Goal: Task Accomplishment & Management: Complete application form

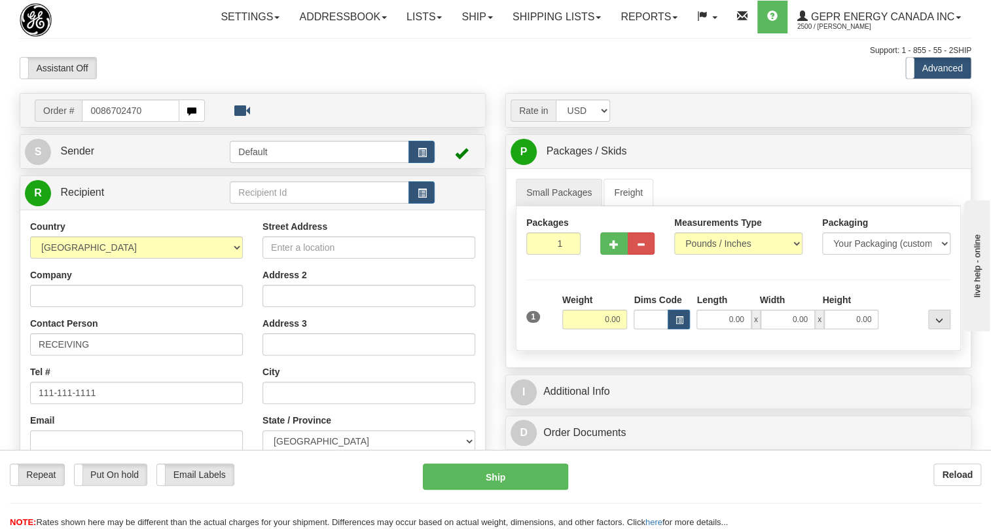
click at [102, 122] on input "0086702470" at bounding box center [131, 110] width 98 height 22
type input "86702470"
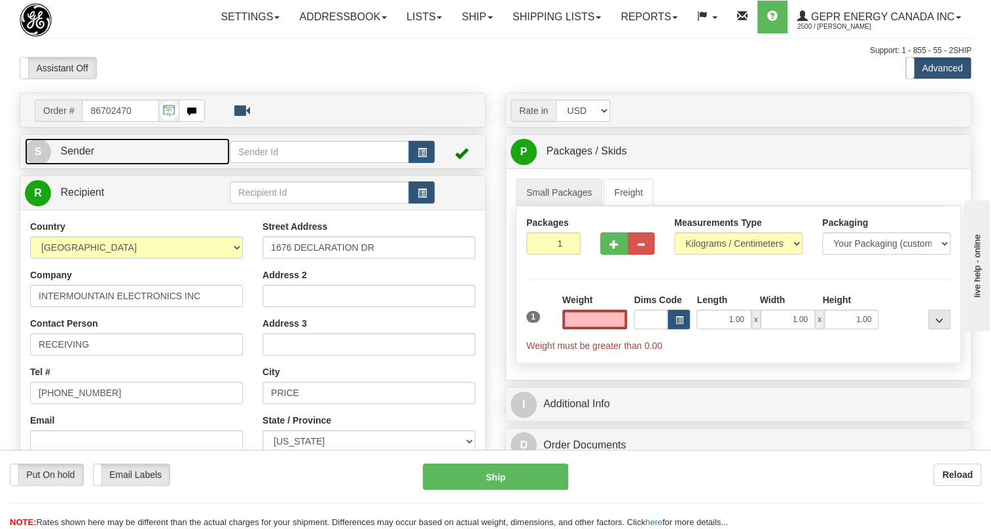
type input "0.00"
click at [73, 156] on span "Sender" at bounding box center [77, 150] width 34 height 11
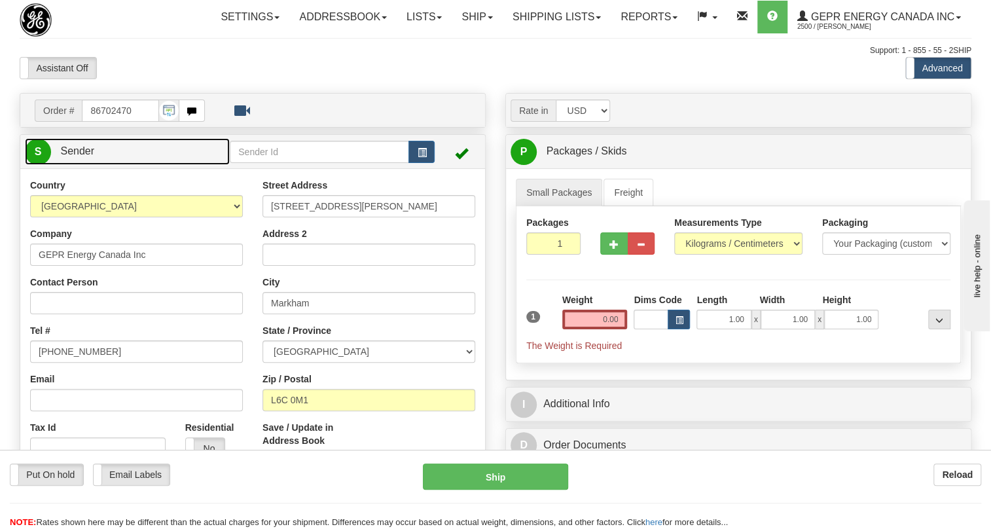
type input "MARKHAM"
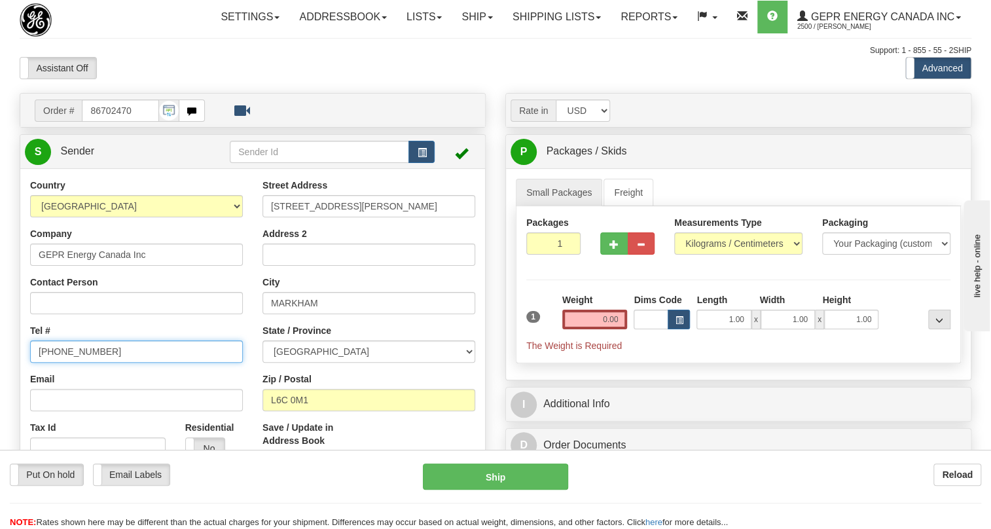
click at [81, 363] on input "[PHONE_NUMBER]" at bounding box center [136, 351] width 213 height 22
paste input "[PHONE_NUMBER]"
type input "[PHONE_NUMBER]"
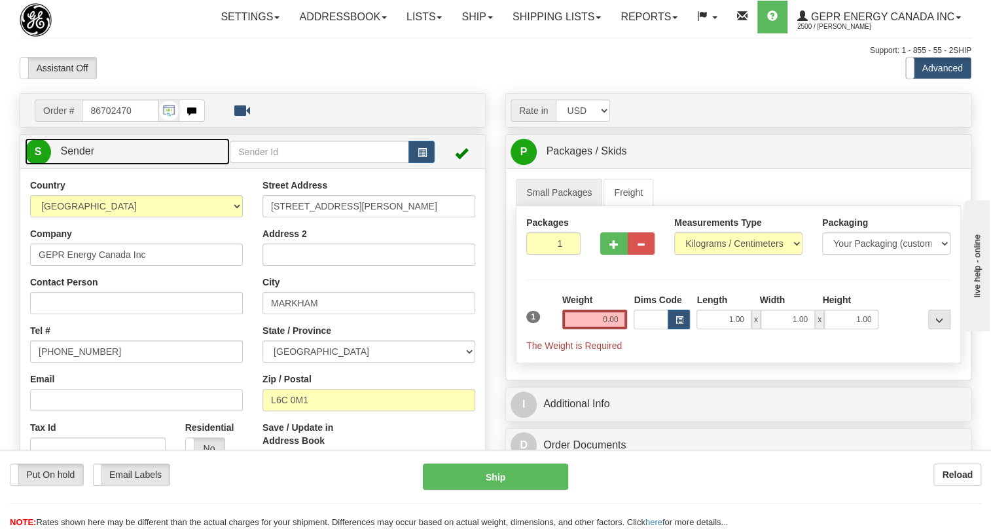
click at [83, 156] on span "Sender" at bounding box center [77, 150] width 34 height 11
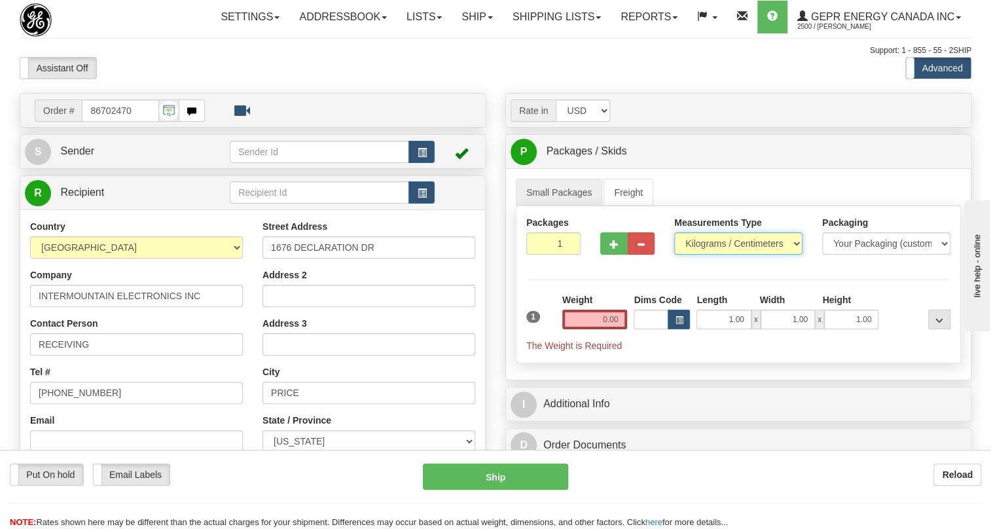
click at [718, 255] on select "Pounds / Inches Kilograms / Centimeters" at bounding box center [738, 243] width 128 height 22
select select "0"
click at [674, 255] on select "Pounds / Inches Kilograms / Centimeters" at bounding box center [738, 243] width 128 height 22
click at [601, 329] on input "0.00" at bounding box center [594, 320] width 65 height 20
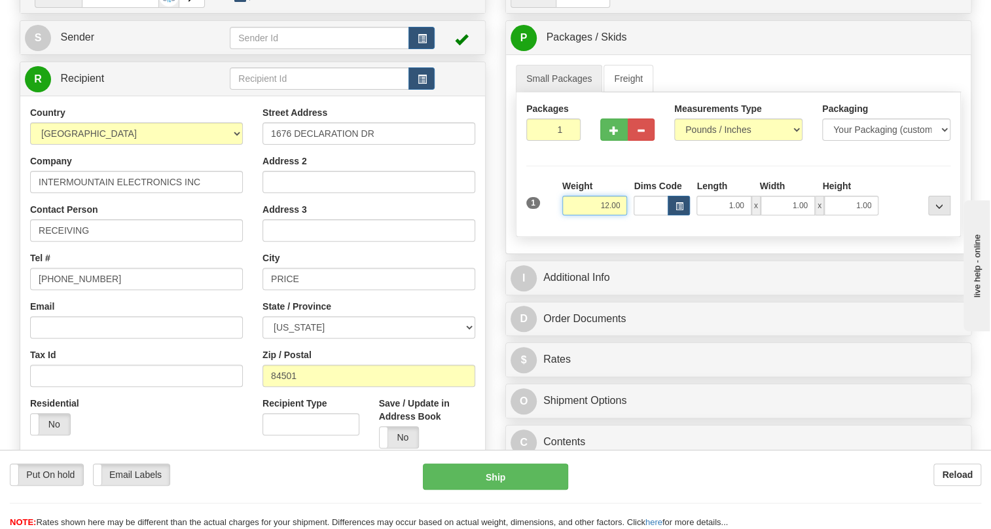
scroll to position [118, 0]
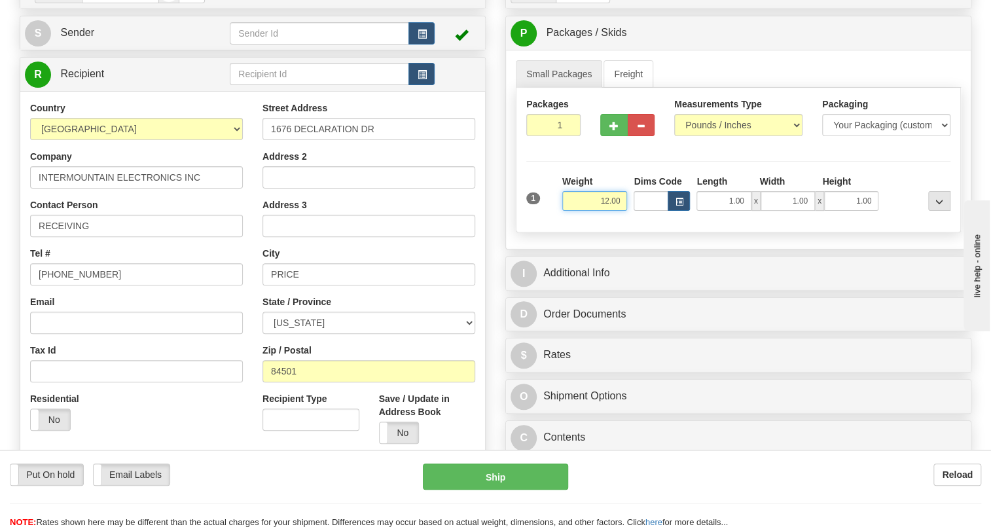
type input "12.00"
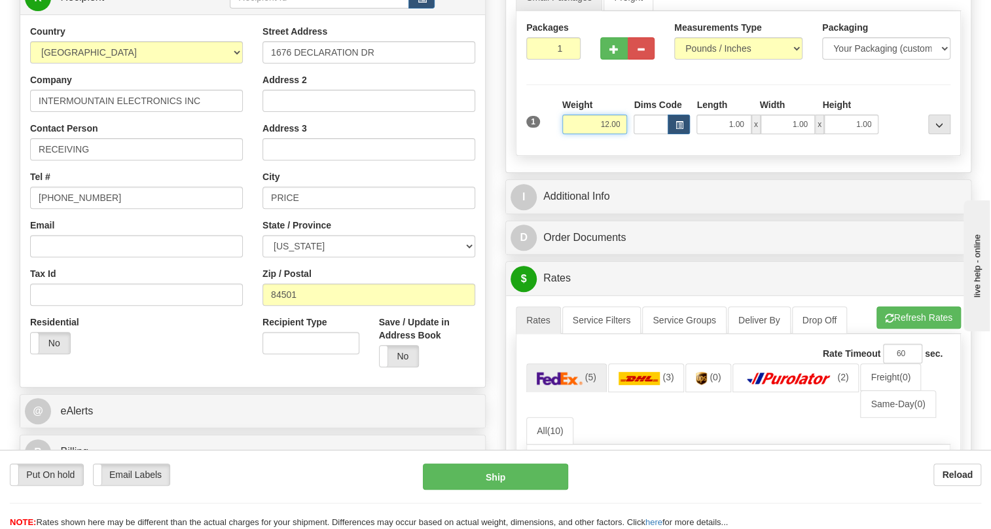
scroll to position [238, 0]
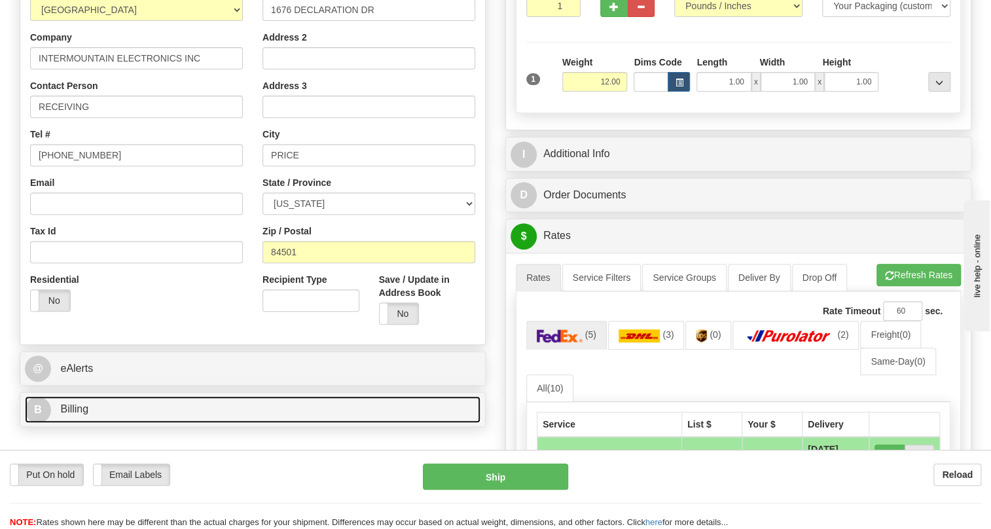
drag, startPoint x: 75, startPoint y: 441, endPoint x: 223, endPoint y: 416, distance: 149.5
click at [75, 414] on span "Billing" at bounding box center [74, 408] width 28 height 11
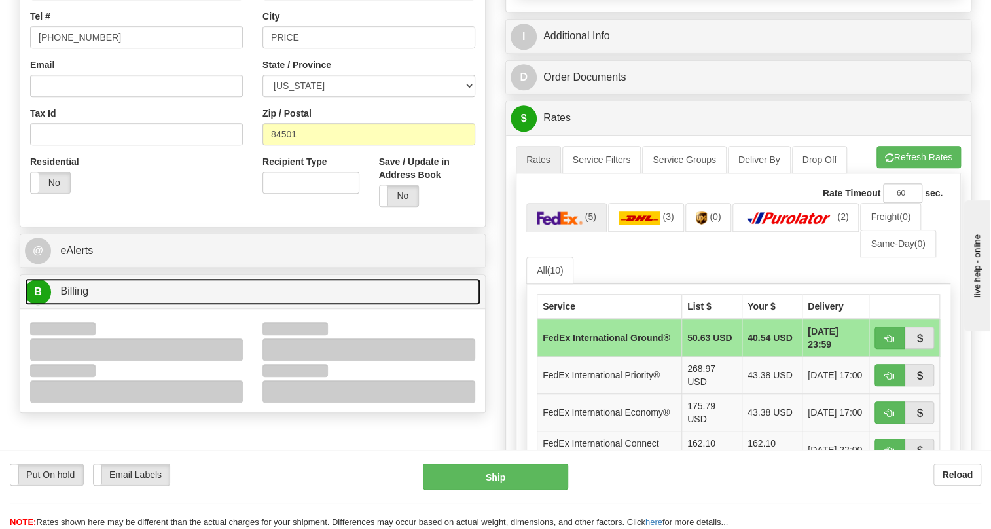
scroll to position [357, 0]
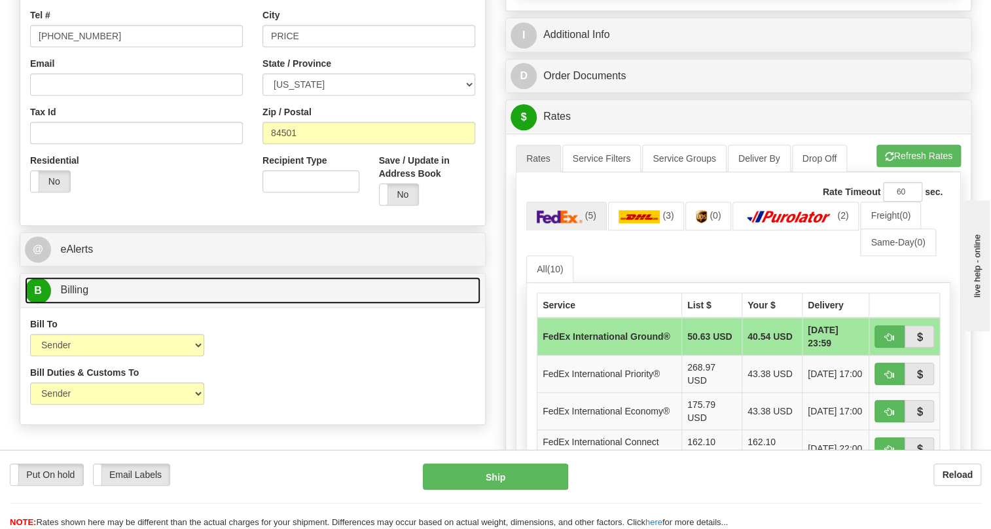
click at [77, 295] on span "Billing" at bounding box center [74, 289] width 28 height 11
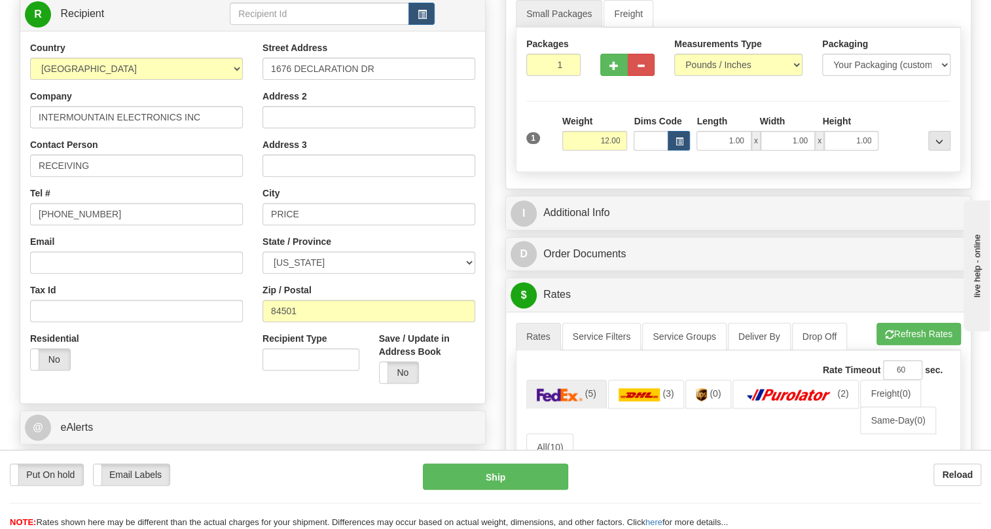
scroll to position [178, 0]
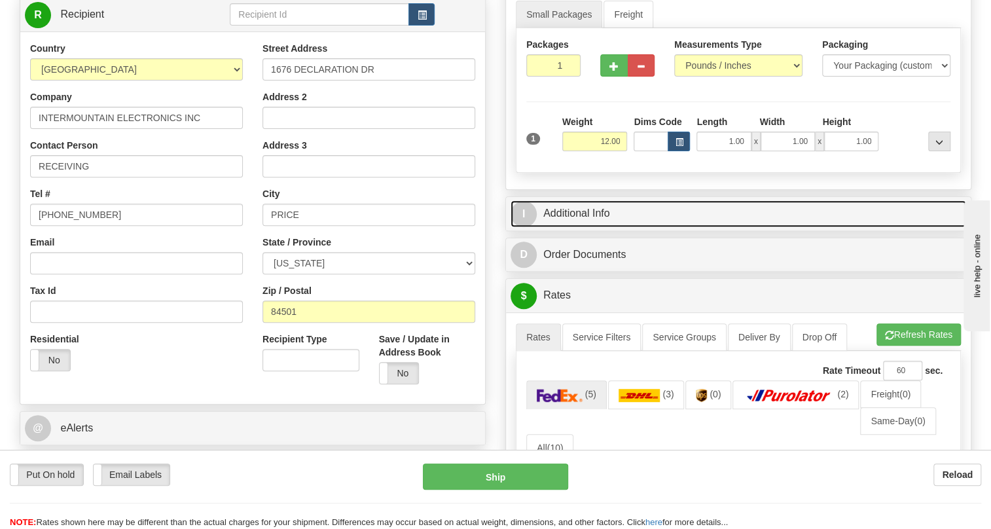
click at [577, 227] on link "I Additional Info" at bounding box center [738, 213] width 456 height 27
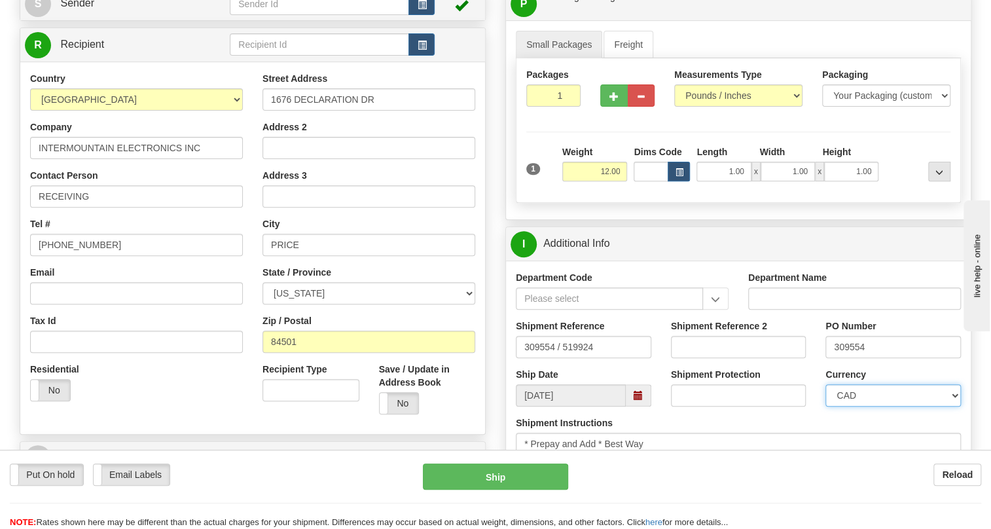
click at [864, 389] on select "CAD USD EUR ZAR RON ANG ARN AUD AUS AWG BBD BFR BGN BHD BMD BND BRC BRL CHP CKZ…" at bounding box center [892, 395] width 135 height 22
select select "1"
click at [825, 384] on select "CAD USD EUR ZAR RON ANG ARN AUD AUS AWG BBD BFR BGN BHD BMD BND BRC BRL CHP CKZ…" at bounding box center [892, 395] width 135 height 22
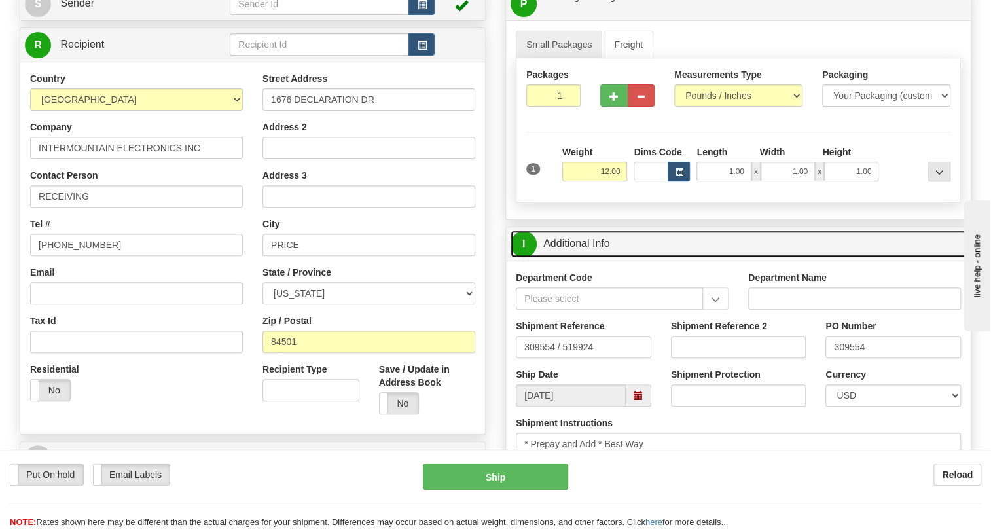
click at [584, 242] on link "I Additional Info" at bounding box center [738, 243] width 456 height 27
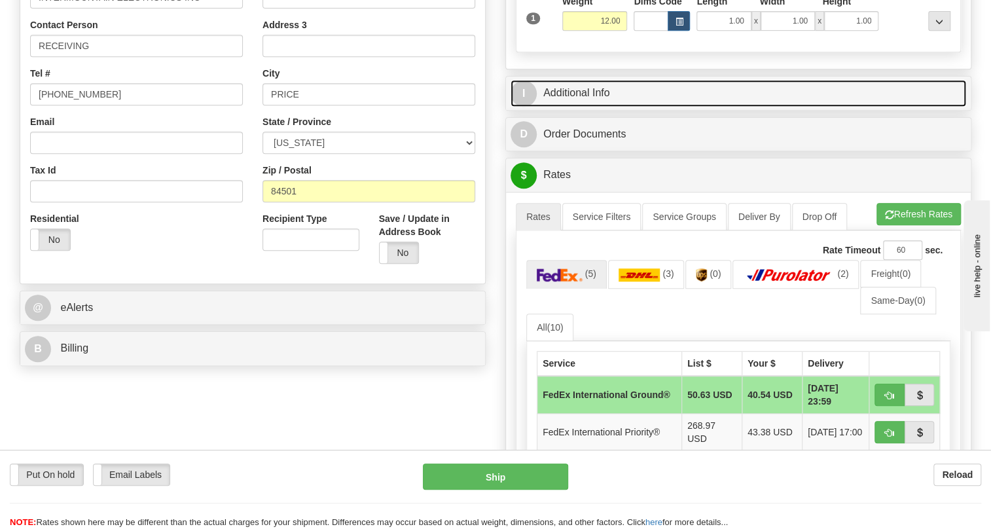
scroll to position [357, 0]
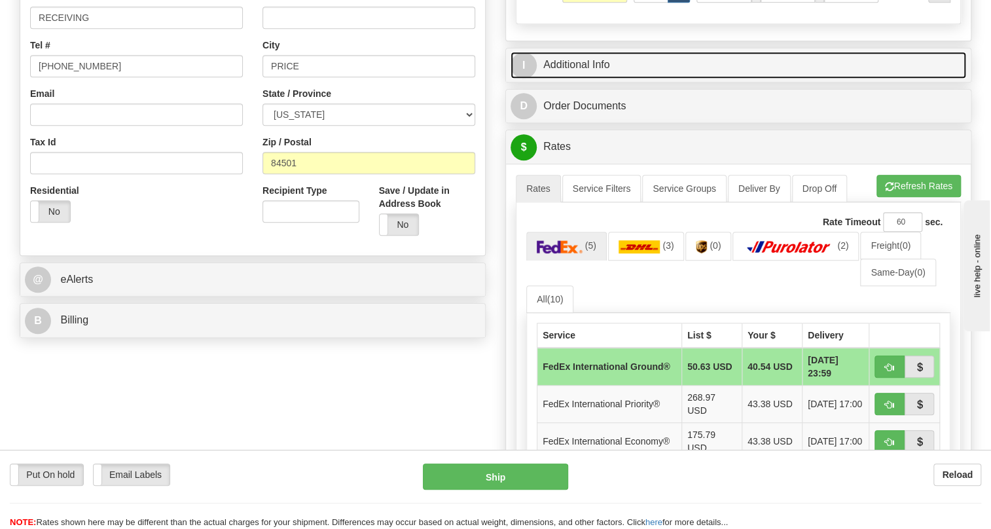
click at [582, 63] on link "I Additional Info" at bounding box center [738, 65] width 456 height 27
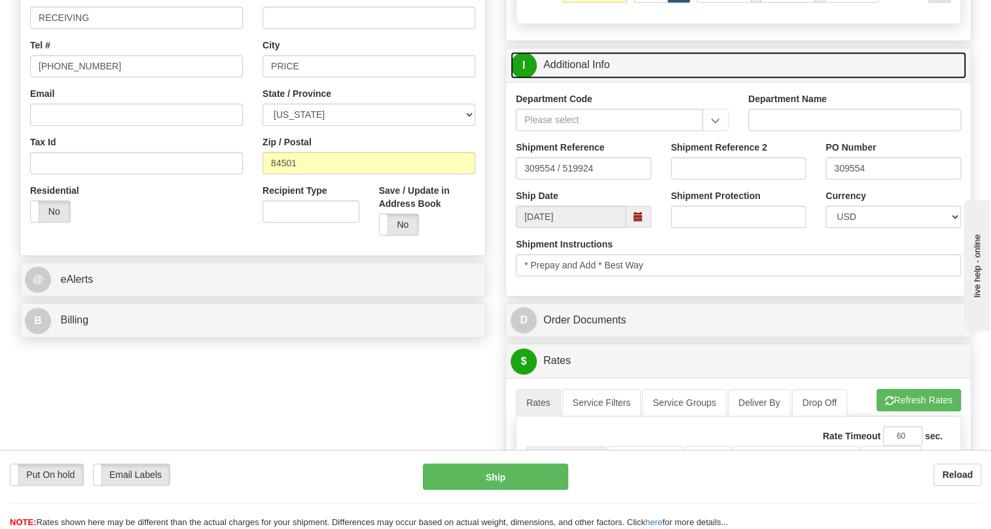
click at [582, 63] on link "I Additional Info" at bounding box center [738, 65] width 456 height 27
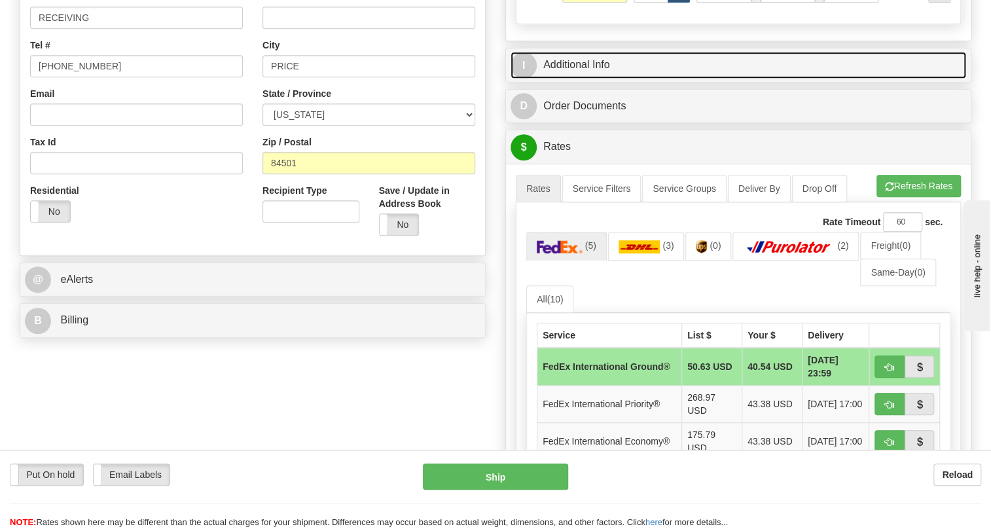
click at [582, 63] on link "I Additional Info" at bounding box center [738, 65] width 456 height 27
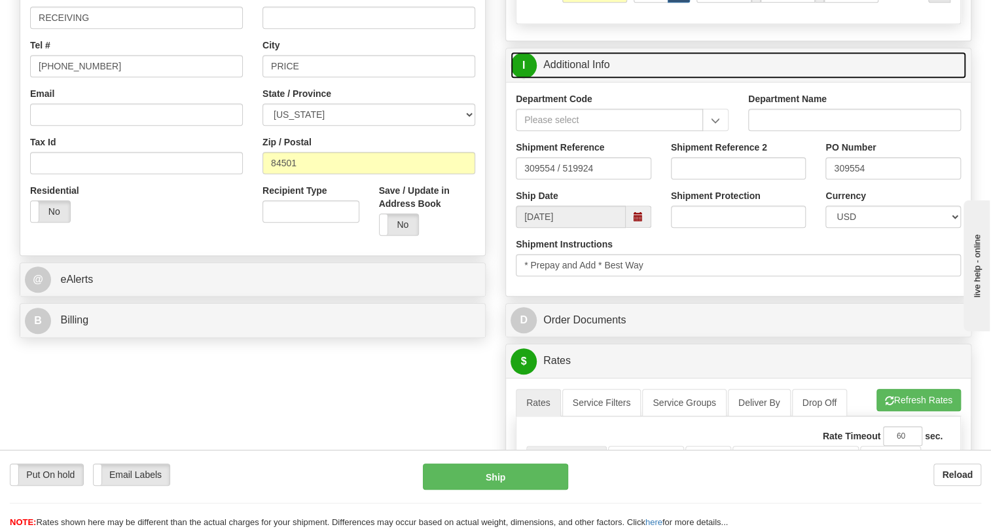
click at [582, 63] on link "I Additional Info" at bounding box center [738, 65] width 456 height 27
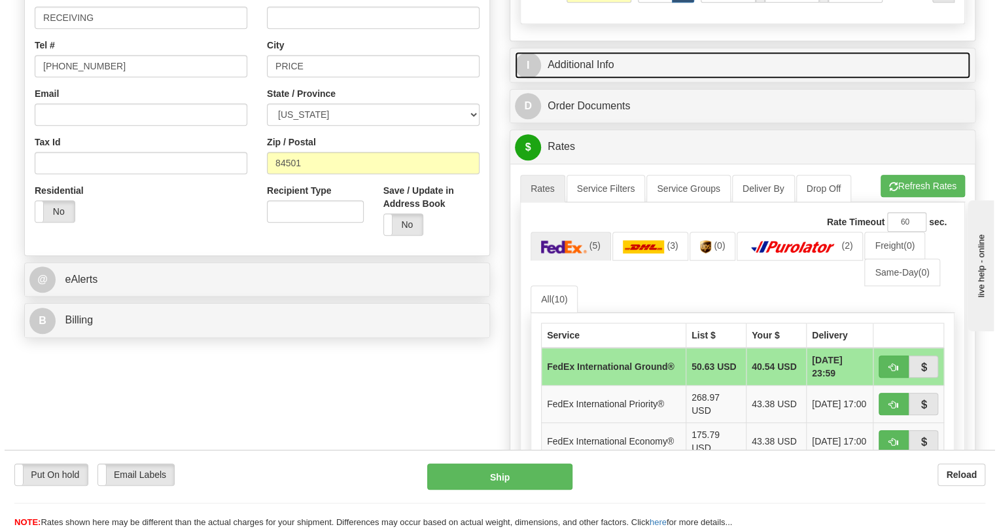
scroll to position [416, 0]
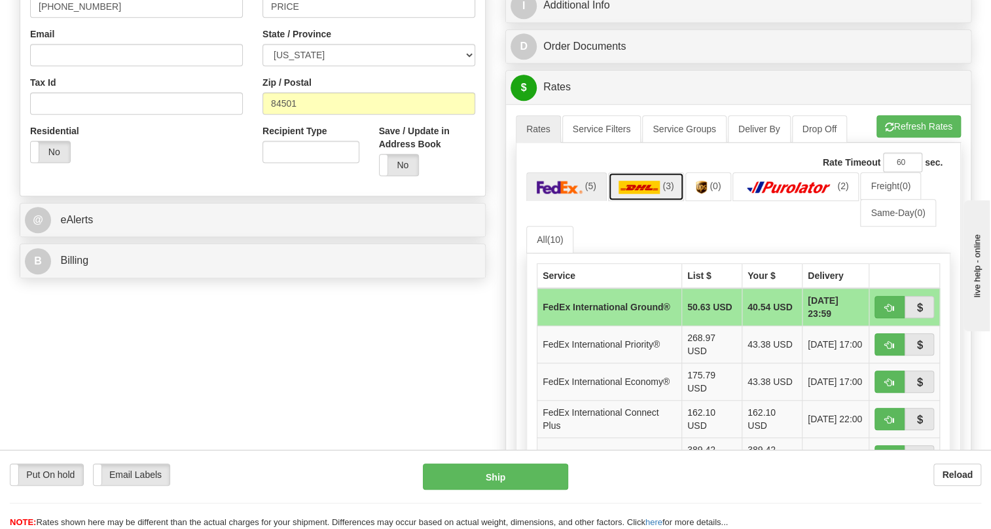
click at [646, 187] on img at bounding box center [639, 187] width 42 height 13
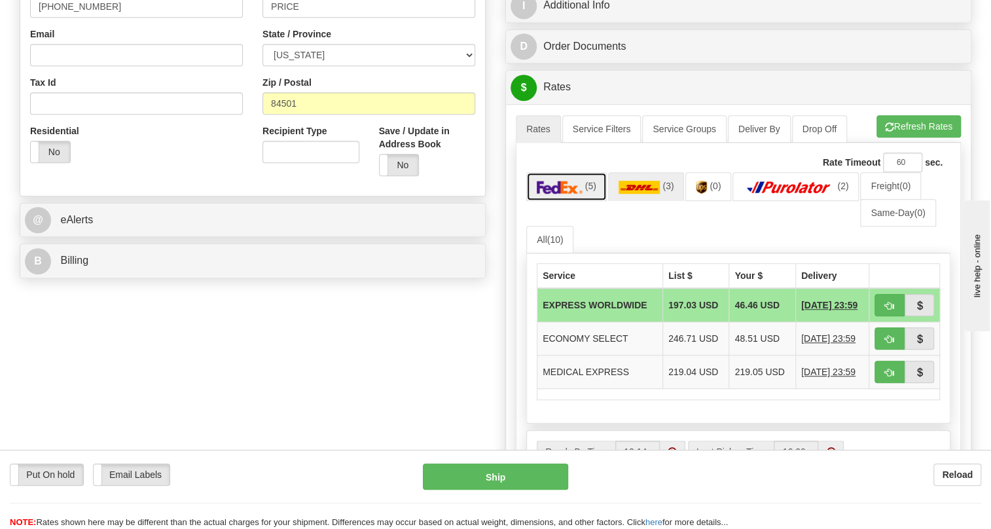
click at [575, 183] on img at bounding box center [560, 187] width 46 height 13
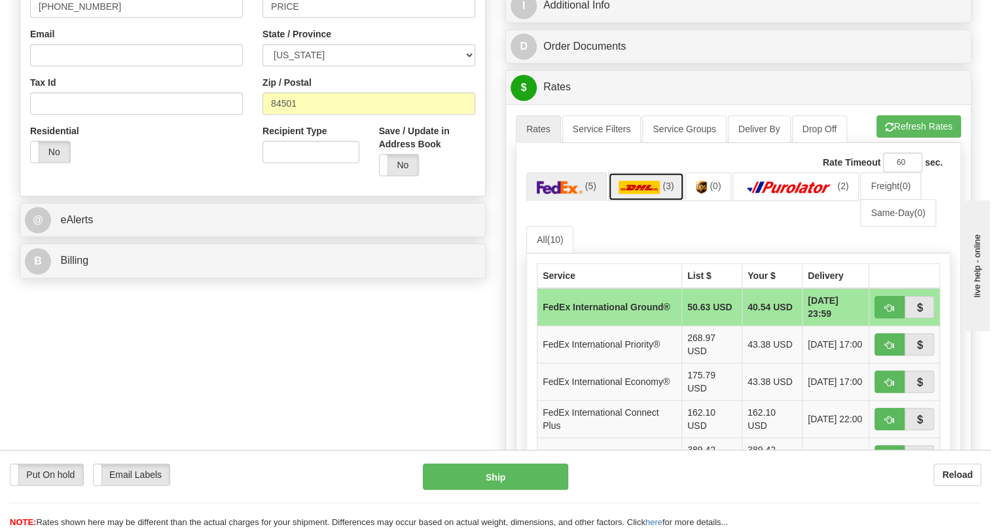
click at [639, 186] on img at bounding box center [639, 187] width 42 height 13
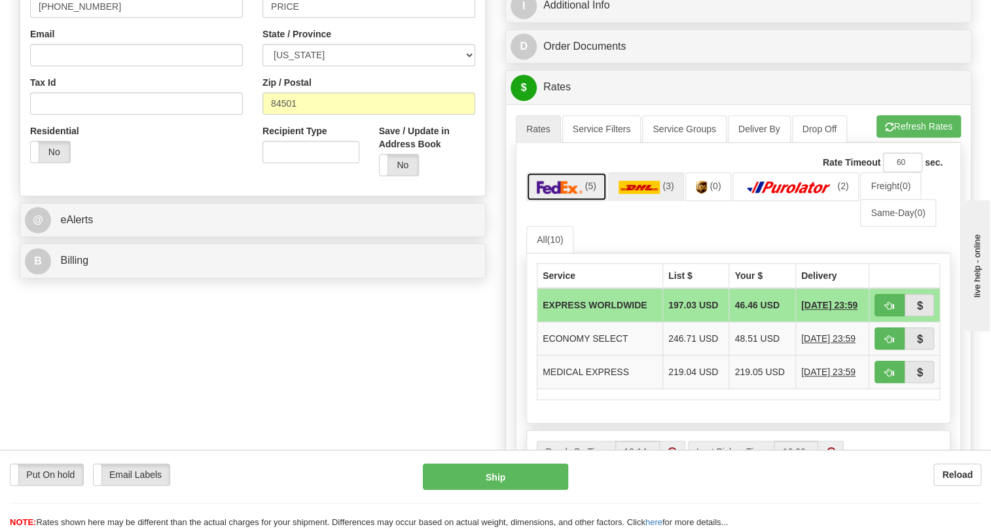
click at [565, 189] on img at bounding box center [560, 187] width 46 height 13
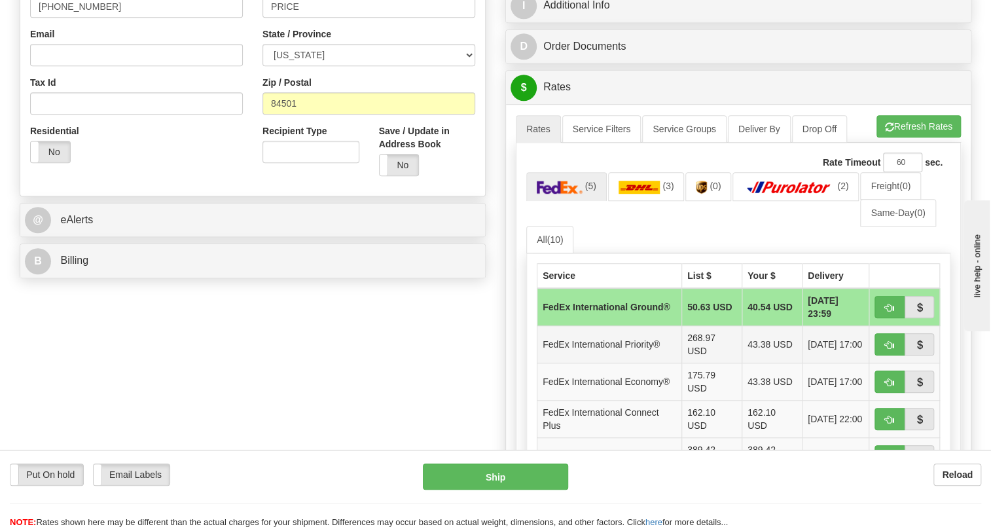
click at [617, 345] on td "FedEx International Priority®" at bounding box center [609, 344] width 145 height 37
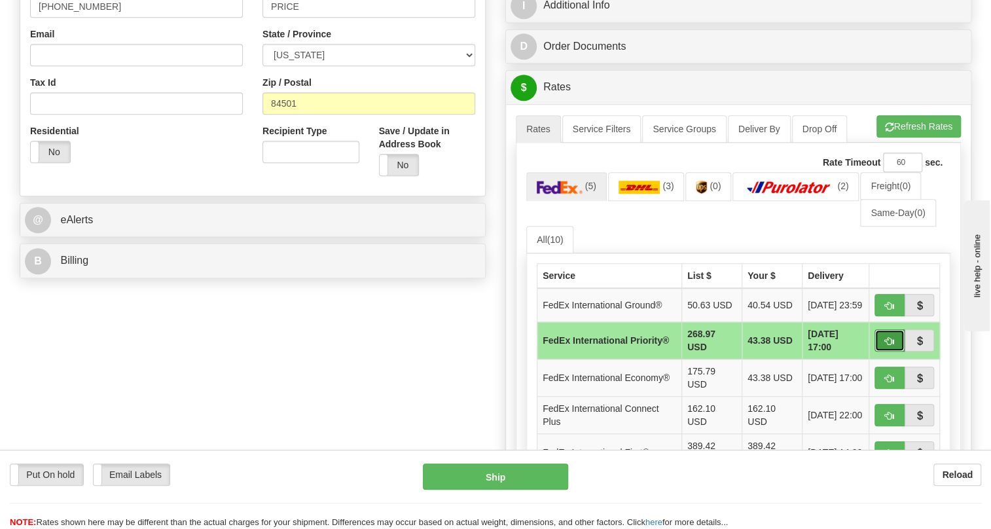
click at [886, 343] on span "button" at bounding box center [889, 341] width 9 height 9
type input "01"
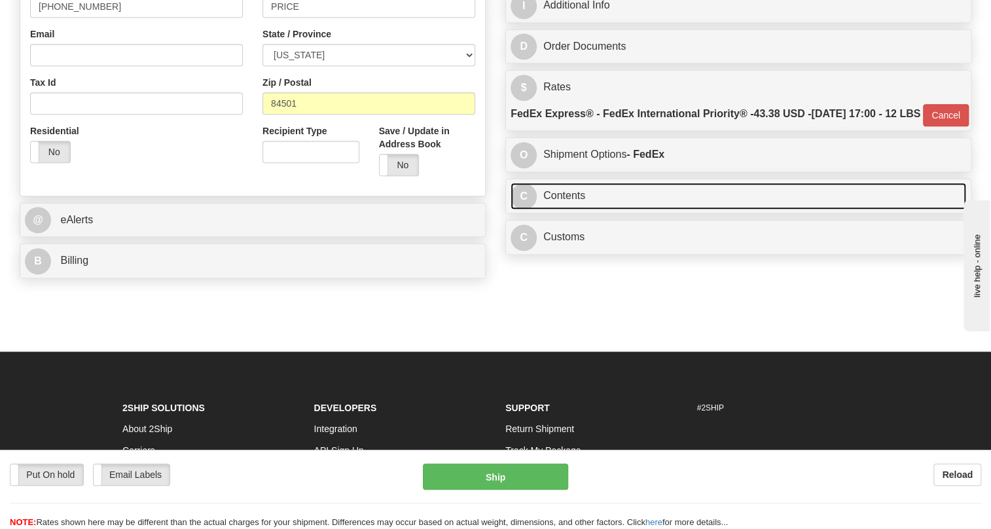
click at [556, 209] on link "C Contents" at bounding box center [738, 196] width 456 height 27
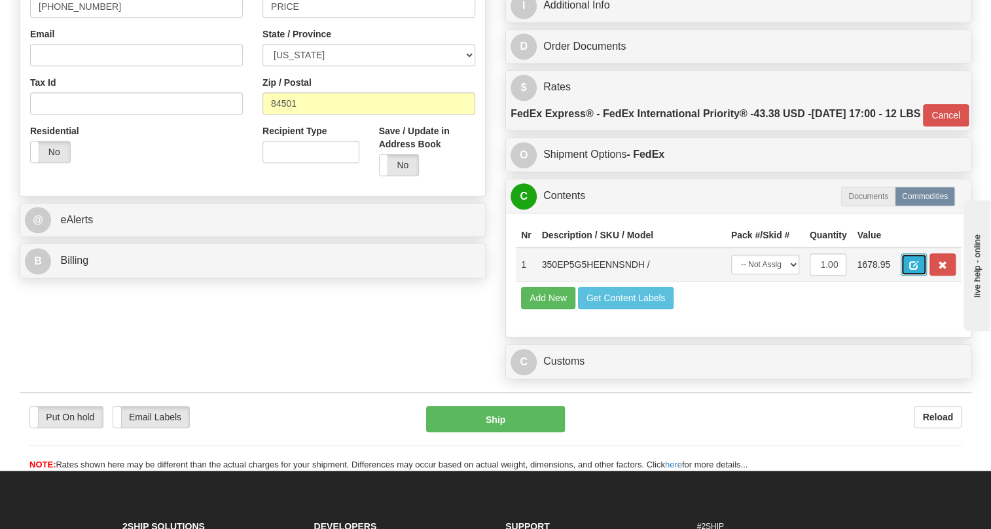
click at [912, 270] on span "button" at bounding box center [913, 265] width 9 height 9
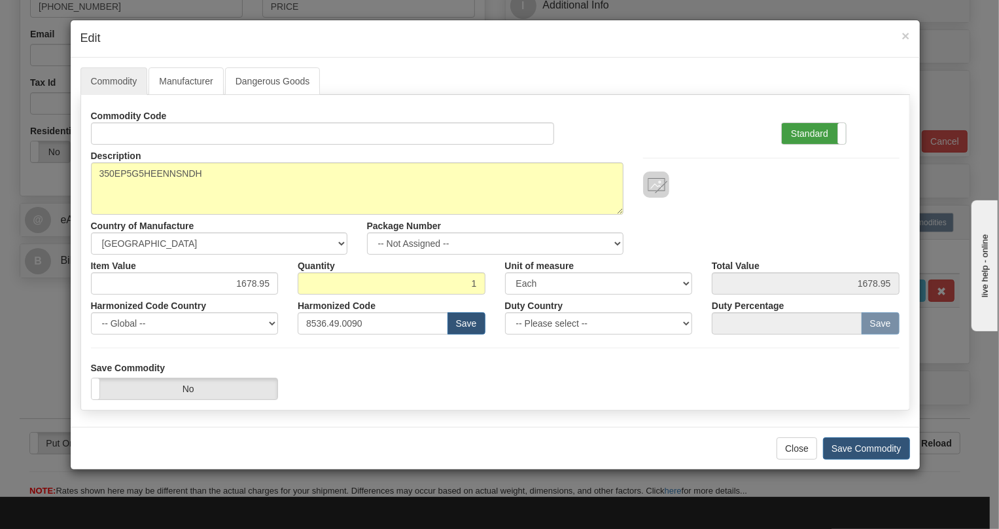
click at [805, 132] on label "Standard" at bounding box center [814, 133] width 64 height 21
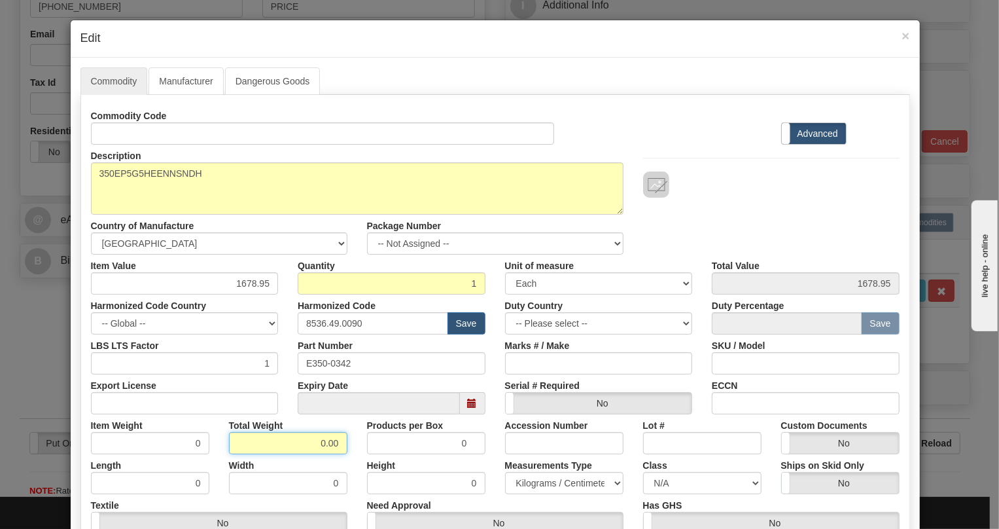
click at [308, 442] on input "0.00" at bounding box center [288, 443] width 118 height 22
type input "1.00"
type input "1.0000"
click at [535, 480] on select "Pounds / Inches Kilograms / Centimeters" at bounding box center [564, 483] width 118 height 22
select select "0"
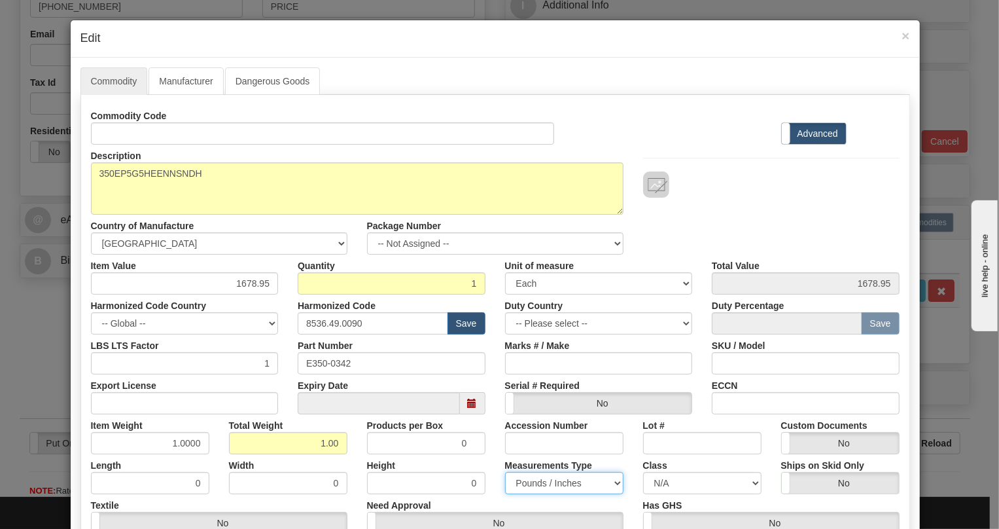
click at [505, 472] on select "Pounds / Inches Kilograms / Centimeters" at bounding box center [564, 483] width 118 height 22
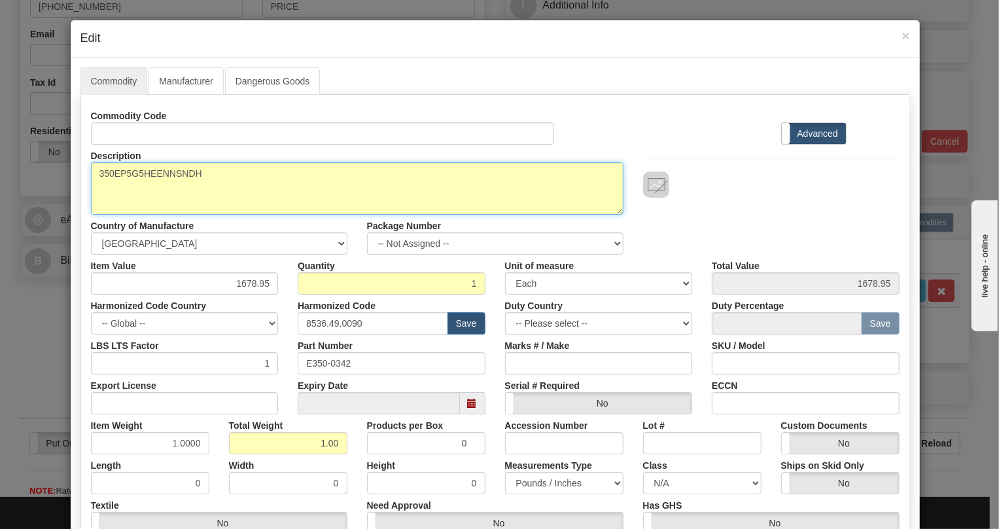
click at [240, 175] on textarea "350EP5G5HEENNSNDH" at bounding box center [357, 188] width 533 height 52
paste textarea "[PHONE_NUMBER]"
drag, startPoint x: 260, startPoint y: 172, endPoint x: 198, endPoint y: 179, distance: 61.9
click at [198, 179] on textarea "350EP5G5HEENNSNDH" at bounding box center [357, 188] width 533 height 52
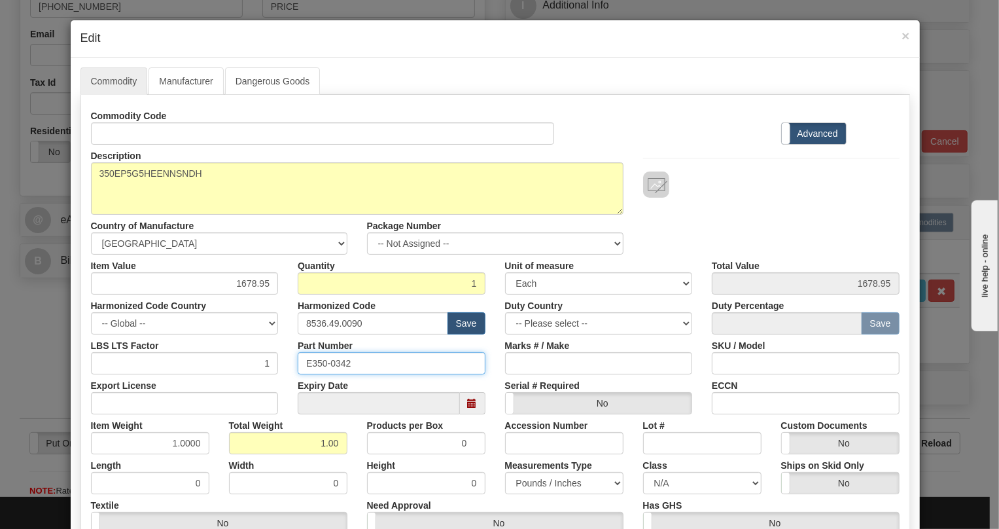
click at [333, 365] on input "E350-0342" at bounding box center [392, 363] width 188 height 22
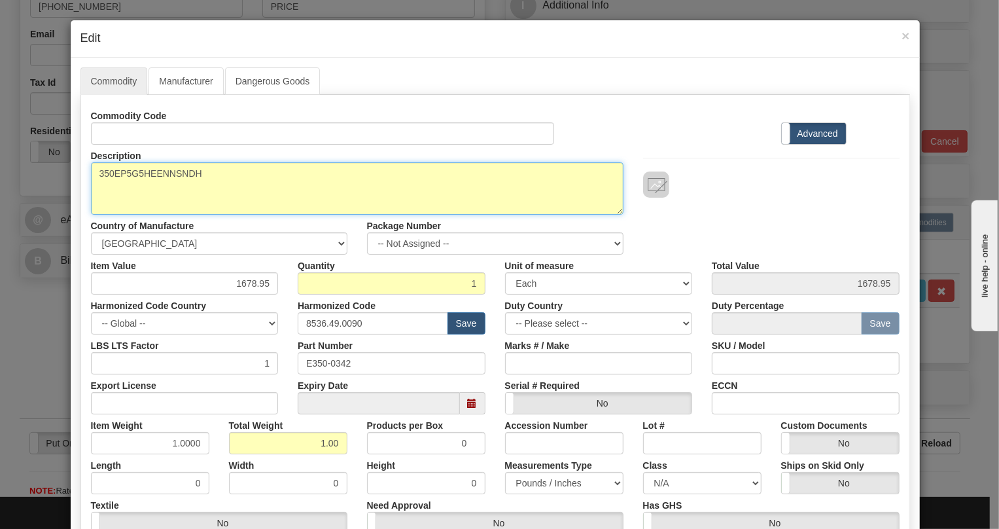
click at [207, 175] on textarea "350EP5G5HEENNSNDH" at bounding box center [357, 188] width 533 height 52
paste textarea "350EP5G5HEENNSNDH"
drag, startPoint x: 198, startPoint y: 176, endPoint x: 311, endPoint y: 177, distance: 112.6
click at [311, 177] on textarea "350EP5G5HEENNSNDH" at bounding box center [357, 188] width 533 height 52
type textarea "350EP5G5HEENNSNDH"
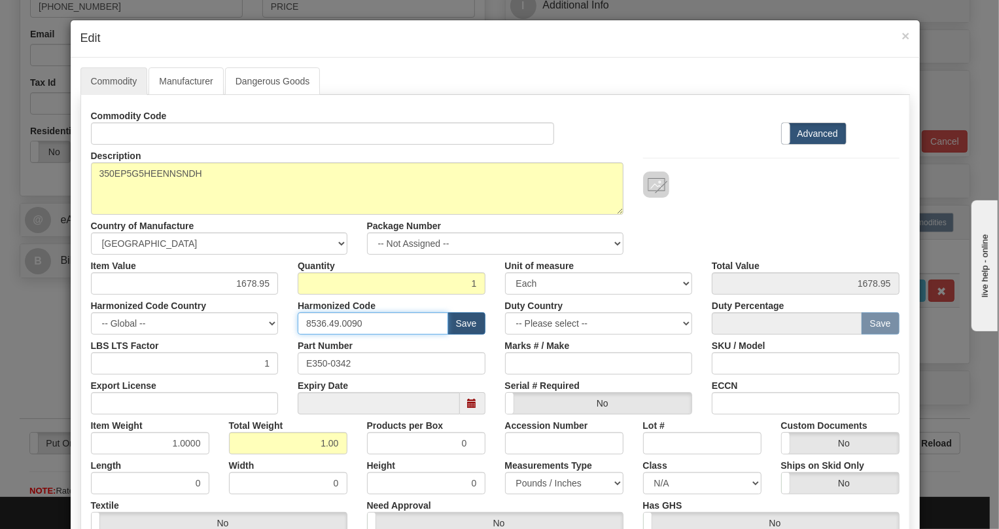
click at [336, 323] on input "8536.49.0090" at bounding box center [373, 323] width 151 height 22
paste input "7.10.916"
type input "8537.10.9160"
click at [253, 283] on input "1678.95" at bounding box center [185, 283] width 188 height 22
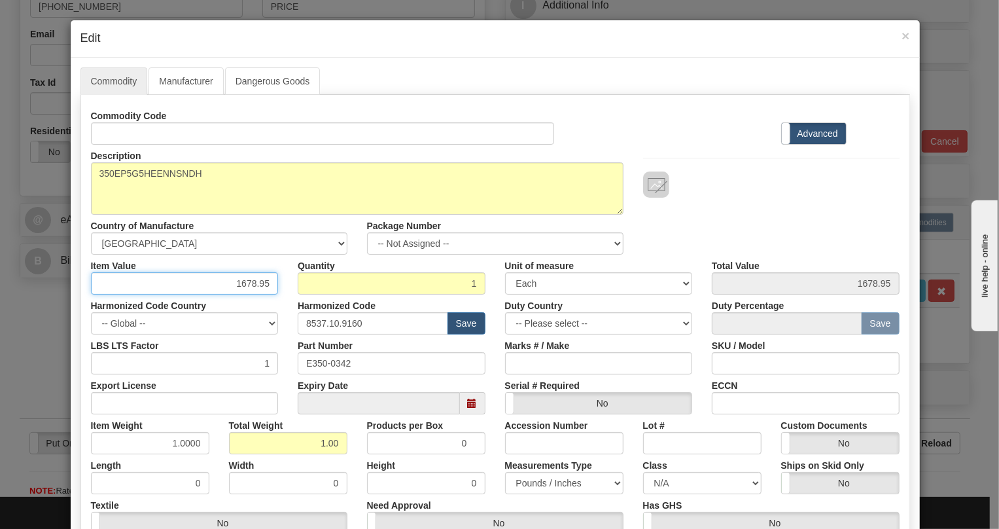
click at [253, 283] on input "1678.95" at bounding box center [185, 283] width 188 height 22
paste input ".431,30"
click at [239, 283] on input "1.431,30" at bounding box center [185, 283] width 188 height 22
click at [255, 284] on input "1431,30" at bounding box center [185, 283] width 188 height 22
type input "1431.30"
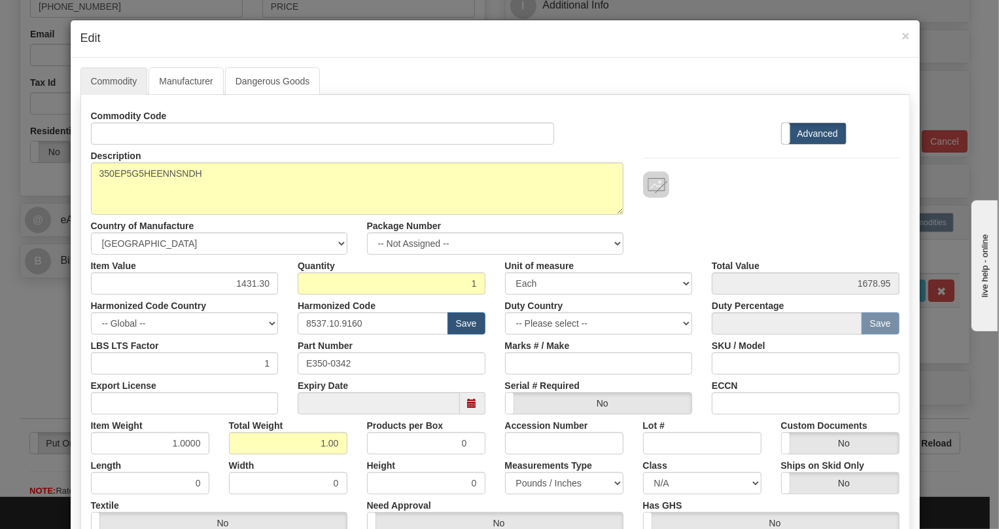
type input "1431.30"
click at [278, 304] on div "Harmonized Code Country -- Global -- AFGHANISTAN ALAND ISLANDS ALBANIA ALGERIA …" at bounding box center [184, 315] width 207 height 40
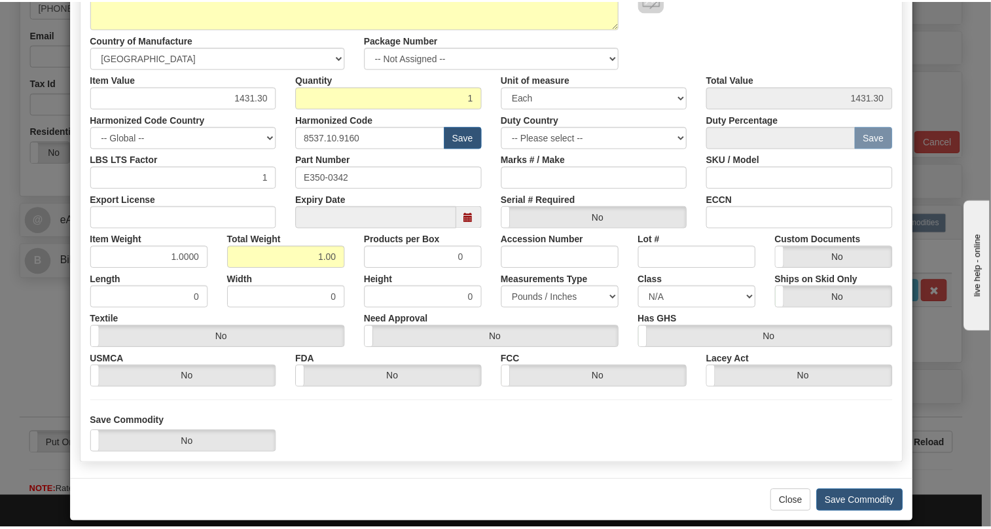
scroll to position [199, 0]
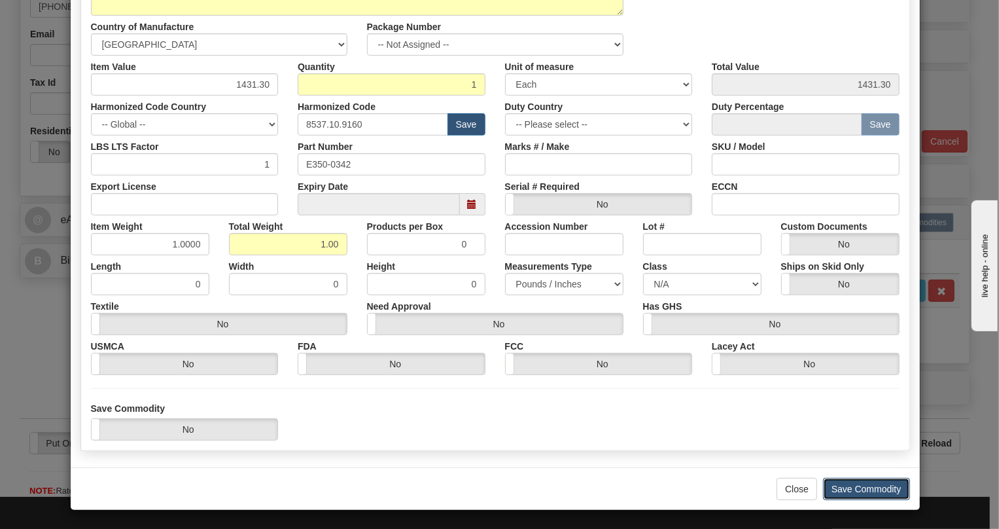
click at [861, 489] on button "Save Commodity" at bounding box center [866, 489] width 87 height 22
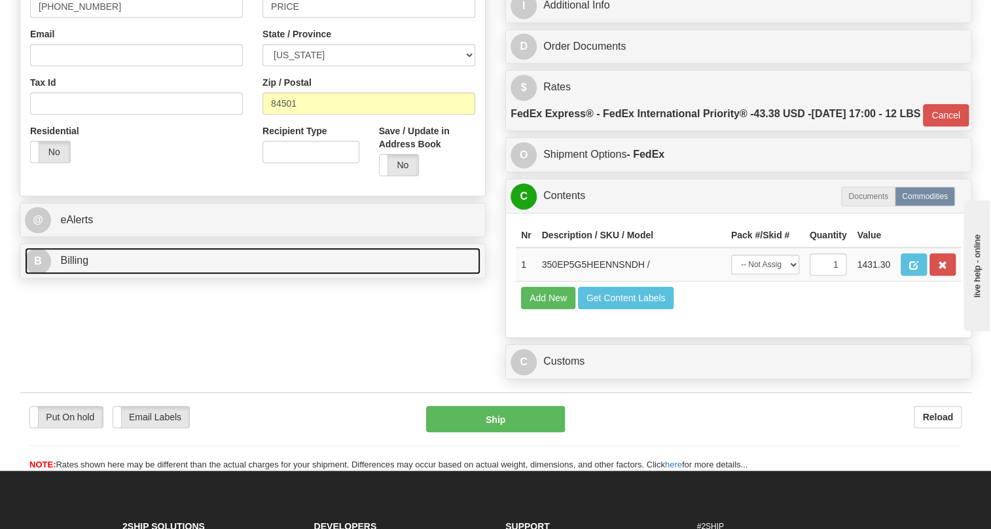
click at [74, 262] on span "Billing" at bounding box center [74, 260] width 28 height 11
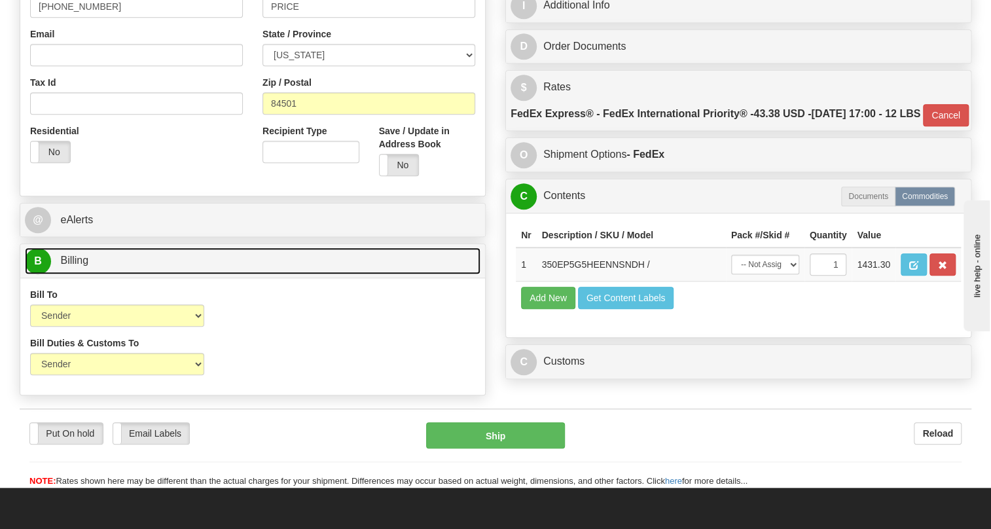
click at [74, 262] on span "Billing" at bounding box center [74, 260] width 28 height 11
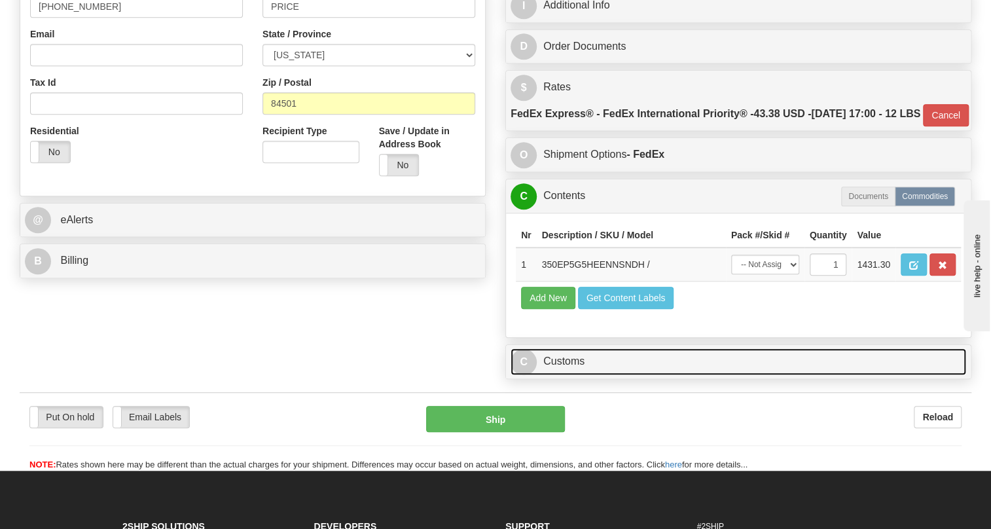
drag, startPoint x: 574, startPoint y: 386, endPoint x: 573, endPoint y: 379, distance: 7.3
click at [574, 375] on link "C Customs" at bounding box center [738, 361] width 456 height 27
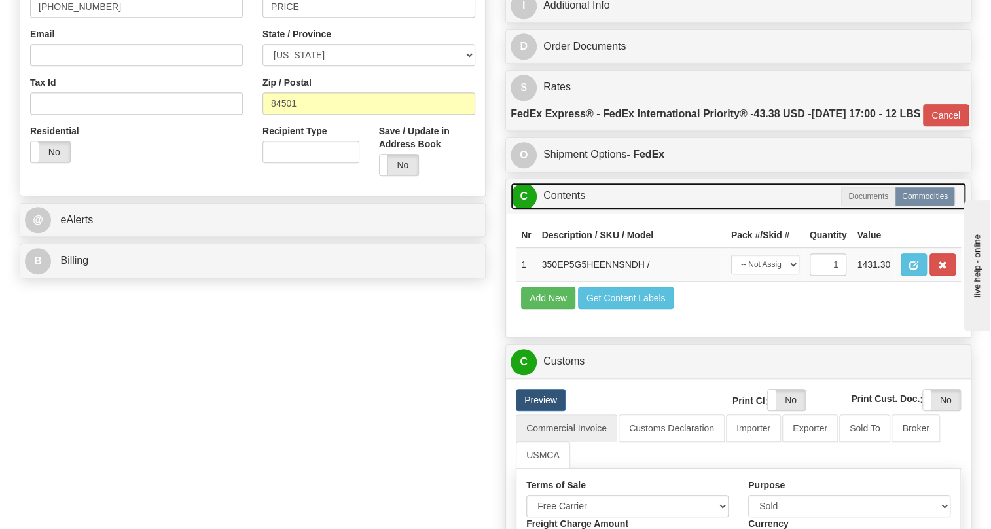
click at [571, 209] on link "C Contents" at bounding box center [738, 196] width 456 height 27
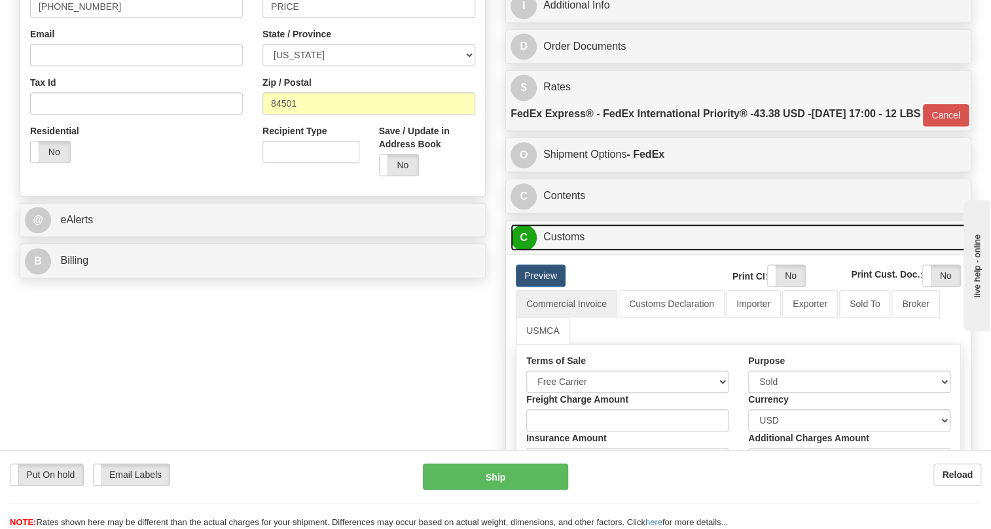
click at [559, 251] on link "C Customs" at bounding box center [738, 237] width 456 height 27
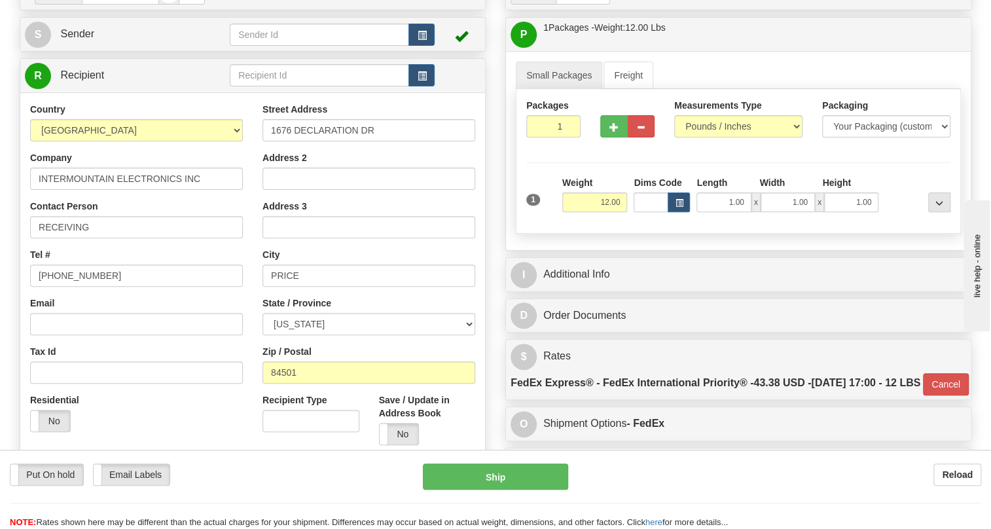
scroll to position [118, 0]
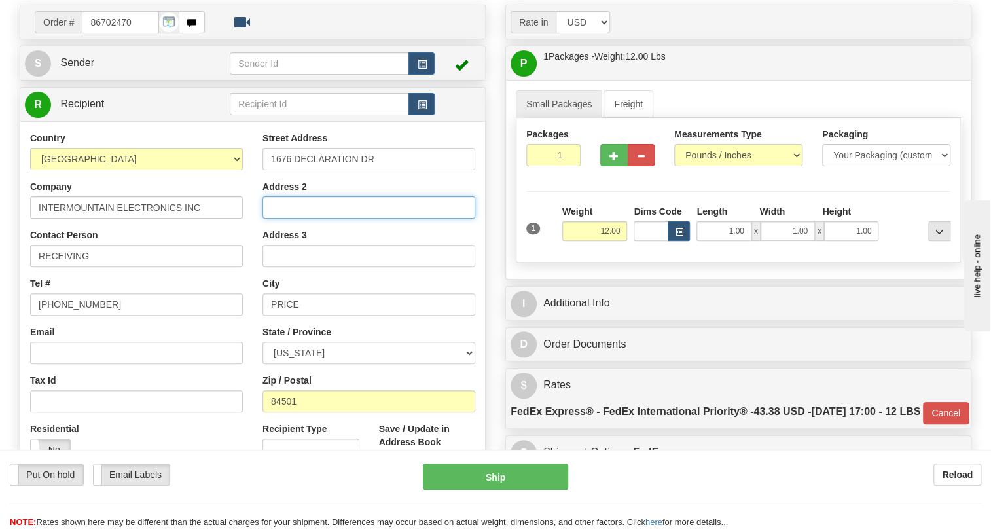
click at [284, 207] on input "Address 2" at bounding box center [368, 207] width 213 height 22
paste input "Plant - Price, UT"
type input "Plant - Price, UT"
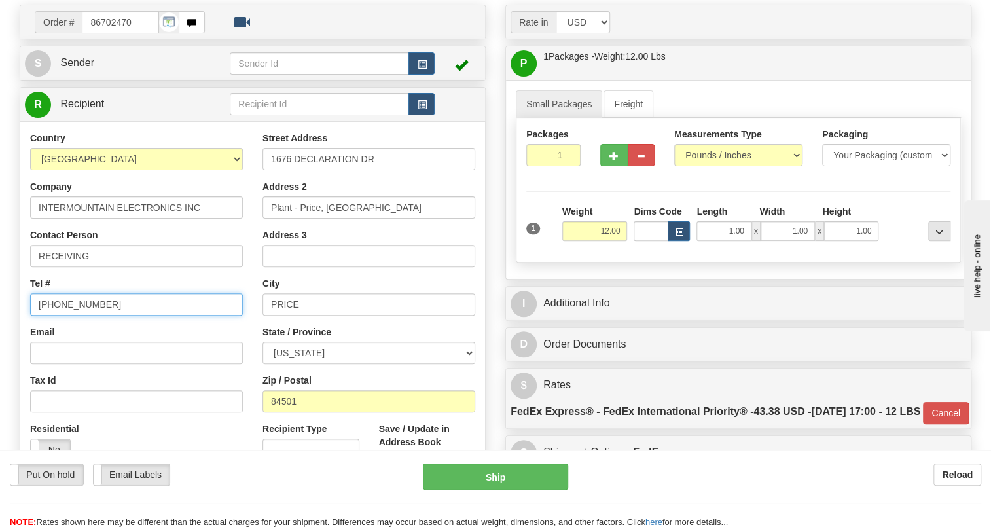
click at [74, 302] on input "[PHONE_NUMBER]" at bounding box center [136, 304] width 213 height 22
type input "111-111-1111"
click at [242, 330] on div "Country AFGHANISTAN ALAND ISLANDS ALBANIA ALGERIA AMERICAN SAMOA ANDORRA ANGOLA…" at bounding box center [136, 301] width 232 height 339
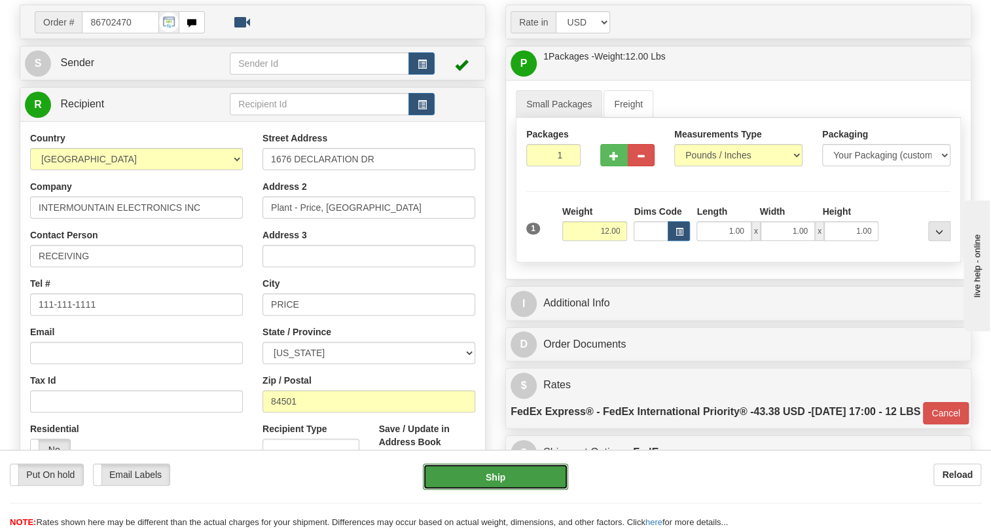
click at [495, 477] on button "Ship" at bounding box center [495, 476] width 145 height 26
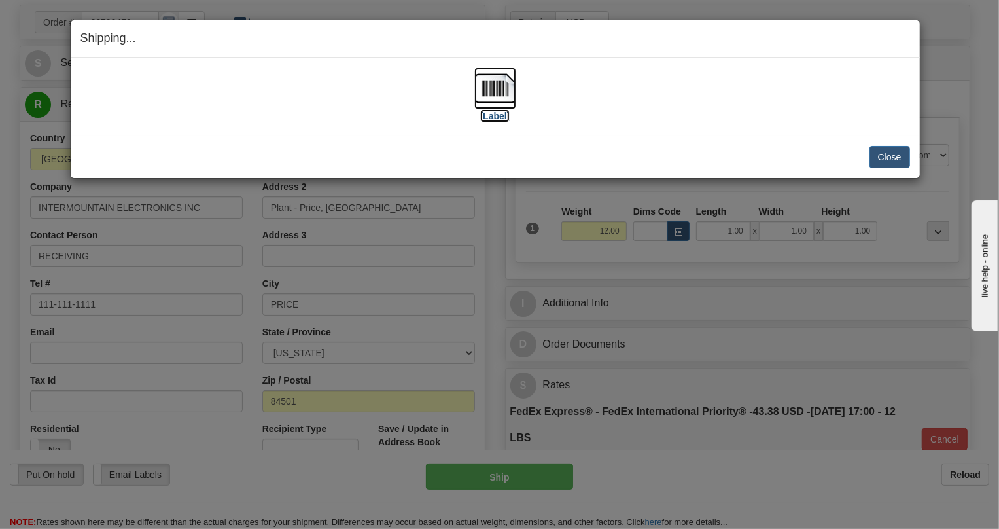
click at [494, 92] on img at bounding box center [496, 88] width 42 height 42
click at [704, 343] on div "Shipping... Your SHIPMENT will EXPIRE in [Label] IMPORTANT NOTICE Embassy / Con…" at bounding box center [499, 264] width 999 height 529
click at [890, 156] on button "Close" at bounding box center [890, 157] width 41 height 22
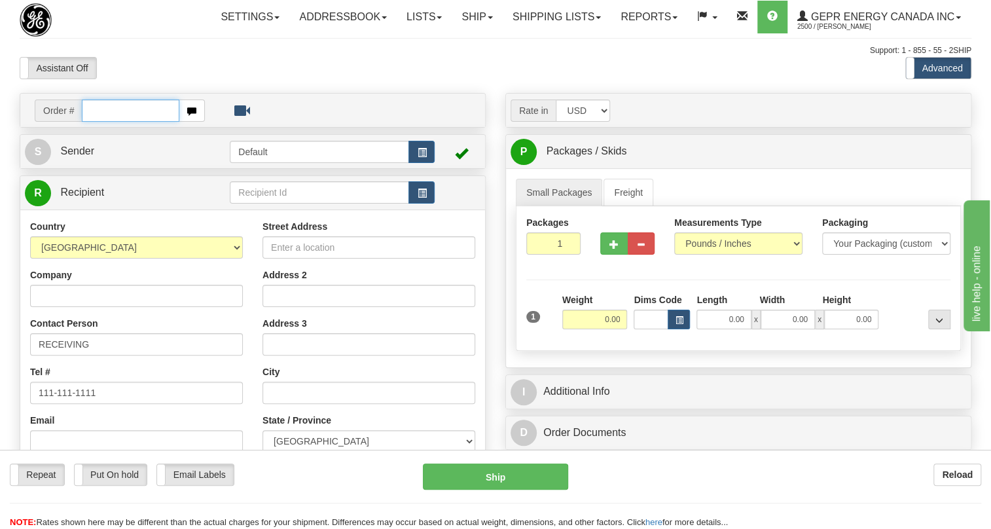
click at [115, 122] on input "text" at bounding box center [131, 110] width 98 height 22
paste input "0086702692"
click at [97, 122] on input "0086702692" at bounding box center [131, 110] width 98 height 22
type input "86702692"
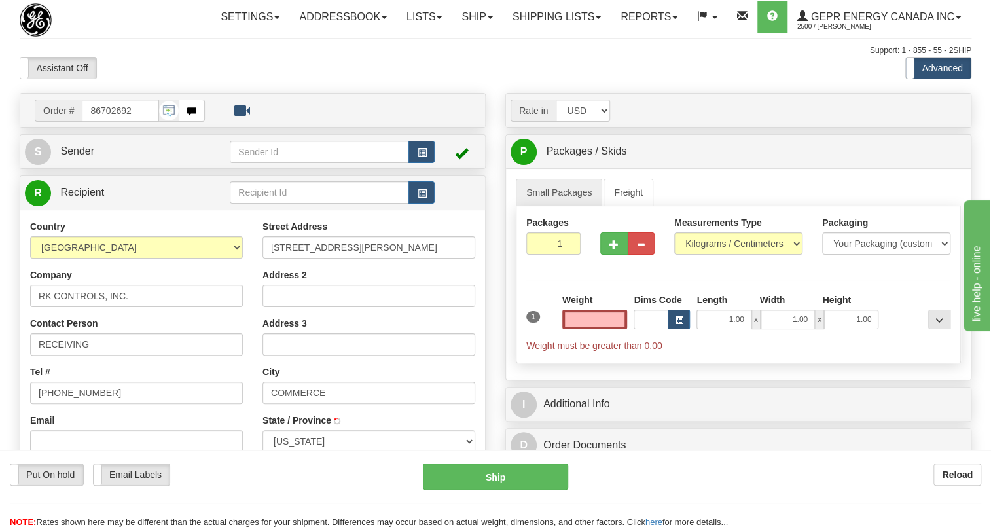
type input "LOS ANGELES"
type input "0.00"
click at [75, 156] on span "Sender" at bounding box center [77, 150] width 34 height 11
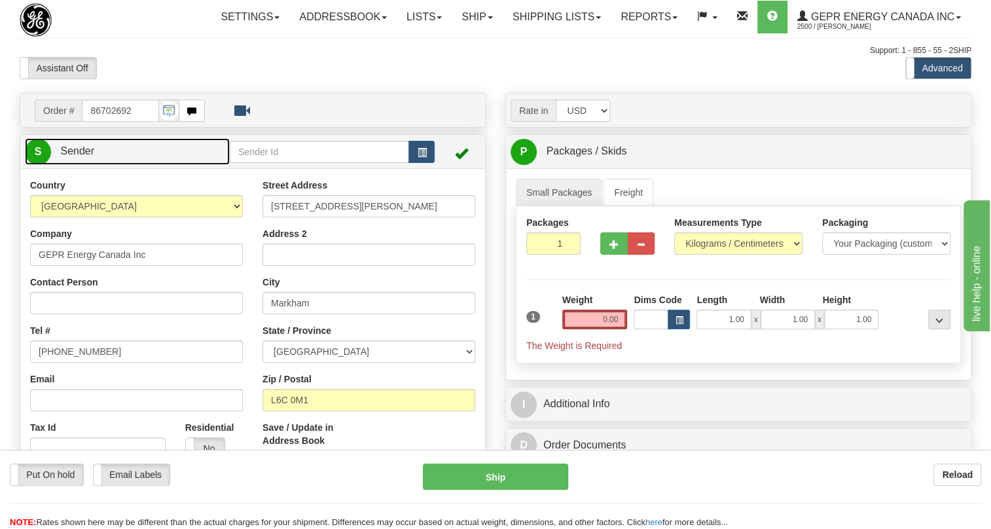
type input "MARKHAM"
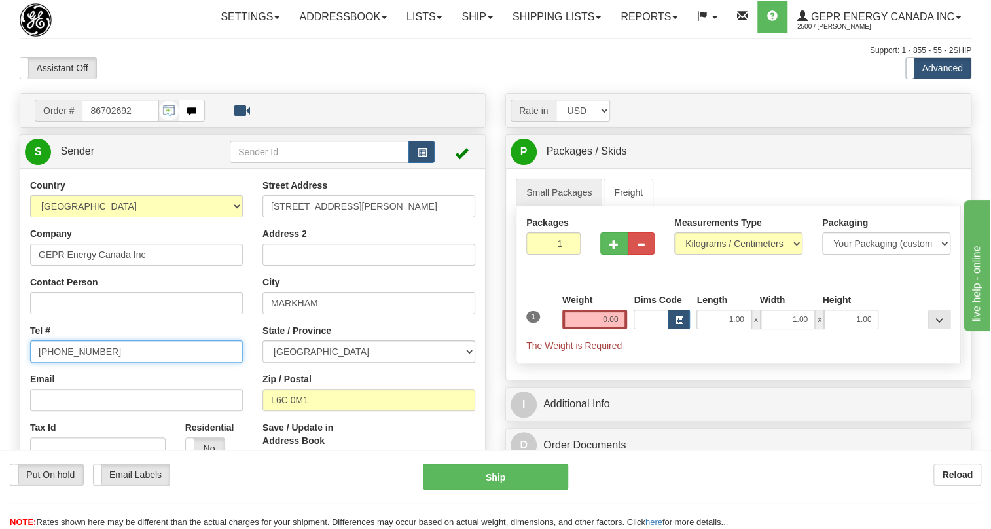
click at [72, 363] on input "[PHONE_NUMBER]" at bounding box center [136, 351] width 213 height 22
click at [72, 363] on input "(779)7960565" at bounding box center [136, 351] width 213 height 22
paste input "905-927-5013"
type input "905-927-5013"
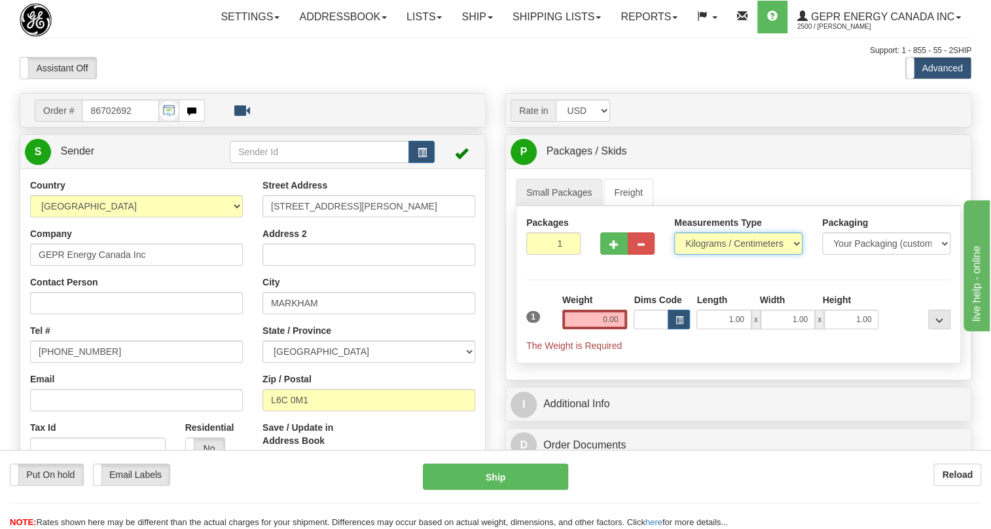
click at [723, 255] on select "Pounds / Inches Kilograms / Centimeters" at bounding box center [738, 243] width 128 height 22
select select "0"
click at [674, 255] on select "Pounds / Inches Kilograms / Centimeters" at bounding box center [738, 243] width 128 height 22
click at [589, 329] on input "0.00" at bounding box center [594, 320] width 65 height 20
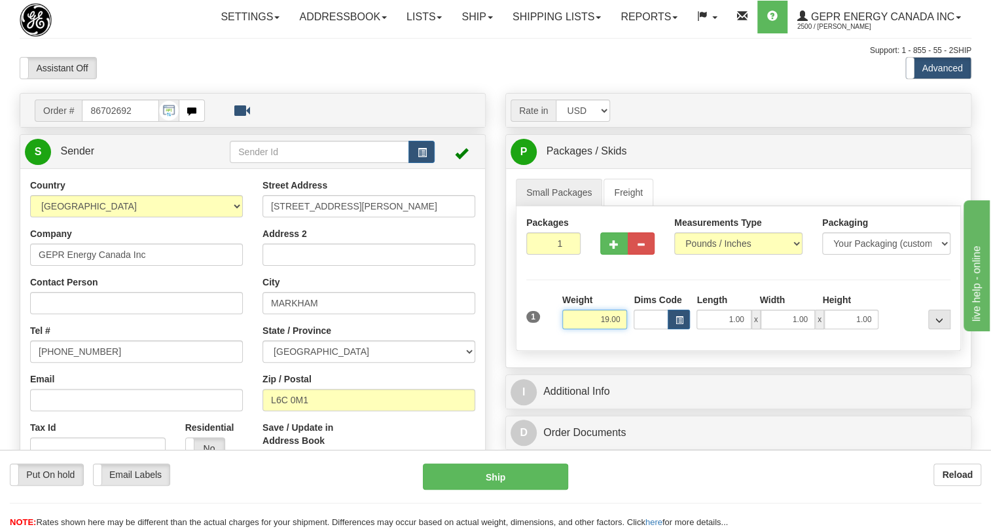
type input "19.00"
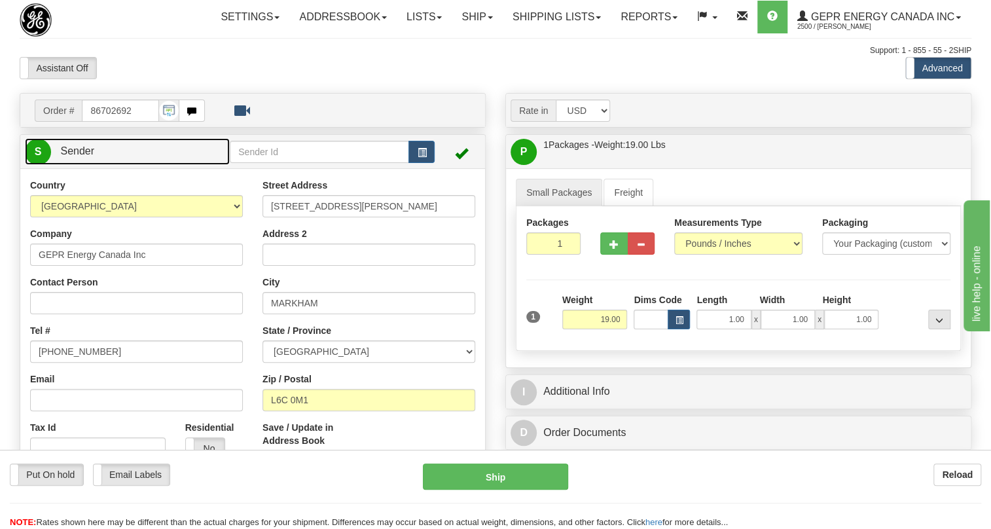
click at [77, 156] on span "Sender" at bounding box center [77, 150] width 34 height 11
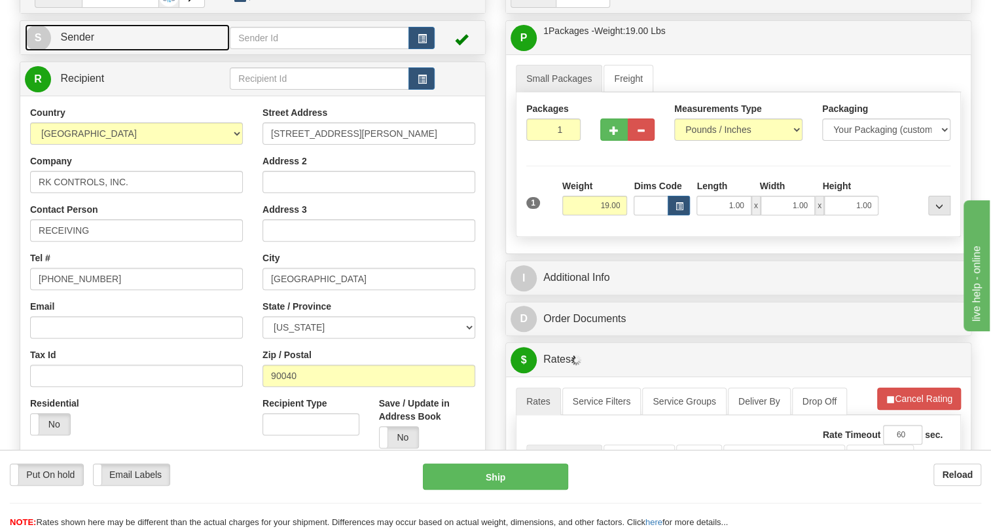
scroll to position [118, 0]
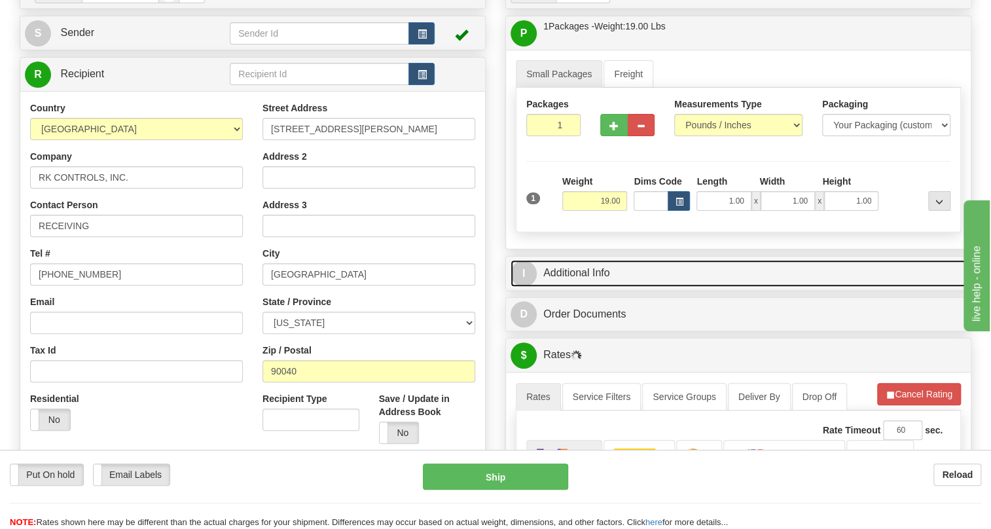
click at [589, 287] on link "I Additional Info" at bounding box center [738, 273] width 456 height 27
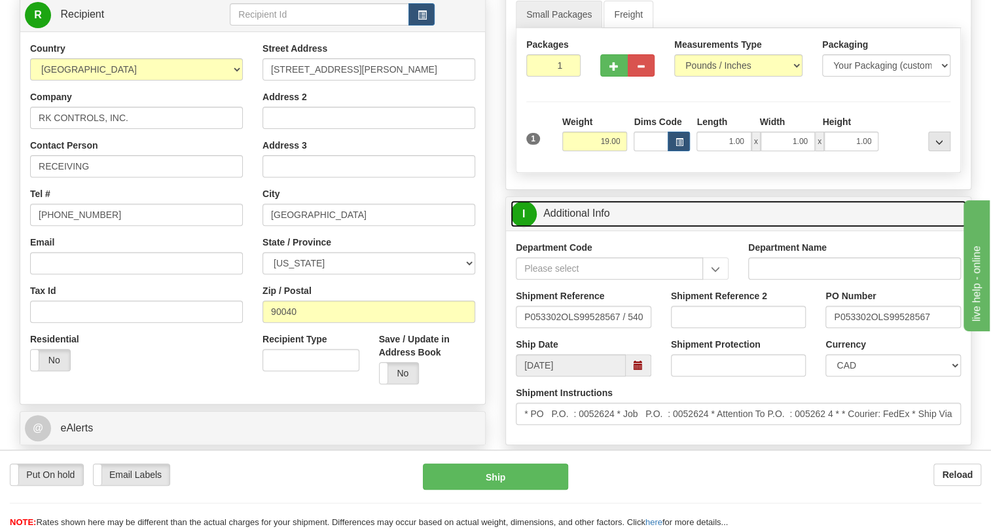
scroll to position [238, 0]
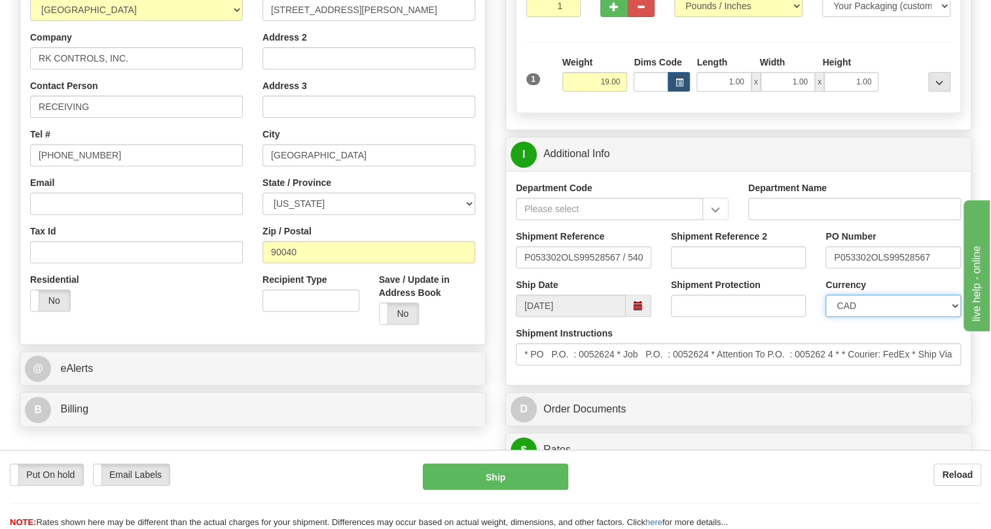
click at [874, 317] on select "CAD USD EUR ZAR RON ANG ARN AUD AUS AWG BBD BFR BGN BHD BMD BND BRC BRL CHP CKZ…" at bounding box center [892, 306] width 135 height 22
select select "1"
click at [825, 317] on select "CAD USD EUR ZAR RON ANG ARN AUD AUS AWG BBD BFR BGN BHD BMD BND BRC BRL CHP CKZ…" at bounding box center [892, 306] width 135 height 22
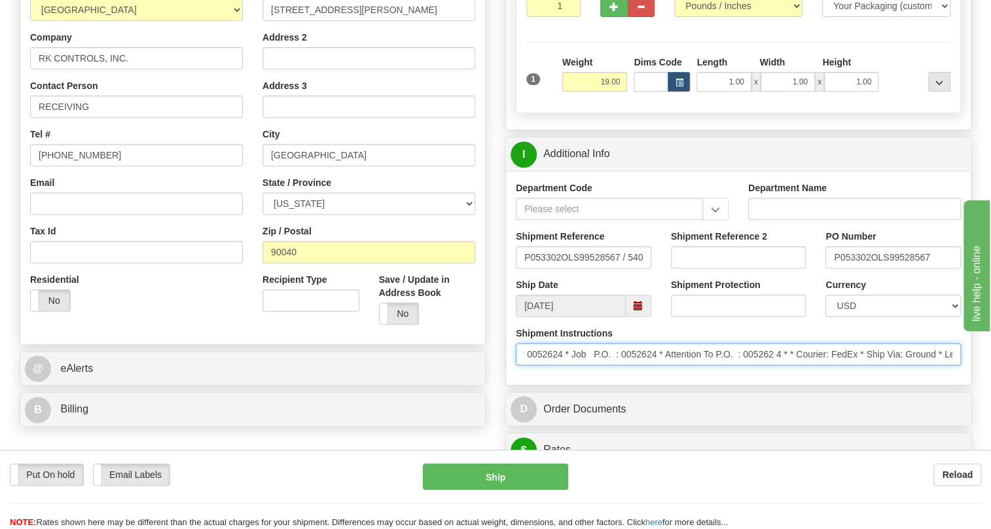
scroll to position [0, 0]
drag, startPoint x: 842, startPoint y: 382, endPoint x: 529, endPoint y: 398, distance: 312.6
click at [529, 375] on div "Shipment Instructions * PO P.O. : 0052624 * Job P.O. : 0052624 * Attention To P…" at bounding box center [738, 351] width 465 height 48
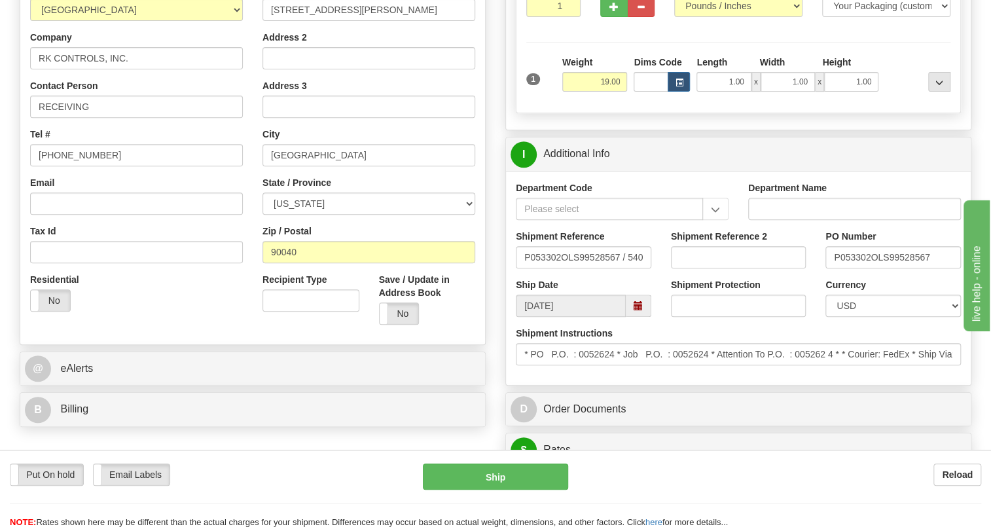
click at [706, 385] on div "Department Code Department Name Shipment Reference P053302OLS99528567 / 540110 …" at bounding box center [738, 278] width 465 height 214
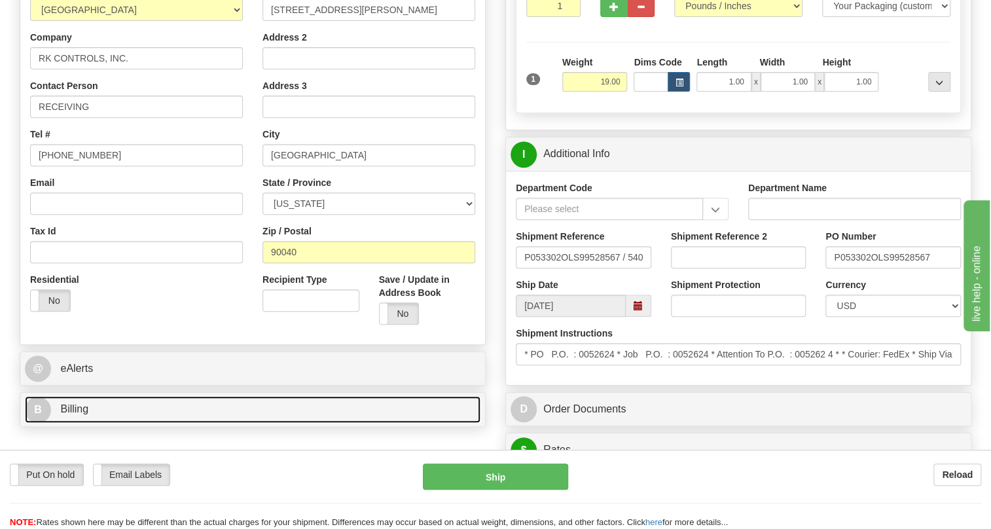
drag, startPoint x: 75, startPoint y: 440, endPoint x: 134, endPoint y: 387, distance: 80.2
click at [75, 414] on span "Billing" at bounding box center [74, 408] width 28 height 11
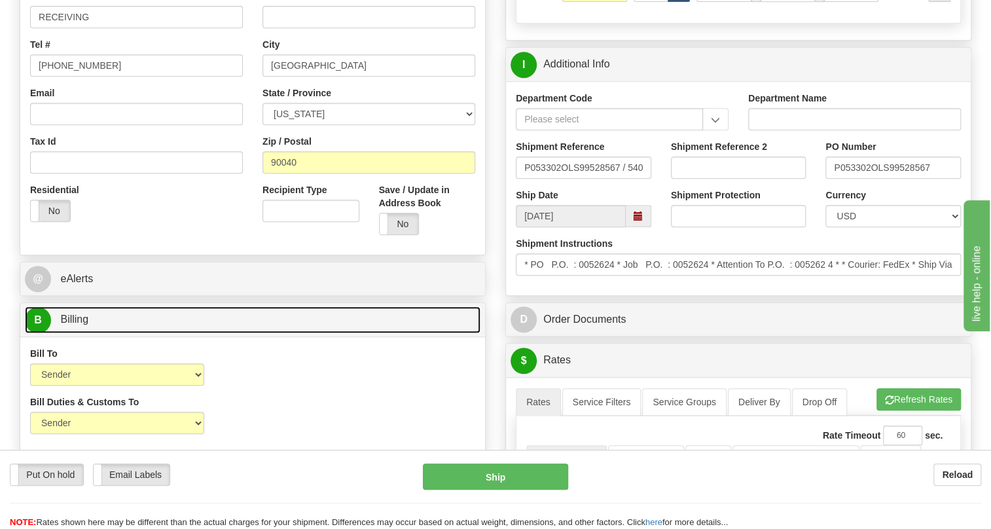
scroll to position [357, 0]
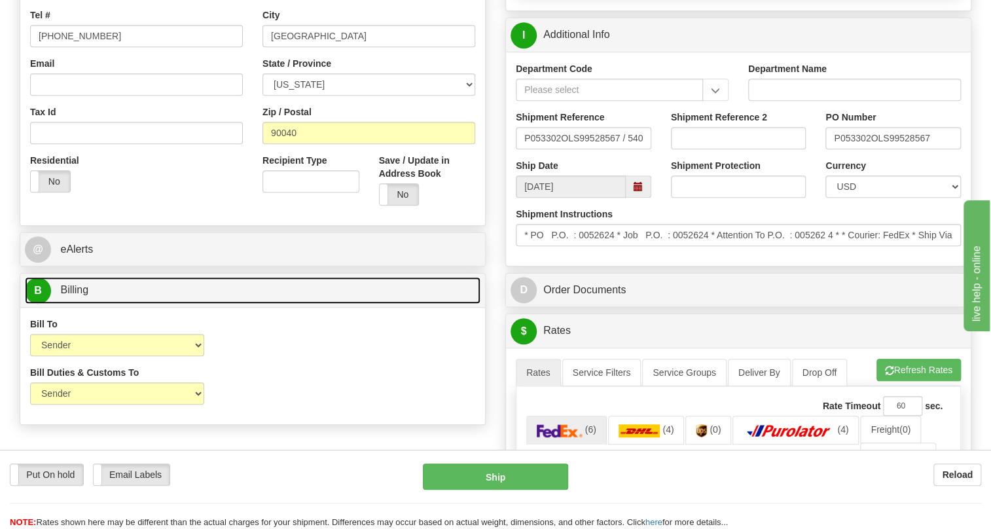
click at [88, 304] on link "B Billing" at bounding box center [253, 290] width 456 height 27
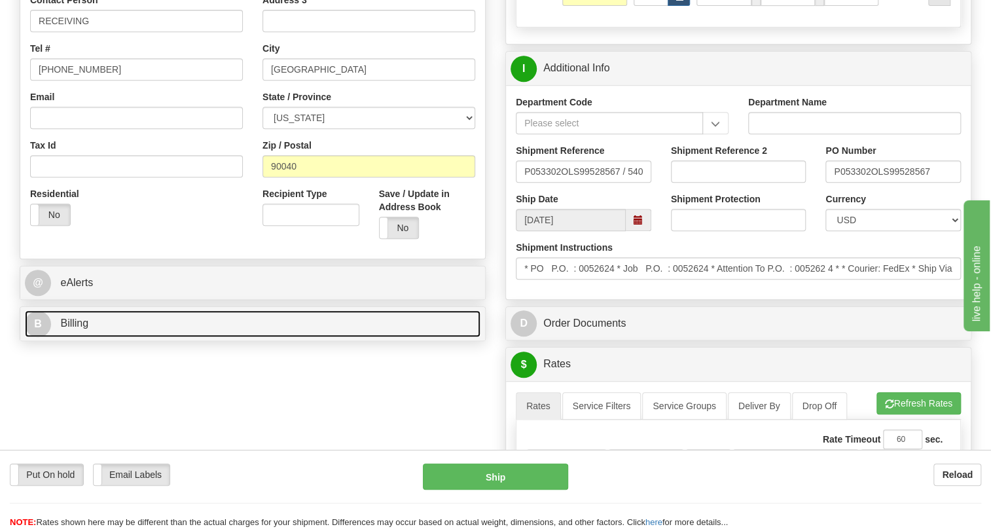
scroll to position [238, 0]
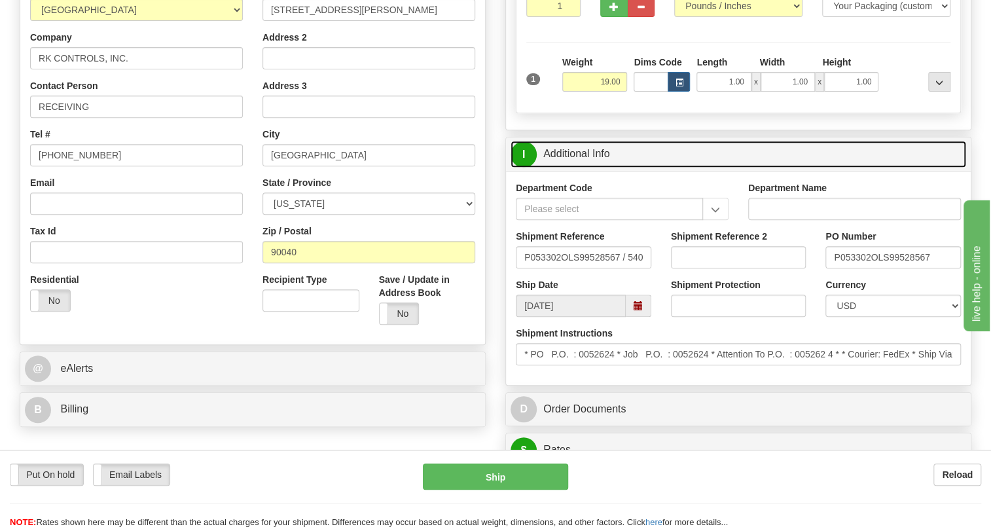
click at [581, 168] on link "I Additional Info" at bounding box center [738, 154] width 456 height 27
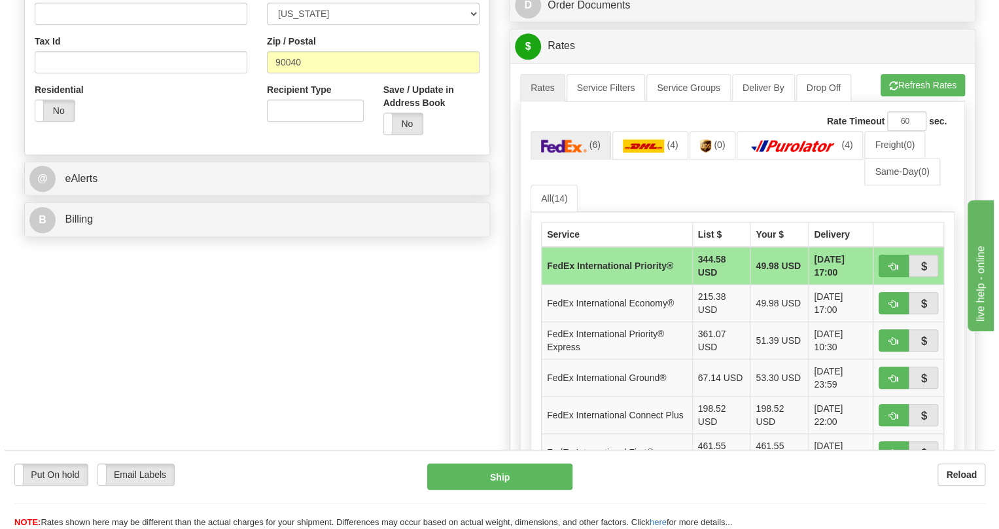
scroll to position [476, 0]
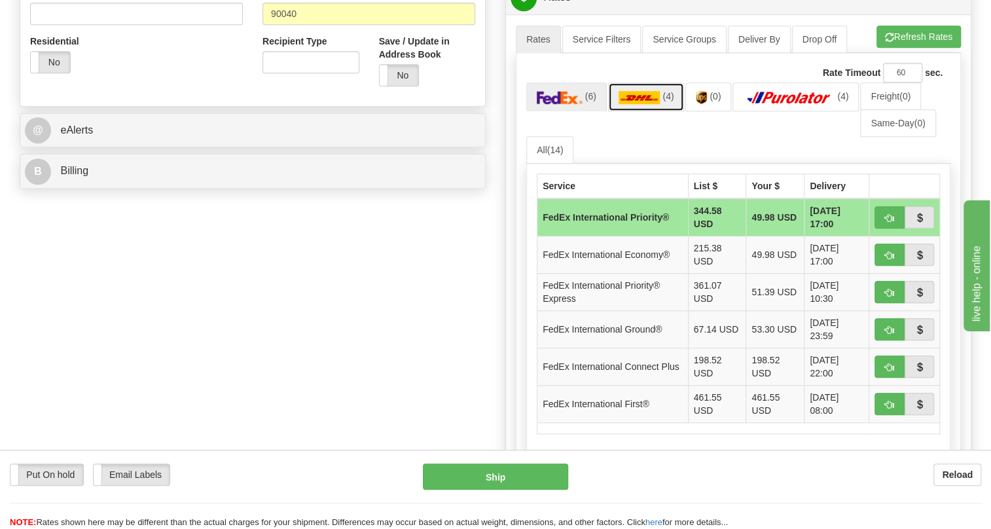
click at [641, 104] on img at bounding box center [639, 97] width 42 height 13
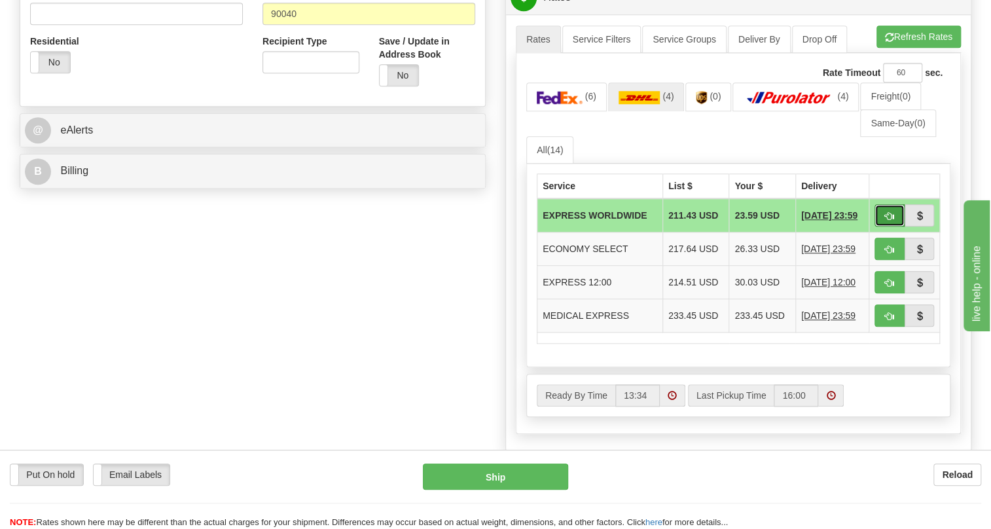
click at [888, 221] on span "button" at bounding box center [889, 216] width 9 height 9
type input "P"
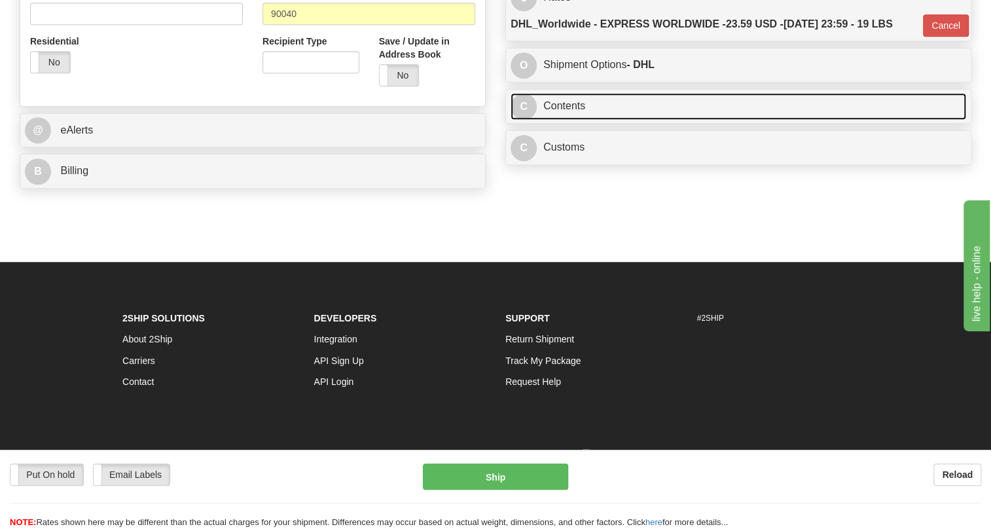
click at [569, 120] on link "C Contents" at bounding box center [738, 106] width 456 height 27
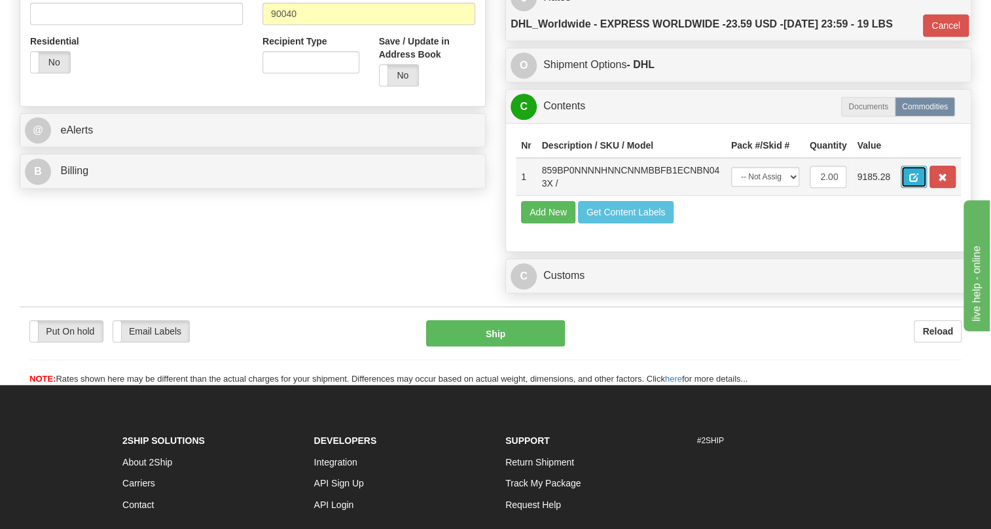
click at [915, 182] on span "button" at bounding box center [913, 177] width 9 height 9
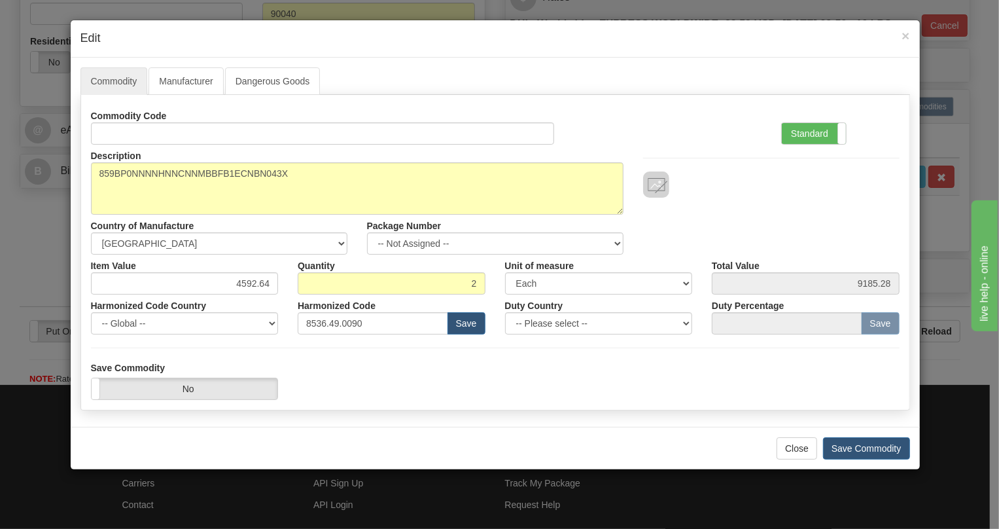
drag, startPoint x: 803, startPoint y: 128, endPoint x: 695, endPoint y: 132, distance: 108.1
click at [800, 129] on label "Standard" at bounding box center [814, 133] width 64 height 21
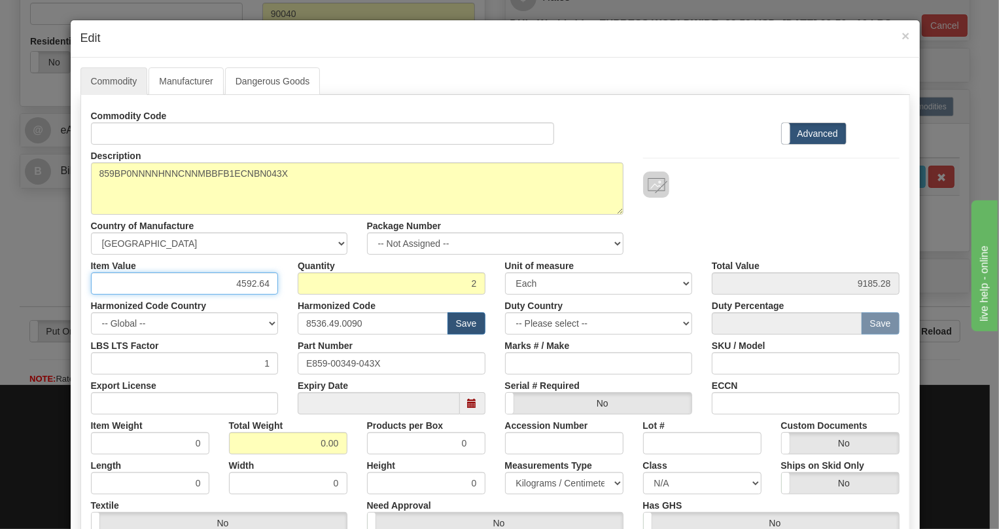
click at [264, 284] on input "4592.64" at bounding box center [185, 283] width 188 height 22
paste input "3.956,96"
click at [238, 287] on input "3.956,96" at bounding box center [185, 283] width 188 height 22
click at [255, 279] on input "3956,96" at bounding box center [185, 283] width 188 height 22
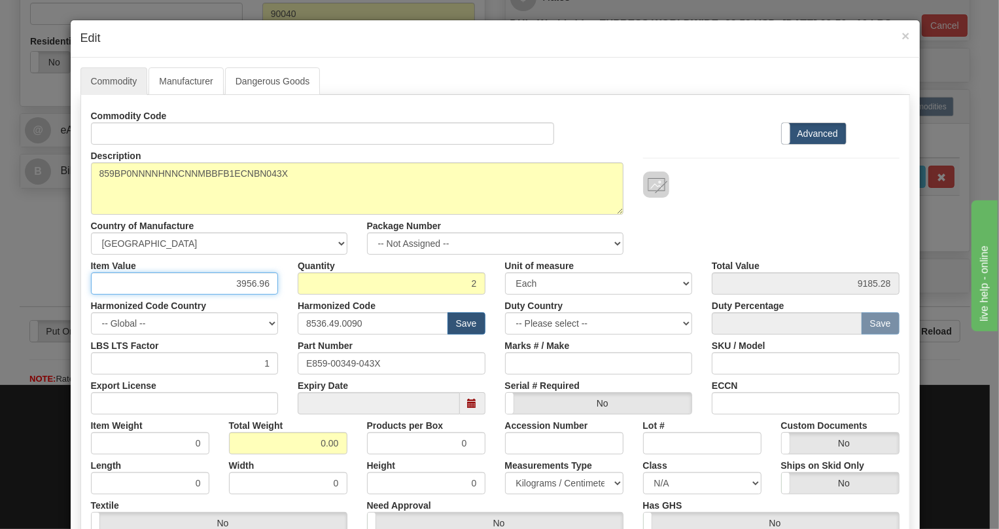
type input "3956.96"
type input "7913.92"
click at [313, 445] on input "0.00" at bounding box center [288, 443] width 118 height 22
type input "1.00"
type input "0.5000"
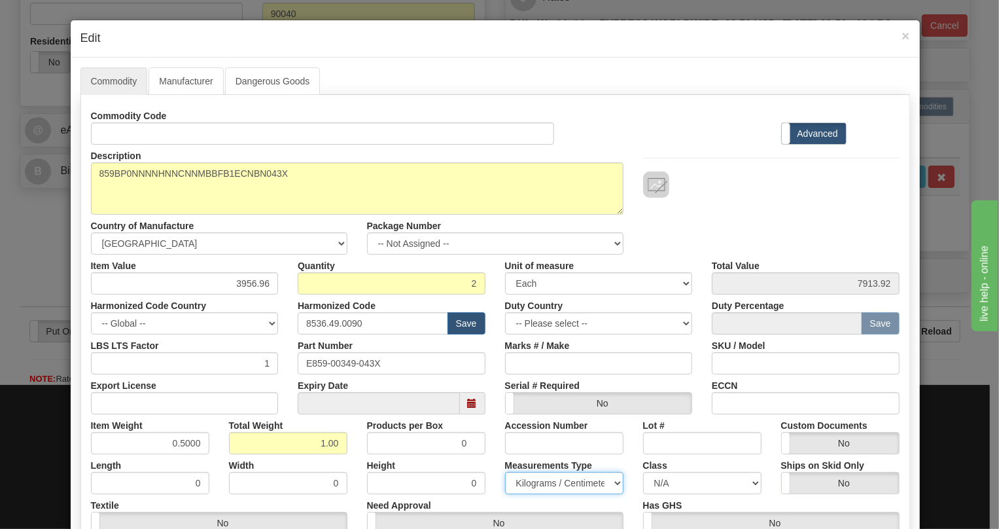
click at [550, 483] on select "Pounds / Inches Kilograms / Centimeters" at bounding box center [564, 483] width 118 height 22
select select "0"
click at [505, 472] on select "Pounds / Inches Kilograms / Centimeters" at bounding box center [564, 483] width 118 height 22
click at [495, 457] on div "Measurements Type Pounds / Inches Kilograms / Centimeters" at bounding box center [564, 474] width 138 height 40
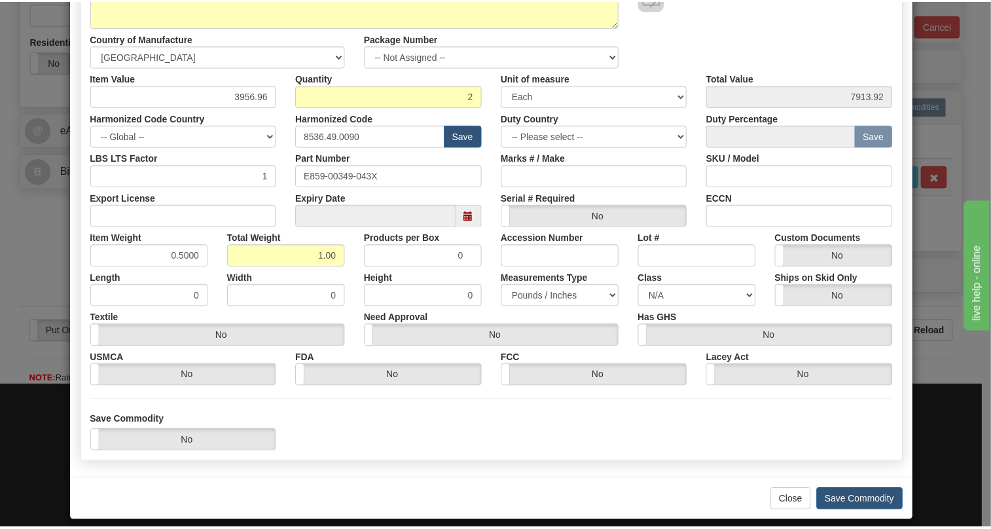
scroll to position [199, 0]
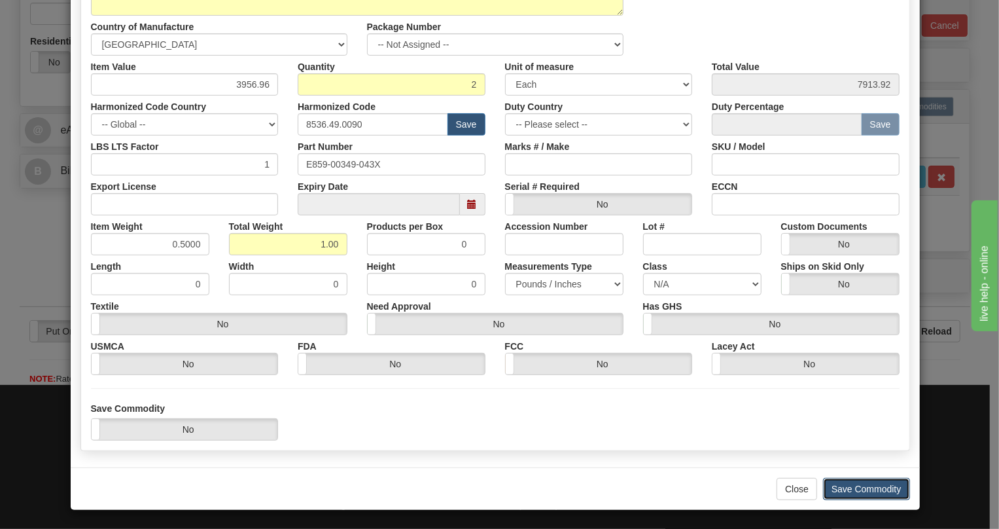
click at [848, 484] on button "Save Commodity" at bounding box center [866, 489] width 87 height 22
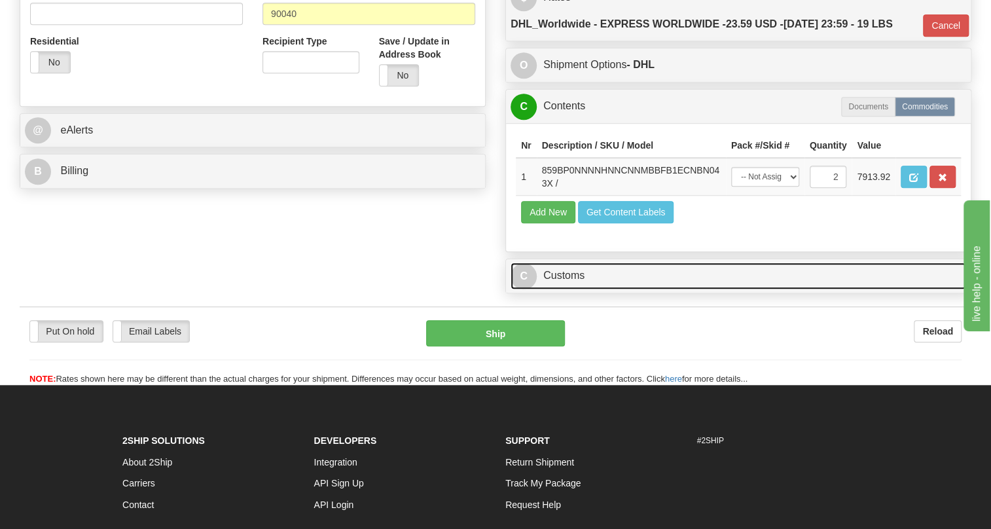
click at [562, 289] on link "C Customs" at bounding box center [738, 275] width 456 height 27
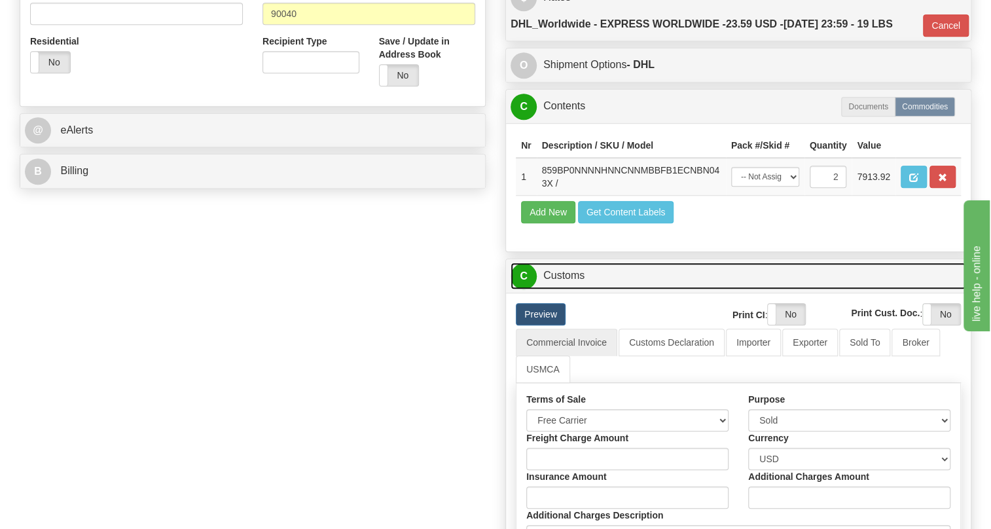
click at [562, 289] on link "C Customs" at bounding box center [738, 275] width 456 height 27
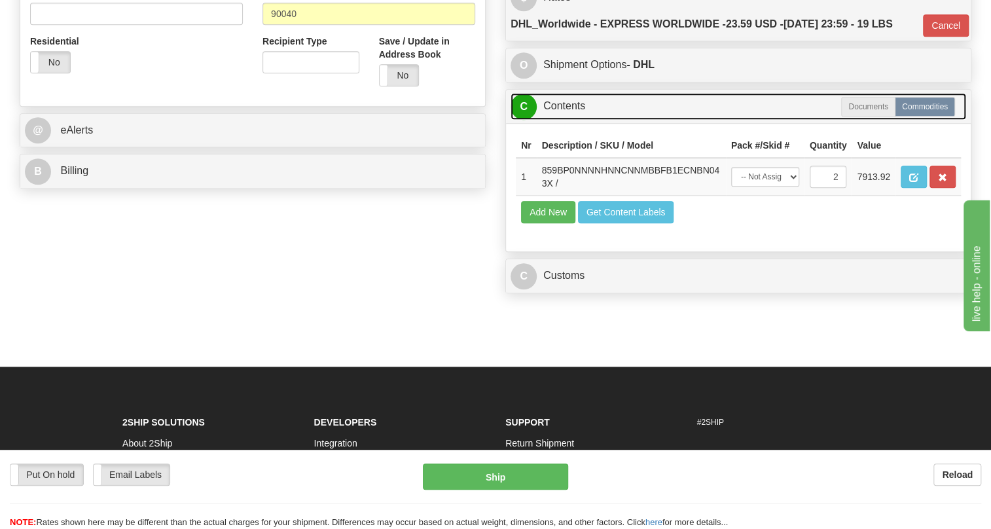
click at [572, 120] on link "C Contents" at bounding box center [738, 106] width 456 height 27
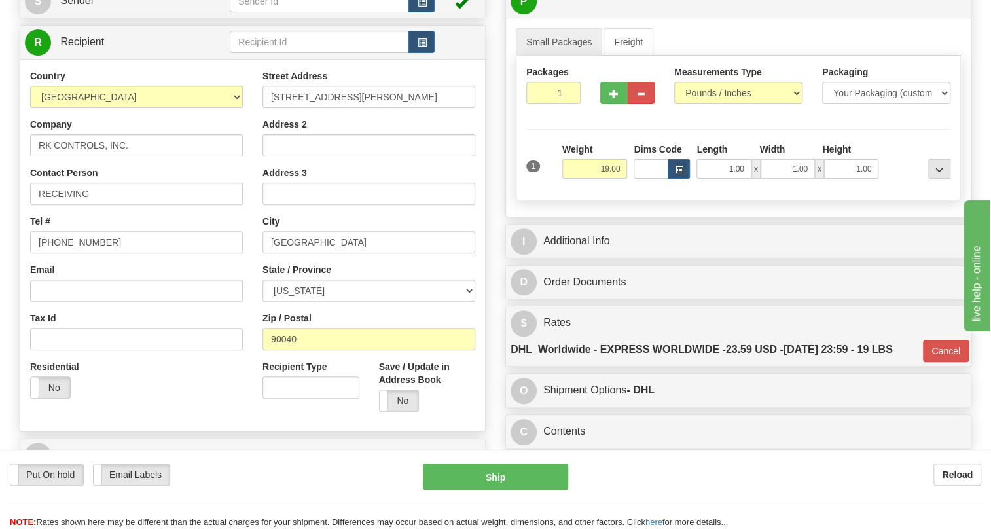
scroll to position [59, 0]
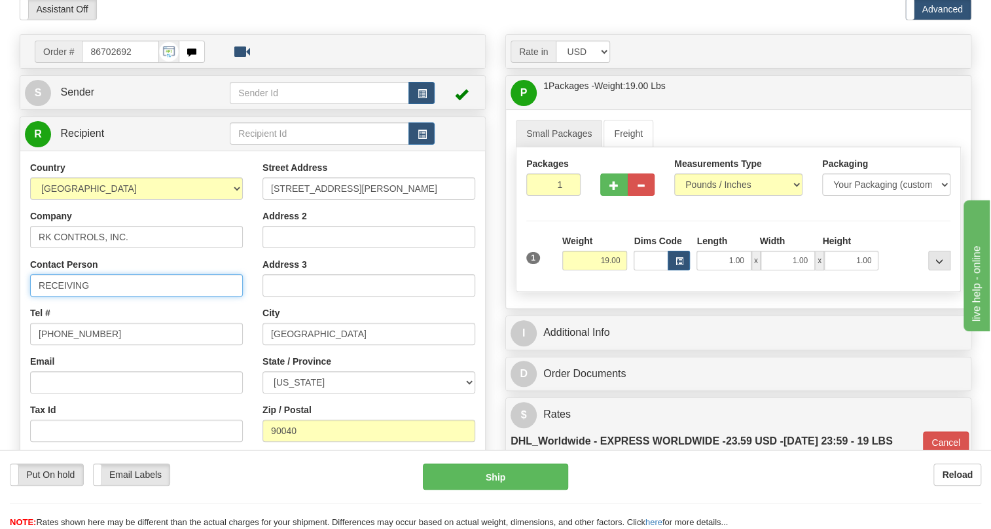
click at [118, 296] on input "RECEIVING" at bounding box center [136, 285] width 213 height 22
paste input "Travis LaChance"
type input "RECEIVING / Travis LaChance"
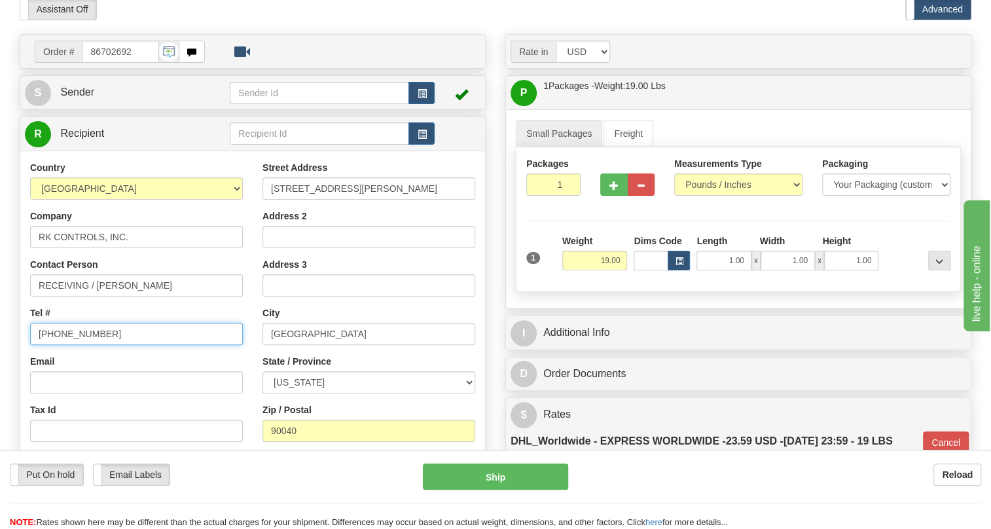
click at [80, 345] on input "(779)7960565" at bounding box center [136, 334] width 213 height 22
paste input "1-323-685-9310"
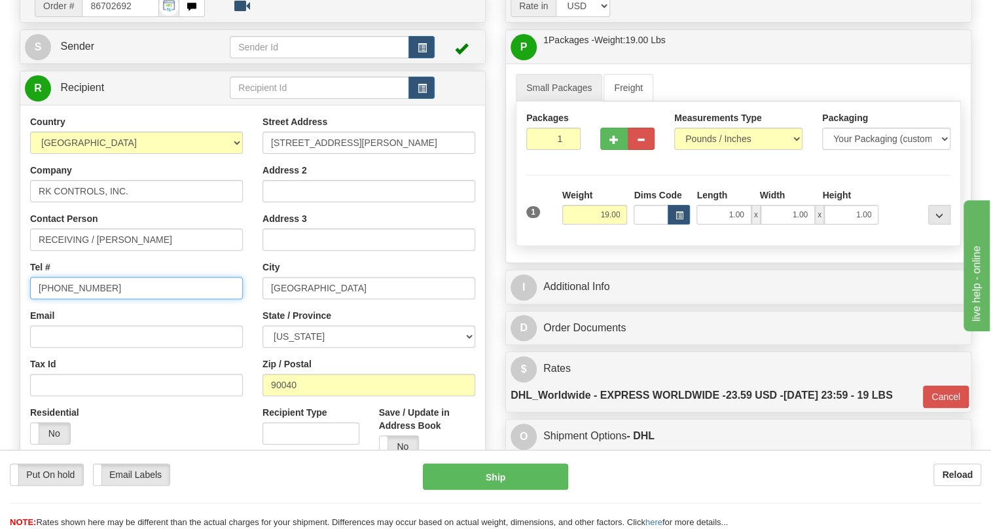
scroll to position [178, 0]
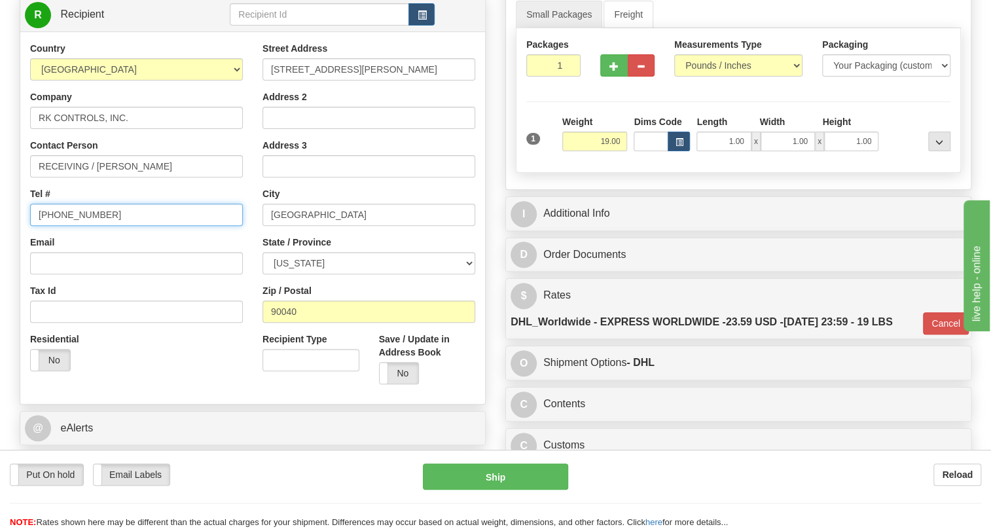
type input "1-323-685-9310"
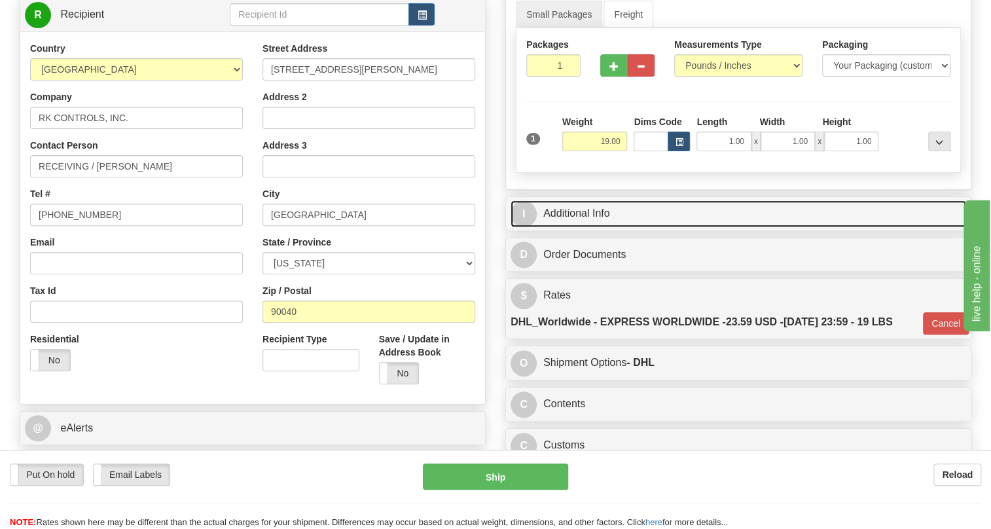
click at [581, 227] on link "I Additional Info" at bounding box center [738, 213] width 456 height 27
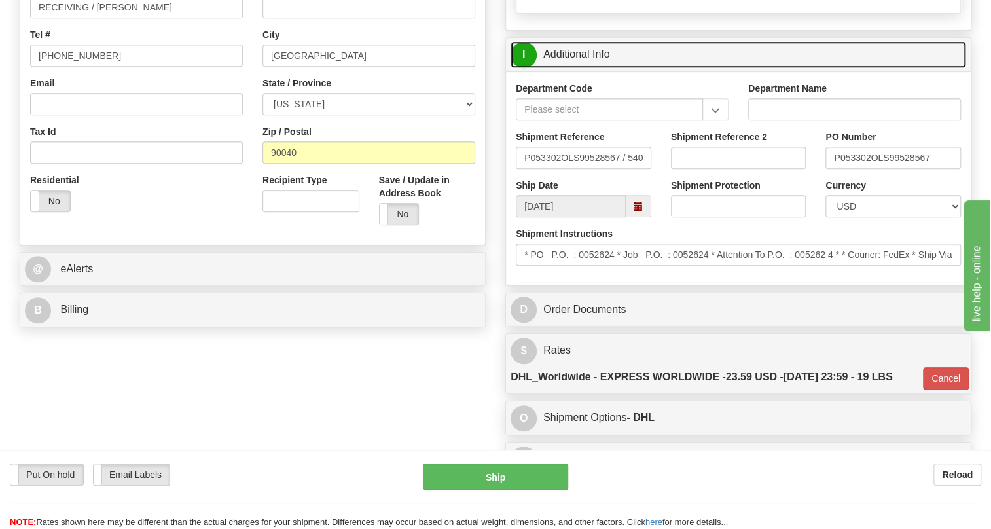
scroll to position [476, 0]
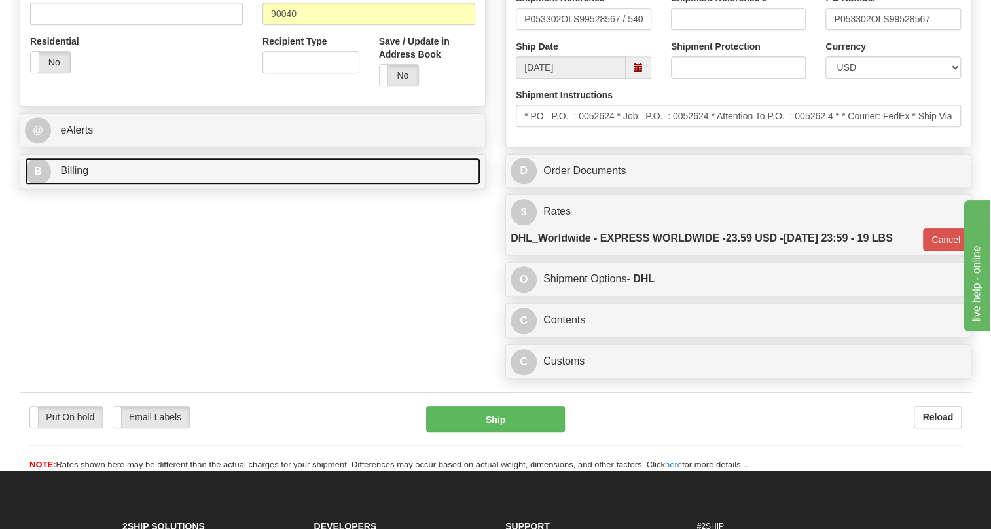
click at [77, 176] on span "Billing" at bounding box center [74, 170] width 28 height 11
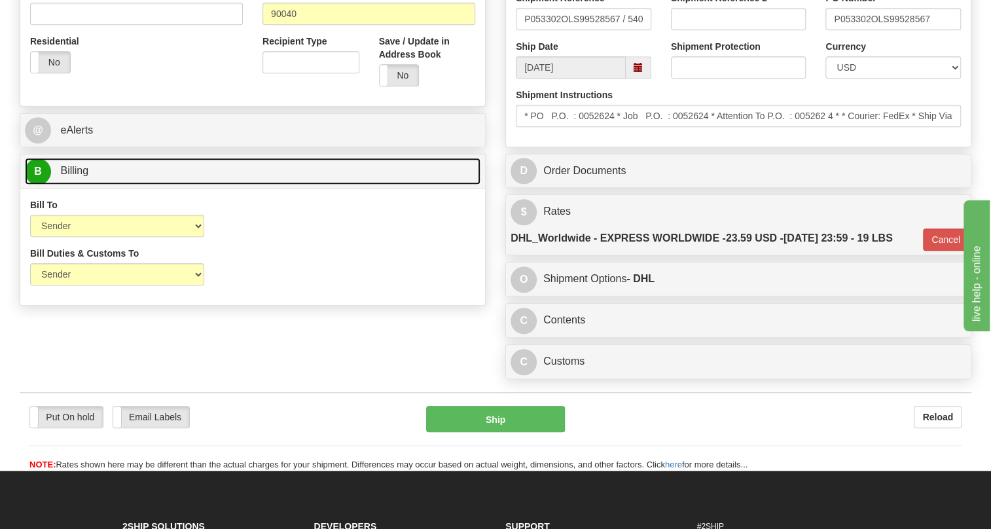
click at [72, 176] on span "Billing" at bounding box center [74, 170] width 28 height 11
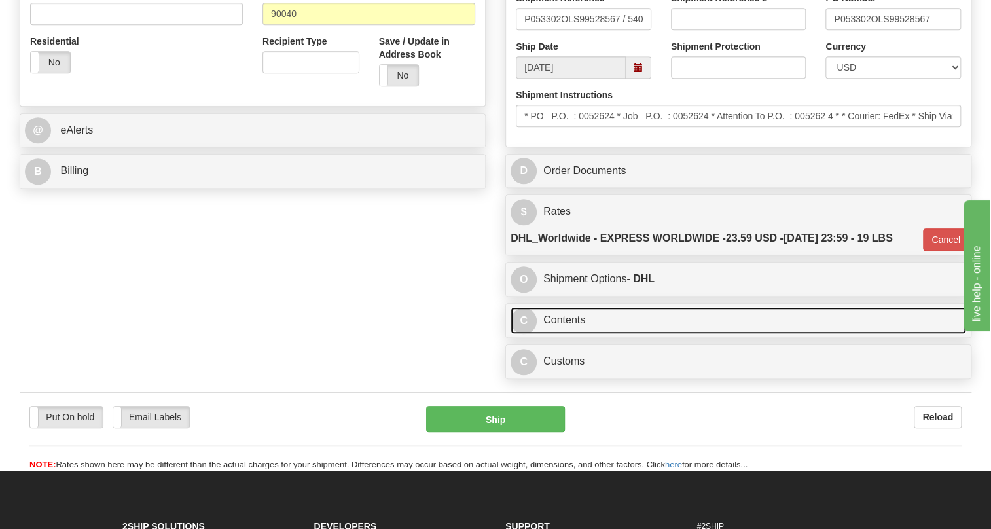
click at [565, 334] on link "C Contents" at bounding box center [738, 320] width 456 height 27
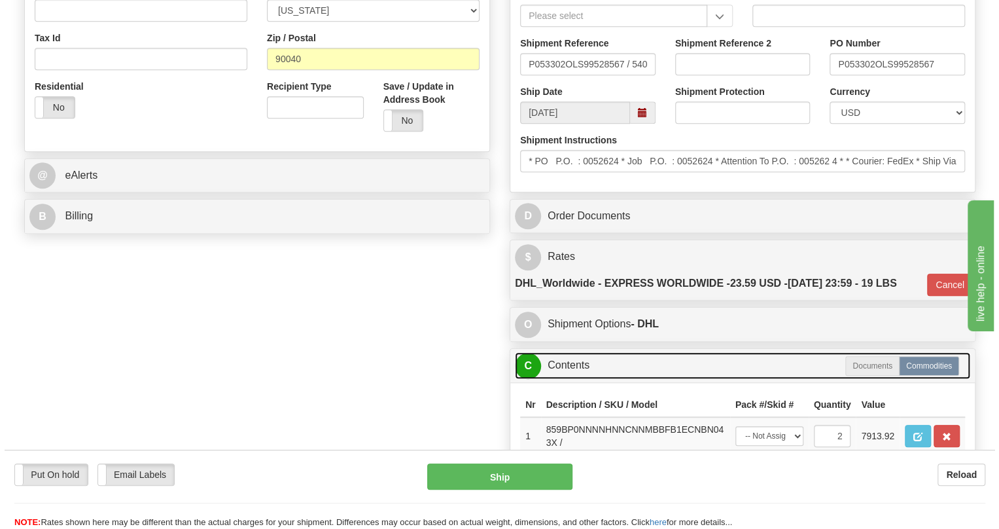
scroll to position [357, 0]
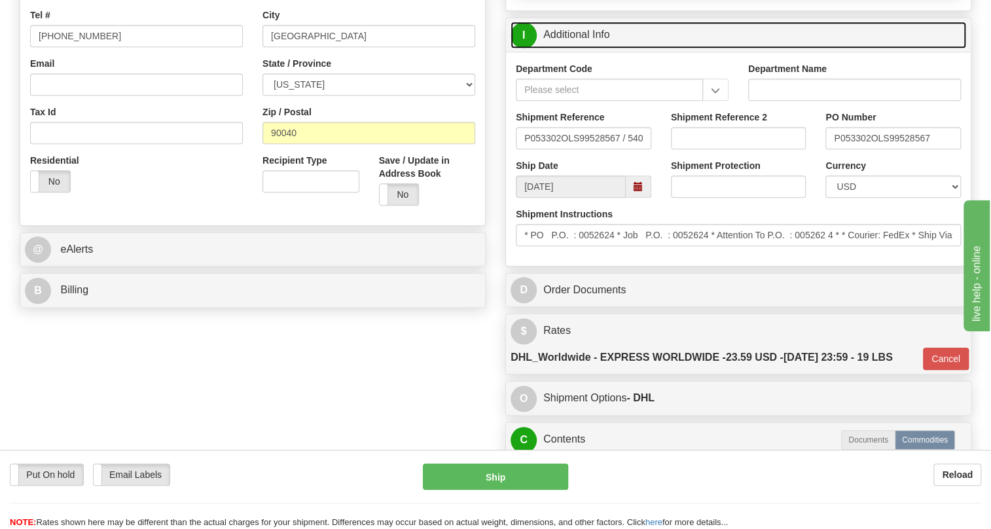
click at [581, 48] on link "I Additional Info" at bounding box center [738, 35] width 456 height 27
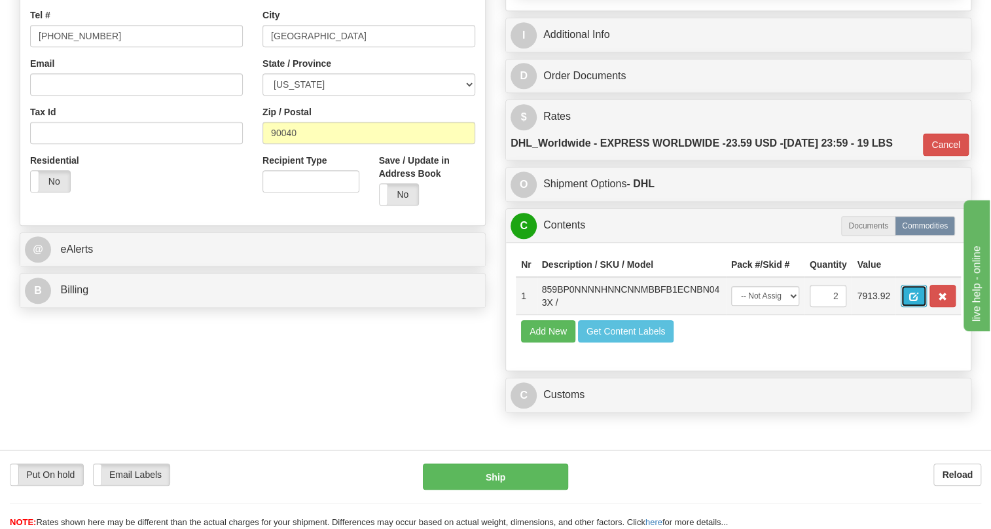
click at [910, 301] on span "button" at bounding box center [913, 297] width 9 height 9
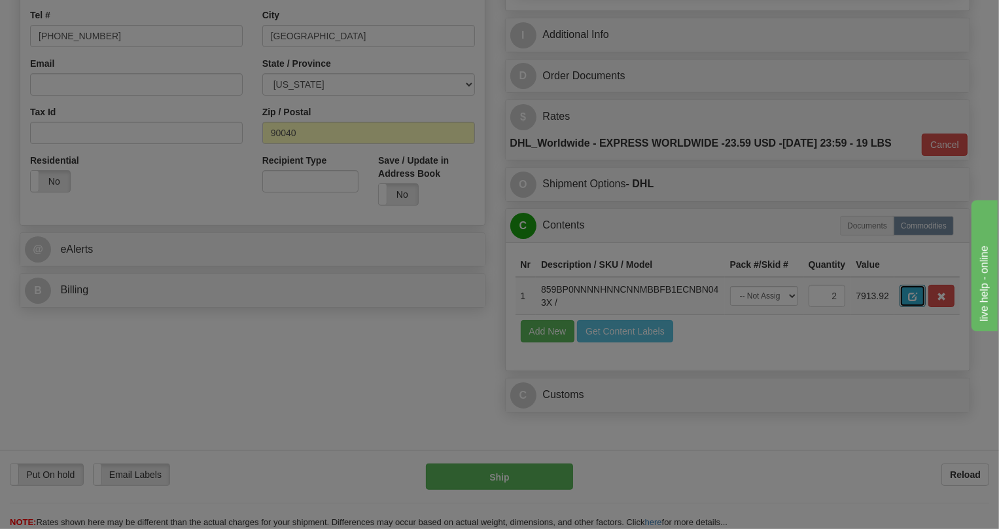
scroll to position [0, 0]
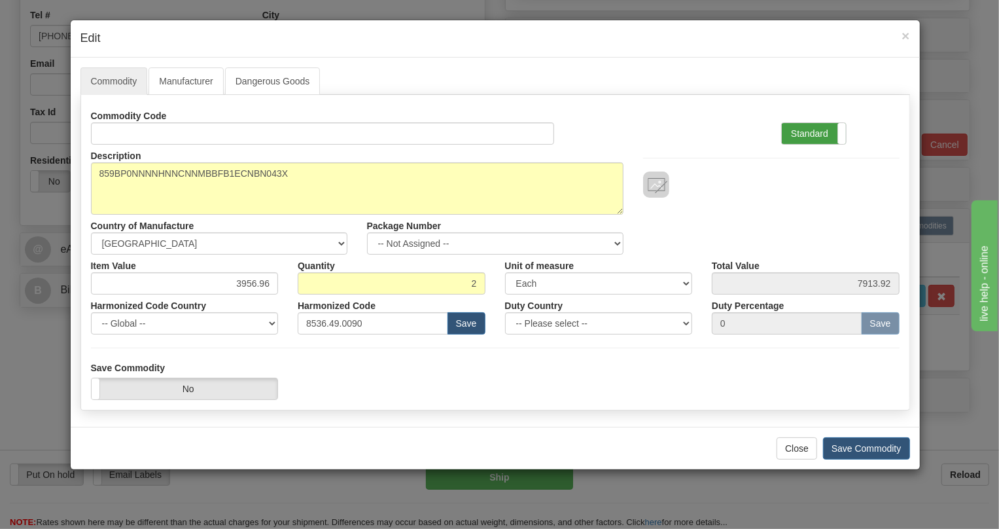
click at [800, 134] on label "Standard" at bounding box center [814, 133] width 64 height 21
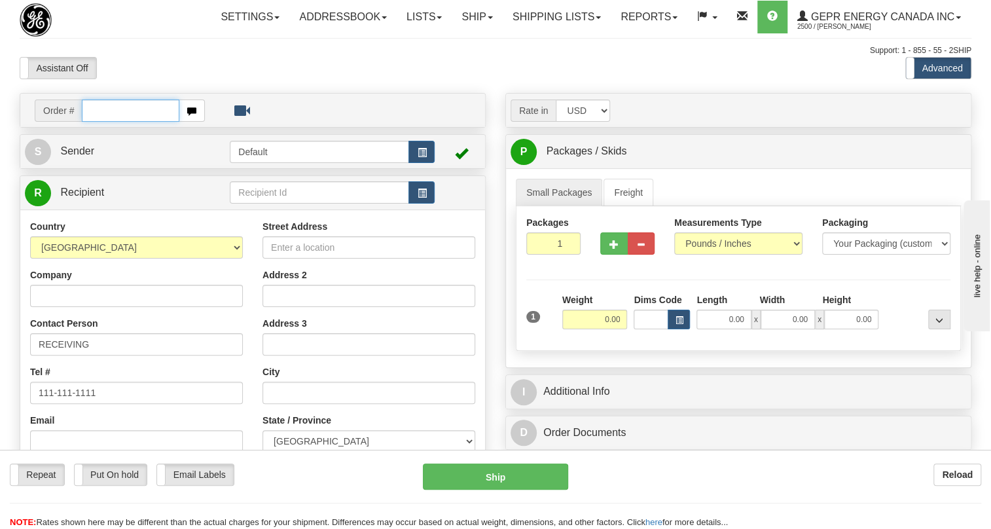
click at [101, 122] on input "text" at bounding box center [131, 110] width 98 height 22
paste input "0086702694"
click at [101, 122] on input "0086702694" at bounding box center [131, 110] width 98 height 22
type input "86702694"
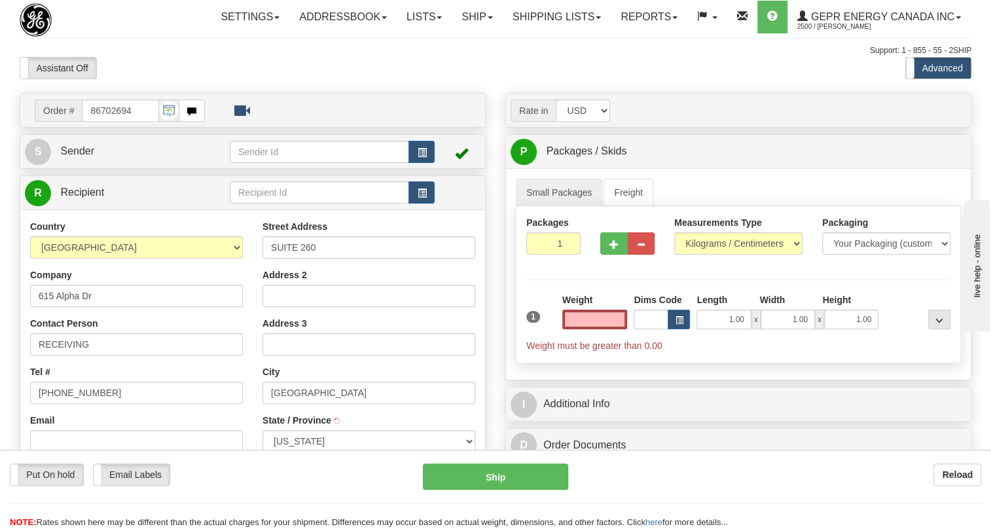
type input "[GEOGRAPHIC_DATA]"
type input "0.00"
drag, startPoint x: 92, startPoint y: 183, endPoint x: 102, endPoint y: 195, distance: 15.8
click at [92, 156] on span "Sender" at bounding box center [77, 150] width 34 height 11
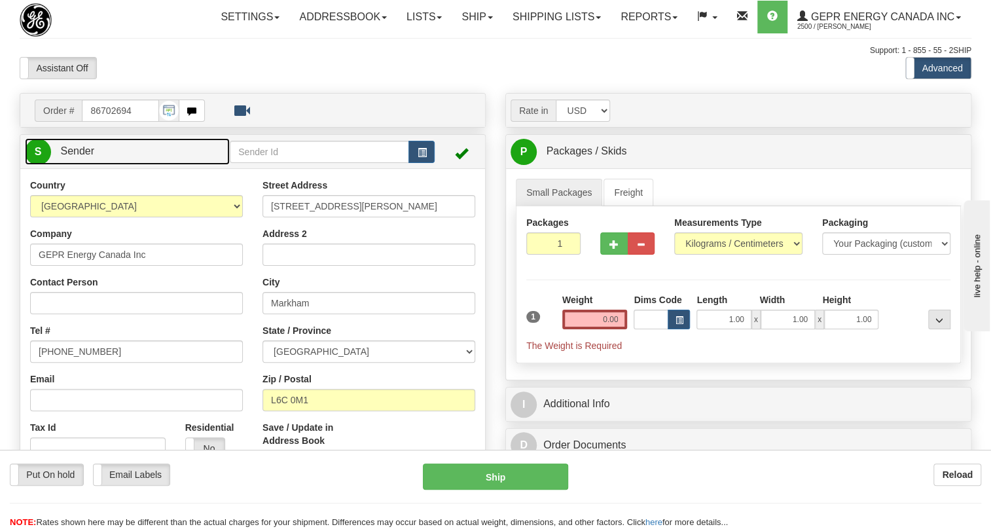
type input "MARKHAM"
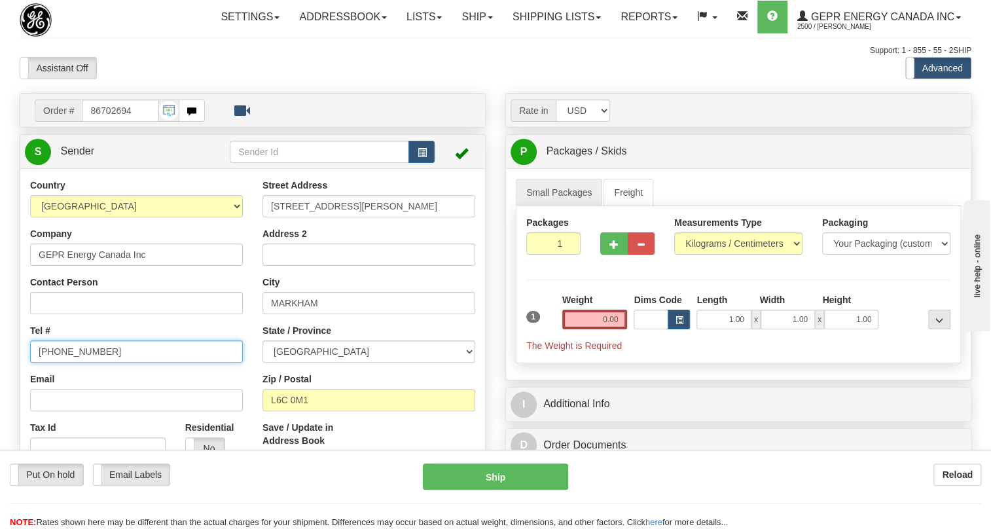
click at [75, 363] on input "[PHONE_NUMBER]" at bounding box center [136, 351] width 213 height 22
paste input "[PHONE_NUMBER]"
type input "[PHONE_NUMBER]"
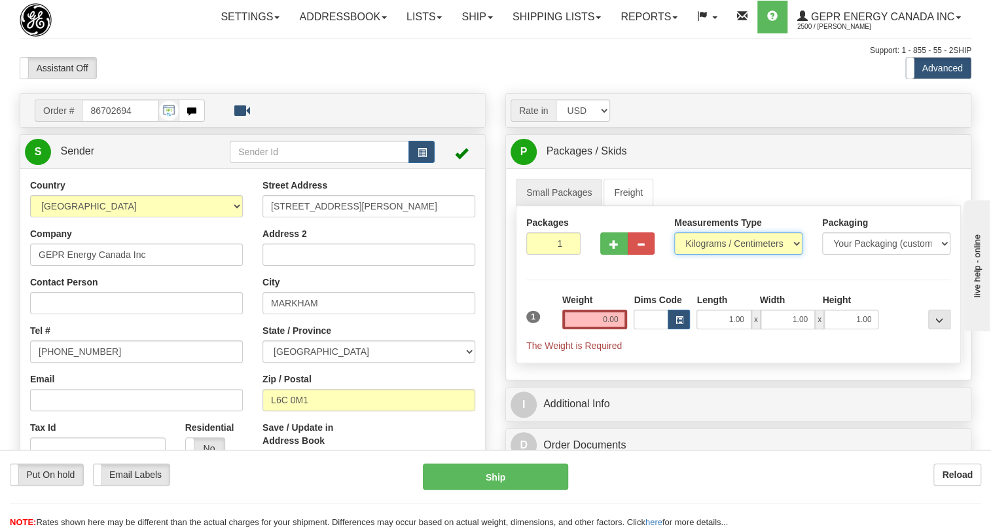
click at [711, 255] on select "Pounds / Inches Kilograms / Centimeters" at bounding box center [738, 243] width 128 height 22
select select "0"
click at [674, 255] on select "Pounds / Inches Kilograms / Centimeters" at bounding box center [738, 243] width 128 height 22
click at [589, 329] on input "0.00" at bounding box center [594, 320] width 65 height 20
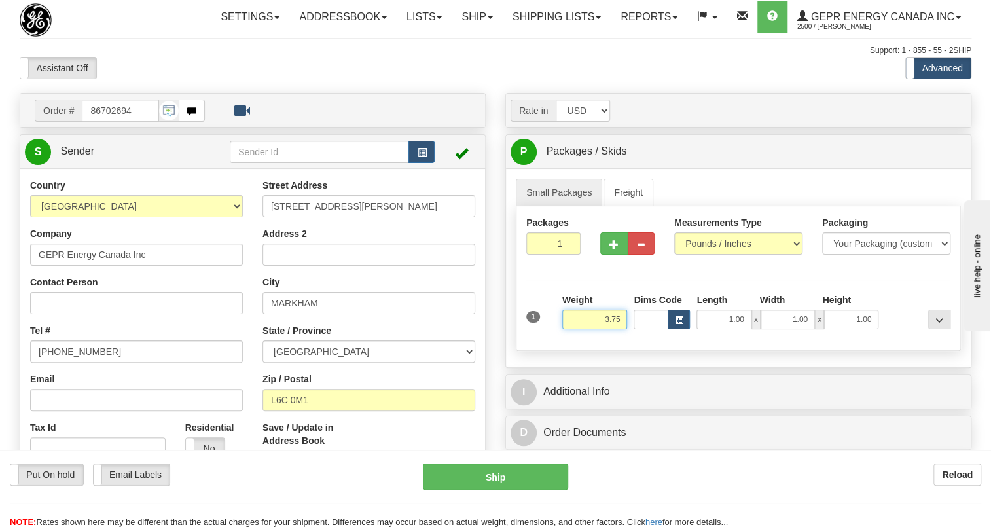
type input "3.75"
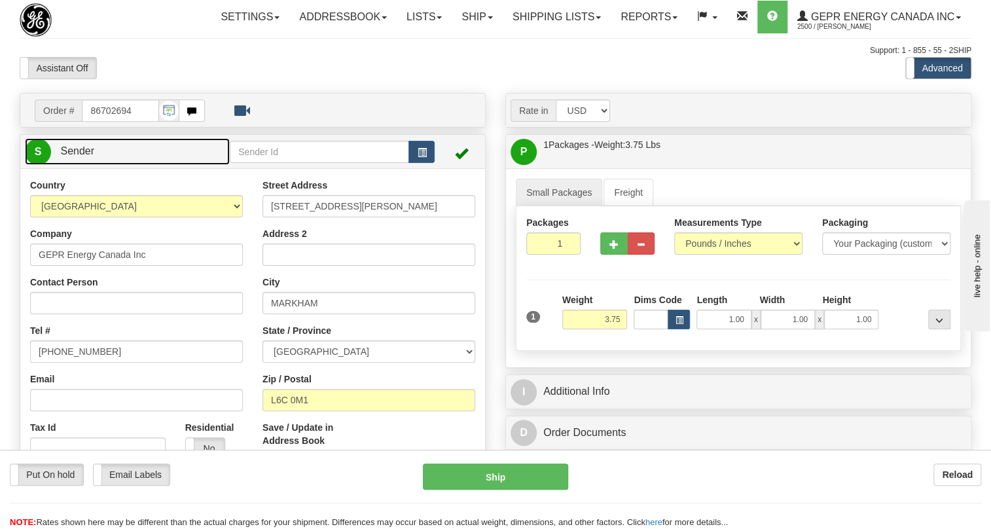
click at [75, 165] on link "S Sender" at bounding box center [127, 151] width 205 height 27
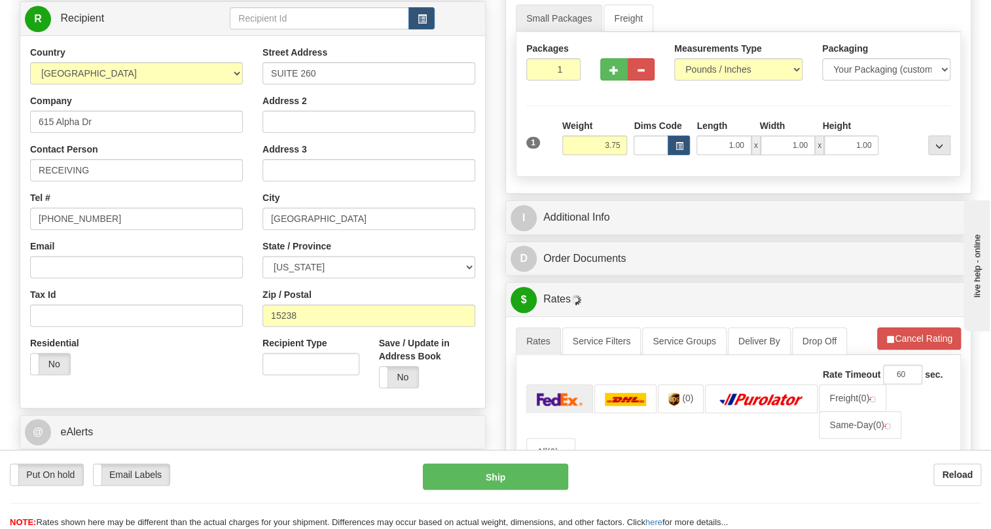
scroll to position [178, 0]
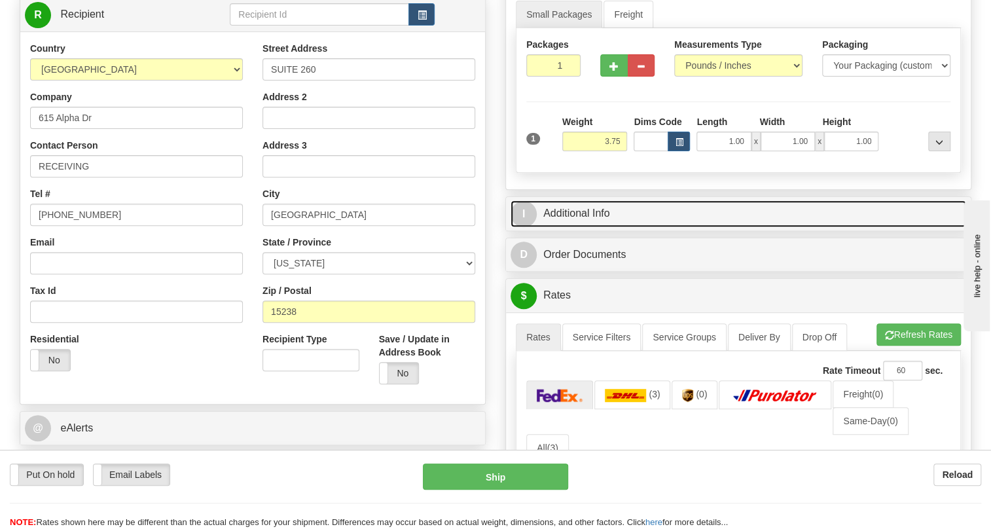
click at [569, 227] on link "I Additional Info" at bounding box center [738, 213] width 456 height 27
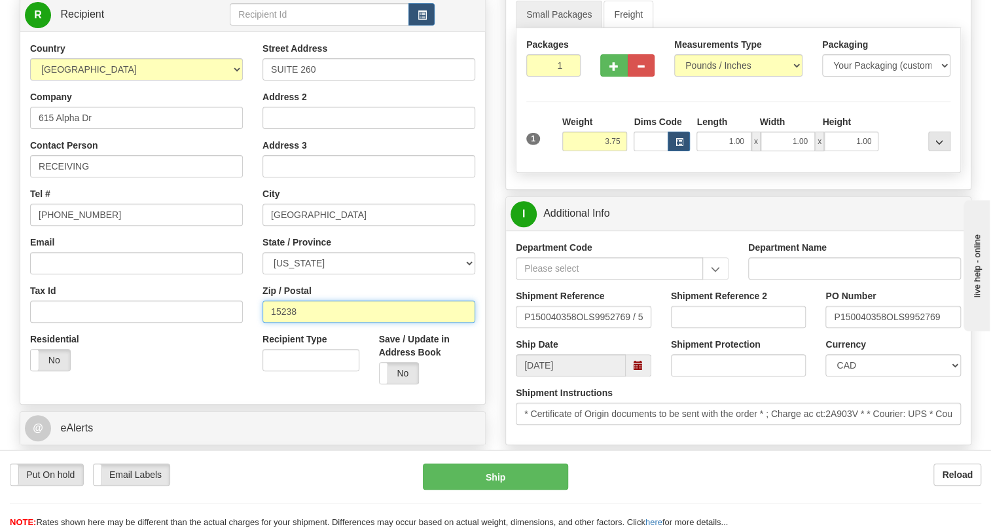
drag, startPoint x: 298, startPoint y: 343, endPoint x: 268, endPoint y: 344, distance: 30.8
click at [268, 323] on input "15238" at bounding box center [368, 311] width 213 height 22
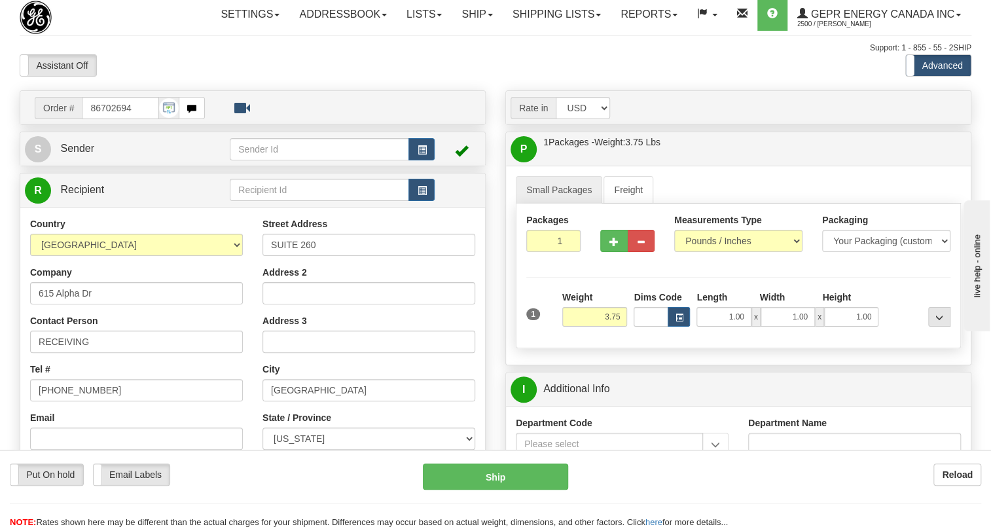
scroll to position [0, 0]
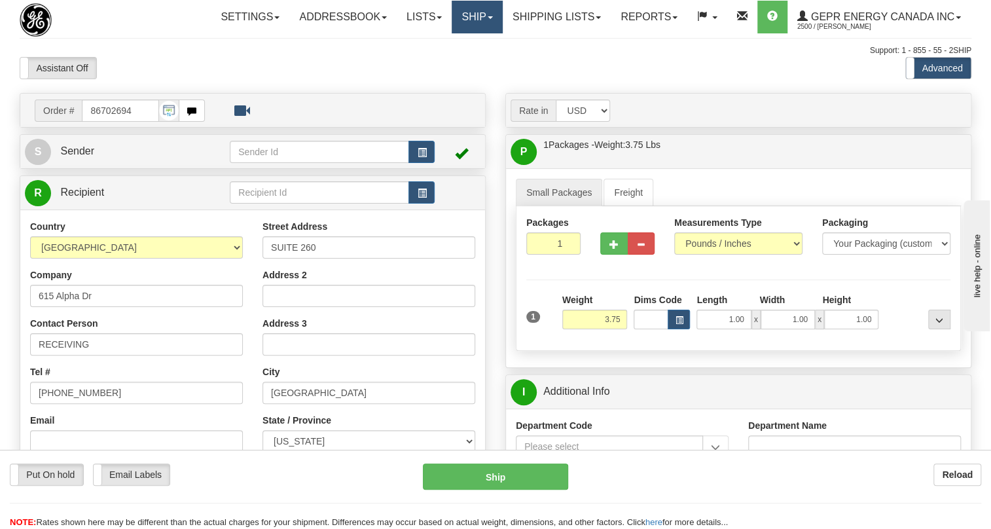
click at [488, 16] on span at bounding box center [490, 17] width 5 height 3
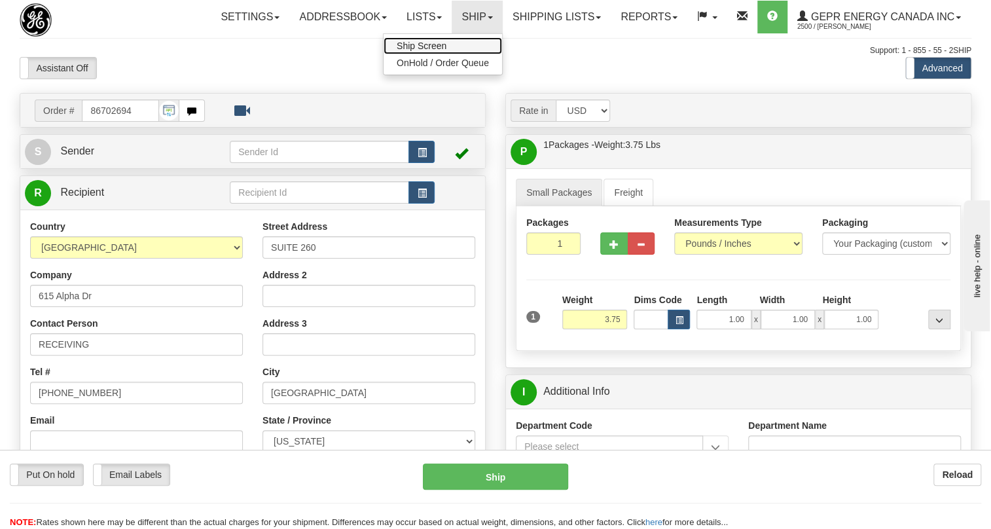
click at [409, 45] on span "Ship Screen" at bounding box center [422, 46] width 50 height 10
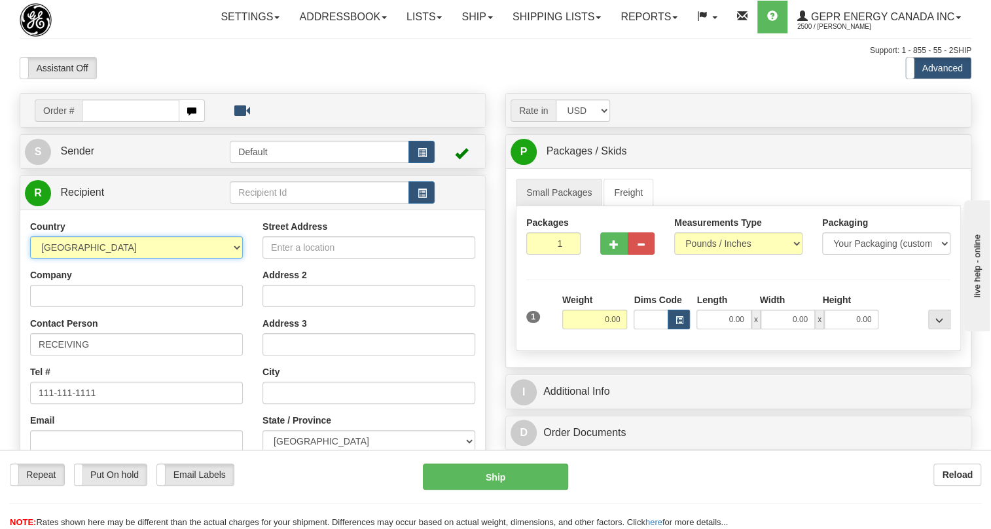
click at [236, 259] on select "AFGHANISTAN ALAND ISLANDS ALBANIA ALGERIA AMERICAN SAMOA ANDORRA ANGOLA ANGUILL…" at bounding box center [136, 247] width 213 height 22
select select "US"
click at [30, 259] on select "AFGHANISTAN ALAND ISLANDS ALBANIA ALGERIA AMERICAN SAMOA ANDORRA ANGOLA ANGUILL…" at bounding box center [136, 247] width 213 height 22
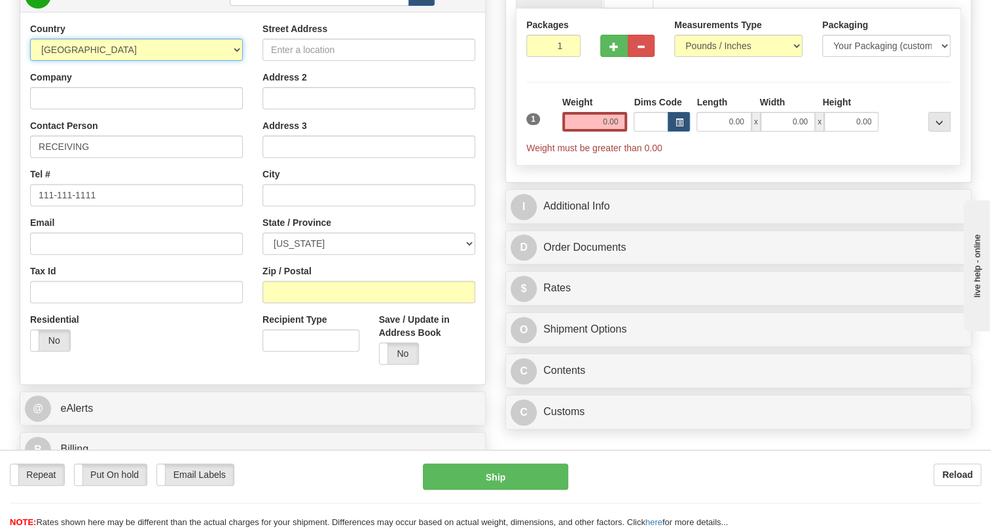
scroll to position [238, 0]
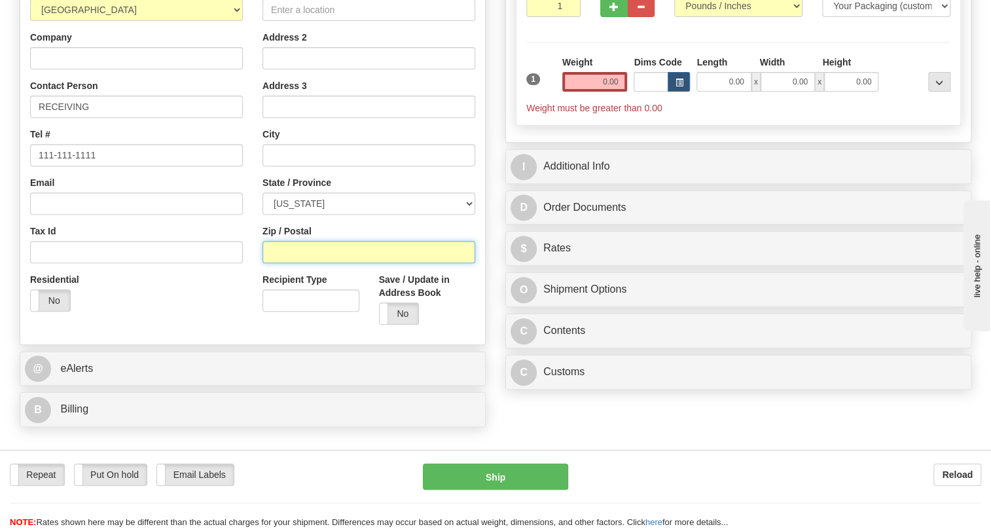
click at [283, 263] on input "Zip / Postal" at bounding box center [368, 252] width 213 height 22
paste input "15238"
type input "15238-2819"
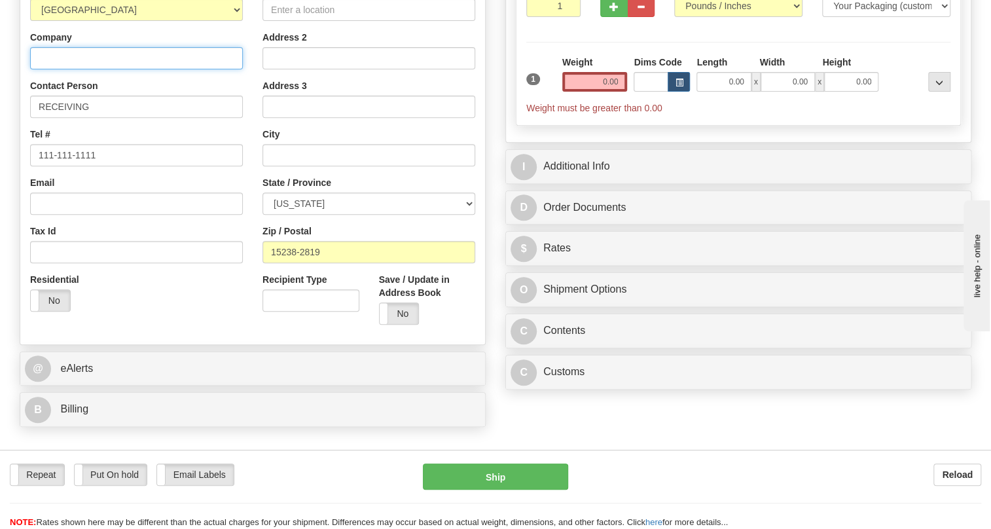
type input "BENSHAW, INC."
type input "615 Alpha Dr"
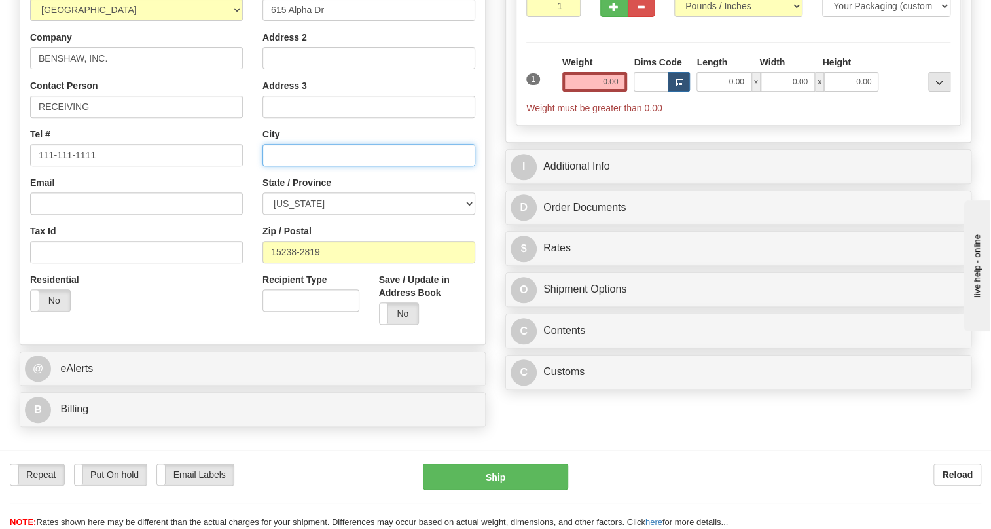
type input "PITTSBURGH"
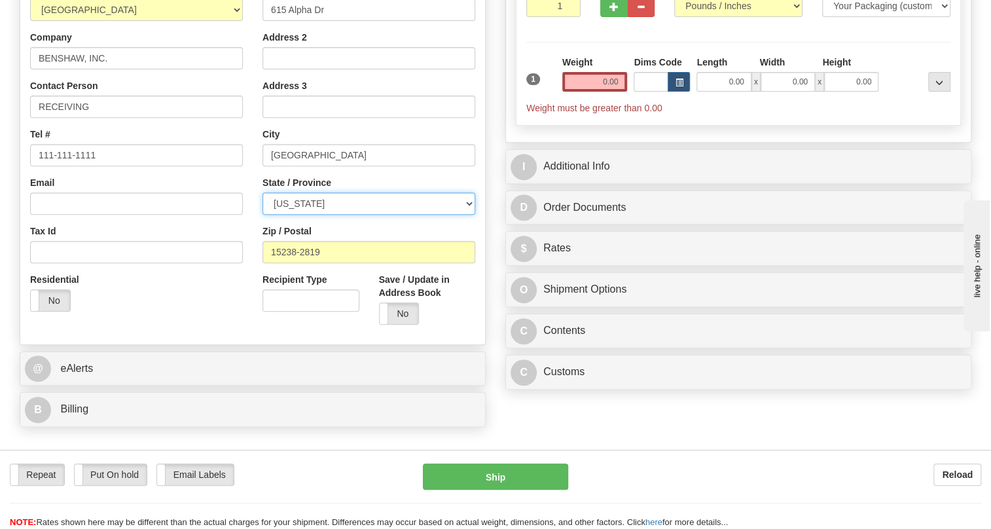
select select "PA"
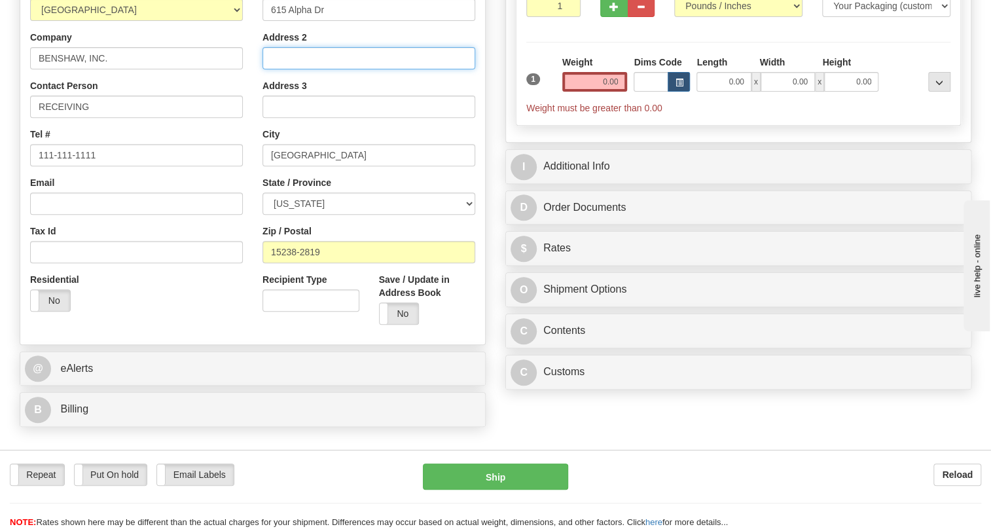
click at [281, 69] on input "Address 2" at bounding box center [368, 58] width 213 height 22
paste input "SUITE 260"
type input "SUITE 260"
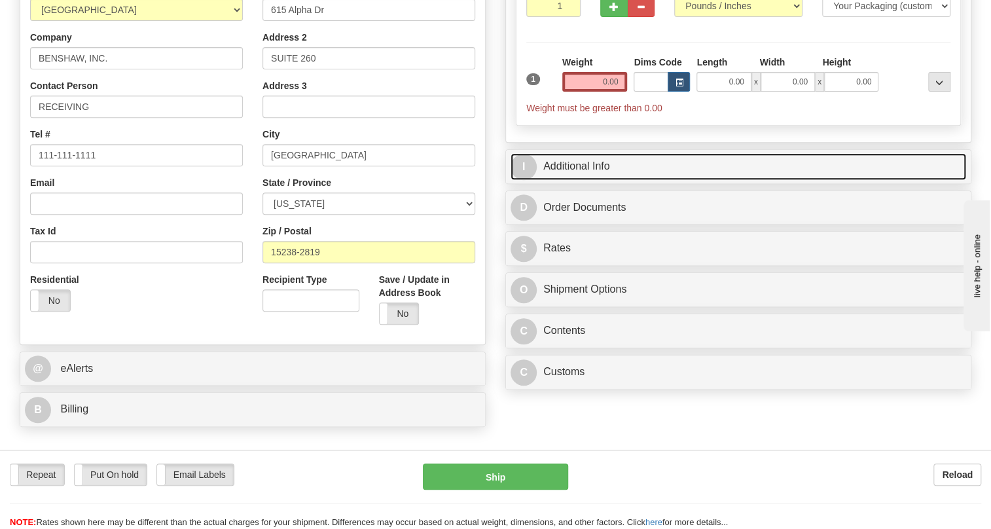
click at [574, 180] on link "I Additional Info" at bounding box center [738, 166] width 456 height 27
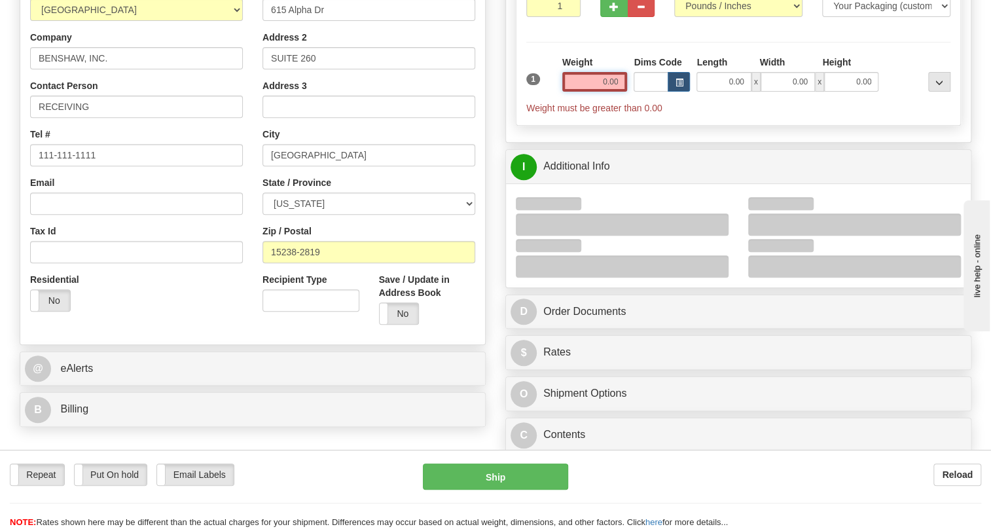
click at [581, 92] on input "0.00" at bounding box center [594, 82] width 65 height 20
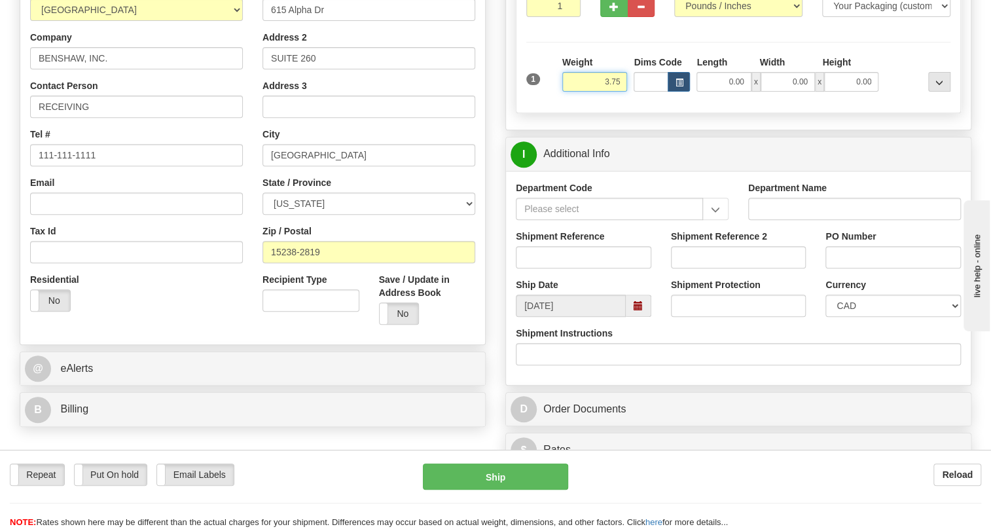
type input "3.75"
click at [831, 268] on input "PO Number" at bounding box center [892, 257] width 135 height 22
paste input "P150040358OLS99527691"
type input "P150040358OLS99527691"
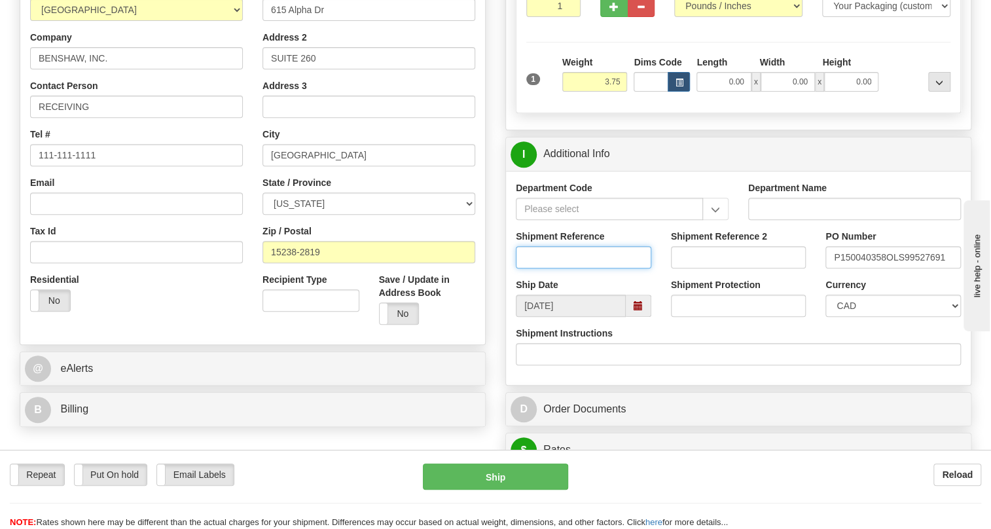
click at [529, 268] on input "Shipment Reference" at bounding box center [583, 257] width 135 height 22
paste input "0000538448"
drag, startPoint x: 543, startPoint y: 289, endPoint x: 517, endPoint y: 296, distance: 27.2
click at [517, 268] on input "0000538448" at bounding box center [583, 257] width 135 height 22
click at [573, 268] on input "538448" at bounding box center [583, 257] width 135 height 22
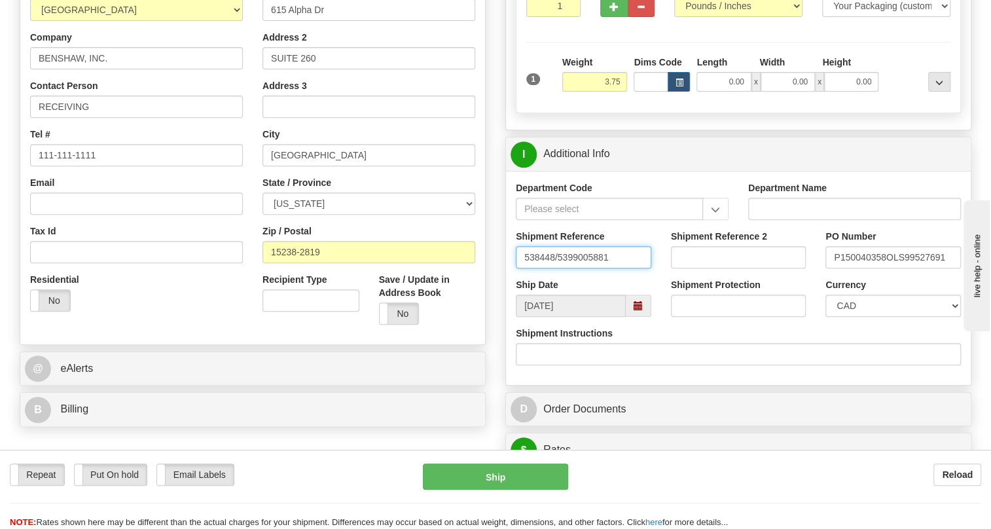
type input "538448/5399005881"
click at [866, 317] on select "CAD USD EUR ZAR [PERSON_NAME] ARN AUD AUS AWG BBD BFR BGN BHD BMD BND BRC BRL C…" at bounding box center [892, 306] width 135 height 22
select select "1"
click at [825, 317] on select "CAD USD EUR ZAR [PERSON_NAME] ARN AUD AUS AWG BBD BFR BGN BHD BMD BND BRC BRL C…" at bounding box center [892, 306] width 135 height 22
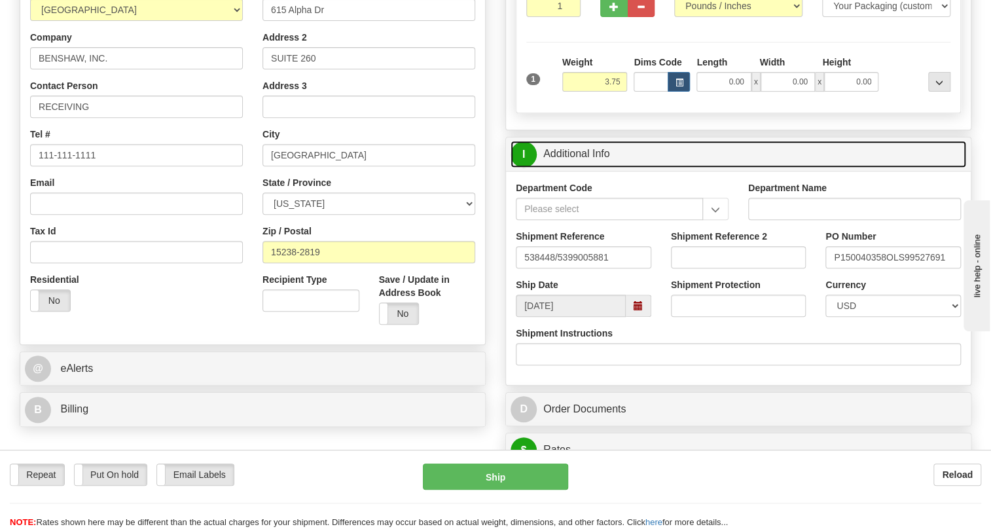
click at [562, 168] on link "I Additional Info" at bounding box center [738, 154] width 456 height 27
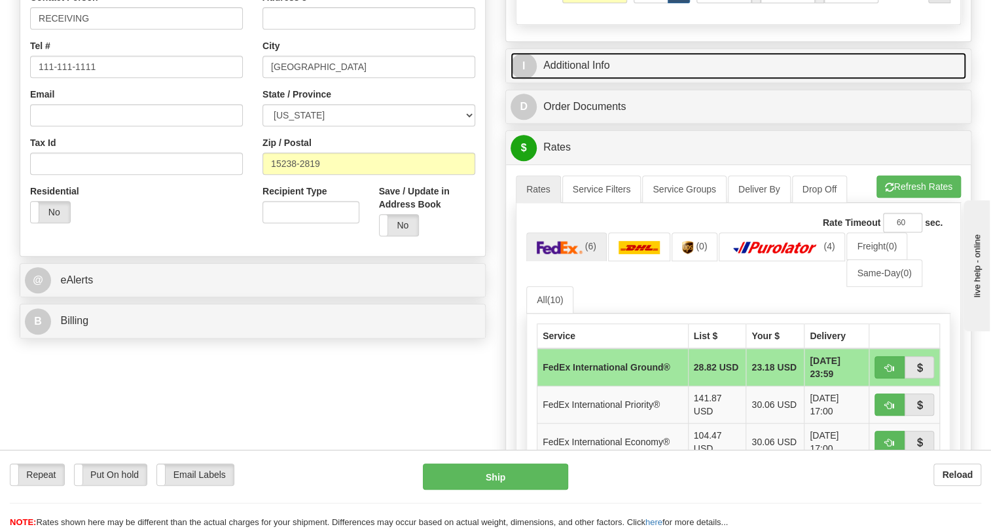
scroll to position [357, 0]
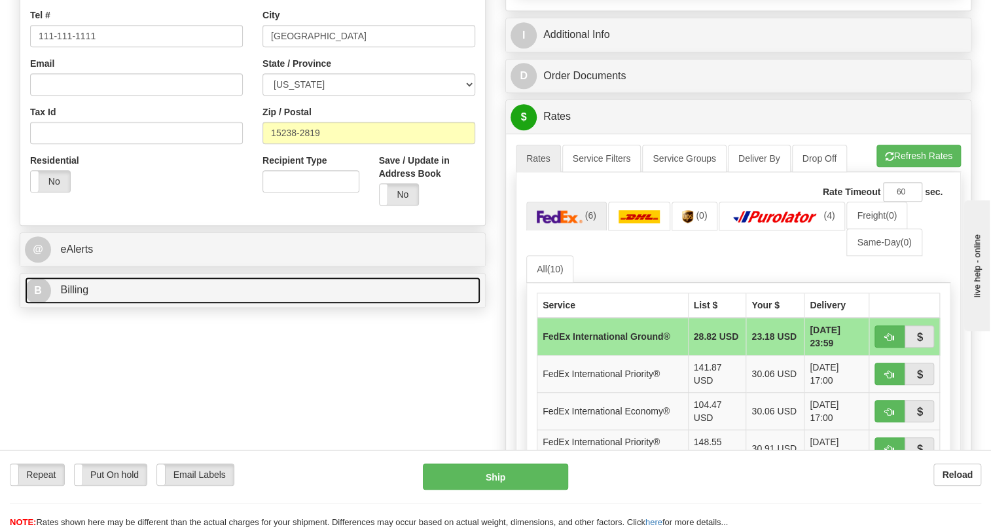
click at [75, 295] on span "Billing" at bounding box center [74, 289] width 28 height 11
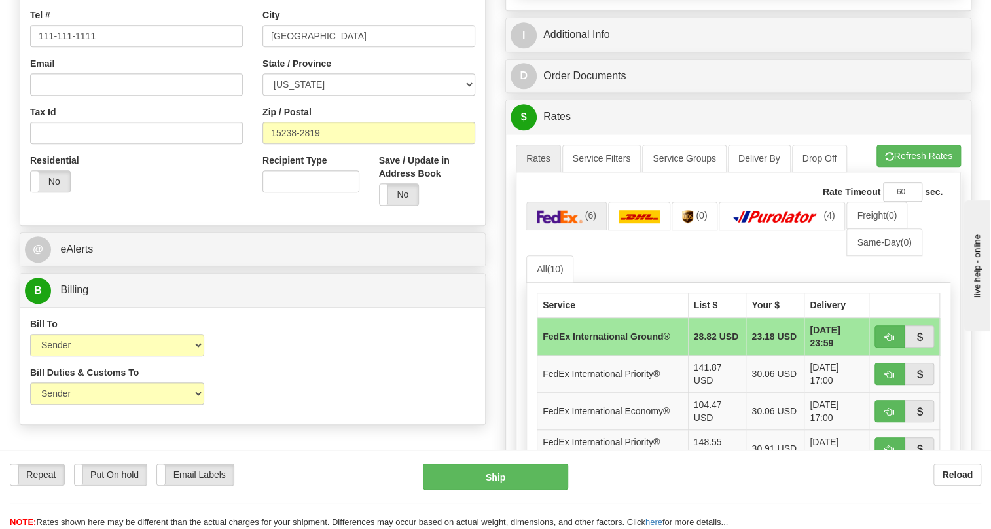
click at [292, 366] on div "Bill To Sender Recipient Third Party Collect Account 3rd Party Account List Ple…" at bounding box center [252, 341] width 465 height 48
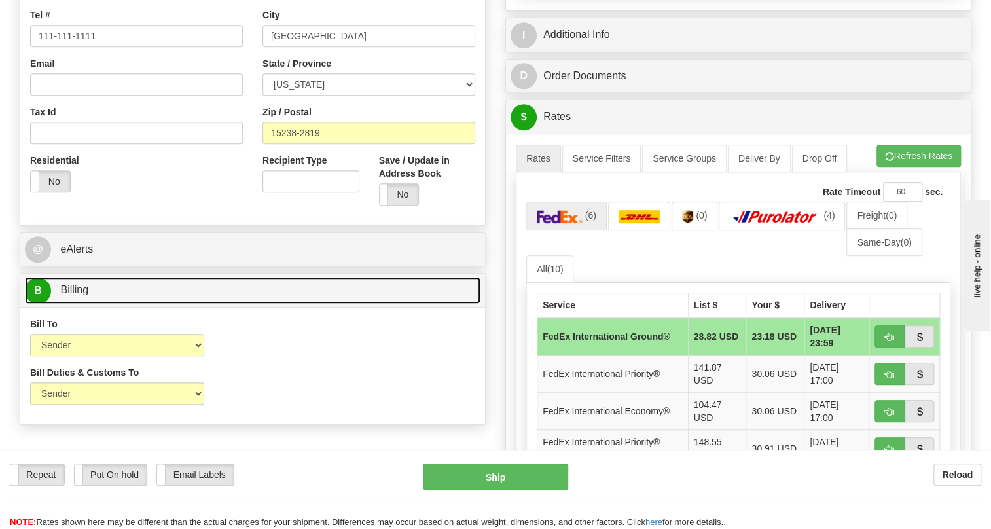
click at [81, 295] on span "Billing" at bounding box center [74, 289] width 28 height 11
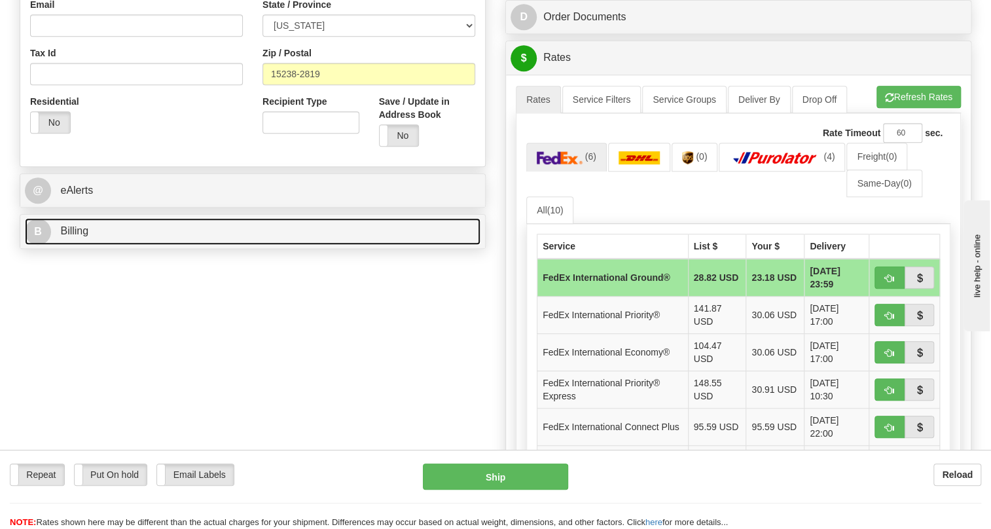
scroll to position [416, 0]
click at [82, 236] on span "Billing" at bounding box center [74, 229] width 28 height 11
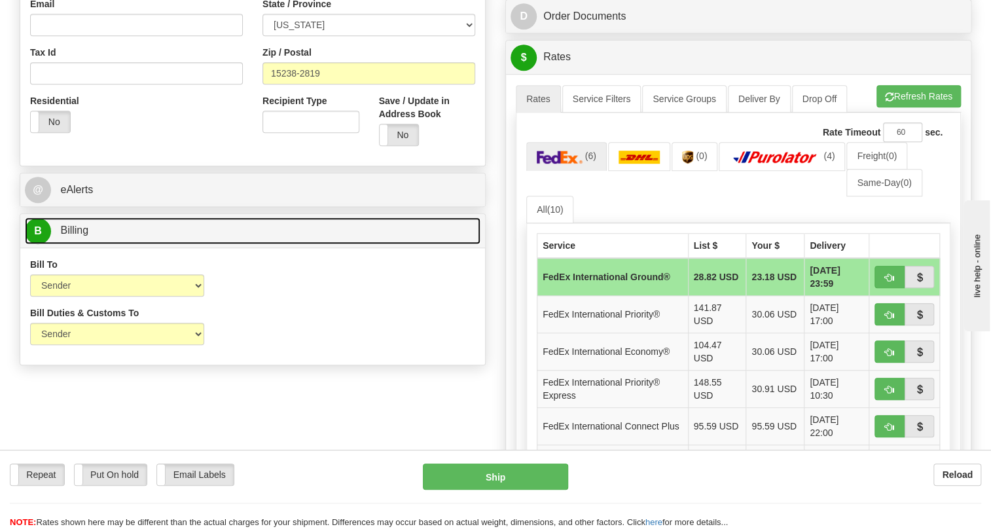
click at [82, 236] on span "Billing" at bounding box center [74, 229] width 28 height 11
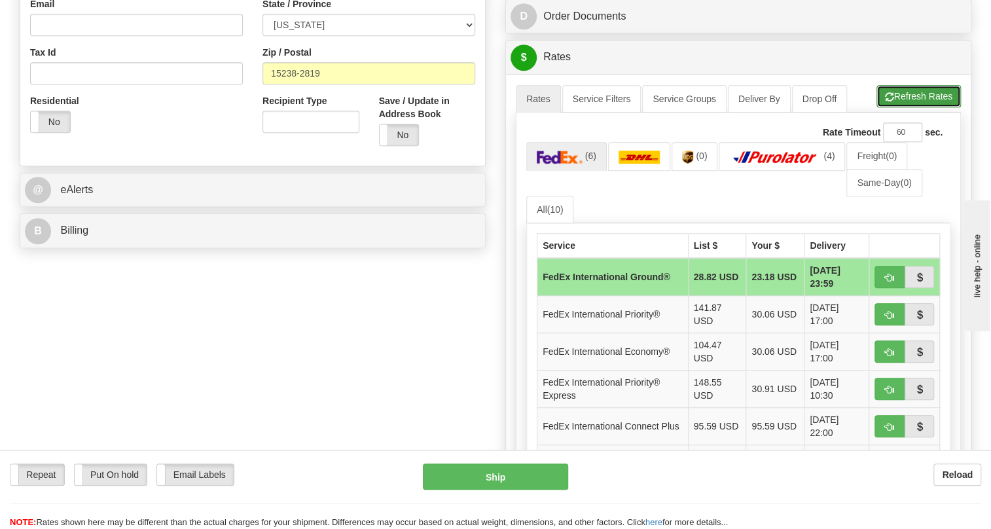
click at [891, 107] on button "Refresh Rates" at bounding box center [918, 96] width 84 height 22
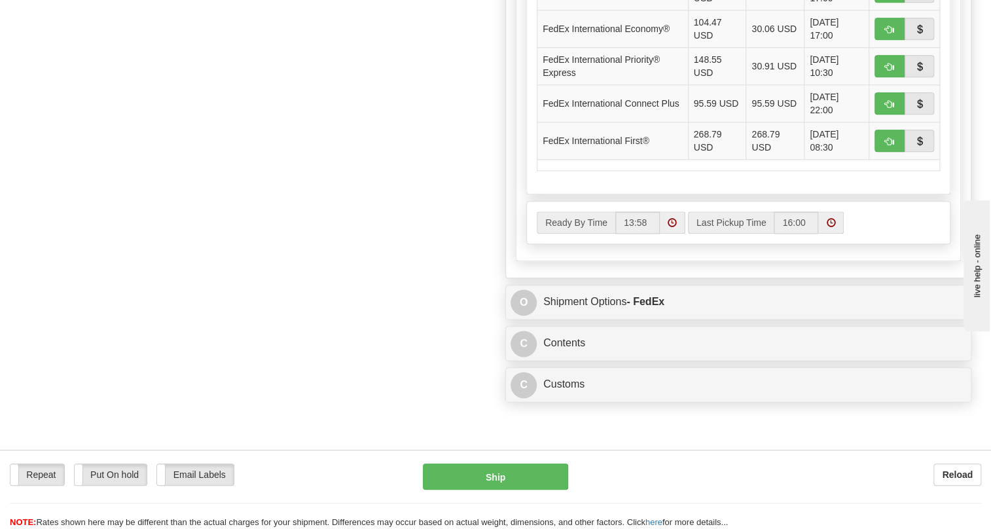
scroll to position [773, 0]
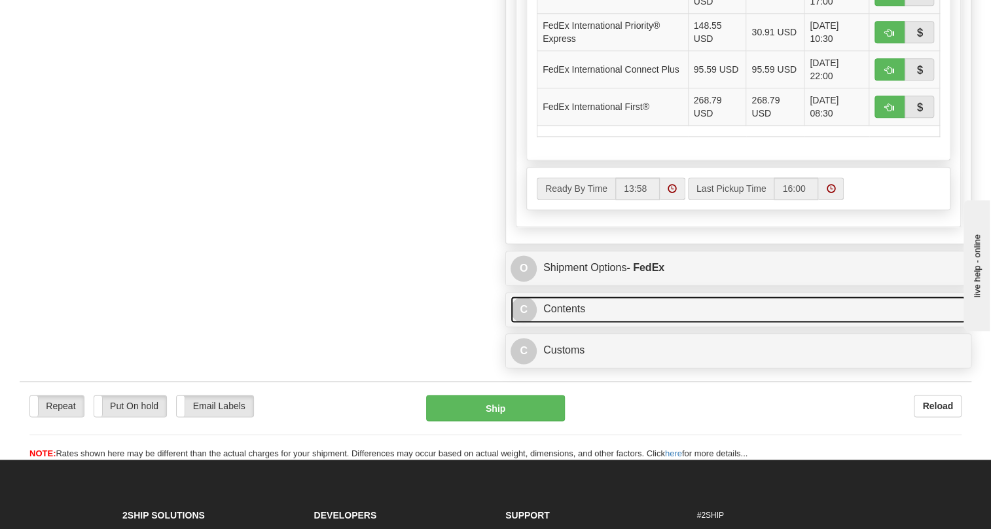
click at [571, 323] on link "C Contents" at bounding box center [738, 309] width 456 height 27
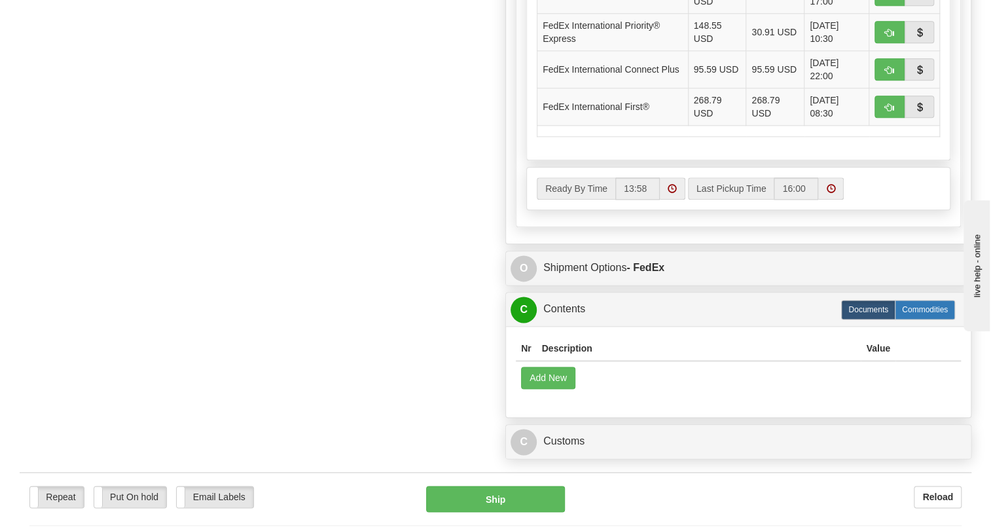
click at [929, 319] on label "Commodities" at bounding box center [925, 310] width 60 height 20
radio input "true"
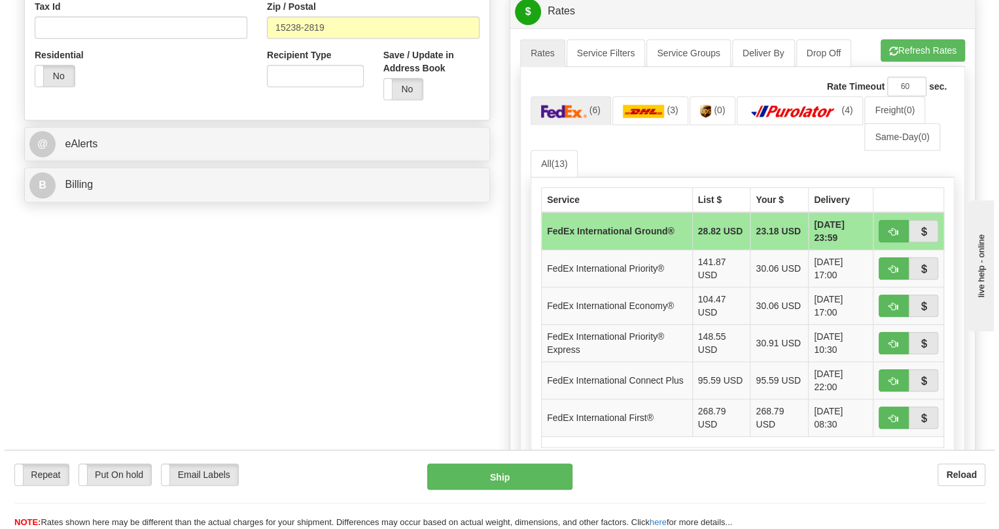
scroll to position [461, 0]
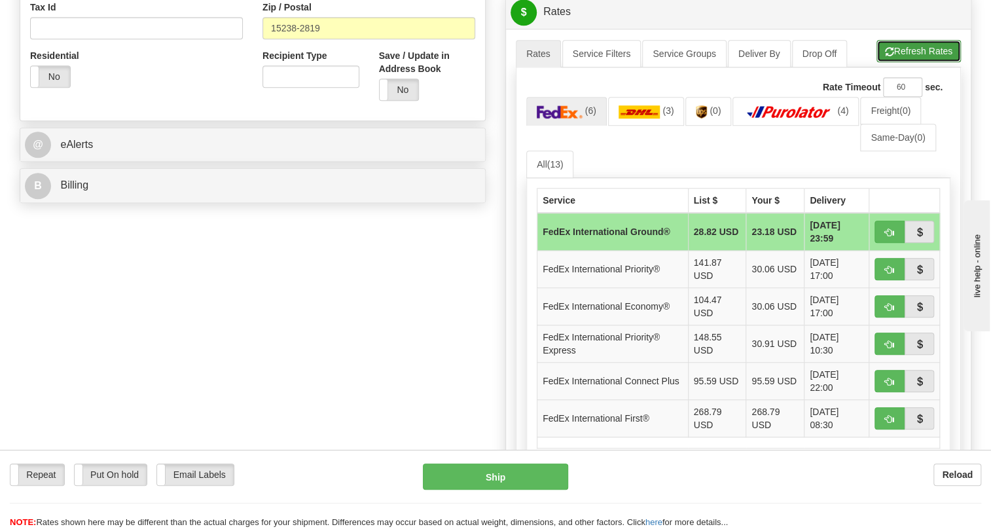
click at [918, 62] on button "Refresh Rates" at bounding box center [918, 51] width 84 height 22
click at [635, 118] on img at bounding box center [639, 111] width 42 height 13
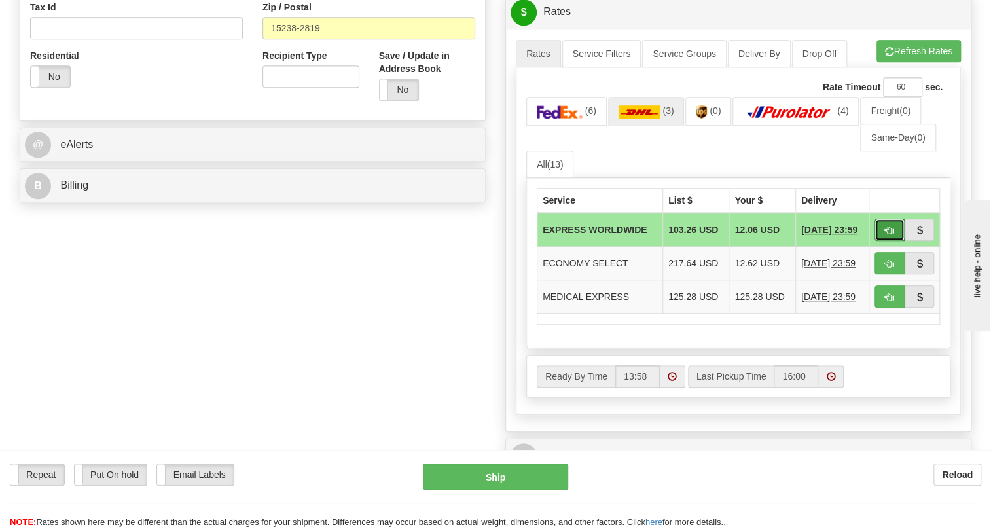
click at [890, 235] on span "button" at bounding box center [889, 230] width 9 height 9
type input "P"
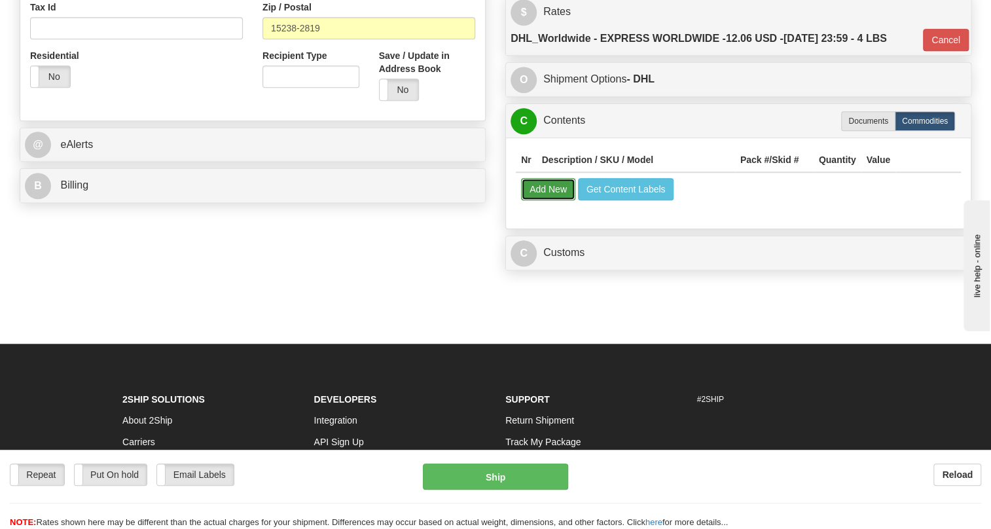
click at [554, 200] on button "Add New" at bounding box center [548, 189] width 54 height 22
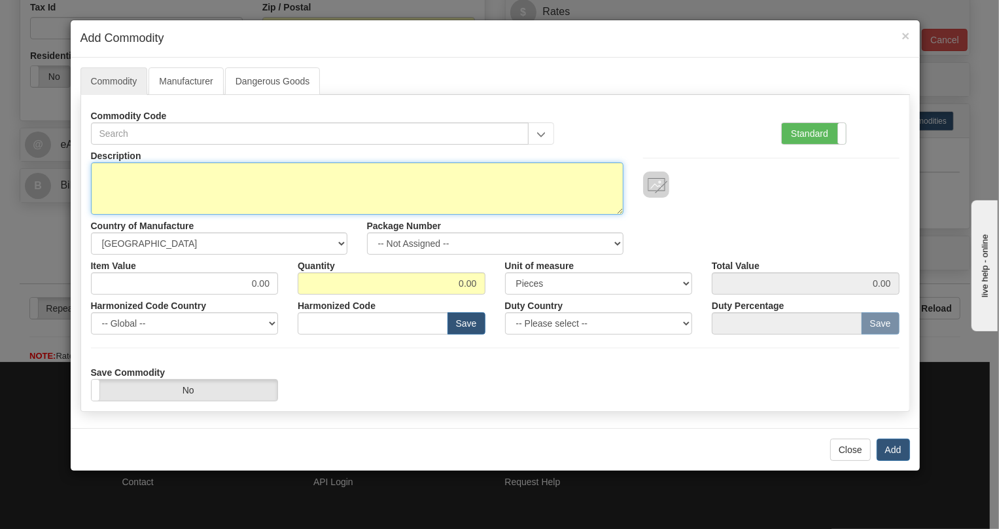
click at [143, 175] on textarea "Description" at bounding box center [357, 188] width 533 height 52
paste textarea "PQMIIMODXXX"
type textarea "PQMIIMODXXX"
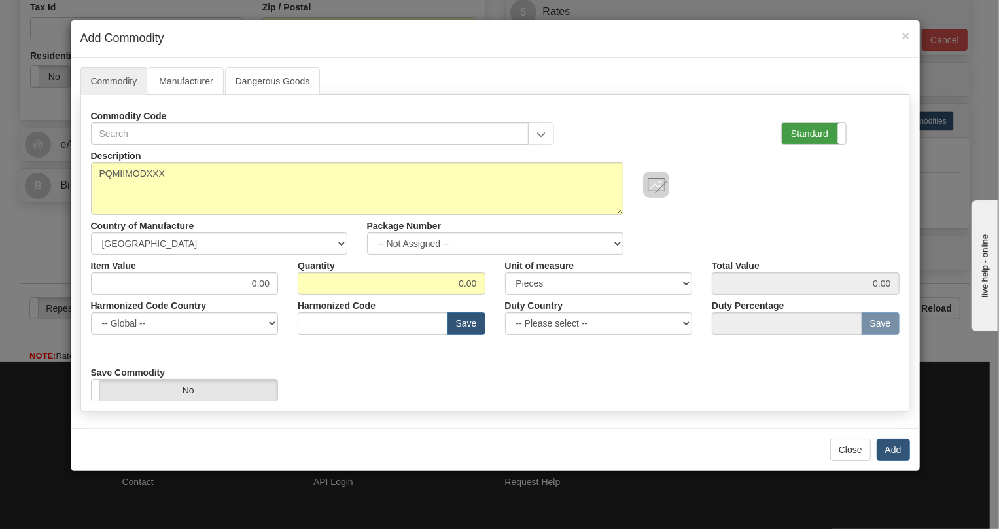
click at [797, 134] on label "Standard" at bounding box center [814, 133] width 64 height 21
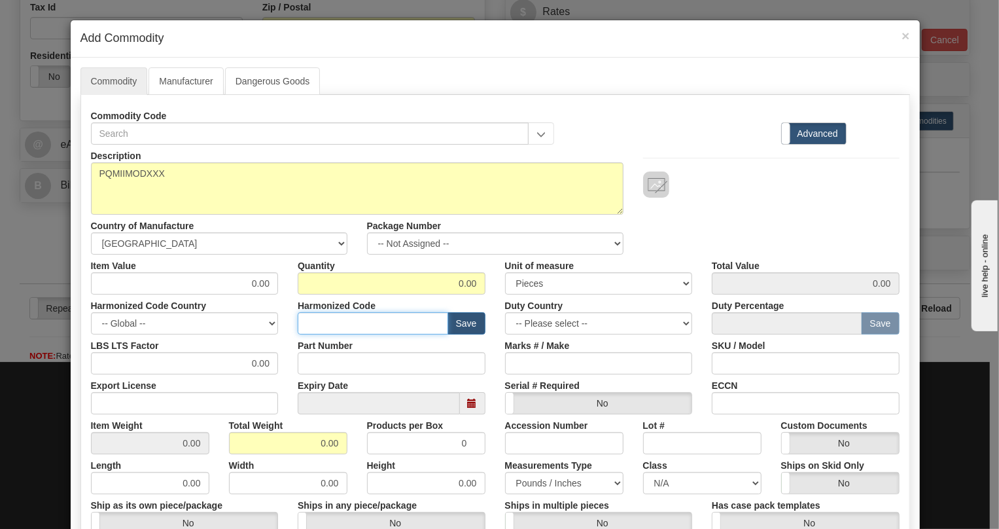
click at [317, 319] on input "text" at bounding box center [373, 323] width 151 height 22
paste input "9028.30.0000"
type input "9028.30.0000"
click at [302, 366] on input "Part Number" at bounding box center [392, 363] width 188 height 22
paste input "EPQMIIMODXXX"
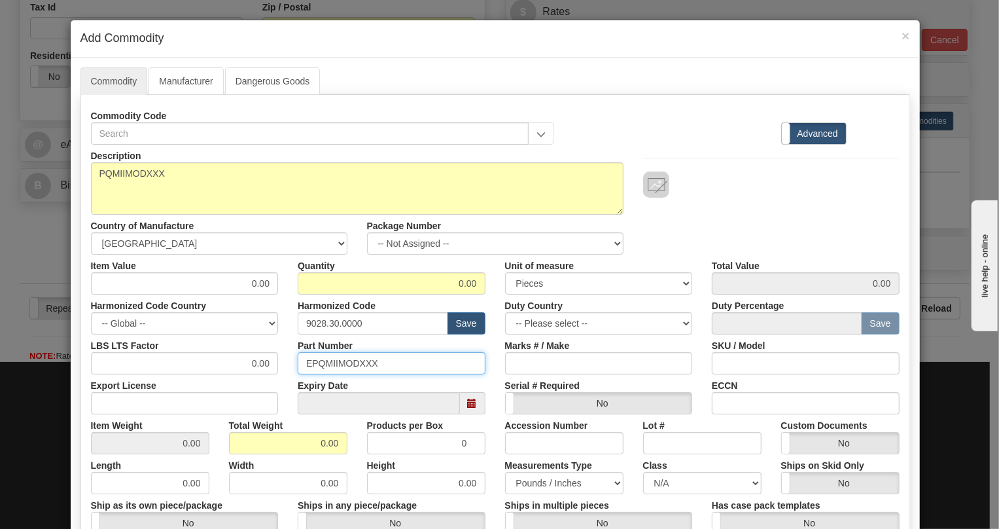
type input "EPQMIIMODXXX"
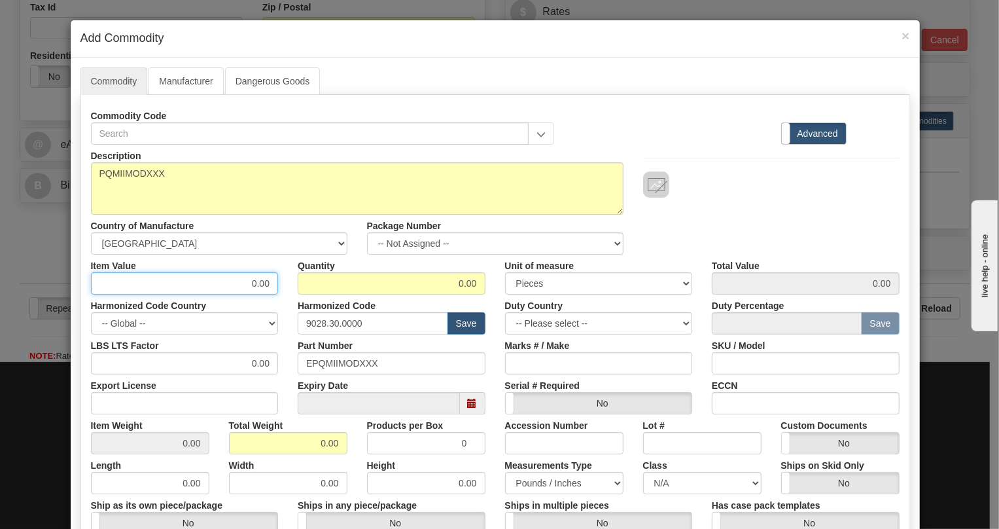
click at [268, 282] on input "0.00" at bounding box center [185, 283] width 188 height 22
paste input "1.625,58"
click at [234, 286] on input "1.625,58" at bounding box center [185, 283] width 188 height 22
click at [255, 286] on input "1625,58" at bounding box center [185, 283] width 188 height 22
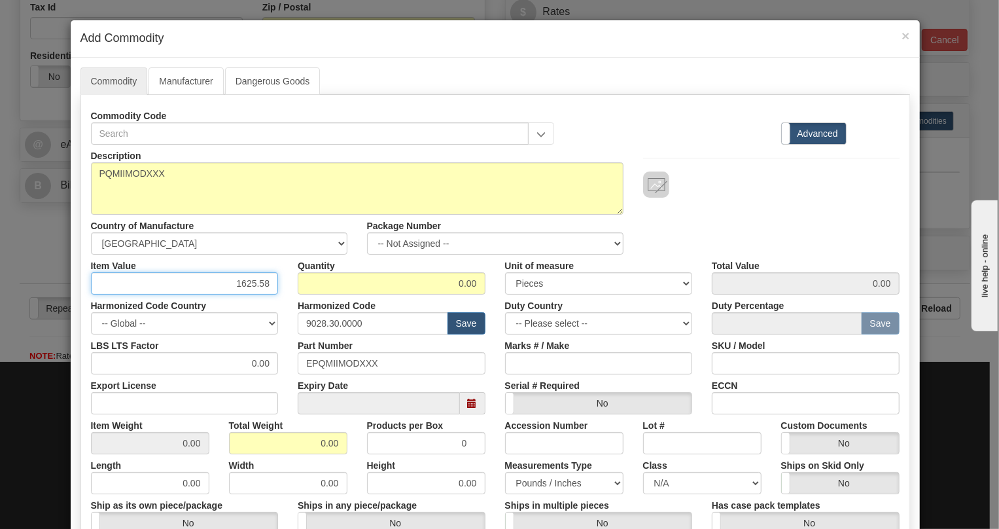
type input "1625.58"
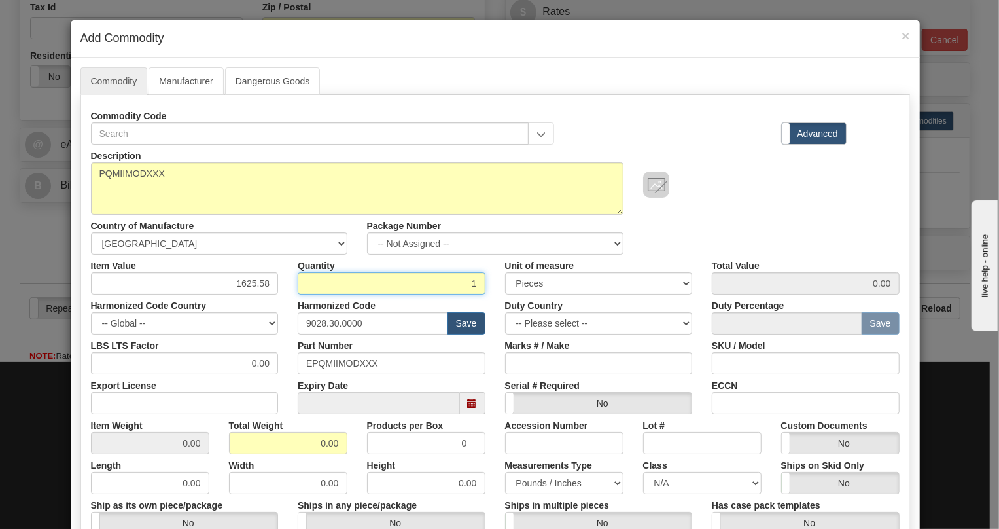
type input "1"
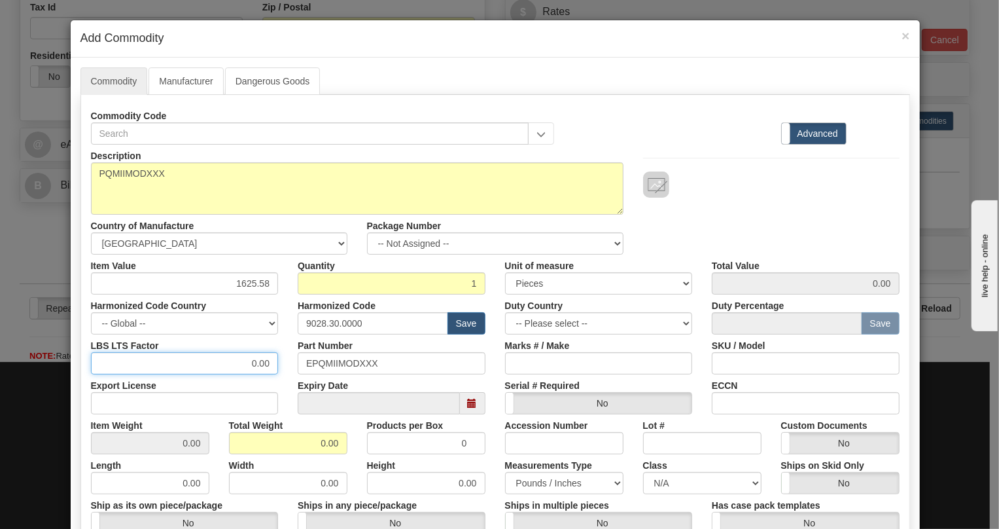
type input "1625.58"
click at [247, 366] on input "0.00" at bounding box center [185, 363] width 188 height 22
type input "1.00"
click at [311, 444] on input "0.00" at bounding box center [288, 443] width 118 height 22
type input "1.00"
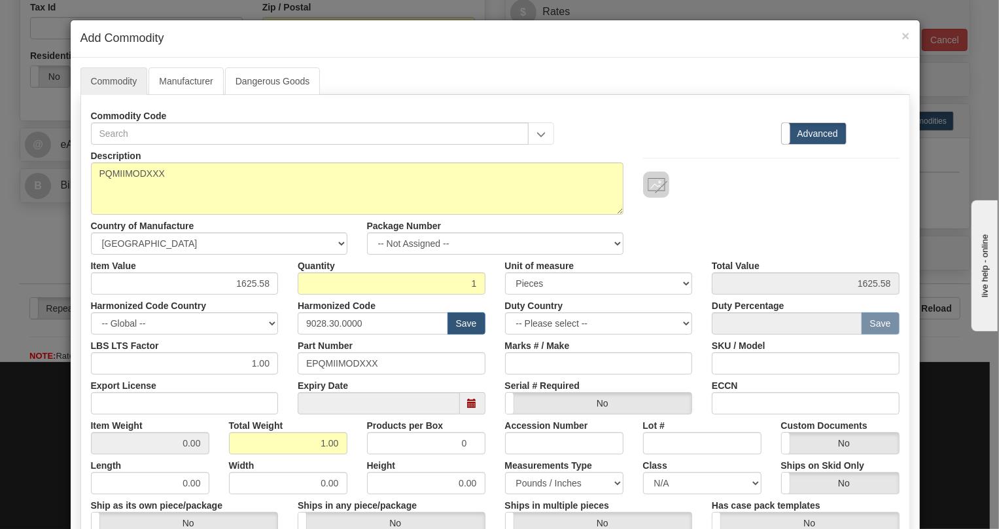
type input "1.0000"
click at [357, 424] on div "Products per Box 0" at bounding box center [426, 434] width 138 height 40
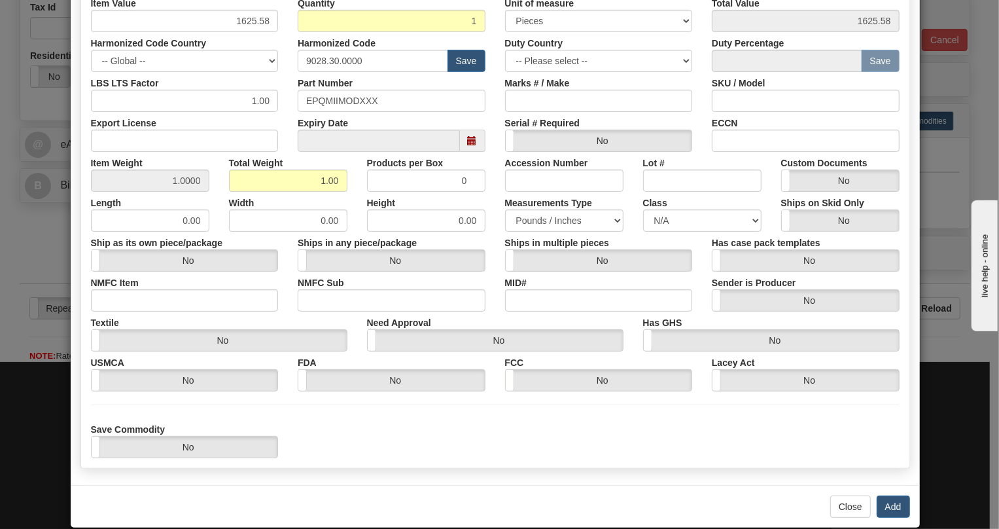
scroll to position [280, 0]
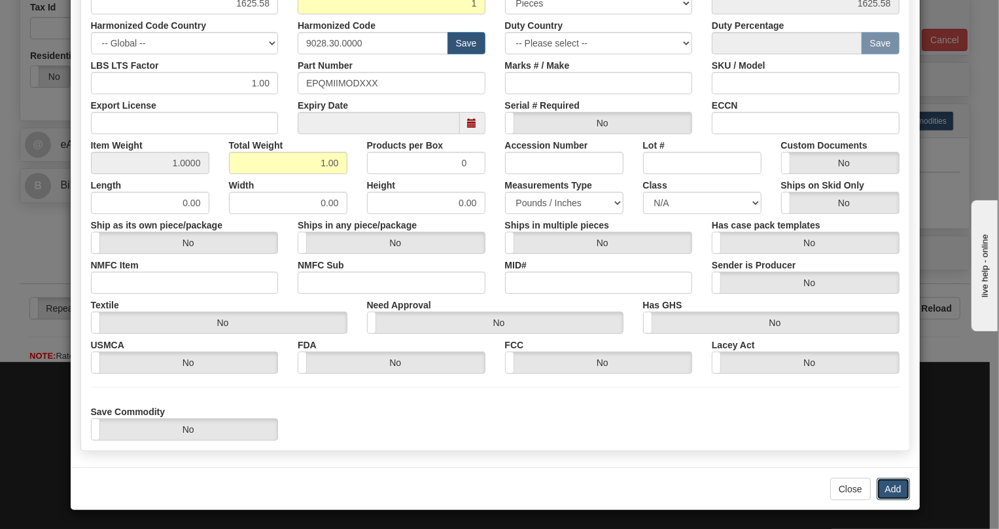
click at [890, 490] on button "Add" at bounding box center [893, 489] width 33 height 22
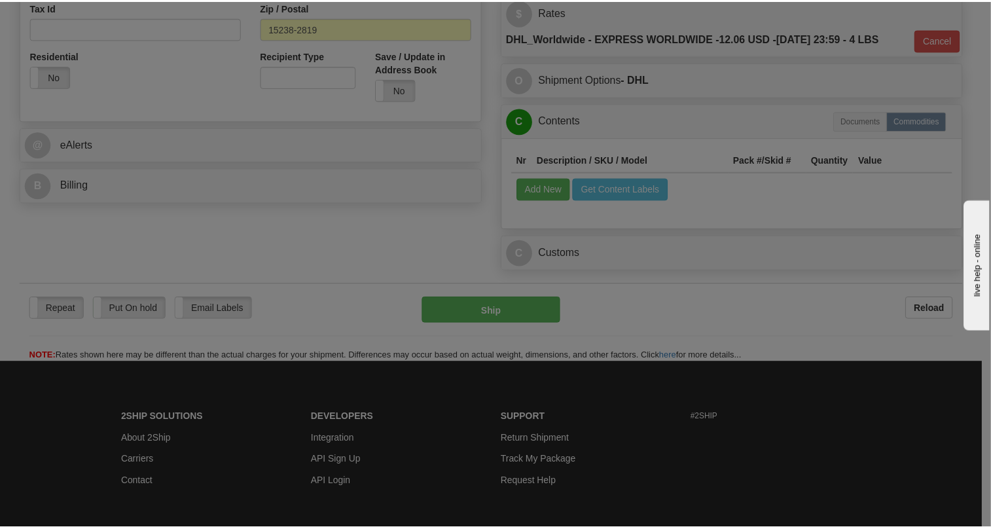
scroll to position [0, 0]
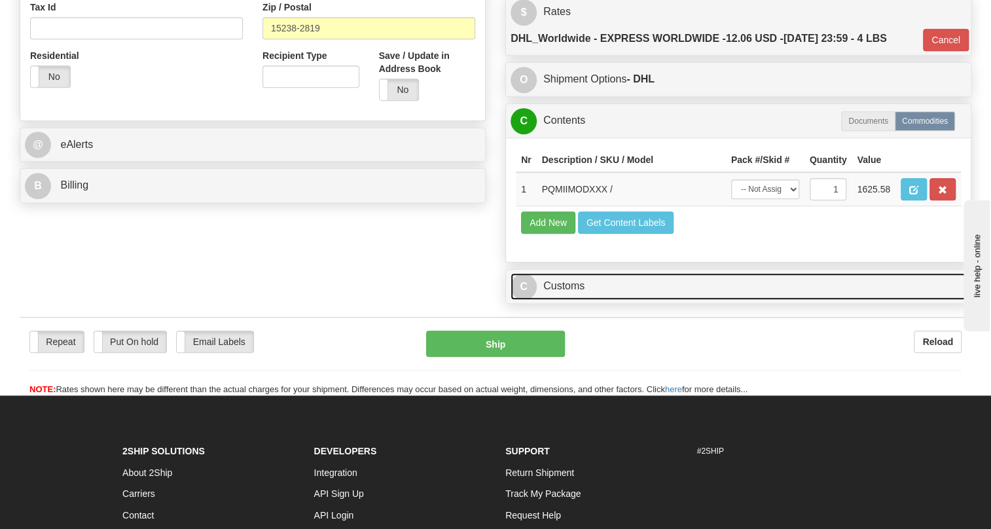
click at [560, 300] on link "C Customs" at bounding box center [738, 286] width 456 height 27
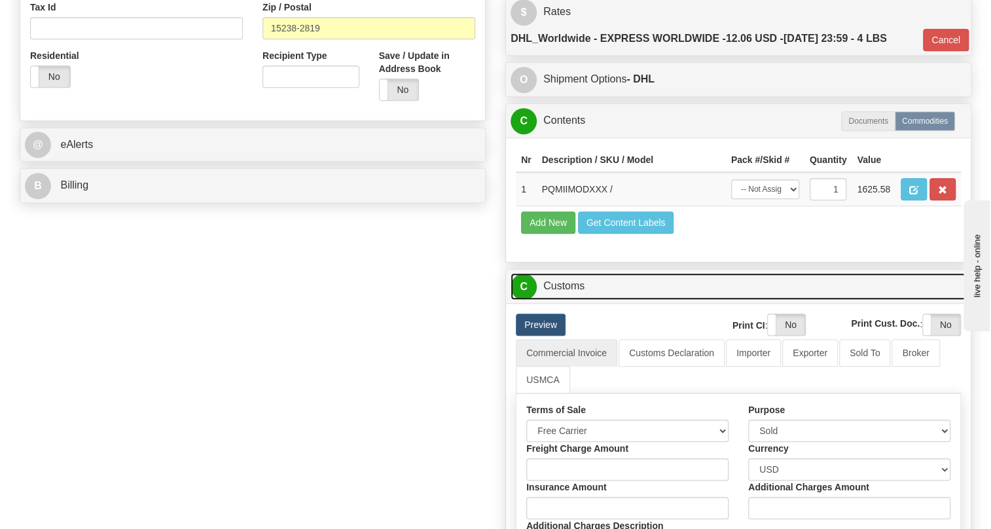
click at [560, 300] on link "C Customs" at bounding box center [738, 286] width 456 height 27
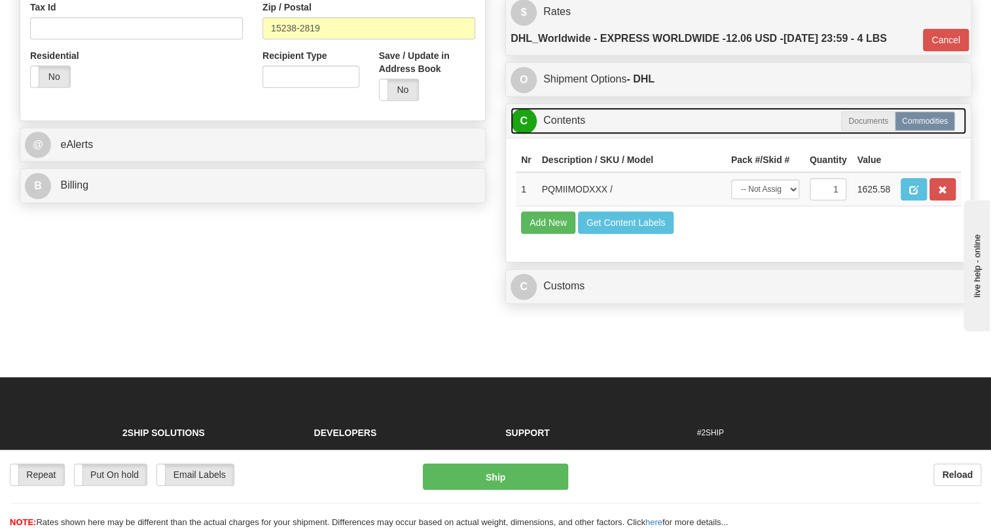
click at [566, 134] on link "C Contents" at bounding box center [738, 120] width 456 height 27
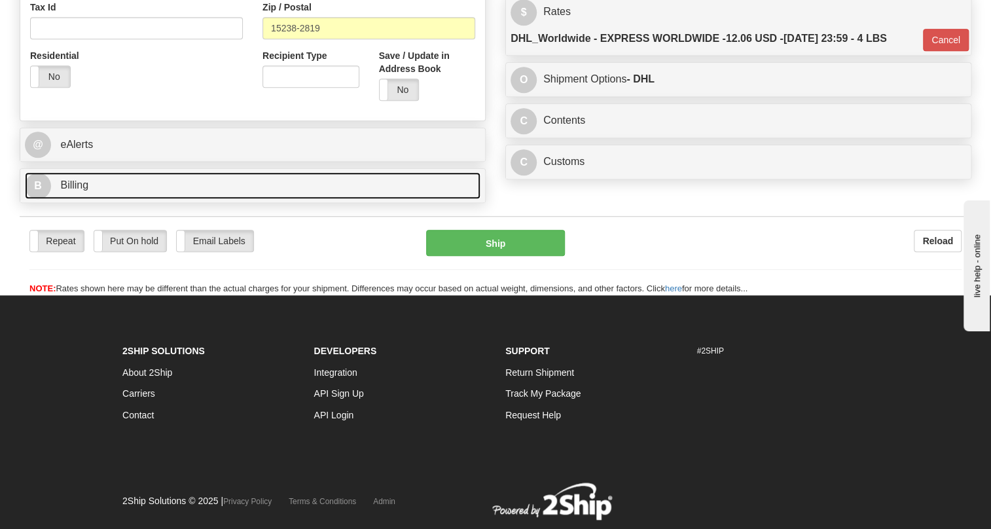
click at [72, 190] on span "Billing" at bounding box center [74, 184] width 28 height 11
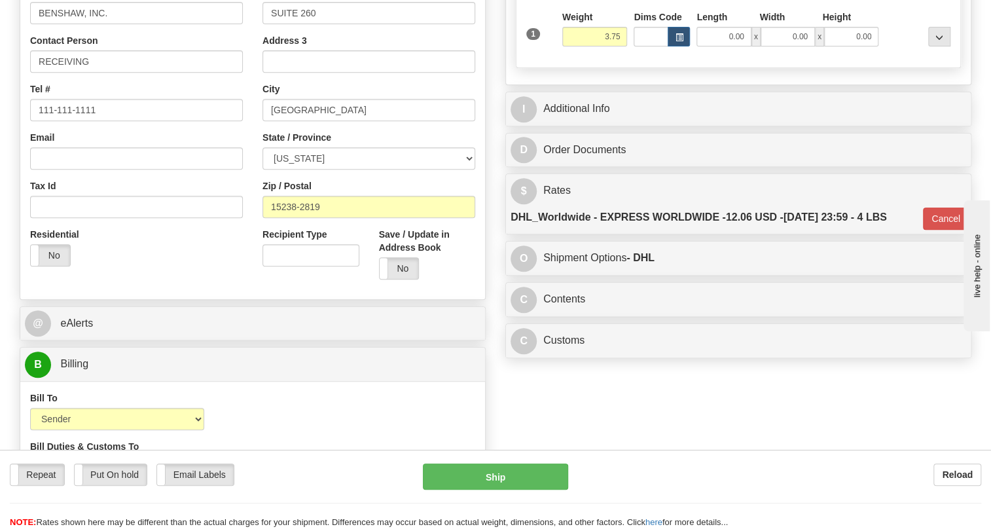
scroll to position [164, 0]
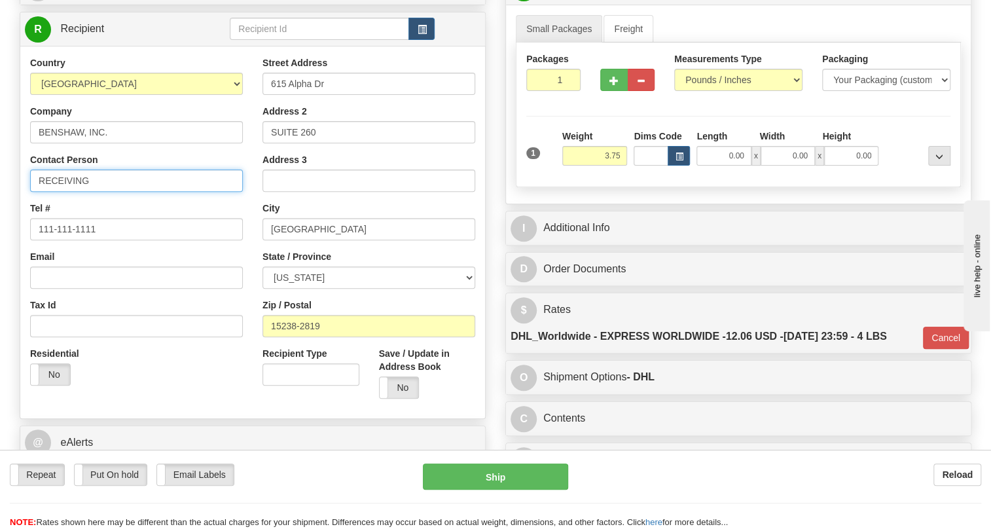
click at [101, 192] on input "RECEIVING" at bounding box center [136, 181] width 213 height 22
paste input "Doug Nichols"
type input "RECEIVING / Doug Nichols"
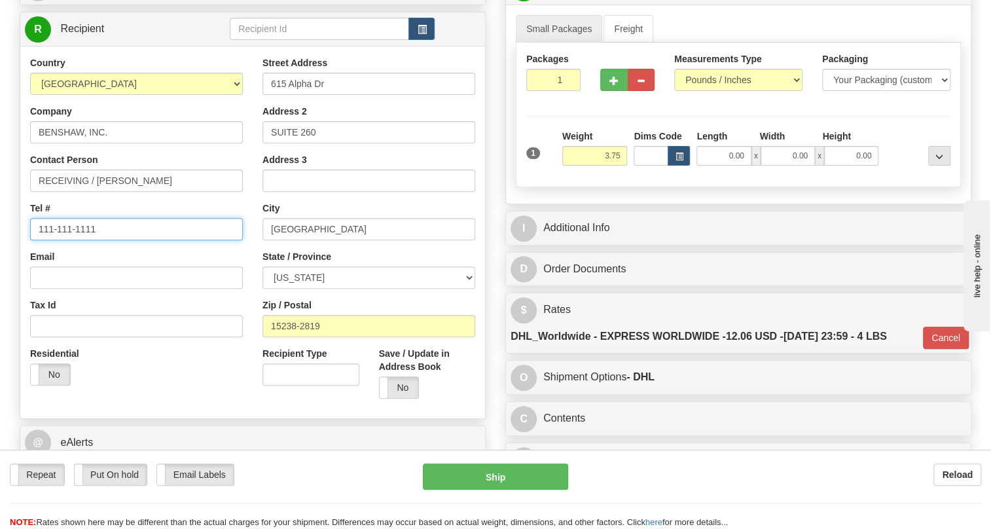
click at [82, 240] on input "111-111-1111" at bounding box center [136, 229] width 213 height 22
paste input "412-653-1323"
type input "412-653-1323"
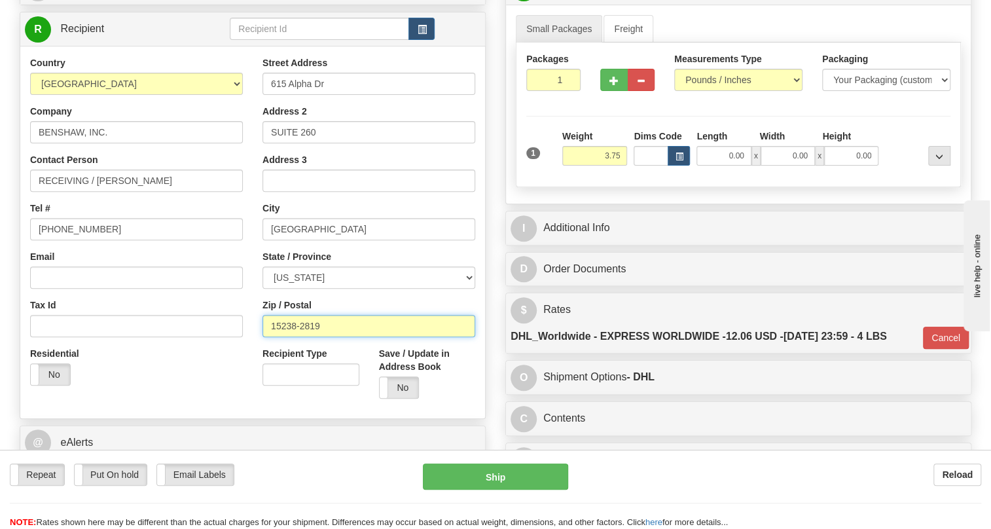
drag, startPoint x: 325, startPoint y: 355, endPoint x: 296, endPoint y: 362, distance: 28.9
click at [296, 337] on input "15238-2819" at bounding box center [368, 326] width 213 height 22
type input "15238"
click at [256, 236] on div "Street Address 615 Alpha Dr Address 2 SUITE 260 Address 3 City PITTSBURGH State…" at bounding box center [369, 232] width 232 height 352
type input "P"
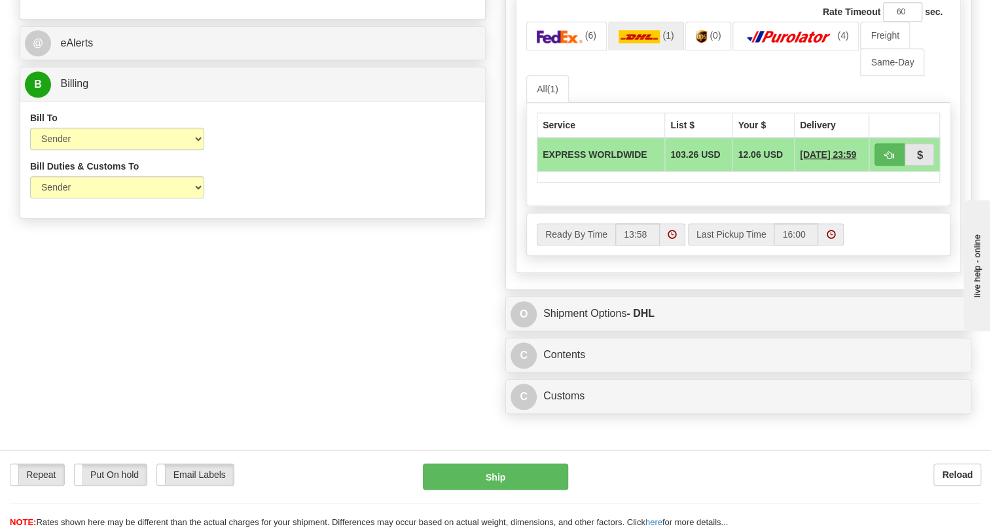
scroll to position [581, 0]
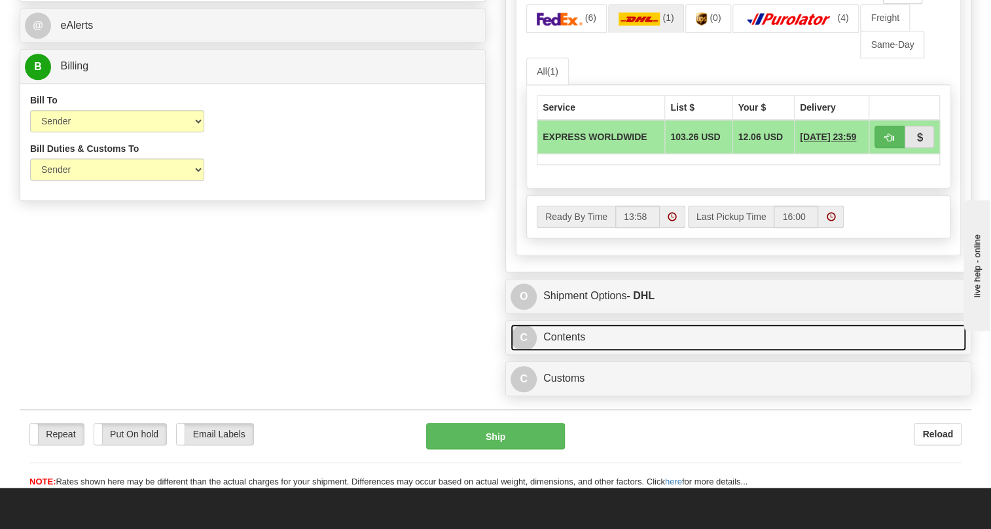
click at [570, 351] on link "C Contents" at bounding box center [738, 337] width 456 height 27
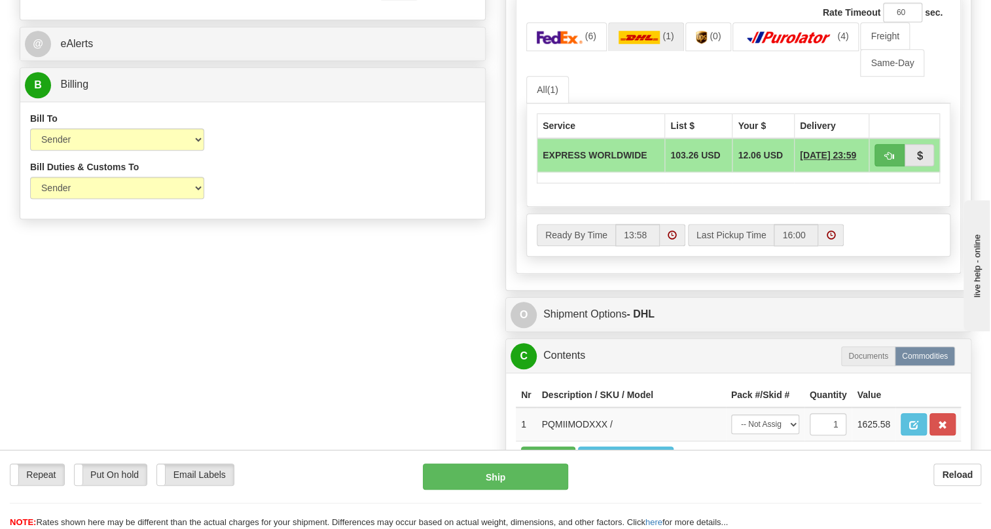
scroll to position [640, 0]
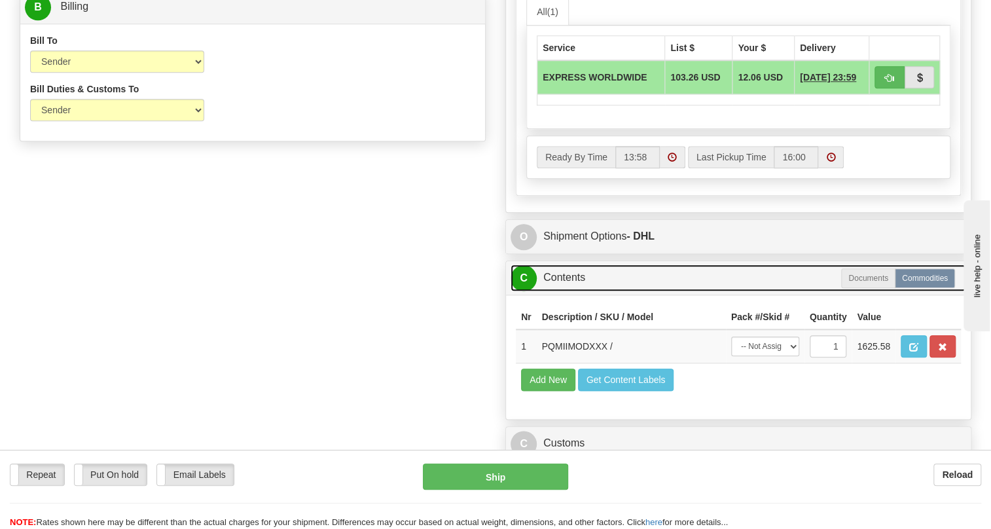
click at [572, 291] on link "C Contents" at bounding box center [738, 277] width 456 height 27
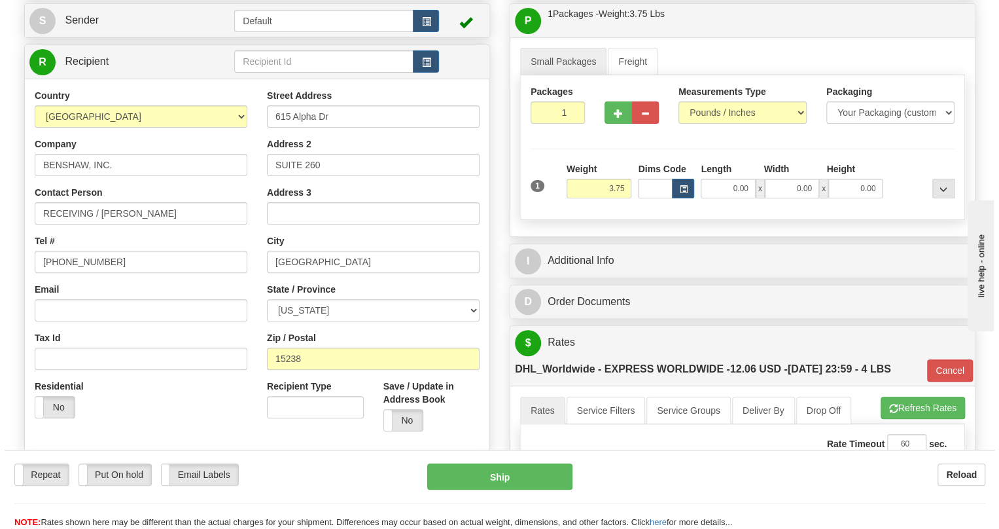
scroll to position [105, 0]
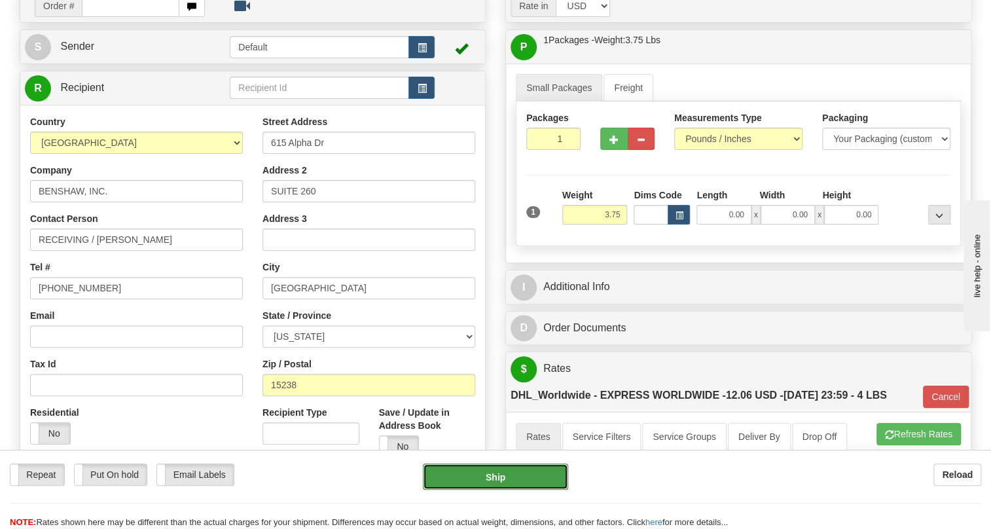
click at [497, 475] on button "Ship" at bounding box center [495, 476] width 145 height 26
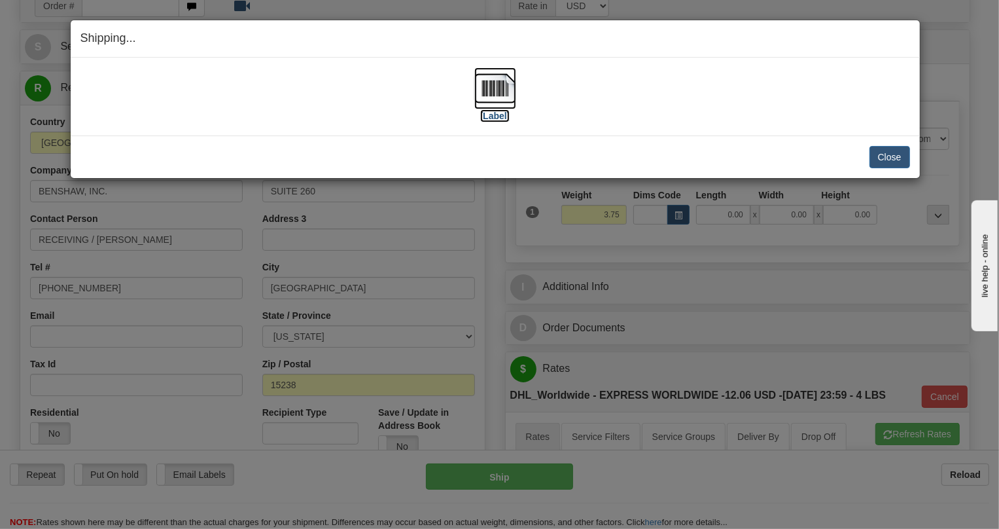
click at [496, 96] on img at bounding box center [496, 88] width 42 height 42
click at [895, 152] on button "Close" at bounding box center [890, 157] width 41 height 22
click at [892, 156] on button "Close" at bounding box center [890, 157] width 41 height 22
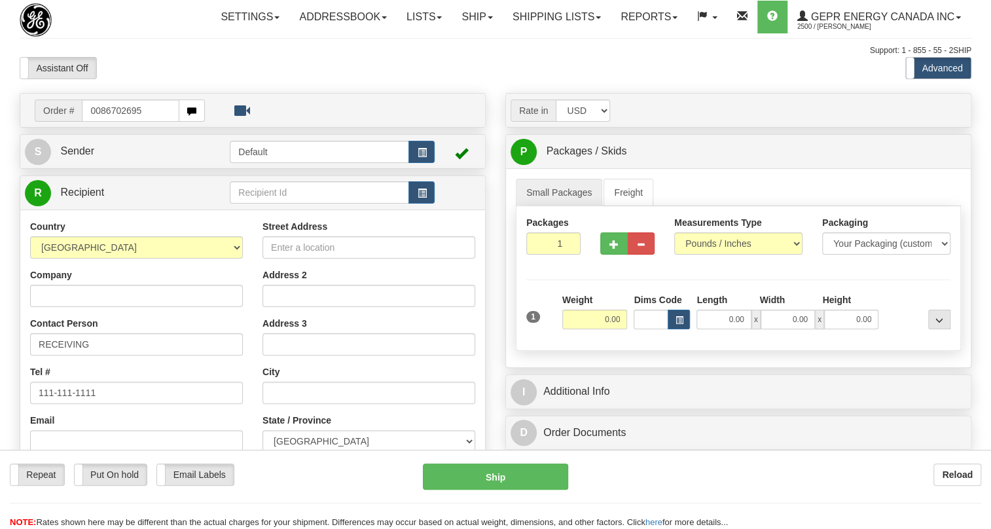
click at [100, 122] on input "0086702695" at bounding box center [131, 110] width 98 height 22
type input "86702695"
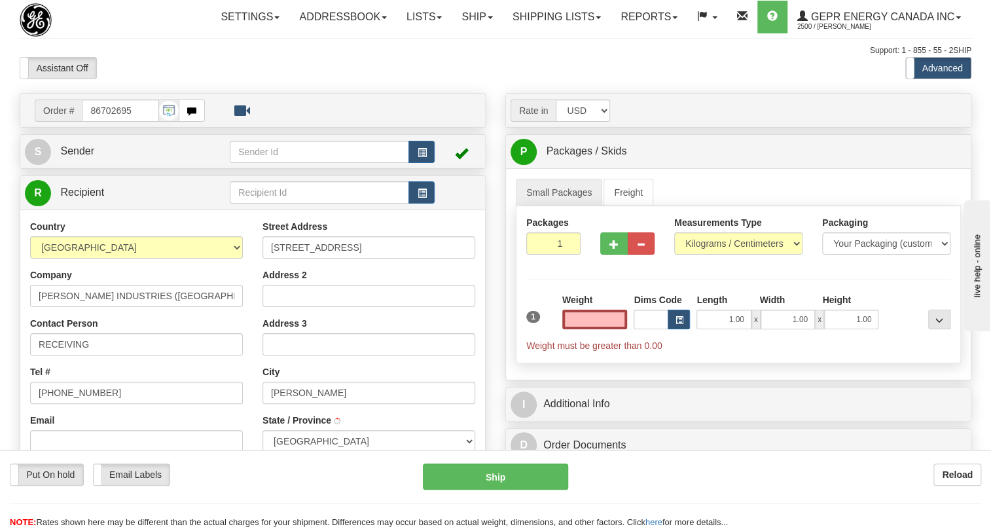
type input "[PERSON_NAME]"
type input "0.00"
click at [84, 156] on span "Sender" at bounding box center [77, 150] width 34 height 11
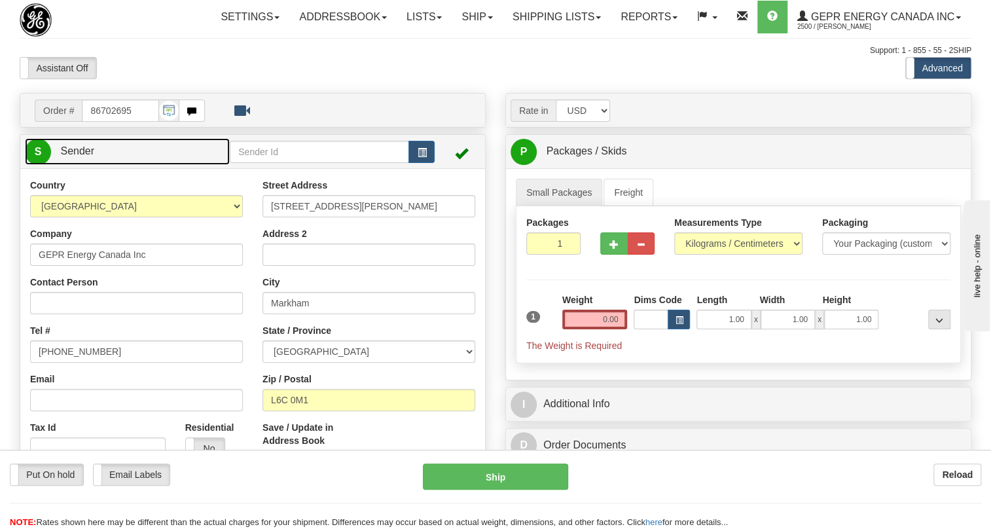
type input "MARKHAM"
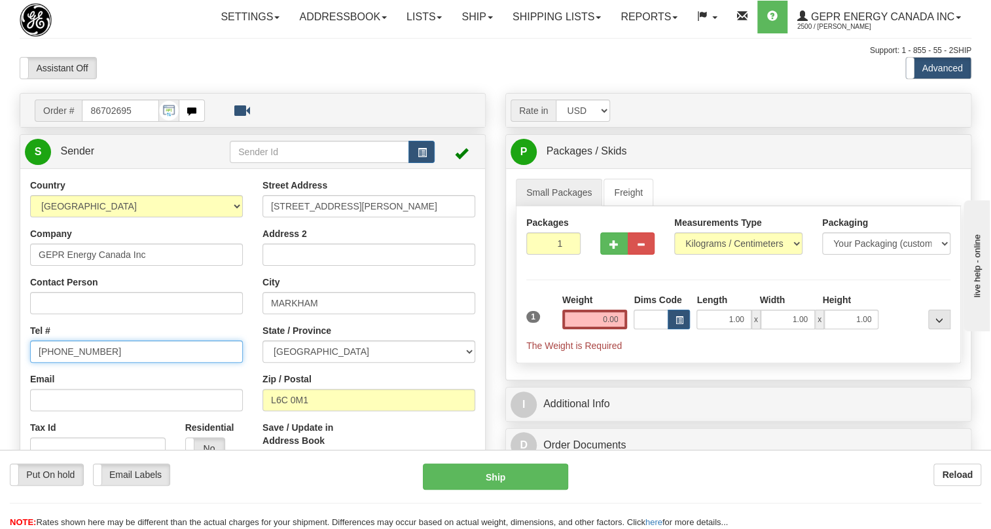
click at [86, 363] on input "[PHONE_NUMBER]" at bounding box center [136, 351] width 213 height 22
paste input "[PHONE_NUMBER]"
type input "[PHONE_NUMBER]"
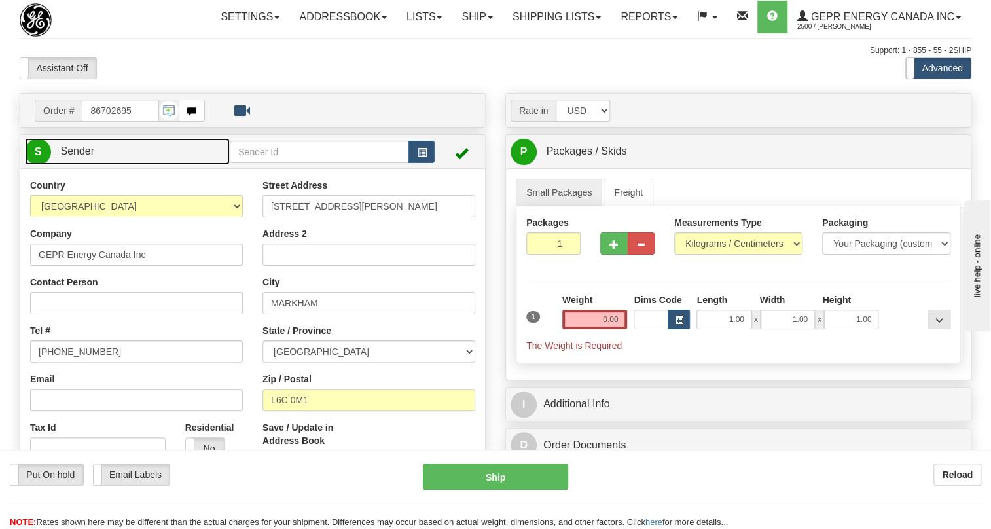
click at [73, 156] on span "Sender" at bounding box center [77, 150] width 34 height 11
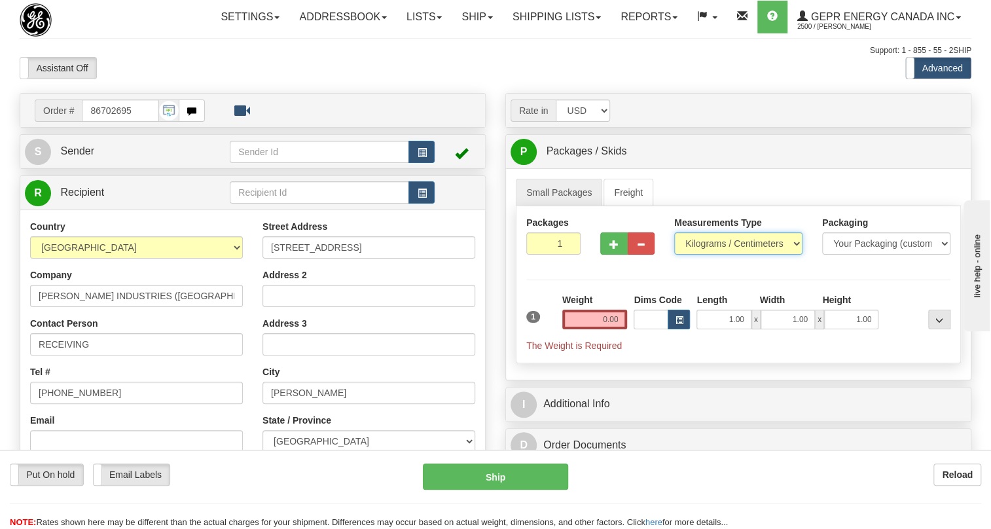
drag, startPoint x: 753, startPoint y: 270, endPoint x: 736, endPoint y: 271, distance: 16.4
click at [753, 255] on select "Pounds / Inches Kilograms / Centimeters" at bounding box center [738, 243] width 128 height 22
select select "0"
click at [674, 255] on select "Pounds / Inches Kilograms / Centimeters" at bounding box center [738, 243] width 128 height 22
click at [598, 329] on input "0.00" at bounding box center [594, 320] width 65 height 20
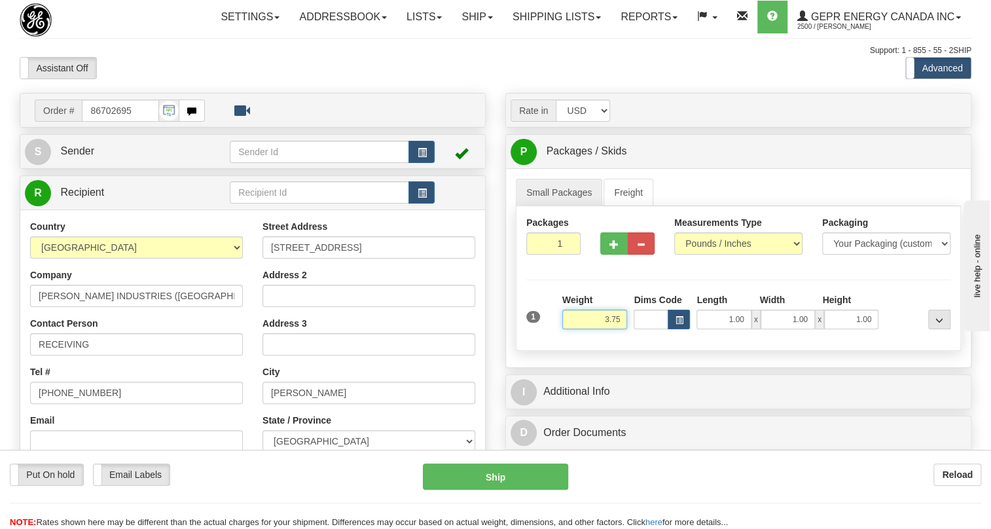
type input "3.75"
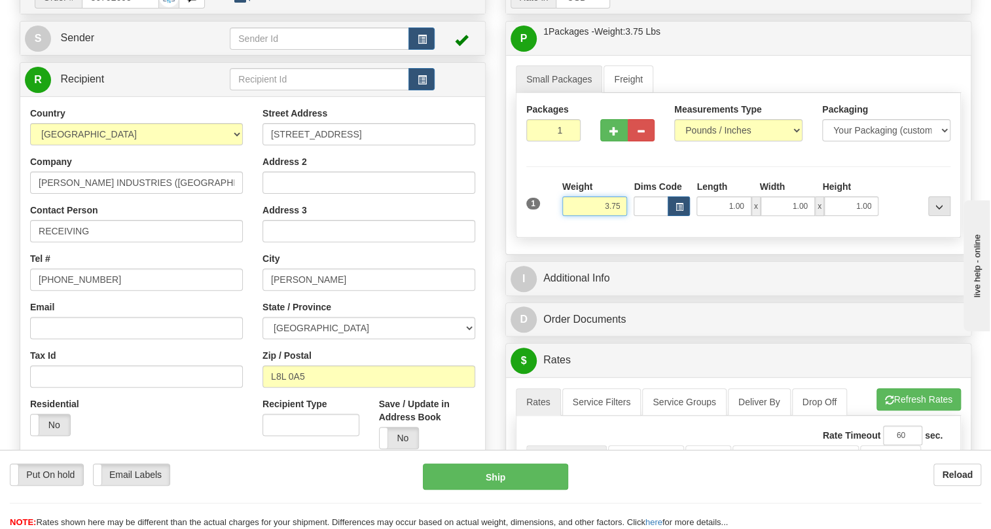
scroll to position [178, 0]
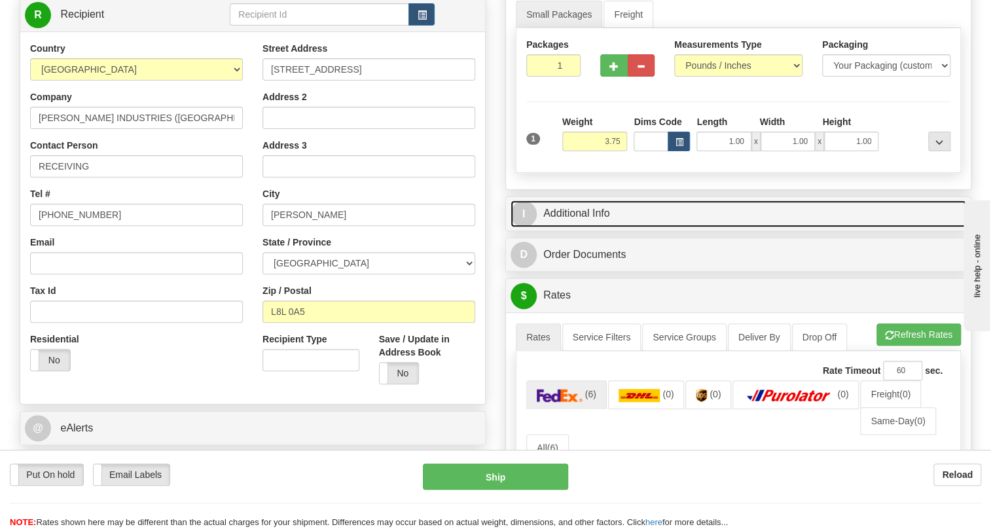
click at [579, 227] on link "I Additional Info" at bounding box center [738, 213] width 456 height 27
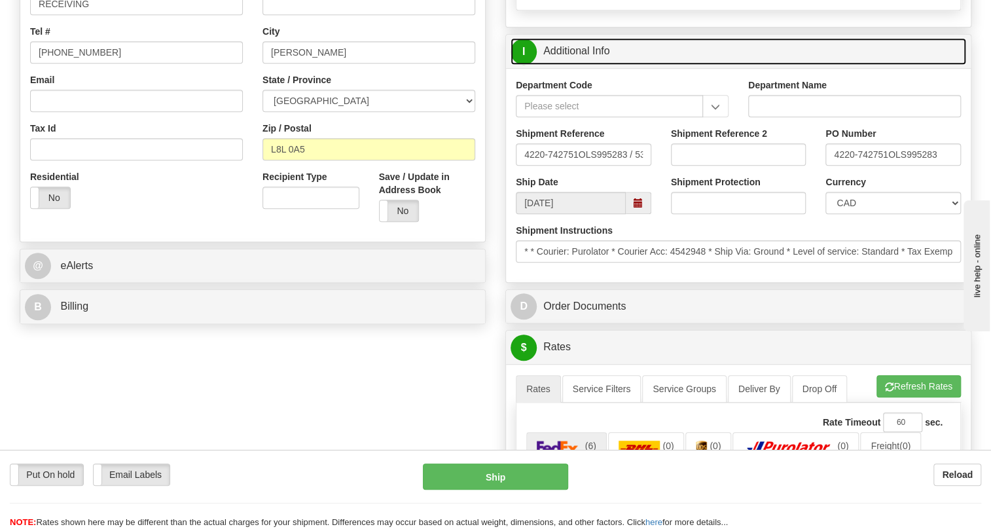
scroll to position [357, 0]
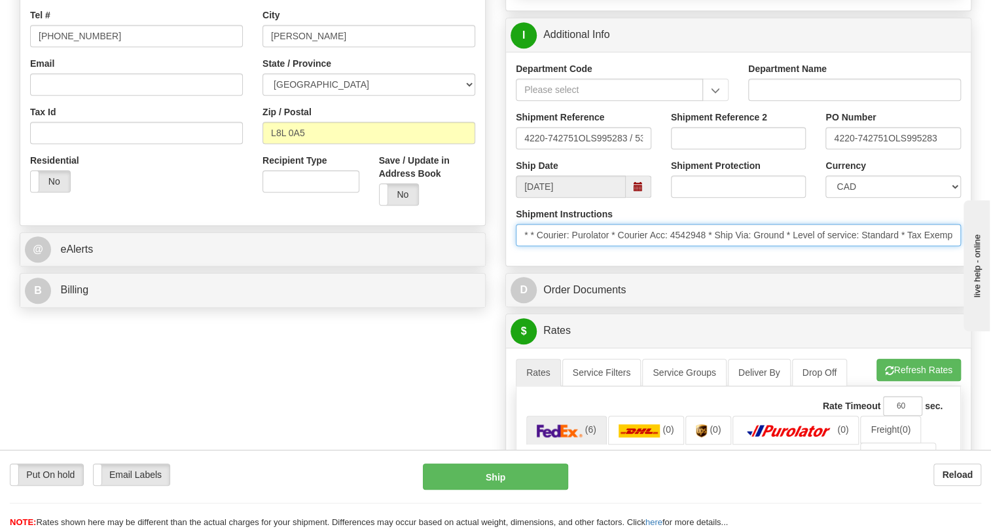
drag, startPoint x: 707, startPoint y: 261, endPoint x: 675, endPoint y: 266, distance: 32.5
click at [675, 246] on input "* * Courier: Purolator * Courier Acc: 4542948 * Ship Via: Ground * Level of ser…" at bounding box center [738, 235] width 445 height 22
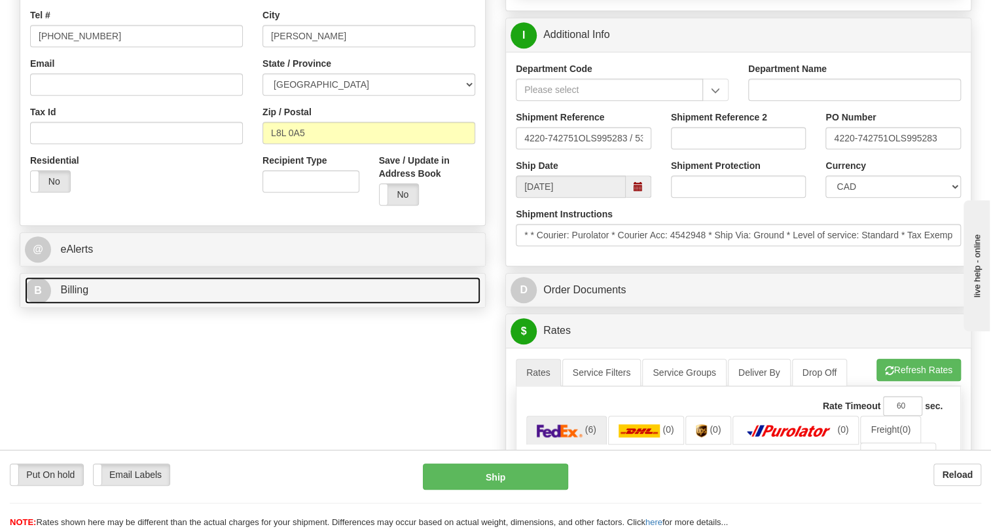
click at [78, 295] on span "Billing" at bounding box center [74, 289] width 28 height 11
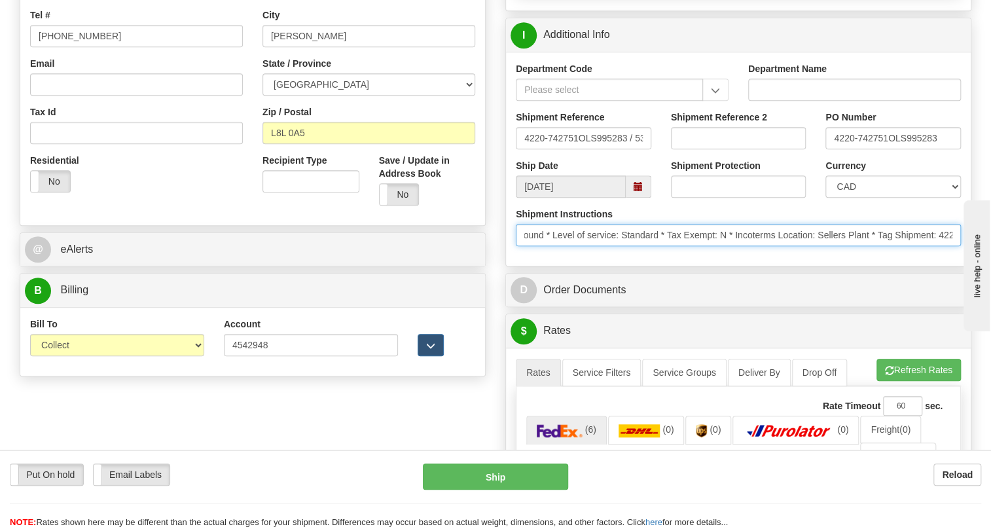
scroll to position [0, 282]
drag, startPoint x: 1805, startPoint y: 596, endPoint x: 1024, endPoint y: 340, distance: 822.1
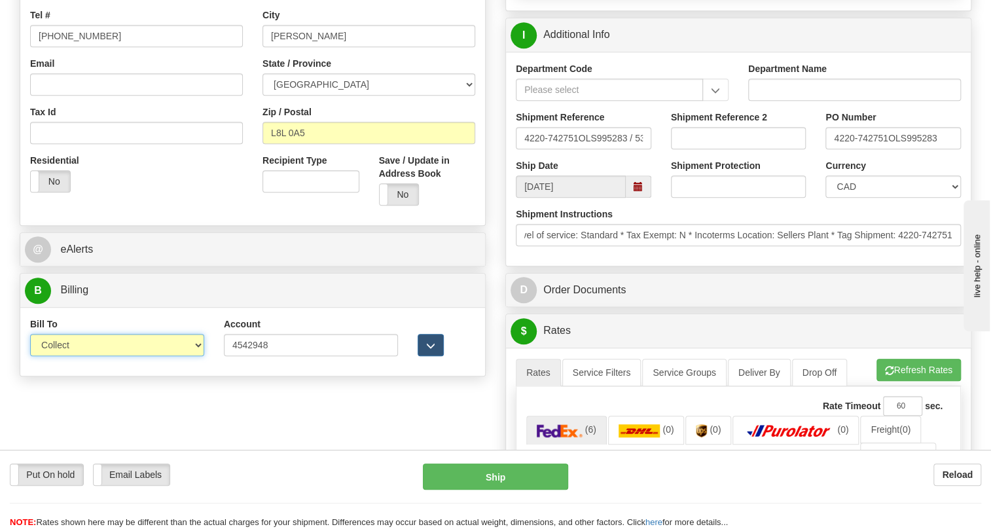
click at [94, 356] on select "Sender Recipient Third Party Collect" at bounding box center [117, 345] width 174 height 22
select select "2"
click at [30, 356] on select "Sender Recipient Third Party Collect" at bounding box center [117, 345] width 174 height 22
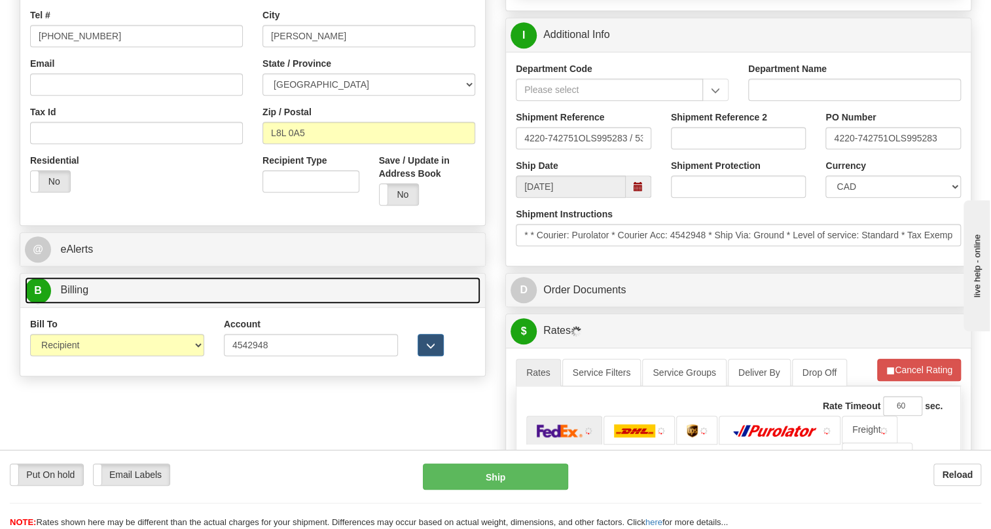
click at [77, 295] on span "Billing" at bounding box center [74, 289] width 28 height 11
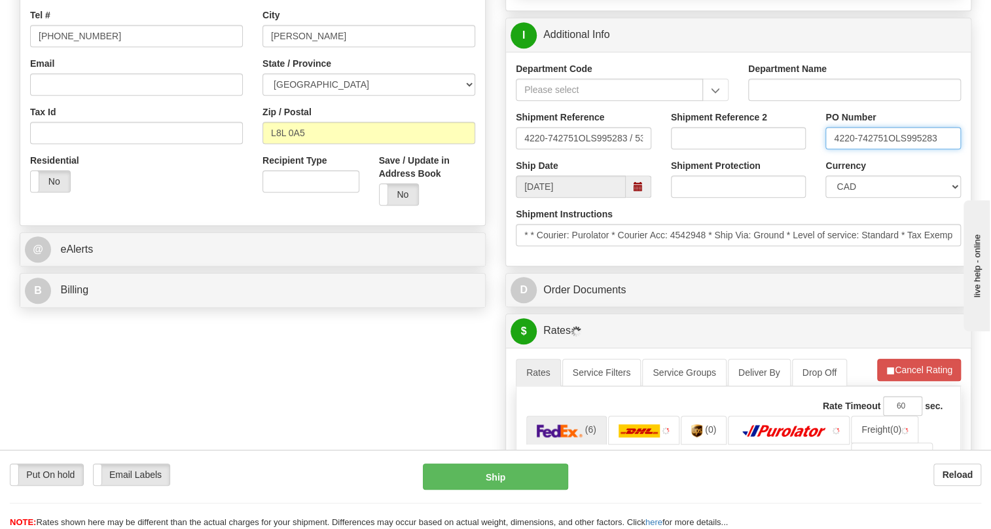
drag, startPoint x: 887, startPoint y: 170, endPoint x: 832, endPoint y: 172, distance: 55.0
click at [832, 149] on input "4220-742751OLS995283" at bounding box center [892, 138] width 135 height 22
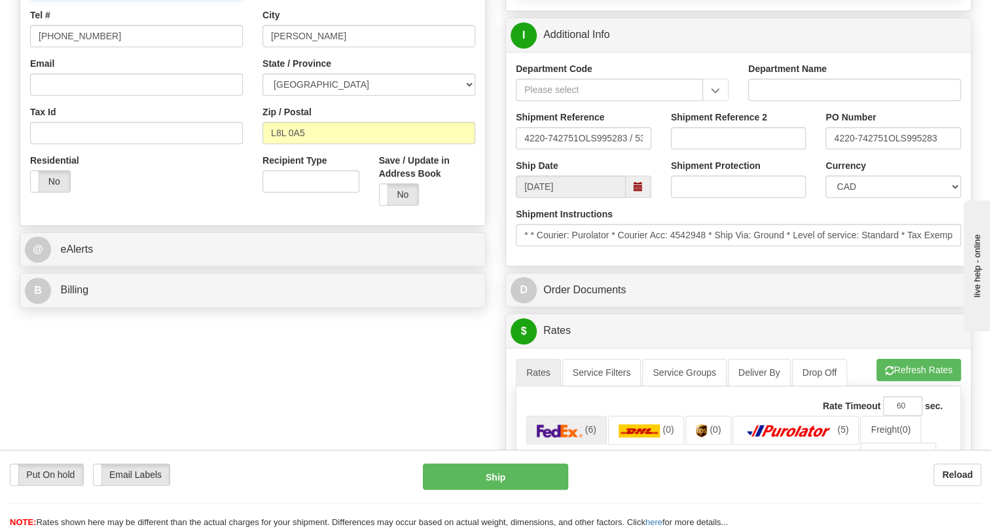
paste input "4220-742751"
type input "RECEIVING / PO# 4220-742751"
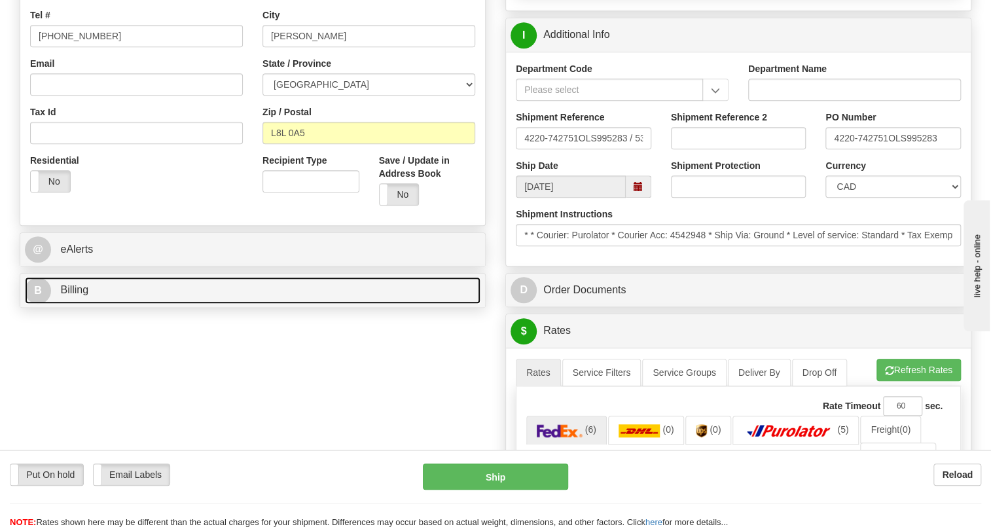
click at [79, 295] on span "Billing" at bounding box center [74, 289] width 28 height 11
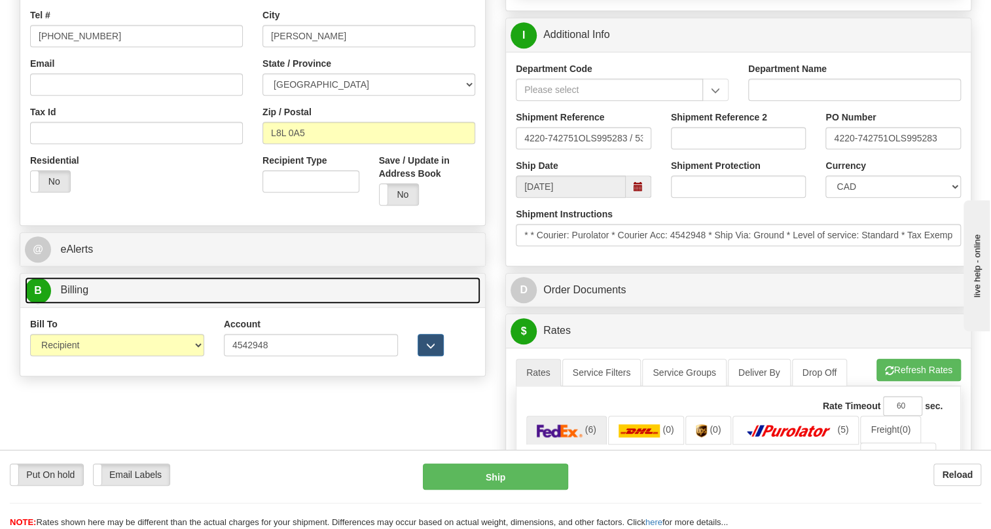
click at [79, 295] on span "Billing" at bounding box center [74, 289] width 28 height 11
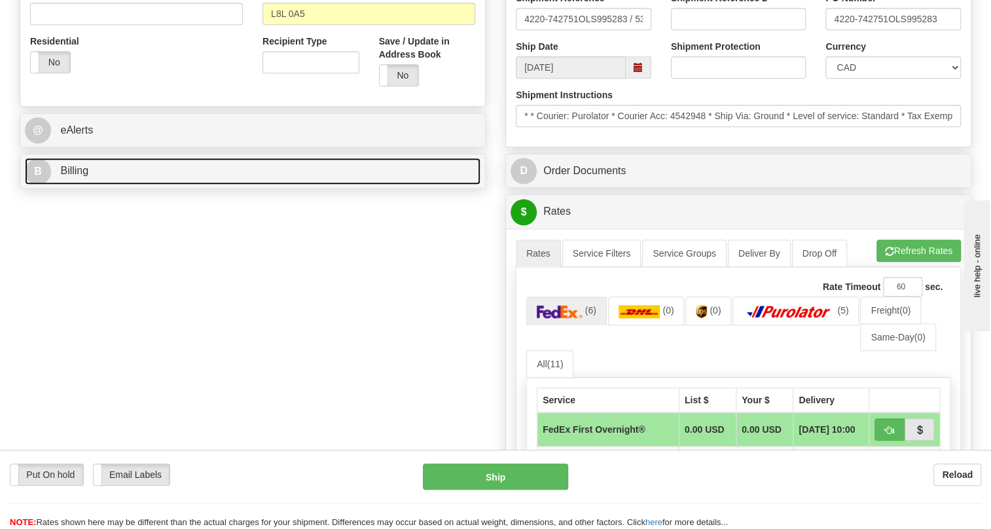
scroll to position [535, 0]
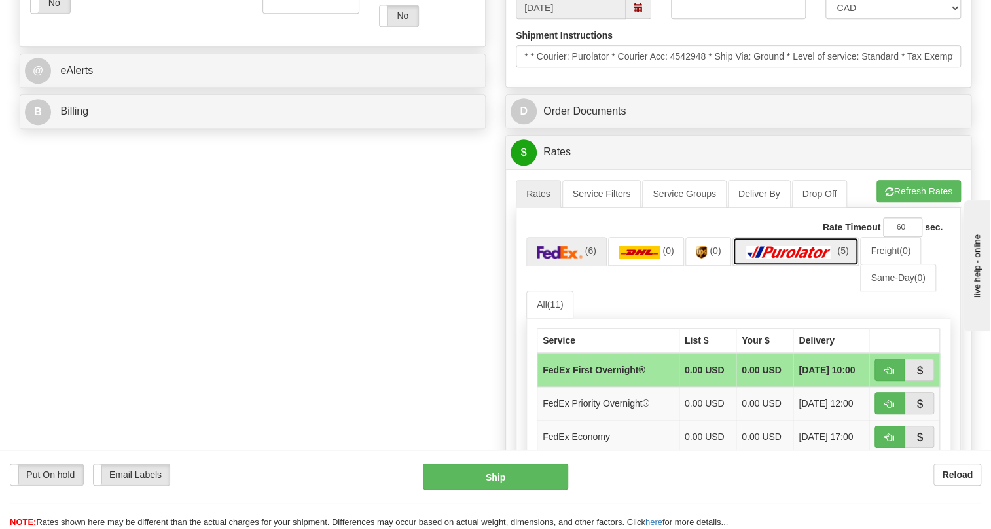
click at [800, 259] on img at bounding box center [789, 251] width 92 height 13
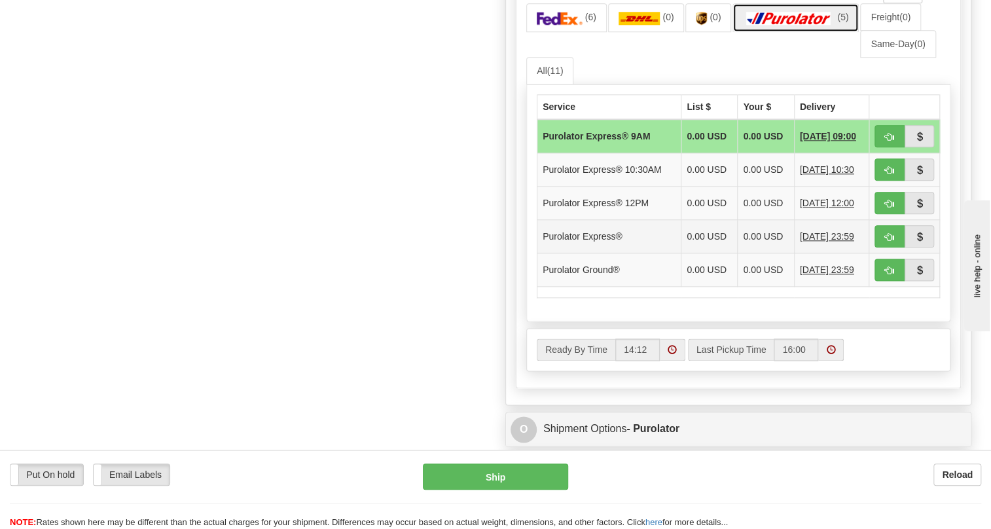
scroll to position [773, 0]
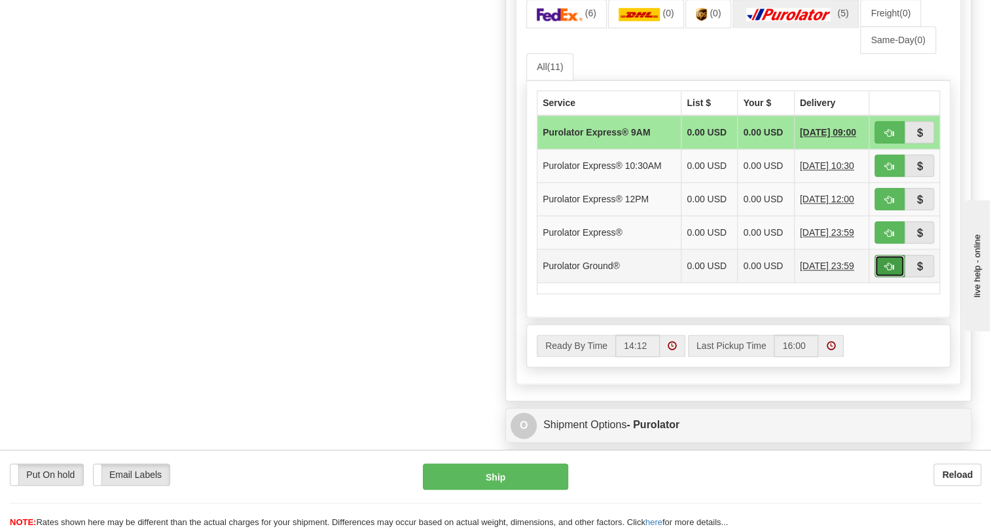
click at [884, 277] on button "button" at bounding box center [889, 266] width 30 height 22
type input "260"
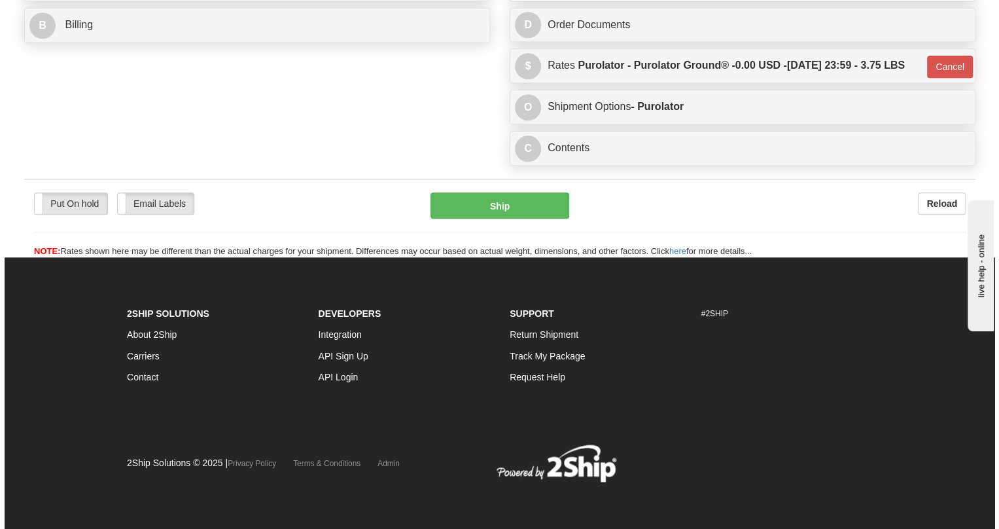
scroll to position [677, 0]
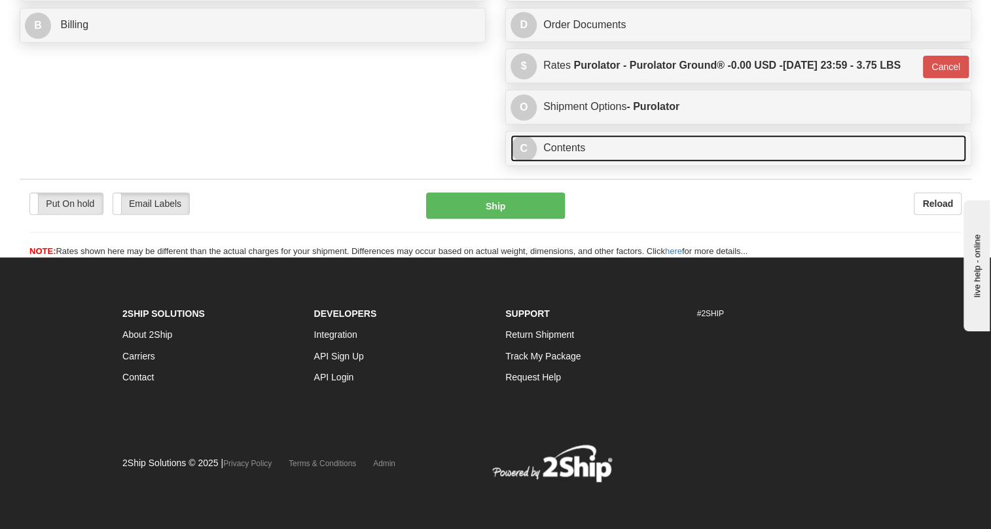
click at [577, 150] on link "C Contents" at bounding box center [738, 148] width 456 height 27
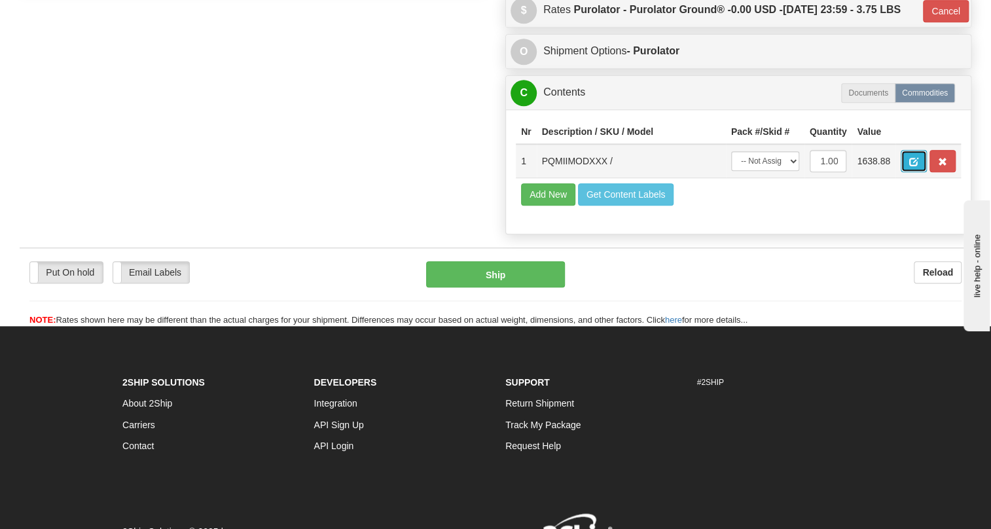
click at [915, 166] on span "button" at bounding box center [913, 162] width 9 height 9
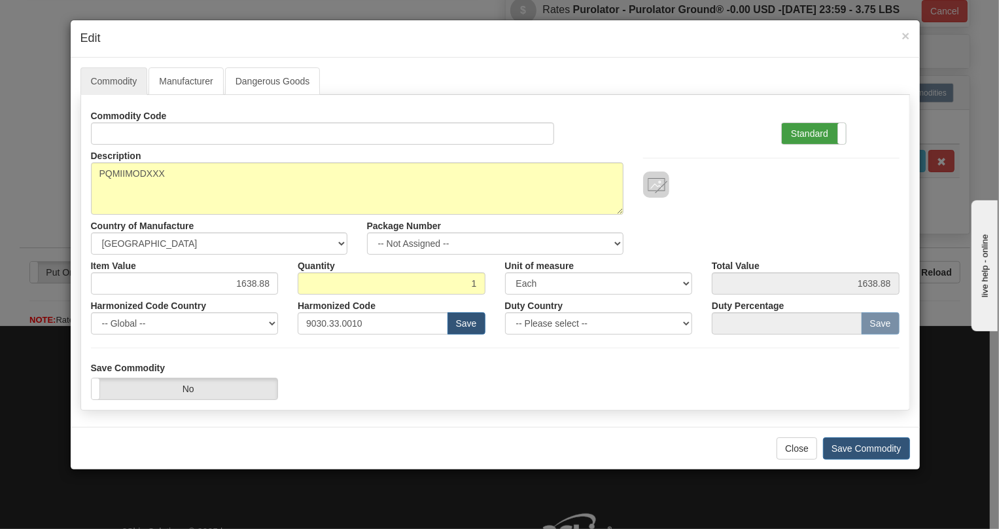
click at [803, 131] on label "Standard" at bounding box center [814, 133] width 64 height 21
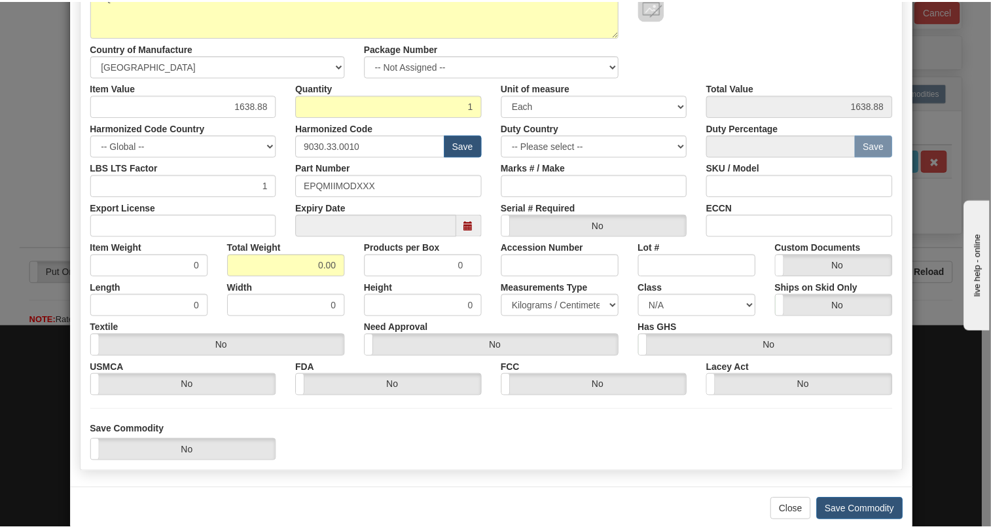
scroll to position [178, 0]
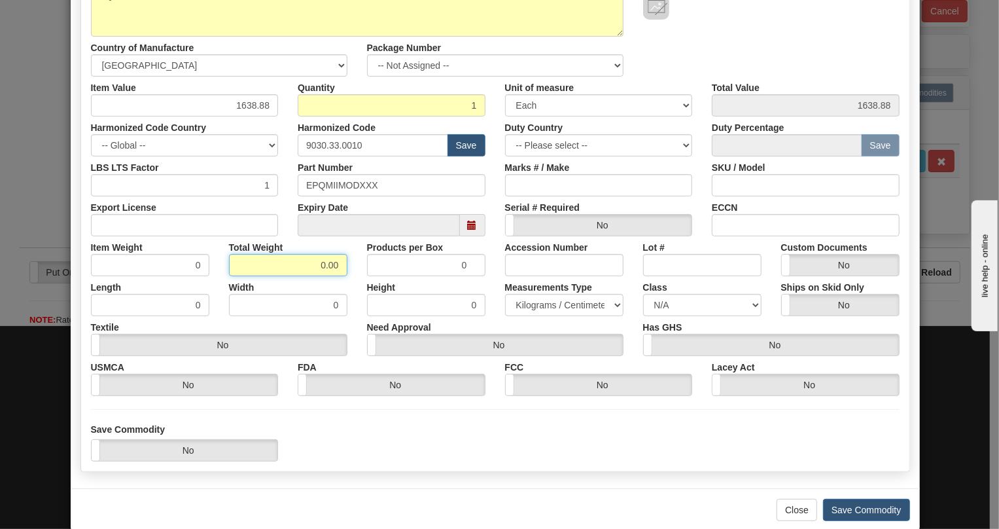
click at [307, 264] on input "0.00" at bounding box center [288, 265] width 118 height 22
type input "1.00"
type input "1.0000"
click at [531, 305] on select "Pounds / Inches Kilograms / Centimeters" at bounding box center [564, 305] width 118 height 22
select select "0"
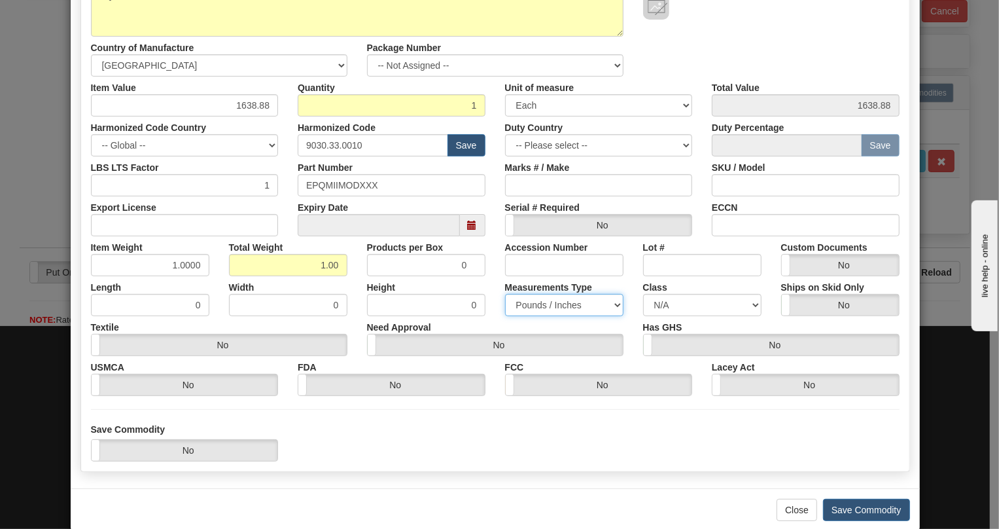
click at [505, 294] on select "Pounds / Inches Kilograms / Centimeters" at bounding box center [564, 305] width 118 height 22
click at [855, 509] on button "Save Commodity" at bounding box center [866, 510] width 87 height 22
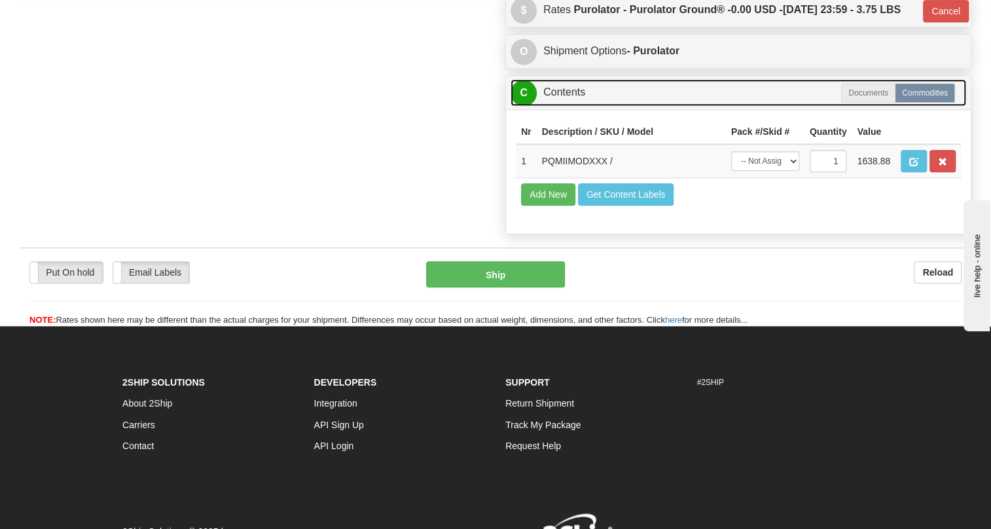
click at [564, 106] on link "C Contents" at bounding box center [738, 92] width 456 height 27
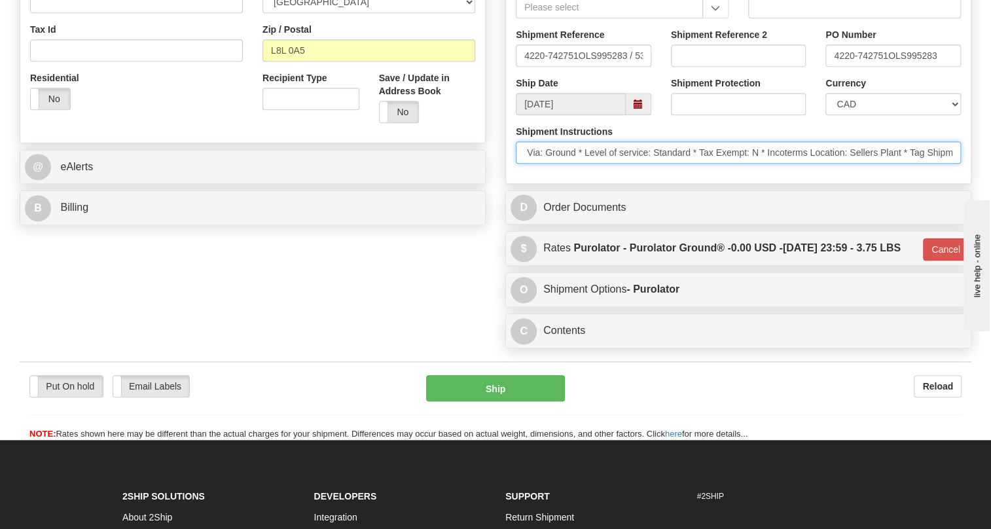
scroll to position [0, 282]
drag, startPoint x: 821, startPoint y: 183, endPoint x: 944, endPoint y: 186, distance: 123.7
click at [944, 164] on input "* * Courier: Purolator * Courier Acc: 4542948 * Ship Via: Ground * Level of ser…" at bounding box center [738, 152] width 445 height 22
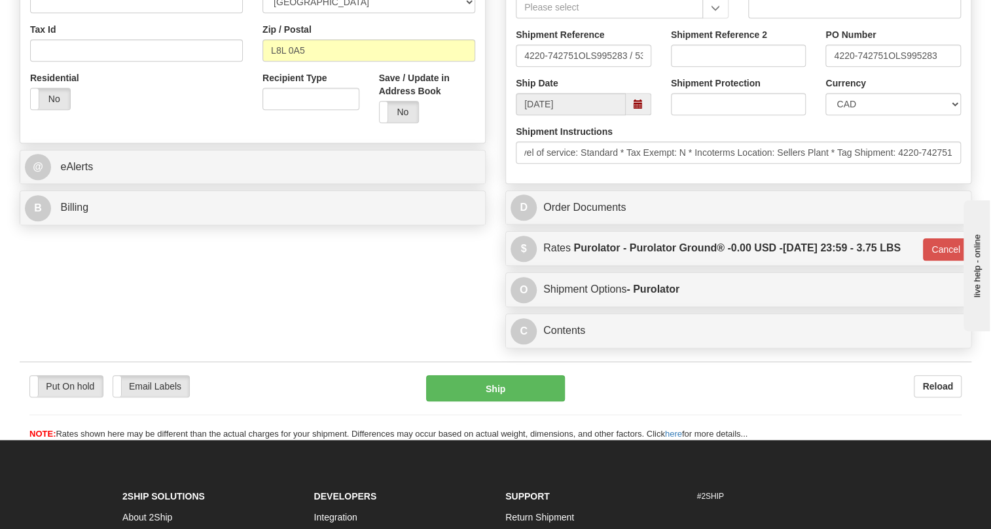
scroll to position [0, 0]
click at [800, 173] on div "Shipment Instructions * * Courier: Purolator * Courier Acc: 4542948 * Ship Via:…" at bounding box center [738, 149] width 465 height 48
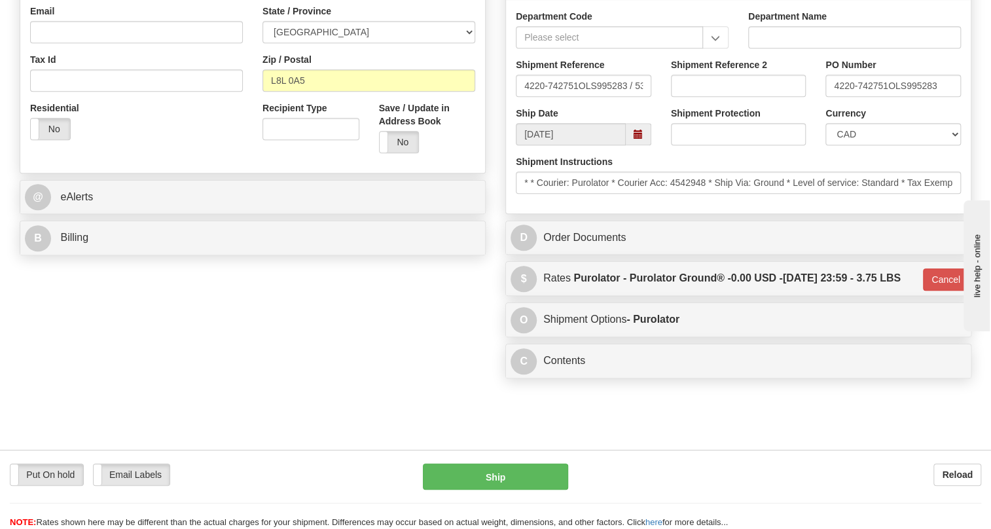
scroll to position [380, 0]
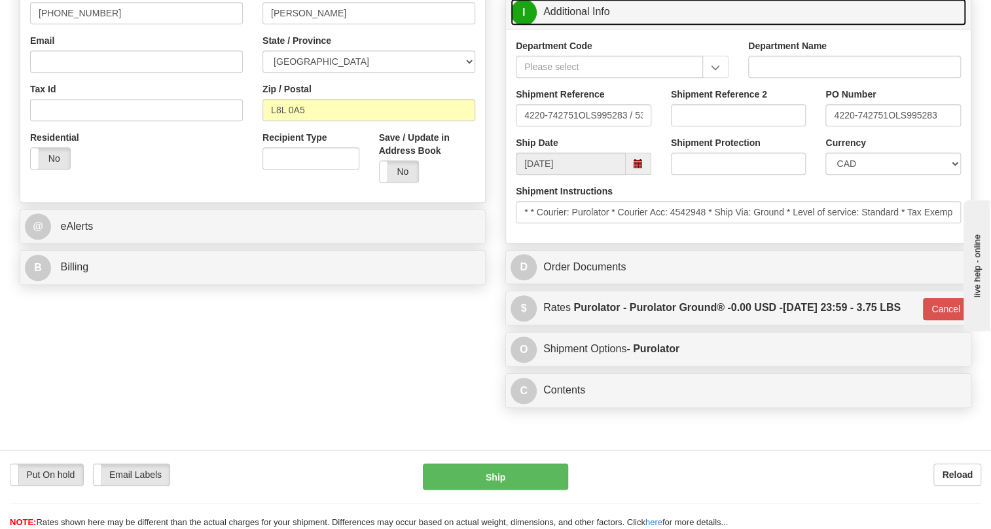
click at [575, 26] on link "I Additional Info" at bounding box center [738, 12] width 456 height 27
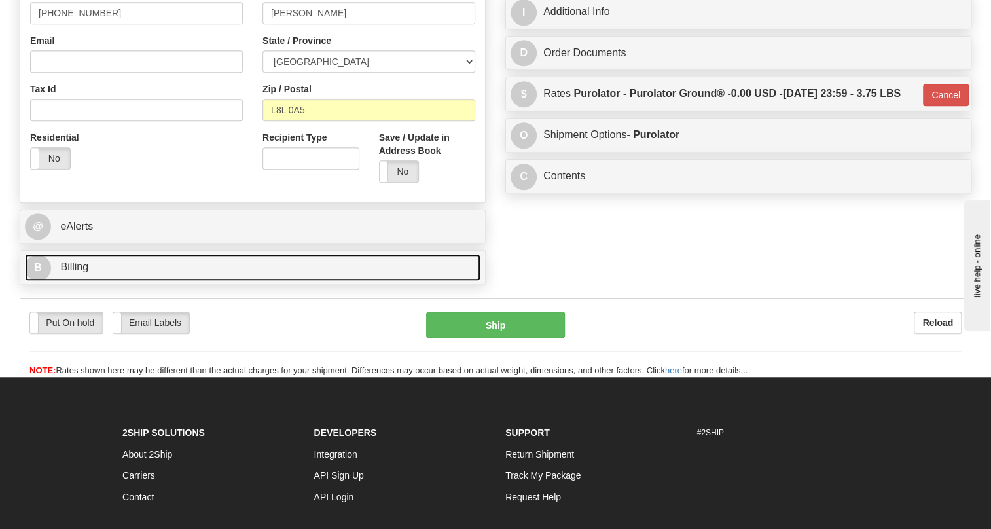
click at [79, 272] on span "Billing" at bounding box center [74, 266] width 28 height 11
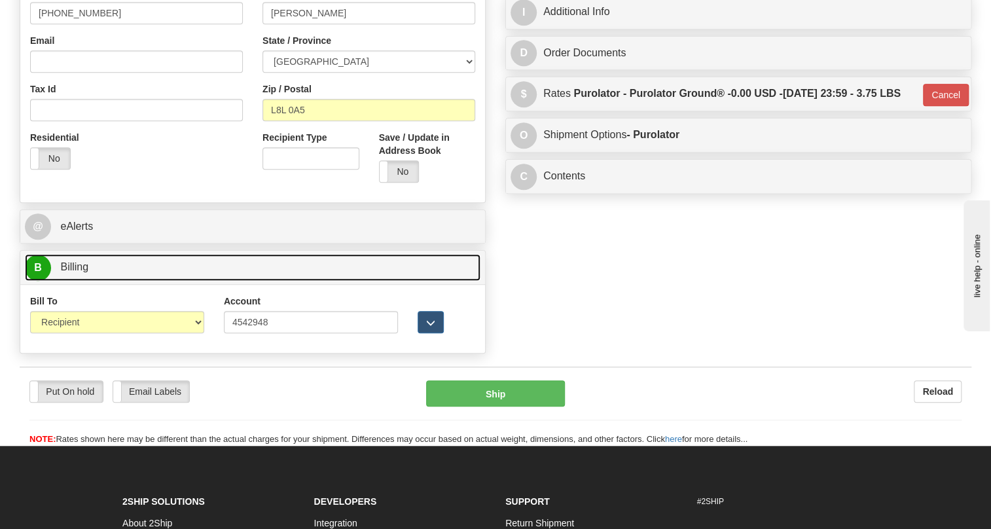
click at [79, 272] on span "Billing" at bounding box center [74, 266] width 28 height 11
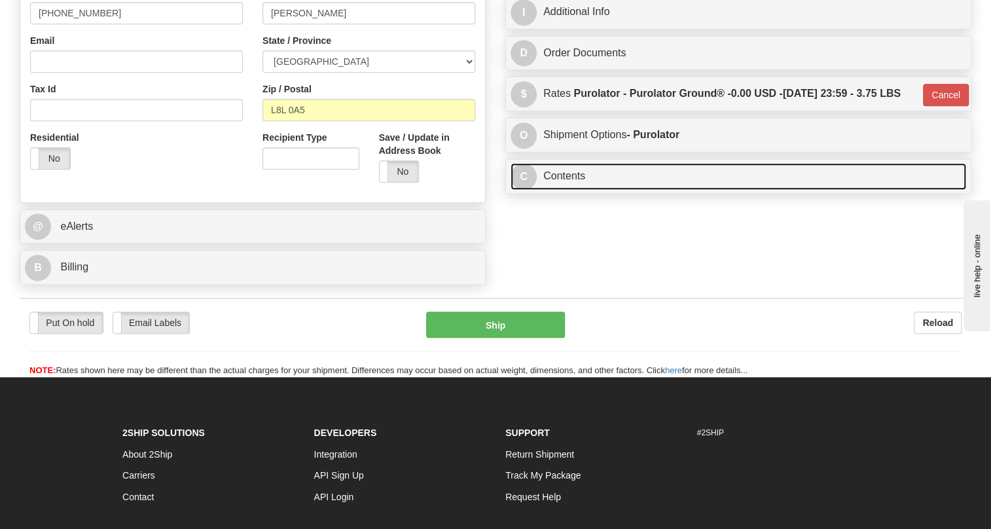
click at [574, 190] on link "C Contents" at bounding box center [738, 176] width 456 height 27
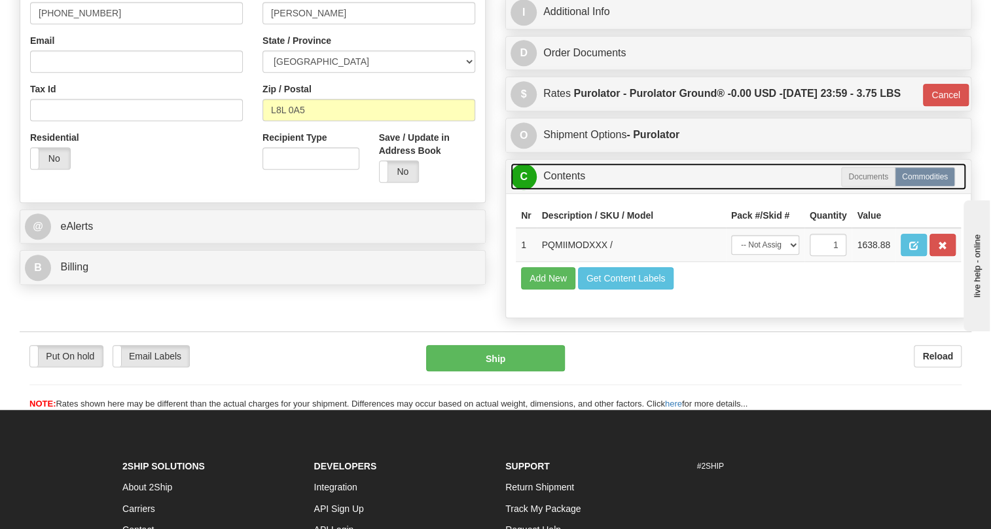
click at [574, 190] on link "C Contents" at bounding box center [738, 176] width 456 height 27
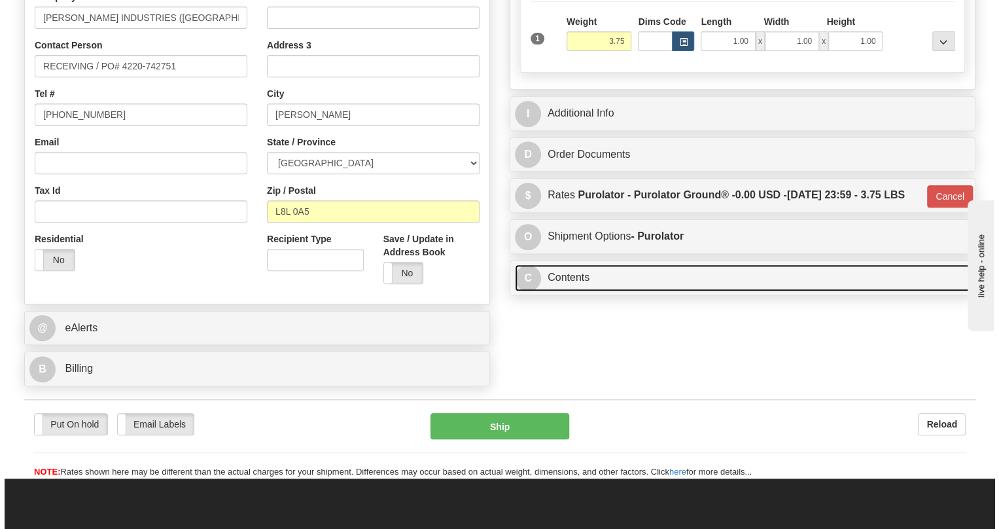
scroll to position [261, 0]
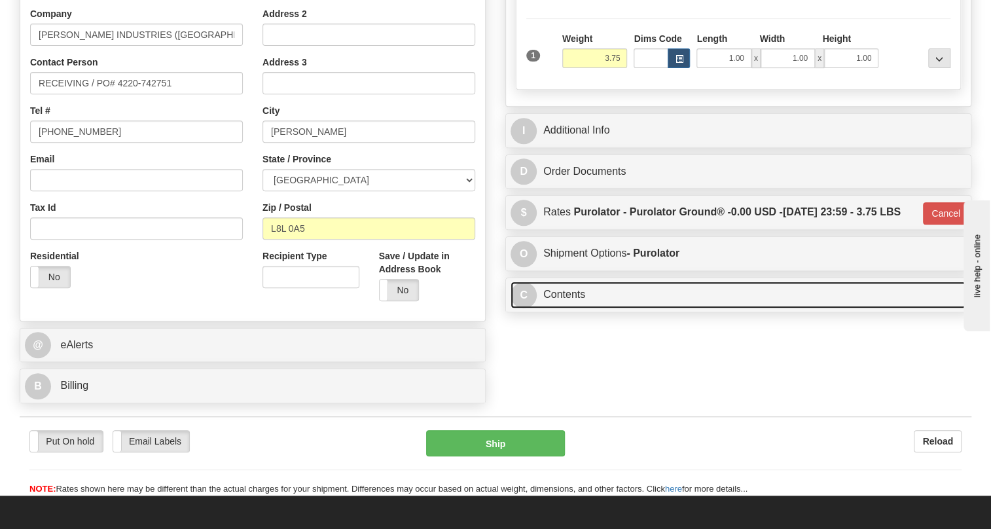
drag, startPoint x: 570, startPoint y: 351, endPoint x: 281, endPoint y: 340, distance: 289.5
click at [570, 308] on link "C Contents" at bounding box center [738, 294] width 456 height 27
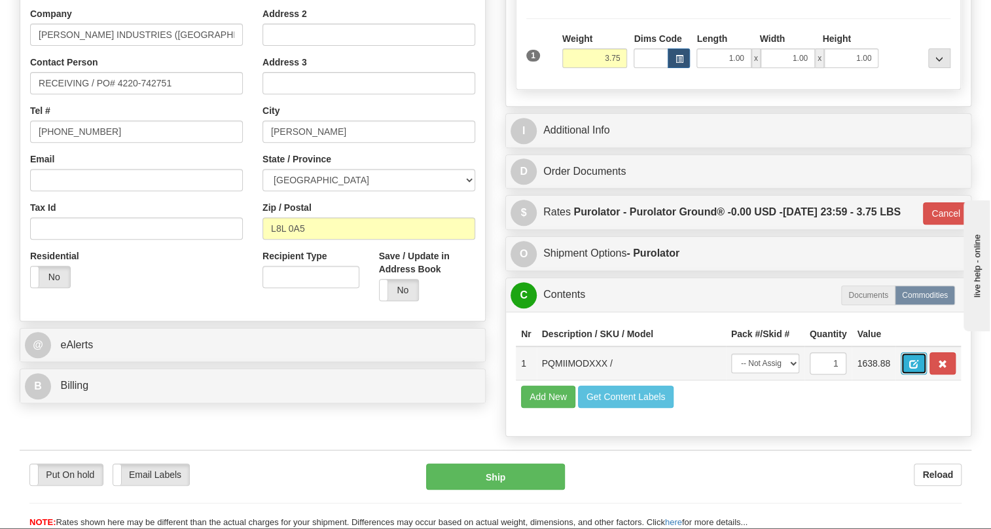
click at [916, 368] on span "button" at bounding box center [913, 364] width 9 height 9
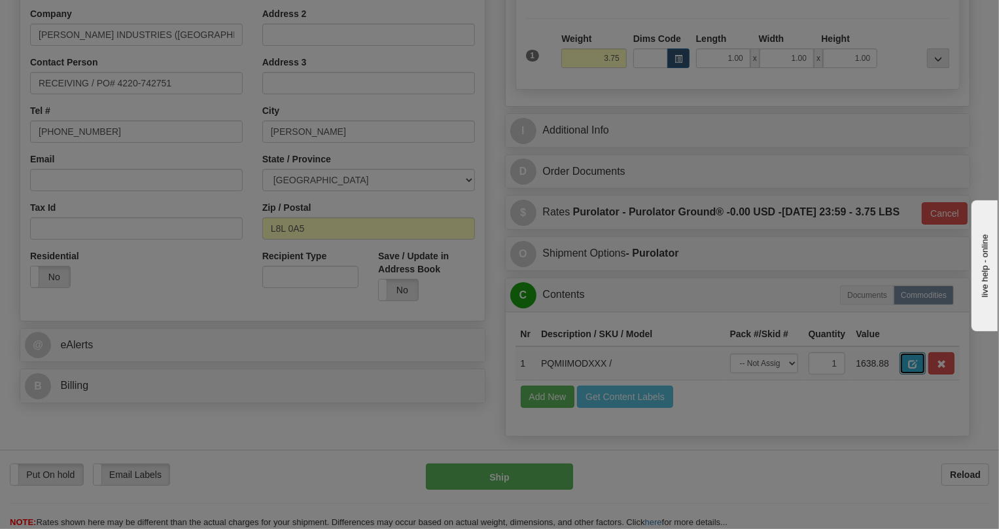
scroll to position [0, 0]
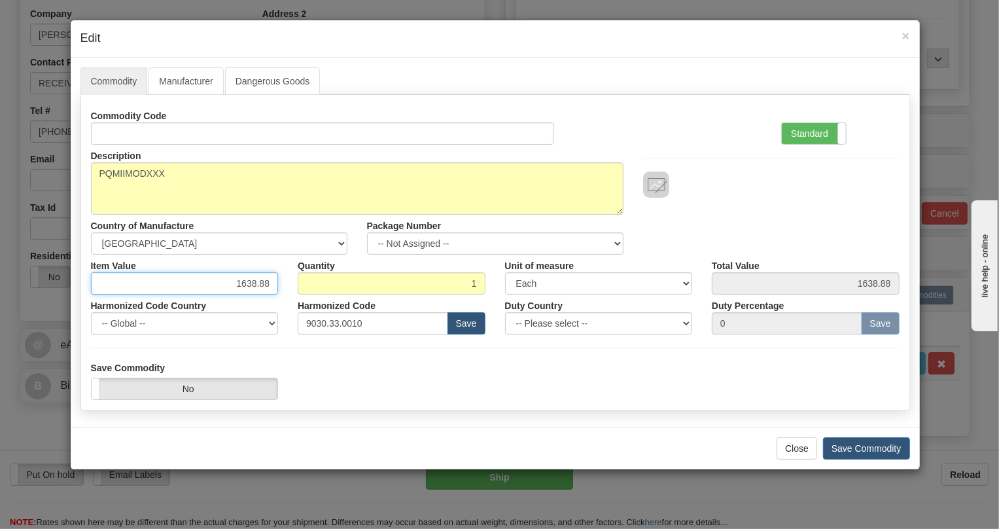
click at [261, 279] on input "1638.88" at bounding box center [185, 283] width 188 height 22
paste input "2.362,47"
click at [243, 283] on input "2.362,47" at bounding box center [185, 283] width 188 height 22
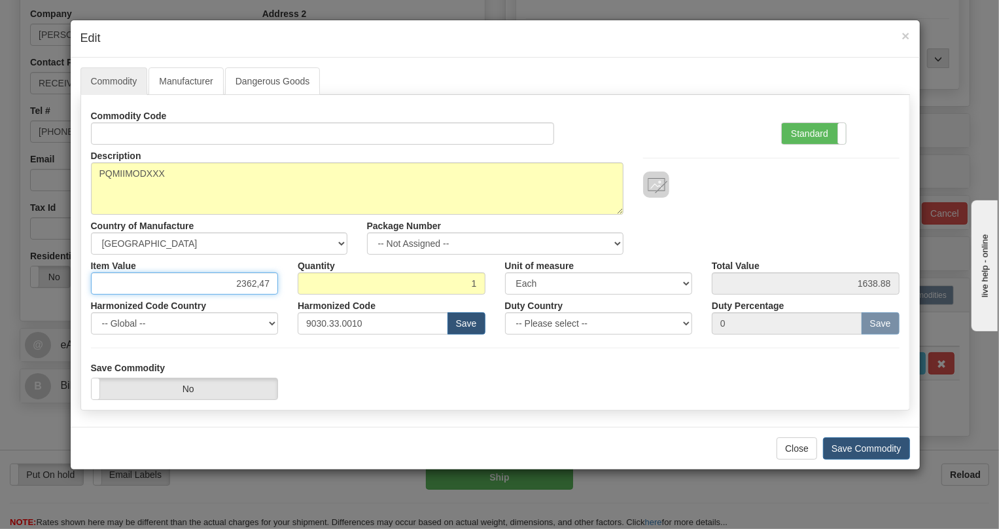
click at [258, 289] on input "2362,47" at bounding box center [185, 283] width 188 height 22
type input "2362.47"
click at [802, 134] on label "Standard" at bounding box center [814, 133] width 64 height 21
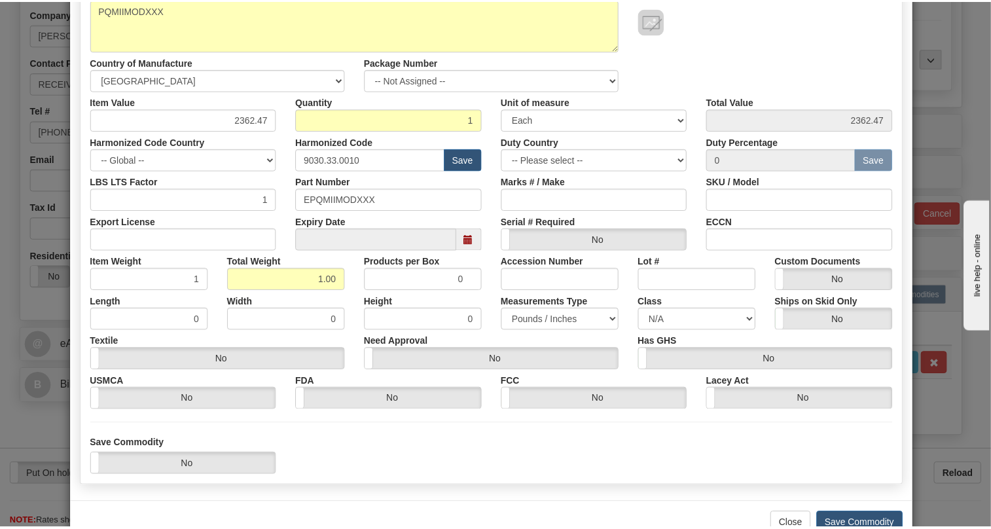
scroll to position [178, 0]
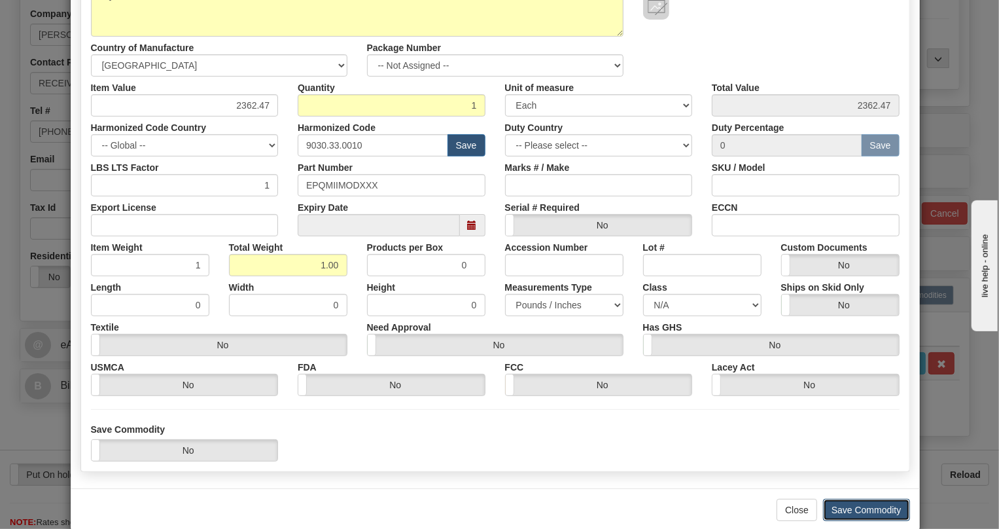
click at [861, 509] on button "Save Commodity" at bounding box center [866, 510] width 87 height 22
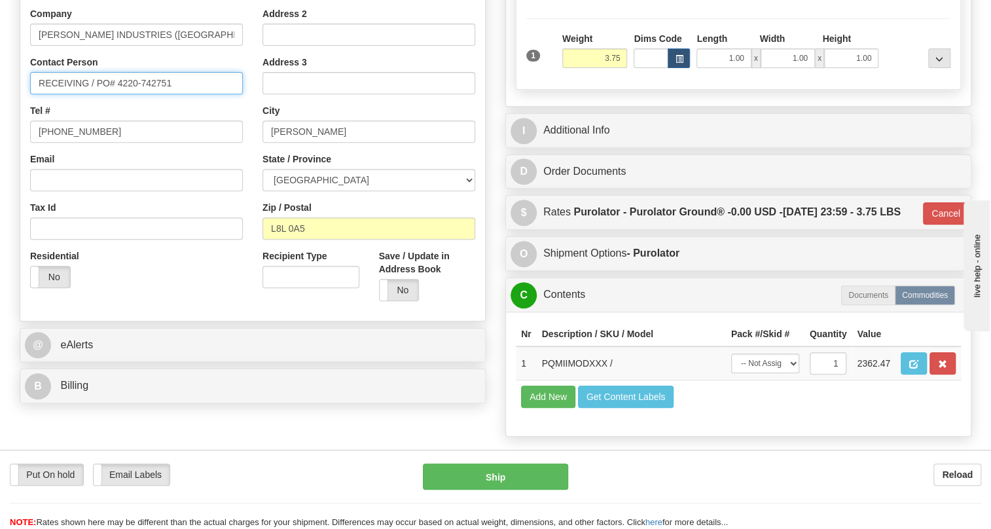
click at [62, 94] on input "RECEIVING / PO# 4220-742751" at bounding box center [136, 83] width 213 height 22
paste input "[PERSON_NAME] Phone: [PHONE_NUMBER]"
drag, startPoint x: 194, startPoint y: 112, endPoint x: 188, endPoint y: 113, distance: 6.6
click at [188, 94] on input "[PERSON_NAME] Phone: [PHONE_NUMBER] / PO# [PHONE_NUMBER]" at bounding box center [136, 83] width 213 height 22
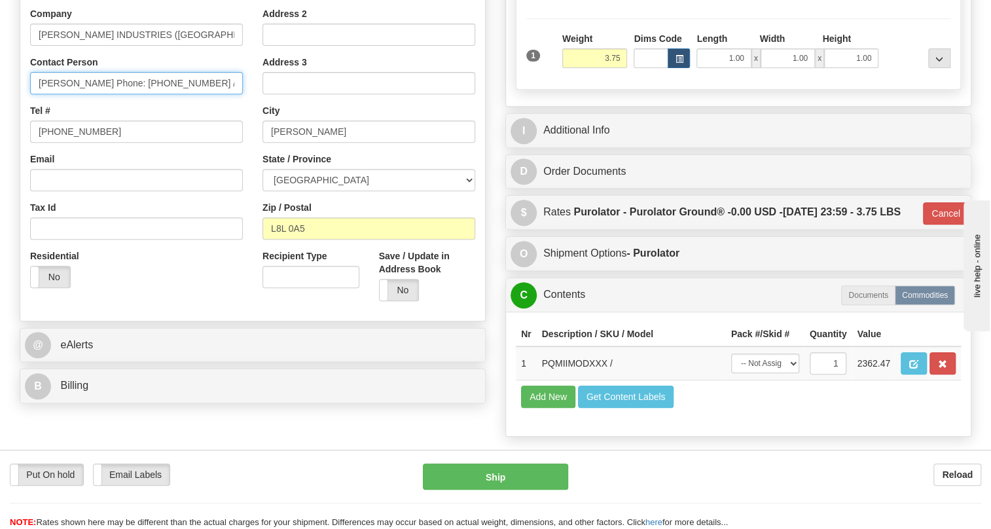
click at [188, 94] on input "[PERSON_NAME] Phone: [PHONE_NUMBER] / PO# [PHONE_NUMBER]" at bounding box center [136, 83] width 213 height 22
drag, startPoint x: 192, startPoint y: 113, endPoint x: 105, endPoint y: 111, distance: 87.7
click at [105, 94] on input "[PERSON_NAME] Phone: [PHONE_NUMBER] / PO# [PHONE_NUMBER]" at bounding box center [136, 83] width 213 height 22
type input "[PERSON_NAME] / PO# 4220-742751"
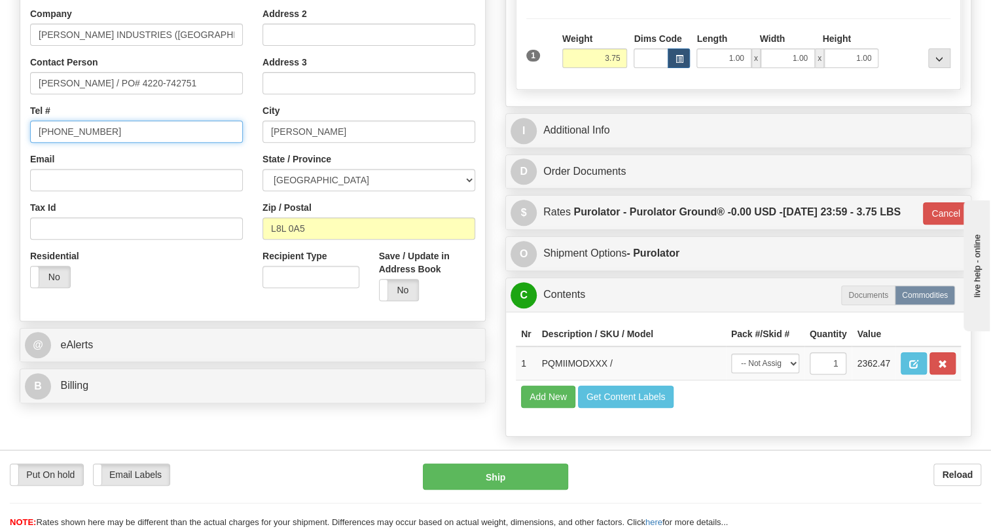
click at [77, 143] on input "[PHONE_NUMBER]" at bounding box center [136, 131] width 213 height 22
paste input "Phone: [PHONE_NUMBER]"
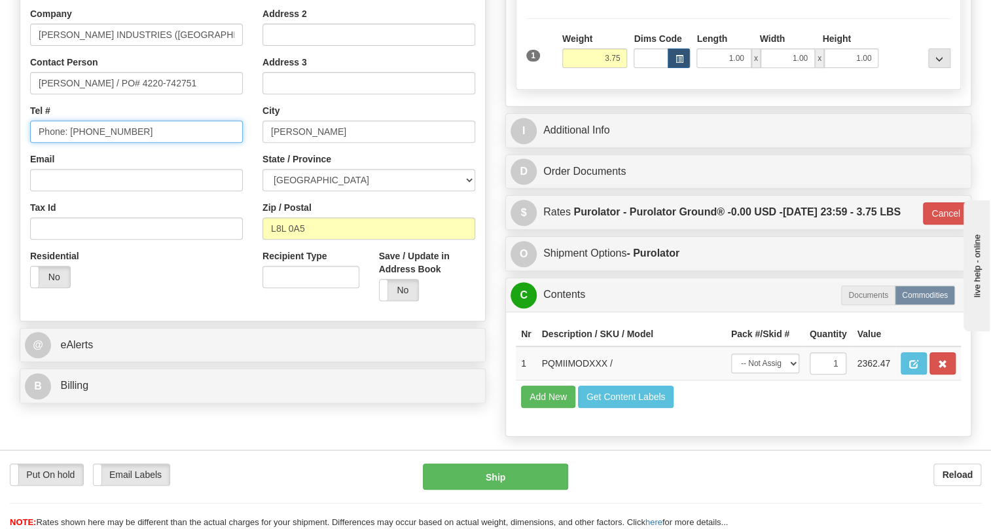
click at [73, 143] on input "Phone: [PHONE_NUMBER]" at bounding box center [136, 131] width 213 height 22
click at [71, 143] on input "Phone: [PHONE_NUMBER]" at bounding box center [136, 131] width 213 height 22
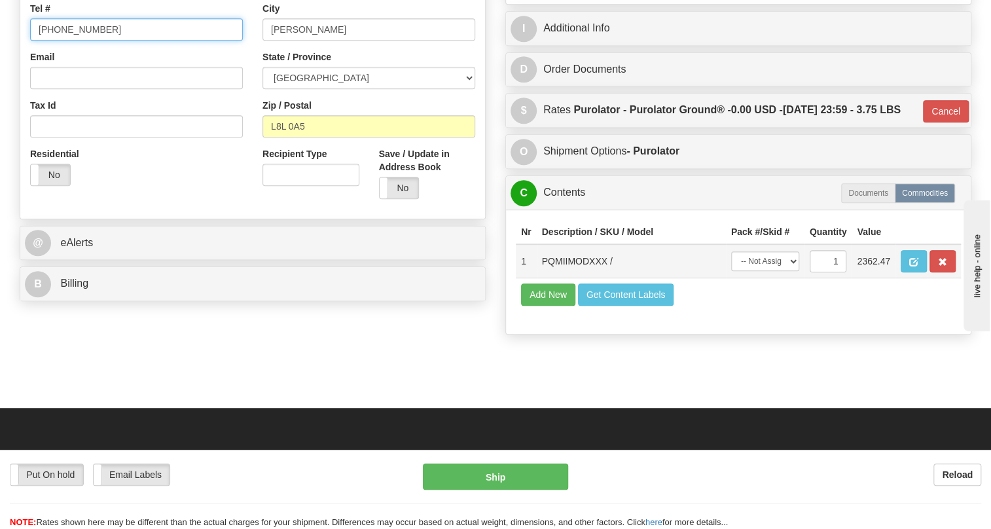
scroll to position [380, 0]
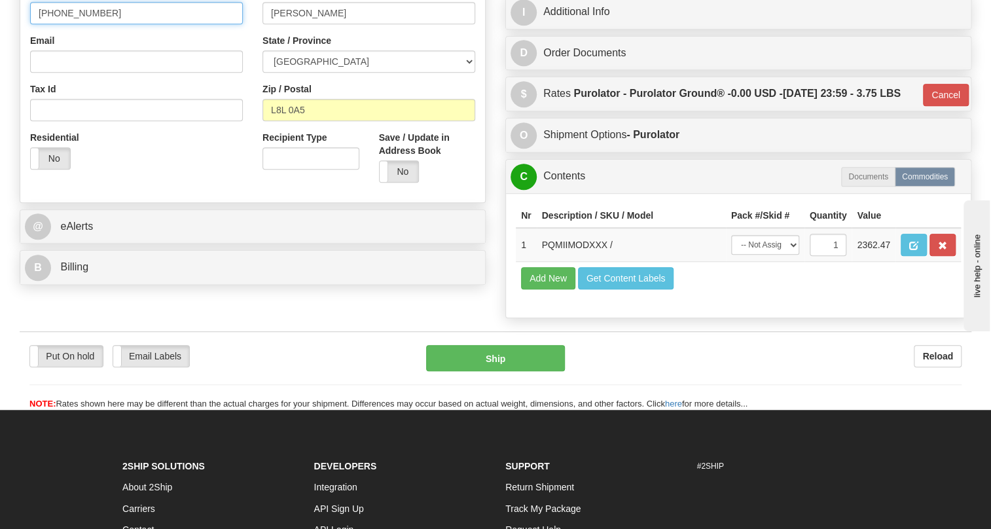
type input "[PHONE_NUMBER]"
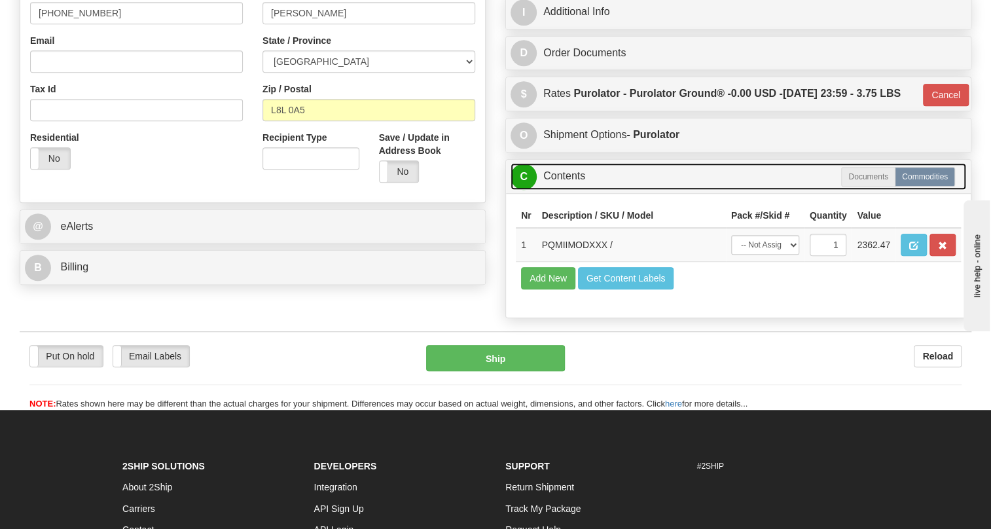
click at [575, 190] on link "C Contents" at bounding box center [738, 176] width 456 height 27
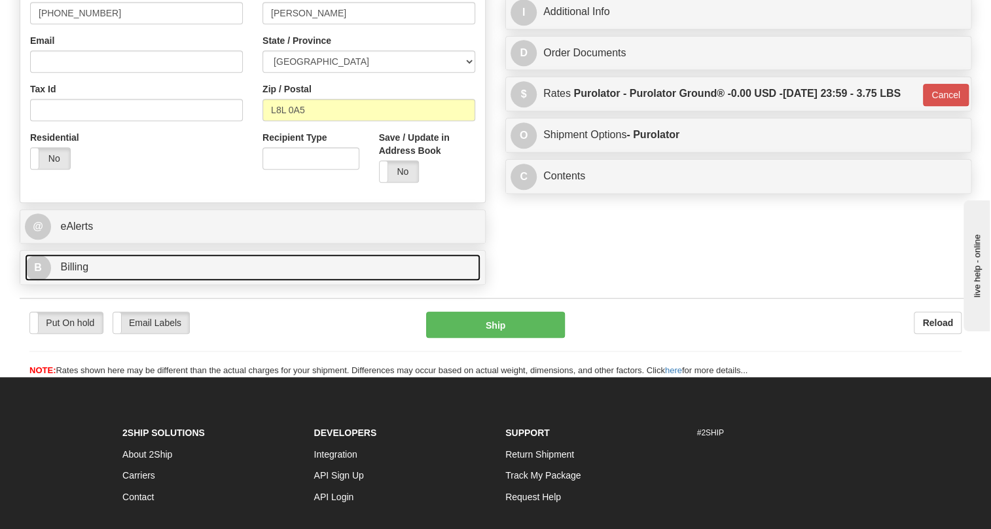
click at [70, 272] on span "Billing" at bounding box center [74, 266] width 28 height 11
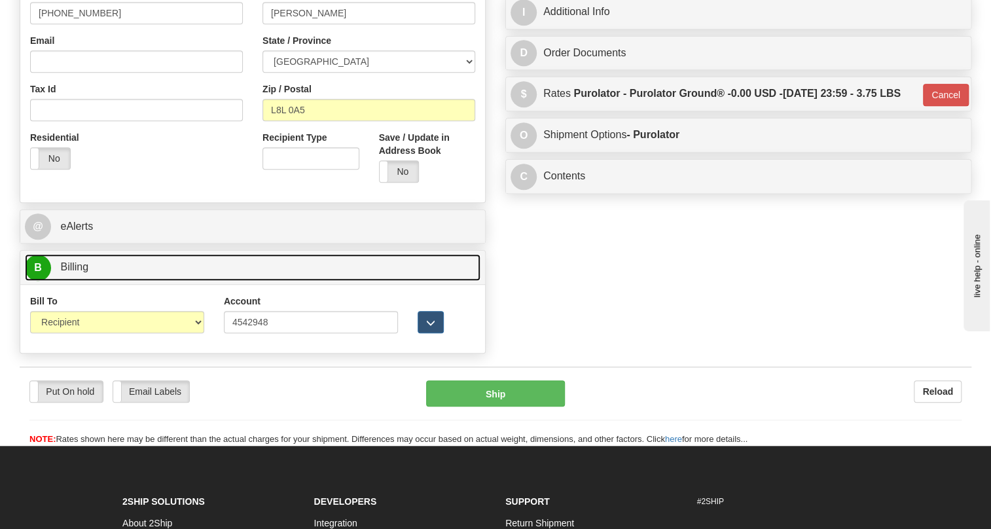
click at [70, 272] on span "Billing" at bounding box center [74, 266] width 28 height 11
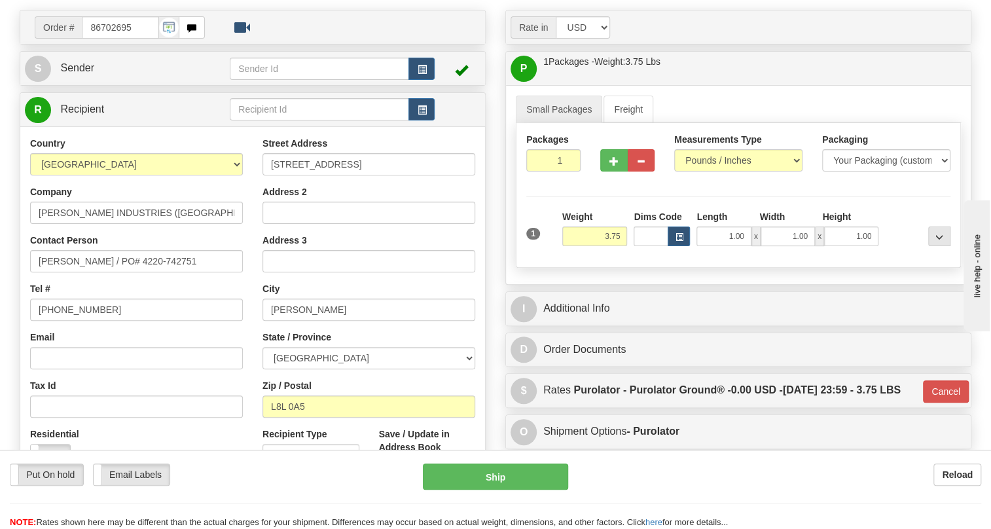
scroll to position [82, 0]
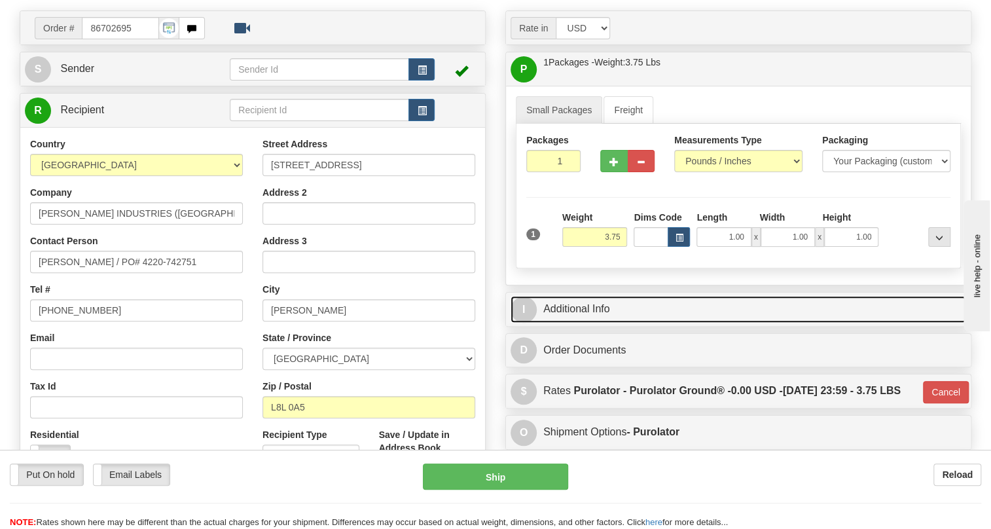
click at [605, 323] on link "I Additional Info" at bounding box center [738, 309] width 456 height 27
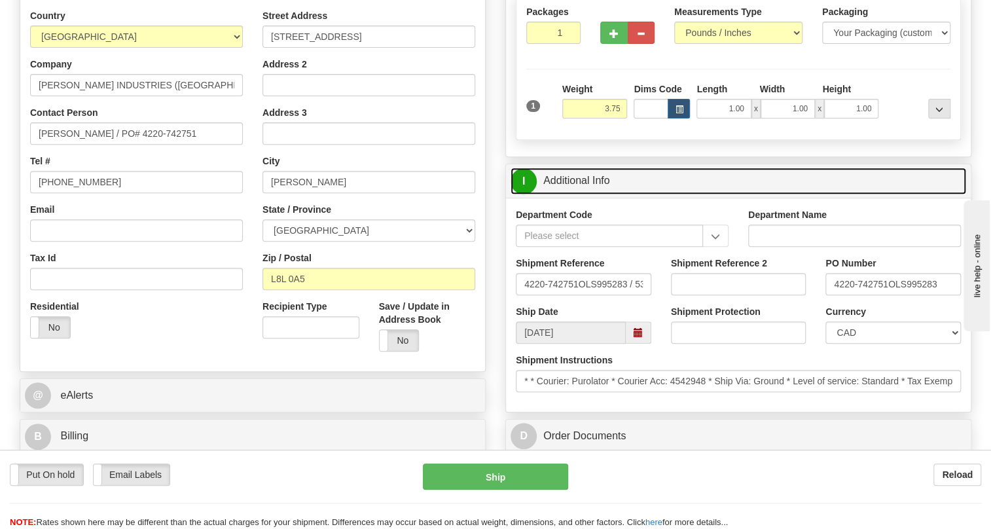
scroll to position [142, 0]
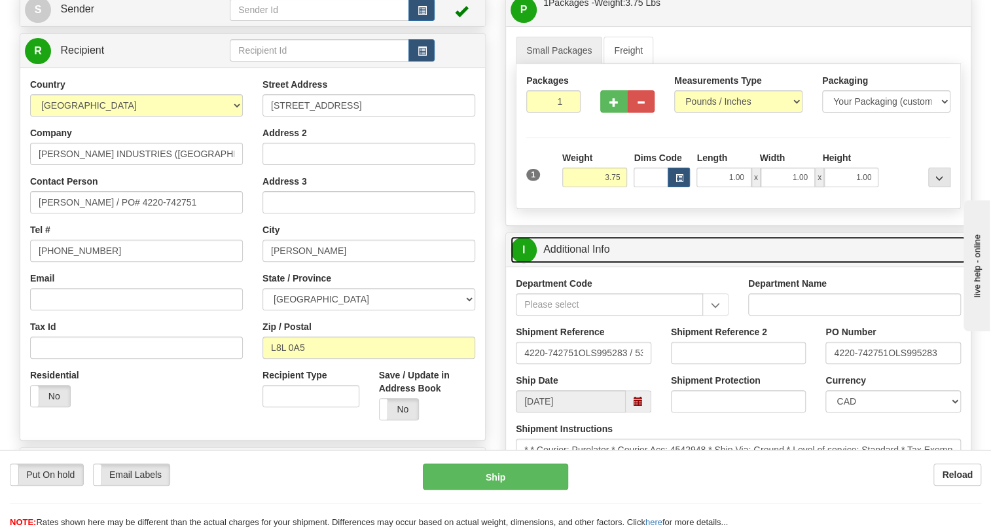
click at [592, 263] on link "I Additional Info" at bounding box center [738, 249] width 456 height 27
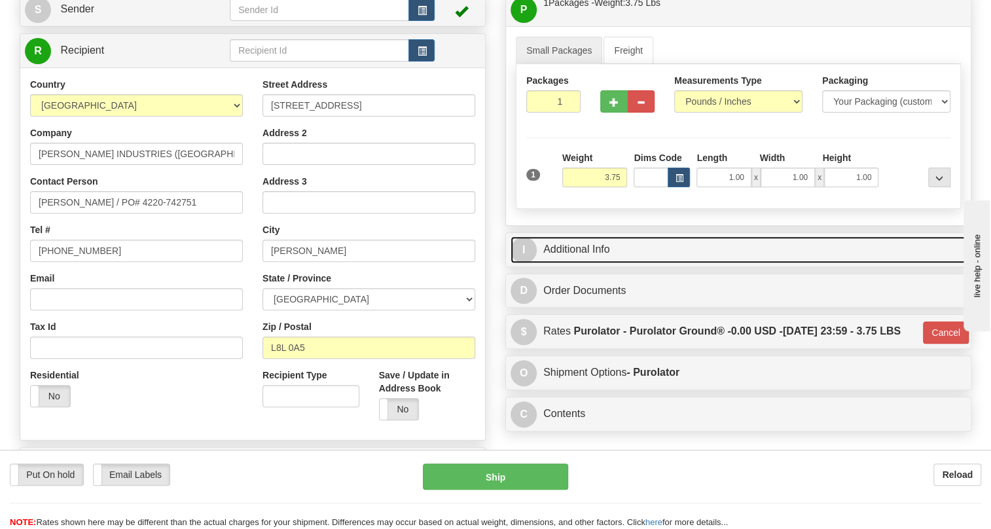
click at [582, 263] on link "I Additional Info" at bounding box center [738, 249] width 456 height 27
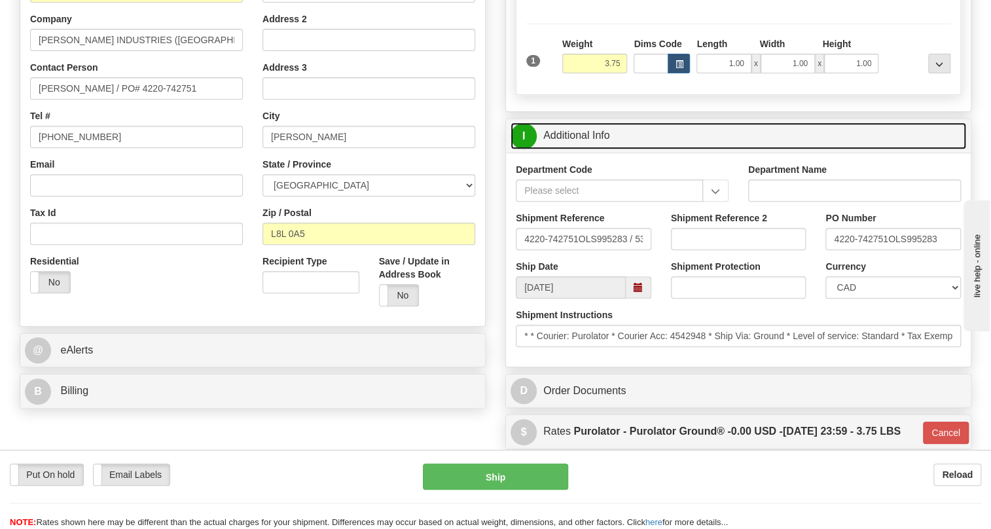
scroll to position [261, 0]
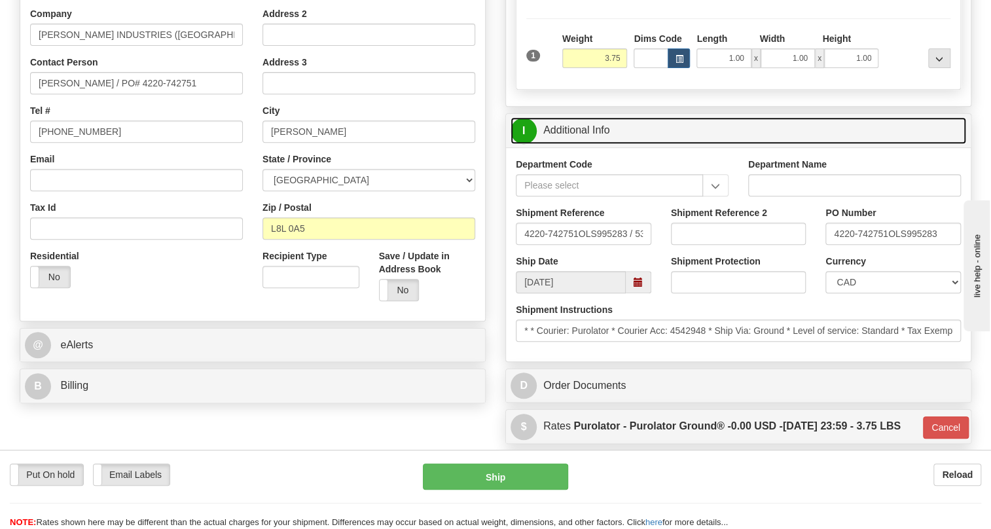
click at [581, 144] on link "I Additional Info" at bounding box center [738, 130] width 456 height 27
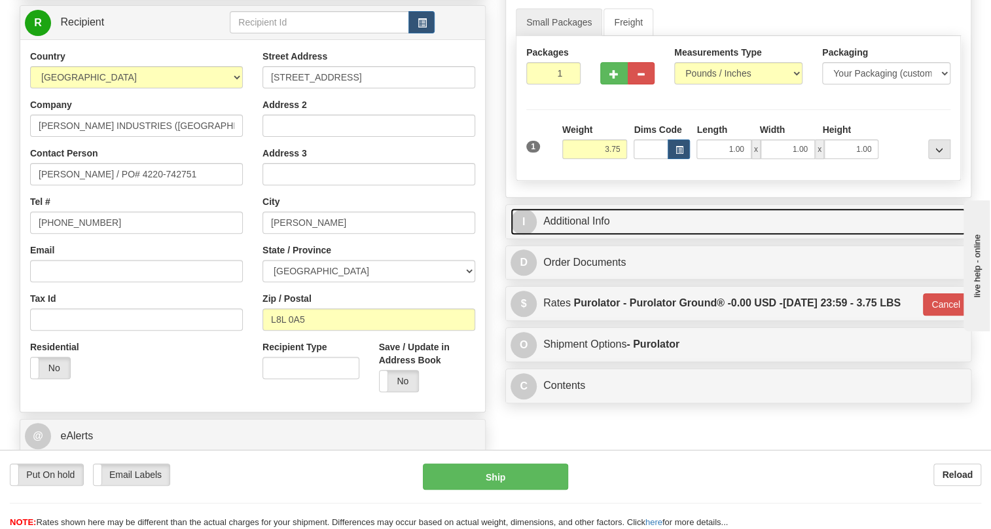
scroll to position [142, 0]
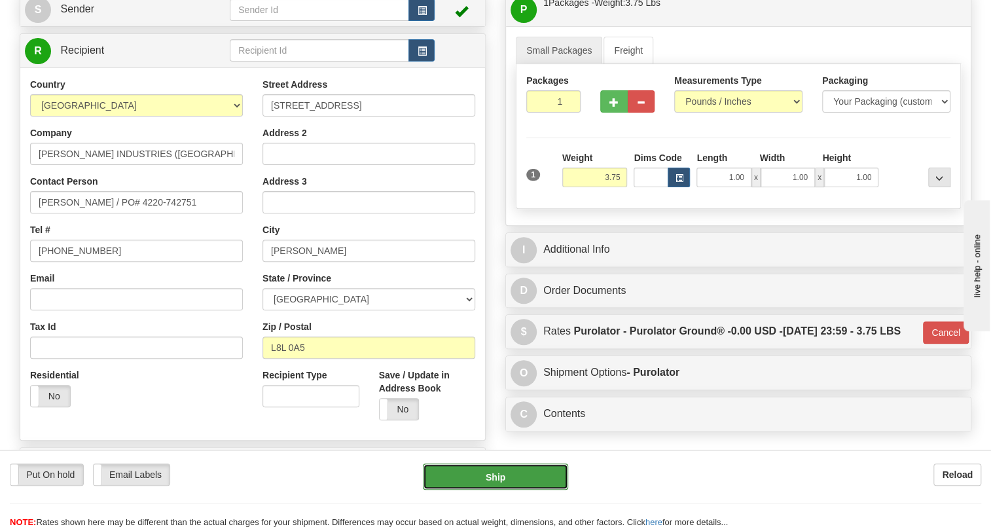
click at [497, 479] on button "Ship" at bounding box center [495, 476] width 145 height 26
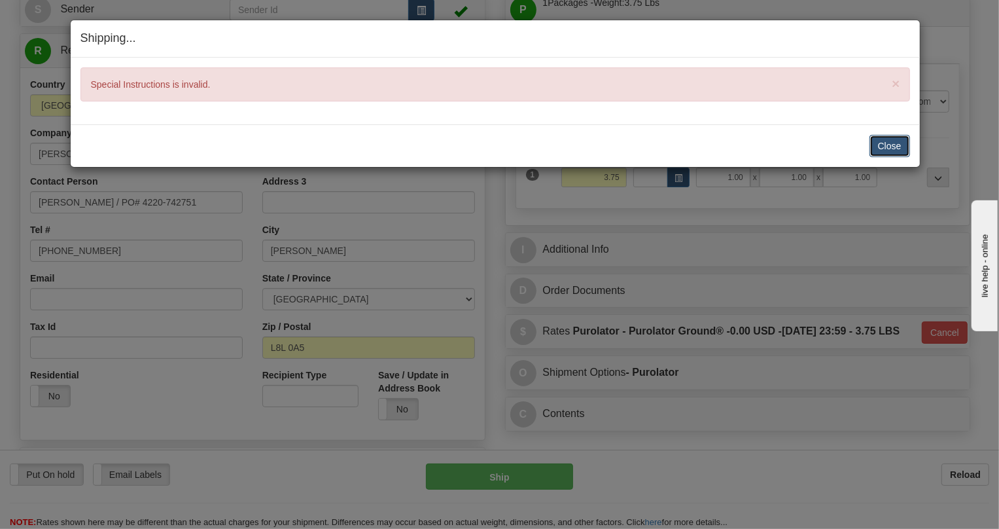
click at [893, 141] on button "Close" at bounding box center [890, 146] width 41 height 22
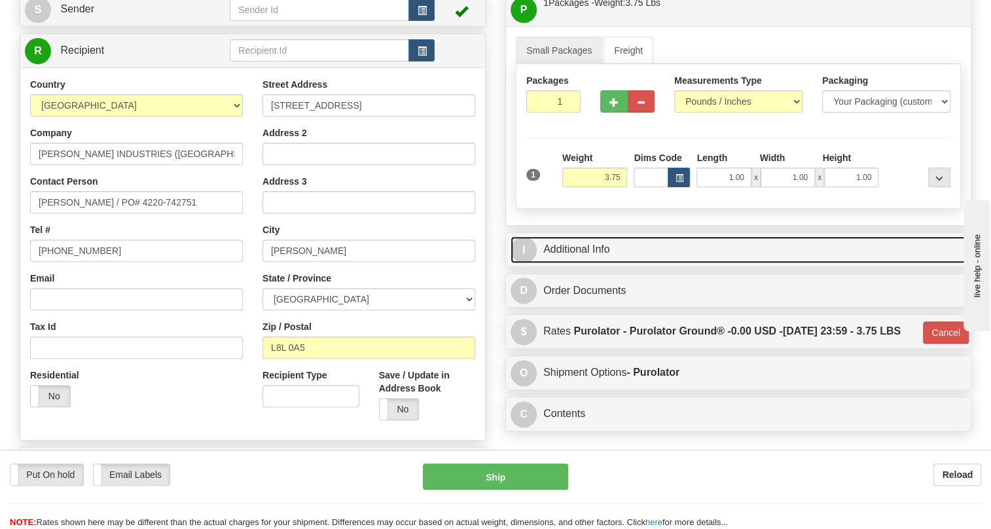
click at [573, 263] on link "I Additional Info" at bounding box center [738, 249] width 456 height 27
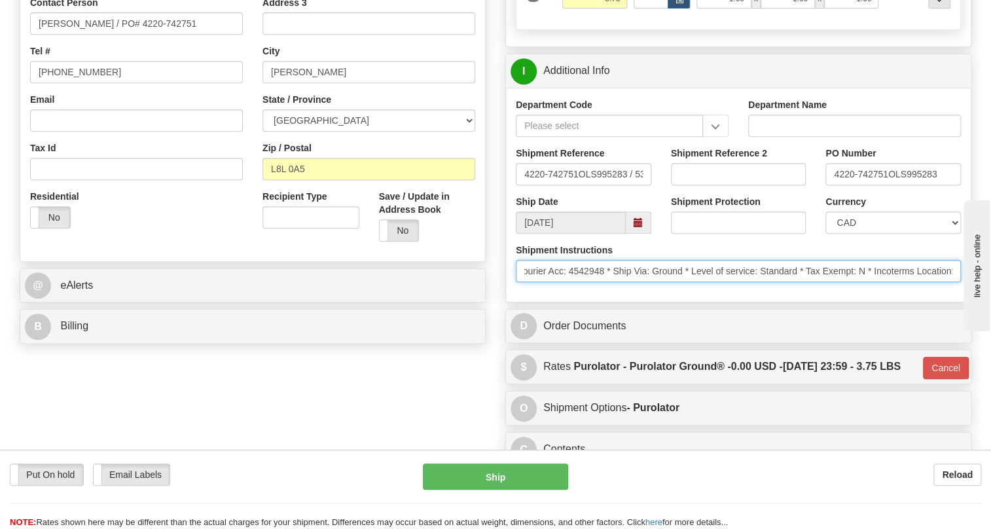
scroll to position [0, 282]
drag, startPoint x: 523, startPoint y: 297, endPoint x: 23, endPoint y: 13, distance: 575.1
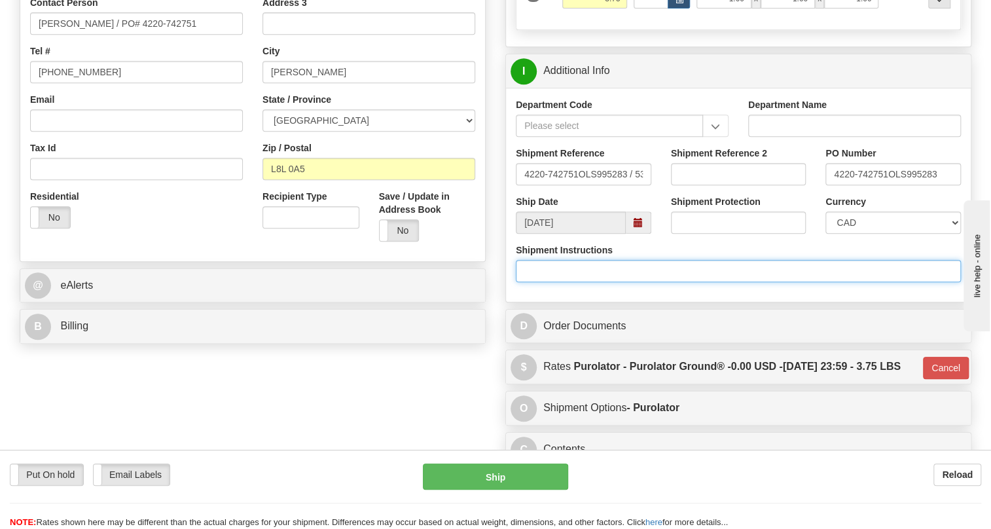
scroll to position [0, 0]
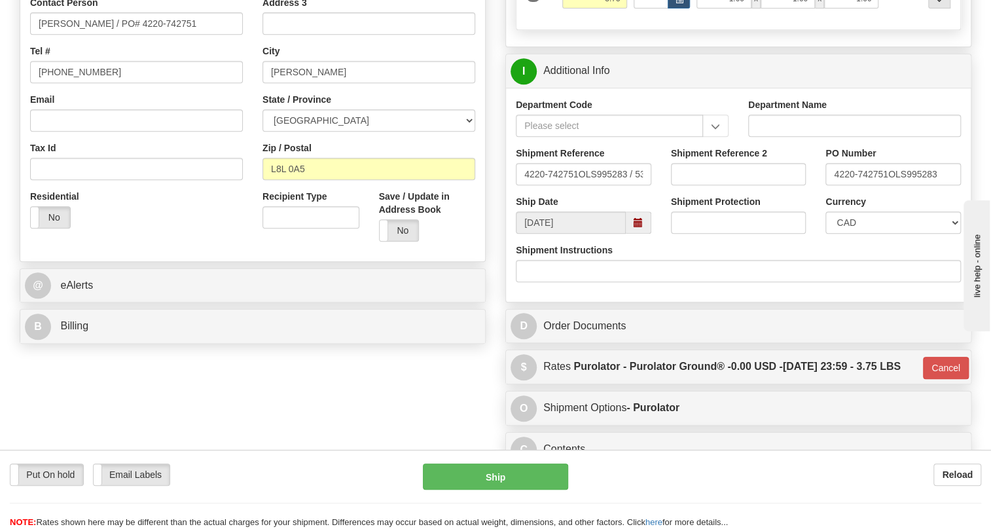
click at [580, 302] on div "Department Code Department Name Shipment Reference 4220-742751OLS995283 / 53963…" at bounding box center [738, 195] width 465 height 214
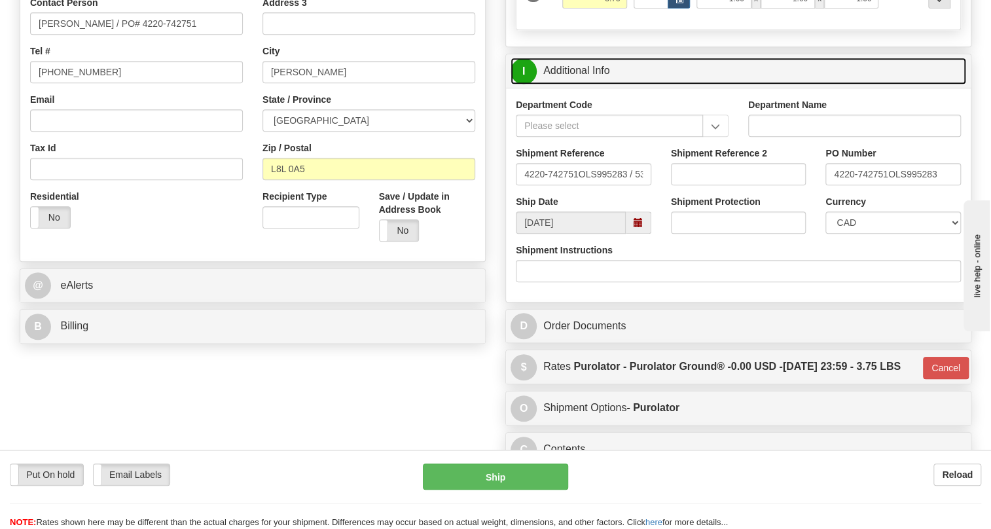
click at [583, 84] on link "I Additional Info" at bounding box center [738, 71] width 456 height 27
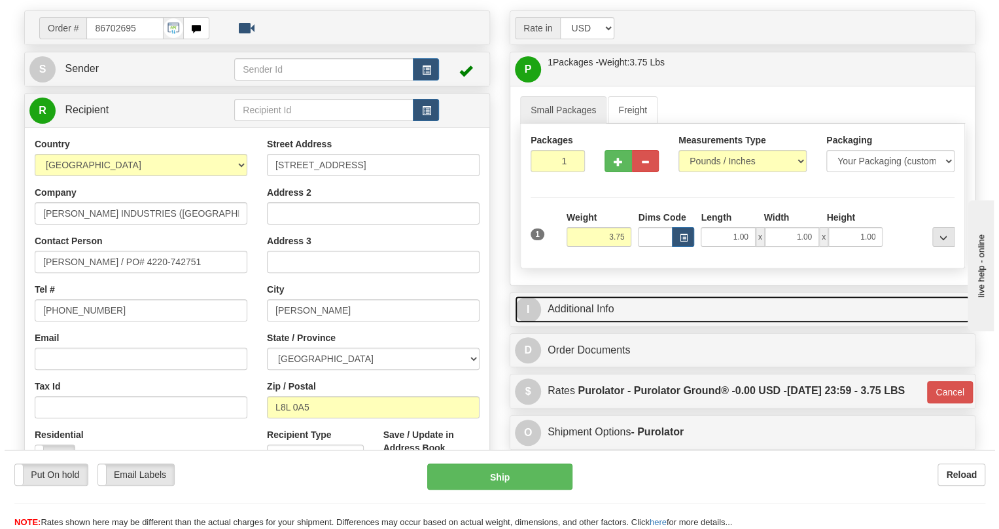
scroll to position [142, 0]
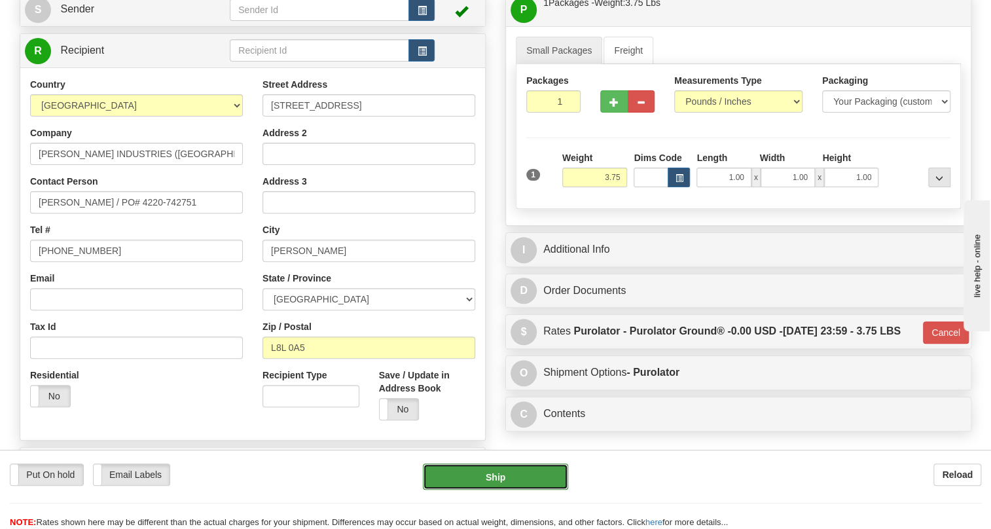
click at [495, 476] on button "Ship" at bounding box center [495, 476] width 145 height 26
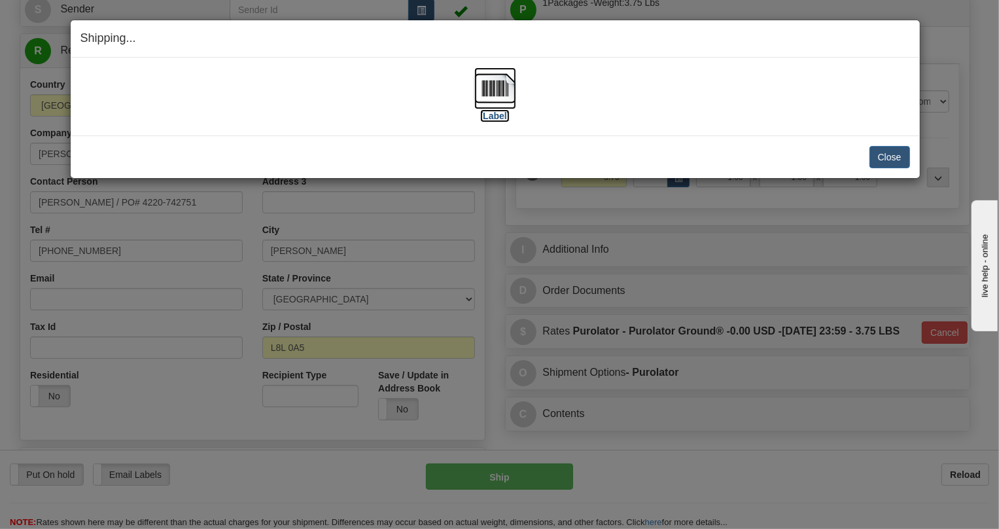
click at [482, 93] on img at bounding box center [496, 88] width 42 height 42
click at [500, 89] on img at bounding box center [496, 88] width 42 height 42
click at [894, 158] on button "Close" at bounding box center [890, 157] width 41 height 22
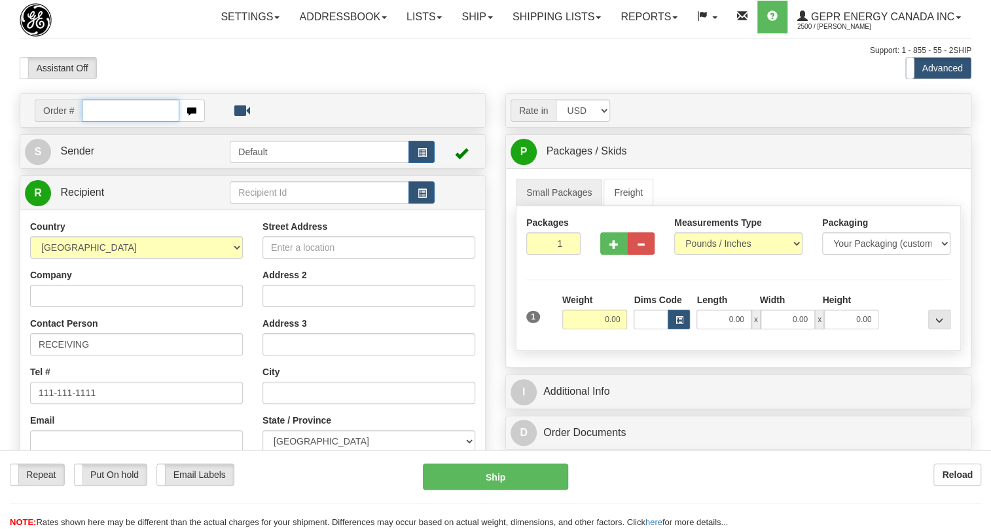
click at [107, 122] on input "text" at bounding box center [131, 110] width 98 height 22
paste input "0086702696"
click at [103, 122] on input "0086702696" at bounding box center [131, 110] width 98 height 22
click at [99, 122] on input "0086702696" at bounding box center [131, 110] width 98 height 22
type input "86702696"
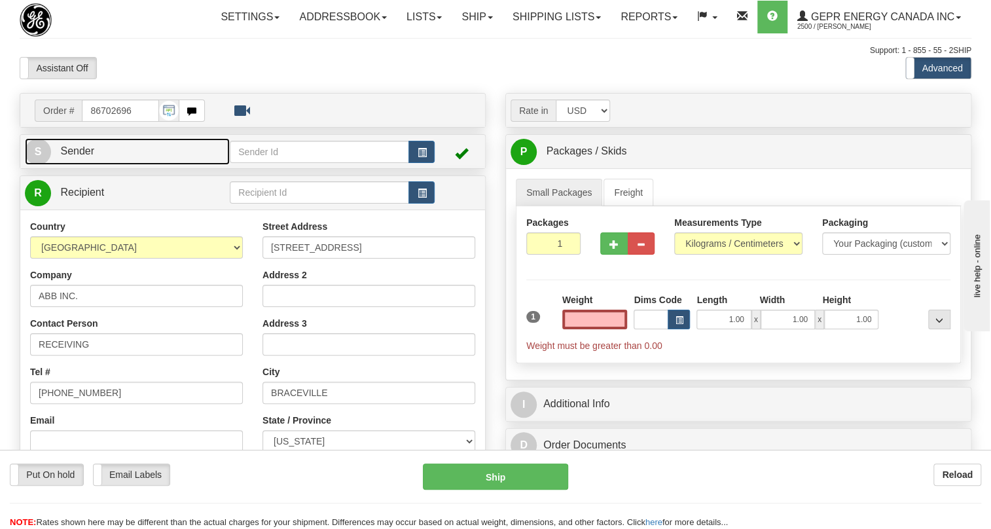
type input "0.00"
click at [85, 156] on span "Sender" at bounding box center [77, 150] width 34 height 11
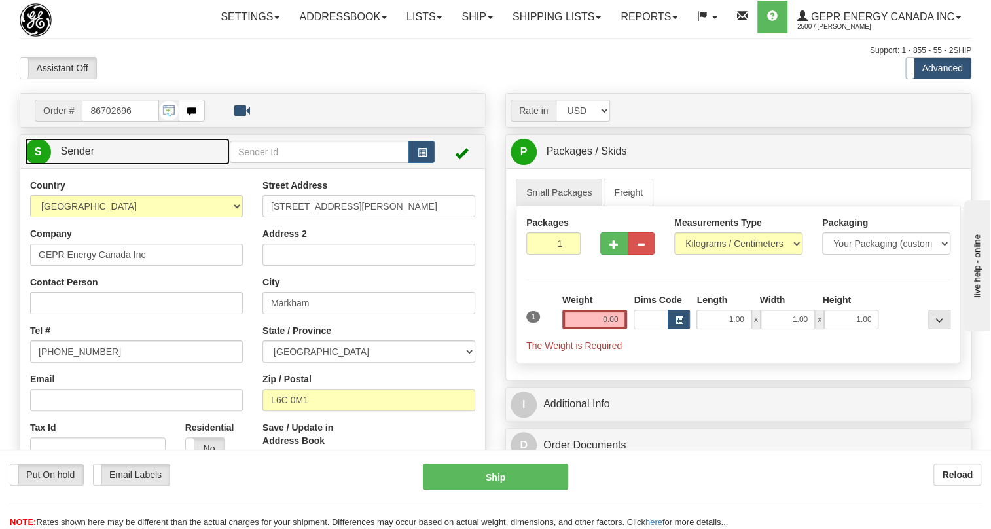
type input "MARKHAM"
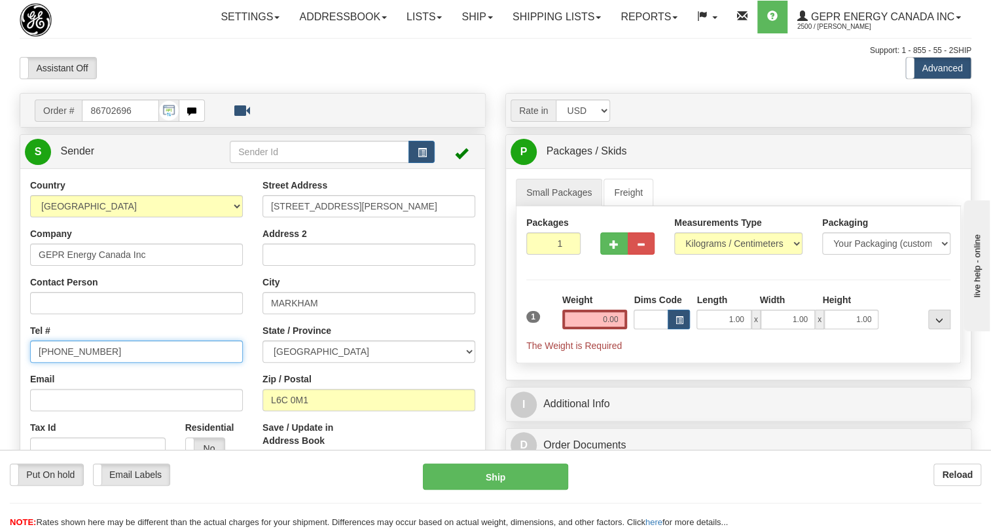
click at [83, 363] on input "[PHONE_NUMBER]" at bounding box center [136, 351] width 213 height 22
paste input "[PHONE_NUMBER]"
type input "[PHONE_NUMBER]"
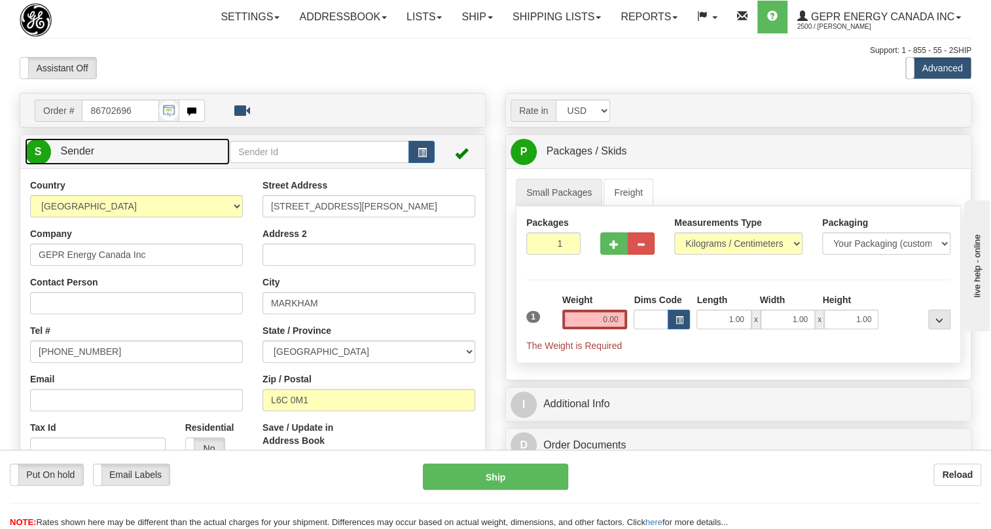
drag, startPoint x: 82, startPoint y: 185, endPoint x: 162, endPoint y: 194, distance: 80.4
click at [82, 156] on span "Sender" at bounding box center [77, 150] width 34 height 11
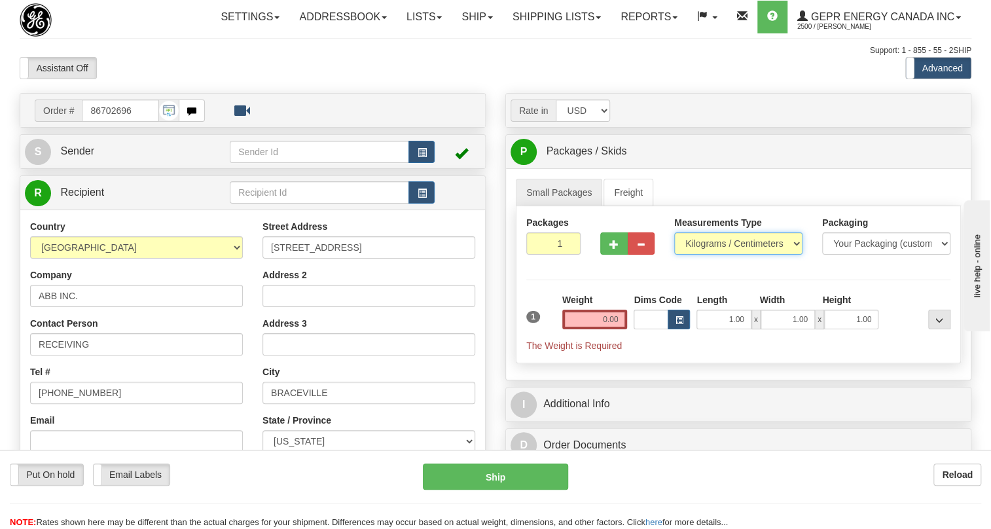
click at [713, 255] on select "Pounds / Inches Kilograms / Centimeters" at bounding box center [738, 243] width 128 height 22
select select "0"
click at [674, 255] on select "Pounds / Inches Kilograms / Centimeters" at bounding box center [738, 243] width 128 height 22
click at [588, 329] on input "0.00" at bounding box center [594, 320] width 65 height 20
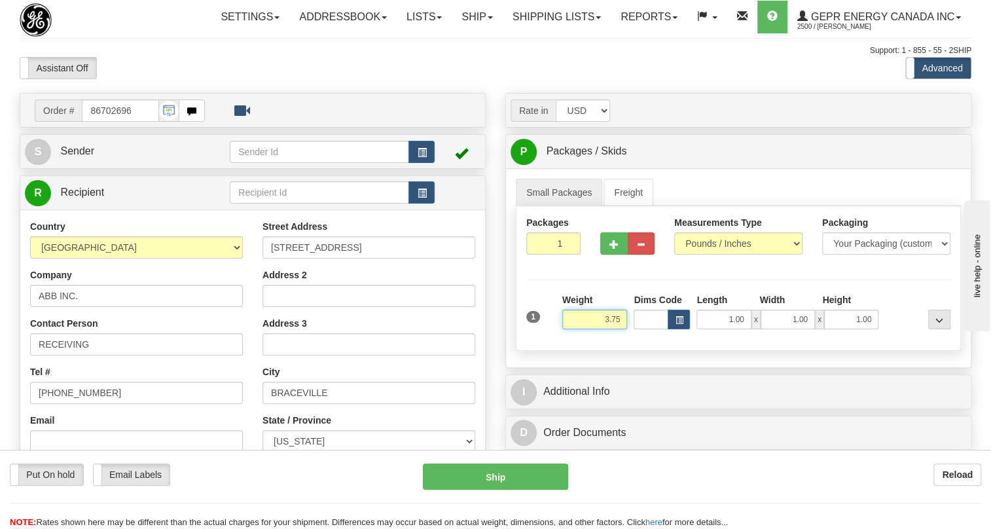
drag, startPoint x: 622, startPoint y: 347, endPoint x: 611, endPoint y: 357, distance: 14.4
click at [611, 329] on input "3.75" at bounding box center [594, 320] width 65 height 20
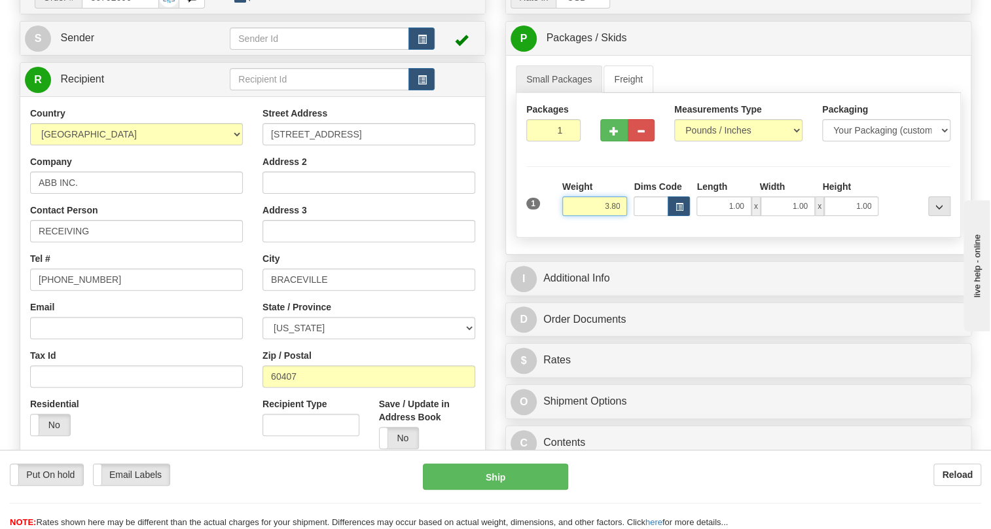
scroll to position [118, 0]
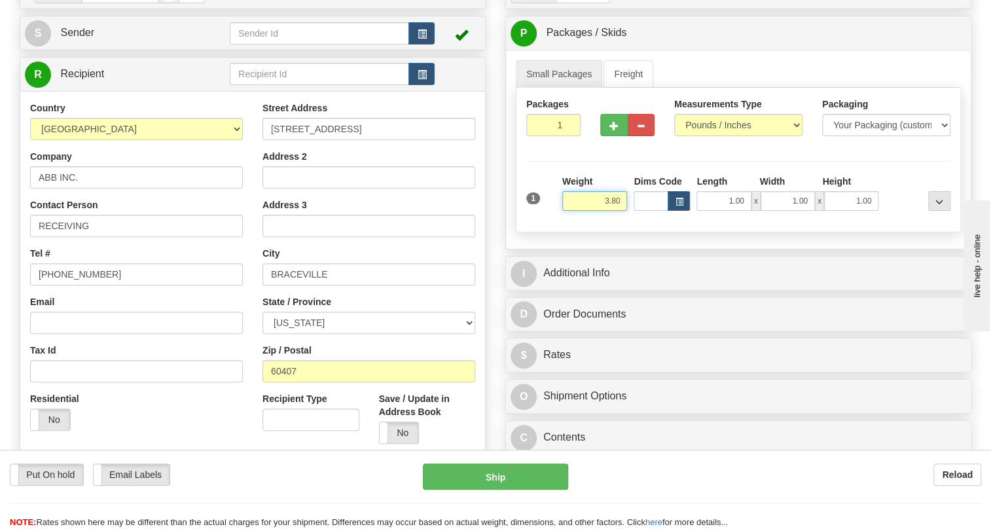
type input "3.80"
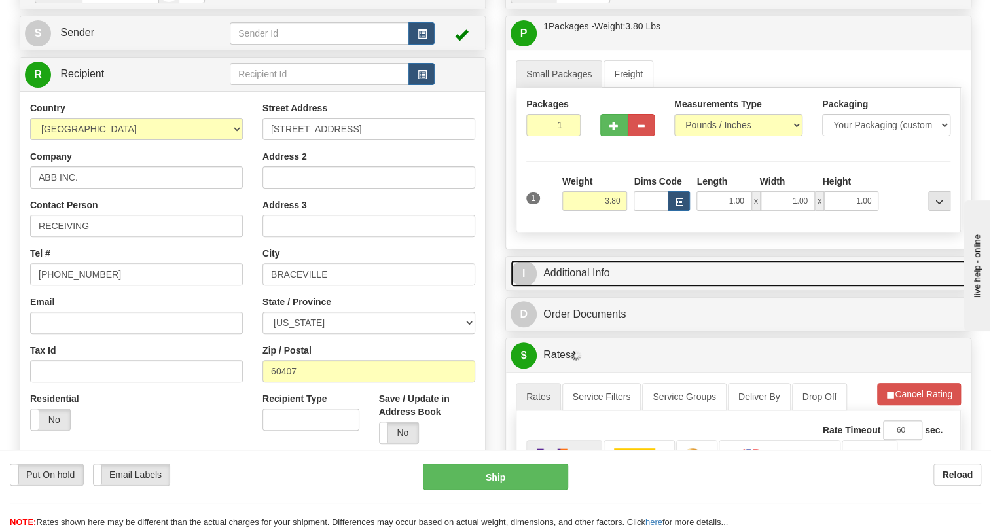
click at [577, 287] on link "I Additional Info" at bounding box center [738, 273] width 456 height 27
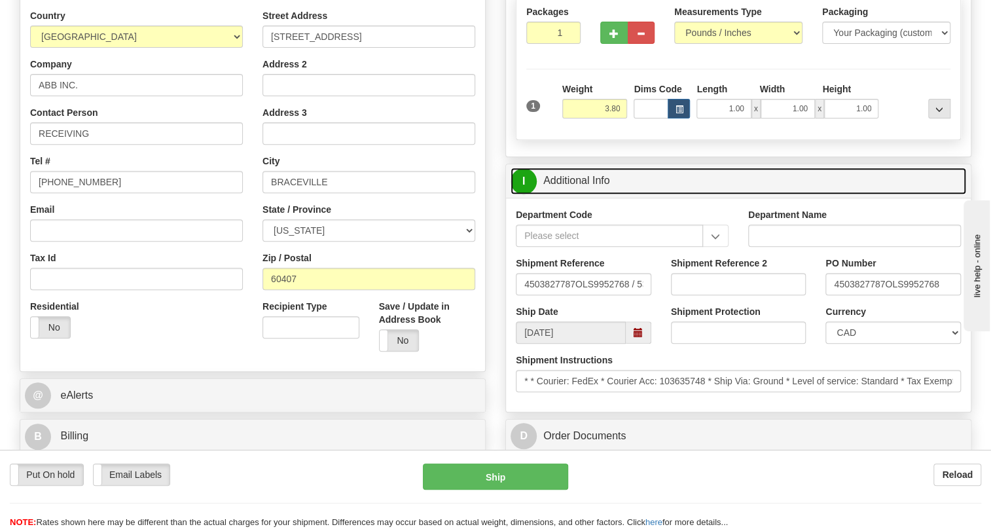
scroll to position [238, 0]
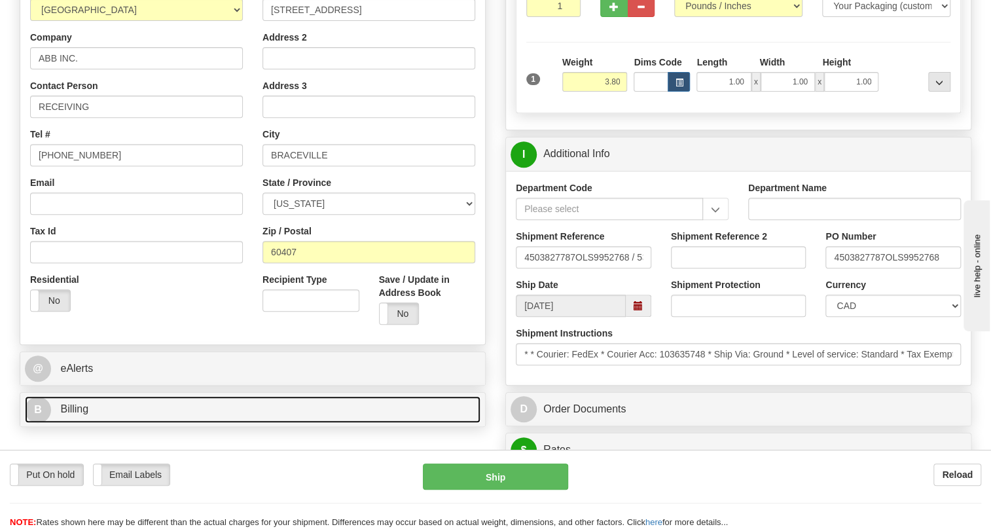
click at [71, 414] on span "Billing" at bounding box center [74, 408] width 28 height 11
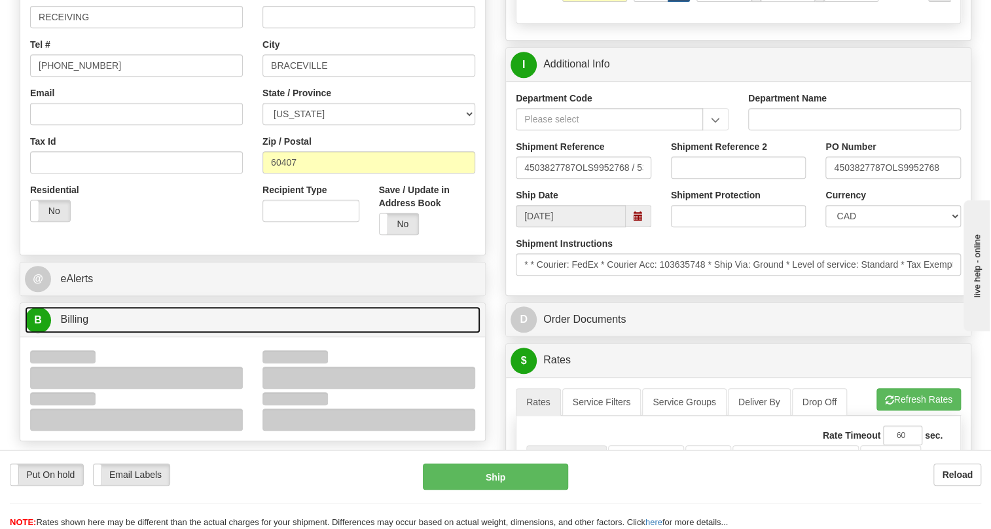
scroll to position [357, 0]
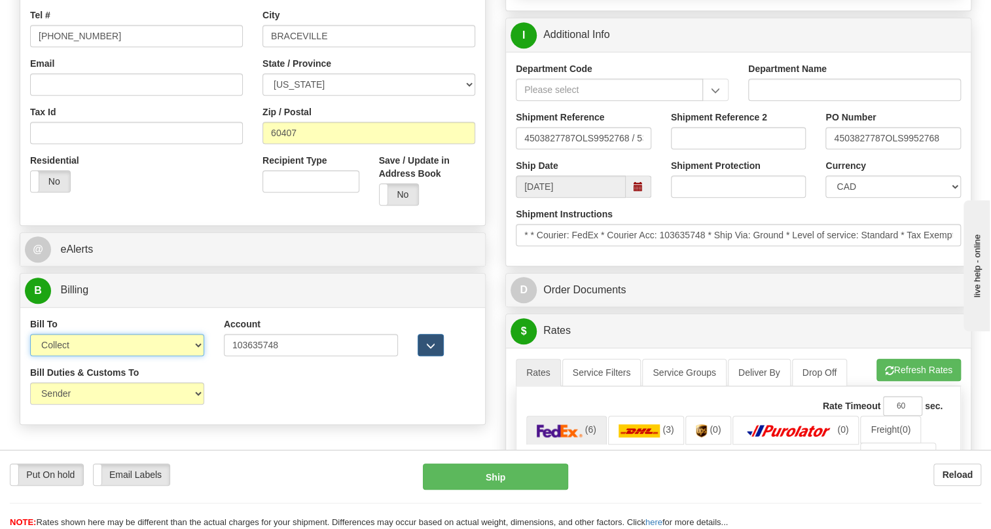
click at [92, 356] on select "Sender Recipient Third Party Collect" at bounding box center [117, 345] width 174 height 22
select select "2"
click at [30, 356] on select "Sender Recipient Third Party Collect" at bounding box center [117, 345] width 174 height 22
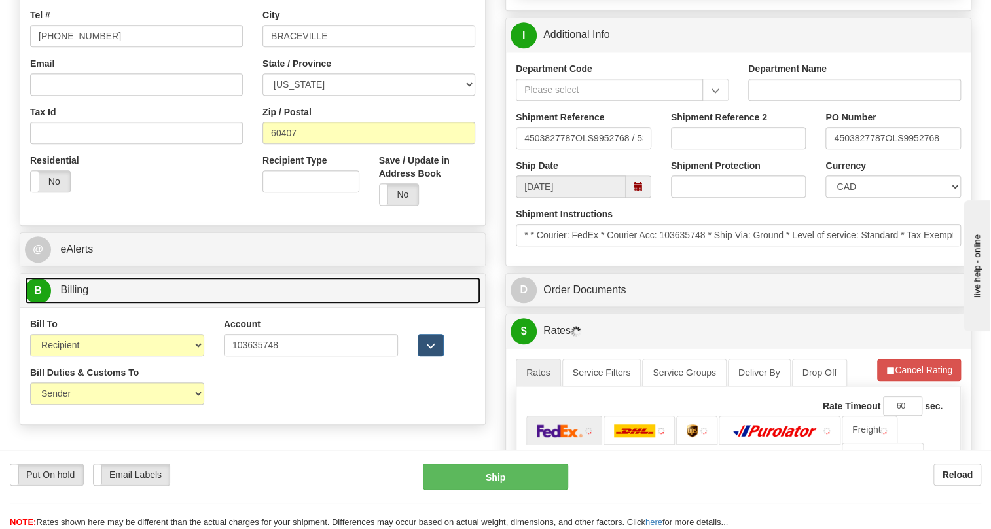
click at [74, 295] on span "Billing" at bounding box center [74, 289] width 28 height 11
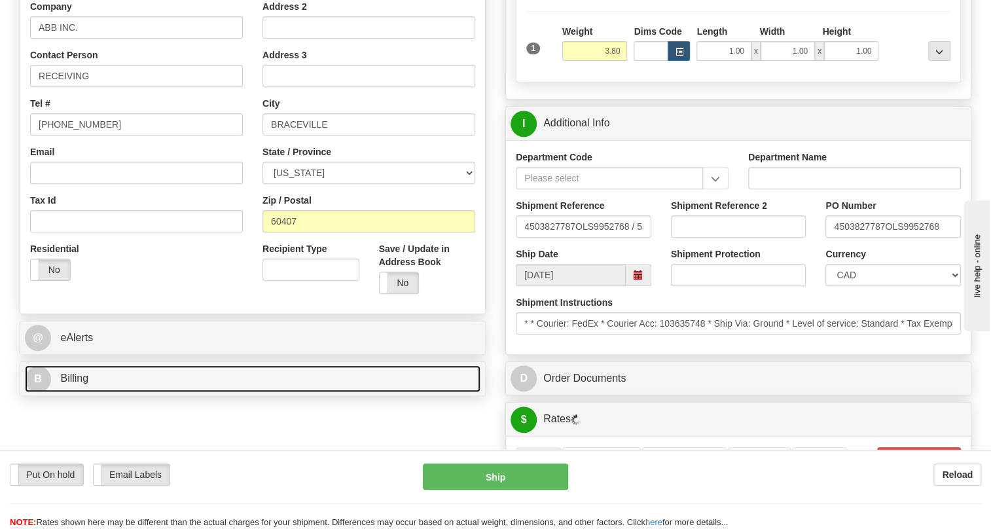
scroll to position [238, 0]
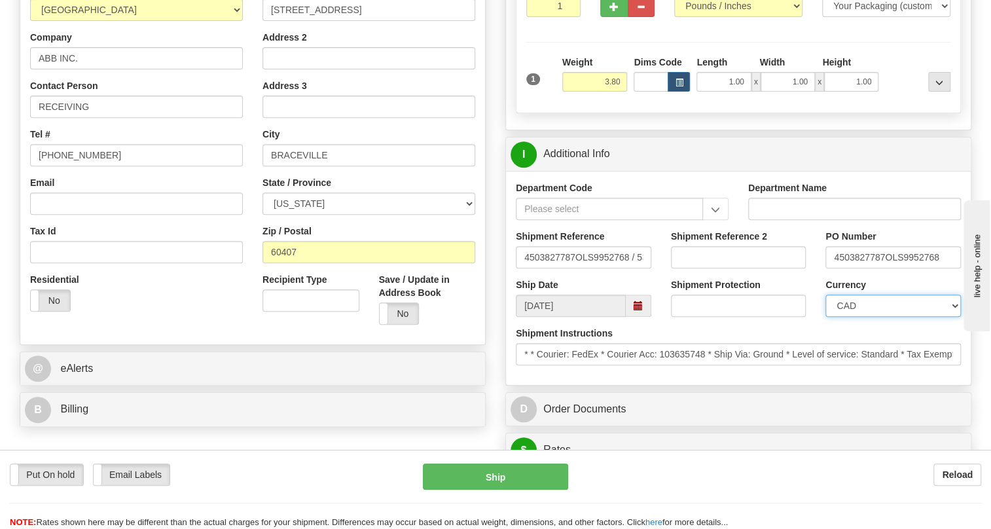
click at [865, 317] on select "CAD USD EUR ZAR [PERSON_NAME] ARN AUD AUS AWG BBD BFR BGN BHD BMD BND BRC BRL C…" at bounding box center [892, 306] width 135 height 22
select select "1"
click at [825, 317] on select "CAD USD EUR ZAR [PERSON_NAME] ARN AUD AUS AWG BBD BFR BGN BHD BMD BND BRC BRL C…" at bounding box center [892, 306] width 135 height 22
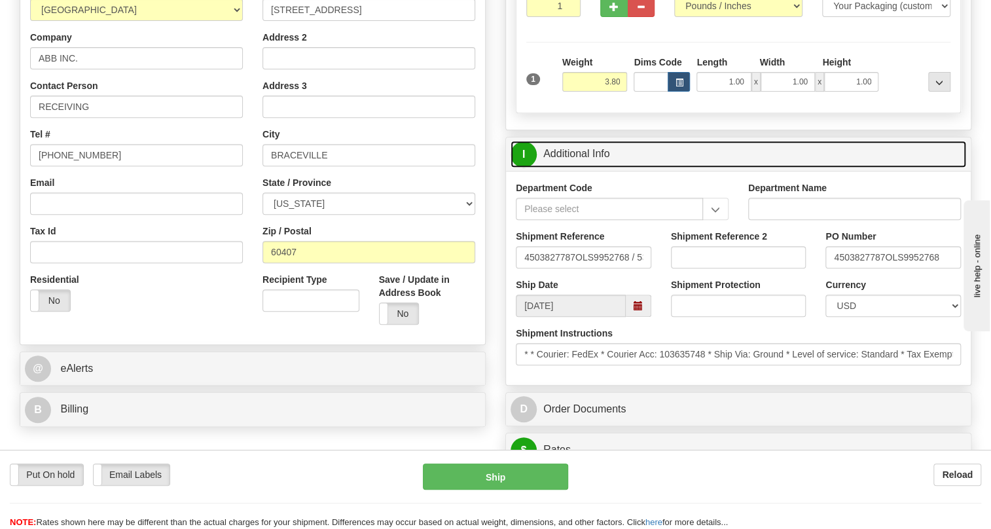
click at [578, 168] on link "I Additional Info" at bounding box center [738, 154] width 456 height 27
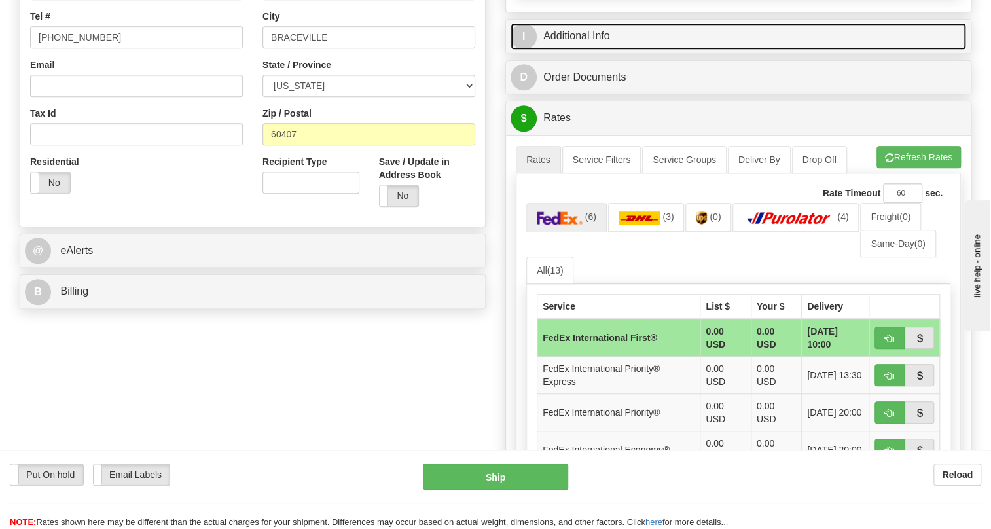
scroll to position [357, 0]
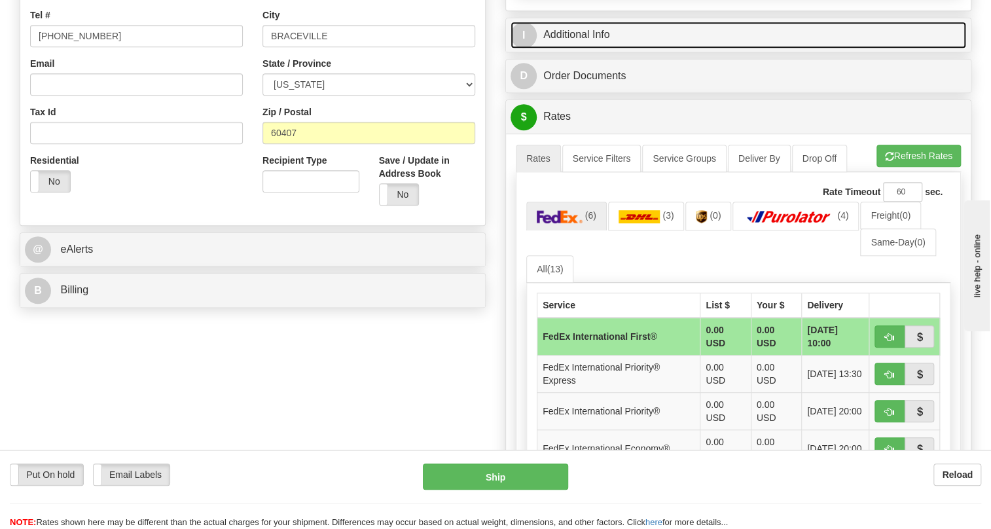
click at [585, 48] on link "I Additional Info" at bounding box center [738, 35] width 456 height 27
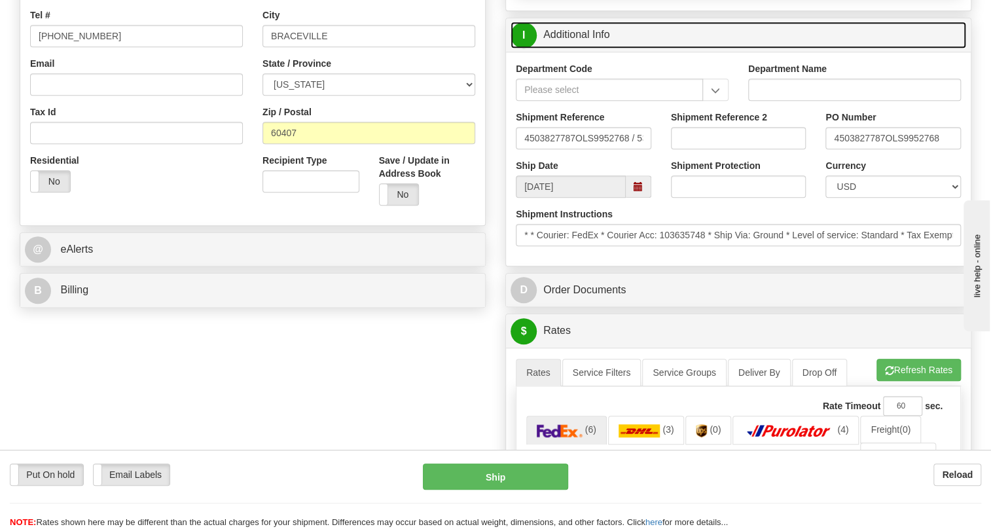
click at [571, 48] on link "I Additional Info" at bounding box center [738, 35] width 456 height 27
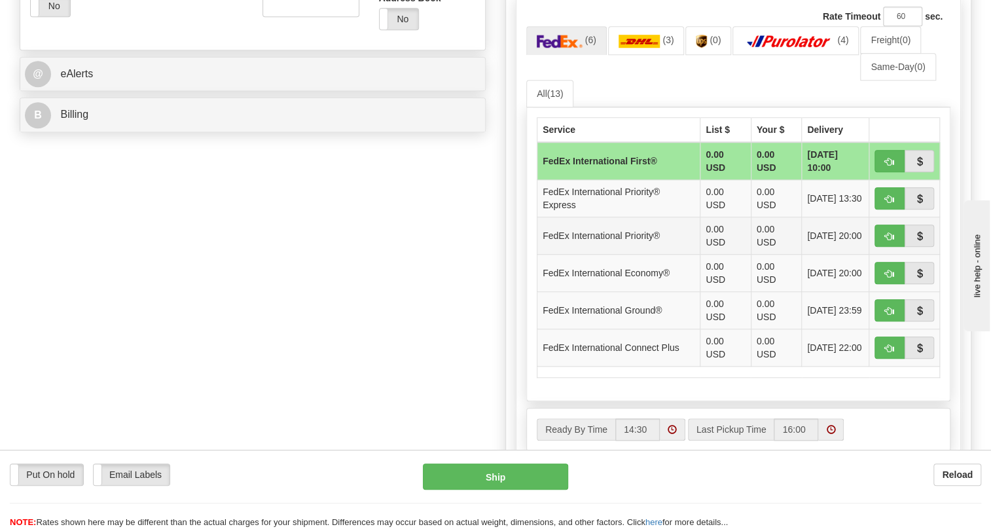
scroll to position [535, 0]
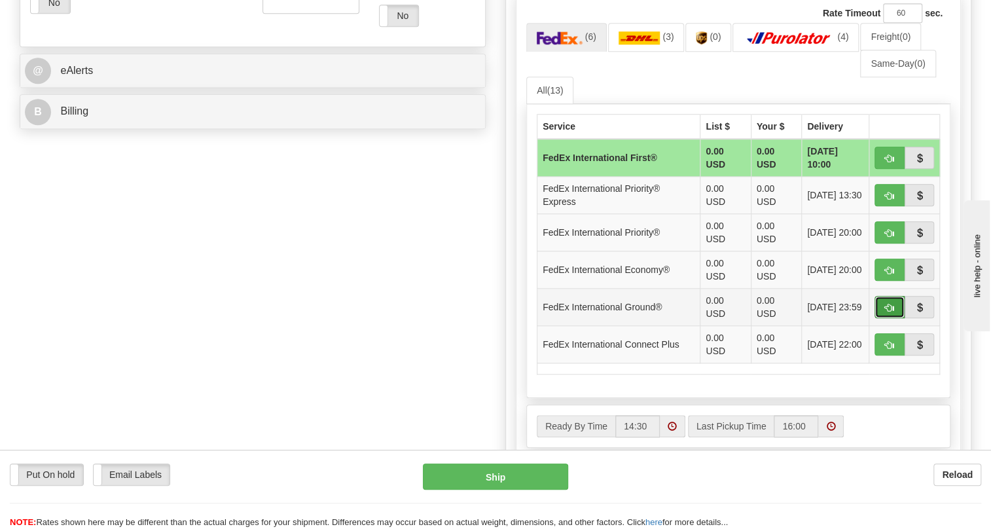
click at [885, 312] on span "button" at bounding box center [889, 308] width 9 height 9
type input "92"
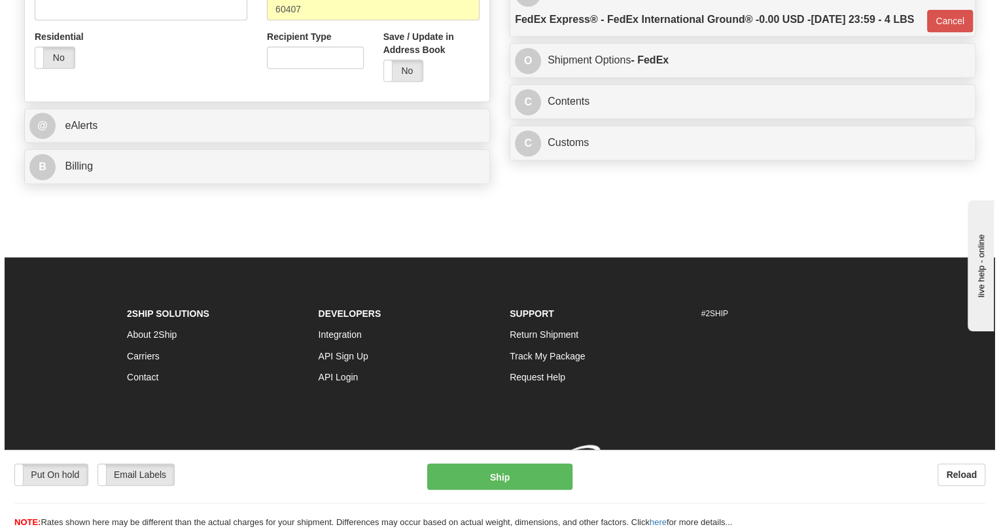
scroll to position [531, 0]
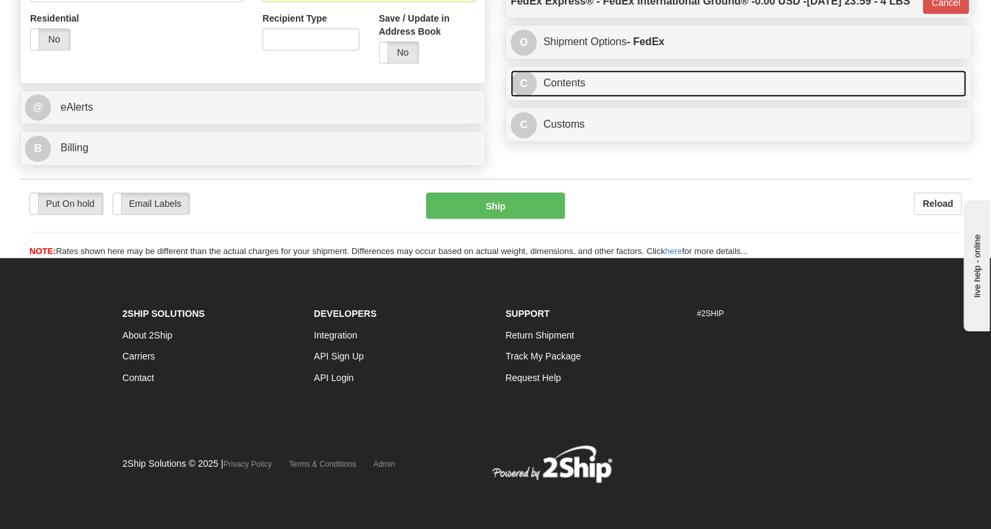
click at [569, 97] on link "C Contents" at bounding box center [738, 83] width 456 height 27
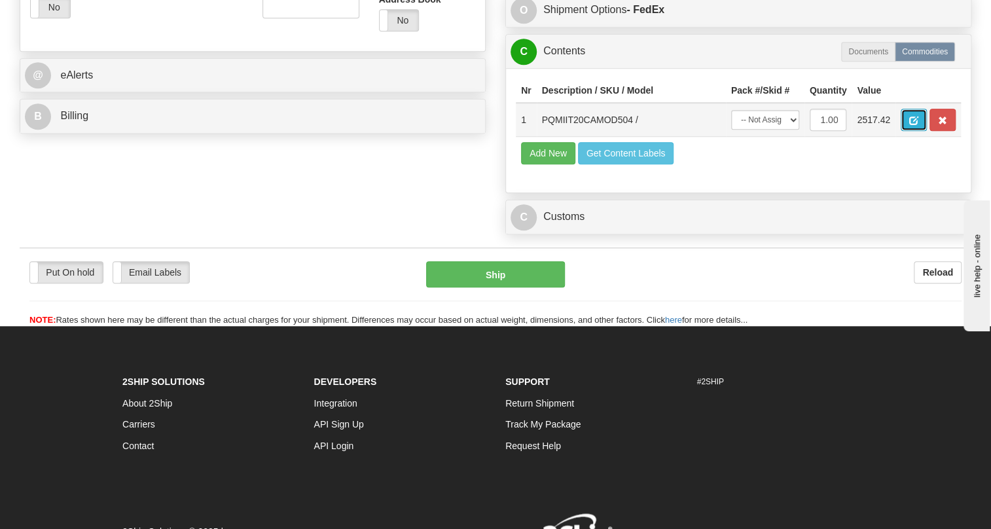
click at [913, 125] on span "button" at bounding box center [913, 120] width 9 height 9
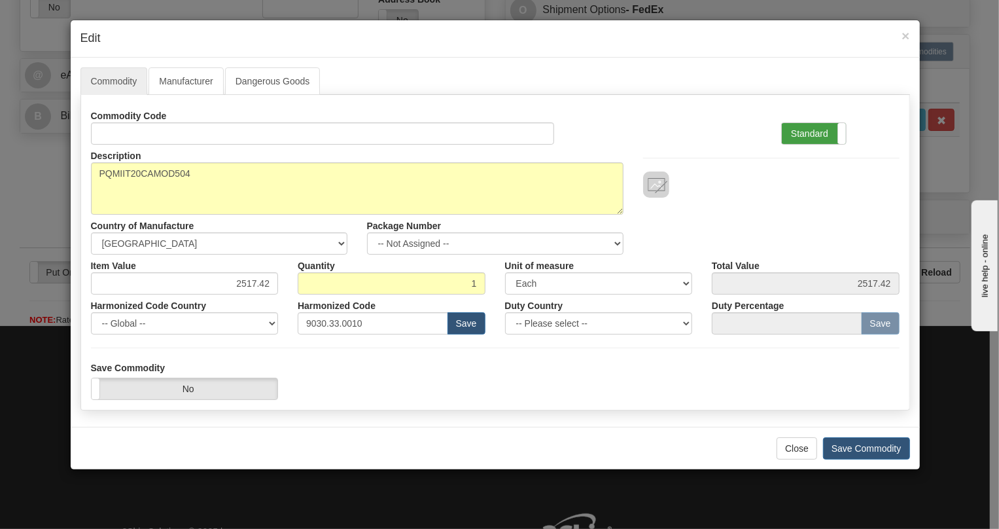
click at [808, 131] on label "Standard" at bounding box center [814, 133] width 64 height 21
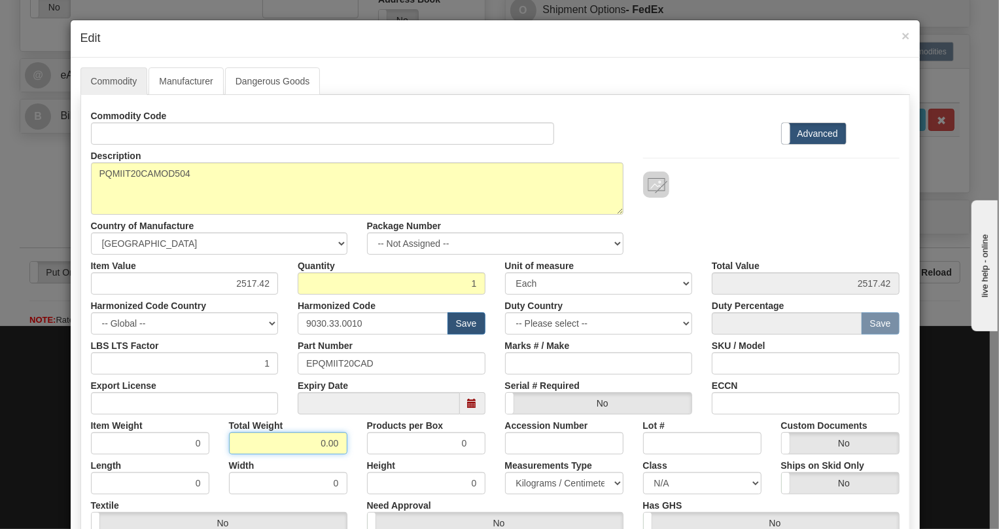
click at [307, 446] on input "0.00" at bounding box center [288, 443] width 118 height 22
type input "1.00"
type input "1.0000"
click at [531, 486] on select "Pounds / Inches Kilograms / Centimeters" at bounding box center [564, 483] width 118 height 22
select select "0"
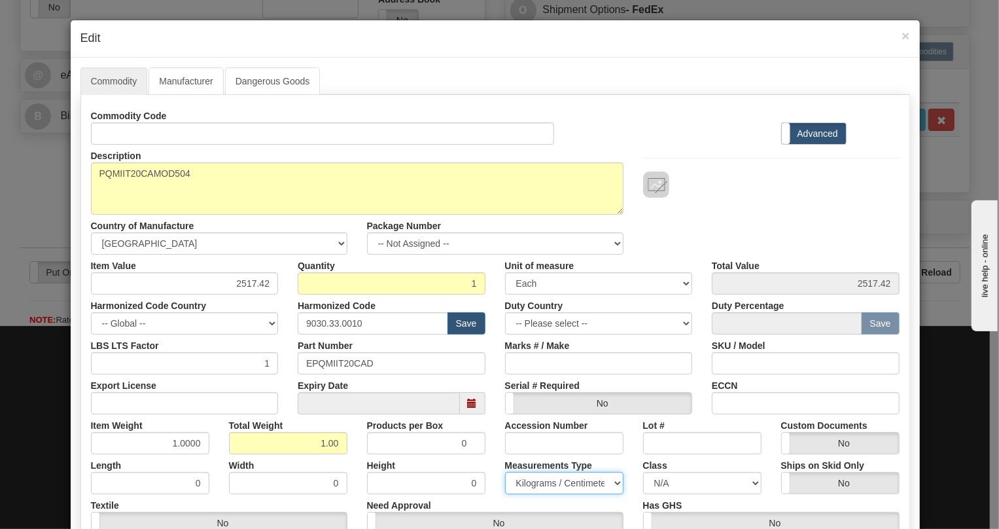
click at [505, 472] on select "Pounds / Inches Kilograms / Centimeters" at bounding box center [564, 483] width 118 height 22
click at [495, 456] on div "Measurements Type Pounds / Inches Kilograms / Centimeters" at bounding box center [564, 474] width 138 height 40
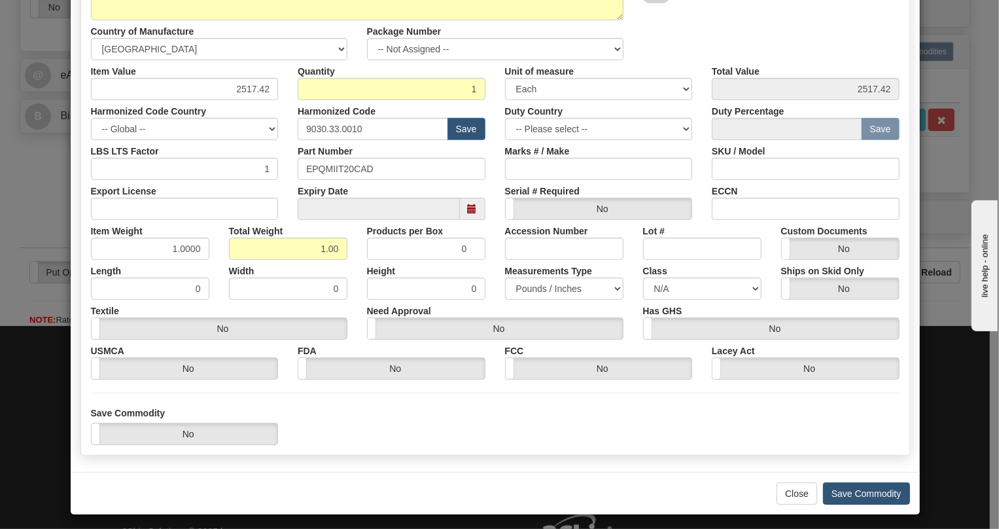
scroll to position [199, 0]
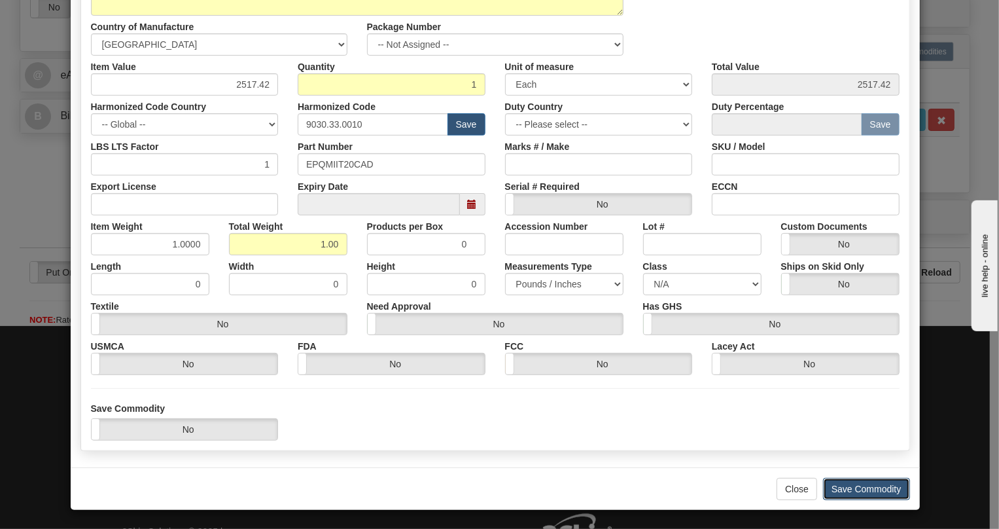
click at [858, 486] on button "Save Commodity" at bounding box center [866, 489] width 87 height 22
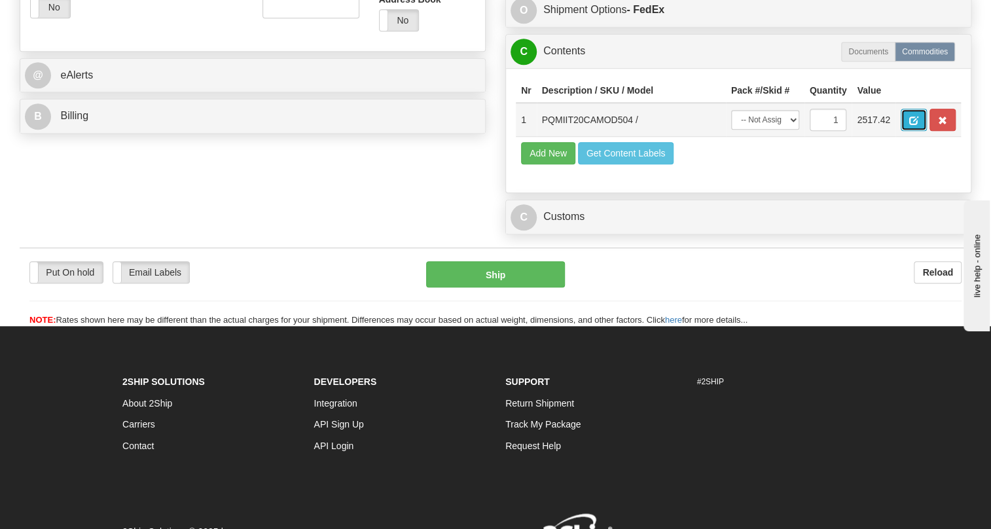
click at [910, 125] on span "button" at bounding box center [913, 120] width 9 height 9
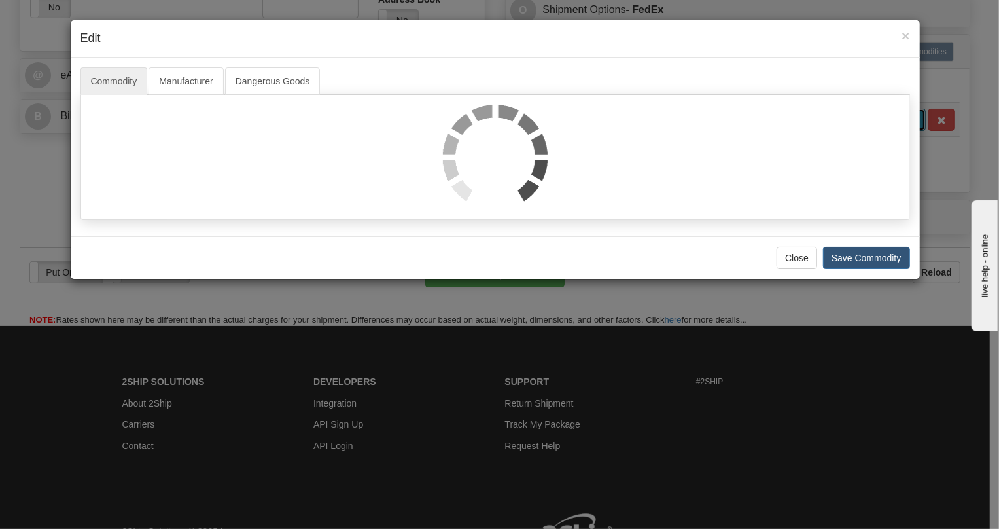
scroll to position [0, 0]
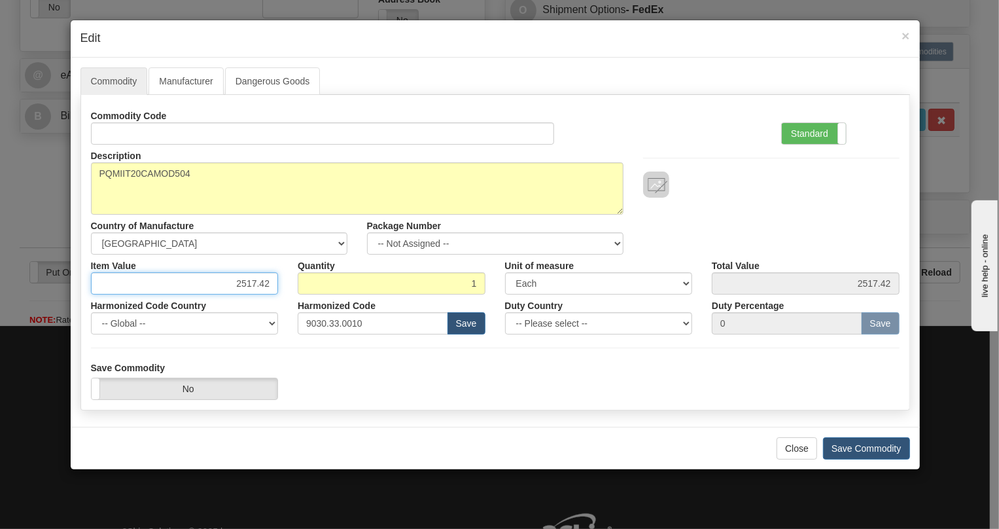
click at [249, 285] on input "2517.42" at bounding box center [185, 283] width 188 height 22
paste input "1.619,90"
click at [242, 281] on input "1.619,90" at bounding box center [185, 283] width 188 height 22
click at [255, 285] on input "1619,90" at bounding box center [185, 283] width 188 height 22
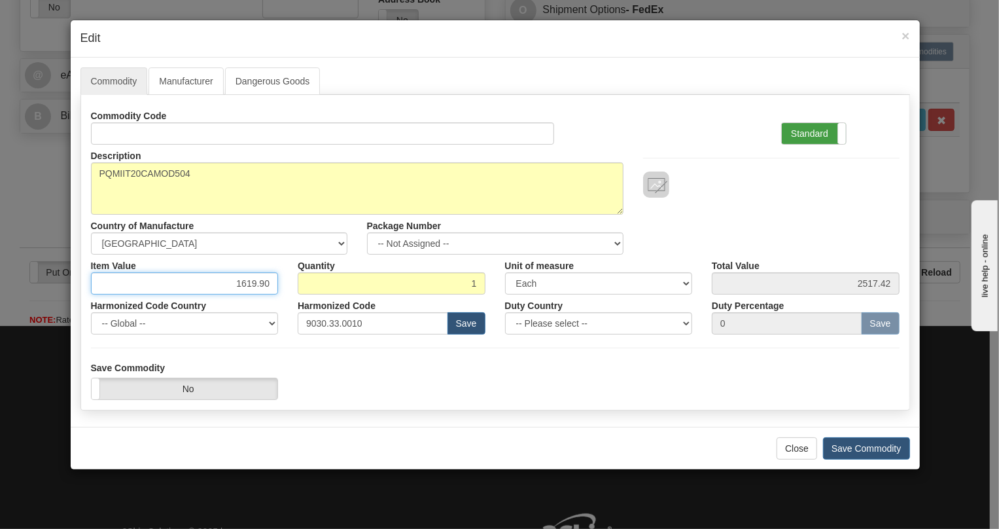
type input "1619.90"
click at [807, 135] on label "Standard" at bounding box center [814, 133] width 64 height 21
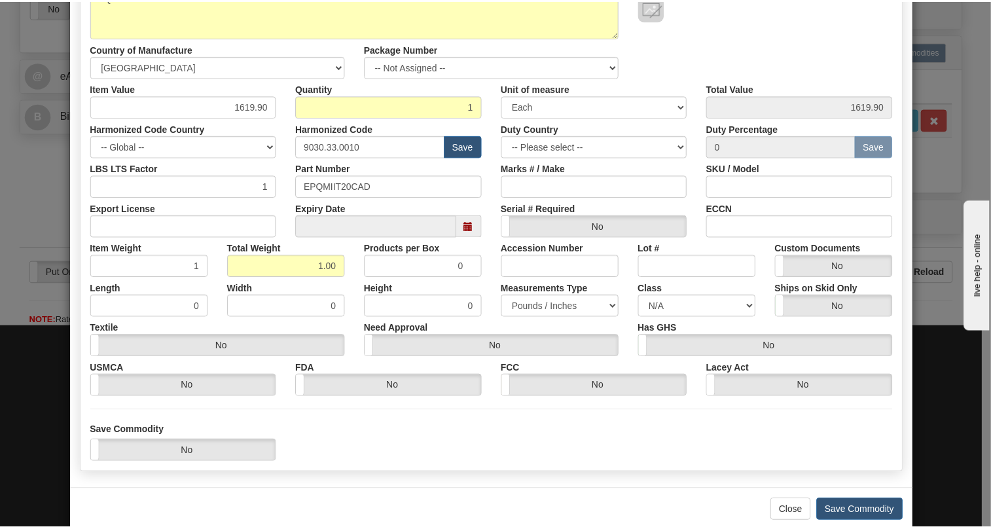
scroll to position [199, 0]
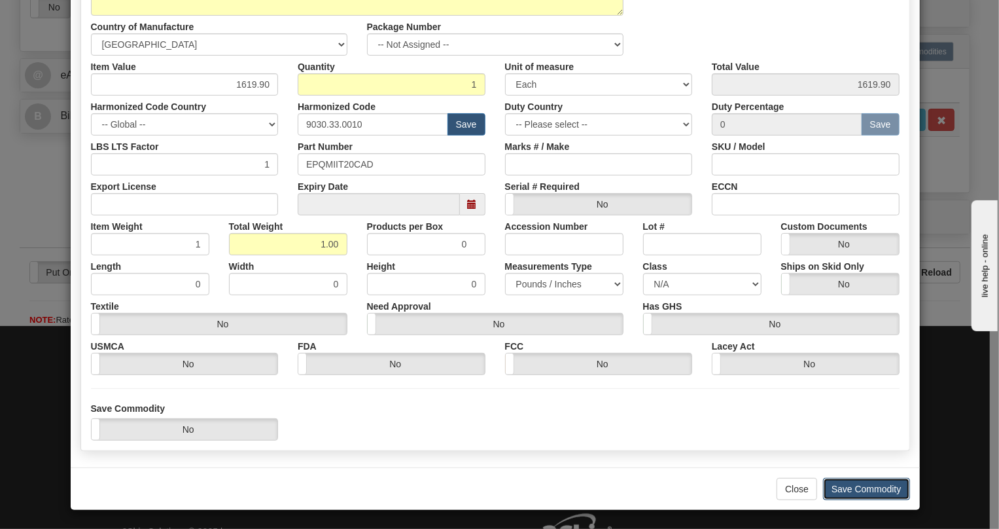
click at [852, 486] on button "Save Commodity" at bounding box center [866, 489] width 87 height 22
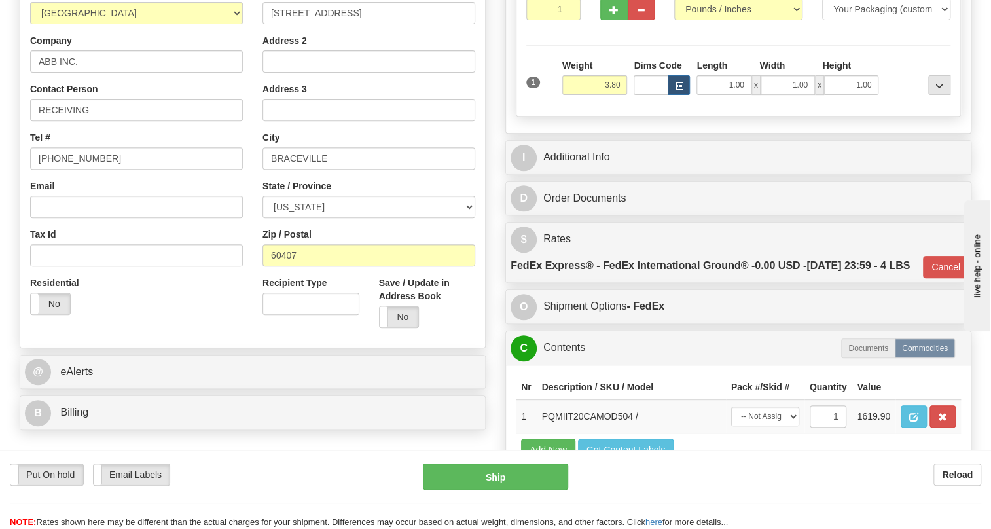
scroll to position [234, 0]
click at [126, 122] on input "RECEIVING" at bounding box center [136, 110] width 213 height 22
paste input "ROGER LOZANO"
type input "RECEIVING / ROGER LOZANO"
click at [77, 170] on input "[PHONE_NUMBER]" at bounding box center [136, 159] width 213 height 22
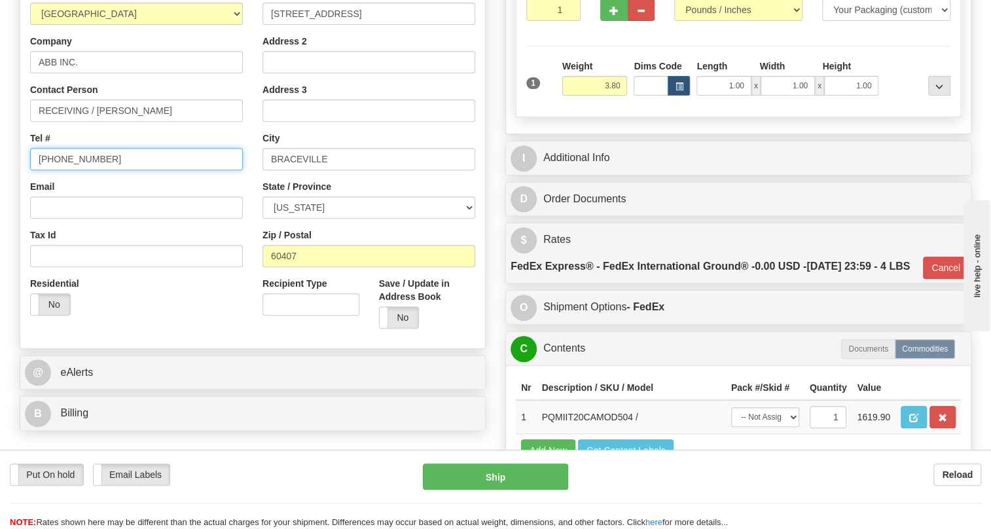
click at [77, 170] on input "[PHONE_NUMBER]" at bounding box center [136, 159] width 213 height 22
paste input "+52 (444) 8708000"
type input "+52 (444) 8708000"
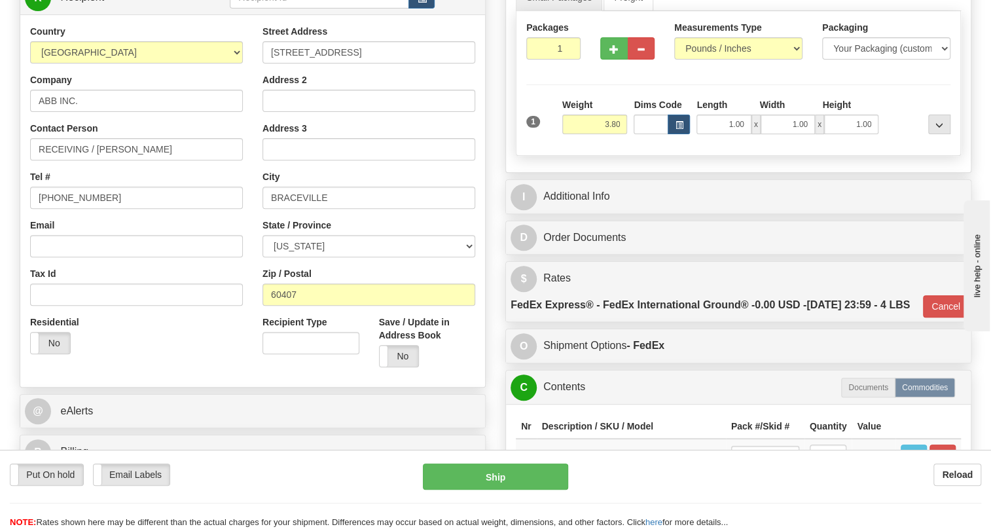
scroll to position [174, 0]
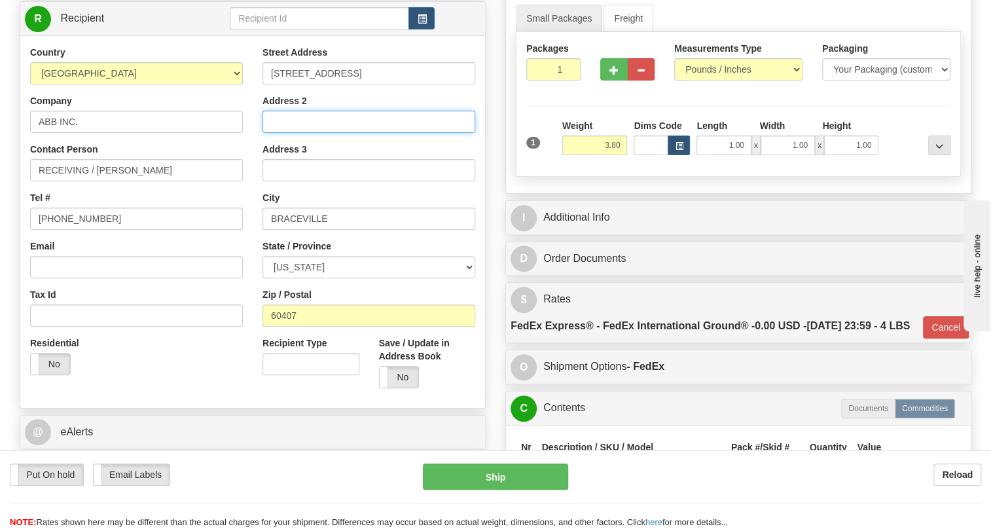
click at [274, 133] on input "Address 2" at bounding box center [368, 122] width 213 height 22
paste input "ATTN: PO 4503827787"
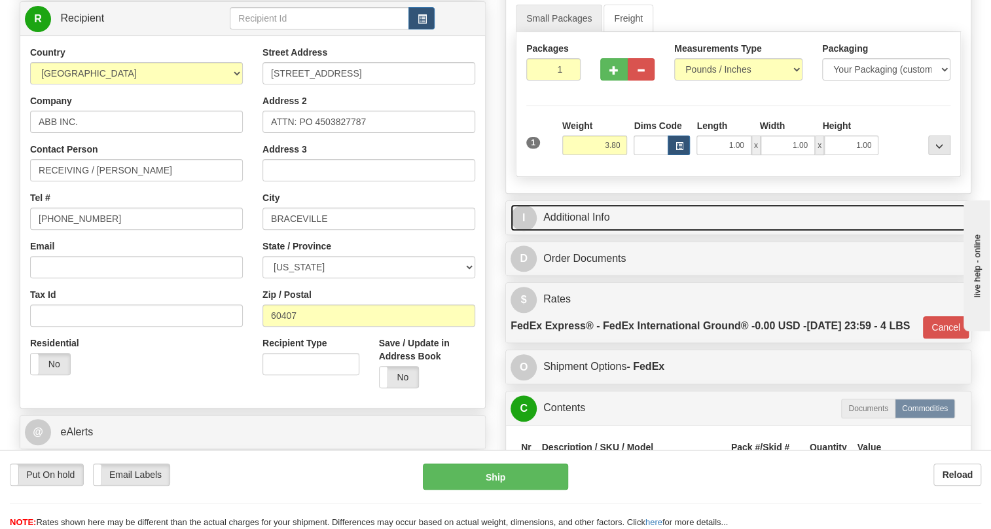
click at [566, 231] on link "I Additional Info" at bounding box center [738, 217] width 456 height 27
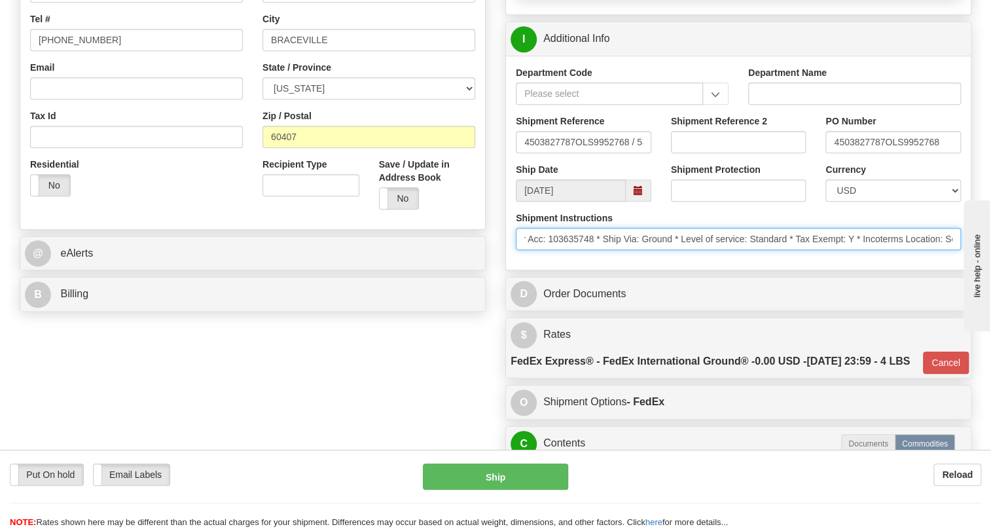
scroll to position [0, 321]
drag, startPoint x: 1720, startPoint y: 603, endPoint x: 1018, endPoint y: 343, distance: 748.2
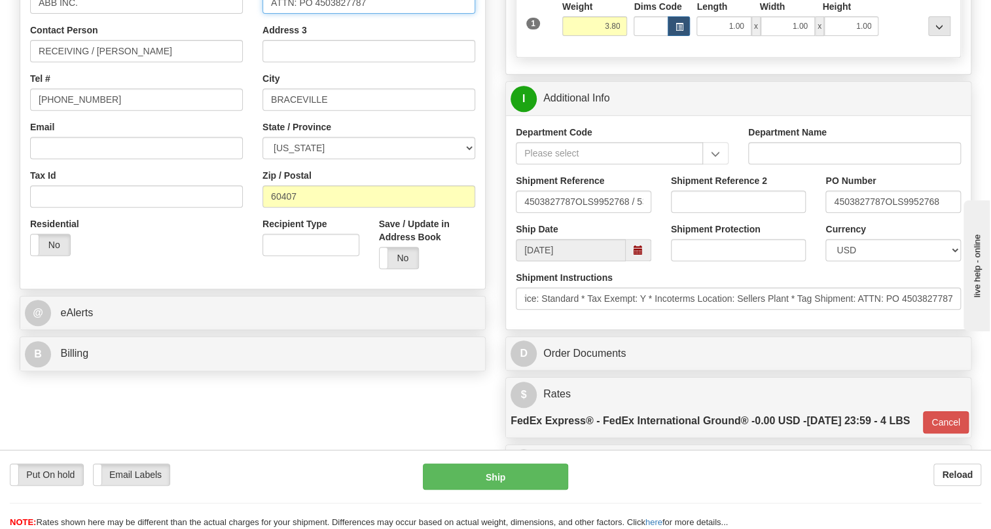
scroll to position [0, 0]
click at [310, 14] on input "ATTN: PO 4503827787" at bounding box center [368, 2] width 213 height 22
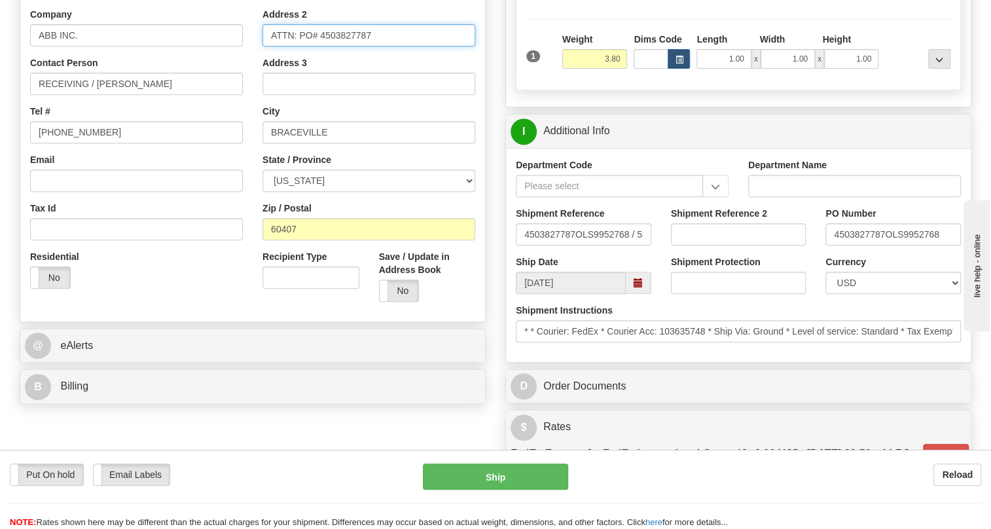
scroll to position [234, 0]
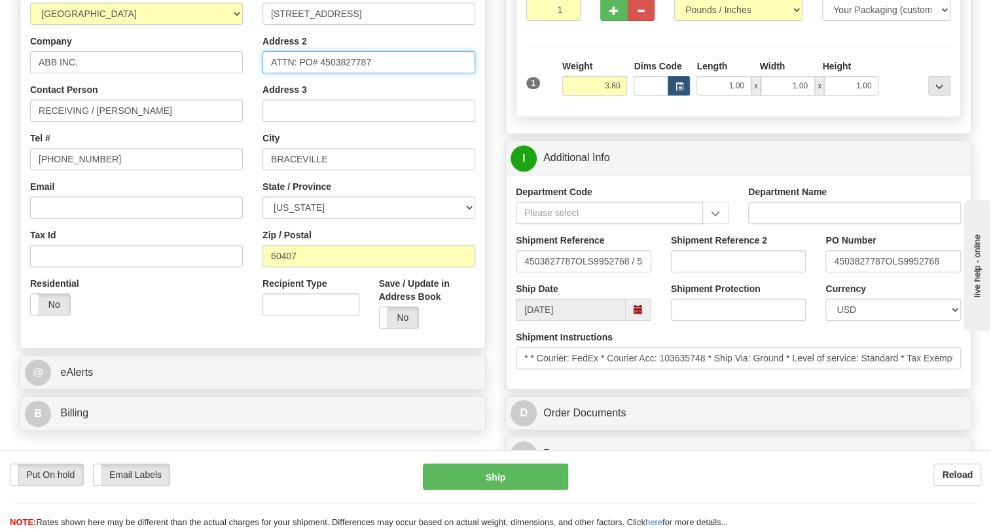
type input "ATTN: PO# 4503827787"
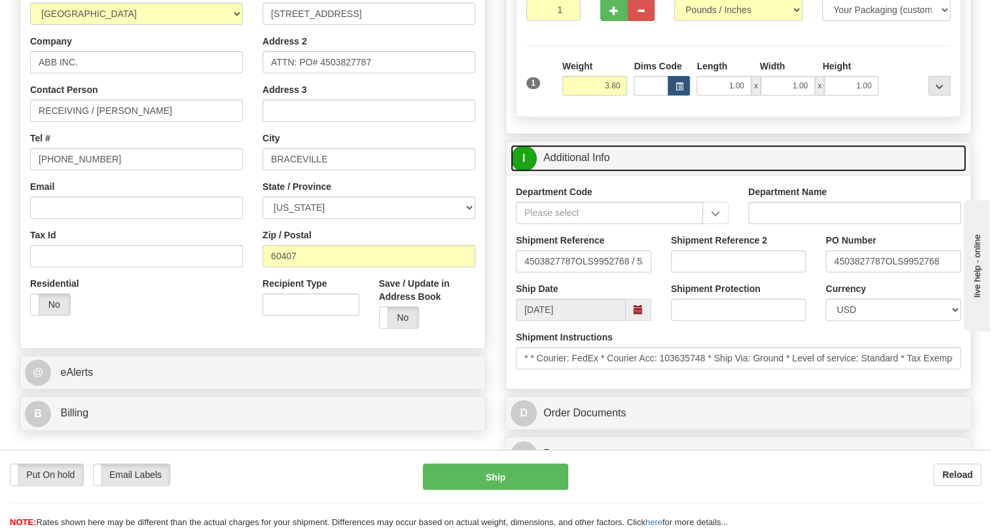
click at [575, 171] on link "I Additional Info" at bounding box center [738, 158] width 456 height 27
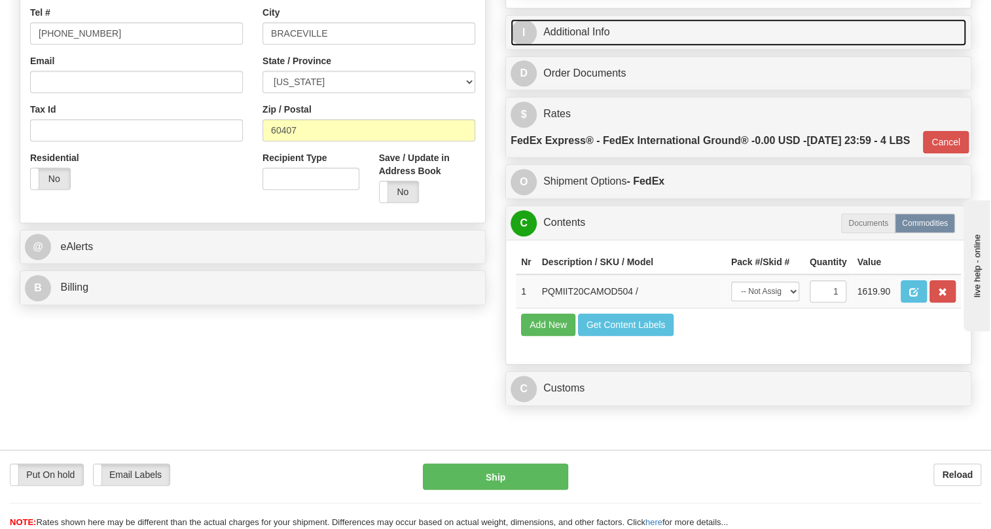
scroll to position [412, 0]
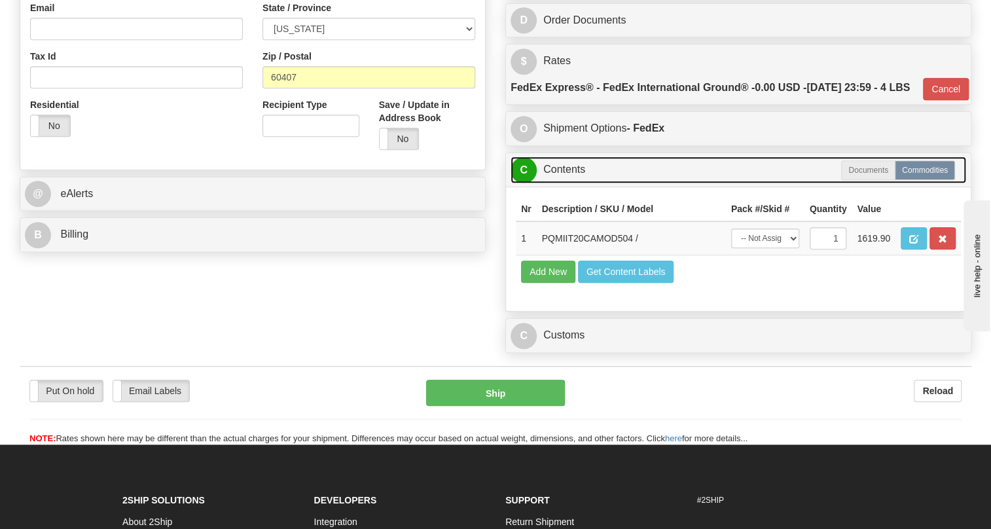
click at [565, 183] on link "C Contents" at bounding box center [738, 169] width 456 height 27
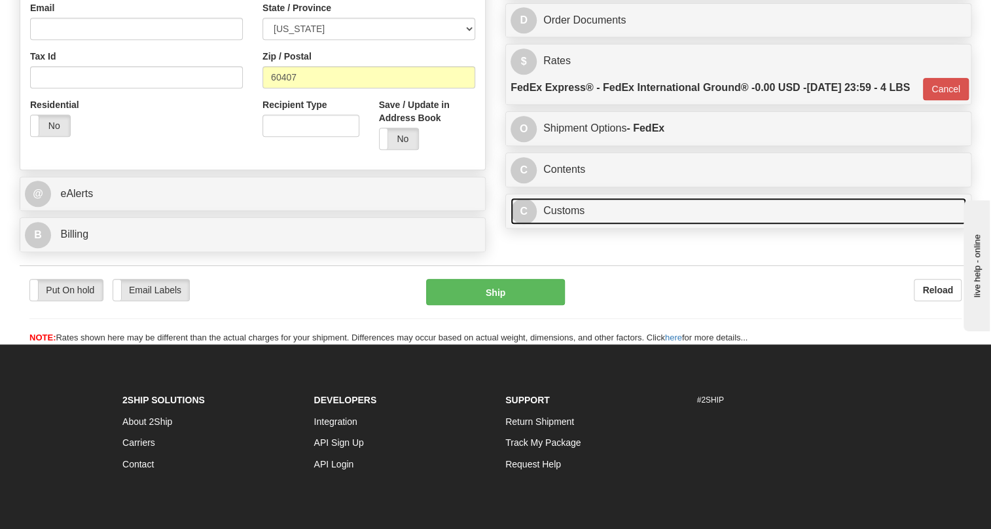
click at [572, 224] on link "C Customs" at bounding box center [738, 211] width 456 height 27
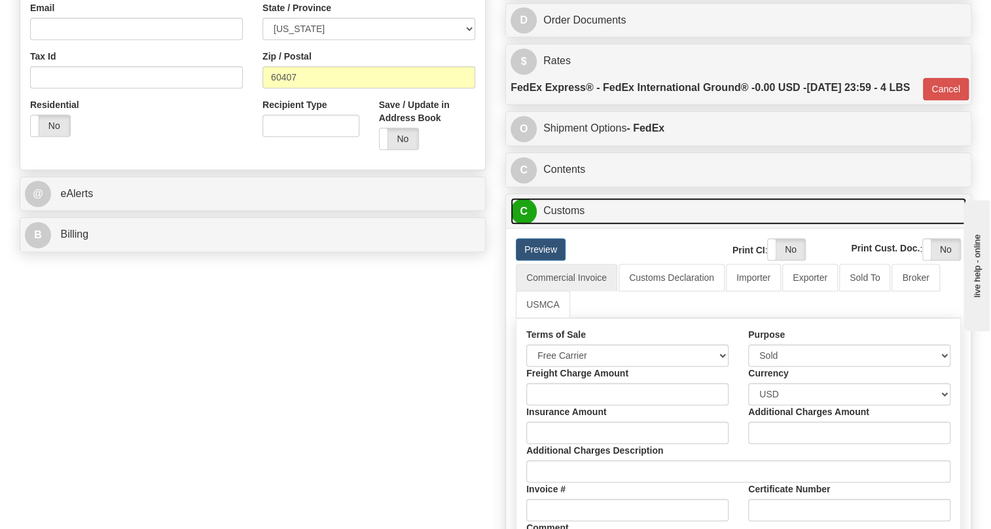
click at [558, 224] on link "C Customs" at bounding box center [738, 211] width 456 height 27
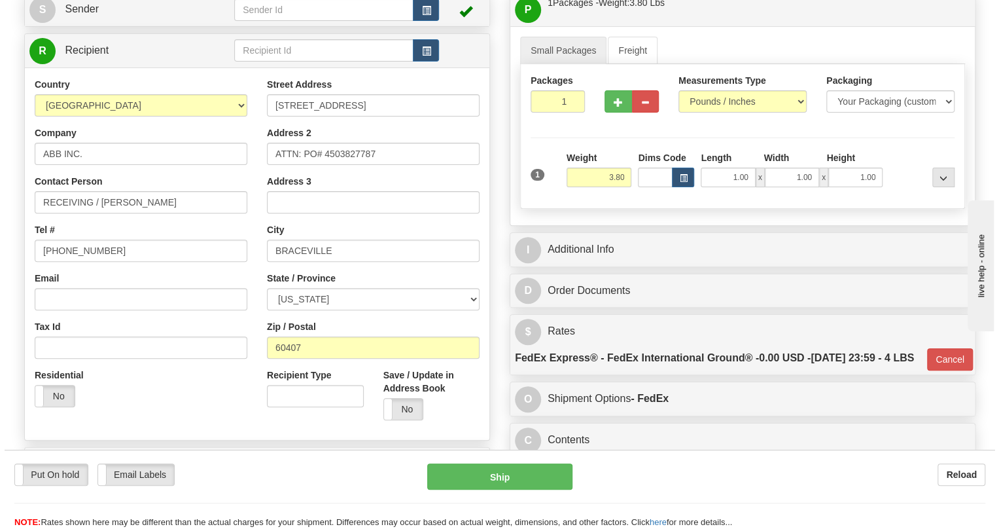
scroll to position [115, 0]
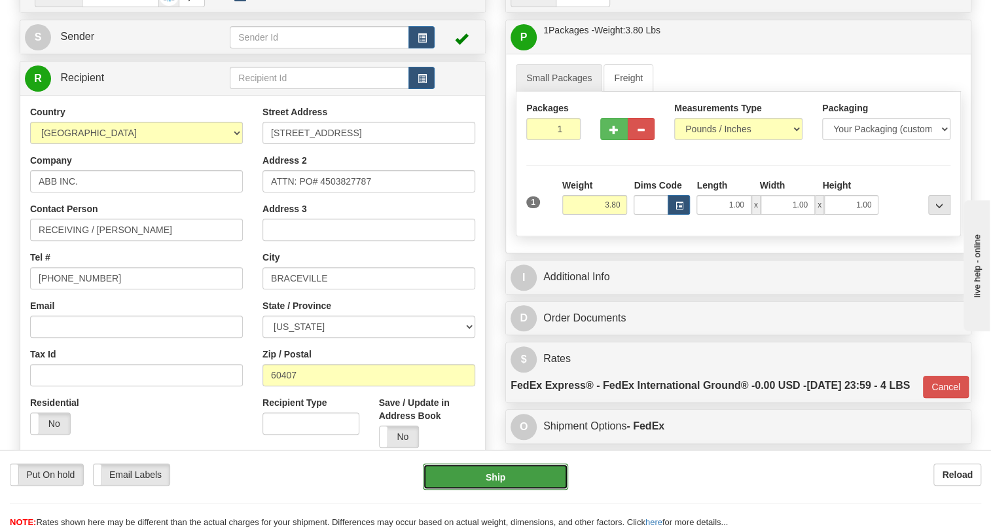
click at [504, 477] on button "Ship" at bounding box center [495, 476] width 145 height 26
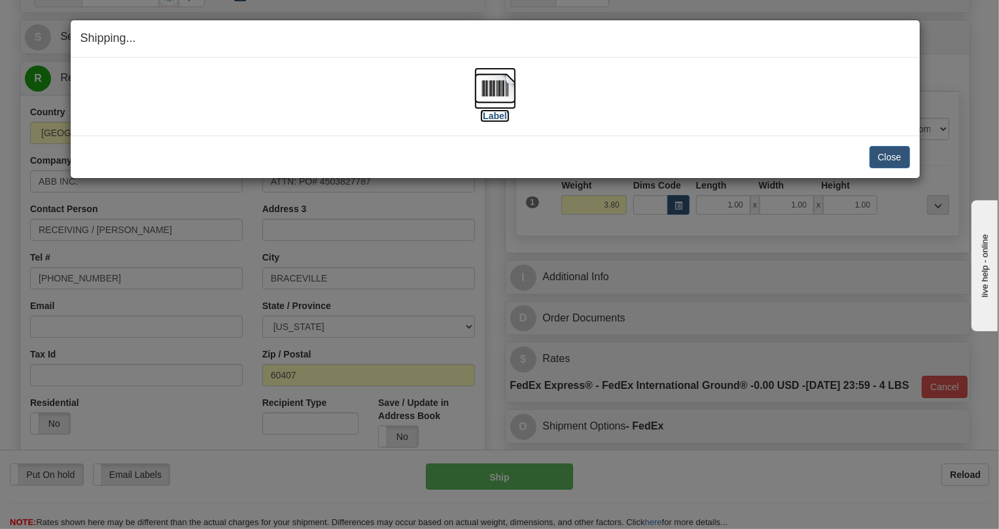
click at [488, 89] on img at bounding box center [496, 88] width 42 height 42
drag, startPoint x: 895, startPoint y: 155, endPoint x: 871, endPoint y: 152, distance: 23.7
click at [895, 155] on button "Close" at bounding box center [890, 157] width 41 height 22
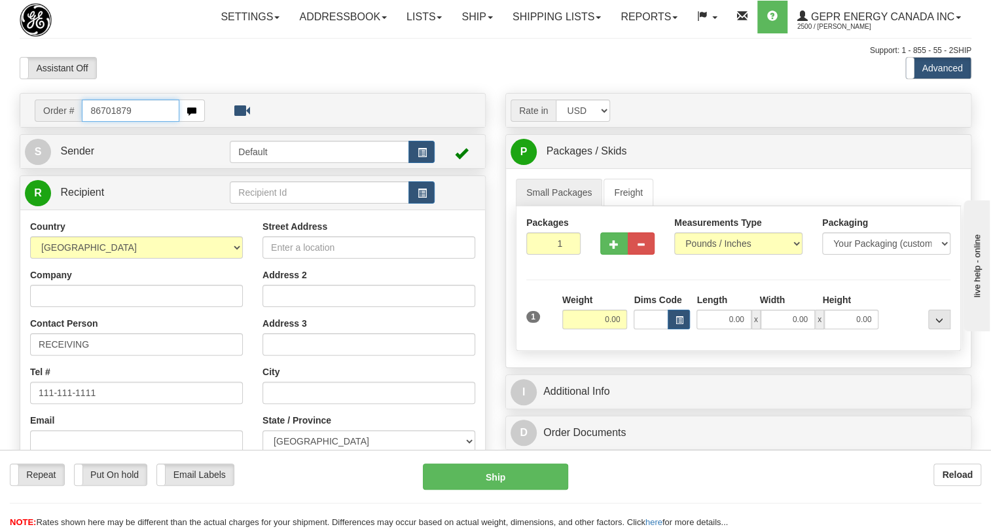
type input "86701879"
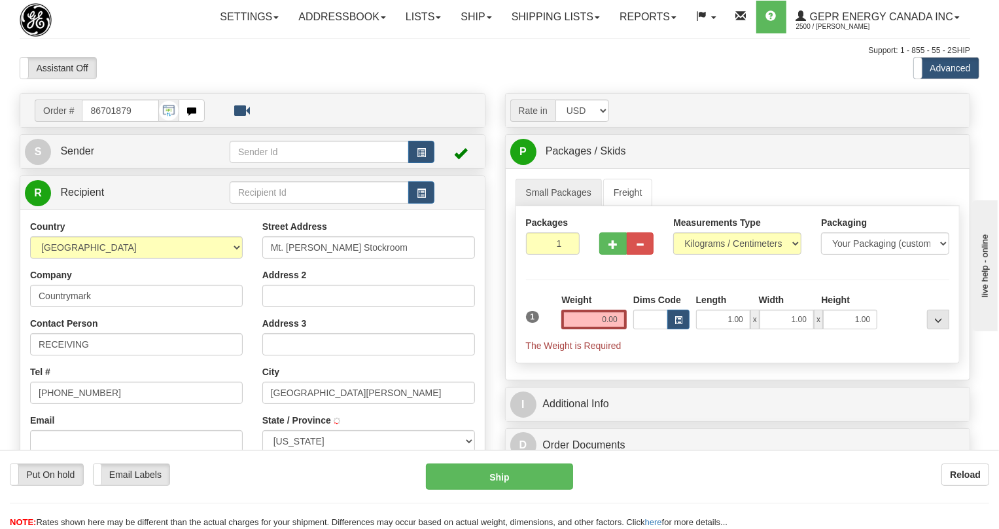
type input "[GEOGRAPHIC_DATA][PERSON_NAME]"
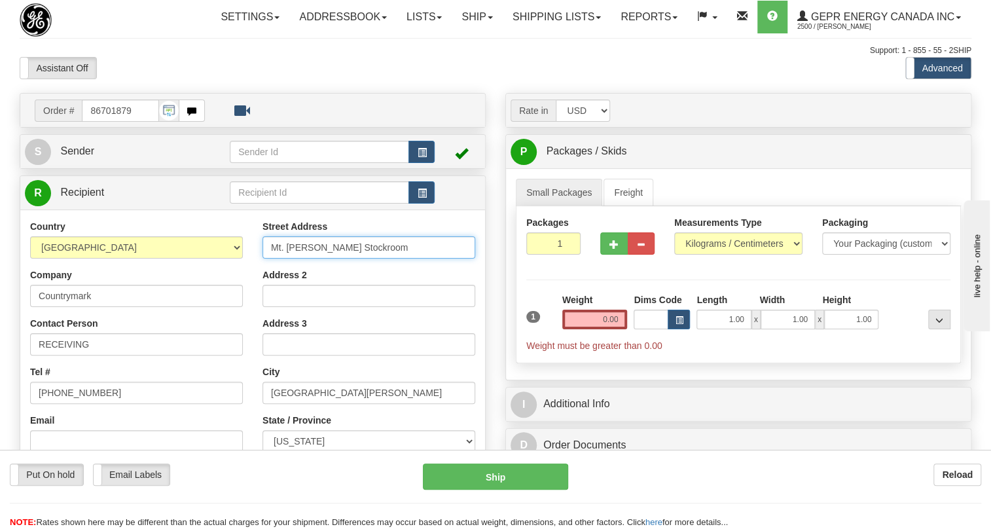
drag, startPoint x: 362, startPoint y: 278, endPoint x: 274, endPoint y: 281, distance: 88.4
click at [274, 259] on input "Mt. [PERSON_NAME] Stockroom" at bounding box center [368, 247] width 213 height 22
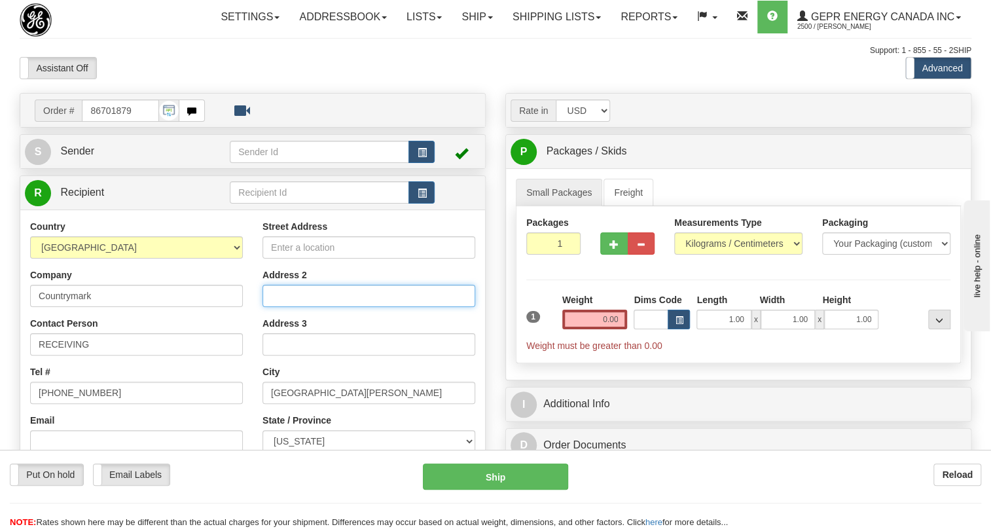
click at [295, 307] on input "Address 2" at bounding box center [368, 296] width 213 height 22
paste input "Mt. [PERSON_NAME] Stockroom"
type input "Mt. [PERSON_NAME] Stockroom"
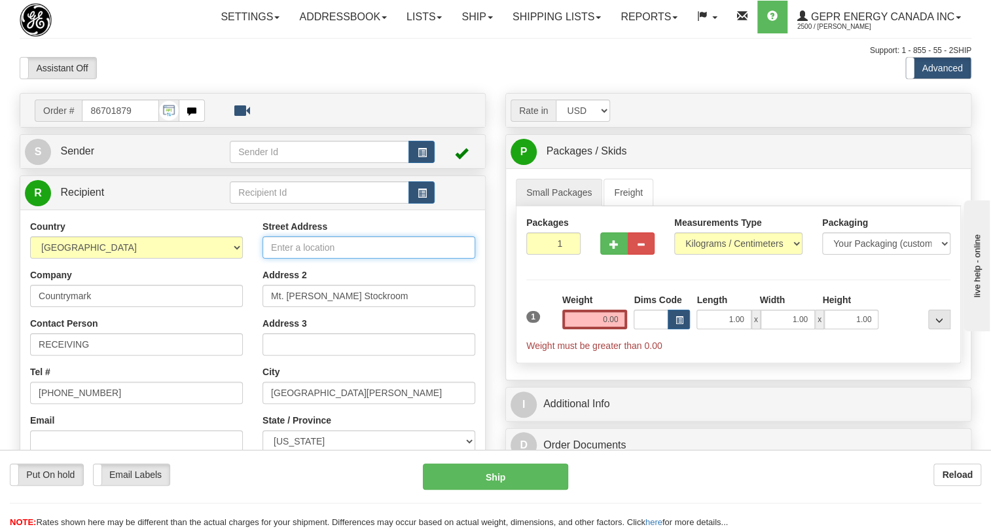
click at [293, 259] on input "Street Address" at bounding box center [368, 247] width 213 height 22
paste input "[STREET_ADDRESS][PERSON_NAME]"
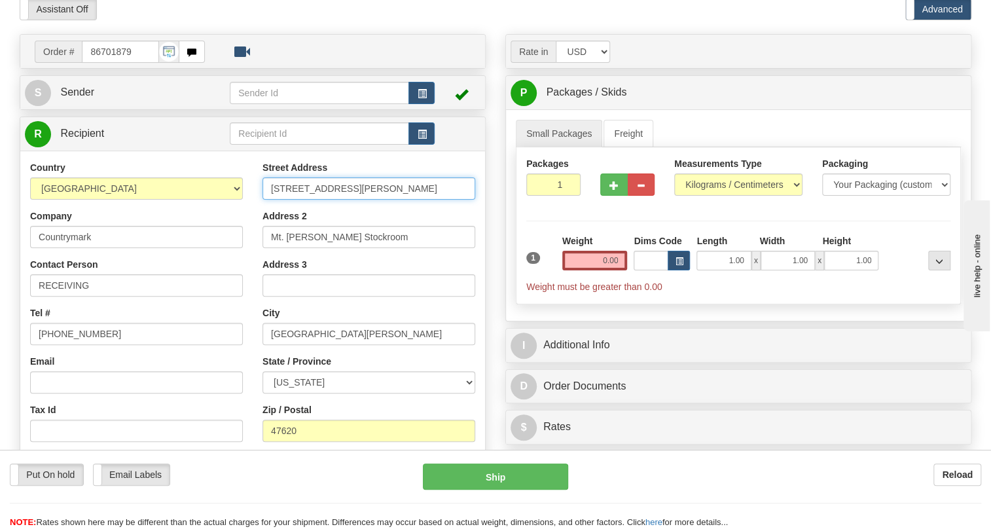
scroll to position [59, 0]
type input "[STREET_ADDRESS][PERSON_NAME]"
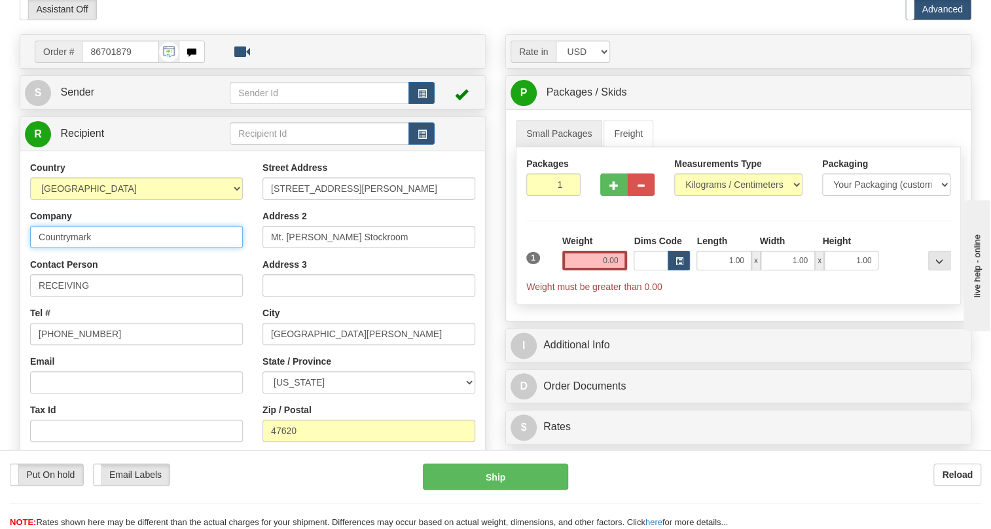
click at [108, 248] on input "Countrymark" at bounding box center [136, 237] width 213 height 22
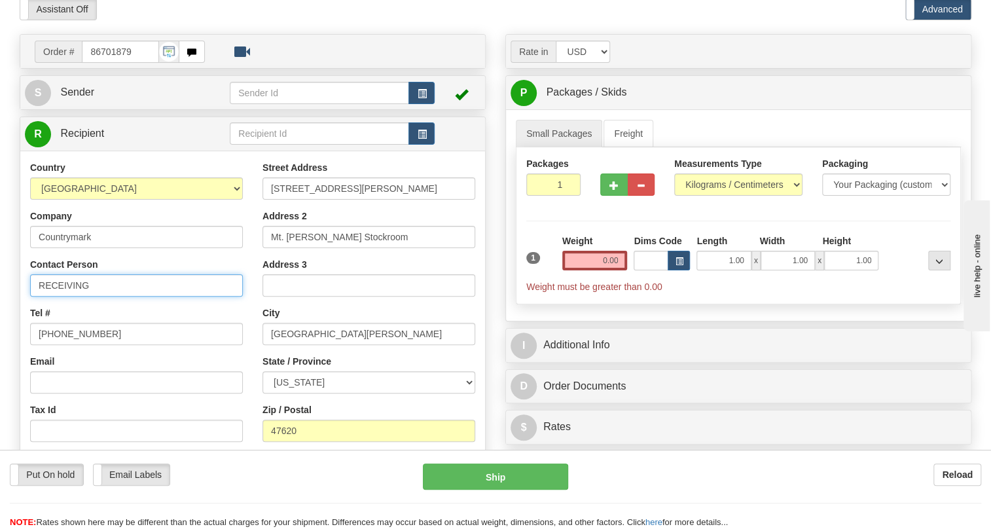
click at [124, 296] on input "RECEIVING" at bounding box center [136, 285] width 213 height 22
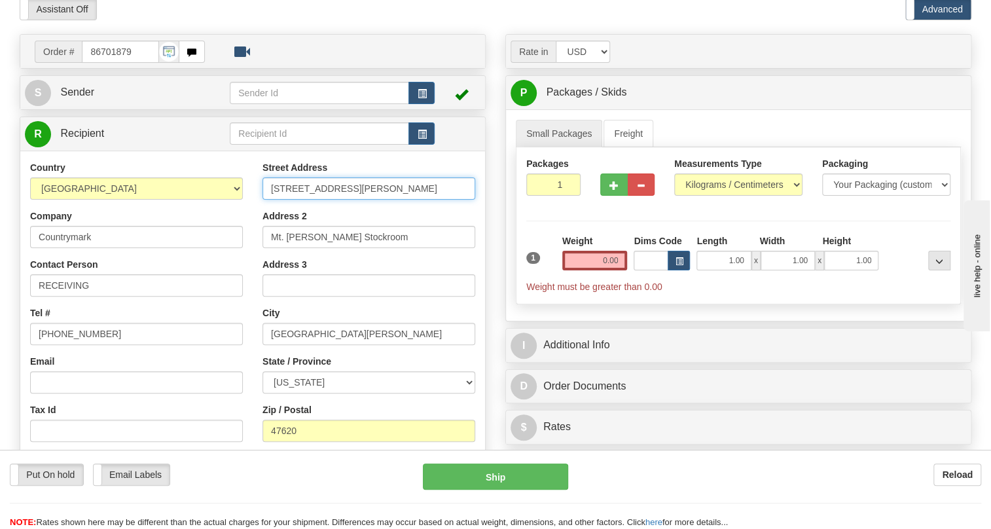
drag, startPoint x: 353, startPoint y: 216, endPoint x: 269, endPoint y: 219, distance: 84.5
click at [269, 200] on input "[STREET_ADDRESS][PERSON_NAME]" at bounding box center [368, 188] width 213 height 22
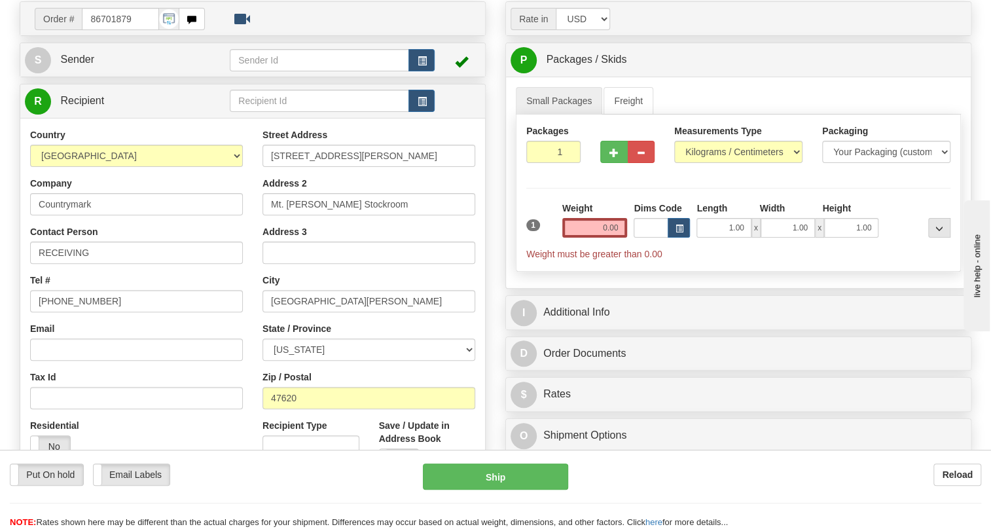
scroll to position [118, 0]
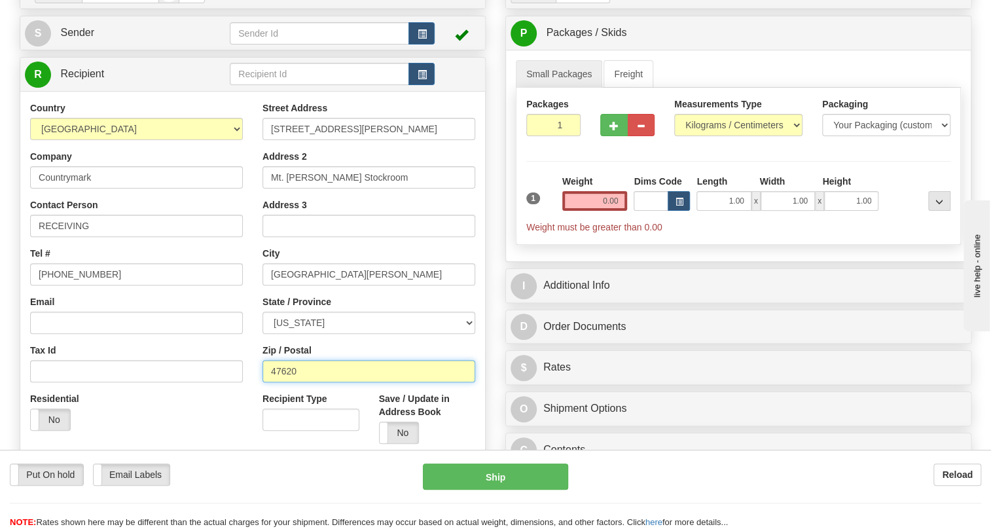
drag, startPoint x: 296, startPoint y: 402, endPoint x: 268, endPoint y: 401, distance: 27.5
click at [268, 382] on input "47620" at bounding box center [368, 371] width 213 height 22
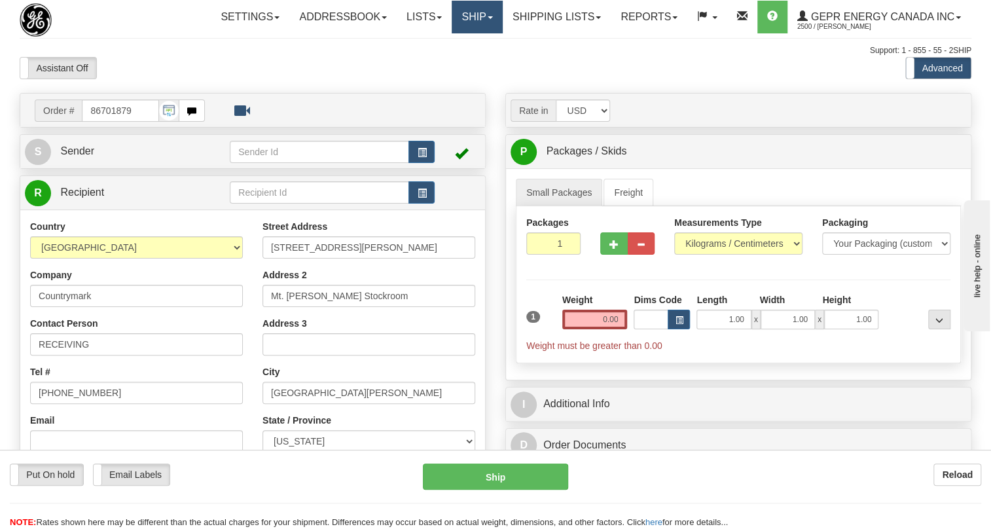
click at [489, 20] on link "Ship" at bounding box center [477, 17] width 50 height 33
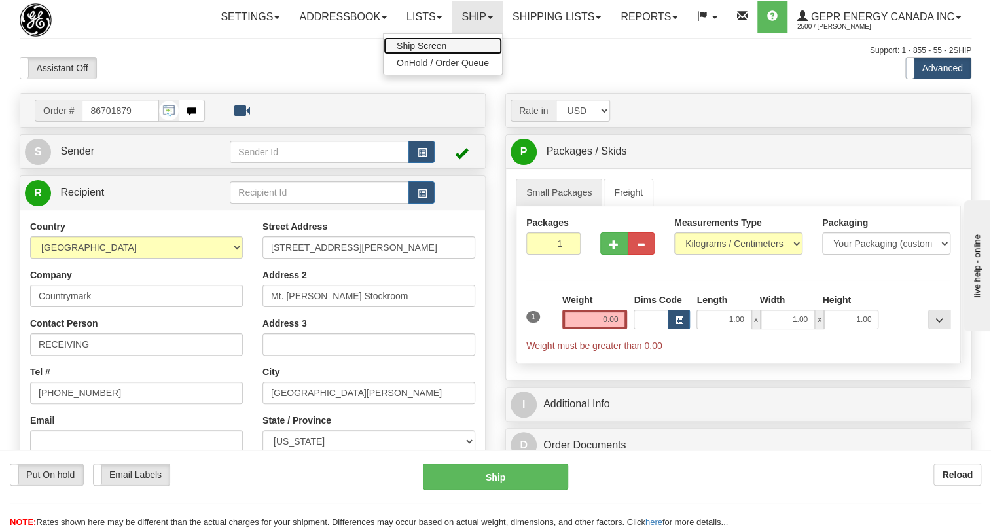
click at [429, 41] on span "Ship Screen" at bounding box center [422, 46] width 50 height 10
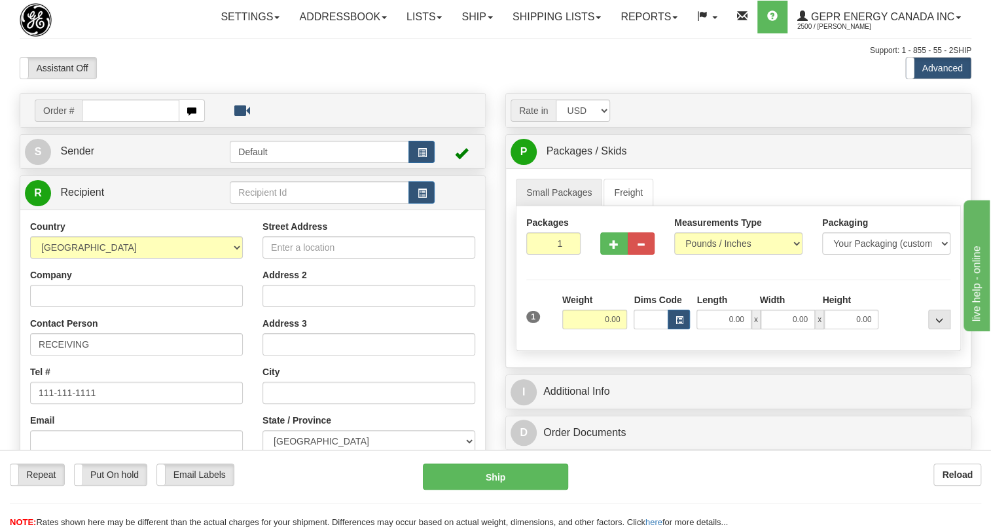
select select "US"
click at [30, 259] on select "[GEOGRAPHIC_DATA] [GEOGRAPHIC_DATA] [GEOGRAPHIC_DATA] [GEOGRAPHIC_DATA] [US_STA…" at bounding box center [136, 247] width 213 height 22
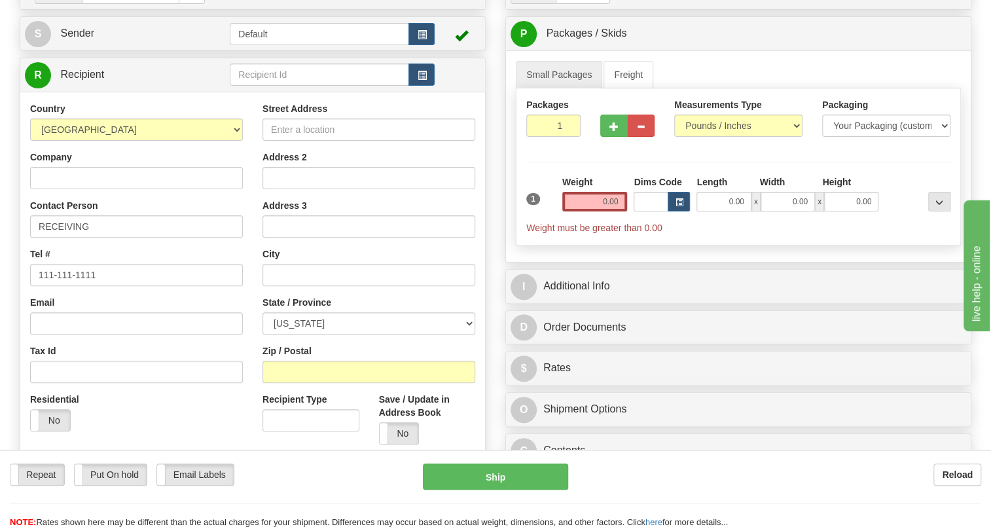
scroll to position [118, 0]
click at [278, 382] on input "Zip / Postal" at bounding box center [368, 371] width 213 height 22
paste input "47620"
type input "47620"
type input "[GEOGRAPHIC_DATA][PERSON_NAME]"
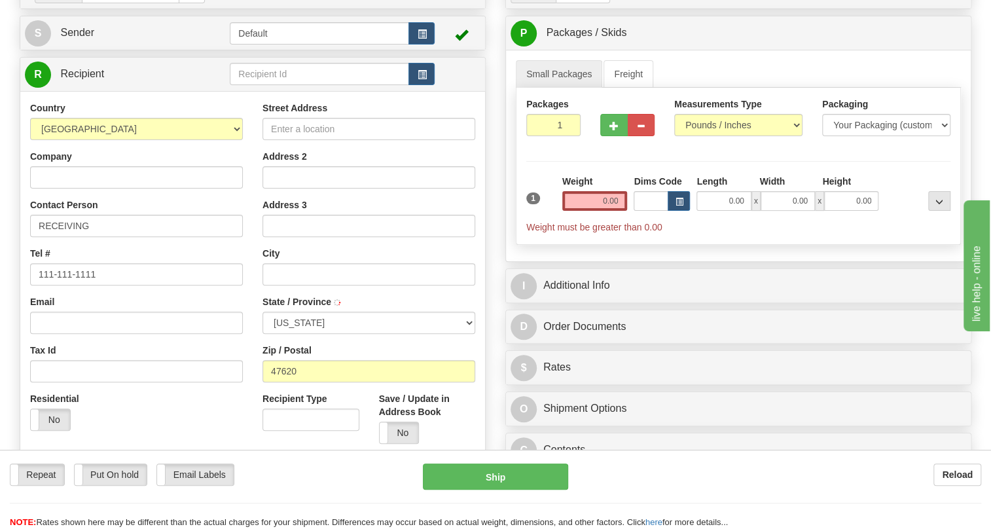
select select "IN"
click at [107, 188] on input "Company" at bounding box center [136, 177] width 213 height 22
paste input "Countrymark"
type input "Countrymark"
click at [311, 140] on input "Street Address" at bounding box center [368, 129] width 213 height 22
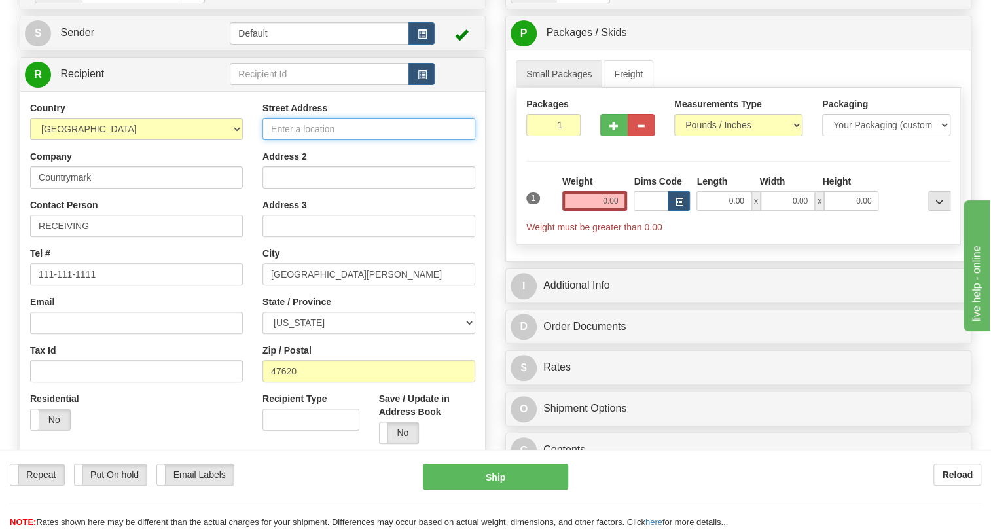
paste input "[STREET_ADDRESS][PERSON_NAME]"
type input "[STREET_ADDRESS][PERSON_NAME]"
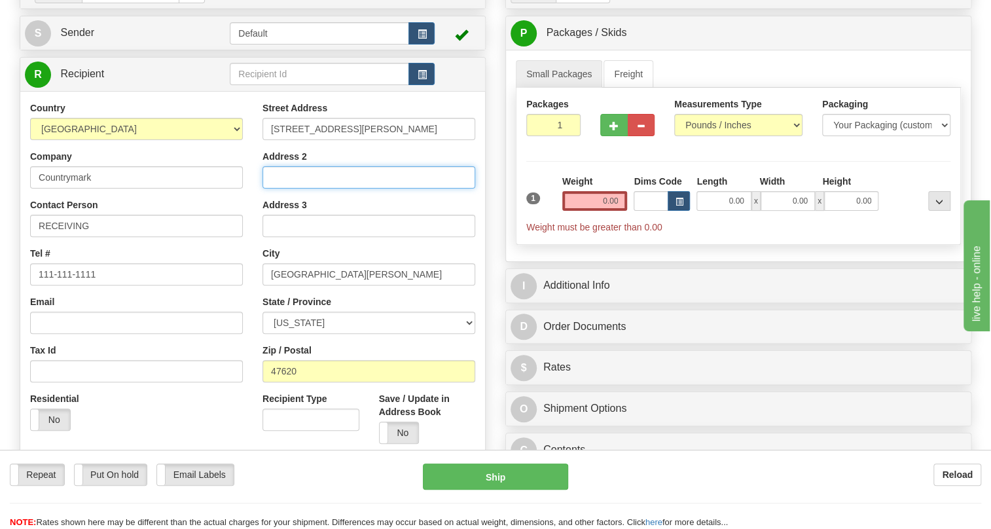
click at [281, 188] on input "Address 2" at bounding box center [368, 177] width 213 height 22
paste input "Mt. [PERSON_NAME] Stockroom"
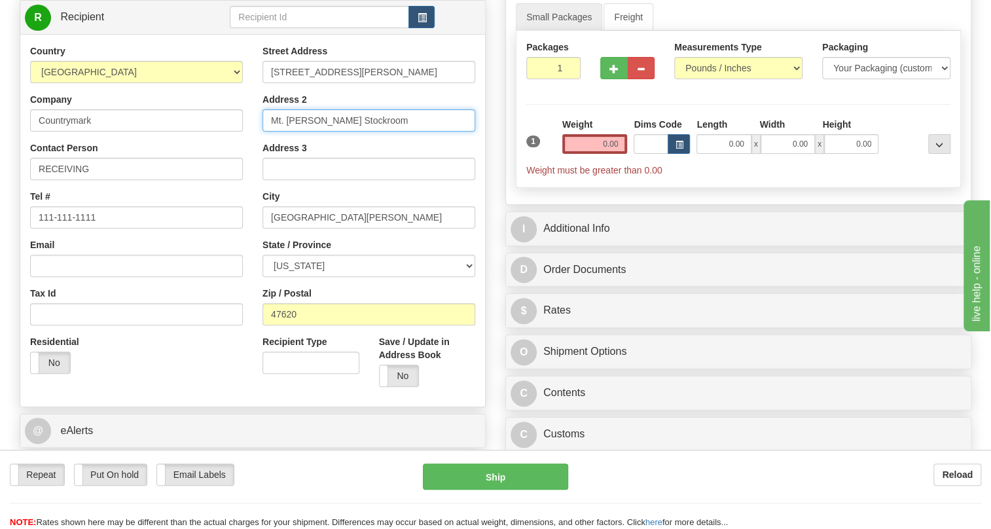
scroll to position [178, 0]
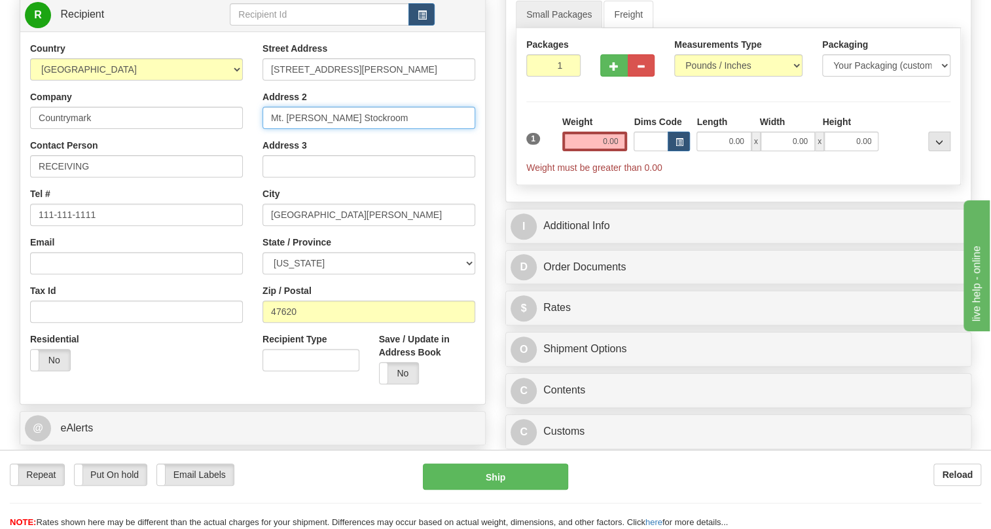
type input "Mt. [PERSON_NAME] Stockroom"
click at [595, 151] on input "0.00" at bounding box center [594, 142] width 65 height 20
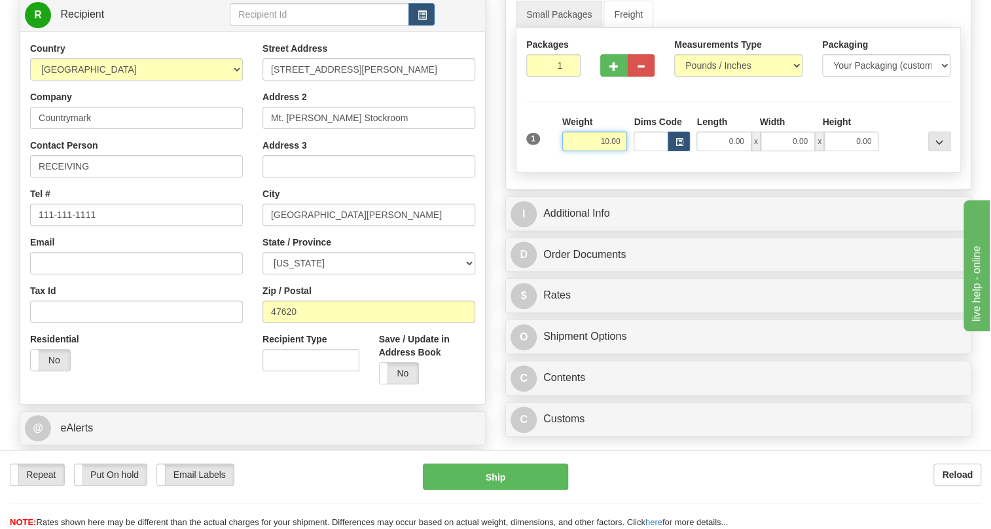
type input "10.00"
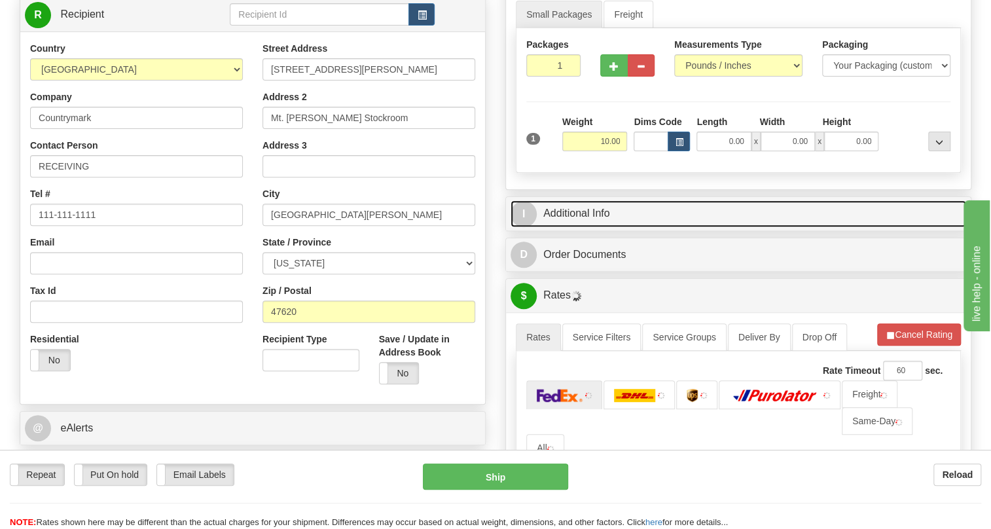
click at [594, 227] on link "I Additional Info" at bounding box center [738, 213] width 456 height 27
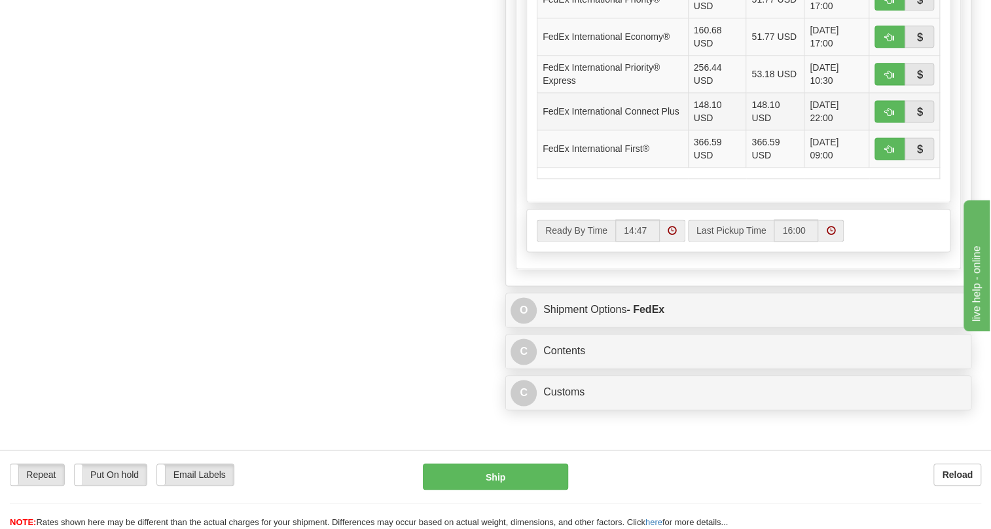
scroll to position [1011, 0]
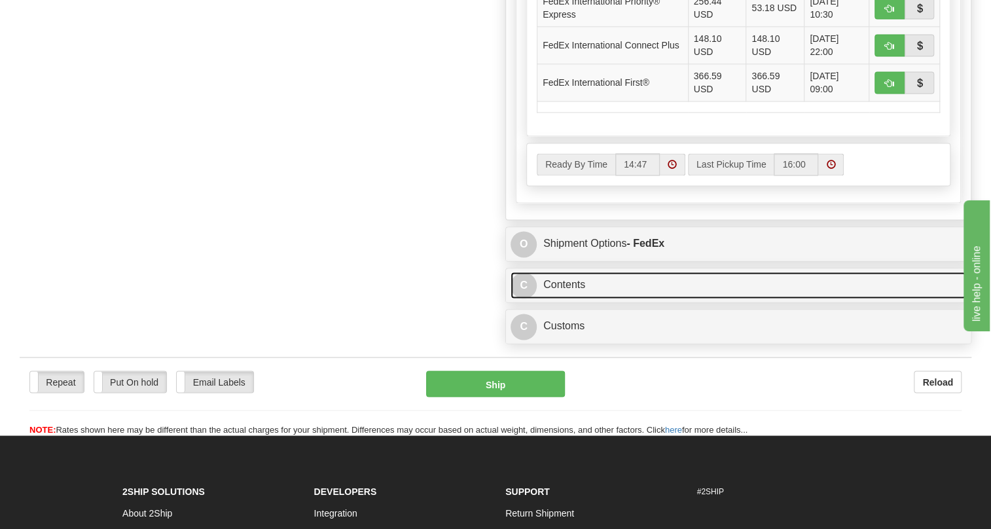
click at [571, 298] on link "C Contents" at bounding box center [738, 285] width 456 height 27
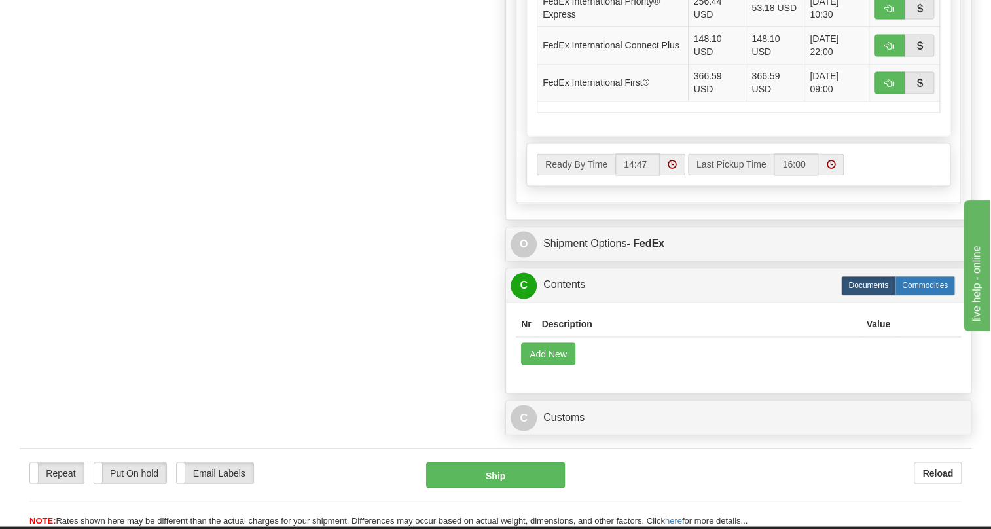
click at [931, 295] on label "Commodities" at bounding box center [925, 286] width 60 height 20
radio input "true"
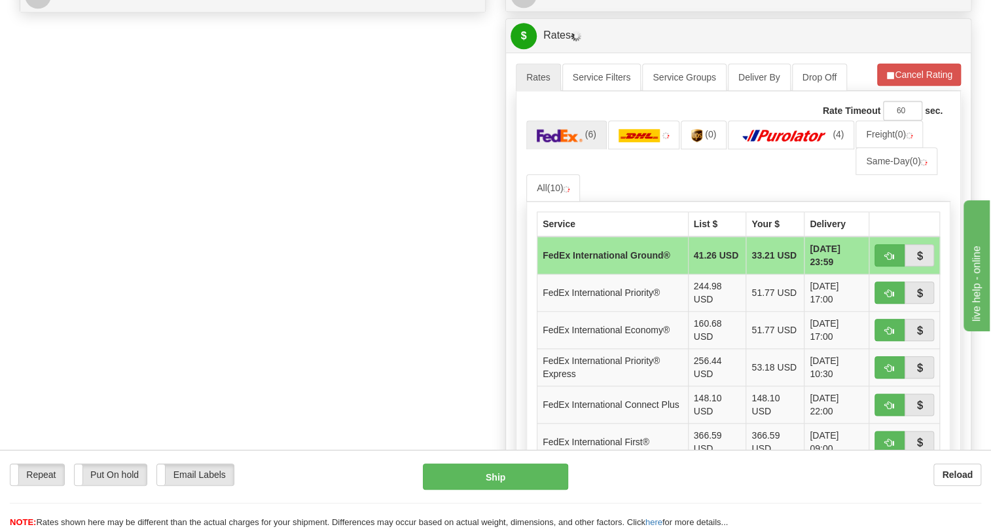
scroll to position [535, 0]
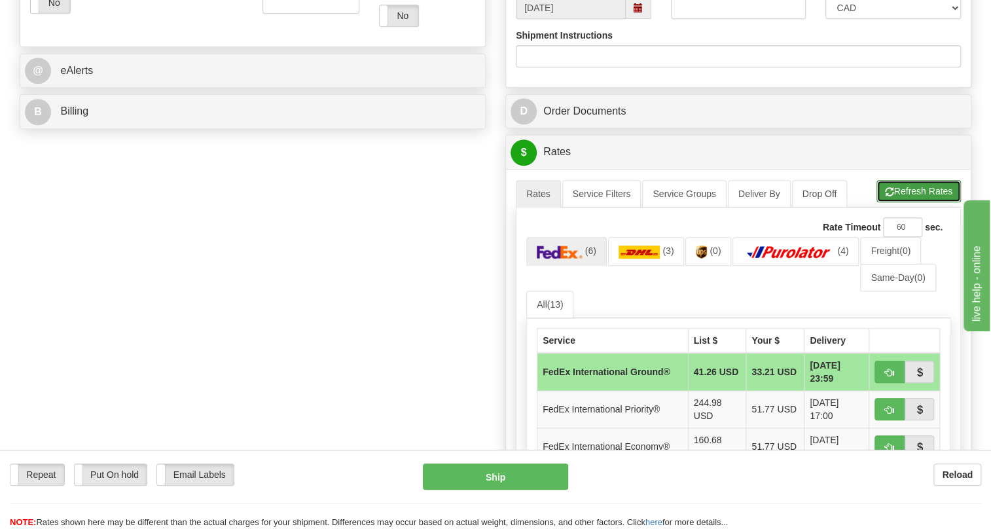
click at [916, 202] on button "Refresh Rates" at bounding box center [918, 191] width 84 height 22
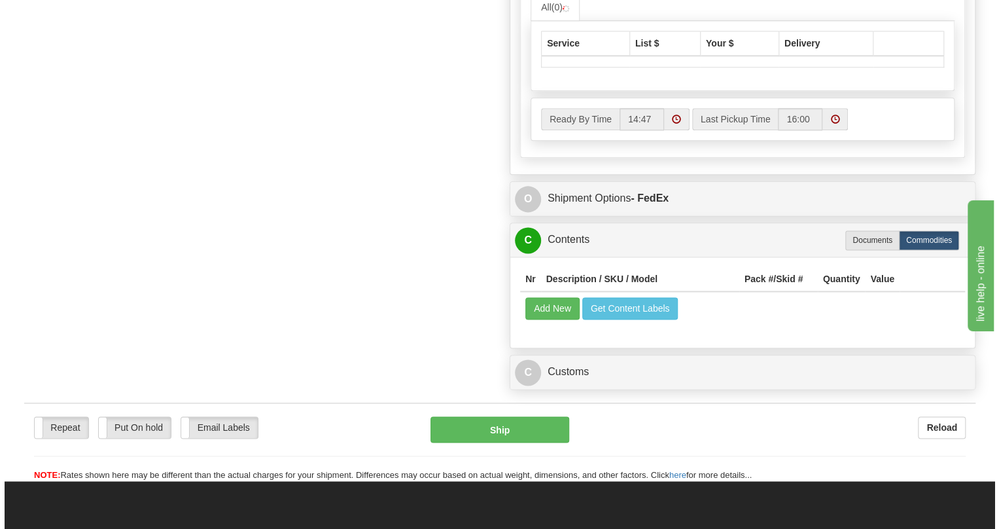
scroll to position [952, 0]
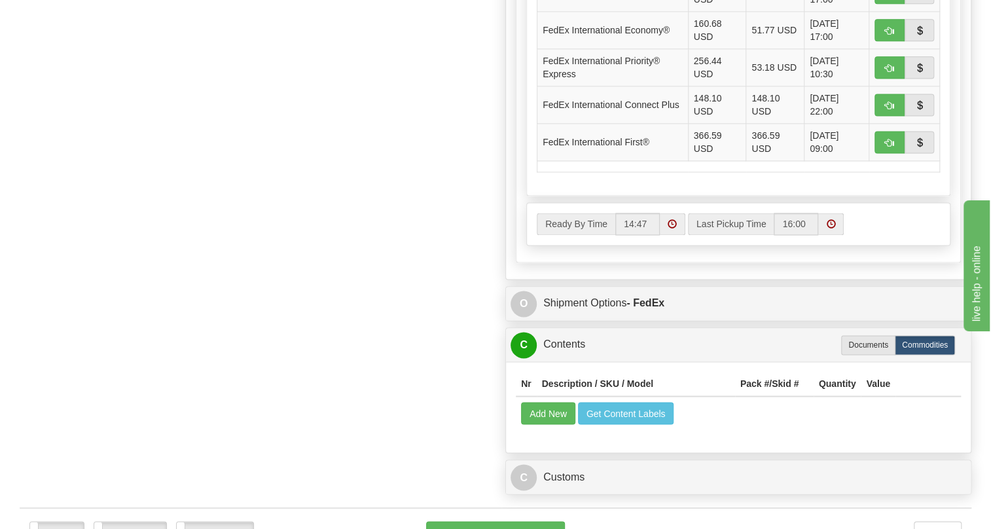
click at [551, 196] on div "Service List $ Your $ Delivery FedEx International Ground® 41.26 USD 33.21 USD …" at bounding box center [738, 49] width 424 height 294
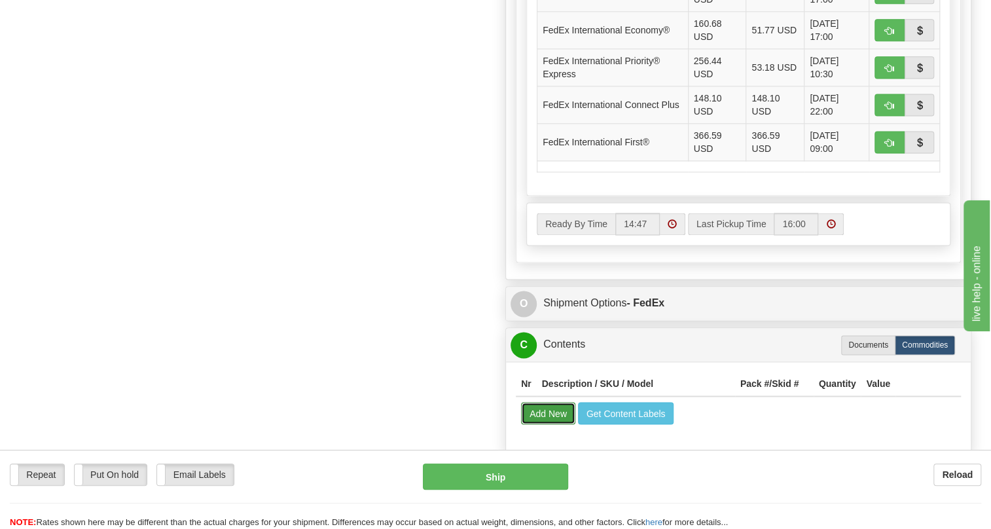
click at [543, 424] on button "Add New" at bounding box center [548, 413] width 54 height 22
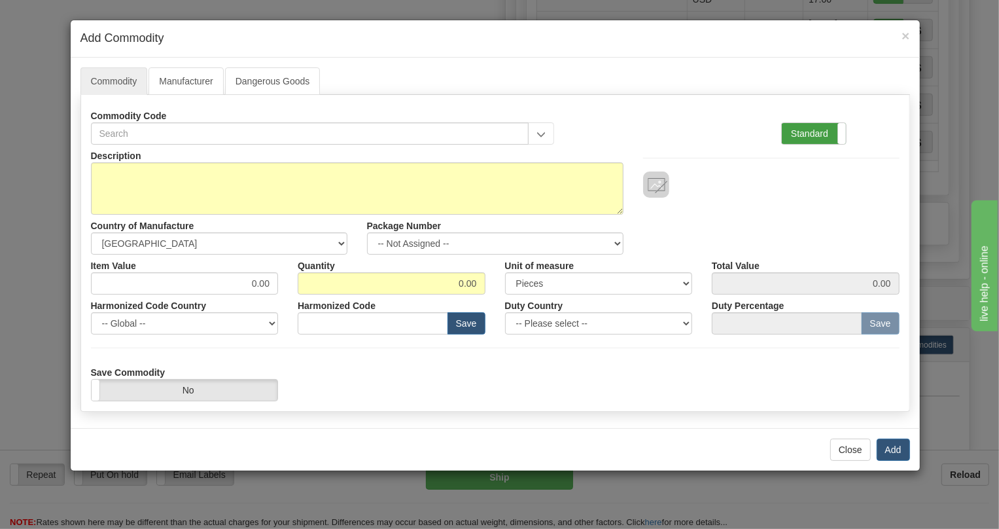
click at [800, 128] on label "Standard" at bounding box center [814, 133] width 64 height 21
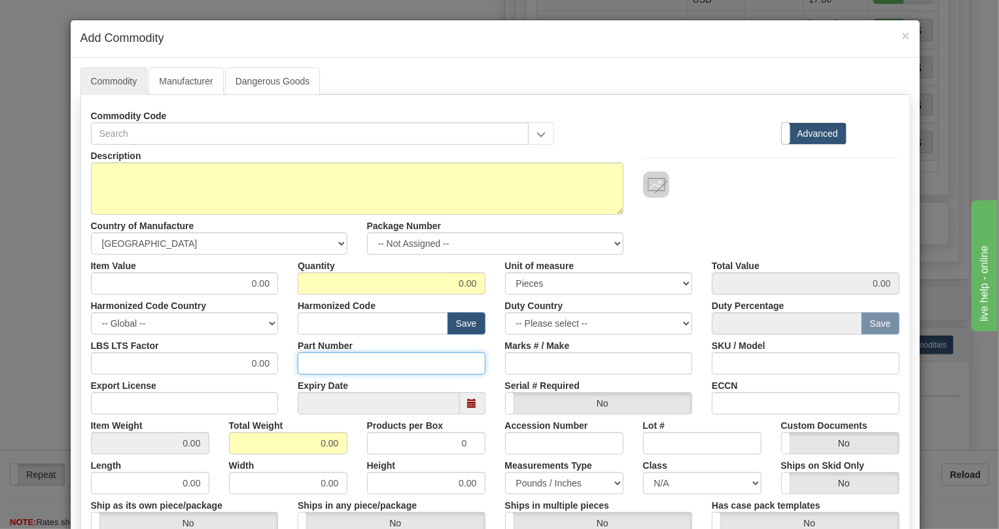
click at [320, 364] on input "Part Number" at bounding box center [392, 363] width 188 height 22
paste input "E859-00349-043X"
type input "E859-00349-043X"
click at [132, 161] on label "Description" at bounding box center [116, 154] width 50 height 18
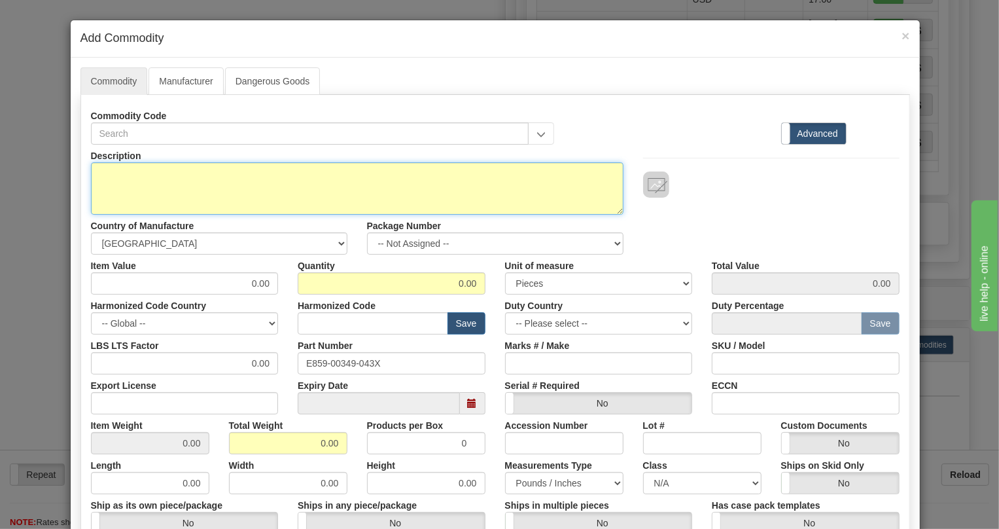
click at [132, 162] on textarea "Description" at bounding box center [357, 188] width 533 height 52
paste textarea "859BP0NNNNHNNCNNMBBFB1ECNBN"
type textarea "859BP0NNNNHNNCNNMBBFB1ECNBN"
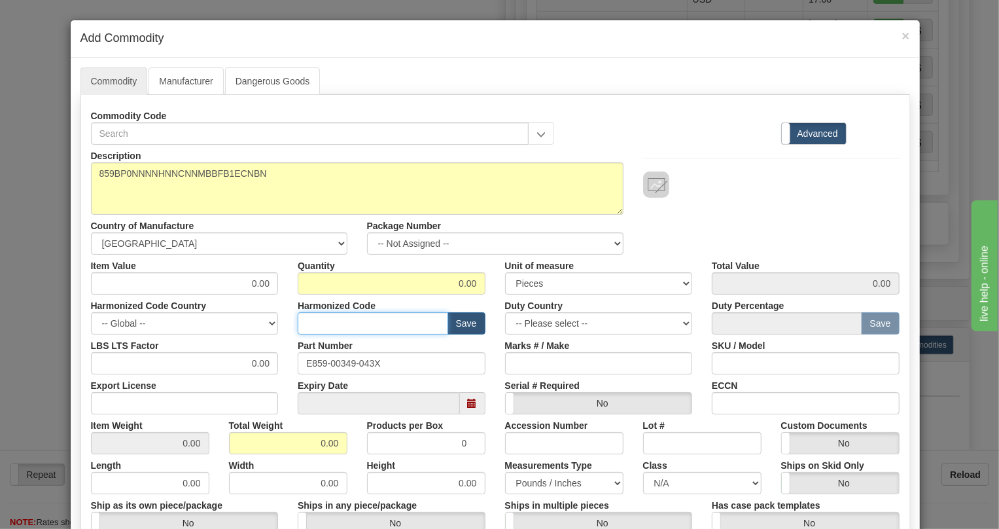
click at [323, 323] on input "text" at bounding box center [373, 323] width 151 height 22
paste input "8537.10.9160"
type input "8537.10.9160"
click at [264, 281] on input "0.00" at bounding box center [185, 283] width 188 height 22
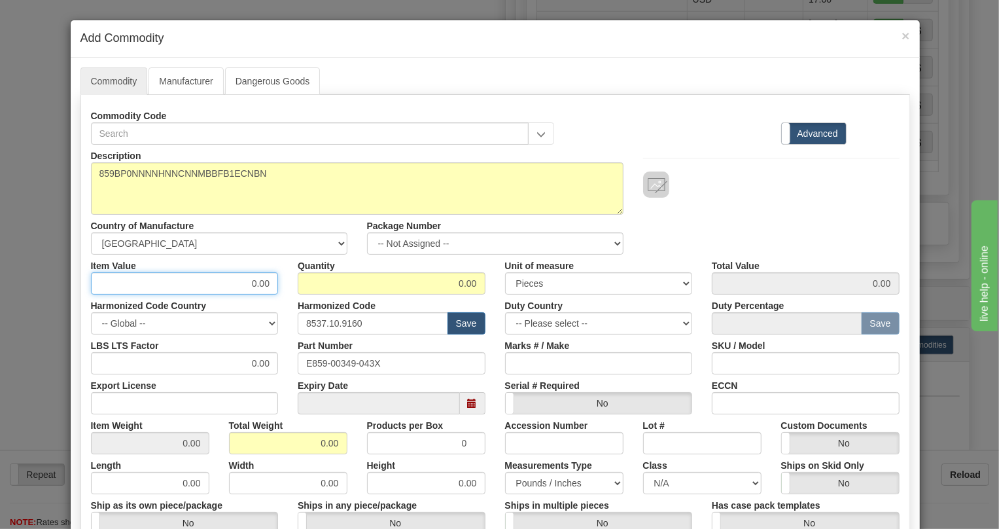
paste input "3.956,96"
click at [235, 285] on input "3.956,96" at bounding box center [185, 283] width 188 height 22
click at [256, 283] on input "3956,96" at bounding box center [185, 283] width 188 height 22
type input "3956.96"
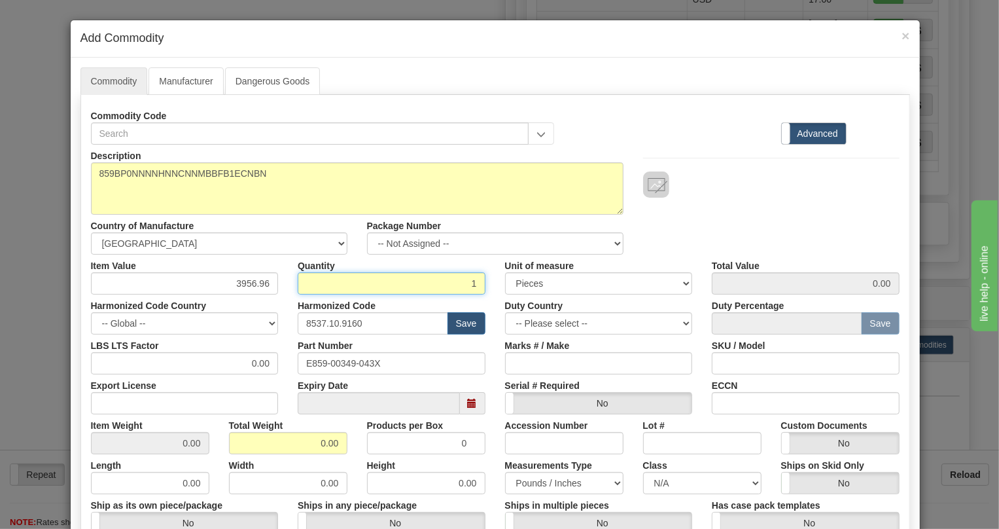
type input "1"
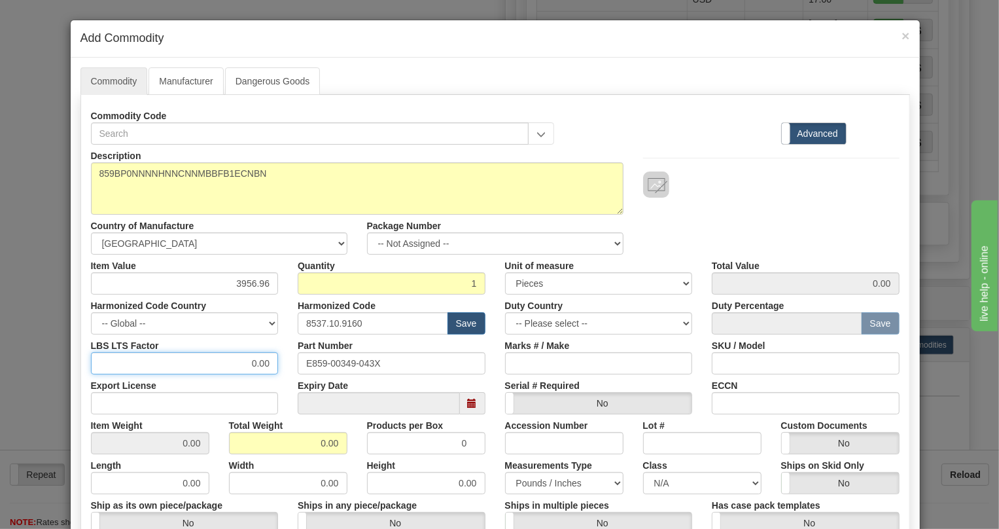
type input "3956.96"
click at [242, 369] on input "0.00" at bounding box center [185, 363] width 188 height 22
type input "1.00"
click at [308, 445] on input "0.00" at bounding box center [288, 443] width 118 height 22
type input "1.00"
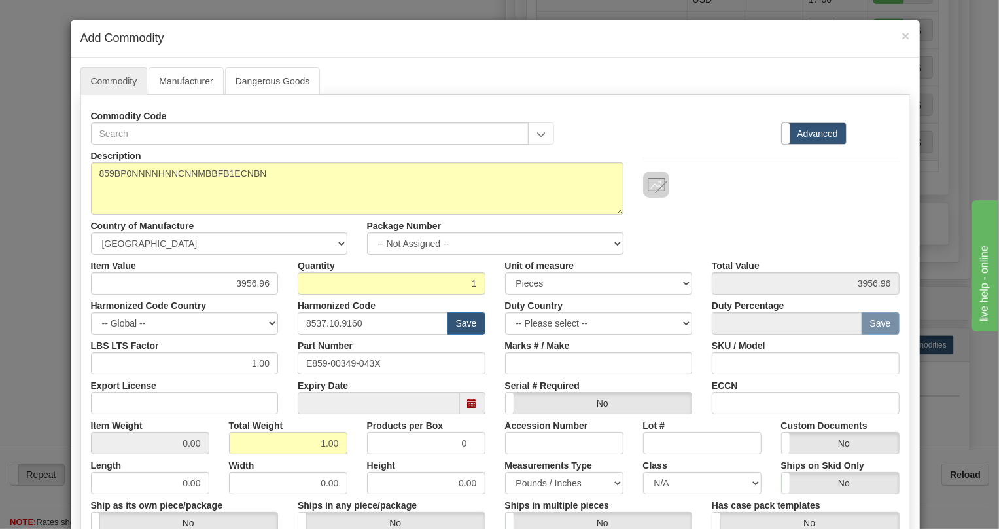
type input "1.0000"
click at [357, 456] on div "Height 0.00" at bounding box center [426, 474] width 138 height 40
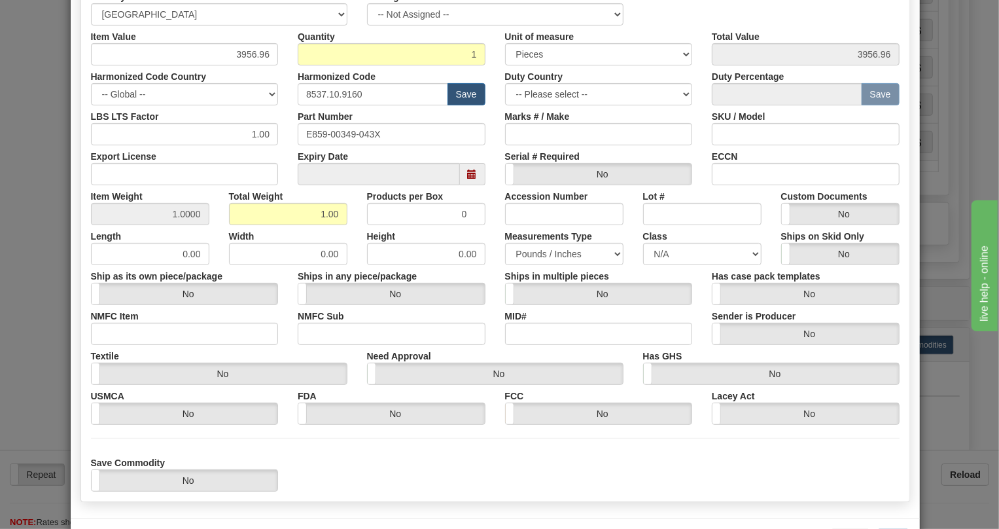
scroll to position [280, 0]
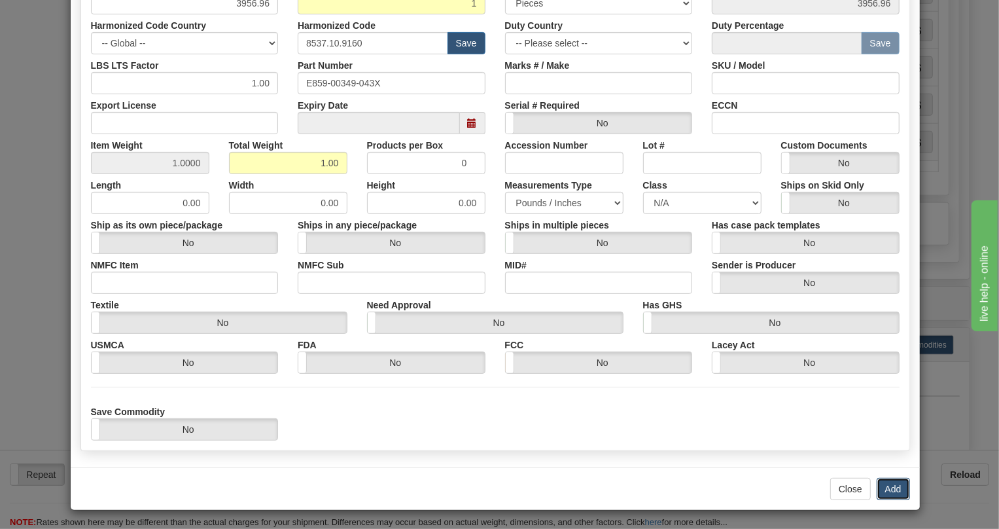
click at [881, 488] on button "Add" at bounding box center [893, 489] width 33 height 22
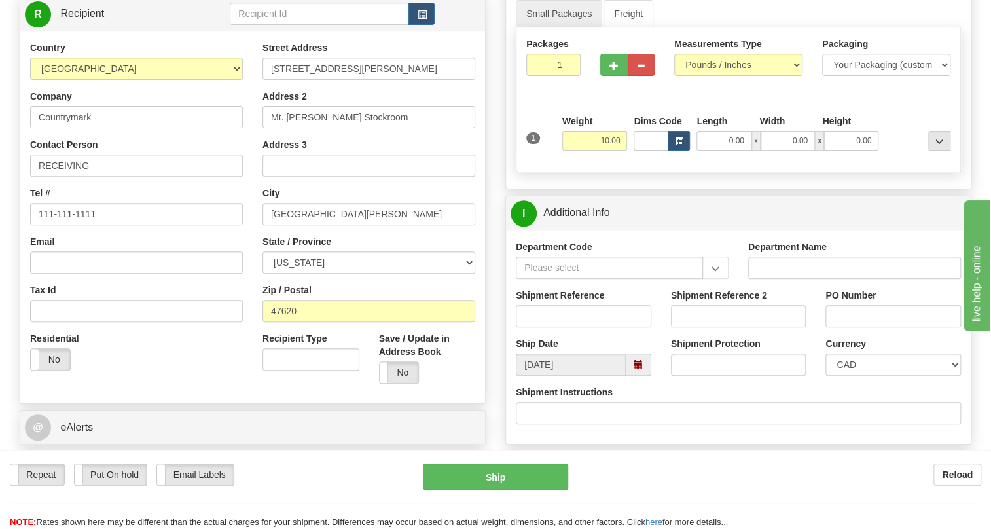
scroll to position [178, 0]
click at [118, 177] on input "RECEIVING" at bounding box center [136, 166] width 213 height 22
paste input "Chris Trabert Phone: 937 454-0000"
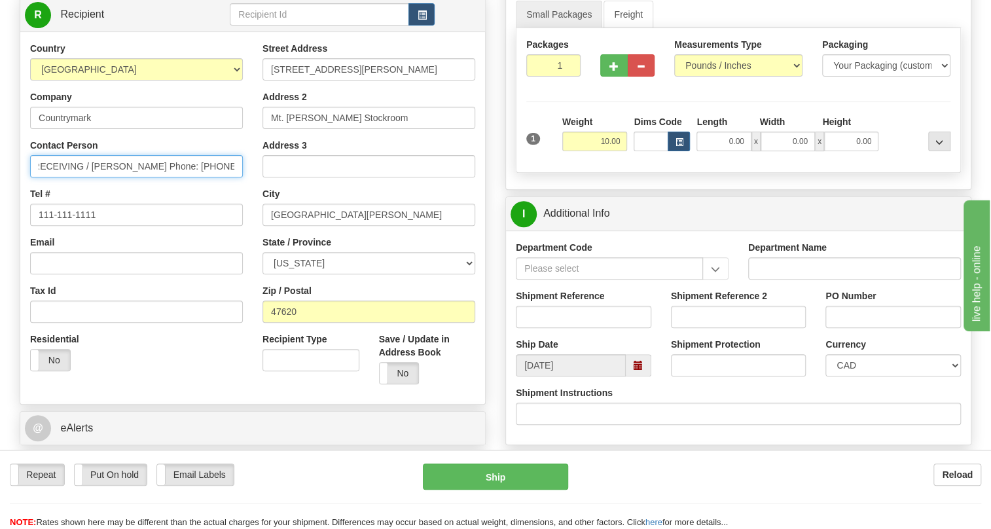
scroll to position [0, 6]
drag, startPoint x: 231, startPoint y: 196, endPoint x: 177, endPoint y: 198, distance: 53.7
click at [177, 177] on input "RECEIVING / Chris Trabert Phone: 937 454-0000" at bounding box center [136, 166] width 213 height 22
type input "RECEIVING / Chris Trabert"
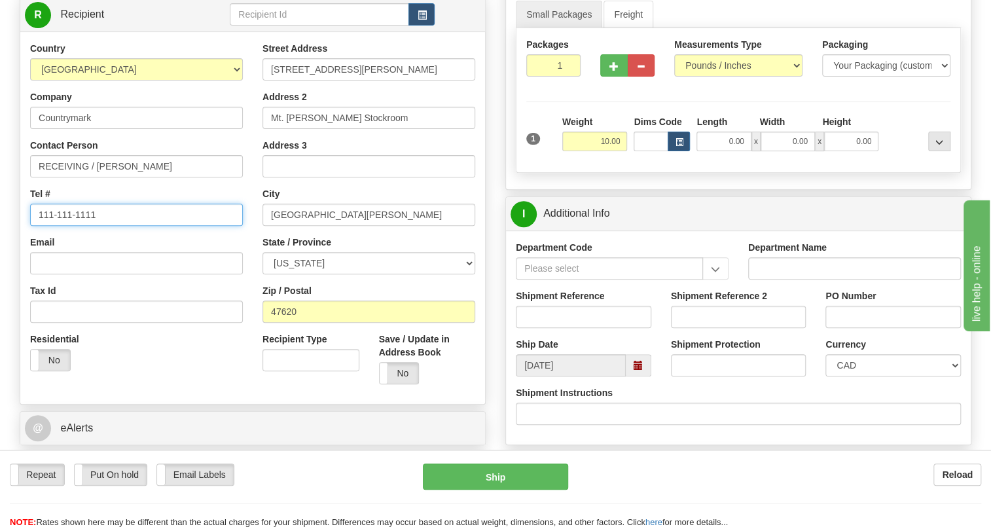
click at [78, 226] on input "111-111-1111" at bounding box center [136, 215] width 213 height 22
paste input "937 454-0000"
type input "937 454-0000"
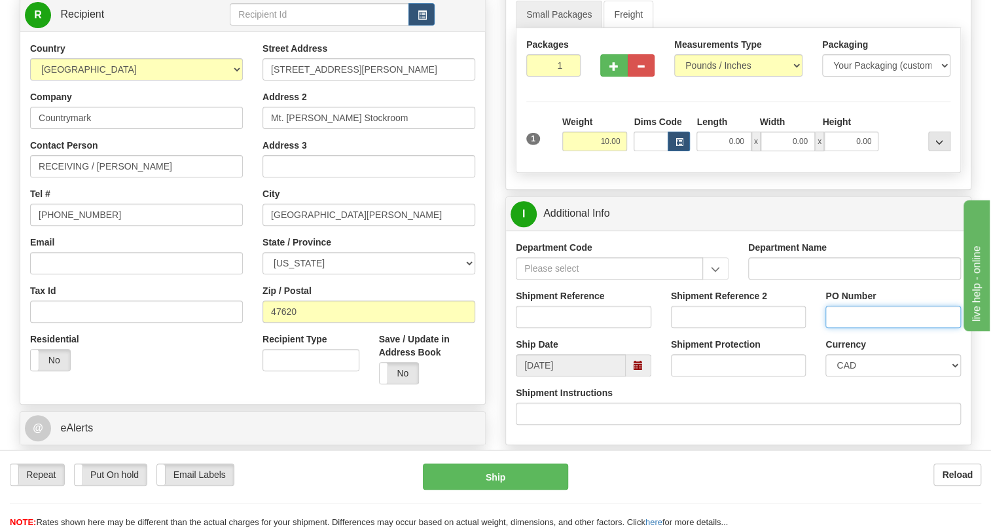
click at [850, 328] on input "PO Number" at bounding box center [892, 317] width 135 height 22
paste input "70001-PATOLS99529482"
type input "70001-PATOLS99529482"
click at [863, 376] on select "CAD USD EUR ZAR RON ANG ARN AUD AUS AWG BBD BFR BGN BHD BMD BND BRC BRL CHP CKZ…" at bounding box center [892, 365] width 135 height 22
select select "1"
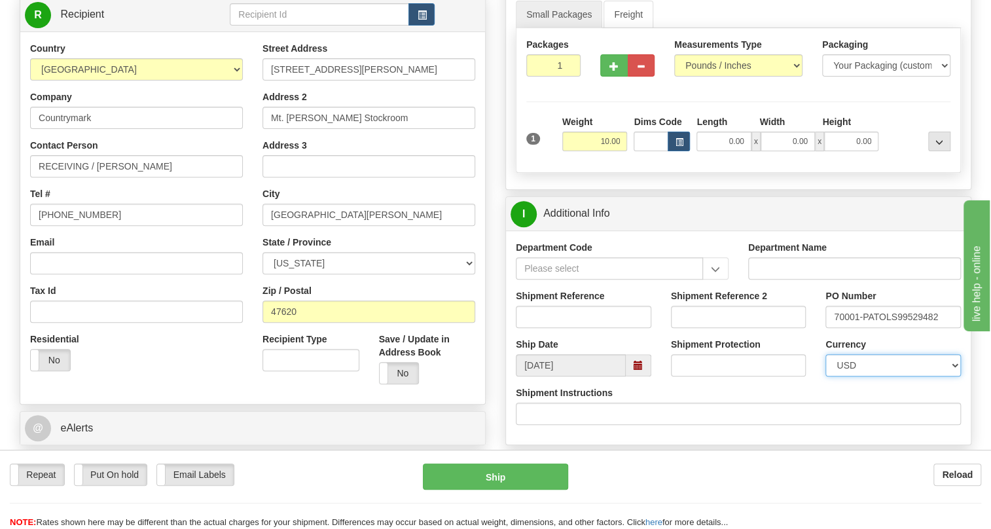
click at [825, 376] on select "CAD USD EUR ZAR RON ANG ARN AUD AUS AWG BBD BFR BGN BHD BMD BND BRC BRL CHP CKZ…" at bounding box center [892, 365] width 135 height 22
click at [535, 328] on input "Shipment Reference" at bounding box center [583, 317] width 135 height 22
paste input "0000542130"
drag, startPoint x: 545, startPoint y: 351, endPoint x: 520, endPoint y: 356, distance: 26.1
click at [520, 328] on input "0000542130" at bounding box center [583, 317] width 135 height 22
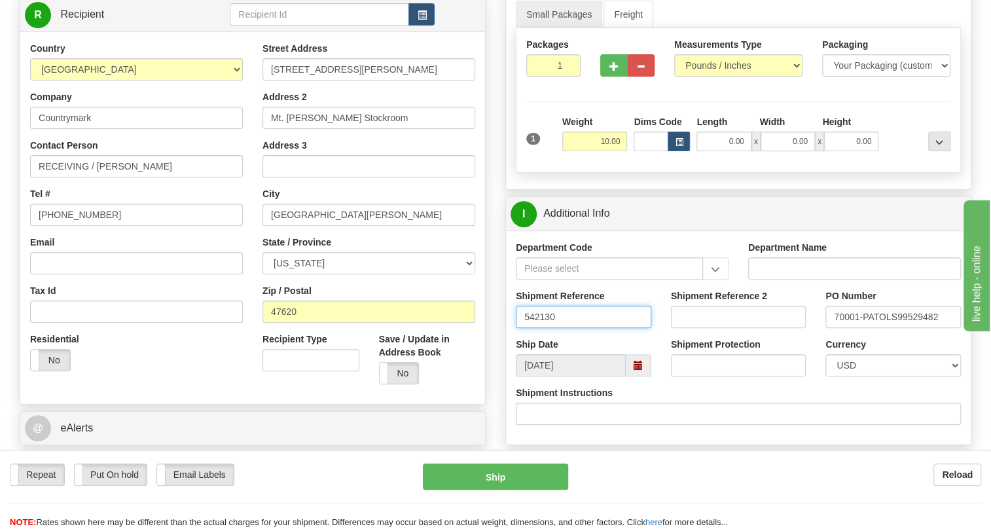
click at [575, 328] on input "542130" at bounding box center [583, 317] width 135 height 22
type input "542130/5399006203"
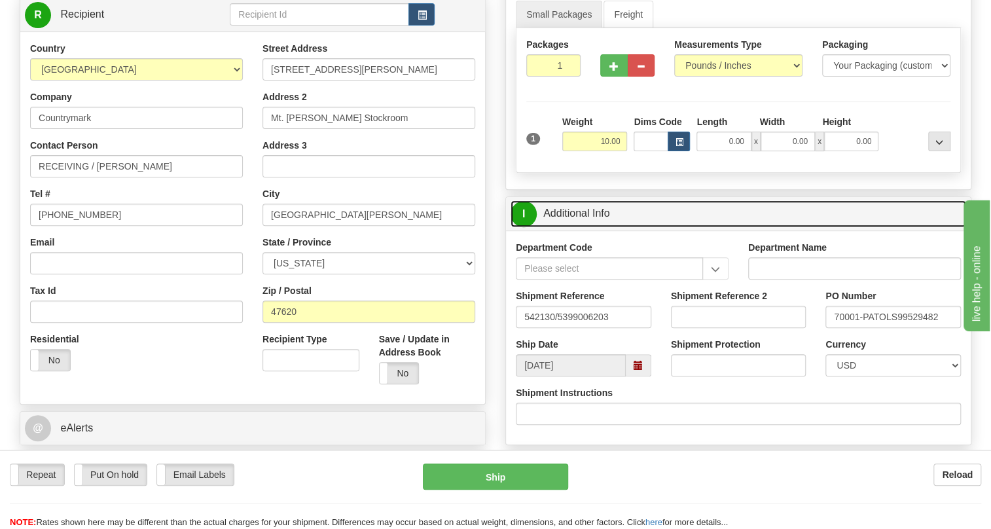
click at [588, 227] on link "I Additional Info" at bounding box center [738, 213] width 456 height 27
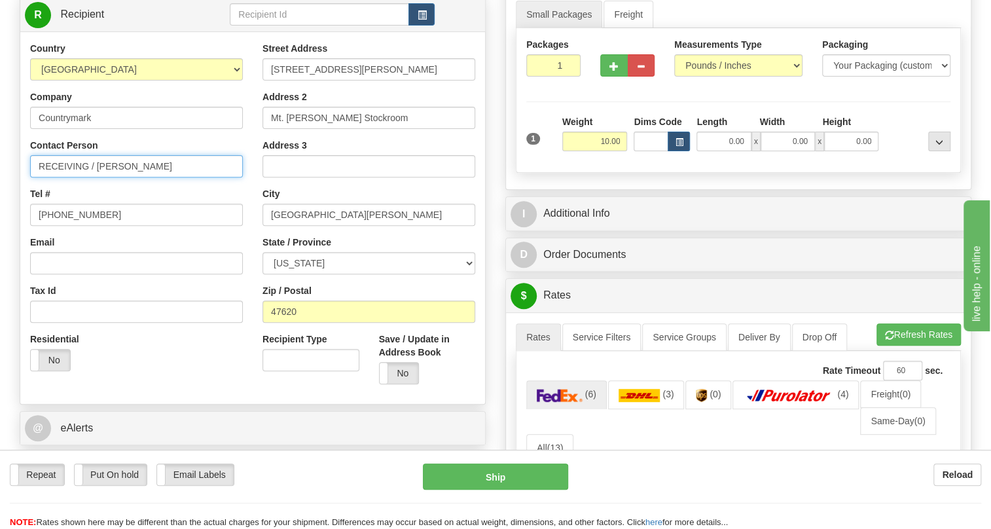
click at [177, 177] on input "RECEIVING / Chris Trabert" at bounding box center [136, 166] width 213 height 22
paste input "Attn: PO# 156633-2"
click at [95, 177] on input "RECEIVING / Chris Trabert / Attn: PO# 156633-2" at bounding box center [136, 166] width 213 height 22
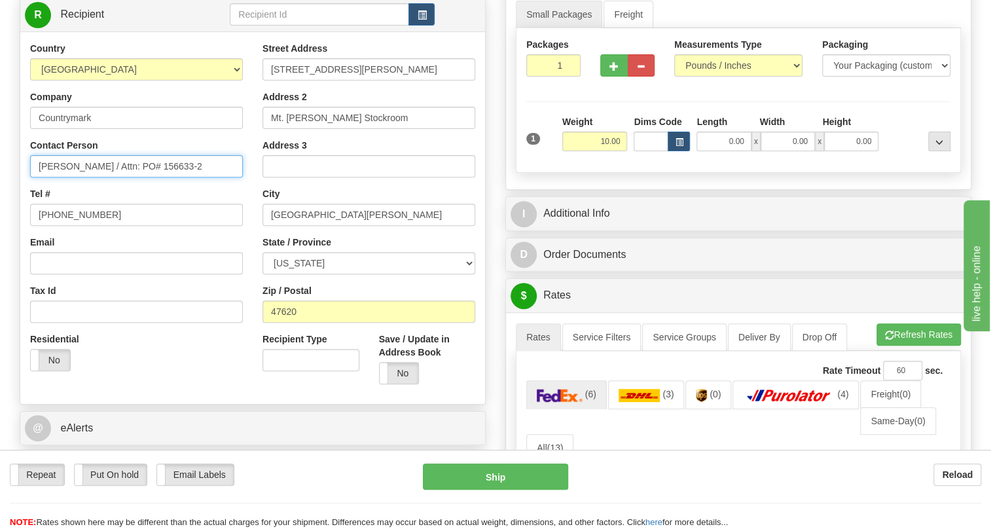
type input "Chris Trabert / Attn: PO# 156633-2"
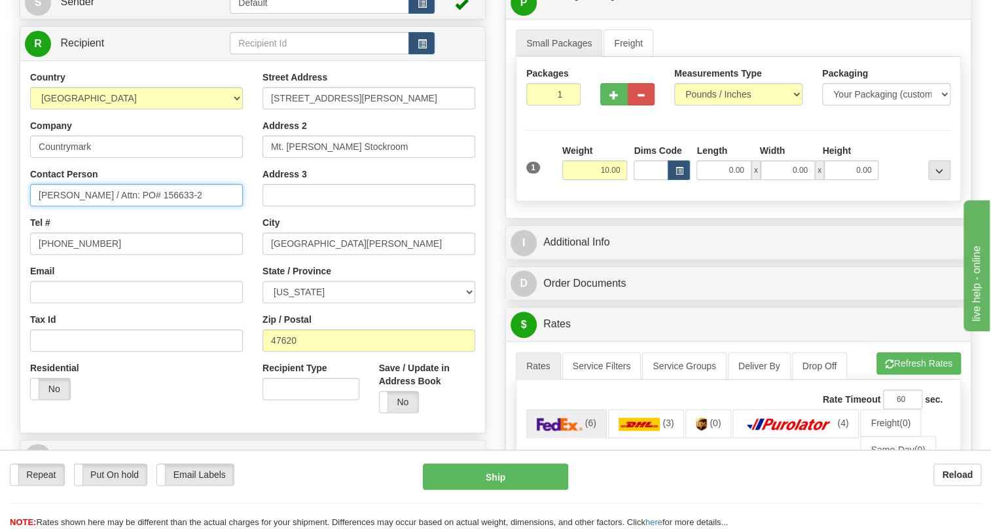
scroll to position [178, 0]
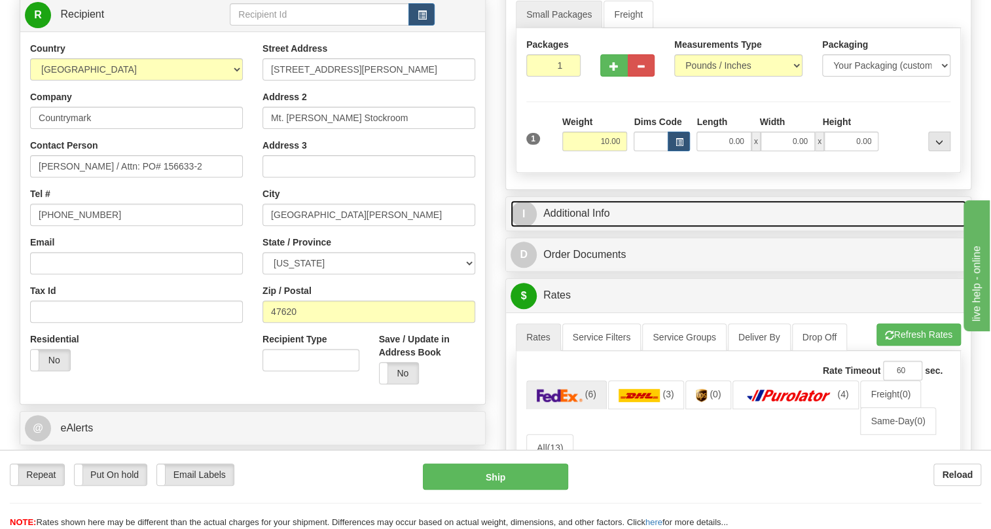
click at [588, 227] on link "I Additional Info" at bounding box center [738, 213] width 456 height 27
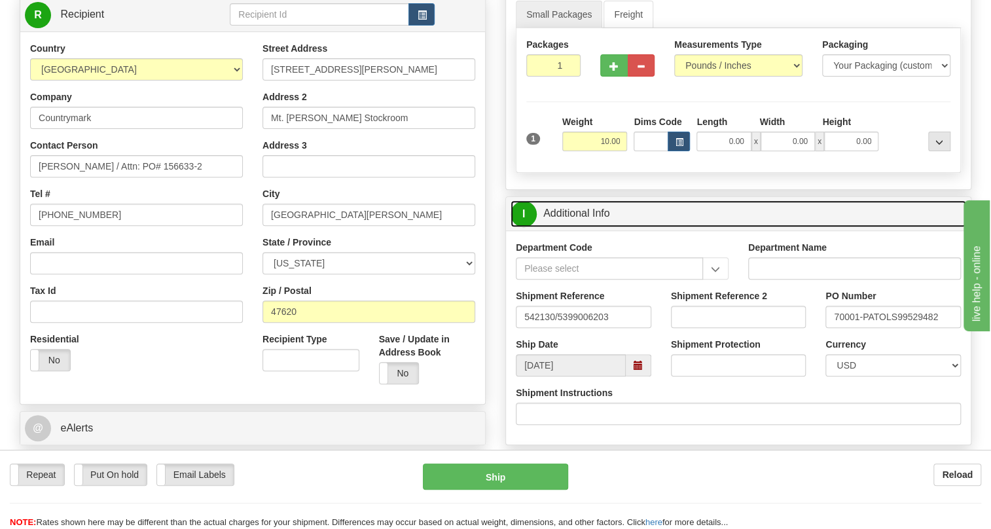
click at [586, 227] on link "I Additional Info" at bounding box center [738, 213] width 456 height 27
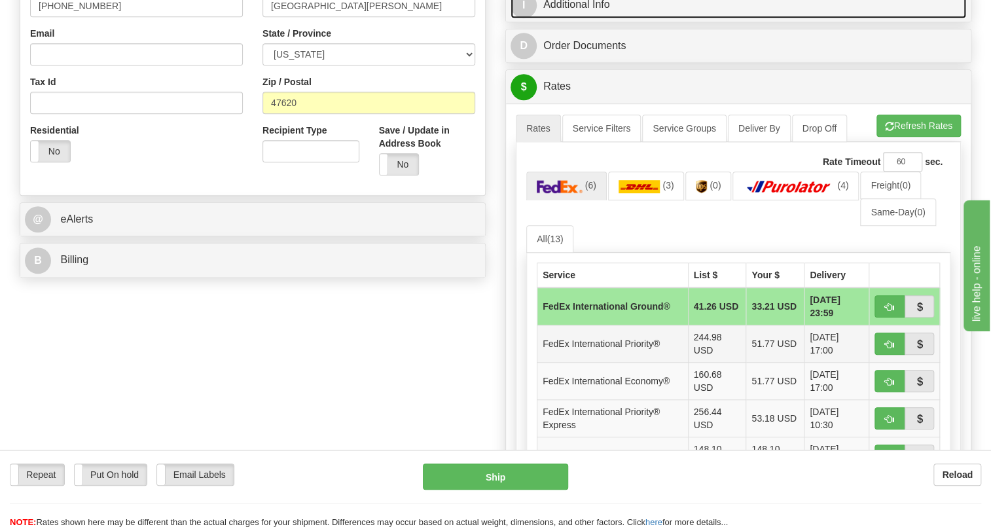
scroll to position [416, 0]
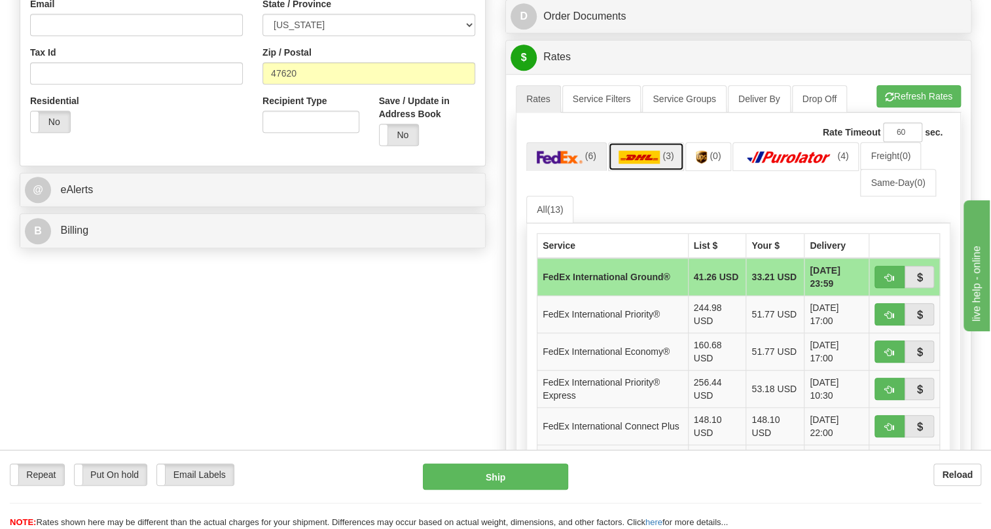
click at [638, 164] on img at bounding box center [639, 157] width 42 height 13
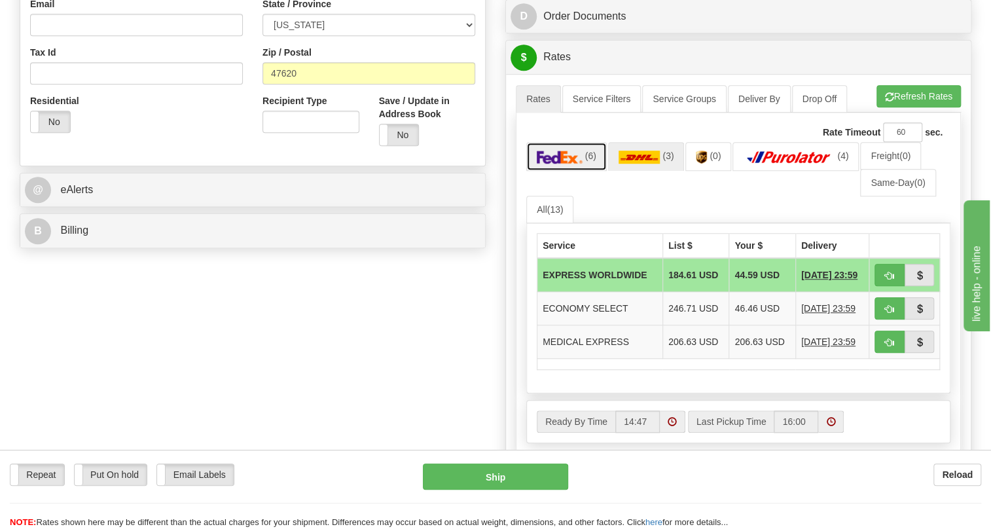
click at [569, 164] on img at bounding box center [560, 157] width 46 height 13
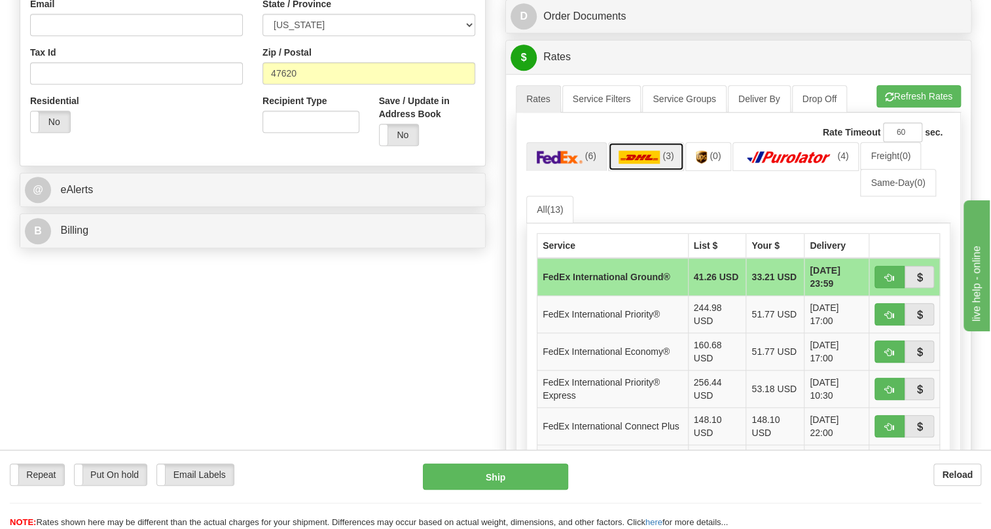
click at [639, 170] on link "(3)" at bounding box center [646, 156] width 77 height 28
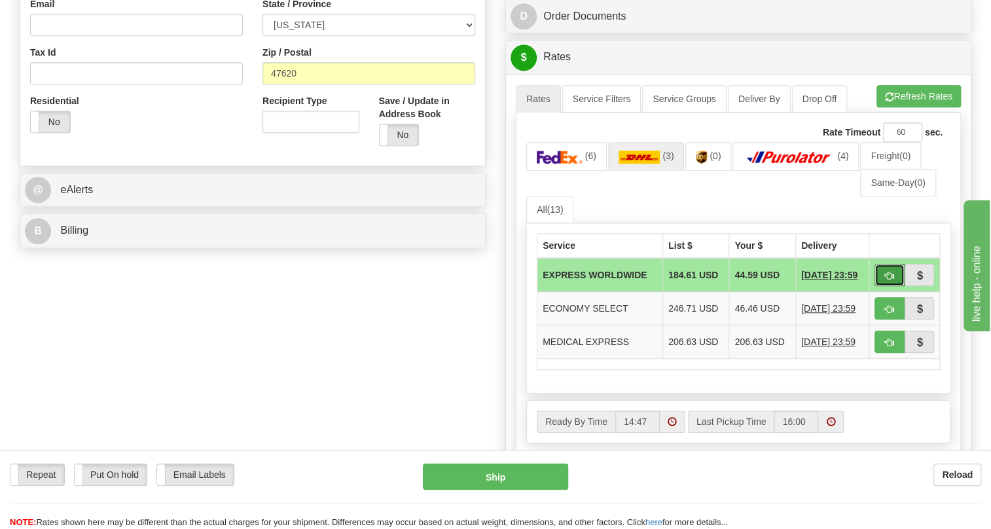
click at [886, 286] on button "button" at bounding box center [889, 275] width 30 height 22
type input "P"
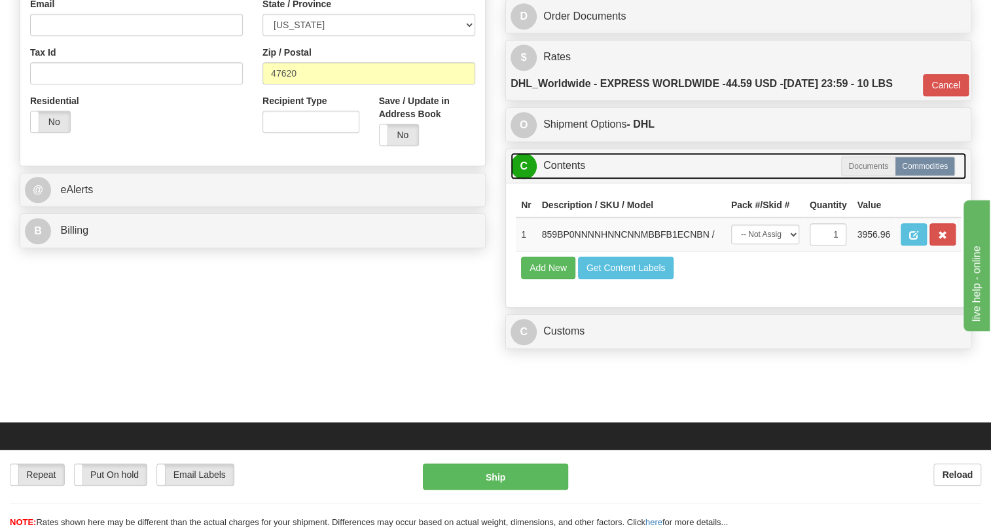
click at [573, 179] on link "C Contents" at bounding box center [738, 165] width 456 height 27
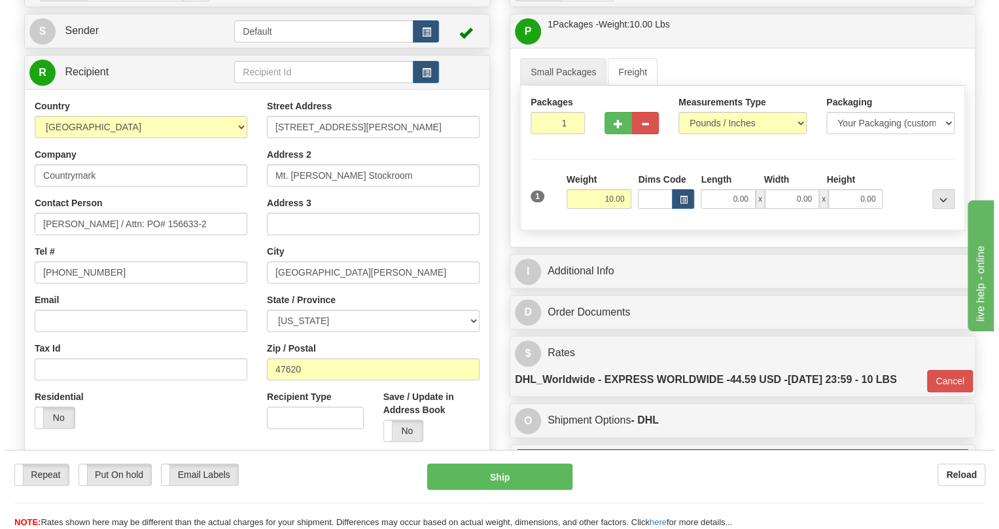
scroll to position [118, 0]
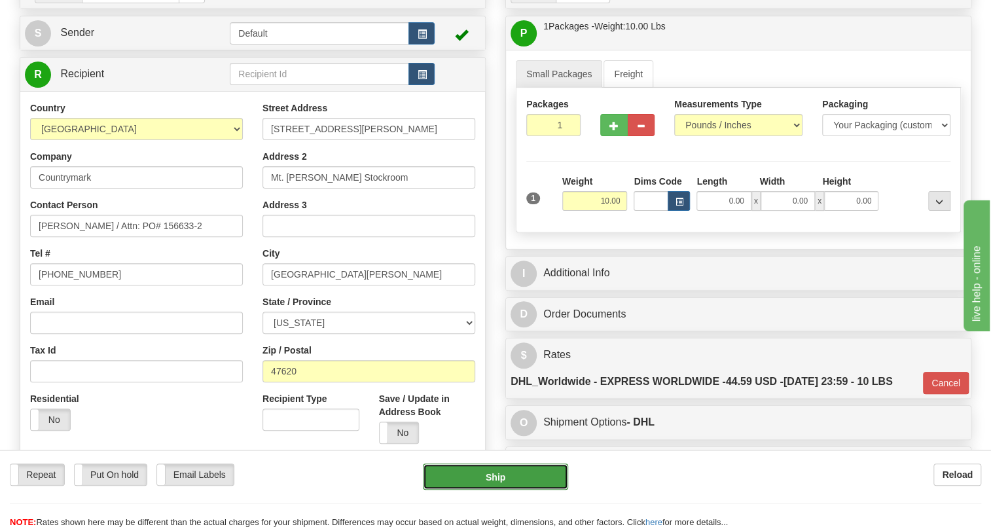
click at [500, 476] on button "Ship" at bounding box center [495, 476] width 145 height 26
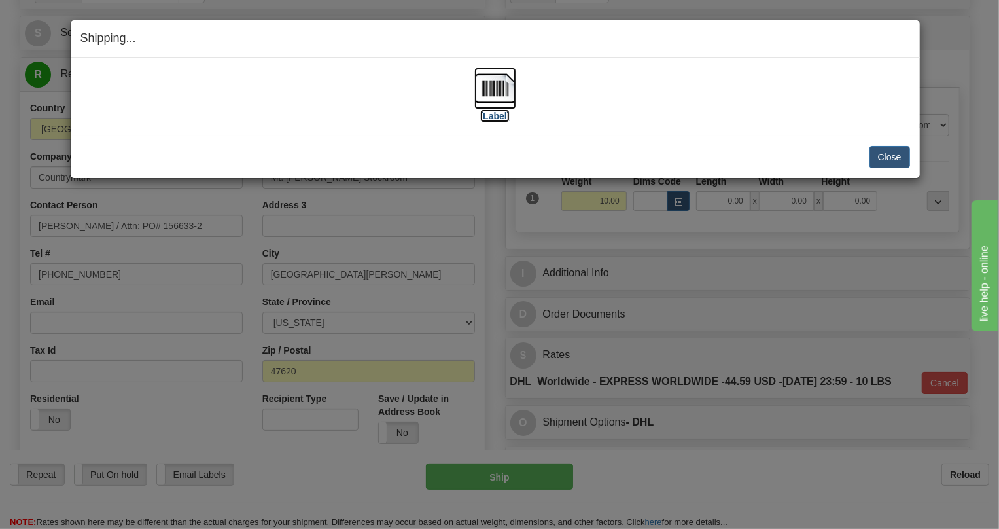
click at [486, 88] on img at bounding box center [496, 88] width 42 height 42
click at [903, 158] on button "Close" at bounding box center [890, 157] width 41 height 22
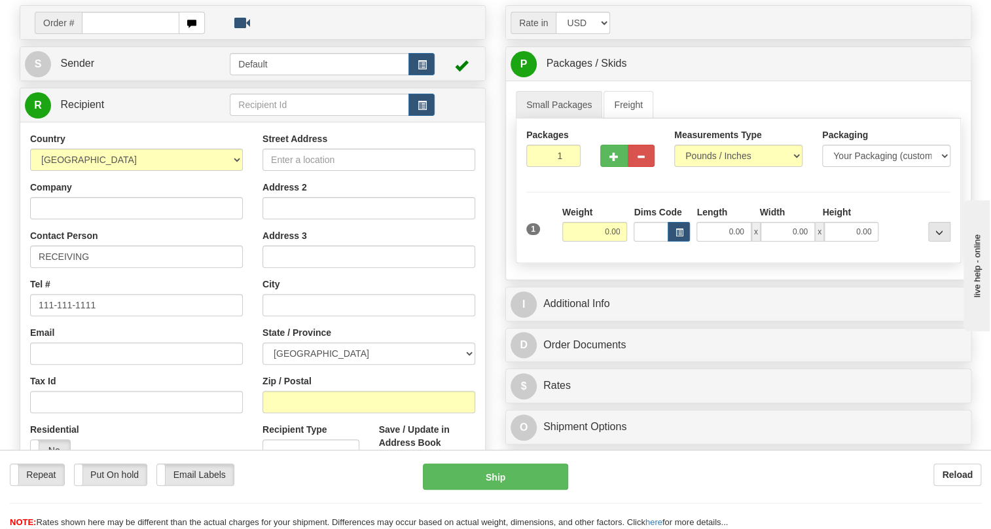
scroll to position [178, 0]
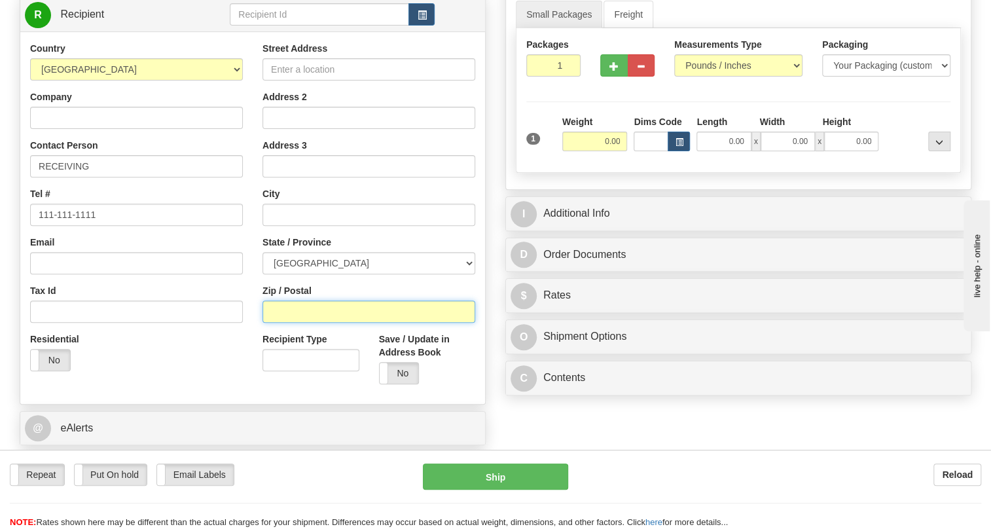
click at [298, 323] on input "Zip / Postal" at bounding box center [368, 311] width 213 height 22
paste input "T9E 0C2"
type input "T9E 0C2"
click at [243, 264] on div "Country [GEOGRAPHIC_DATA] [GEOGRAPHIC_DATA] [GEOGRAPHIC_DATA] [GEOGRAPHIC_DATA]…" at bounding box center [136, 211] width 232 height 339
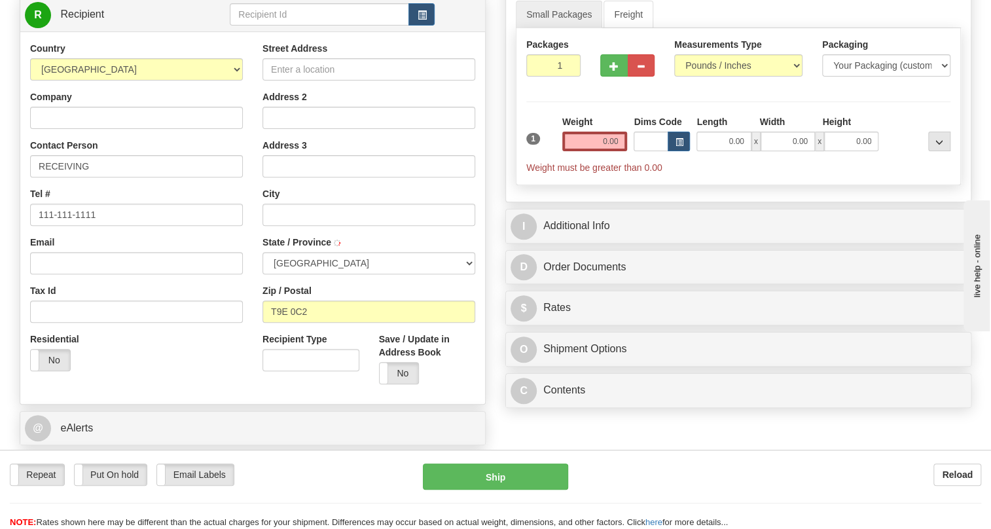
type input "NISKU"
click at [291, 323] on input "T9E 0C2" at bounding box center [368, 311] width 213 height 22
type input "CNUL ALBIAN C/O ALBIAN CENTRAL"
type input "2705 5 ST"
type input "Attn: To CNUL Albian Parts Warehouse"
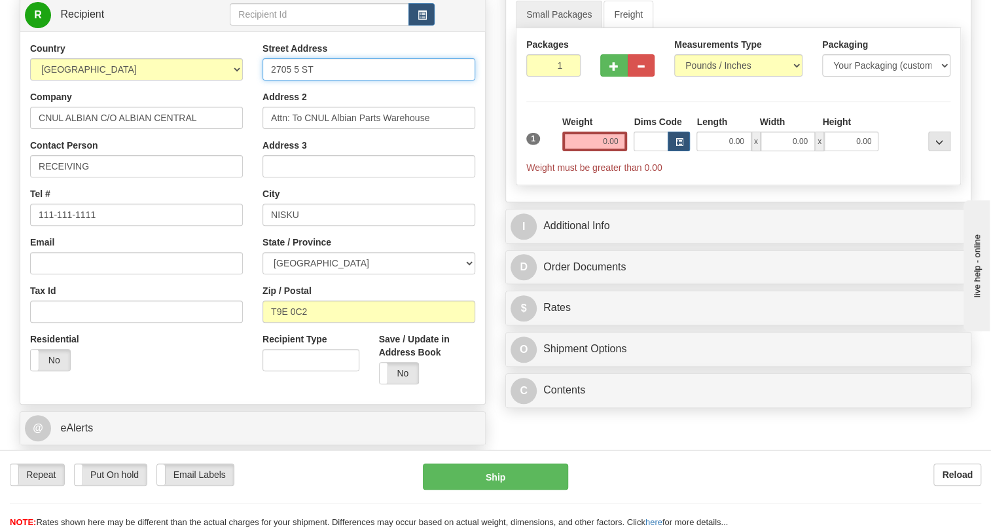
click at [298, 81] on input "2705 5 ST" at bounding box center [368, 69] width 213 height 22
click at [327, 81] on input "[STREET_ADDRESS]" at bounding box center [368, 69] width 213 height 22
type input "[STREET_ADDRESS]"
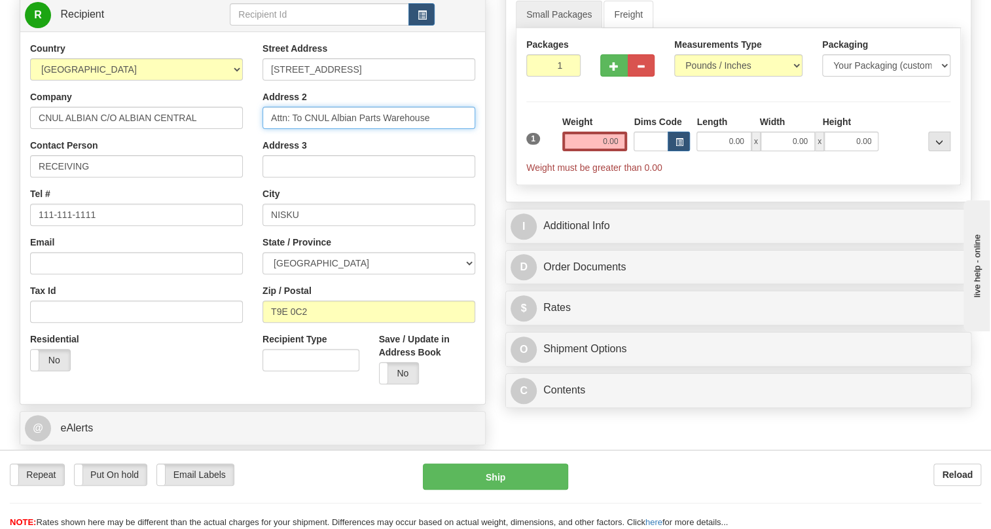
drag, startPoint x: 429, startPoint y: 147, endPoint x: 359, endPoint y: 149, distance: 70.1
click at [359, 129] on input "Attn: To CNUL Albian Parts Warehouse" at bounding box center [368, 118] width 213 height 22
type input "Attn: To CNUL Albian"
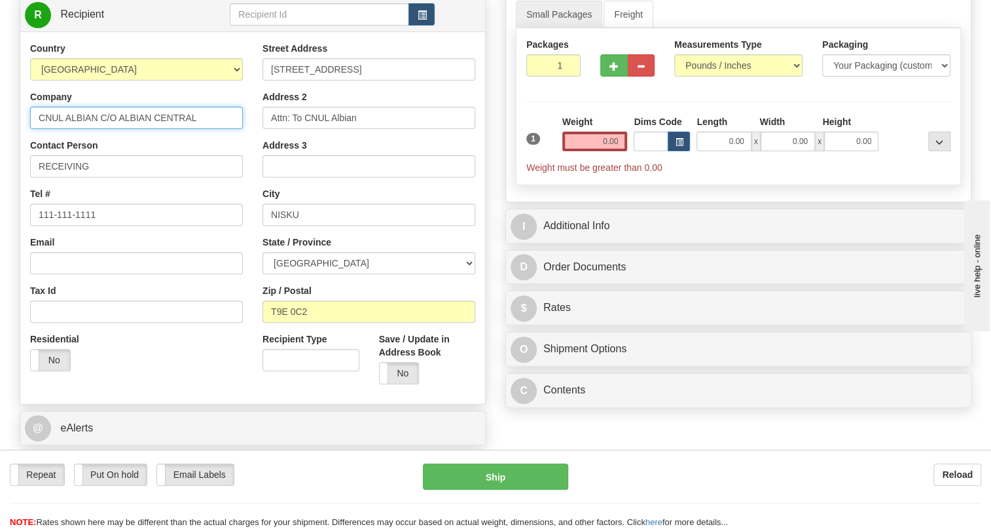
drag, startPoint x: 196, startPoint y: 147, endPoint x: 99, endPoint y: 150, distance: 97.6
click at [99, 129] on input "CNUL ALBIAN C/O ALBIAN CENTRAL" at bounding box center [136, 118] width 213 height 22
paste input "Parts Warehouse"
type input "CNUL ALBIAN - Parts Warehouse C/O A"
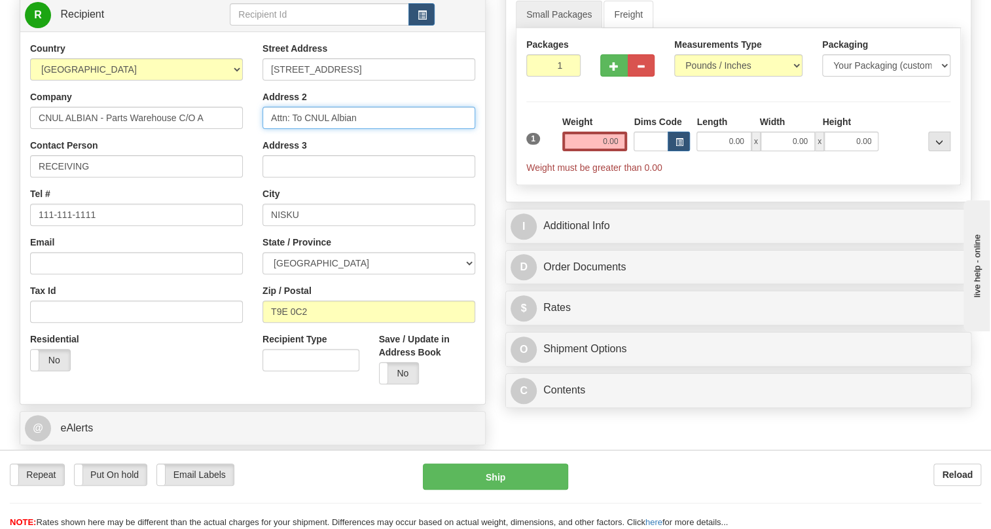
drag, startPoint x: 366, startPoint y: 150, endPoint x: 260, endPoint y: 155, distance: 106.2
click at [260, 155] on div "Street Address [STREET_ADDRESS] Address 2 Attn: To CNUL Albian Address 3 City […" at bounding box center [369, 218] width 232 height 352
click at [598, 151] on input "0.00" at bounding box center [594, 142] width 65 height 20
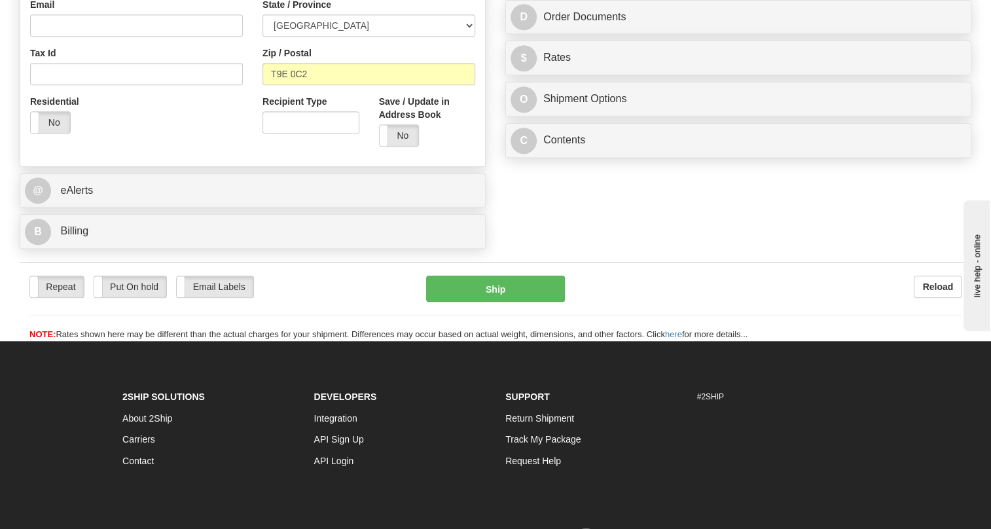
scroll to position [416, 0]
type input "3.00"
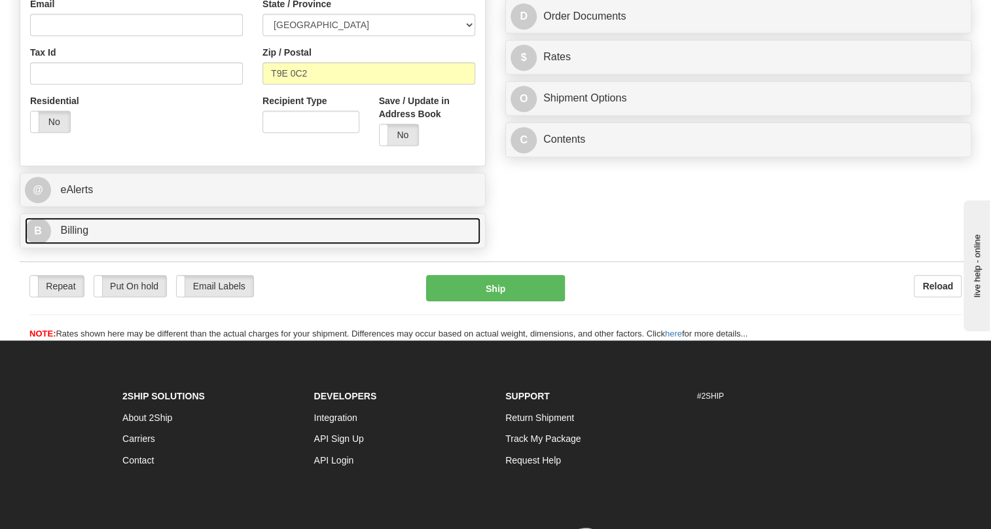
click at [77, 236] on span "Billing" at bounding box center [74, 229] width 28 height 11
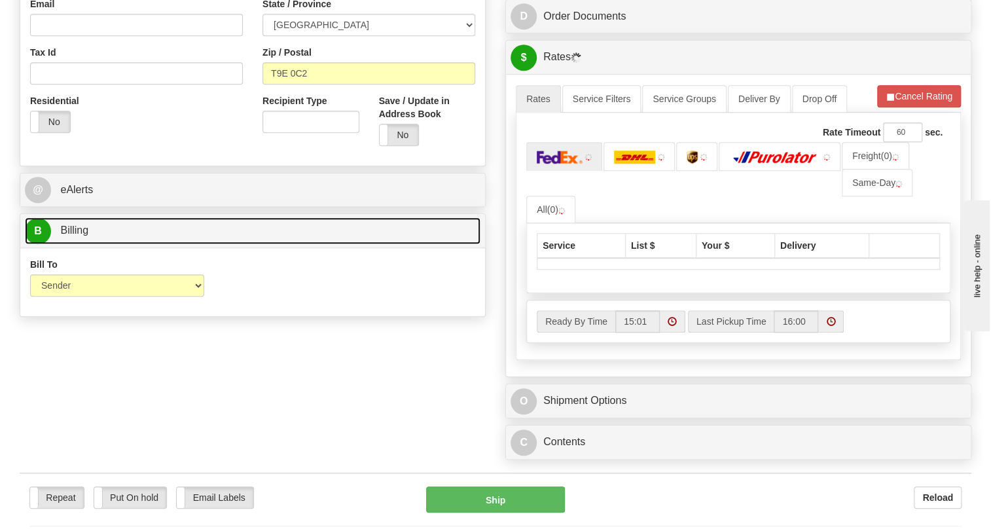
click at [77, 236] on span "Billing" at bounding box center [74, 229] width 28 height 11
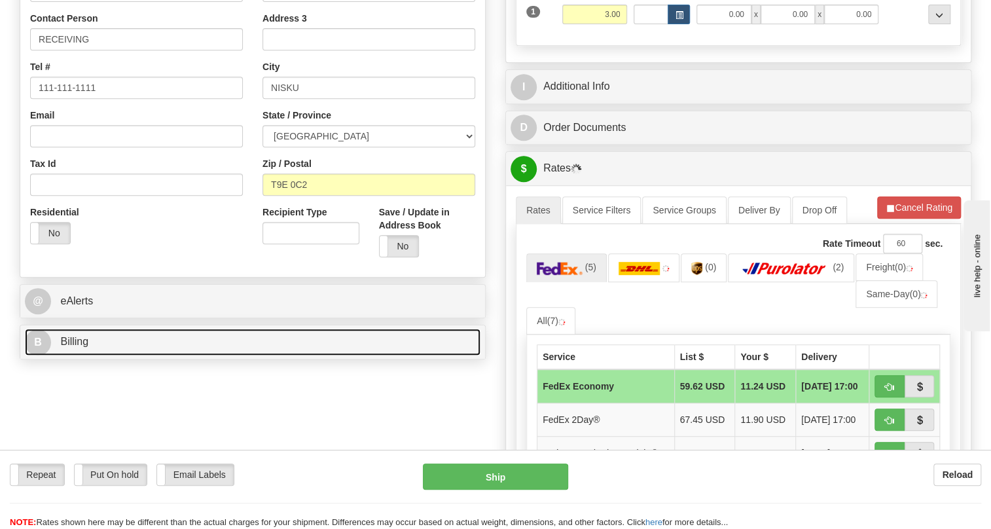
scroll to position [297, 0]
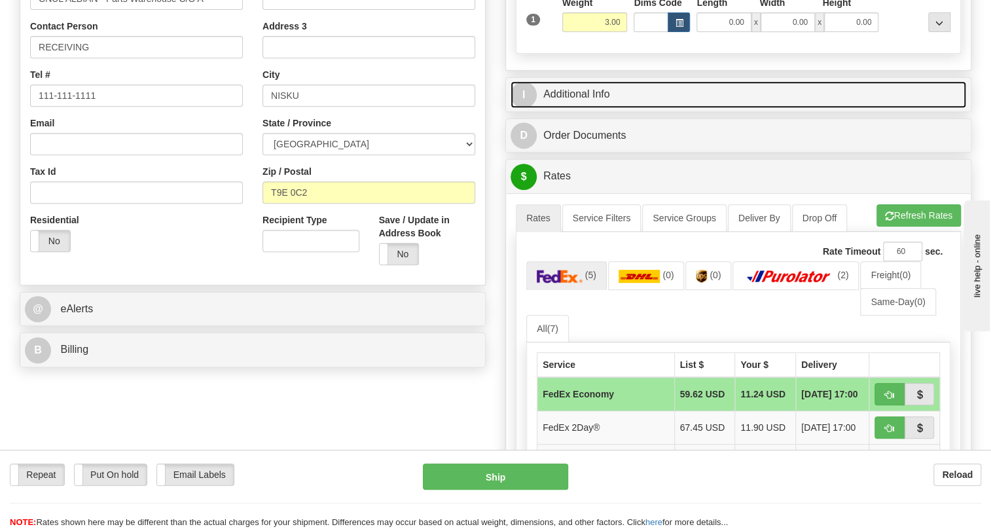
click at [575, 108] on link "I Additional Info" at bounding box center [738, 94] width 456 height 27
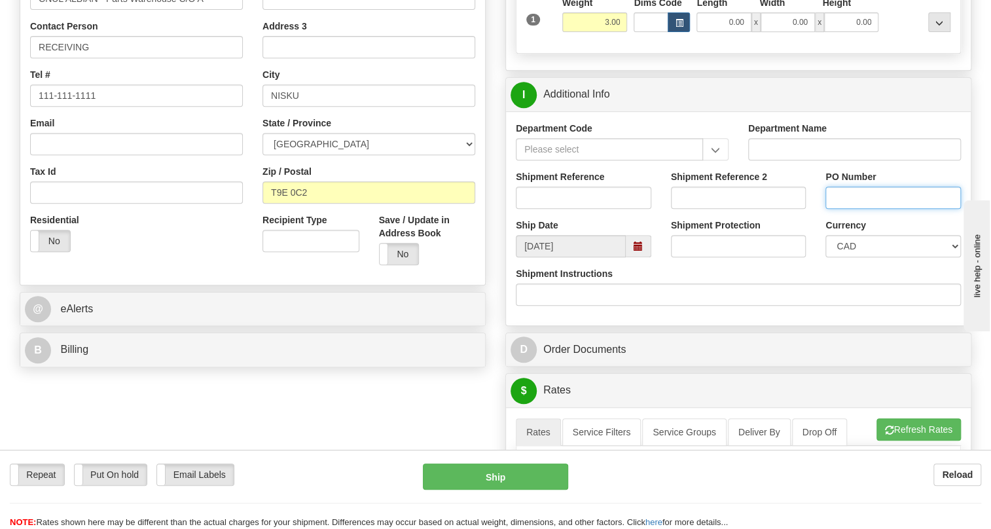
click at [857, 209] on input "PO Number" at bounding box center [892, 198] width 135 height 22
paste input "4605967A"
type input "4605967A"
click at [539, 209] on input "Shipment Reference" at bounding box center [583, 198] width 135 height 22
paste input "0000540531"
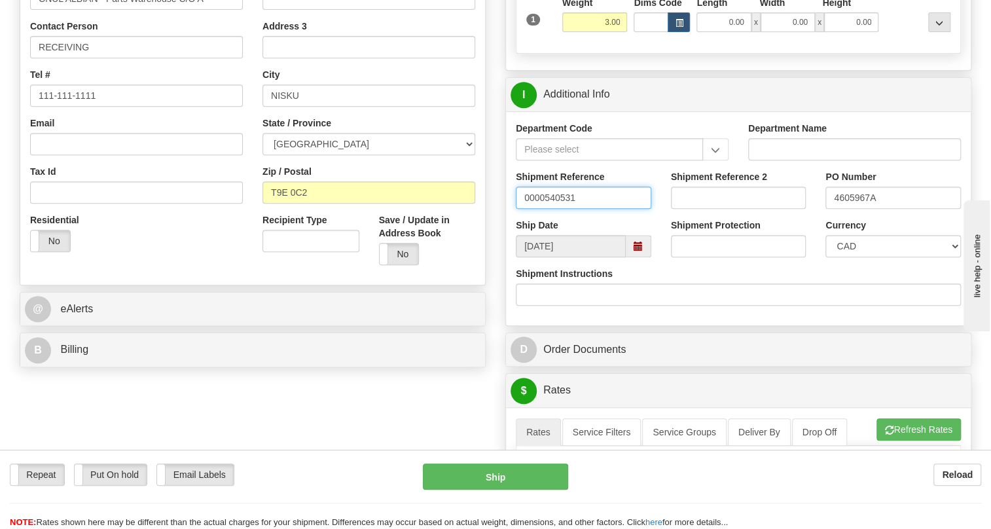
click at [546, 209] on input "0000540531" at bounding box center [583, 198] width 135 height 22
click at [561, 209] on input "540531" at bounding box center [583, 198] width 135 height 22
type input "540531/5399006023"
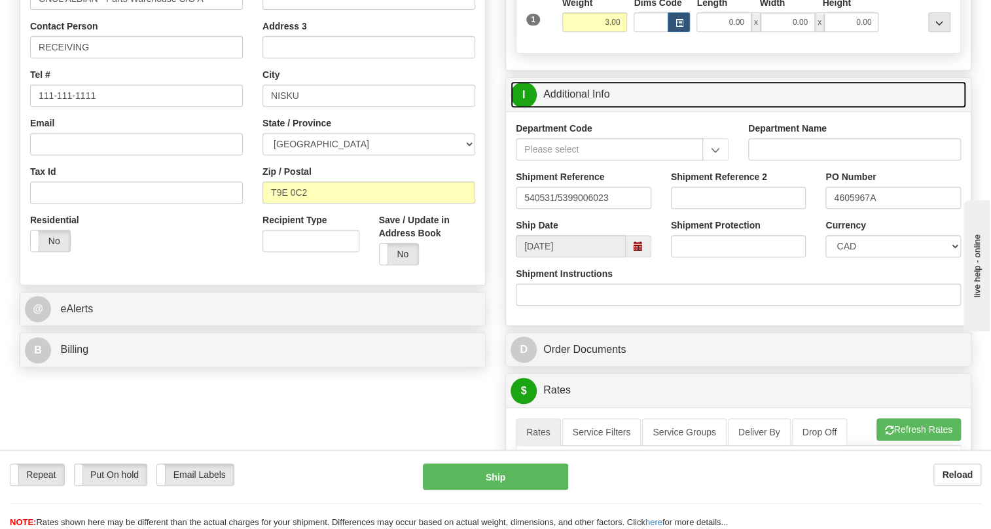
click at [594, 108] on link "I Additional Info" at bounding box center [738, 94] width 456 height 27
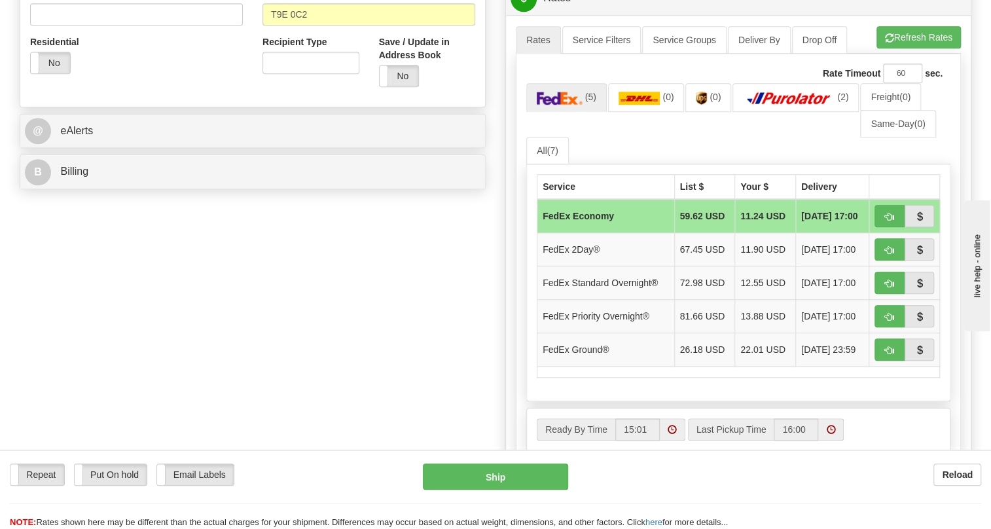
scroll to position [476, 0]
click at [889, 321] on span "button" at bounding box center [889, 316] width 9 height 9
type input "01"
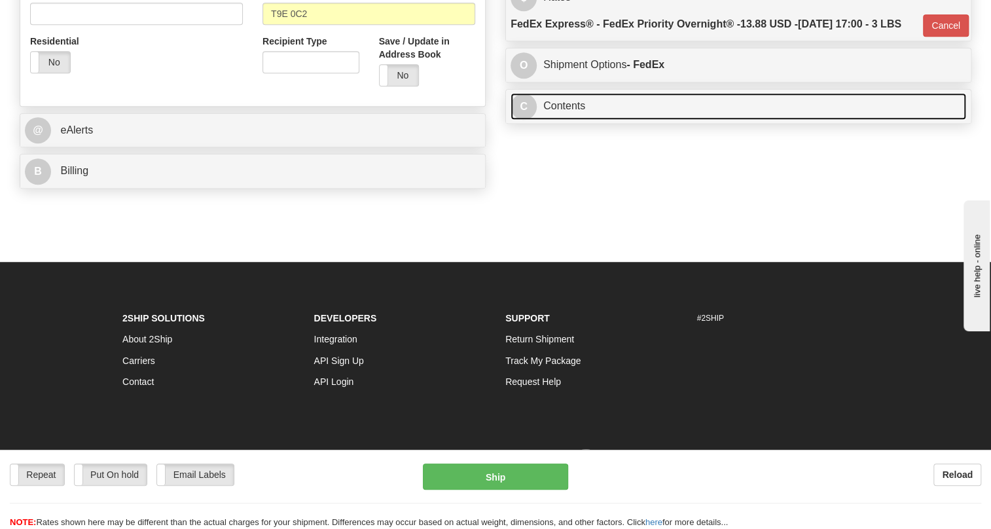
click at [577, 120] on link "C Contents" at bounding box center [738, 106] width 456 height 27
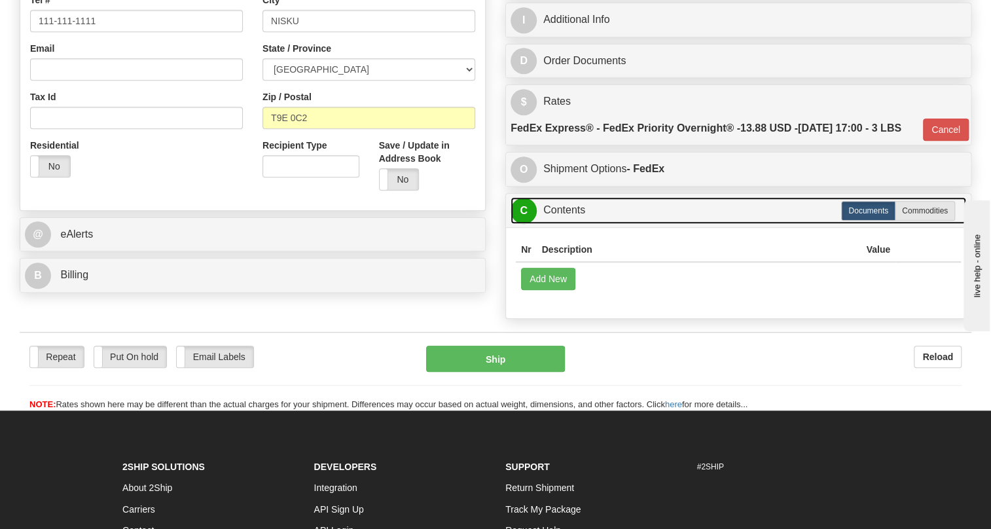
scroll to position [357, 0]
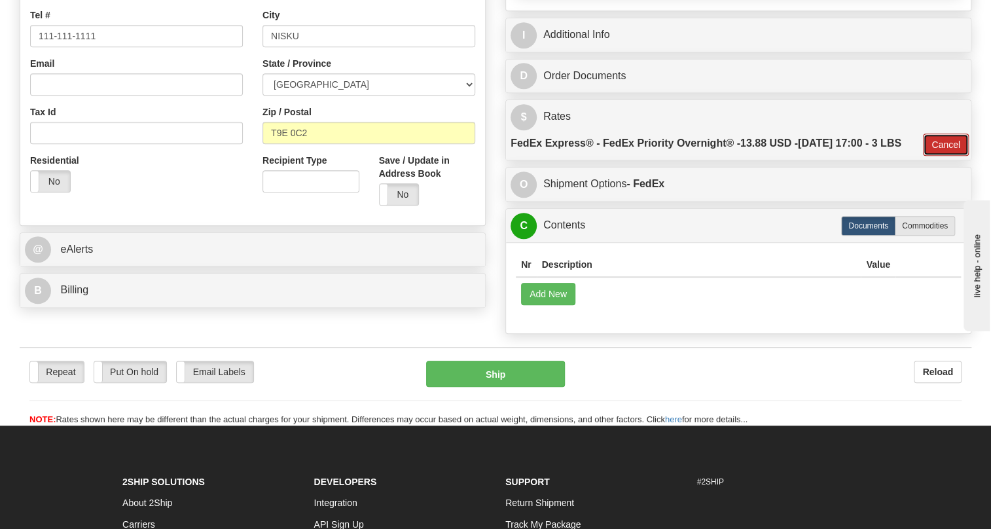
click at [934, 156] on button "Cancel" at bounding box center [946, 145] width 46 height 22
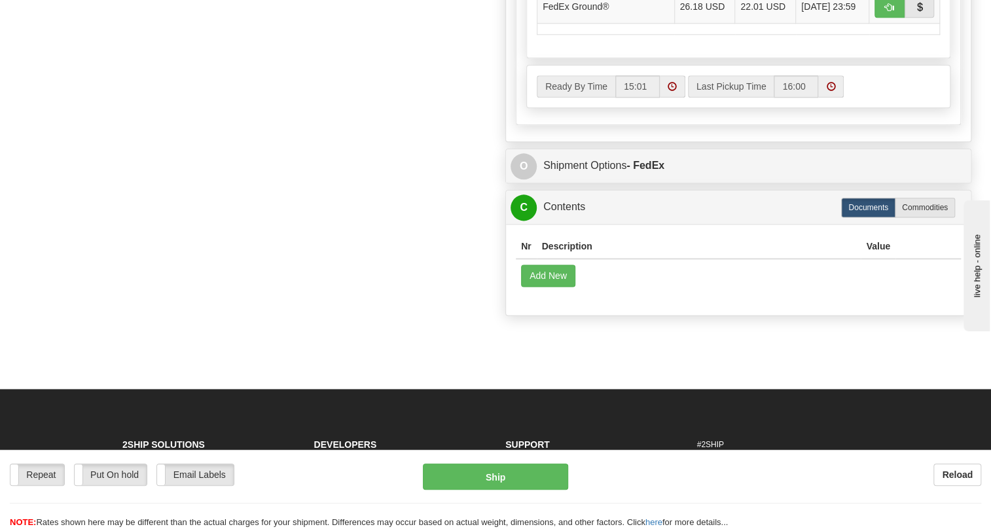
scroll to position [833, 0]
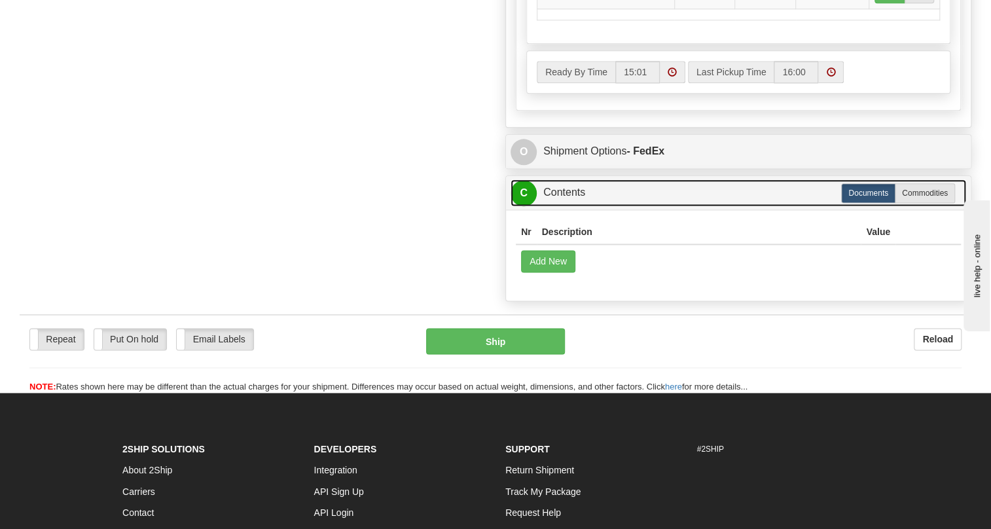
click at [570, 206] on link "C Contents" at bounding box center [738, 192] width 456 height 27
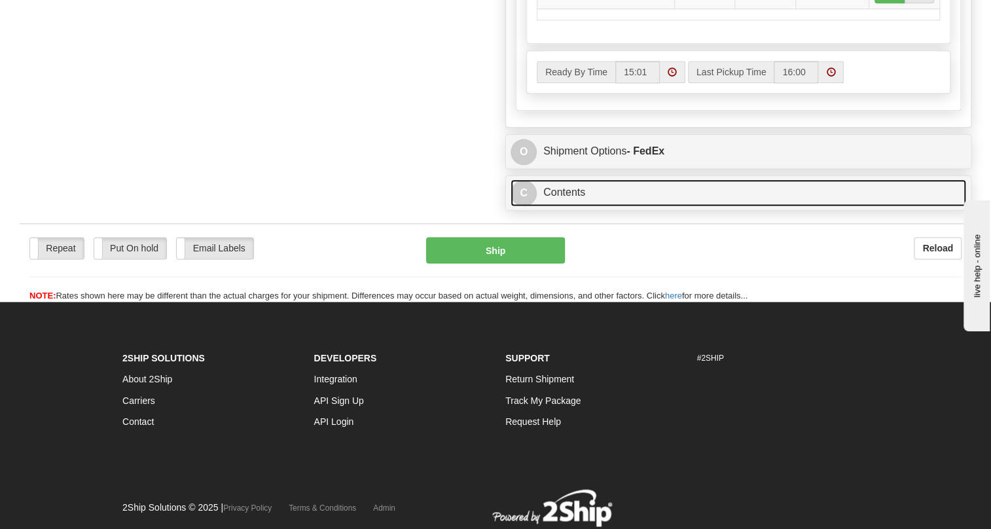
click at [570, 206] on link "C Contents" at bounding box center [738, 192] width 456 height 27
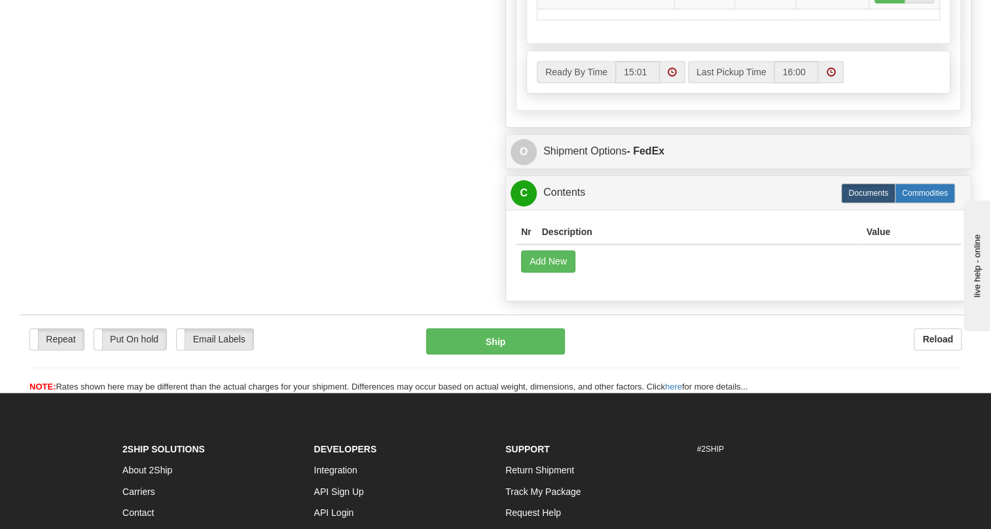
click at [934, 203] on label "Commodities" at bounding box center [925, 193] width 60 height 20
radio input "true"
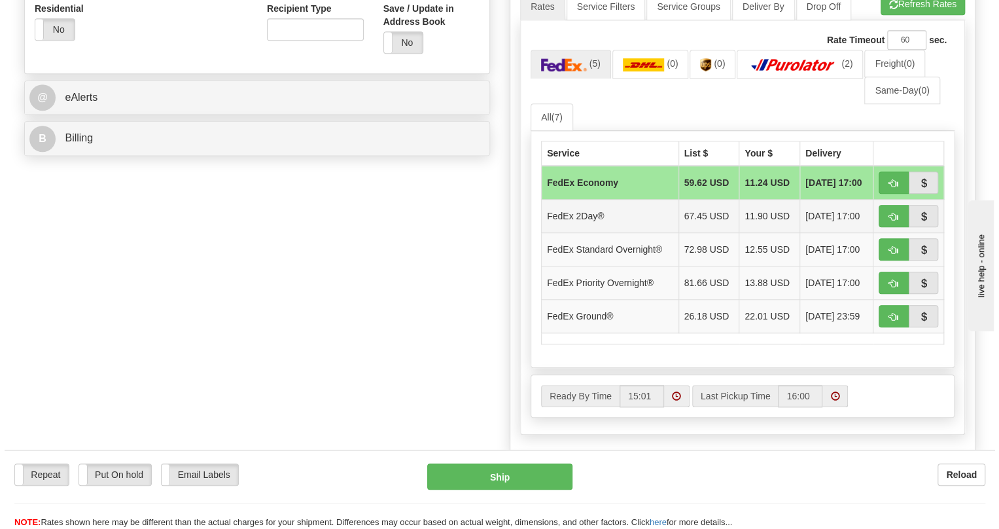
scroll to position [521, 0]
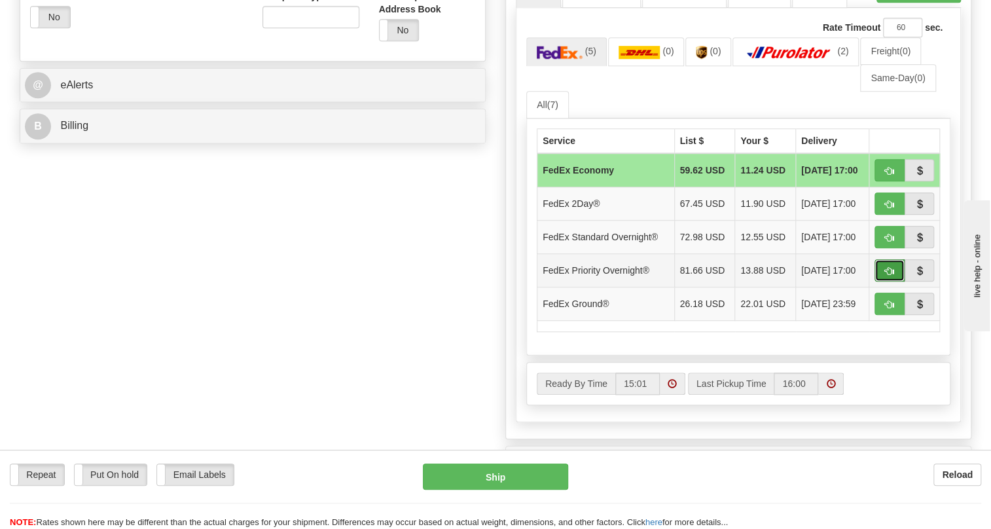
click at [891, 276] on span "button" at bounding box center [889, 271] width 9 height 9
type input "01"
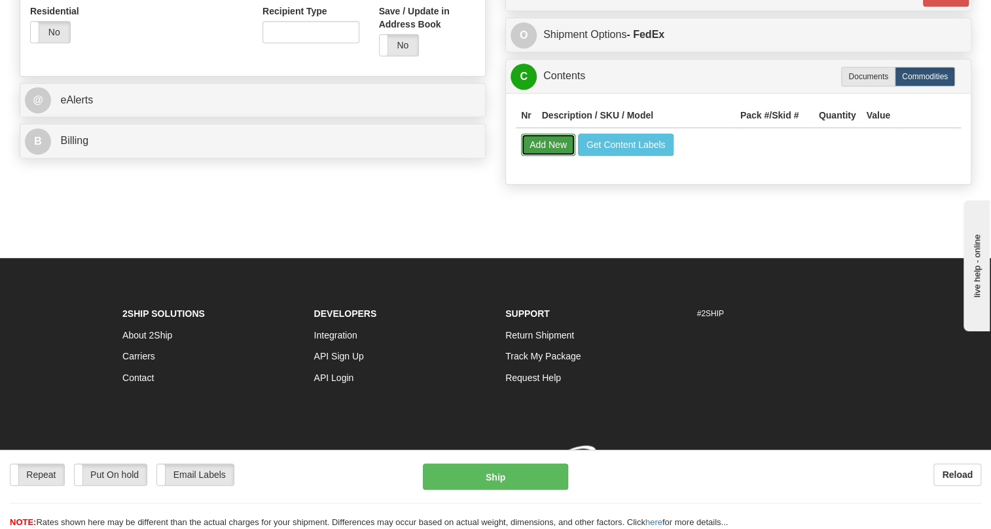
click at [545, 156] on button "Add New" at bounding box center [548, 145] width 54 height 22
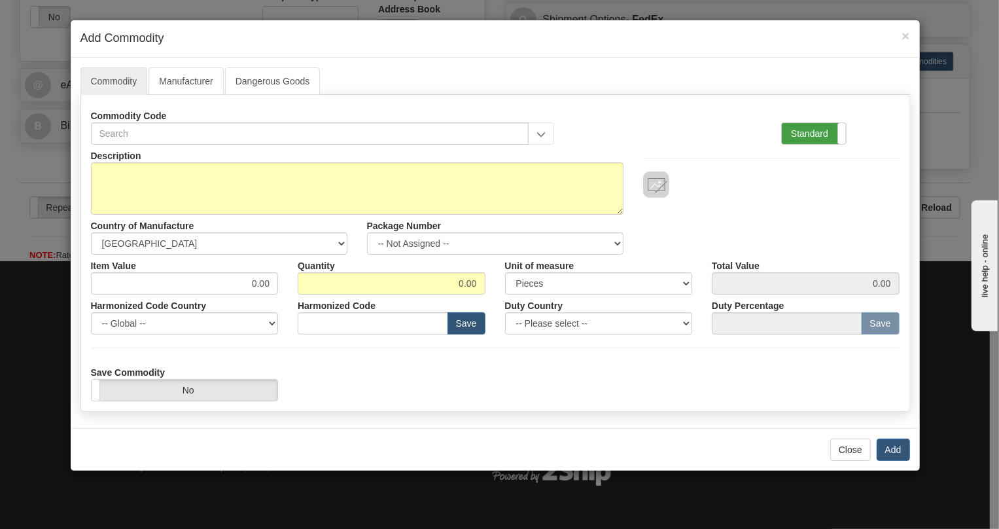
click at [805, 132] on label "Standard" at bounding box center [814, 133] width 64 height 21
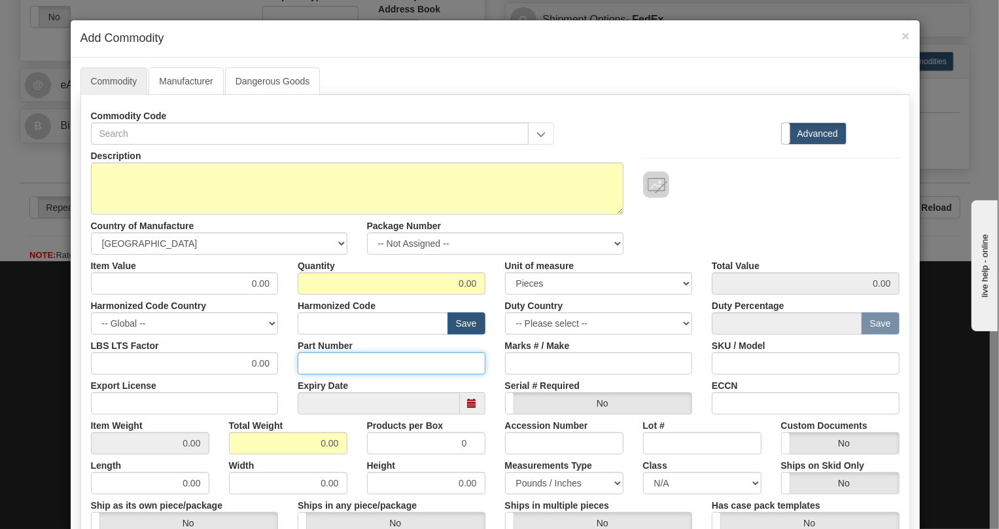
click at [308, 364] on input "Part Number" at bounding box center [392, 363] width 188 height 22
paste input "EUR-0340"
type input "EUR-0340"
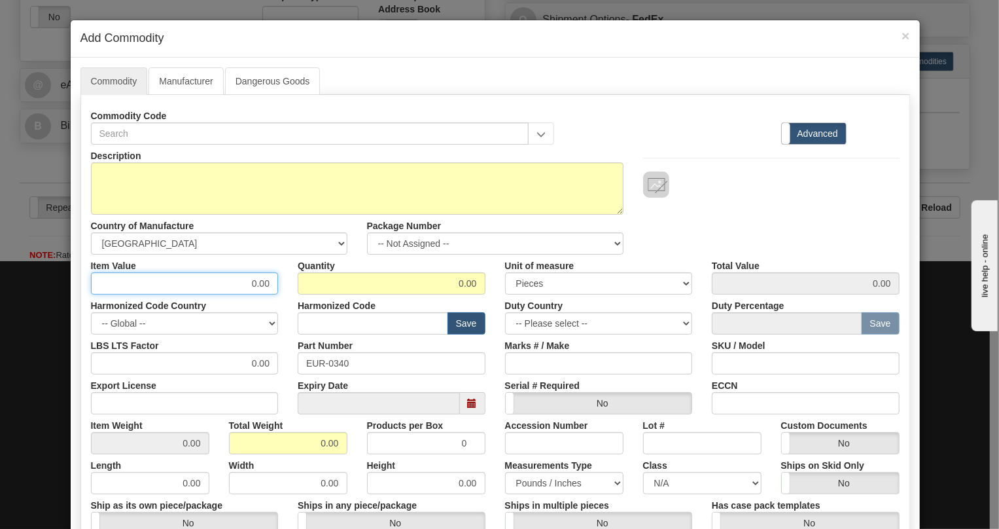
click at [255, 282] on input "0.00" at bounding box center [185, 283] width 188 height 22
paste input "771,24"
click at [255, 282] on input "771,24" at bounding box center [185, 283] width 188 height 22
type input "771.24"
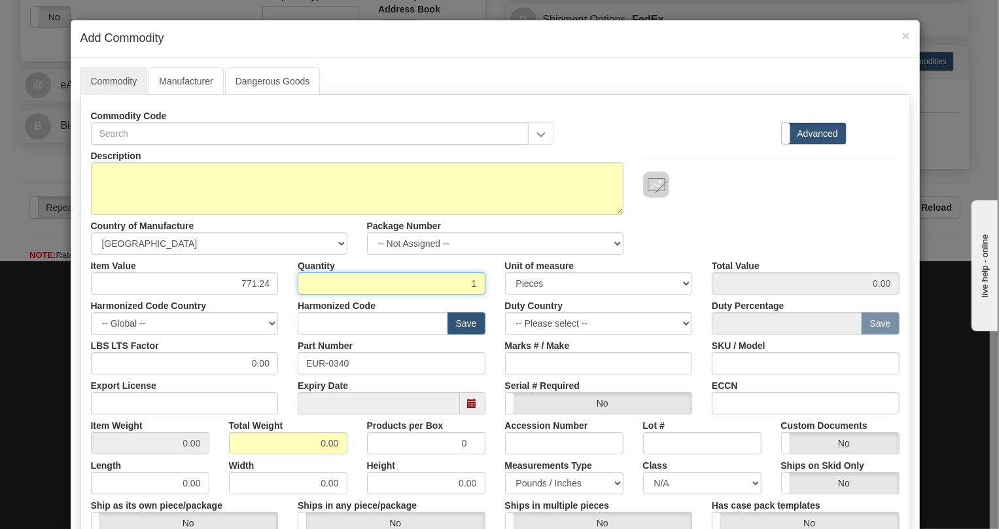
type input "1"
type input "771.24"
click at [288, 300] on div "Harmonized Code Save" at bounding box center [391, 315] width 207 height 40
click at [322, 326] on input "text" at bounding box center [373, 323] width 151 height 22
paste input "8538.90.9090"
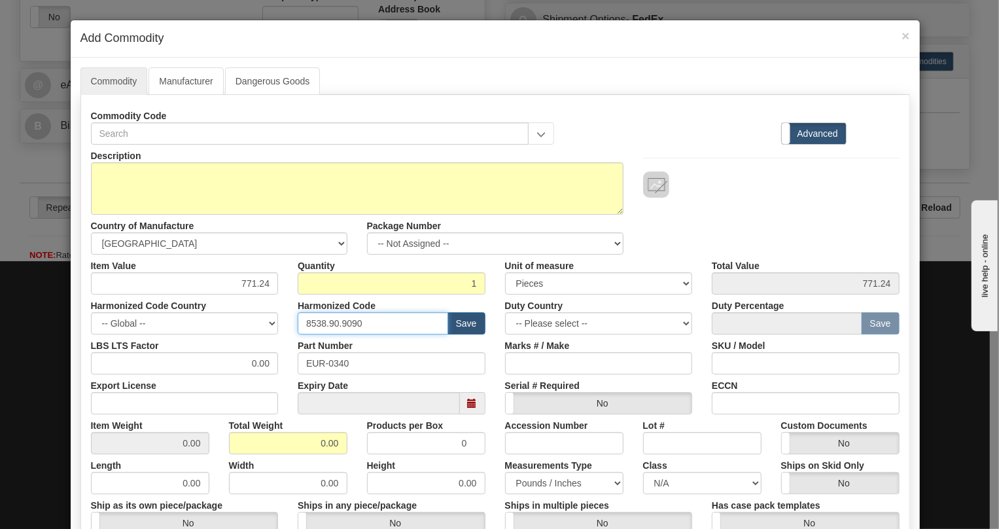
type input "8538.90.9090"
click at [243, 365] on input "0.00" at bounding box center [185, 363] width 188 height 22
type input "1.00"
click at [313, 445] on input "0.00" at bounding box center [288, 443] width 118 height 22
type input "1.00"
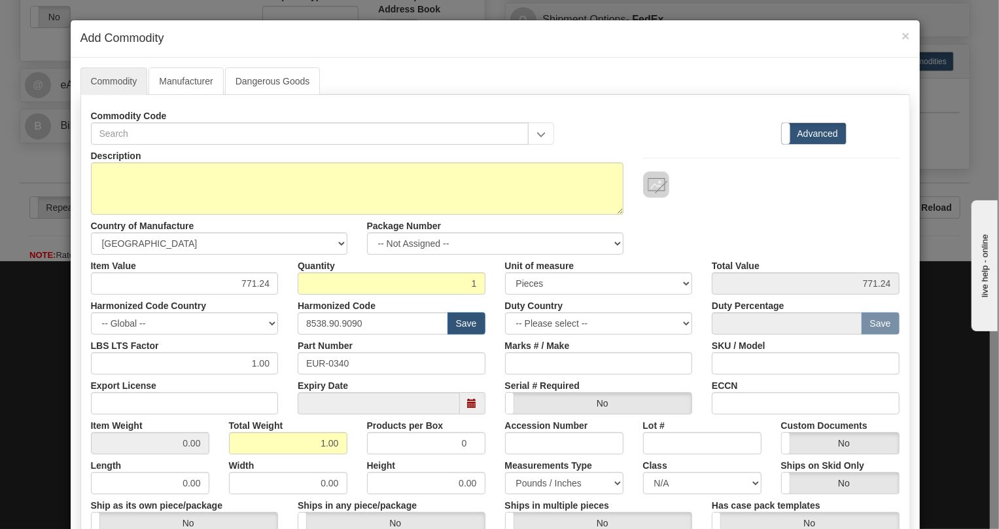
type input "1.0000"
click at [465, 463] on div "Height 0.00" at bounding box center [426, 474] width 138 height 40
click at [332, 363] on input "EUR-0340" at bounding box center [392, 363] width 188 height 22
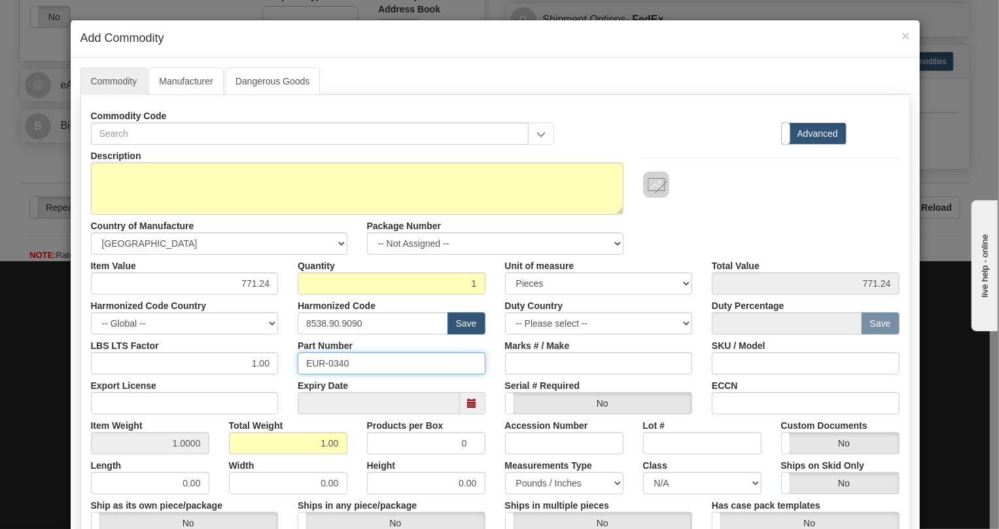
click at [332, 363] on input "EUR-0340" at bounding box center [392, 363] width 188 height 22
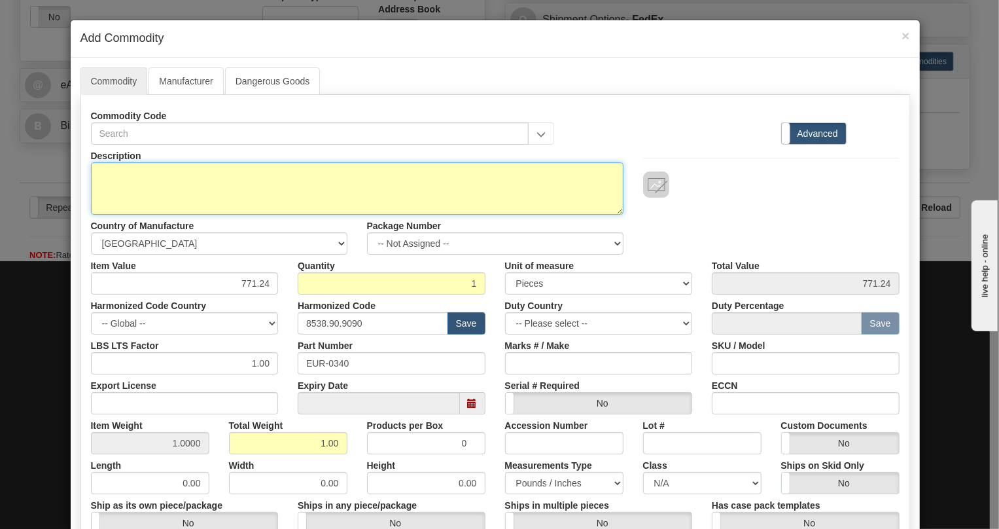
click at [111, 166] on textarea "Description" at bounding box center [357, 188] width 533 height 52
paste textarea "EUR-0340"
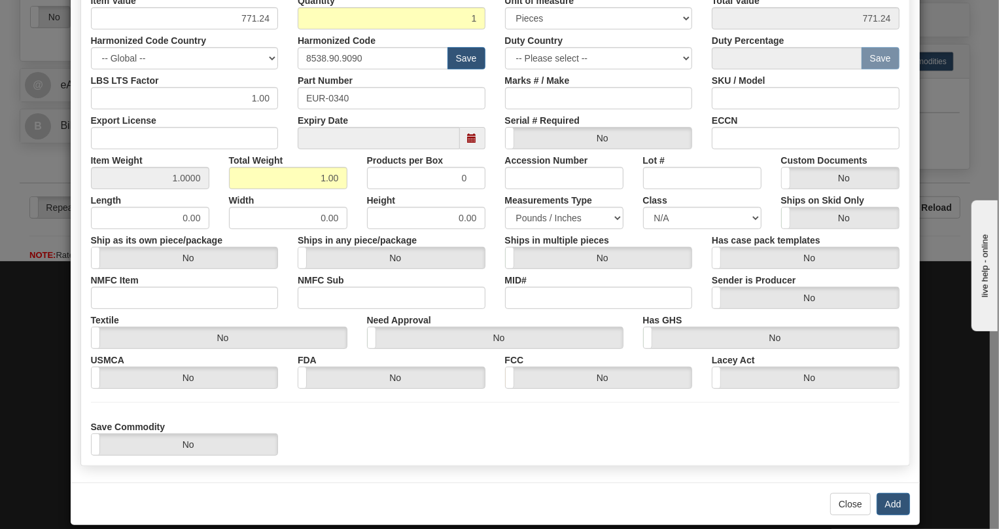
scroll to position [280, 0]
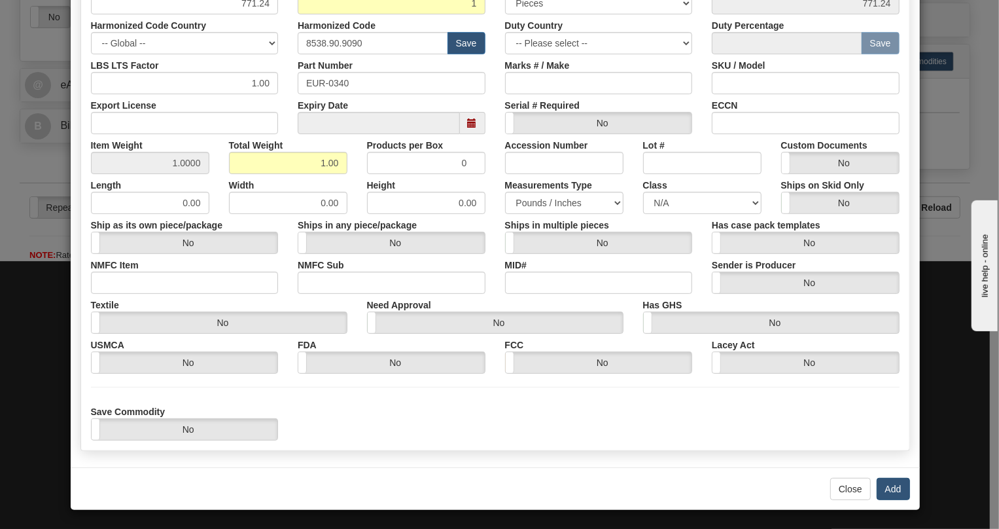
type textarea "EUR-0340"
click at [886, 489] on button "Add" at bounding box center [893, 489] width 33 height 22
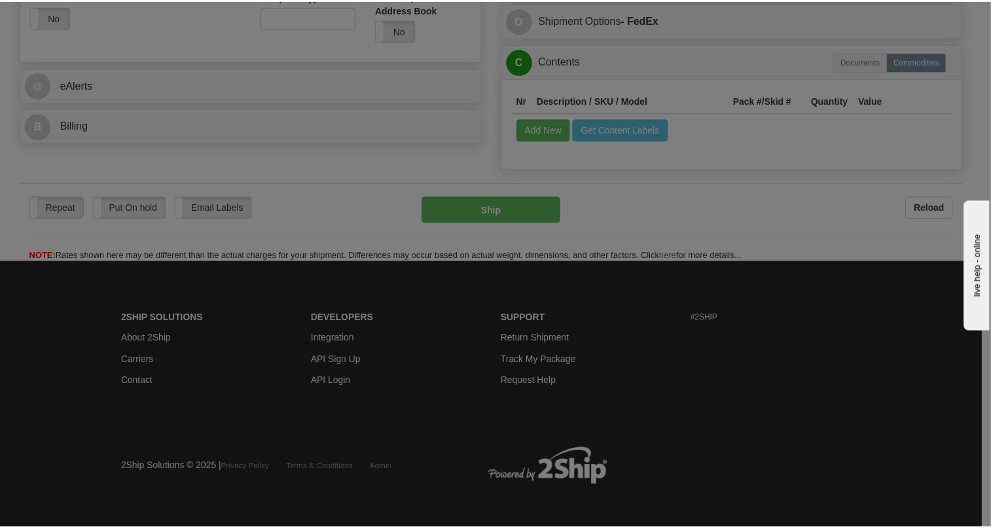
scroll to position [0, 0]
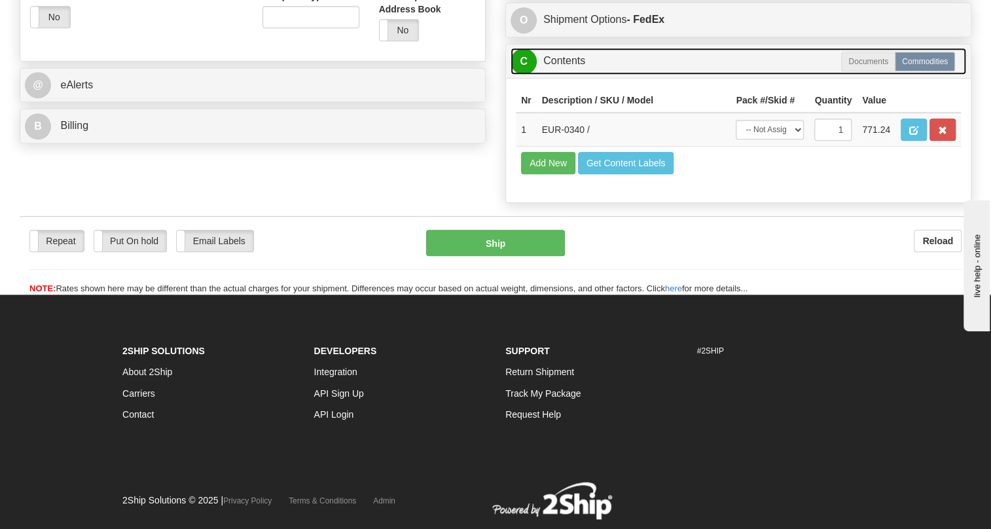
click at [564, 75] on link "C Contents" at bounding box center [738, 61] width 456 height 27
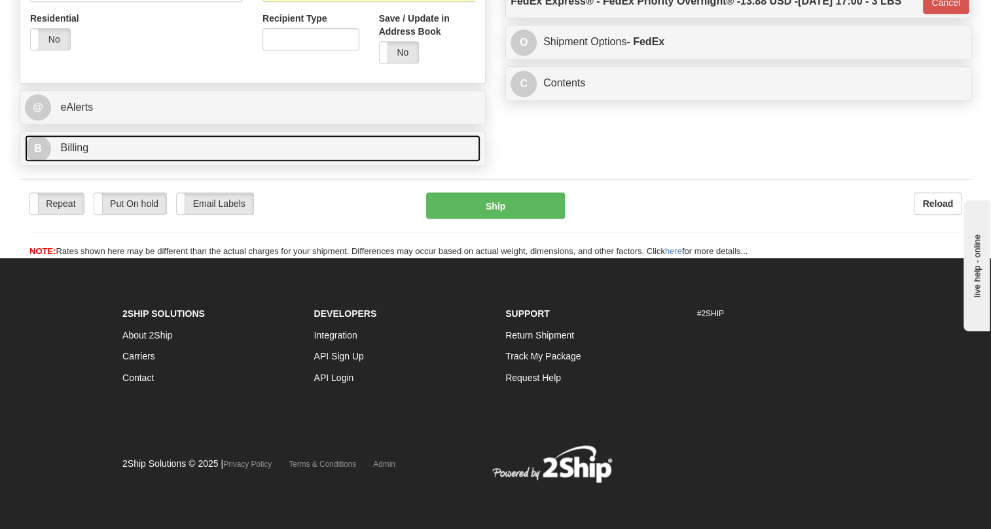
click at [86, 153] on span "Billing" at bounding box center [74, 147] width 28 height 11
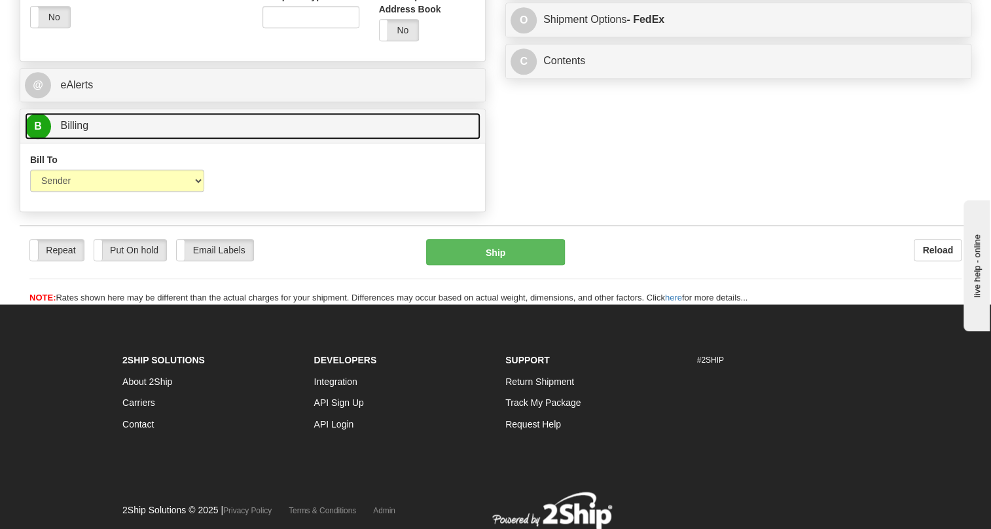
click at [86, 131] on span "Billing" at bounding box center [74, 125] width 28 height 11
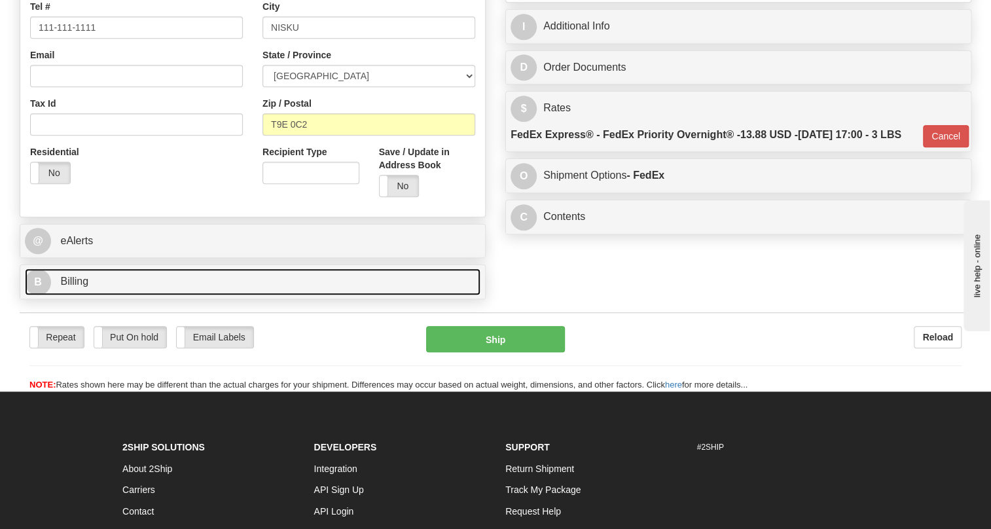
scroll to position [342, 0]
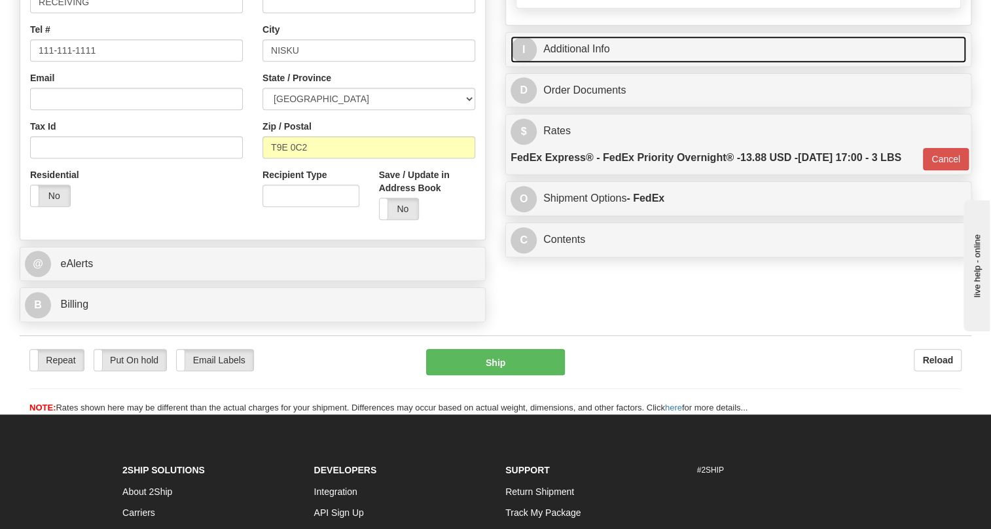
click at [575, 63] on link "I Additional Info" at bounding box center [738, 49] width 456 height 27
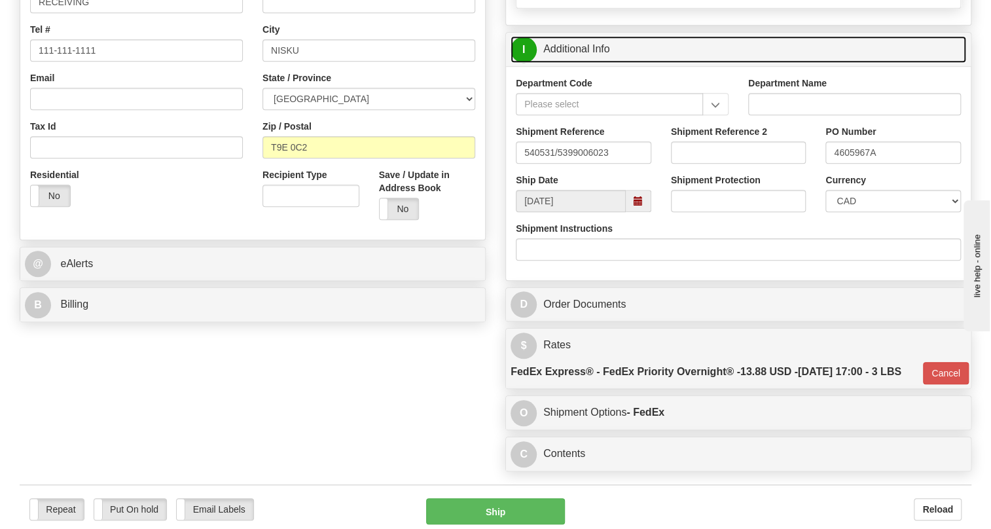
click at [580, 63] on link "I Additional Info" at bounding box center [738, 49] width 456 height 27
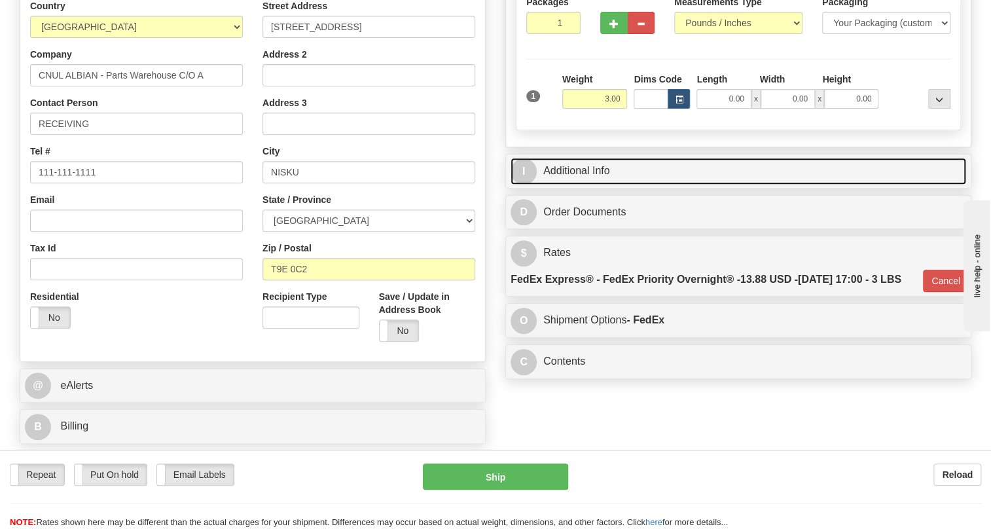
scroll to position [164, 0]
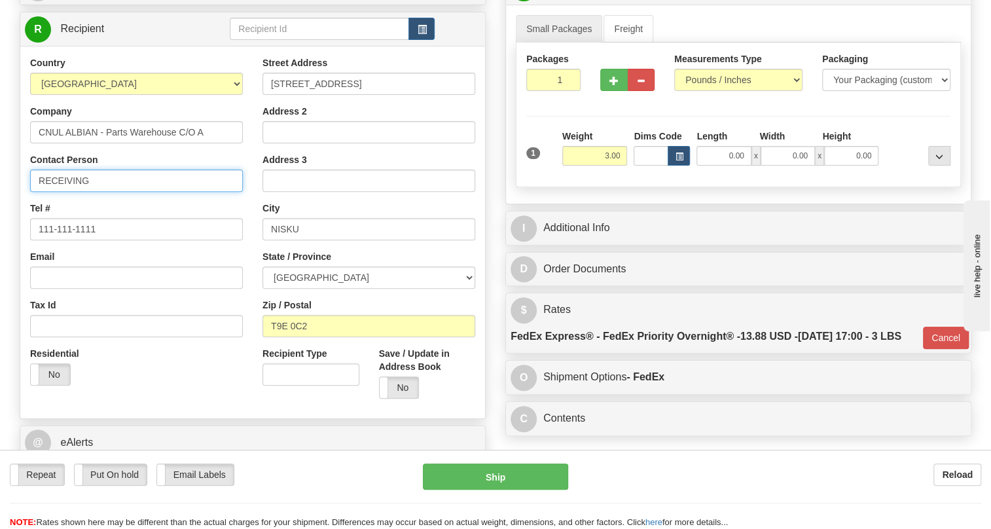
click at [127, 192] on input "RECEIVING" at bounding box center [136, 181] width 213 height 22
paste input "[PERSON_NAME]"
type input "RECEIVING / [PERSON_NAME]"
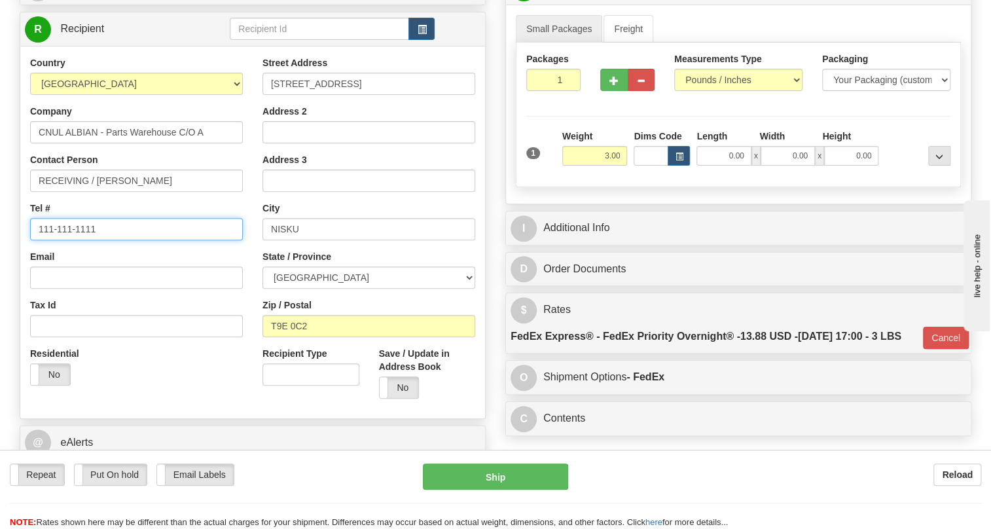
click at [80, 240] on input "111-111-1111" at bounding box center [136, 229] width 213 height 22
paste input "[PHONE_NUMBER]"
type input "[PHONE_NUMBER]"
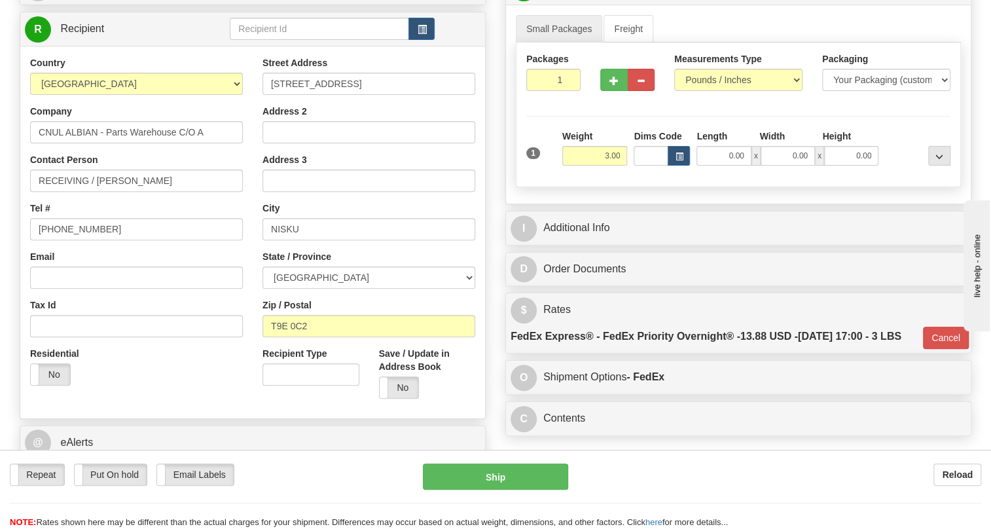
click at [186, 234] on div "Tel # [PHONE_NUMBER]" at bounding box center [136, 221] width 213 height 39
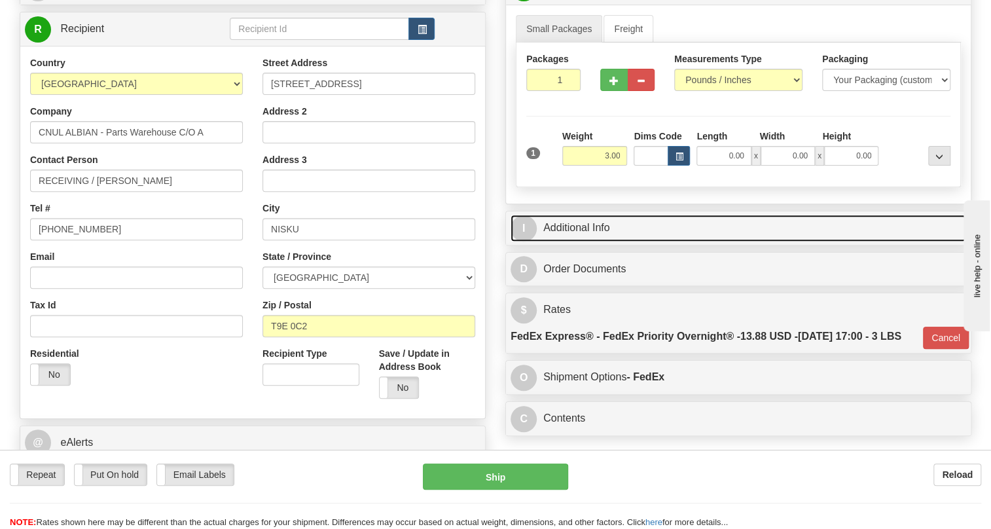
click at [582, 242] on link "I Additional Info" at bounding box center [738, 228] width 456 height 27
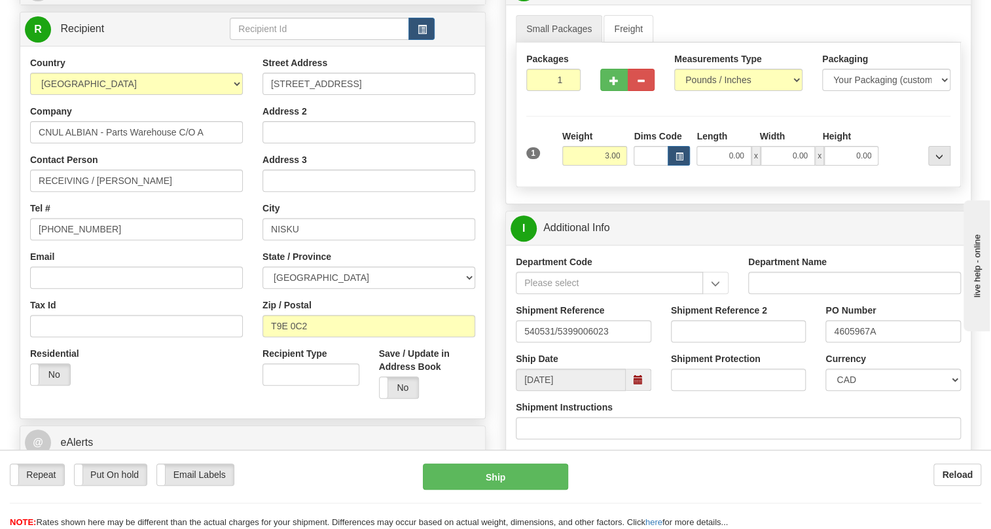
click at [255, 185] on div "Street Address [STREET_ADDRESS] Address 2 Address 3 City [GEOGRAPHIC_DATA] Stat…" at bounding box center [369, 232] width 232 height 352
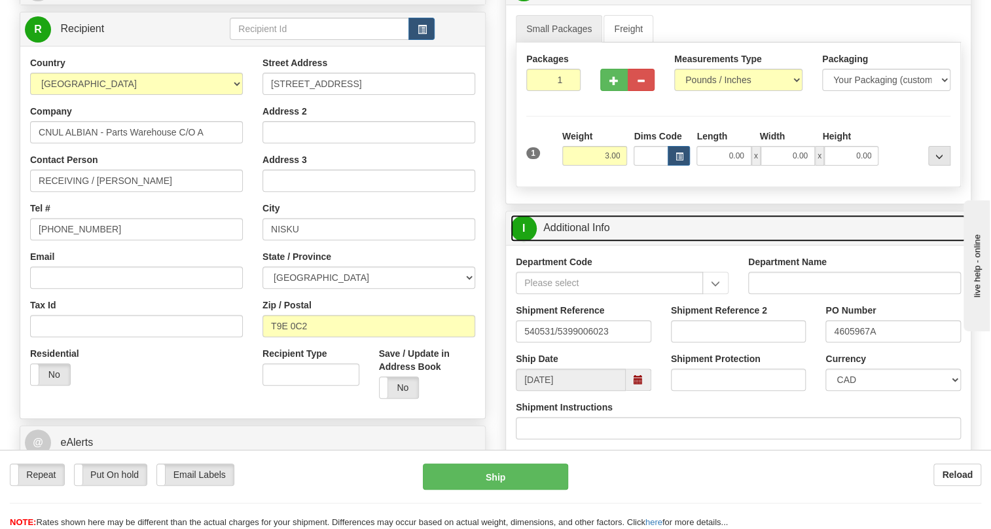
click at [583, 242] on link "I Additional Info" at bounding box center [738, 228] width 456 height 27
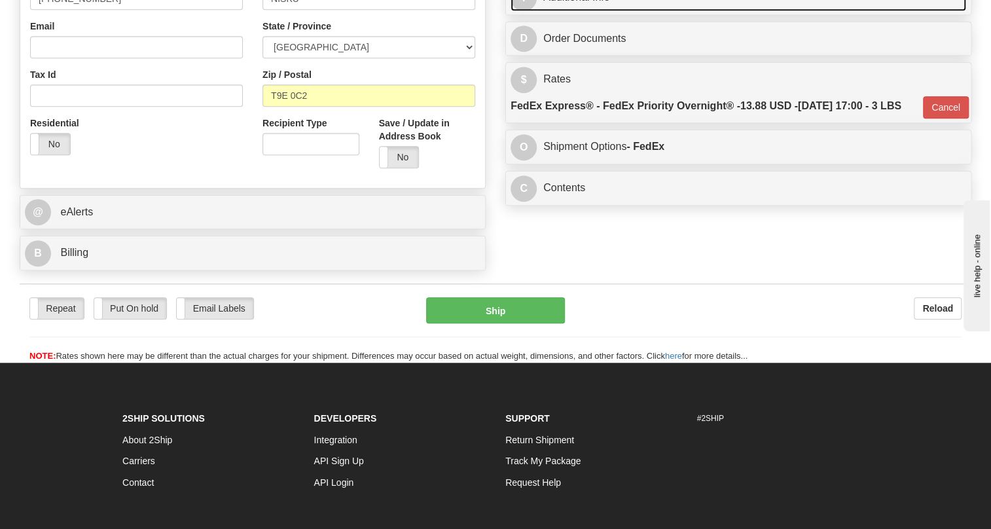
scroll to position [402, 0]
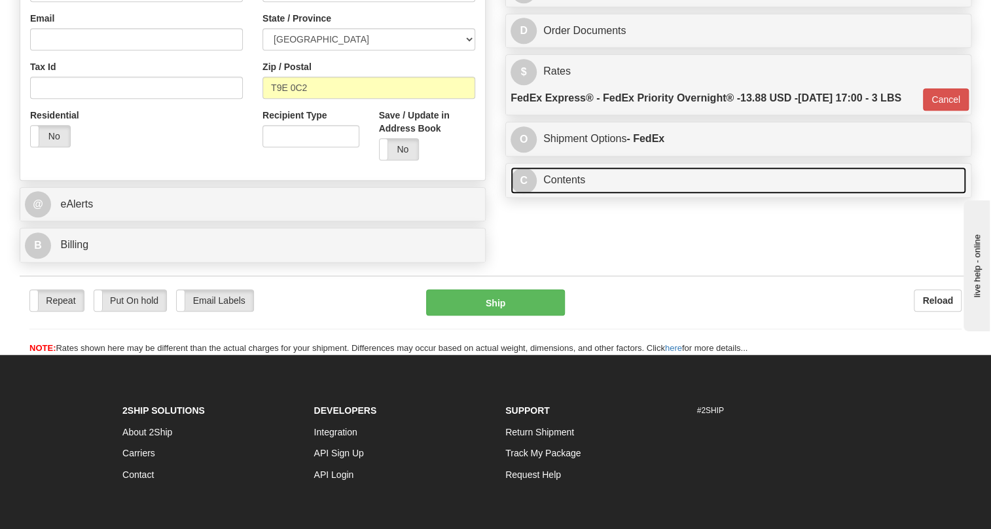
click at [575, 194] on link "C Contents" at bounding box center [738, 180] width 456 height 27
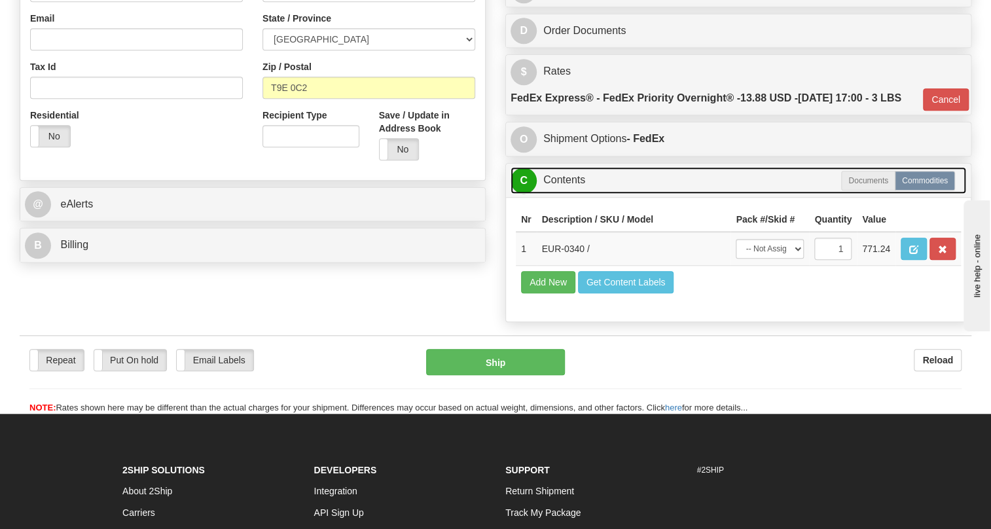
click at [575, 194] on link "C Contents" at bounding box center [738, 180] width 456 height 27
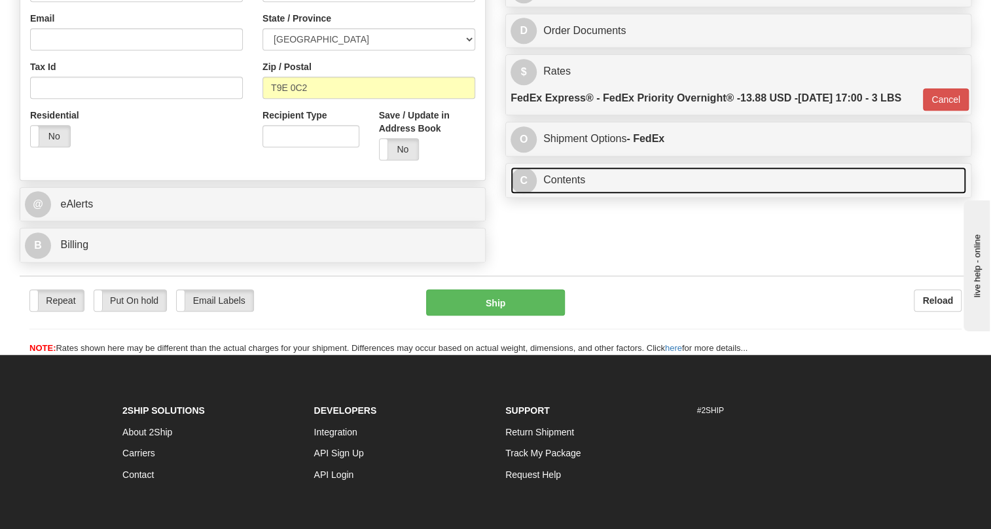
click at [573, 194] on link "C Contents" at bounding box center [738, 180] width 456 height 27
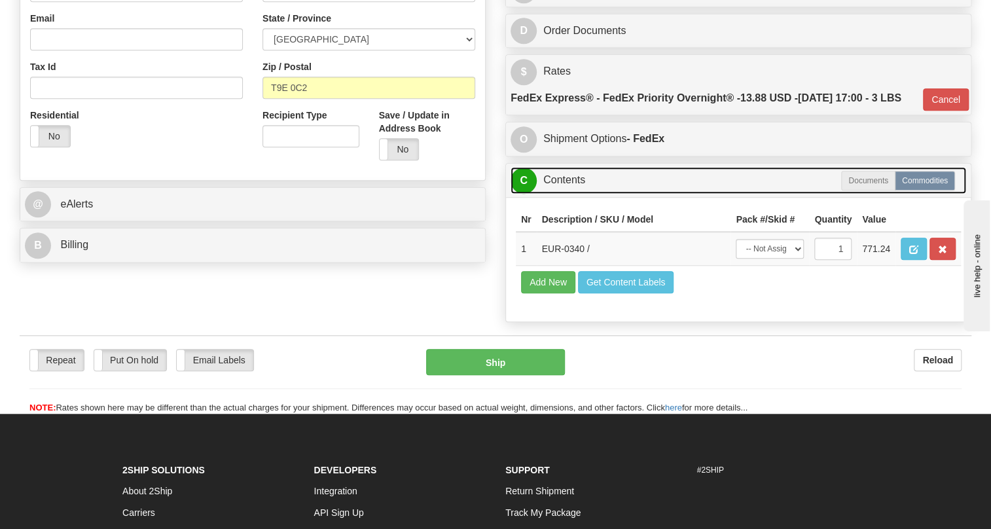
click at [573, 194] on link "C Contents" at bounding box center [738, 180] width 456 height 27
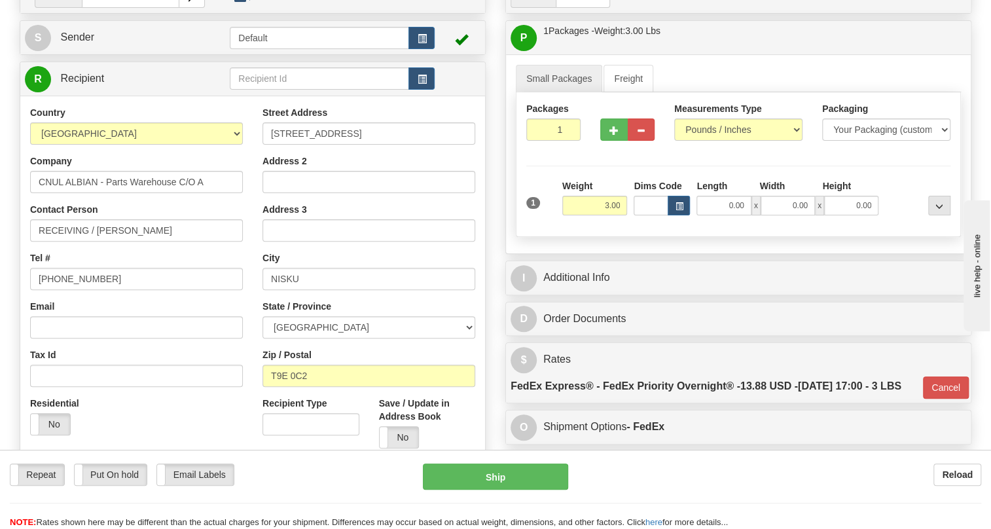
scroll to position [105, 0]
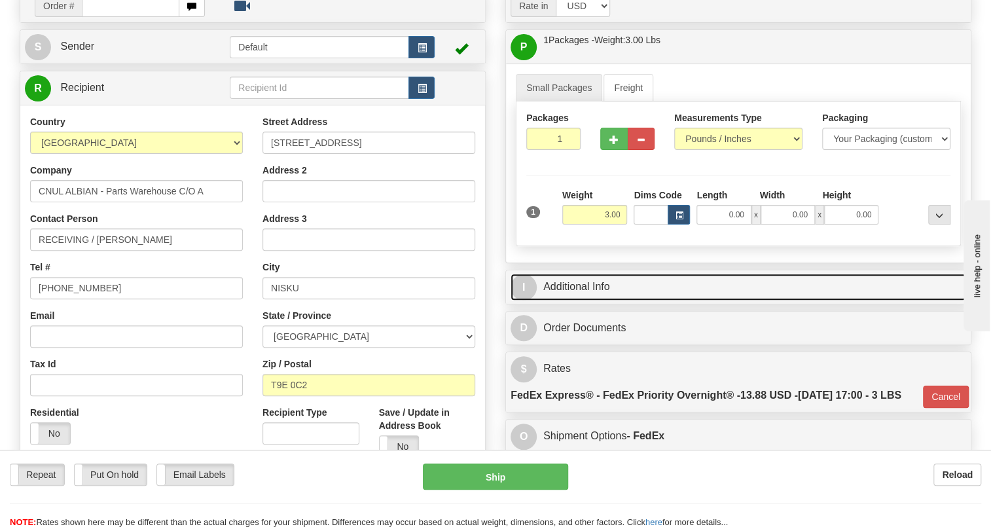
click at [594, 300] on link "I Additional Info" at bounding box center [738, 287] width 456 height 27
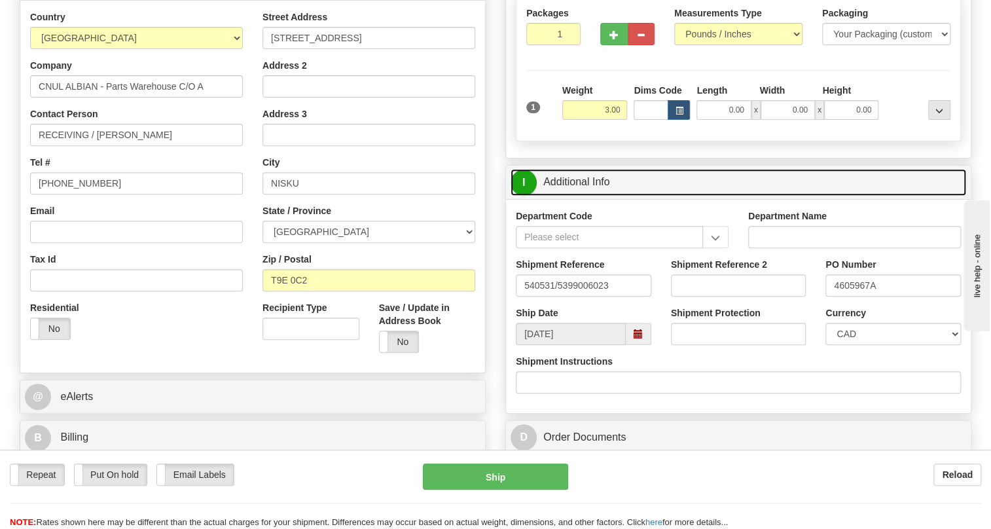
scroll to position [223, 0]
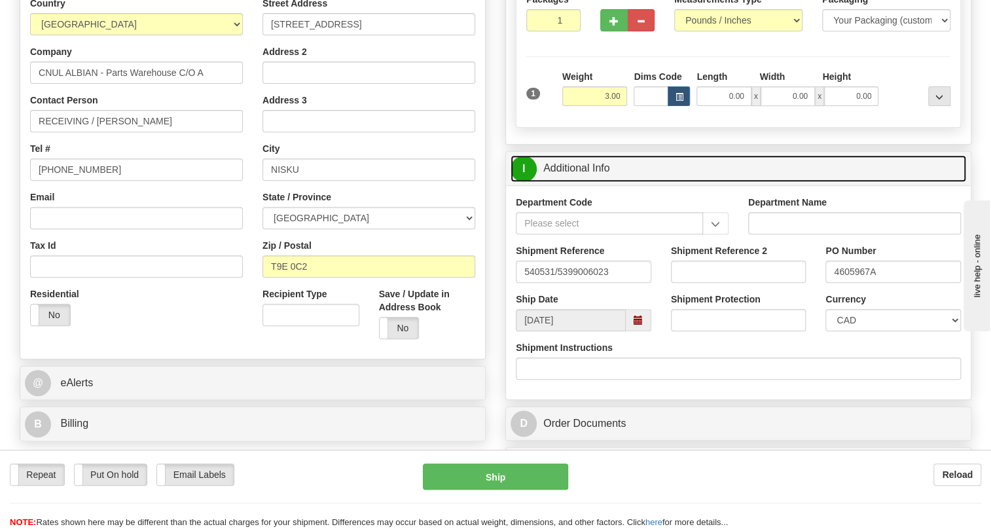
click at [588, 182] on link "I Additional Info" at bounding box center [738, 168] width 456 height 27
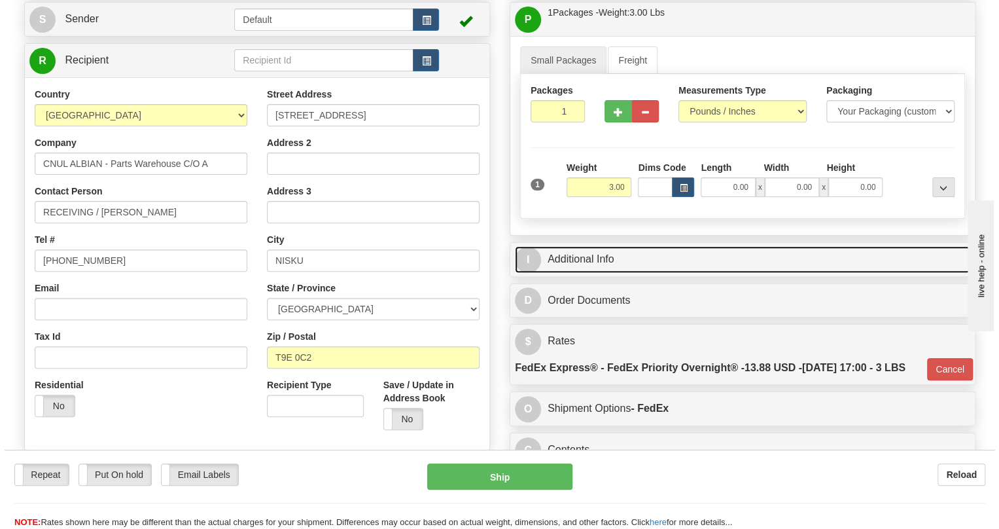
scroll to position [105, 0]
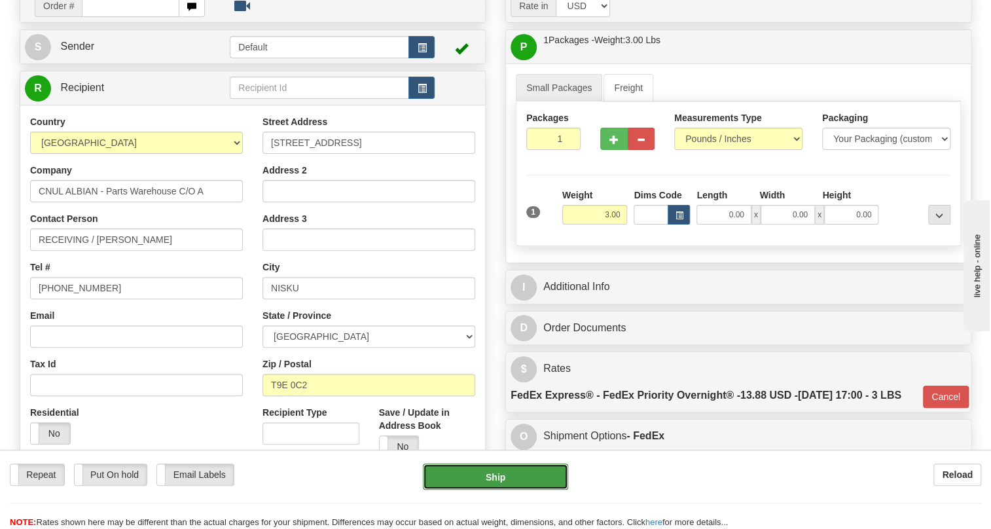
click at [495, 479] on button "Ship" at bounding box center [495, 476] width 145 height 26
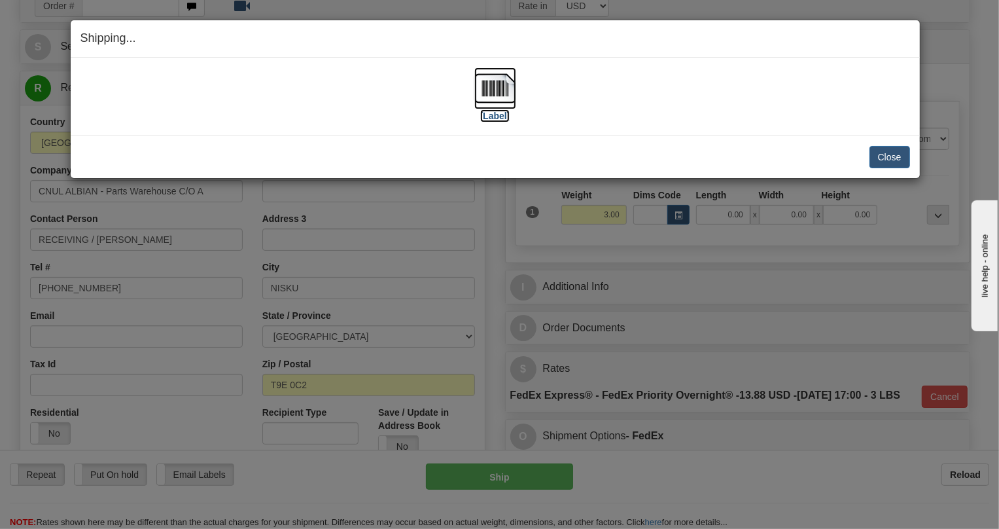
click at [503, 88] on img at bounding box center [496, 88] width 42 height 42
click at [894, 155] on button "Close" at bounding box center [890, 157] width 41 height 22
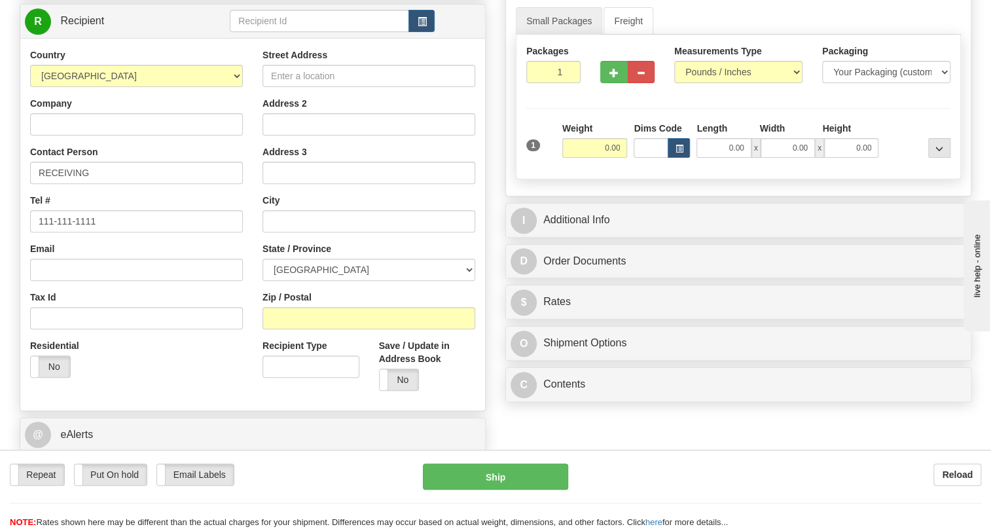
scroll to position [178, 0]
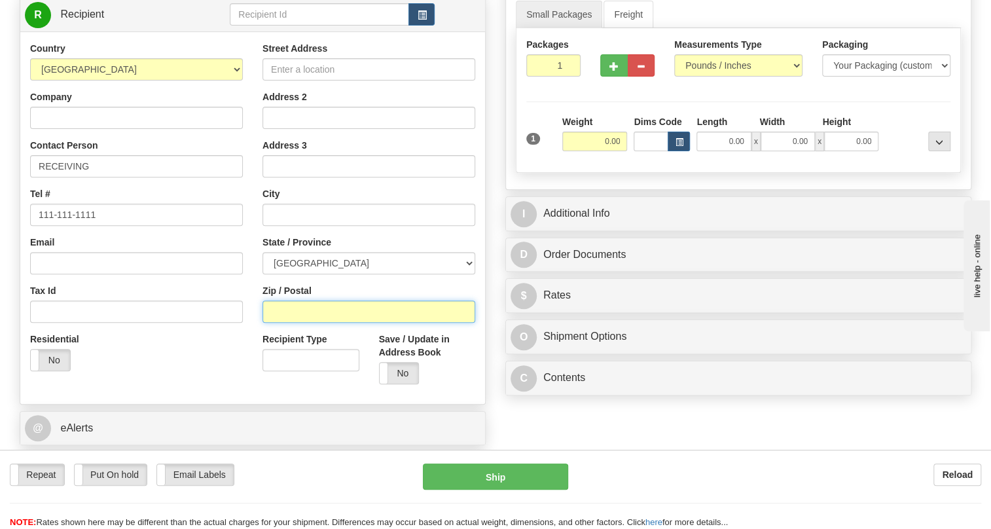
click at [272, 323] on input "Zip / Postal" at bounding box center [368, 311] width 213 height 22
paste input "T9E 0C2"
type input "T9E 0C2"
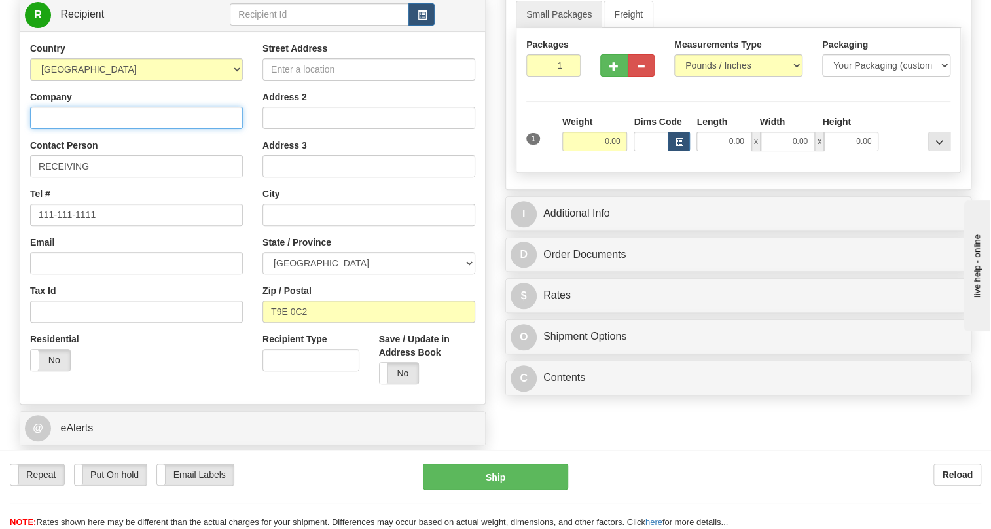
type input "CNUL ALBIAN C/O ALBIAN CENTRAL"
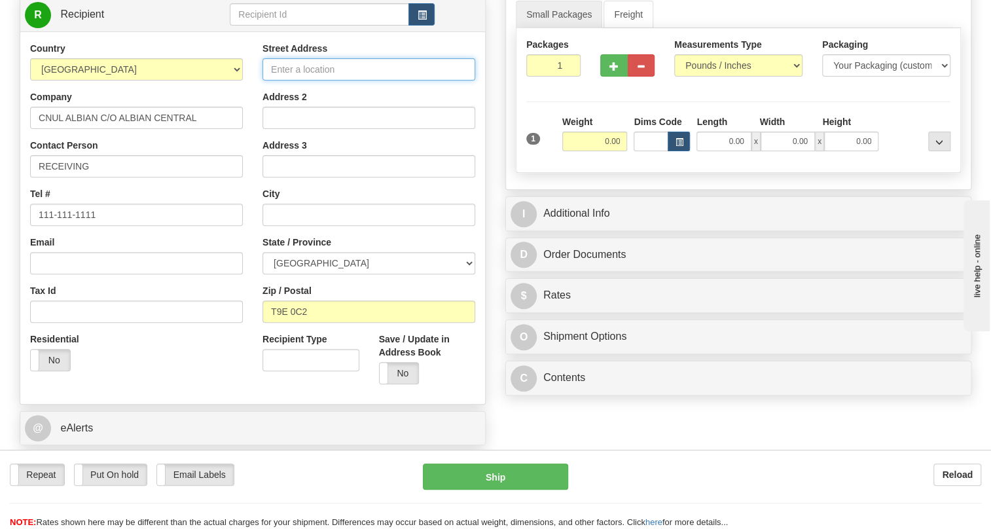
type input "2705 5 ST"
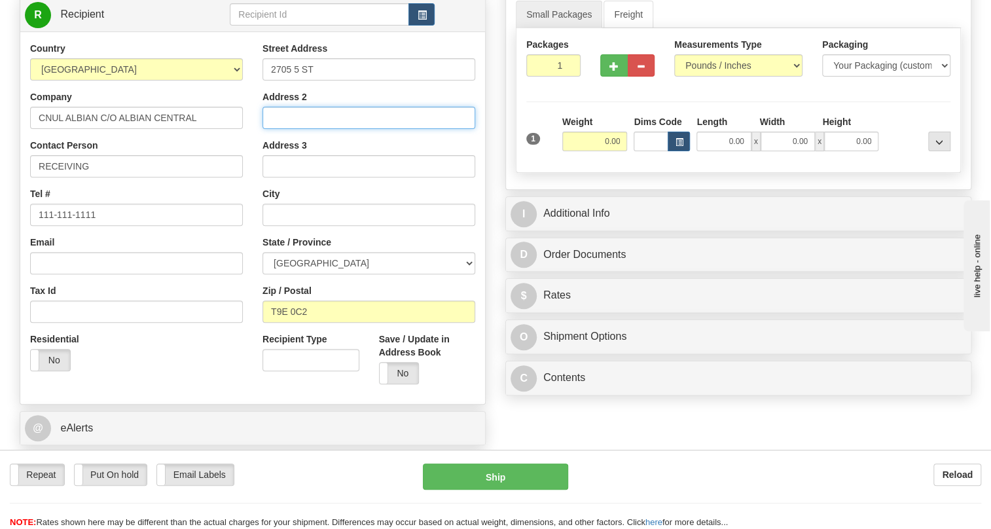
type input "Attn: To CNUL Albian Parts Warehouse"
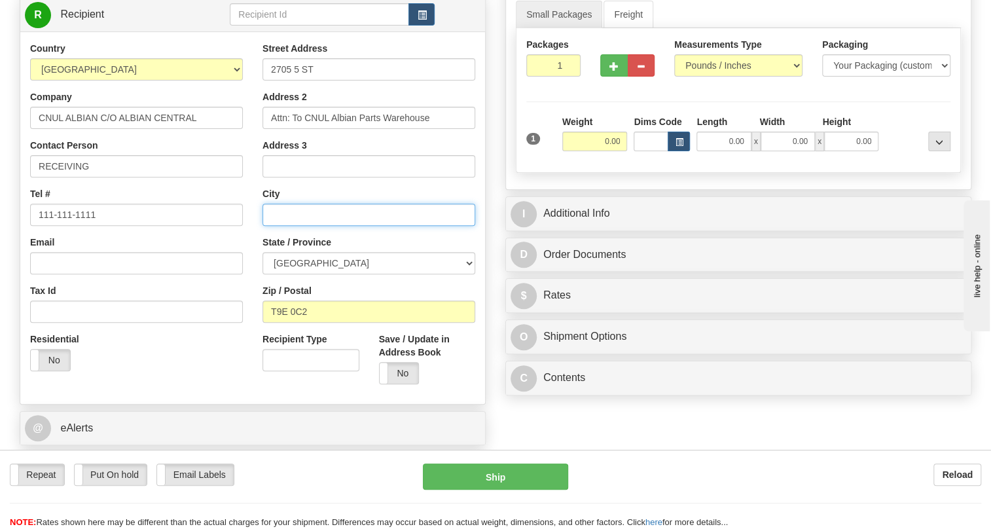
type input "NISKU"
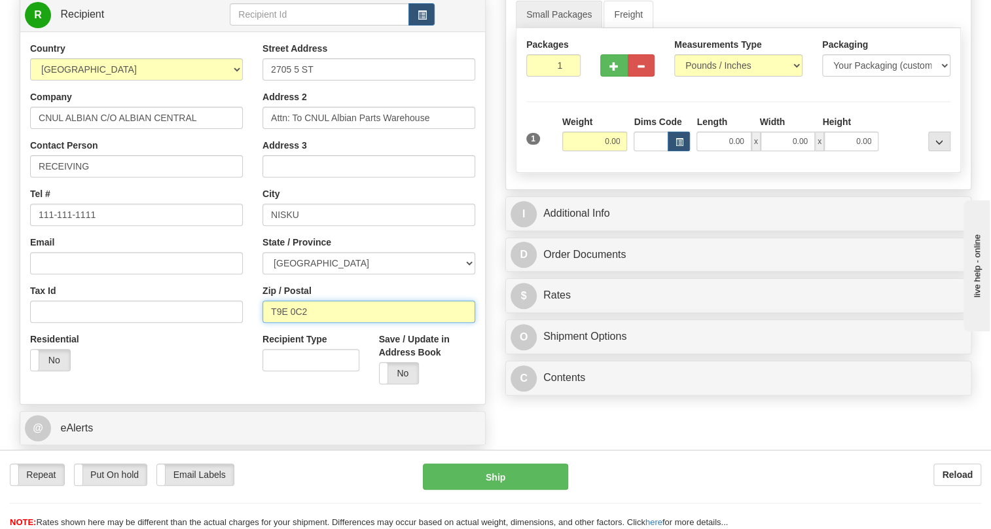
type input "T9E 0C2"
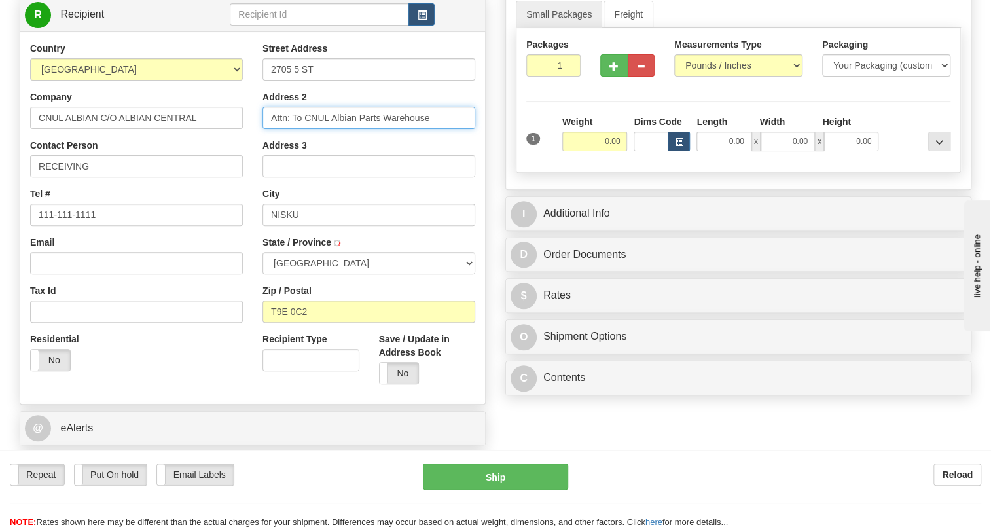
click at [429, 129] on input "Attn: To CNUL Albian Parts Warehouse" at bounding box center [368, 118] width 213 height 22
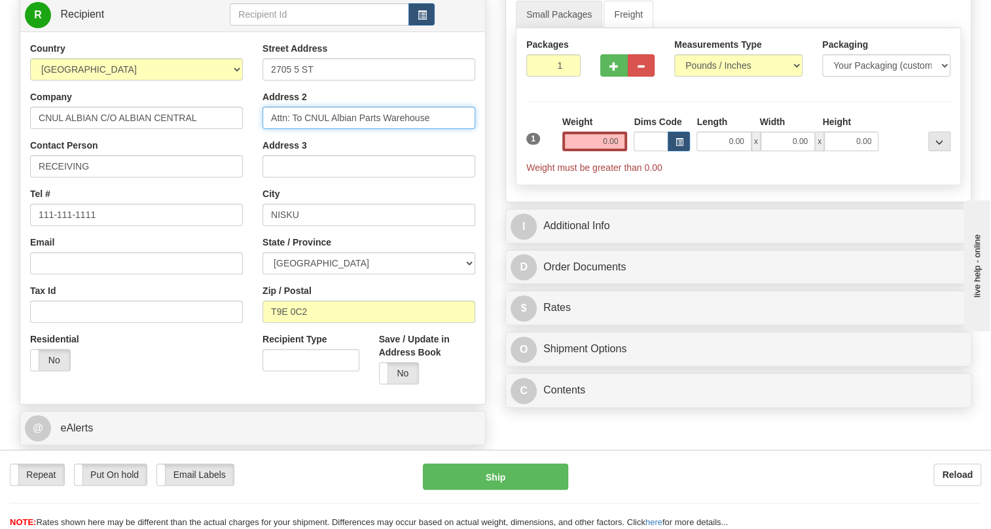
drag, startPoint x: 429, startPoint y: 147, endPoint x: 361, endPoint y: 148, distance: 67.4
click at [361, 129] on input "Attn: To CNUL Albian Parts Warehouse" at bounding box center [368, 118] width 213 height 22
type input "Attn: To CNUL Albian"
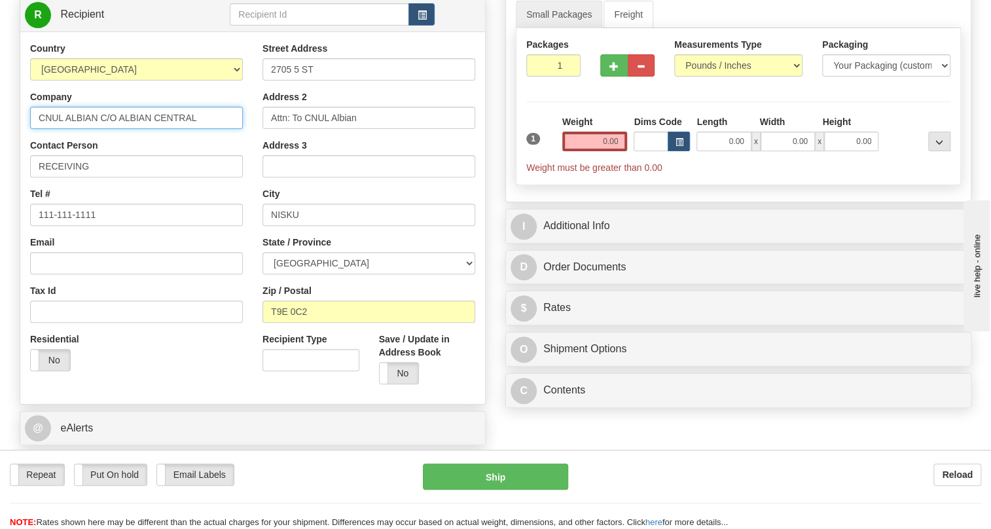
drag, startPoint x: 196, startPoint y: 145, endPoint x: 101, endPoint y: 149, distance: 95.0
click at [101, 129] on input "CNUL ALBIAN C/O ALBIAN CENTRAL" at bounding box center [136, 118] width 213 height 22
paste input "Parts Warehouse"
click at [157, 129] on input "CNUL ALBIAN Parts Warehouse" at bounding box center [136, 118] width 213 height 22
click at [178, 129] on input "CNUL ALBIAN Parts Warehouse" at bounding box center [136, 118] width 213 height 22
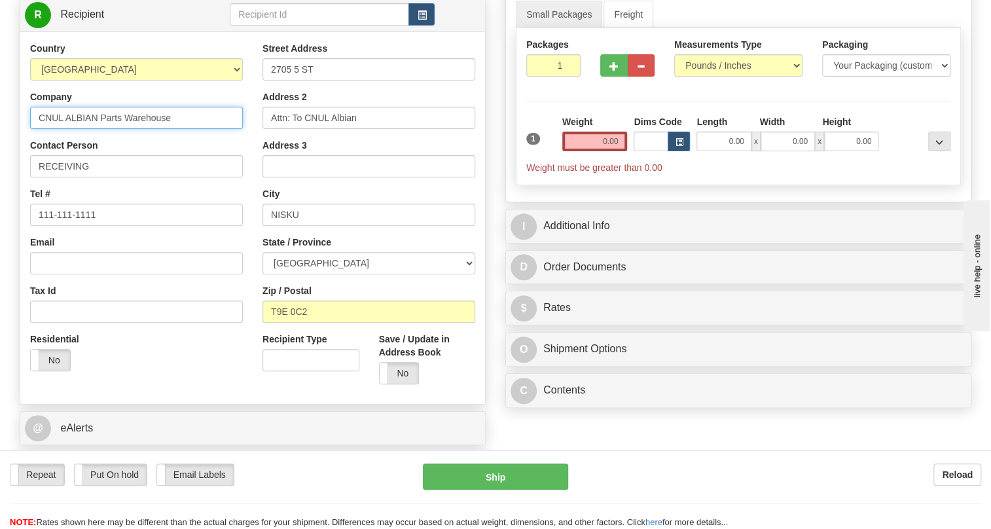
click at [98, 129] on input "CNUL ALBIAN Parts Warehouse" at bounding box center [136, 118] width 213 height 22
type input "CNUL ALBIAN - Parts Warehouse"
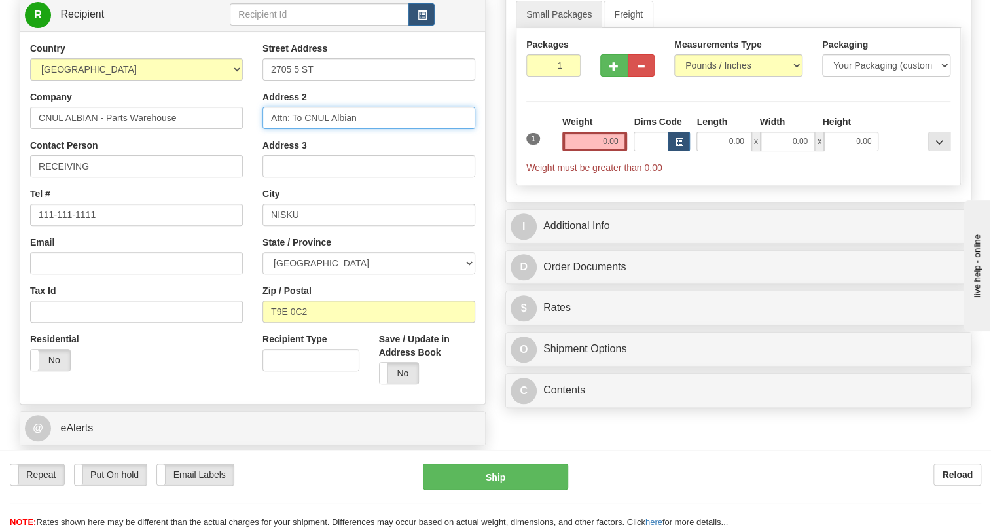
drag, startPoint x: 370, startPoint y: 150, endPoint x: 268, endPoint y: 148, distance: 102.1
click at [268, 129] on input "Attn: To CNUL Albian" at bounding box center [368, 118] width 213 height 22
click button "Delete" at bounding box center [0, 0] width 0 height 0
drag, startPoint x: 365, startPoint y: 151, endPoint x: 265, endPoint y: 143, distance: 100.4
click at [265, 129] on input "Attn: To CNUL Albian" at bounding box center [368, 118] width 213 height 22
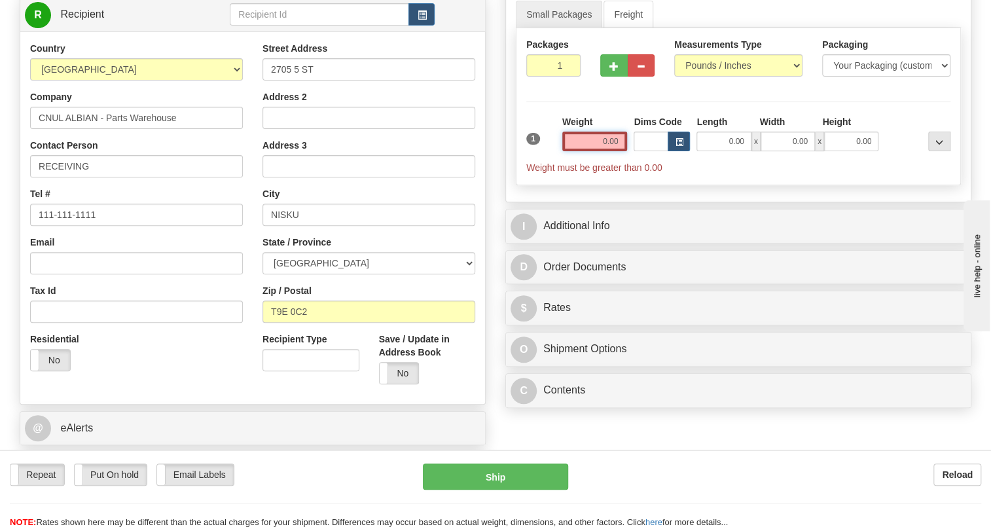
click at [597, 151] on input "0.00" at bounding box center [594, 142] width 65 height 20
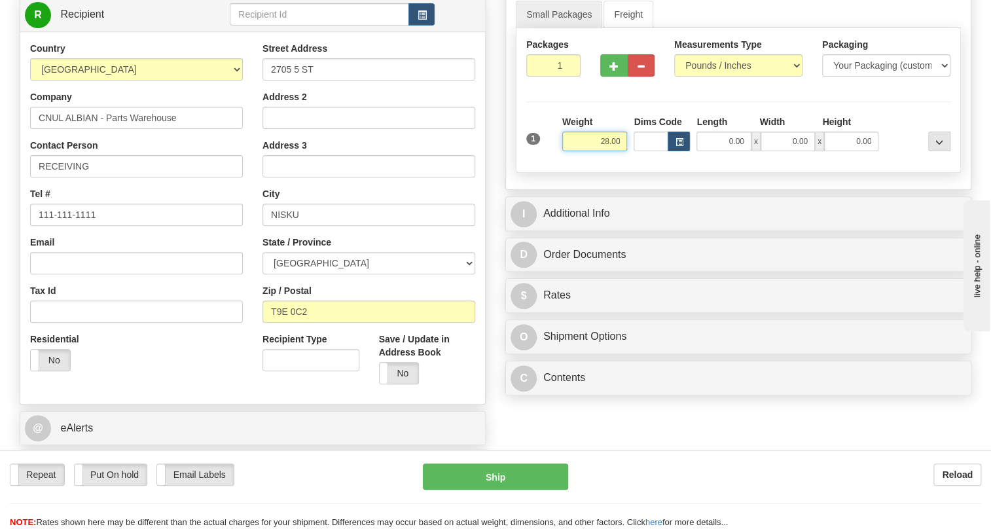
type input "28.00"
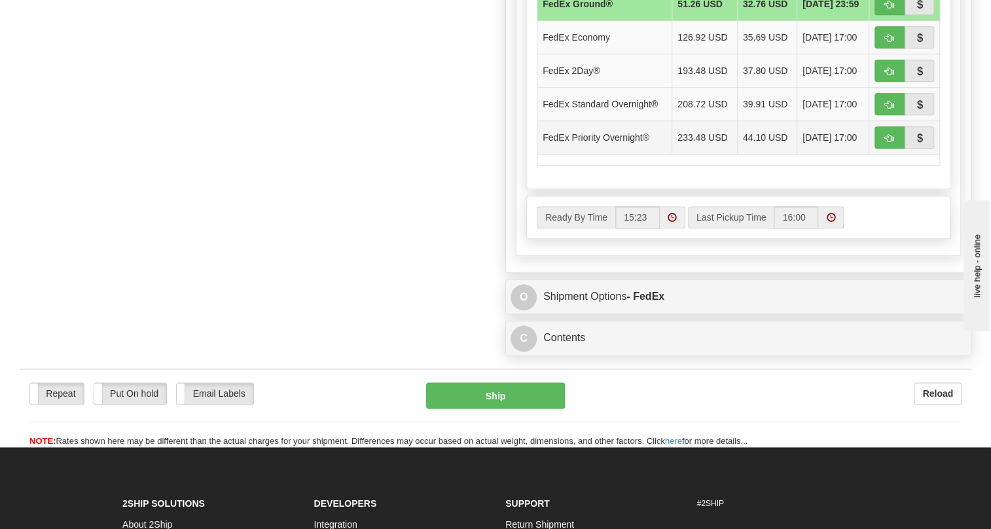
scroll to position [833, 0]
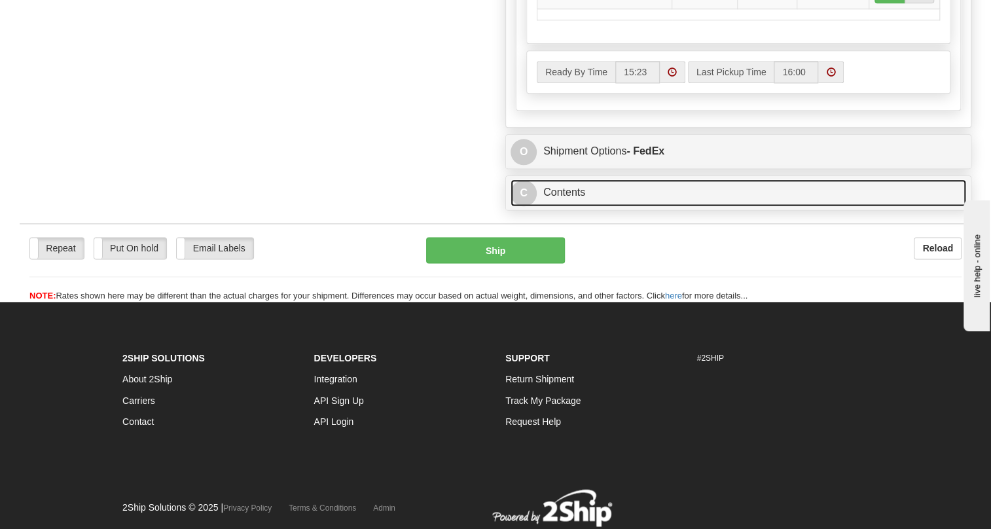
click at [571, 206] on link "C Contents" at bounding box center [738, 192] width 456 height 27
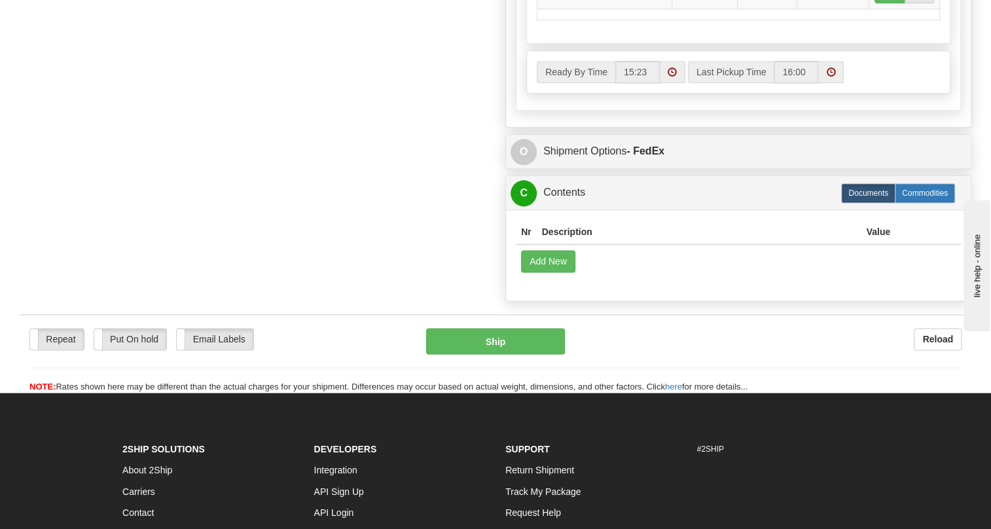
click at [926, 203] on label "Commodities" at bounding box center [925, 193] width 60 height 20
radio input "true"
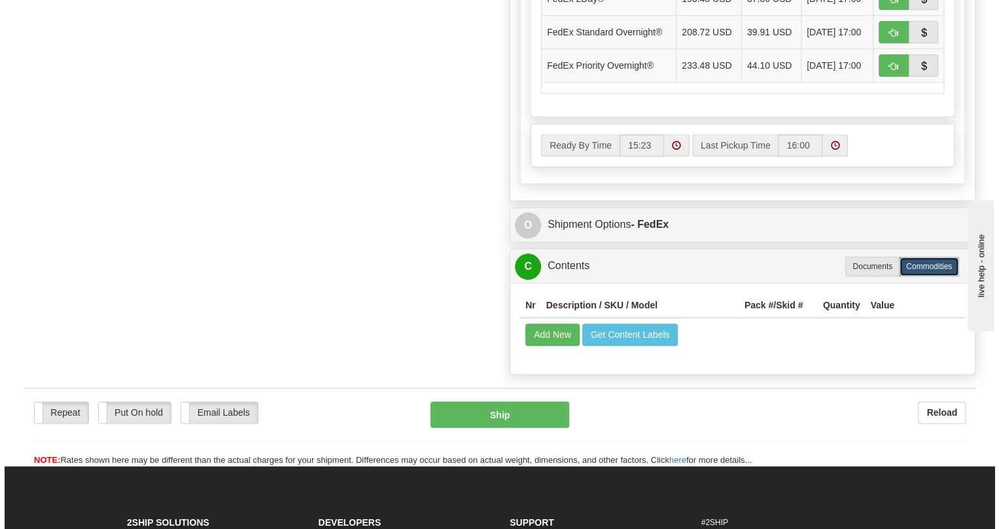
scroll to position [925, 0]
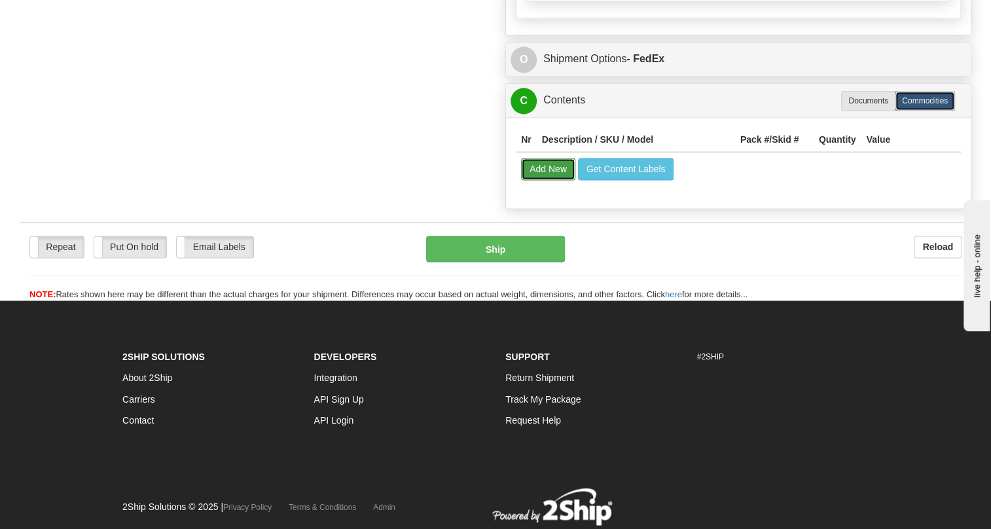
click at [548, 180] on button "Add New" at bounding box center [548, 169] width 54 height 22
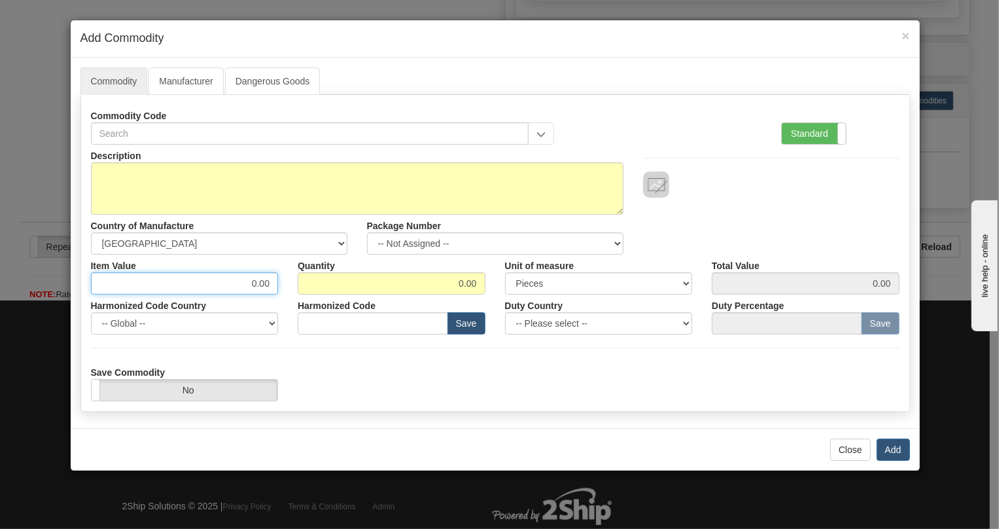
click at [262, 285] on input "0.00" at bounding box center [185, 283] width 188 height 22
paste input "8.200,99"
click at [240, 286] on input "8.200,99" at bounding box center [185, 283] width 188 height 22
click at [260, 285] on input "8200,99" at bounding box center [185, 283] width 188 height 22
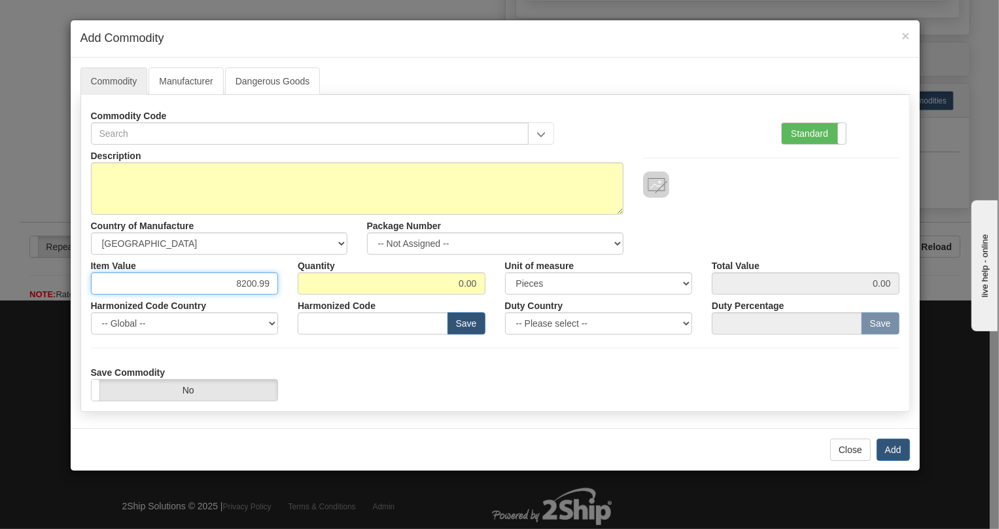
type input "8200.99"
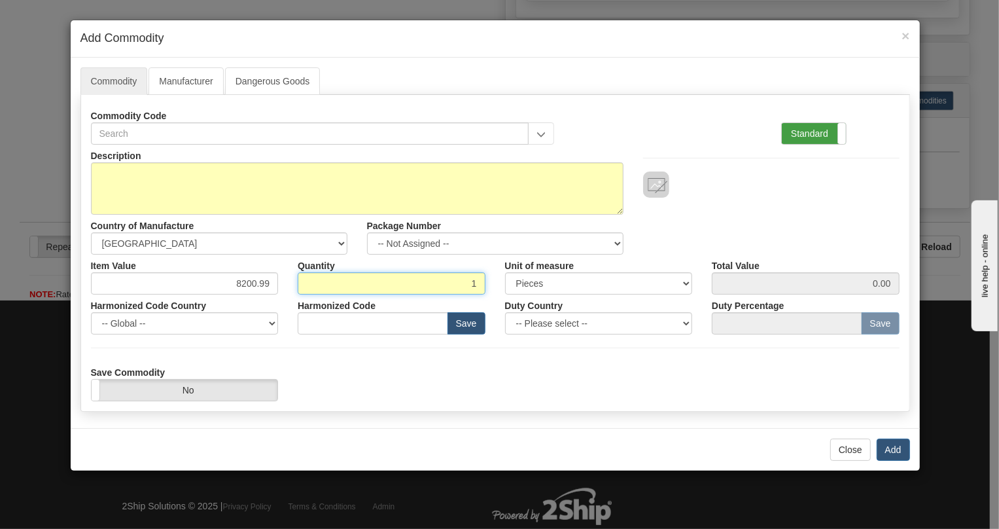
type input "1"
type input "8200.99"
click at [807, 135] on label "Standard" at bounding box center [814, 133] width 64 height 21
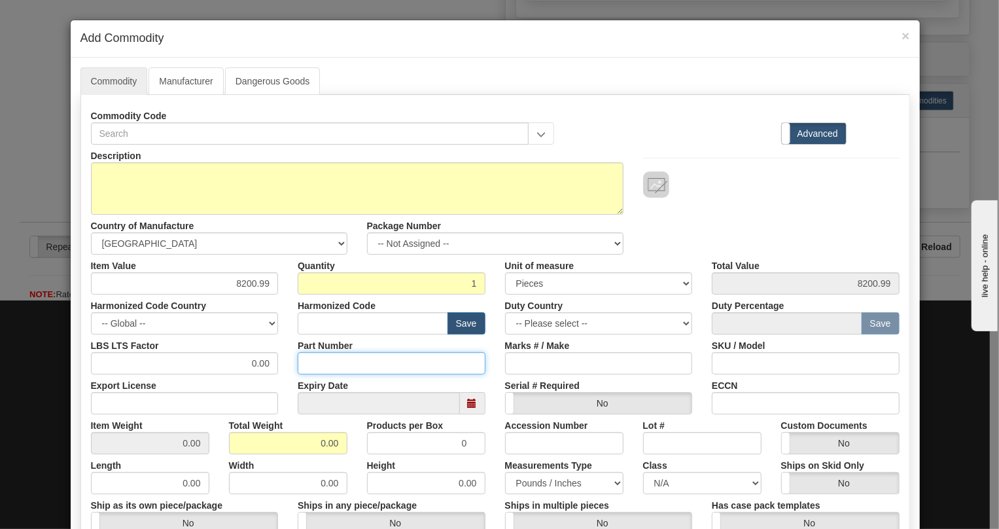
click at [315, 364] on input "Part Number" at bounding box center [392, 363] width 188 height 22
paste input "EF35-05576-086X"
type input "EF35-05576-086X"
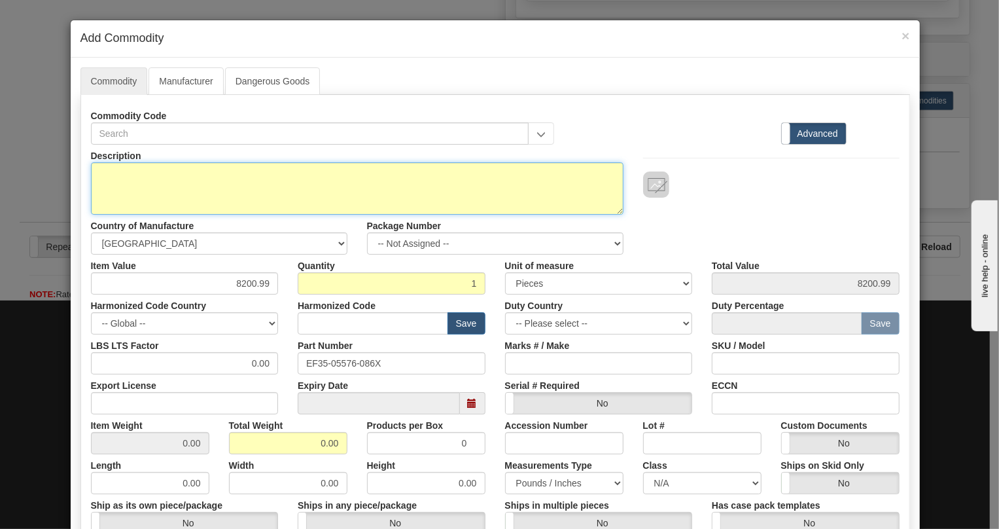
click at [113, 173] on textarea "Description" at bounding box center [357, 188] width 533 height 52
paste textarea "F35W03VKHF8MH6EM5EPXX"
type textarea "F35W03VKHF8MH6EM5EPXX"
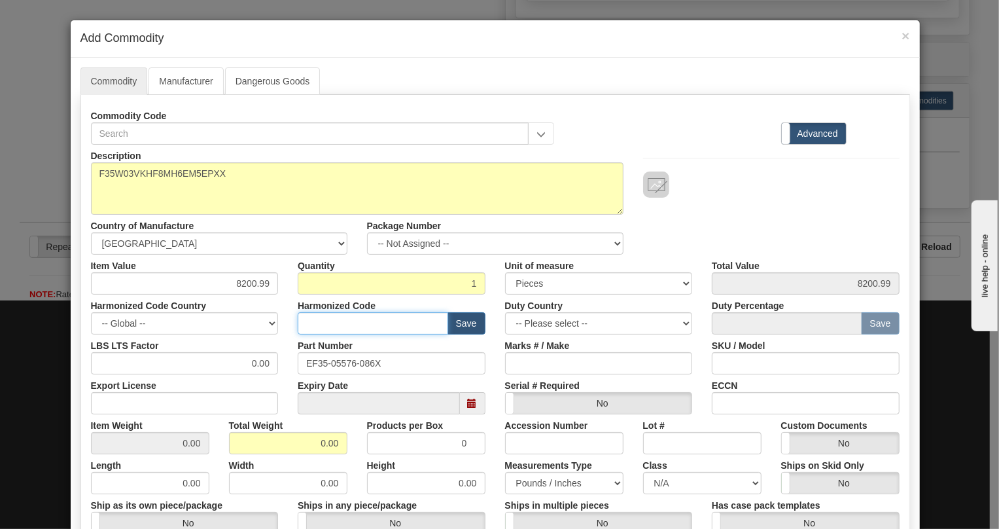
click at [305, 324] on input "text" at bounding box center [373, 323] width 151 height 22
paste input "8536.49.0090"
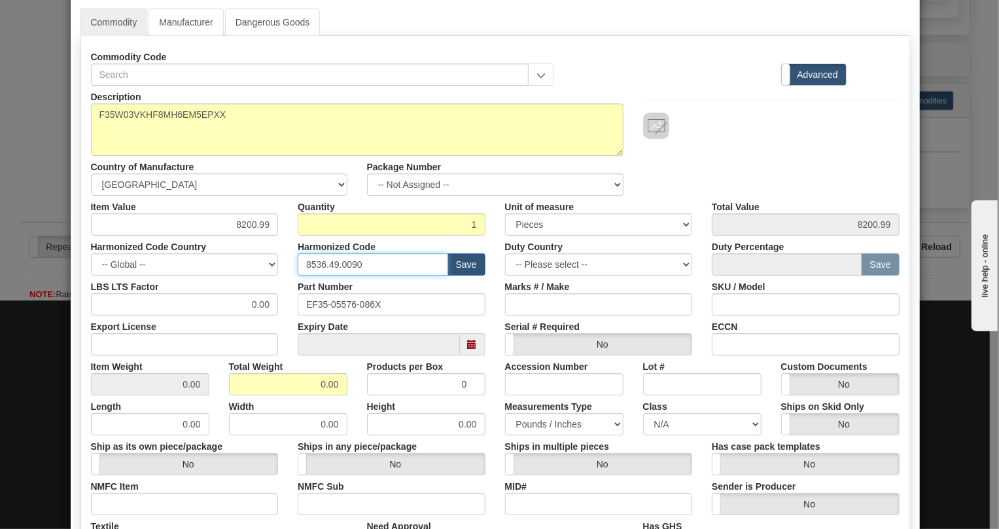
type input "8536.49.0090"
click at [313, 387] on input "0.00" at bounding box center [288, 384] width 118 height 22
type input "1.00"
type input "1.0000"
click at [248, 304] on input "0.00" at bounding box center [185, 304] width 188 height 22
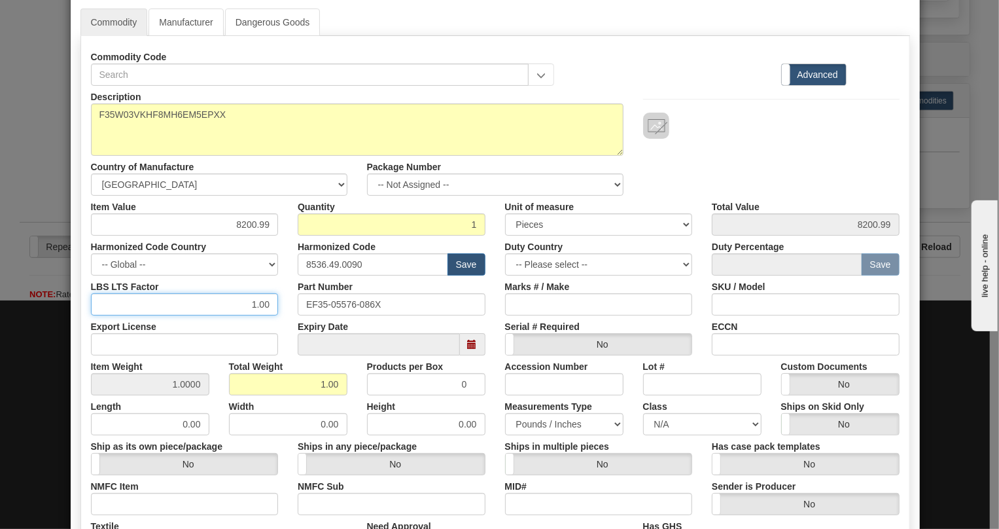
type input "1.00"
click at [344, 362] on div "Total Weight 1.00" at bounding box center [288, 375] width 138 height 40
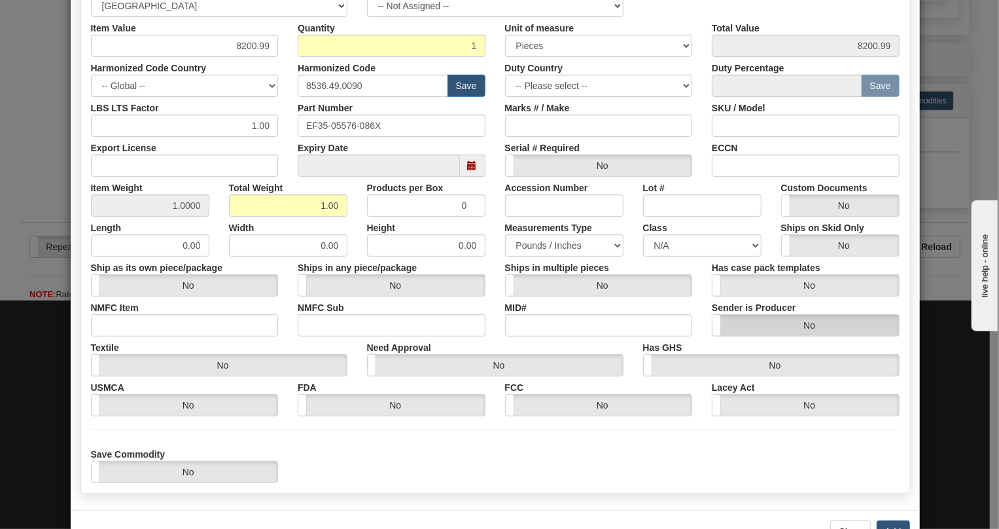
scroll to position [280, 0]
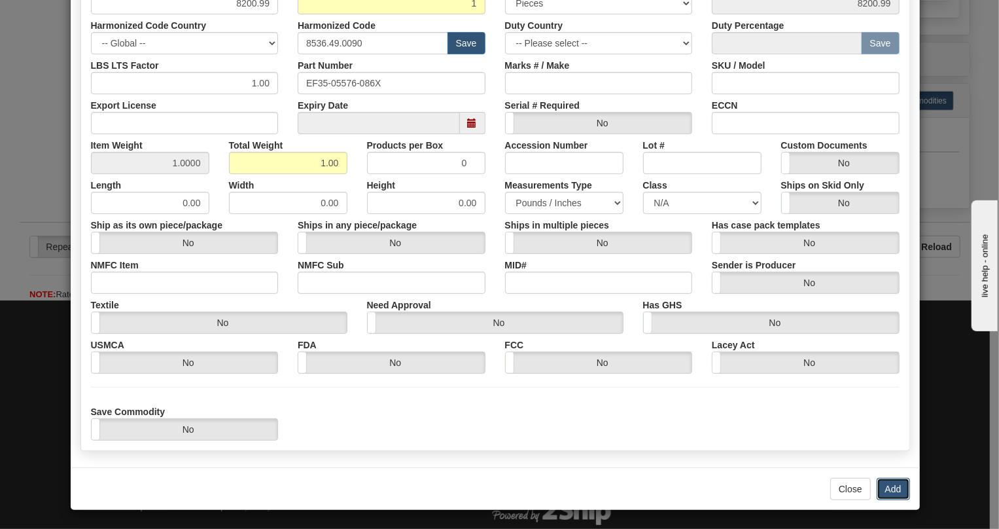
click at [892, 486] on button "Add" at bounding box center [893, 489] width 33 height 22
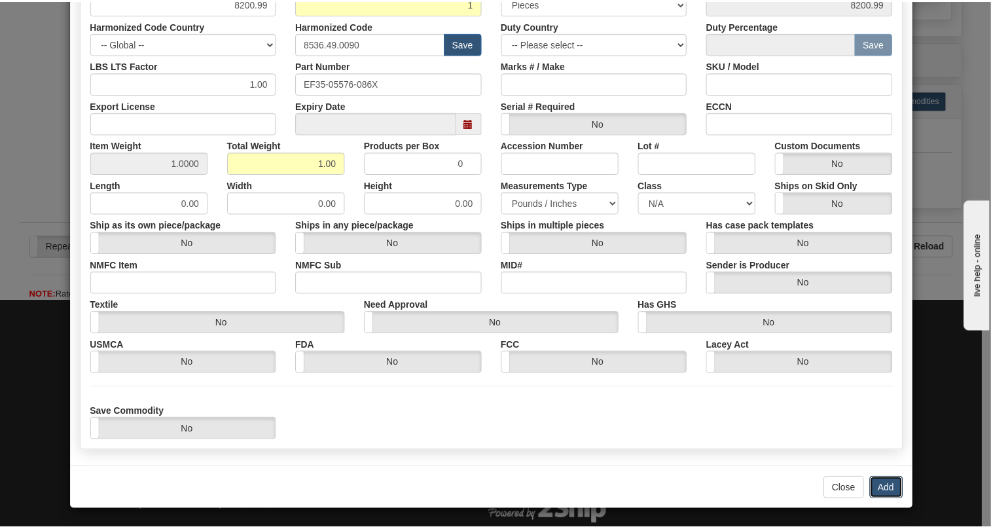
scroll to position [0, 0]
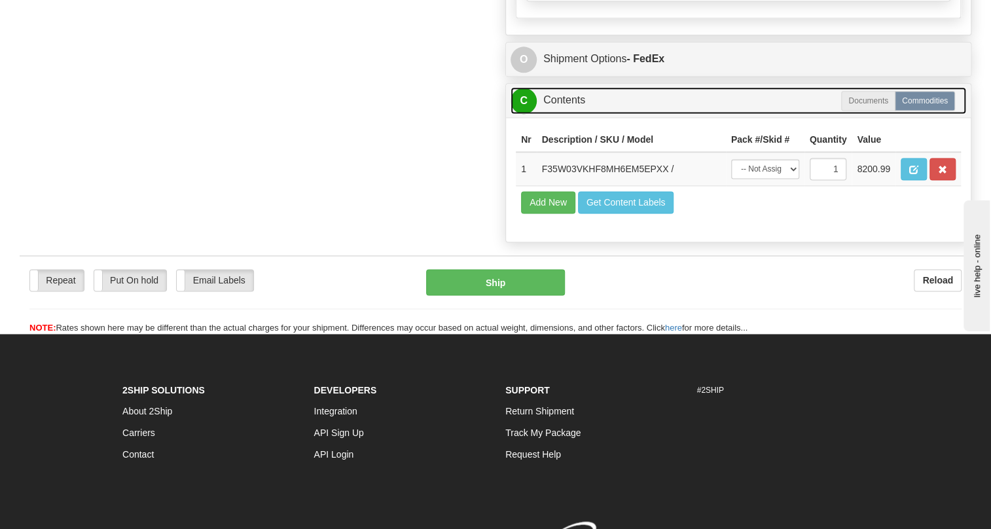
click at [567, 114] on link "C Contents" at bounding box center [738, 100] width 456 height 27
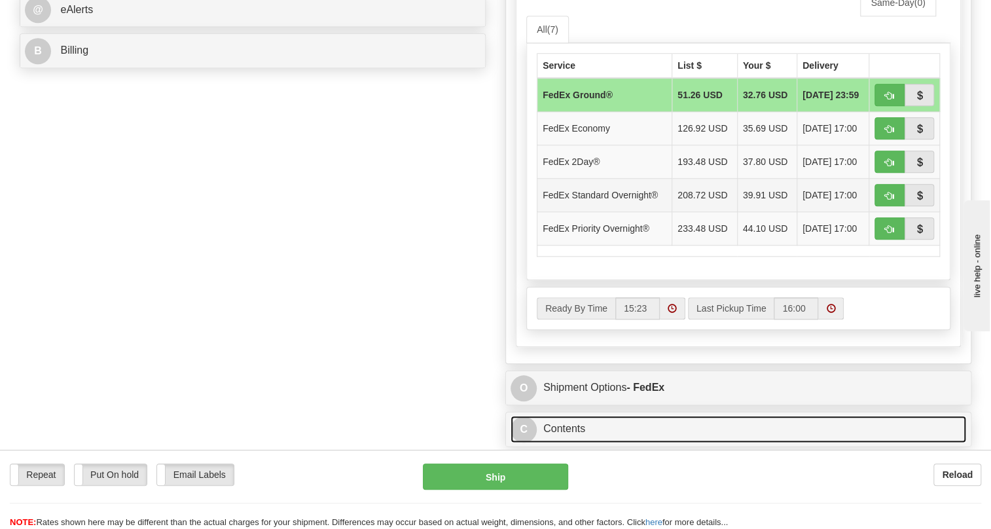
scroll to position [548, 0]
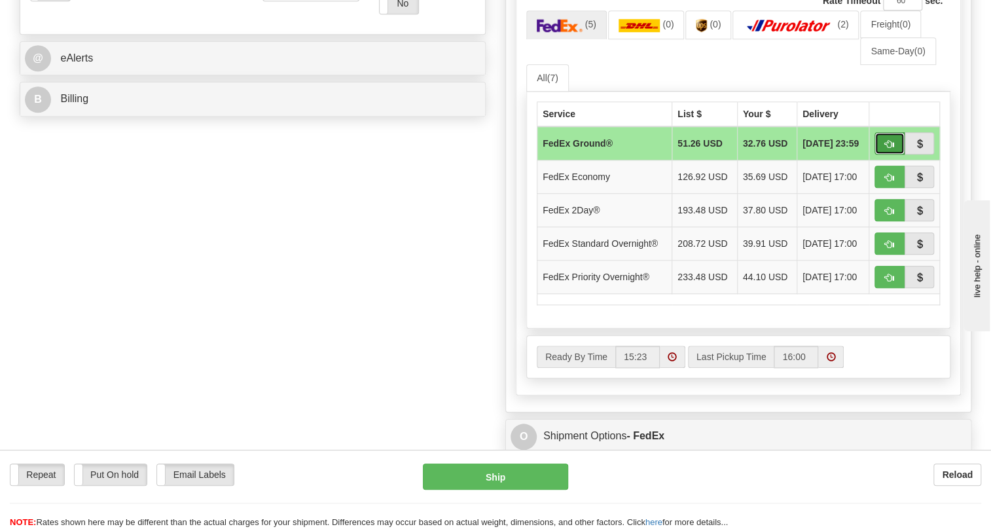
click at [885, 149] on span "button" at bounding box center [889, 144] width 9 height 9
type input "92"
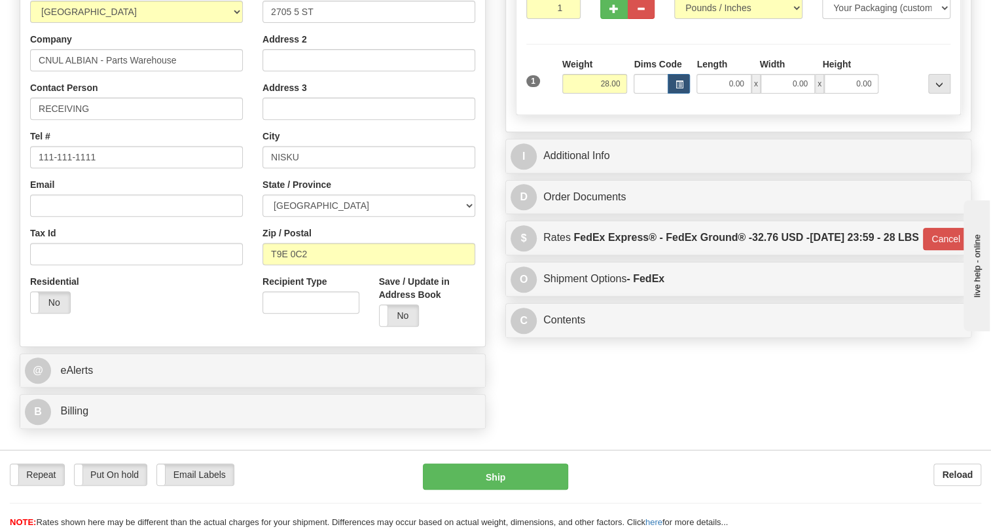
scroll to position [213, 0]
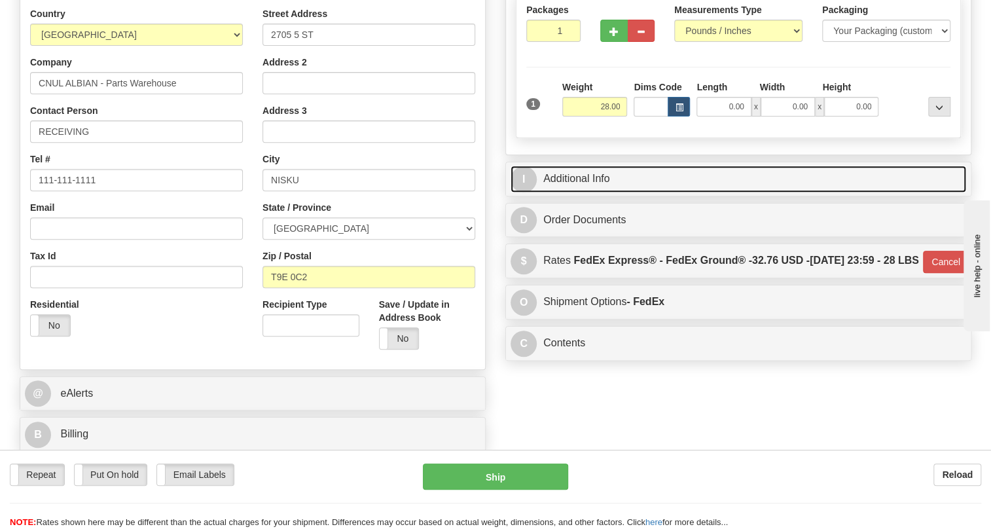
click at [588, 192] on link "I Additional Info" at bounding box center [738, 179] width 456 height 27
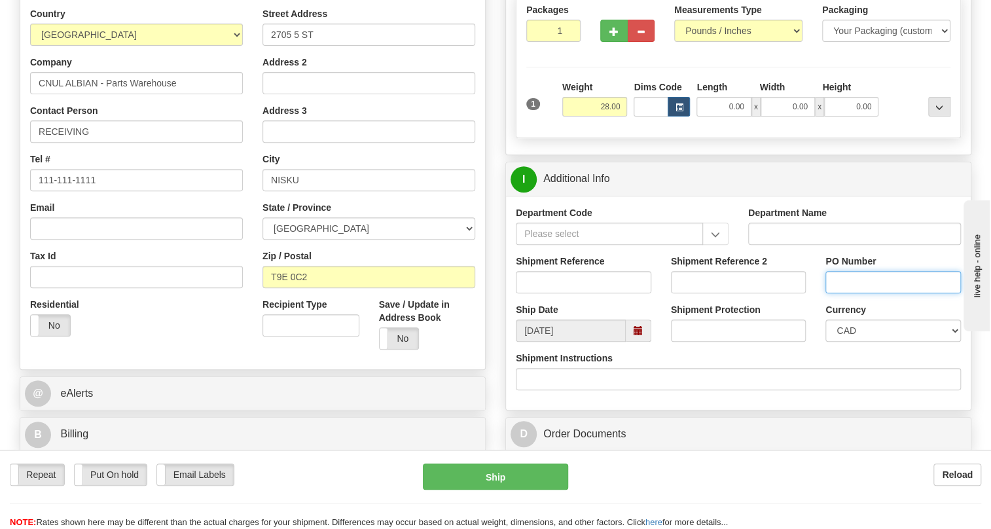
click at [850, 293] on input "PO Number" at bounding box center [892, 282] width 135 height 22
paste input "4613965"
type input "4613965"
click at [543, 293] on input "Shipment Reference" at bounding box center [583, 282] width 135 height 22
paste input "0000531039"
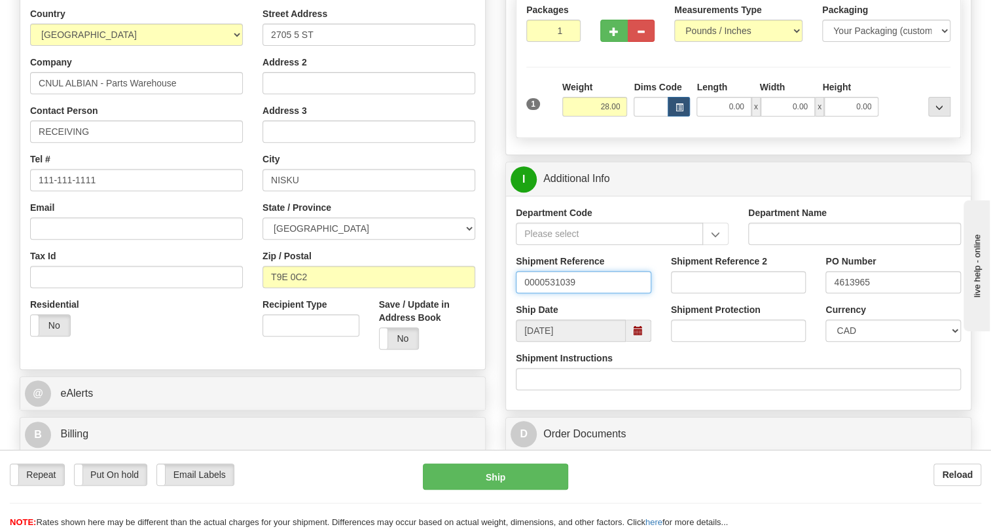
drag, startPoint x: 543, startPoint y: 308, endPoint x: 518, endPoint y: 317, distance: 27.1
click at [518, 293] on input "0000531039" at bounding box center [583, 282] width 135 height 22
click at [577, 293] on input "531039" at bounding box center [583, 282] width 135 height 22
type input "531039/5399005141"
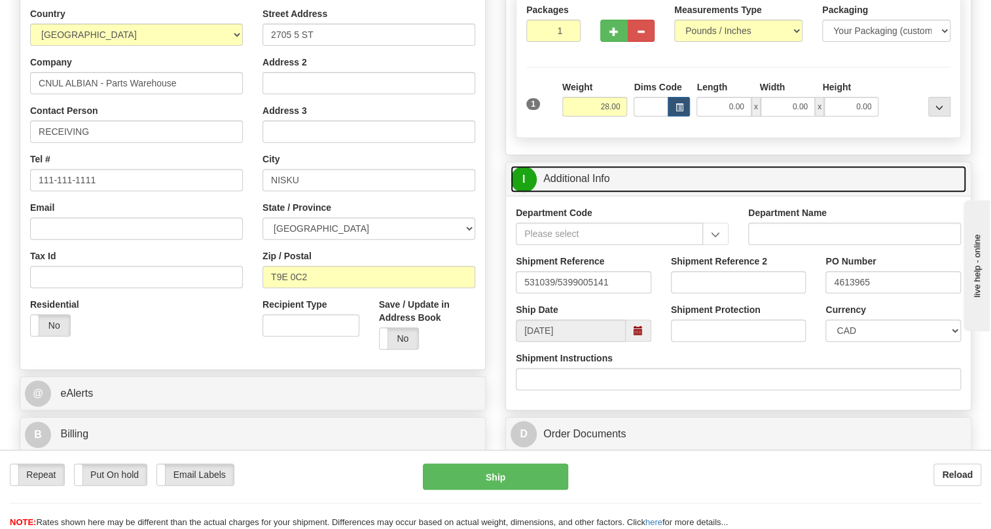
click at [601, 192] on link "I Additional Info" at bounding box center [738, 179] width 456 height 27
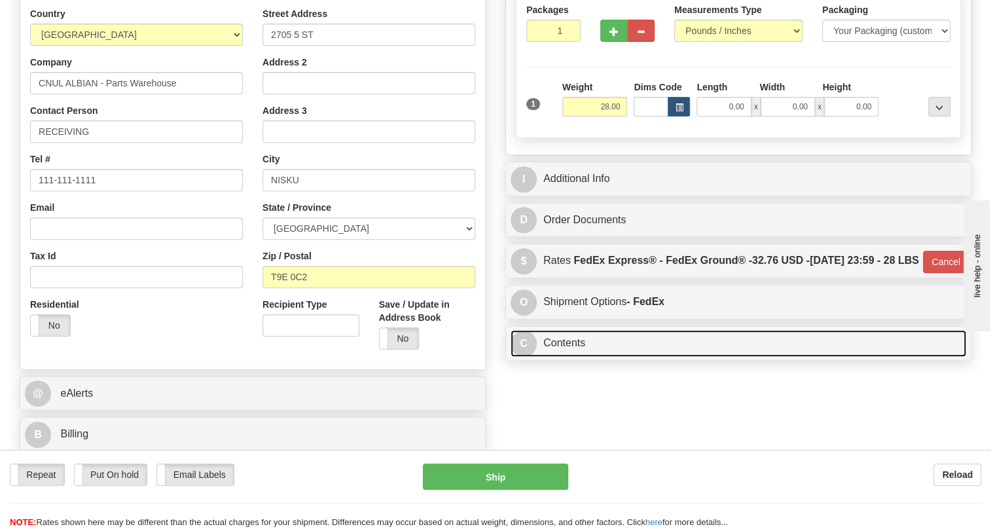
click at [572, 357] on link "C Contents" at bounding box center [738, 343] width 456 height 27
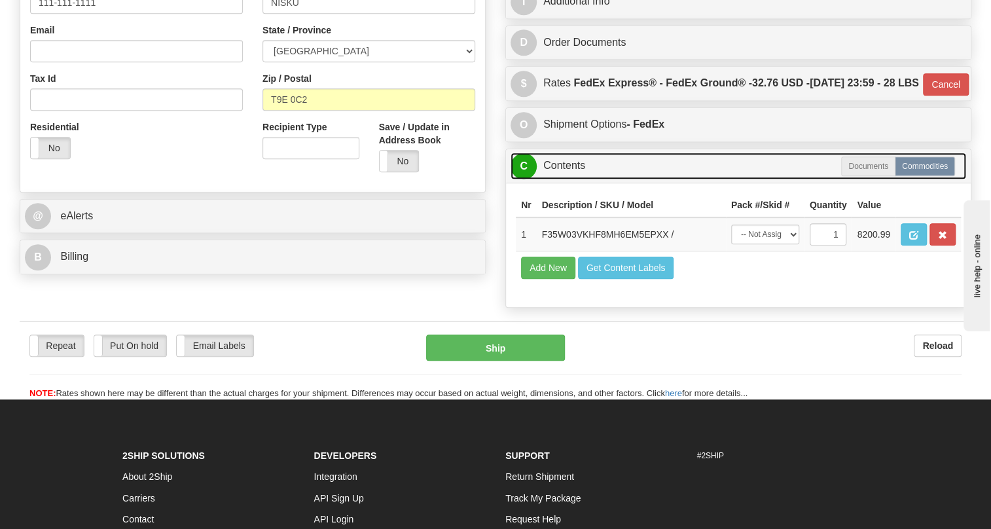
scroll to position [391, 0]
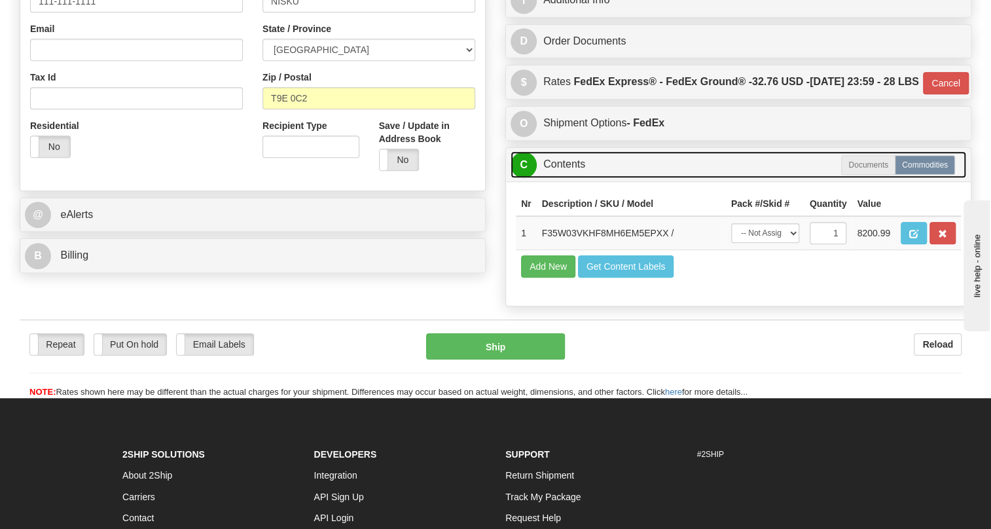
click at [569, 178] on link "C Contents" at bounding box center [738, 164] width 456 height 27
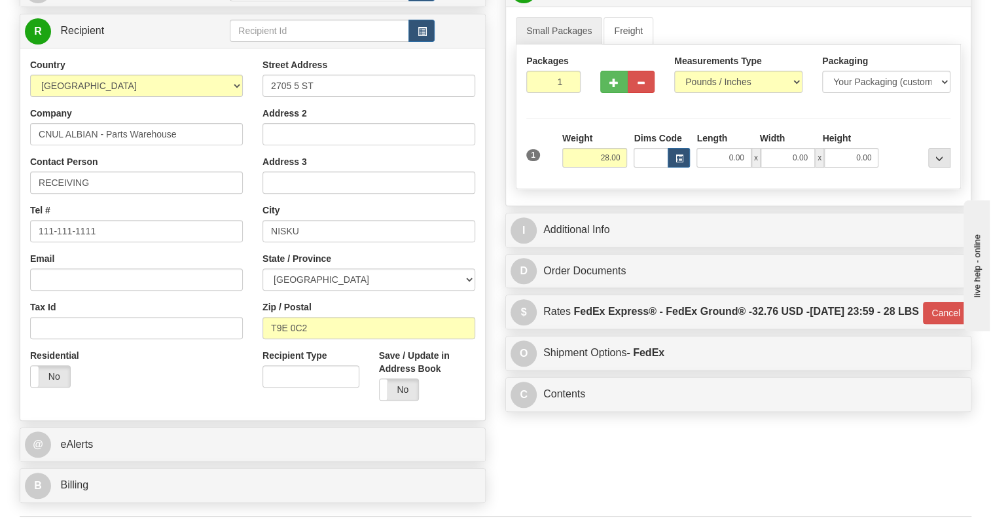
scroll to position [153, 0]
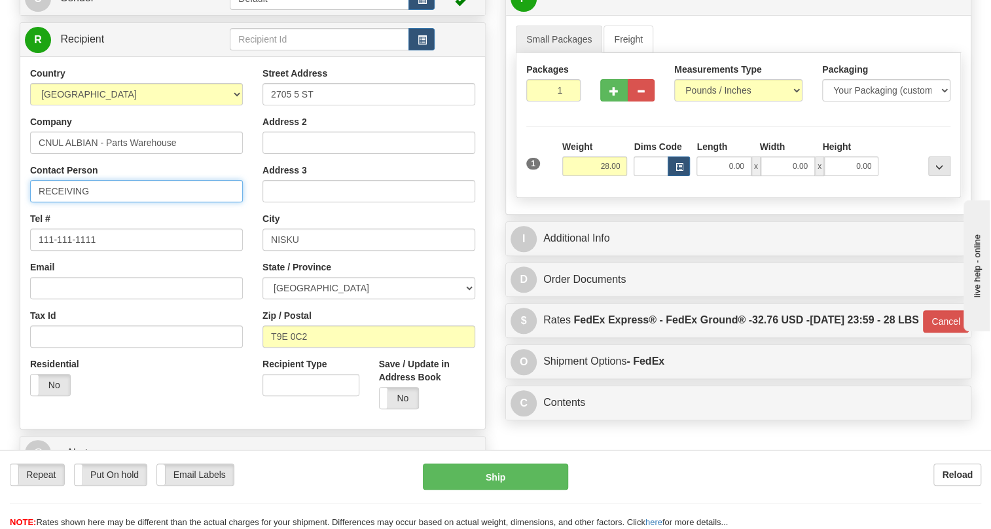
click at [120, 202] on input "RECEIVING" at bounding box center [136, 191] width 213 height 22
paste input "Phu To"
type input "RECEIVING / Phu To"
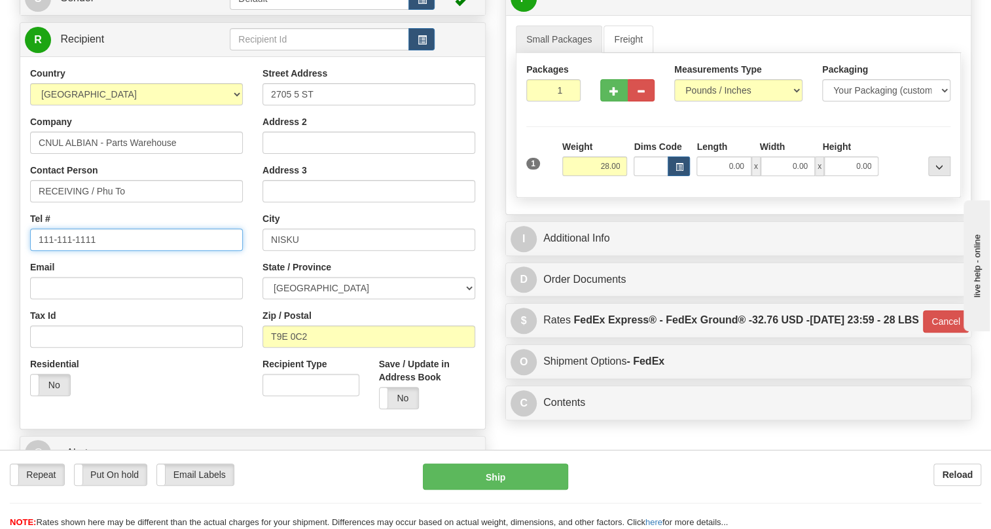
click at [81, 251] on input "111-111-1111" at bounding box center [136, 239] width 213 height 22
paste input "[PHONE_NUMBER]"
type input "[PHONE_NUMBER]"
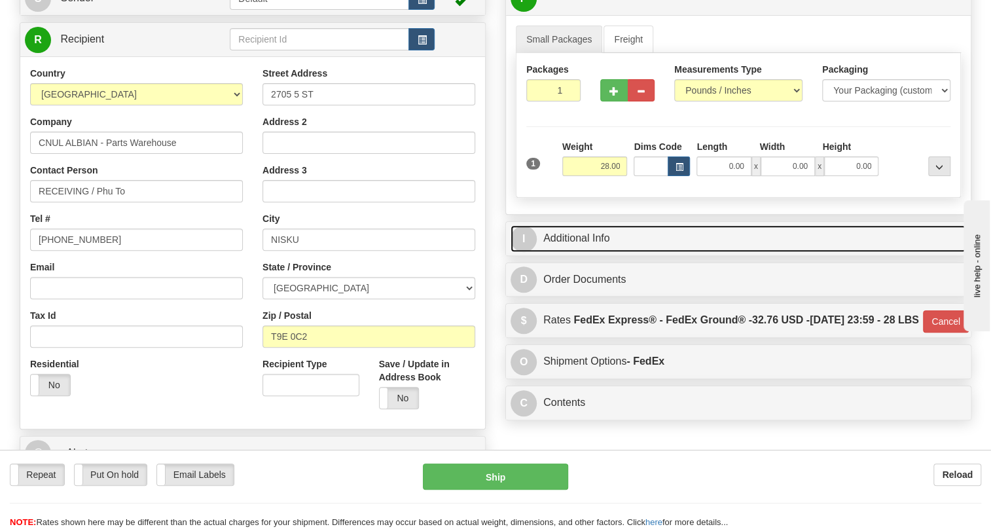
click at [594, 252] on link "I Additional Info" at bounding box center [738, 238] width 456 height 27
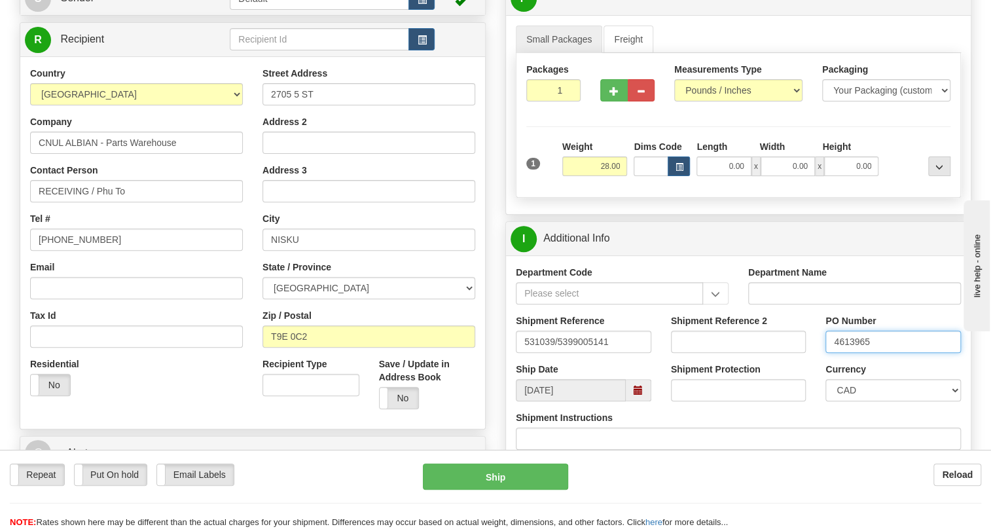
click at [860, 353] on input "4613965" at bounding box center [892, 342] width 135 height 22
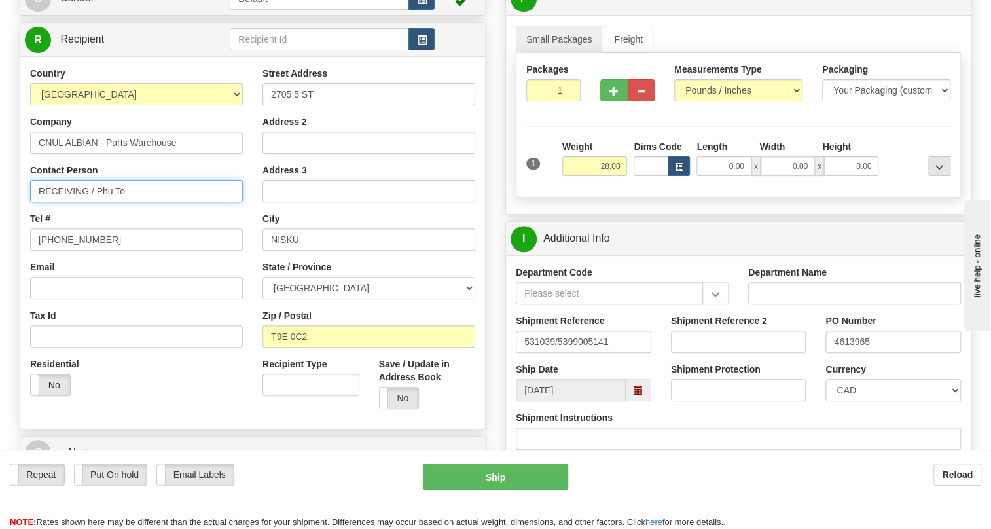
click at [158, 202] on input "RECEIVING / Phu To" at bounding box center [136, 191] width 213 height 22
paste input "4613965"
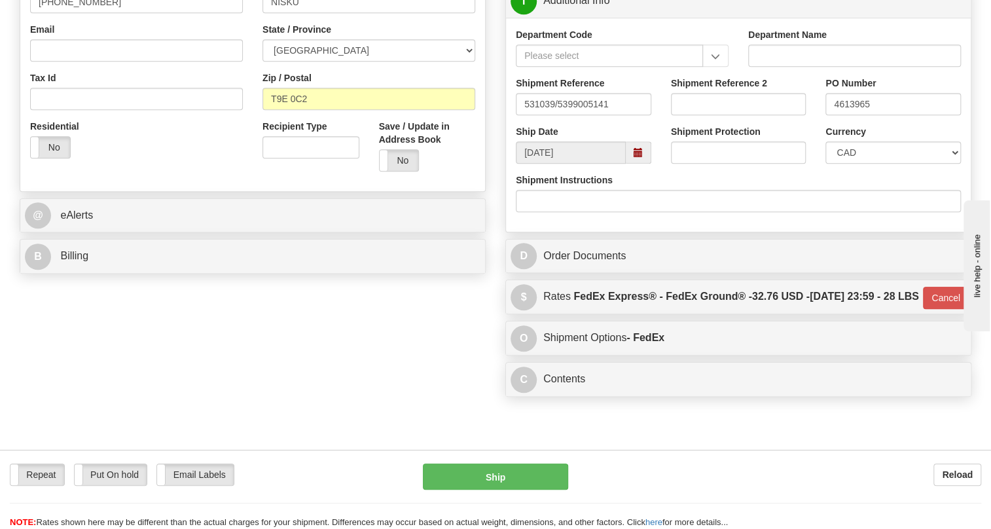
scroll to position [391, 0]
type input "RECEIVING / Phu To / PO# 4613965"
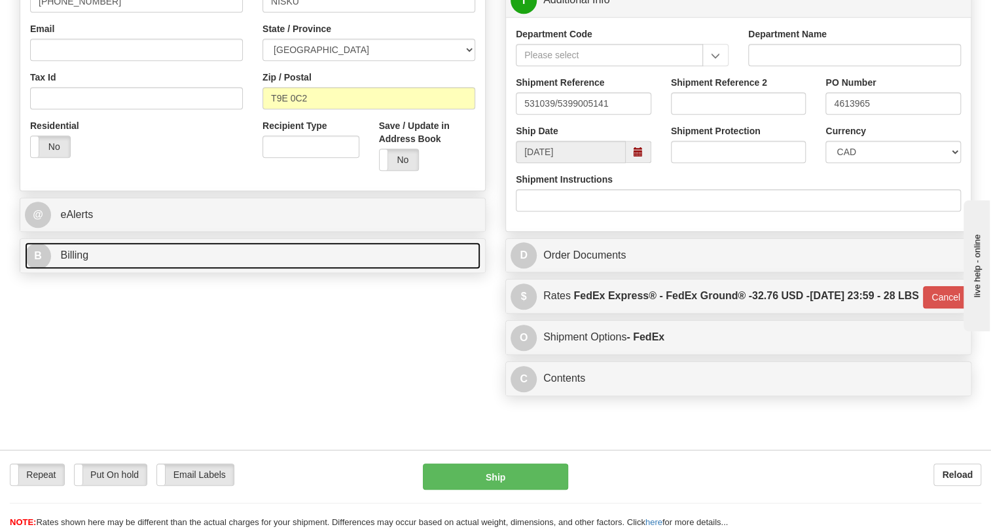
click at [79, 260] on span "Billing" at bounding box center [74, 254] width 28 height 11
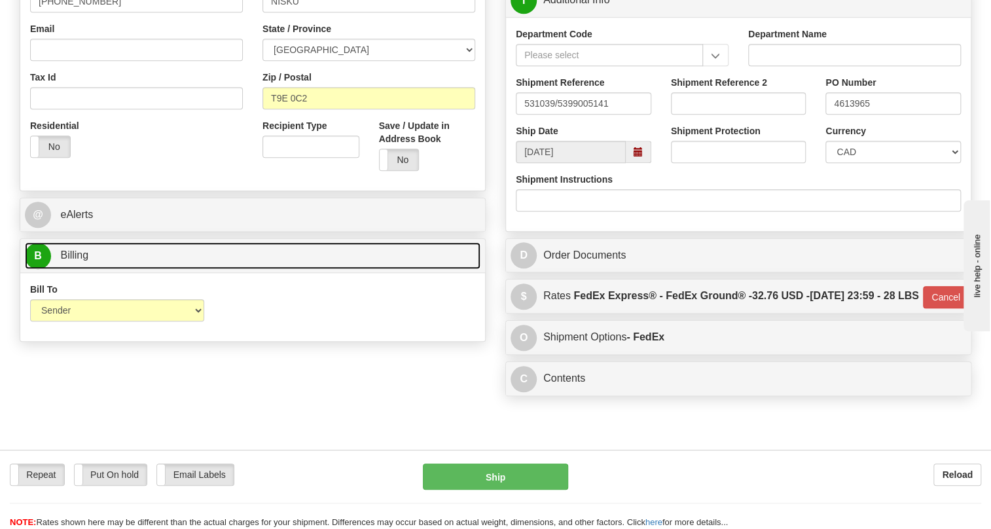
click at [79, 260] on span "Billing" at bounding box center [74, 254] width 28 height 11
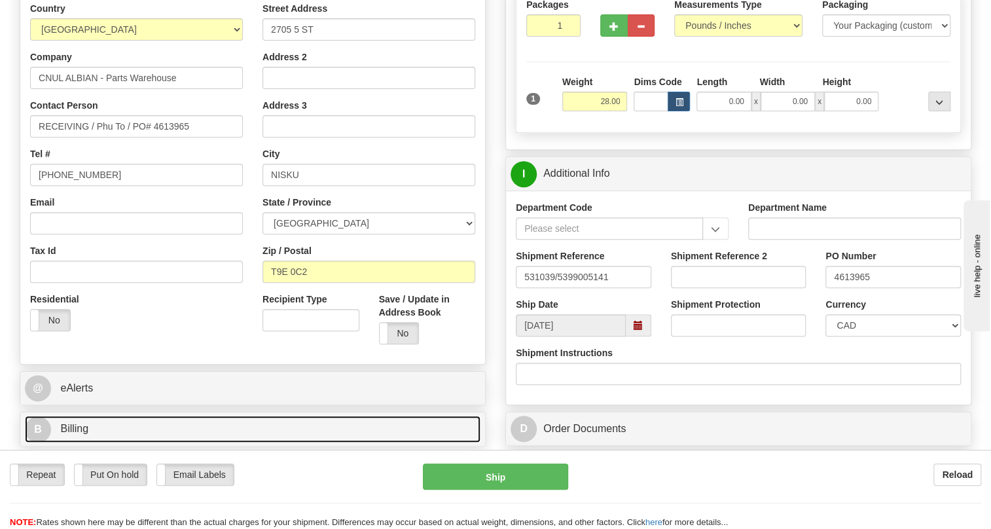
scroll to position [213, 0]
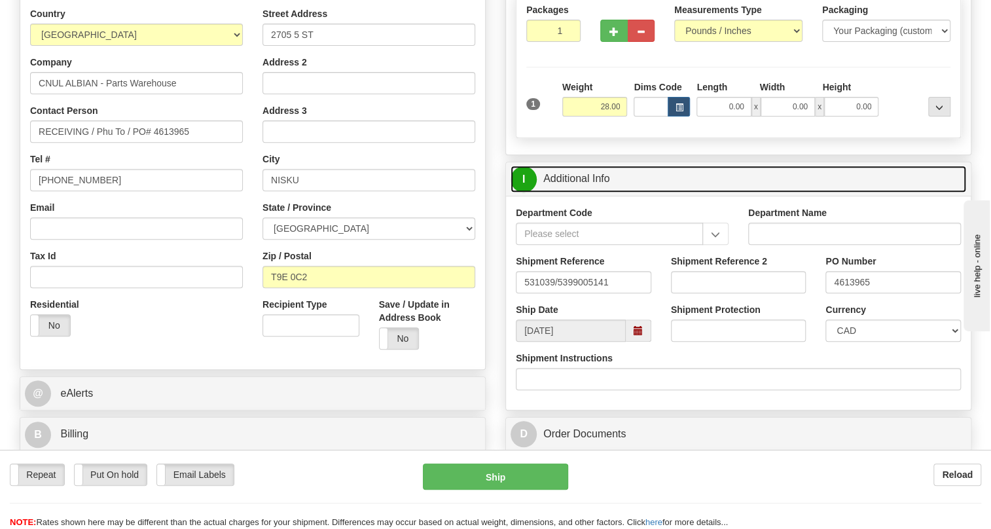
click at [597, 192] on link "I Additional Info" at bounding box center [738, 179] width 456 height 27
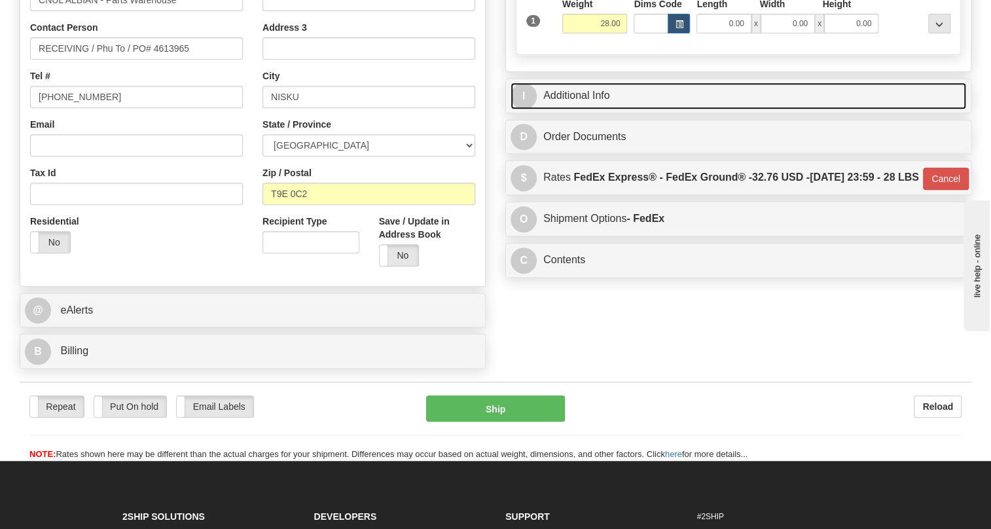
scroll to position [332, 0]
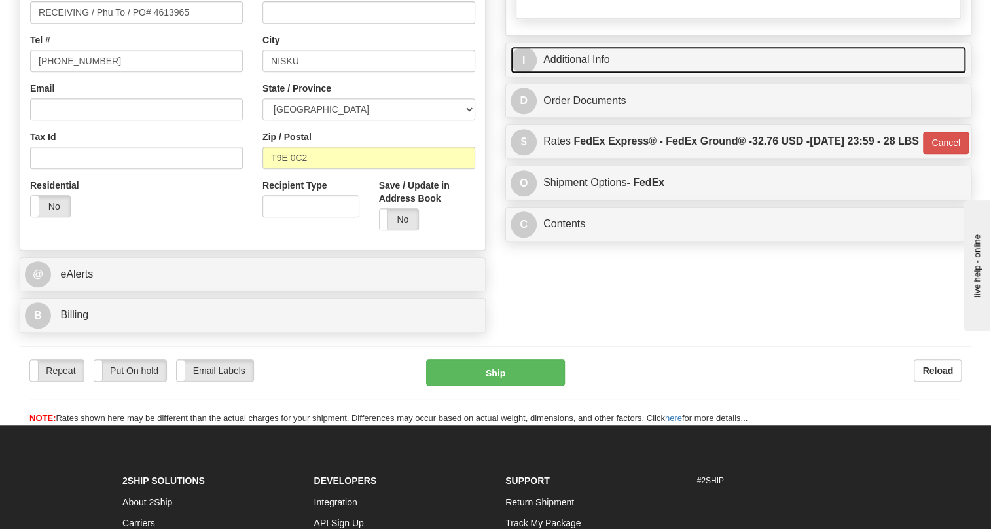
click at [581, 73] on link "I Additional Info" at bounding box center [738, 59] width 456 height 27
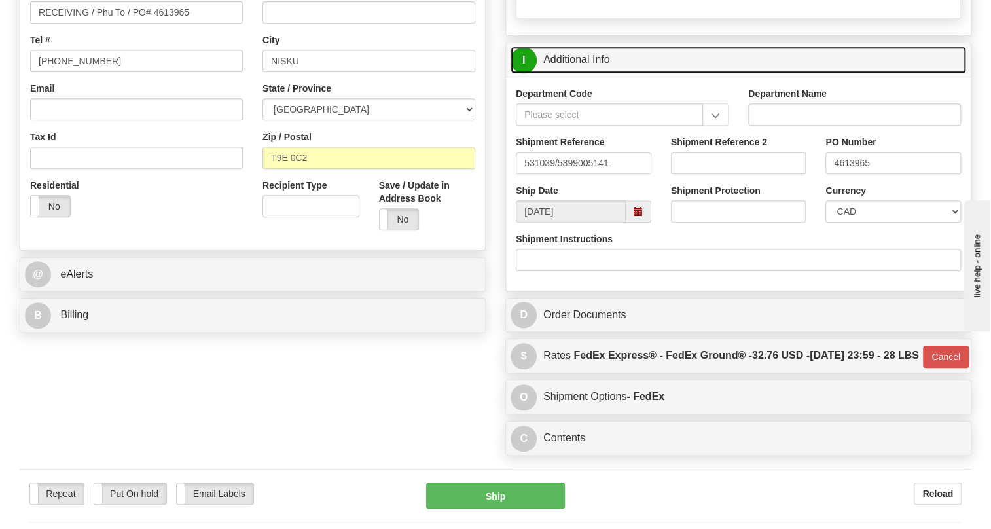
click at [581, 73] on link "I Additional Info" at bounding box center [738, 59] width 456 height 27
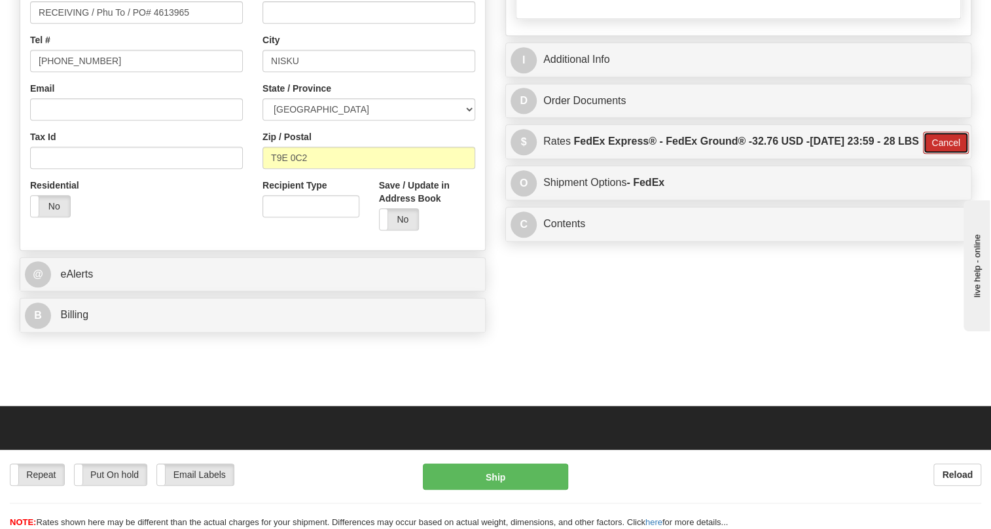
click at [937, 154] on button "Cancel" at bounding box center [946, 143] width 46 height 22
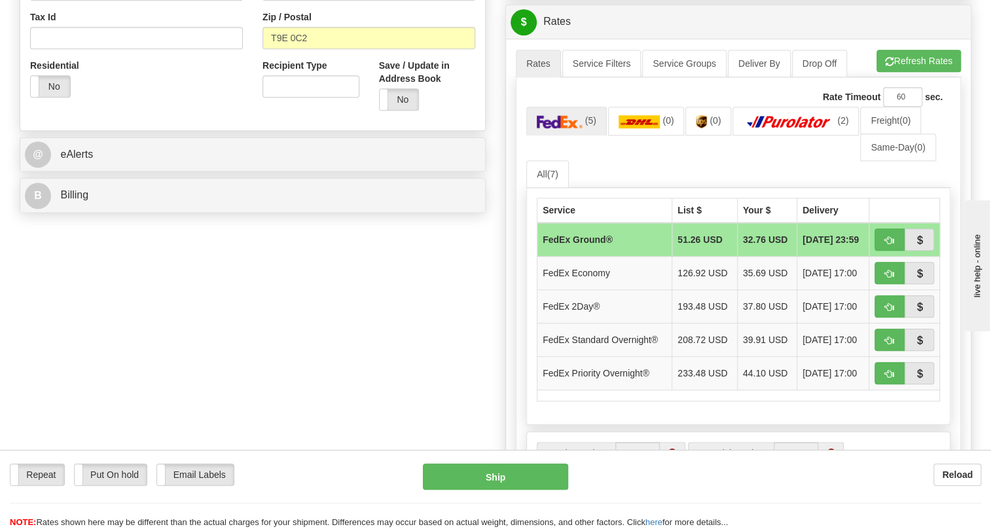
scroll to position [510, 0]
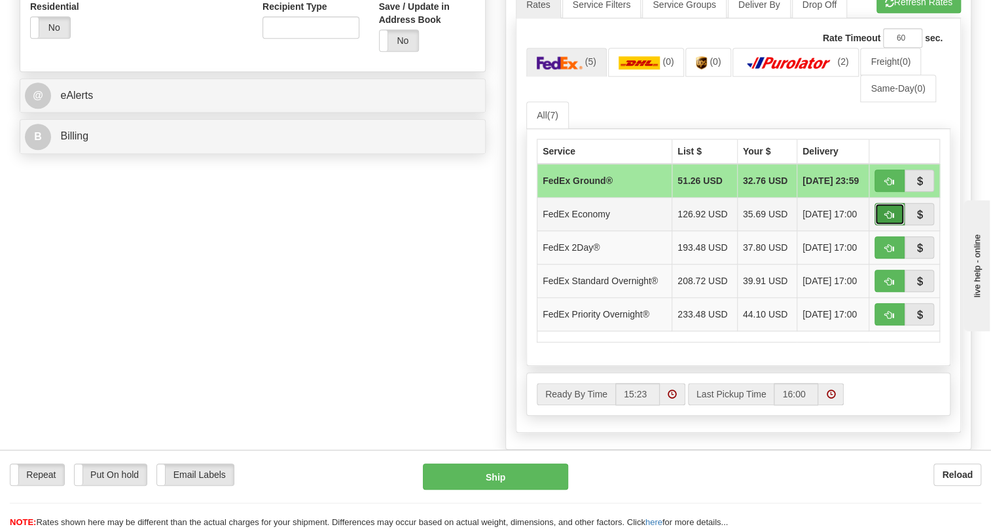
click at [883, 225] on button "button" at bounding box center [889, 214] width 30 height 22
type input "20"
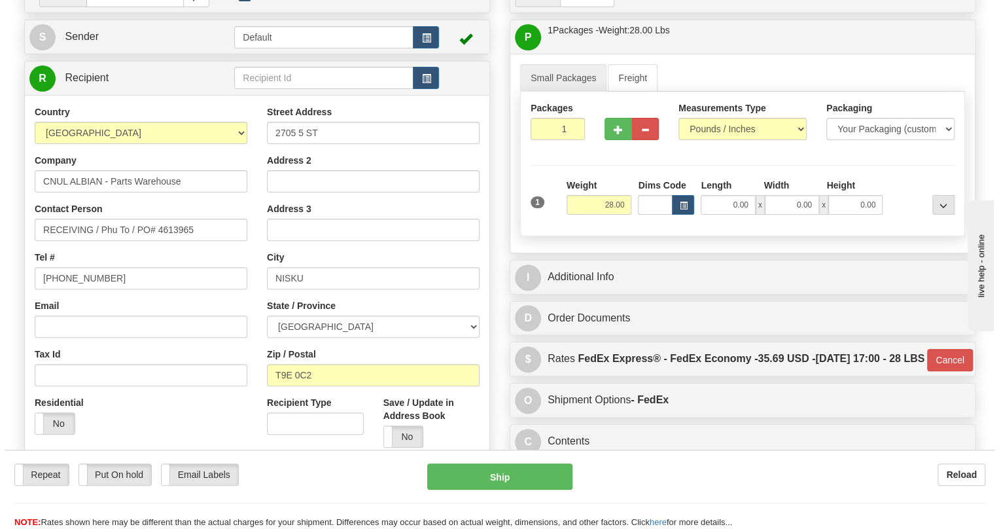
scroll to position [94, 0]
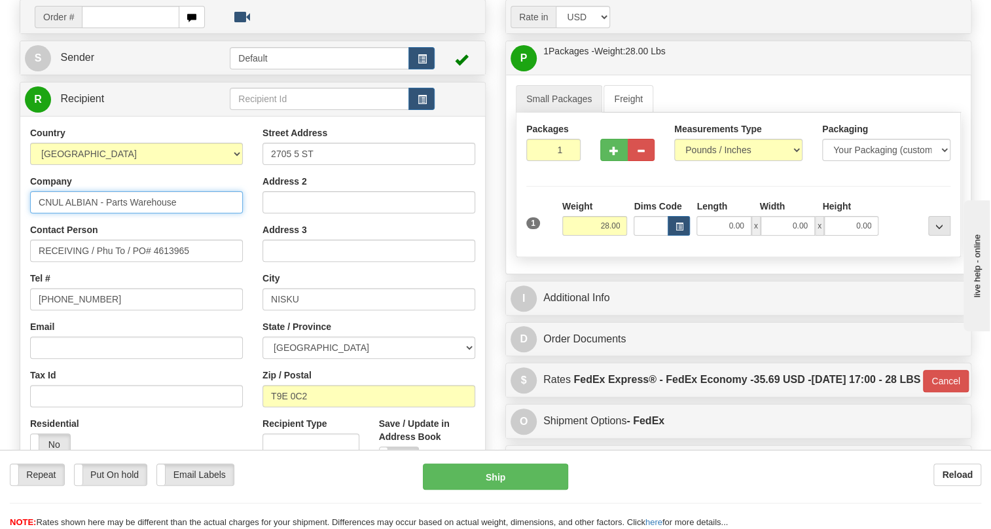
click at [202, 213] on input "CNUL ALBIAN - Parts Warehouse" at bounding box center [136, 202] width 213 height 22
type input "CNUL ALBIAN - Parts Warehouse C/O A"
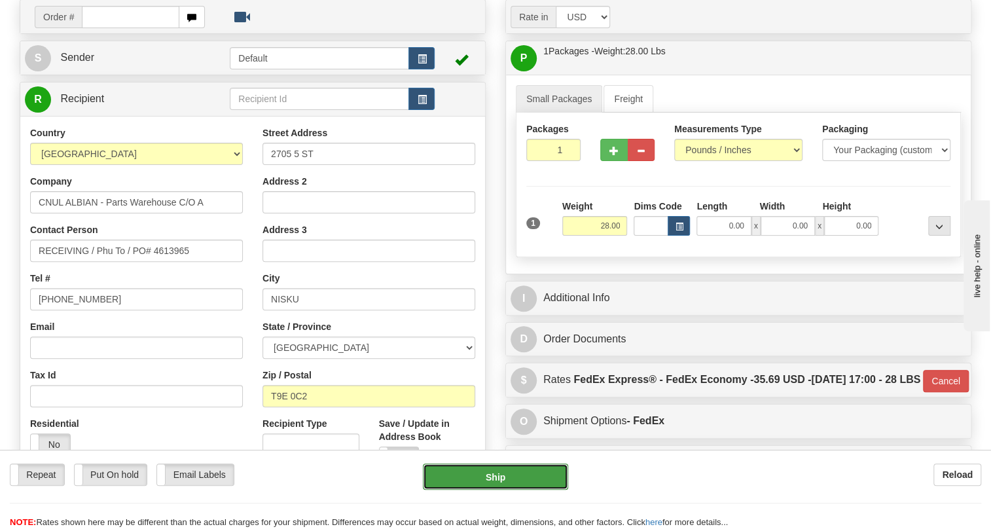
click at [498, 480] on button "Ship" at bounding box center [495, 476] width 145 height 26
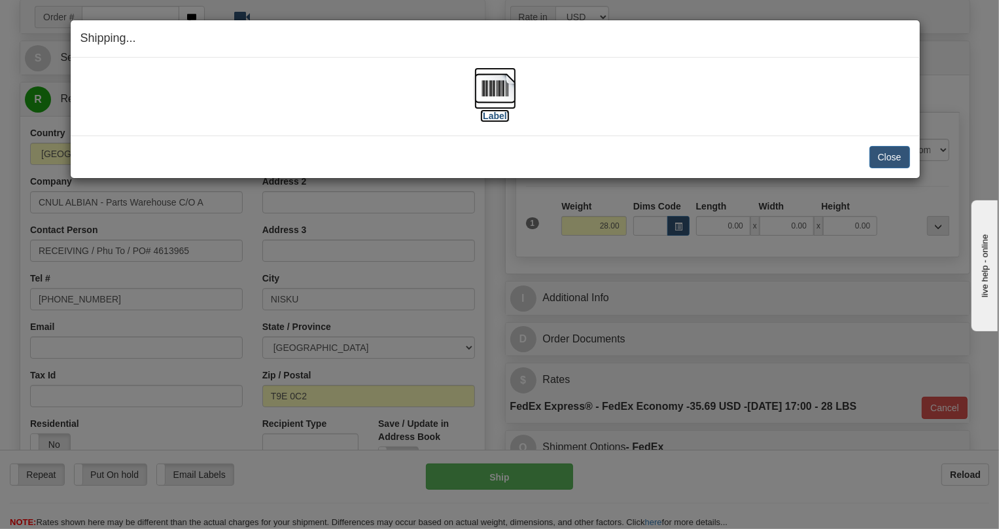
click at [500, 90] on img at bounding box center [496, 88] width 42 height 42
click at [895, 158] on button "Close" at bounding box center [890, 157] width 41 height 22
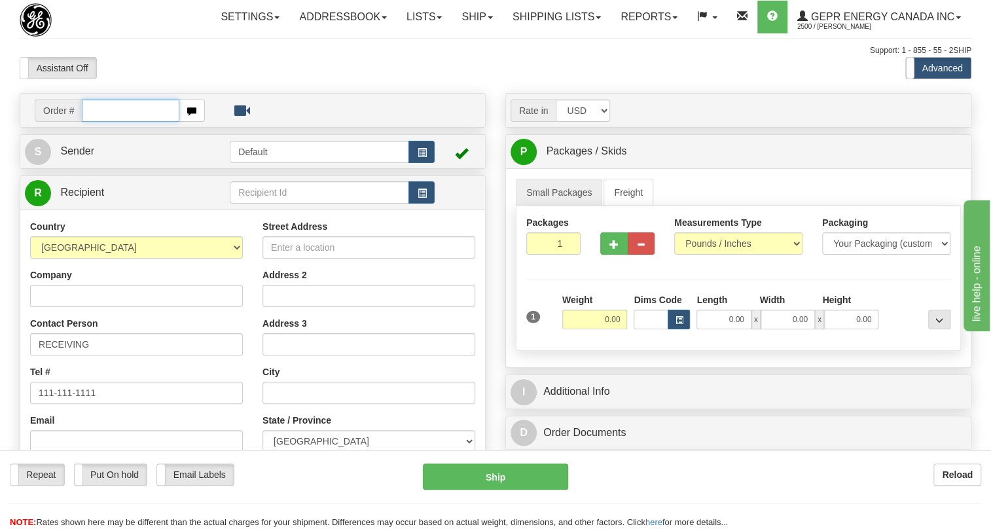
click at [111, 122] on input "text" at bounding box center [131, 110] width 98 height 22
paste input "0086698967"
click at [98, 122] on input "0086698967" at bounding box center [131, 110] width 98 height 22
type input "86698967"
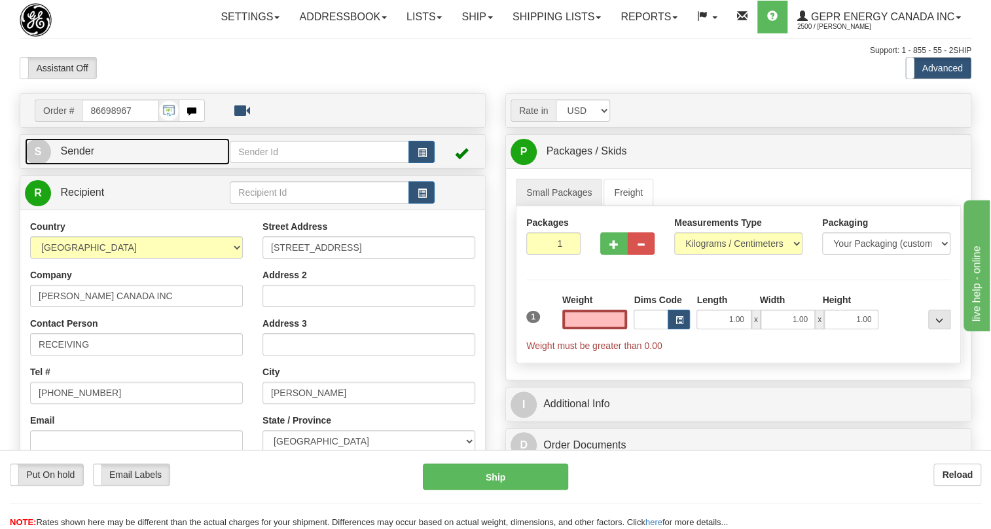
type input "0.00"
click at [88, 156] on span "Sender" at bounding box center [77, 150] width 34 height 11
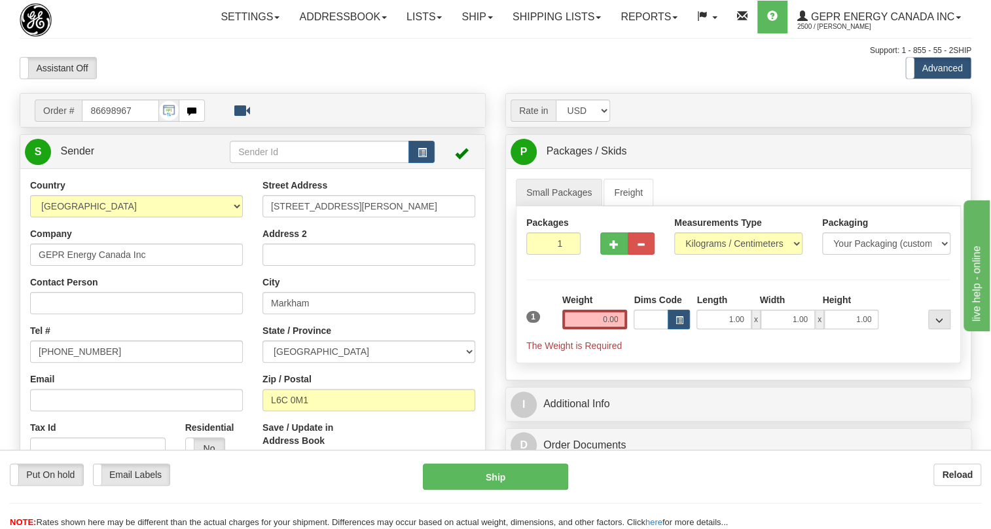
type input "MARKHAM"
click at [77, 363] on input "[PHONE_NUMBER]" at bounding box center [136, 351] width 213 height 22
paste input "[PHONE_NUMBER]"
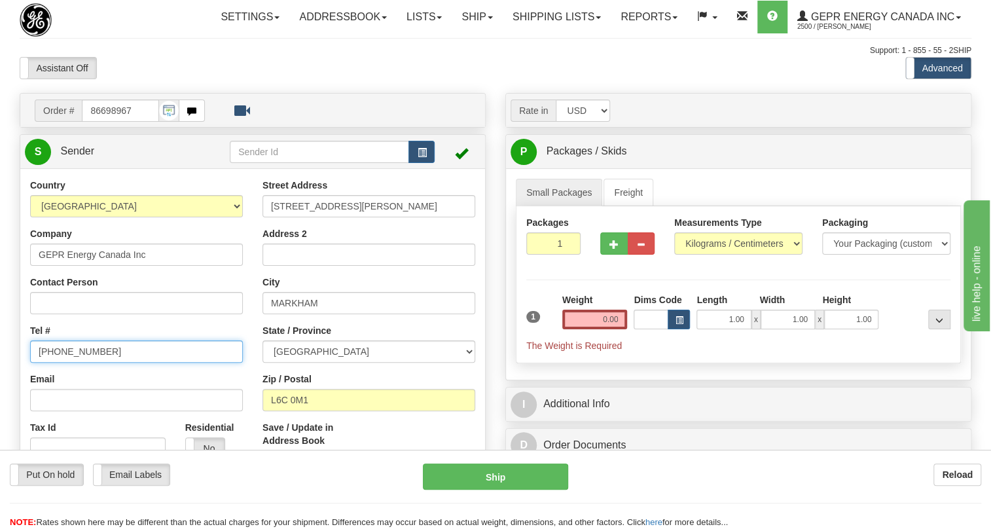
type input "[PHONE_NUMBER]"
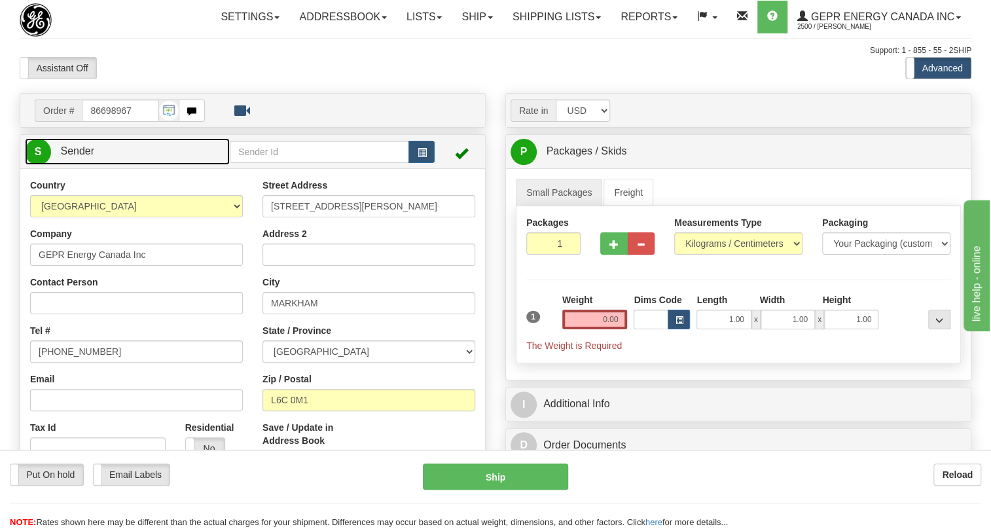
click at [84, 156] on span "Sender" at bounding box center [77, 150] width 34 height 11
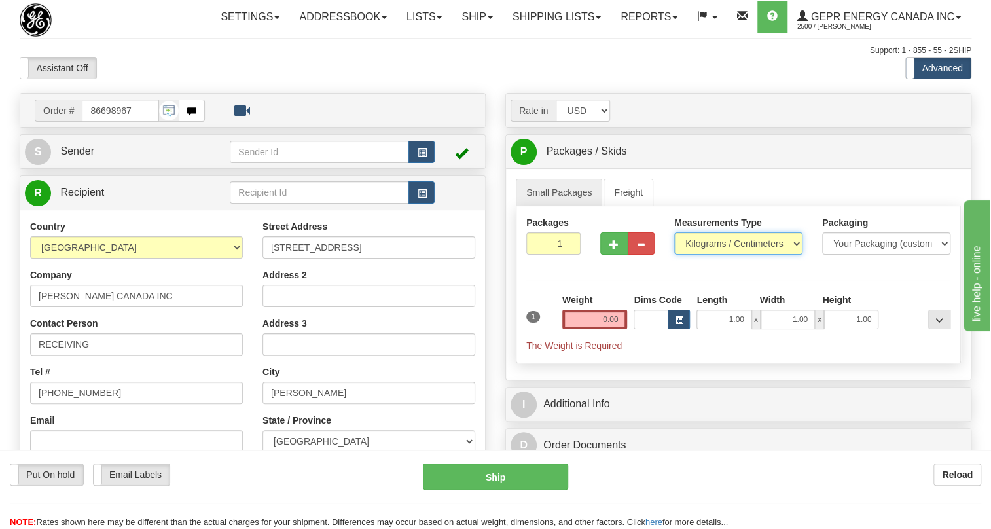
click at [734, 255] on select "Pounds / Inches Kilograms / Centimeters" at bounding box center [738, 243] width 128 height 22
select select "0"
click at [674, 255] on select "Pounds / Inches Kilograms / Centimeters" at bounding box center [738, 243] width 128 height 22
click at [594, 329] on input "0.00" at bounding box center [594, 320] width 65 height 20
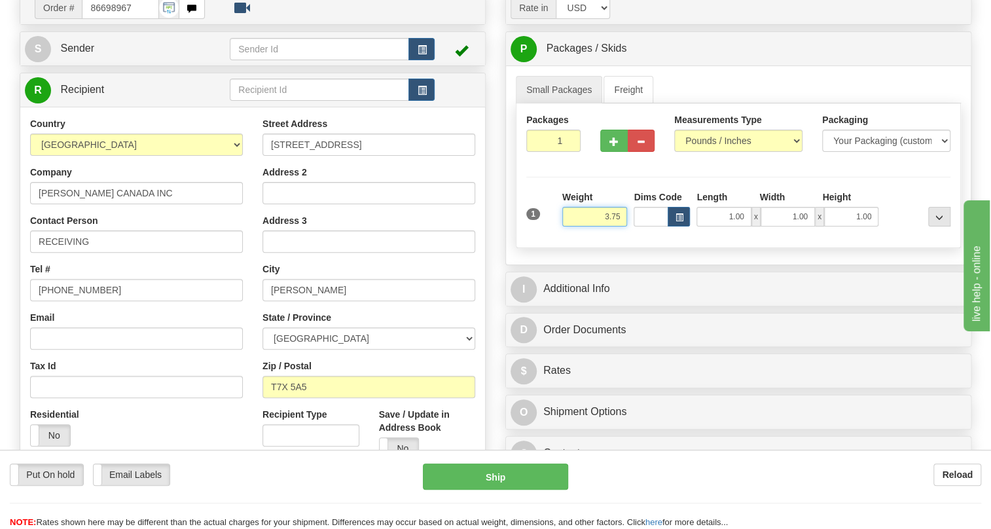
scroll to position [118, 0]
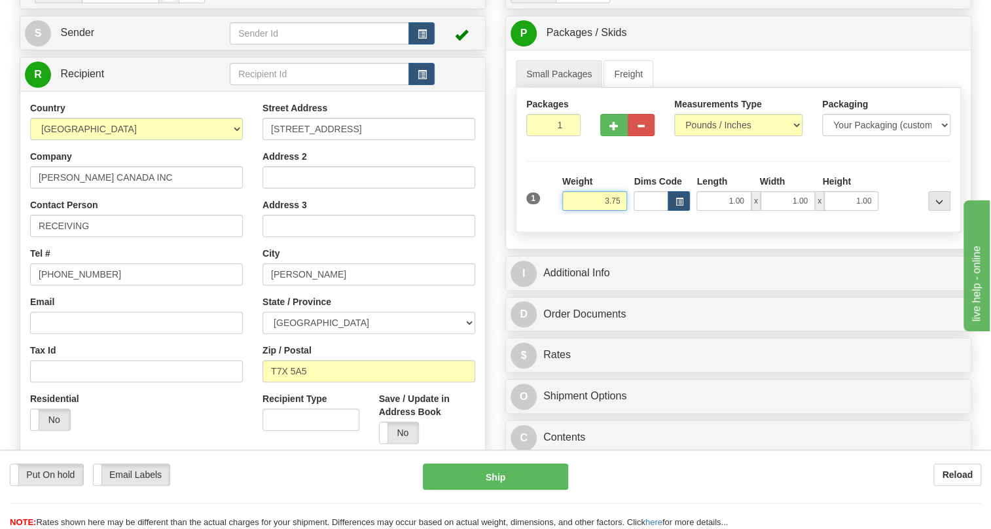
type input "3.75"
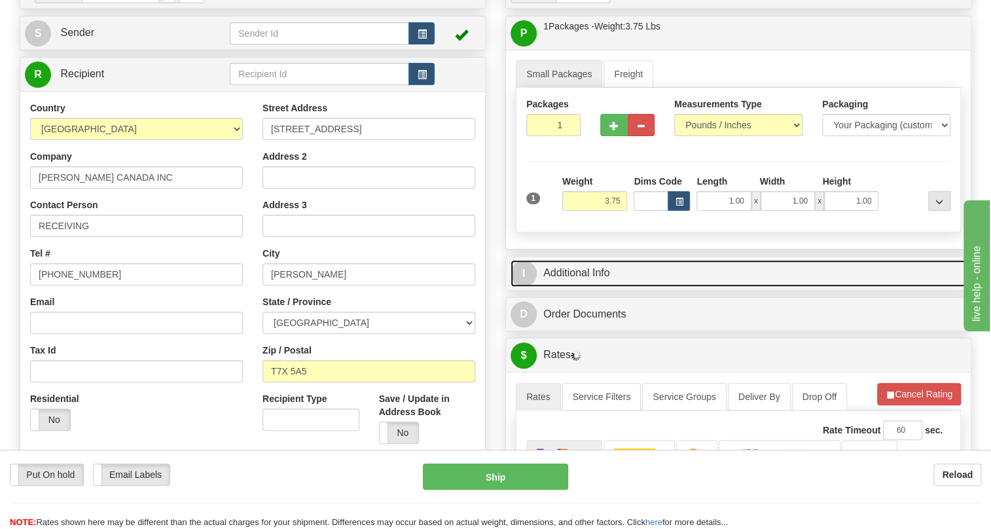
click at [575, 287] on link "I Additional Info" at bounding box center [738, 273] width 456 height 27
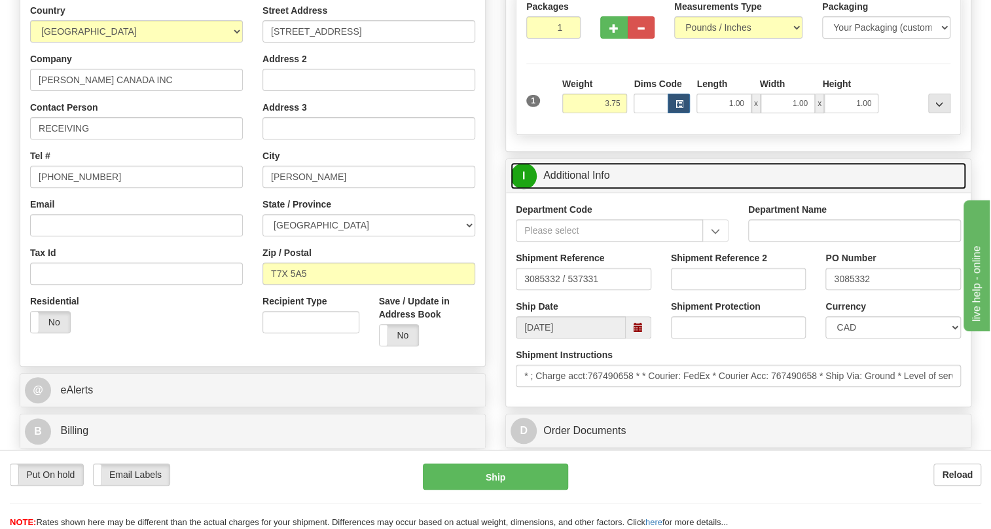
scroll to position [238, 0]
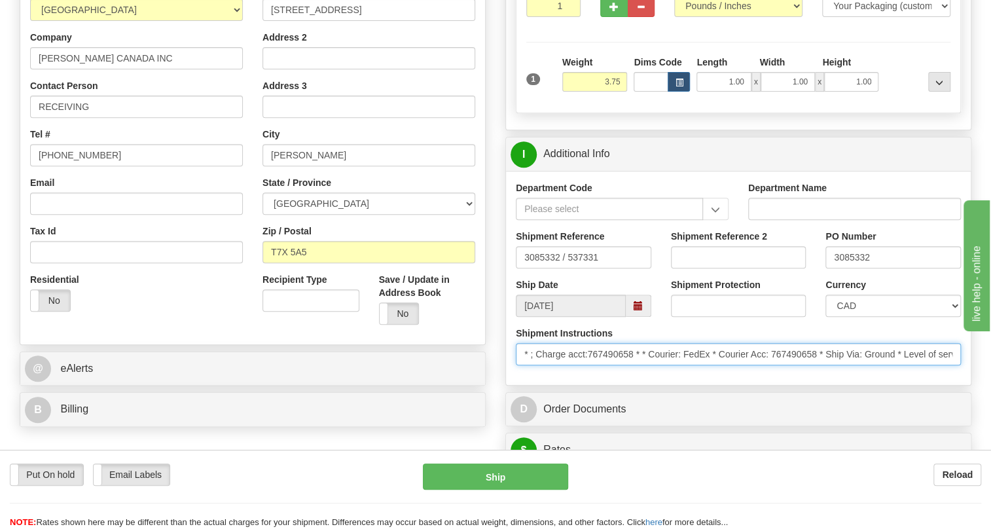
click at [819, 365] on input "* ; Charge acct:767490658 * * Courier: FedEx * Courier Acc: 767490658 * Ship Vi…" at bounding box center [738, 354] width 445 height 22
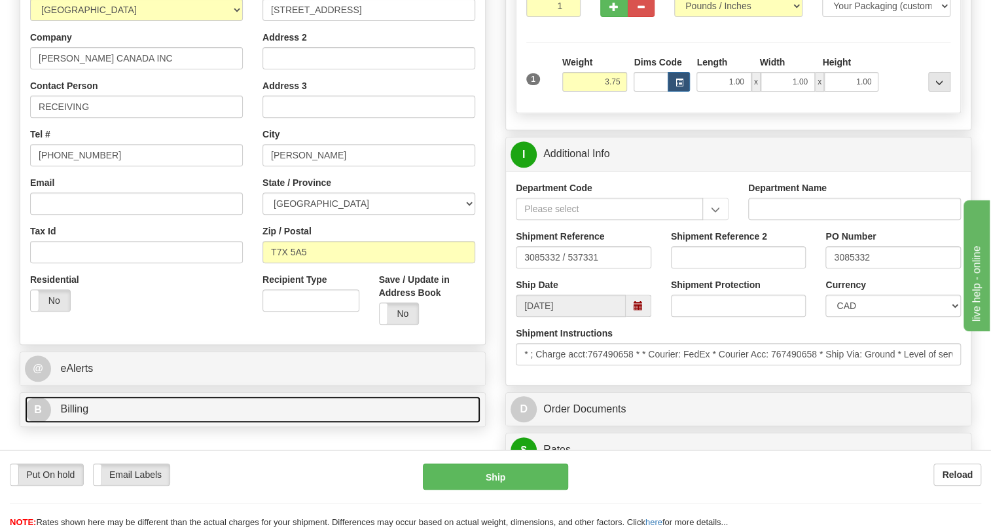
click at [71, 414] on span "Billing" at bounding box center [74, 408] width 28 height 11
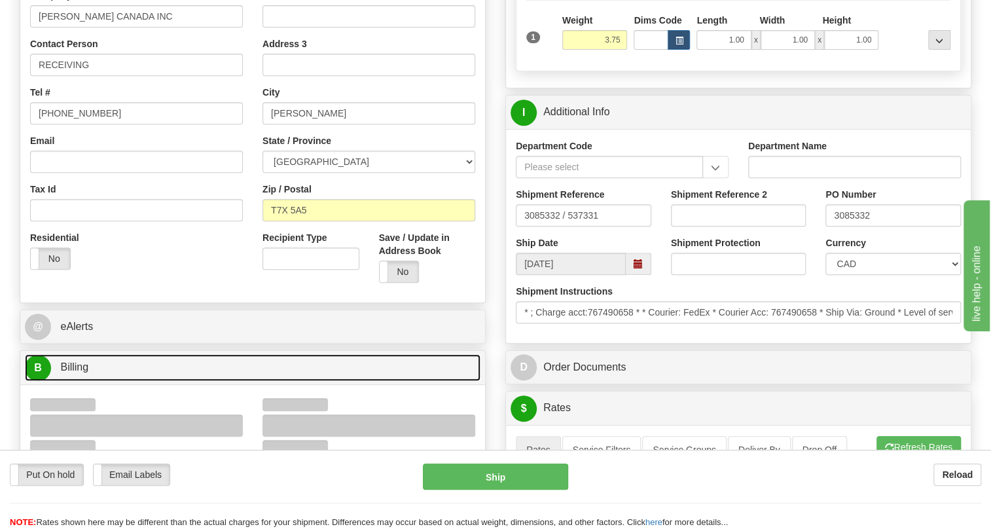
scroll to position [357, 0]
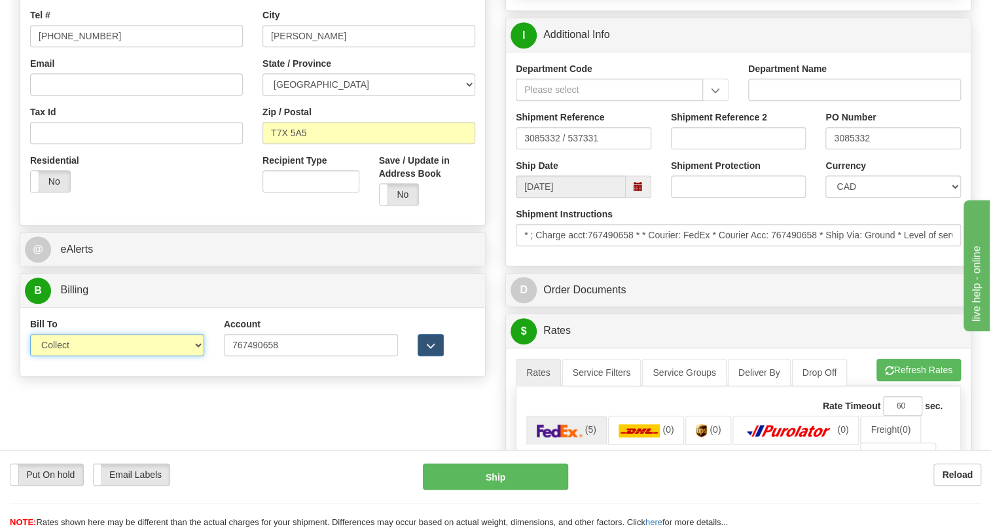
click at [95, 356] on select "Sender Recipient Third Party Collect" at bounding box center [117, 345] width 174 height 22
select select "2"
click at [30, 356] on select "Sender Recipient Third Party Collect" at bounding box center [117, 345] width 174 height 22
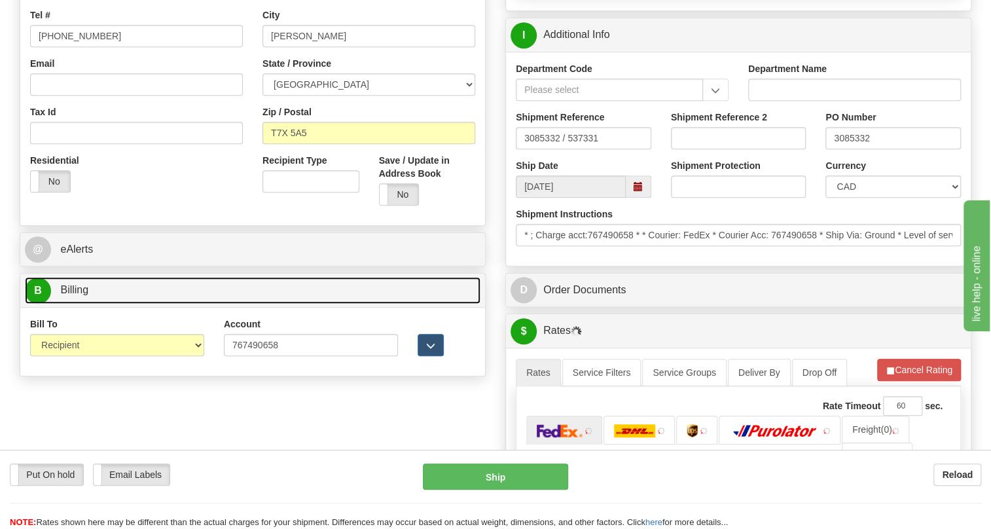
click at [78, 295] on span "Billing" at bounding box center [74, 289] width 28 height 11
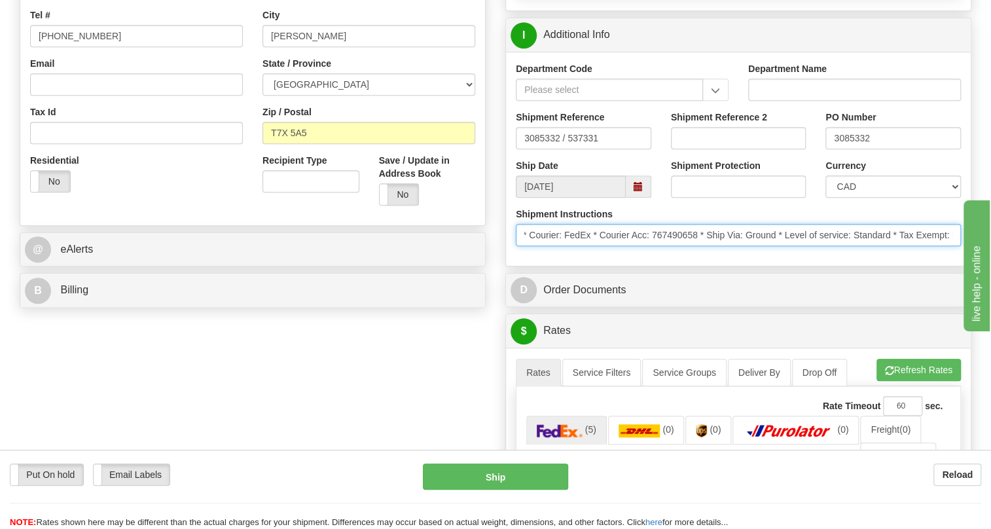
scroll to position [0, 270]
drag, startPoint x: 1776, startPoint y: 600, endPoint x: 1017, endPoint y: 337, distance: 802.7
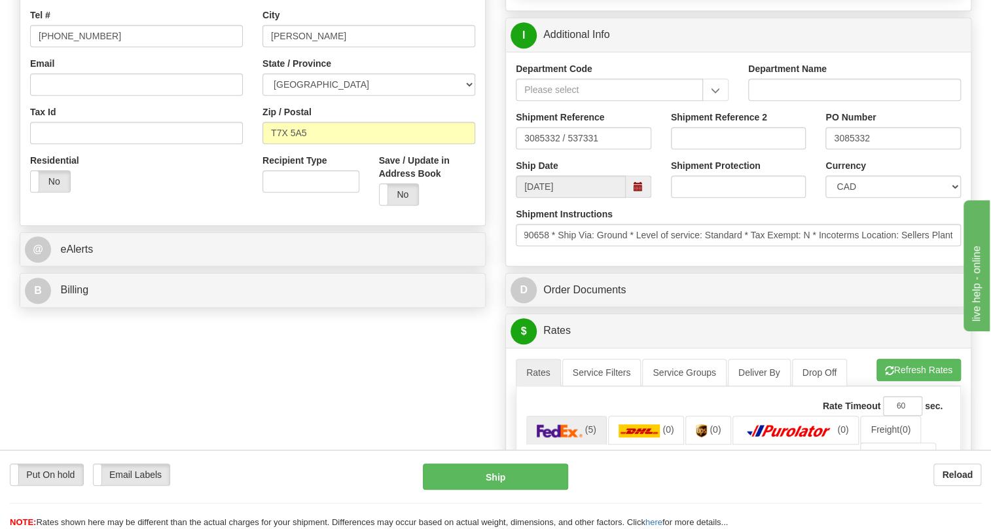
scroll to position [0, 0]
click at [774, 266] on div "Department Code Department Name Shipment Reference 3085332 / 537331 Shipment Re…" at bounding box center [738, 159] width 465 height 214
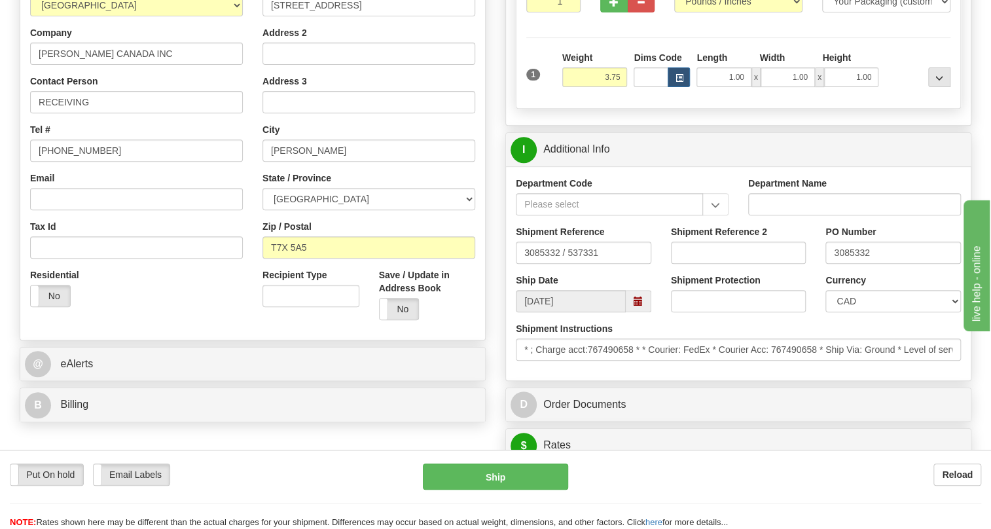
scroll to position [238, 0]
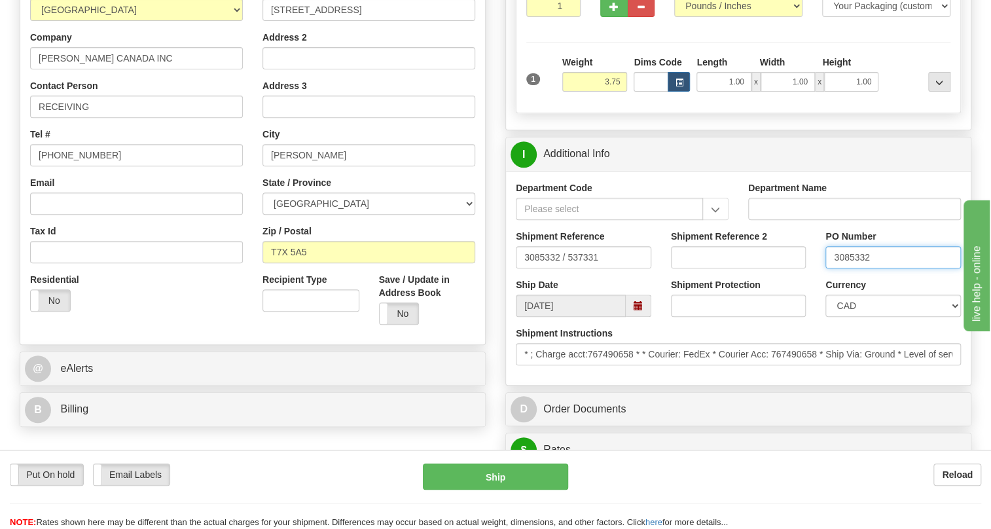
click at [846, 268] on input "3085332" at bounding box center [892, 257] width 135 height 22
click at [138, 118] on input "RECEIVING" at bounding box center [136, 107] width 213 height 22
paste input "3085332"
type input "RECEIVING / PO# 3085332"
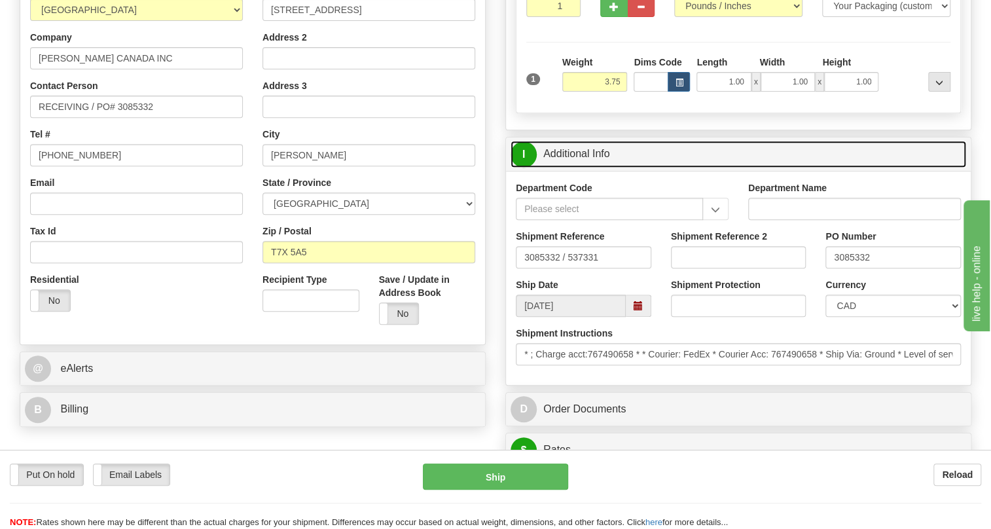
click at [575, 168] on link "I Additional Info" at bounding box center [738, 154] width 456 height 27
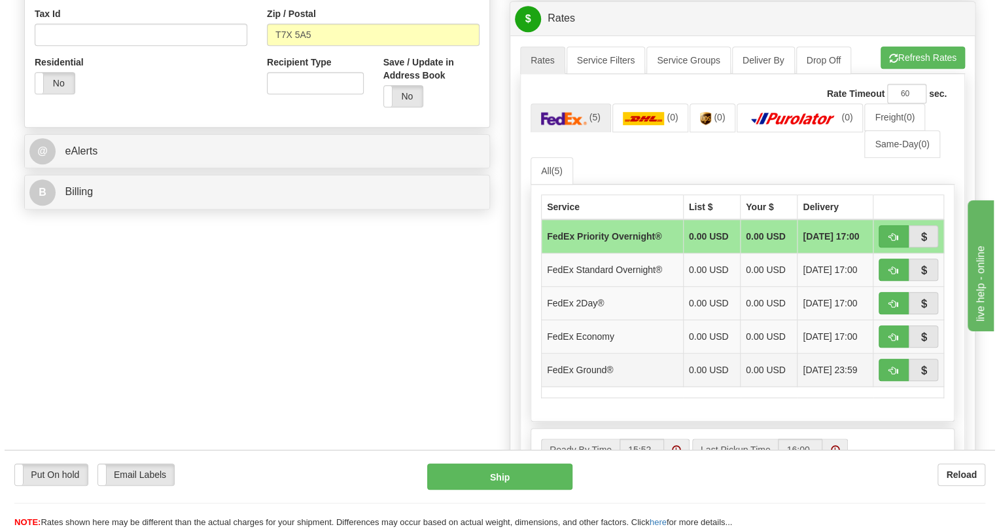
scroll to position [476, 0]
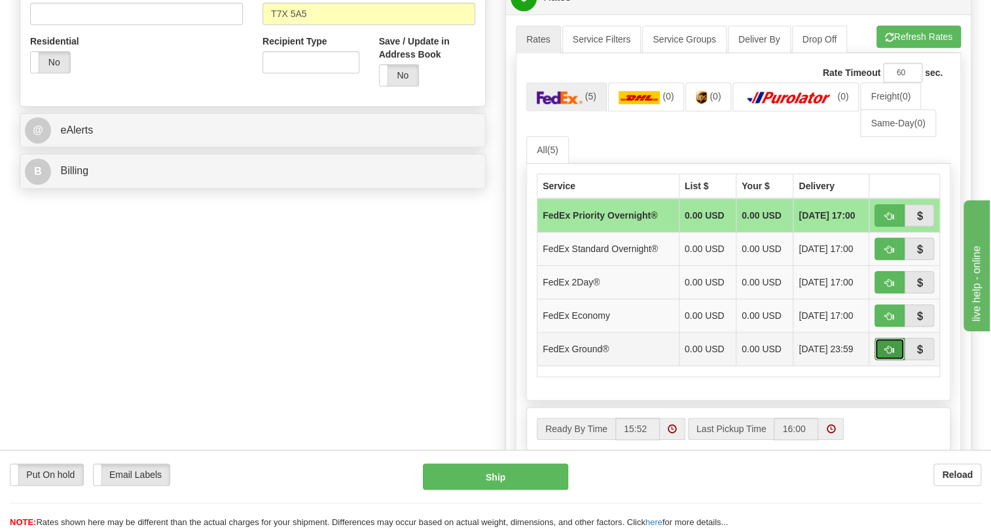
click at [891, 354] on span "button" at bounding box center [889, 350] width 9 height 9
type input "92"
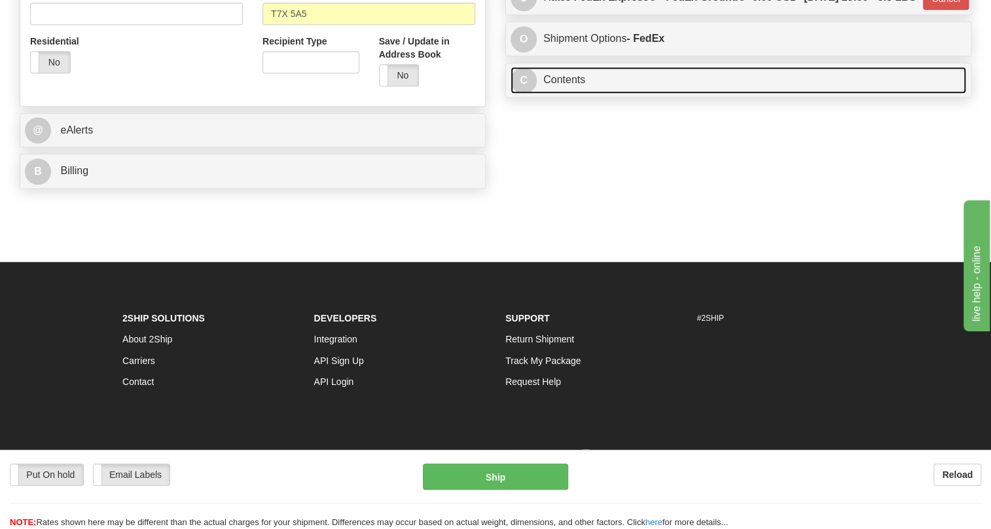
click at [557, 94] on link "C Contents" at bounding box center [738, 80] width 456 height 27
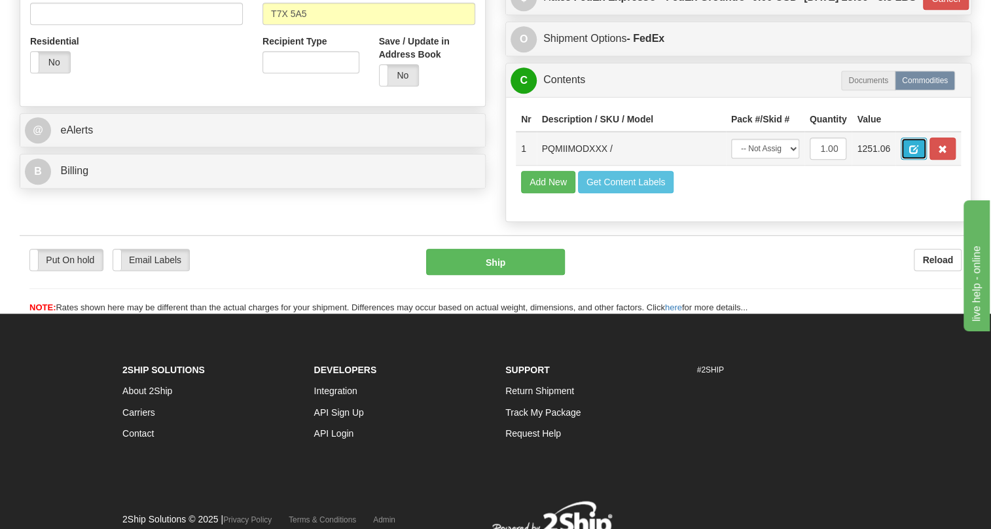
click at [913, 154] on span "button" at bounding box center [913, 149] width 9 height 9
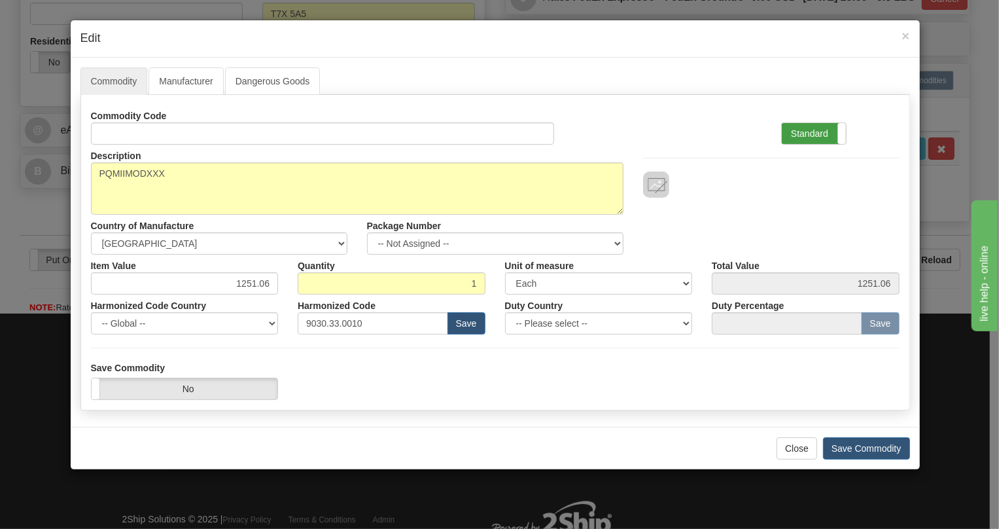
click at [802, 131] on label "Standard" at bounding box center [814, 133] width 64 height 21
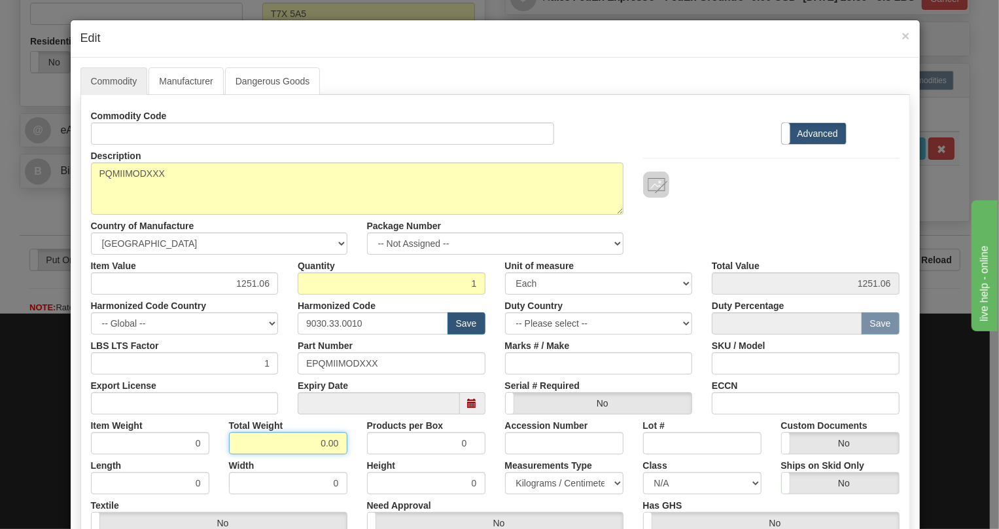
click at [307, 444] on input "0.00" at bounding box center [288, 443] width 118 height 22
type input "1.00"
type input "1.0000"
click at [545, 485] on select "Pounds / Inches Kilograms / Centimeters" at bounding box center [564, 483] width 118 height 22
select select "0"
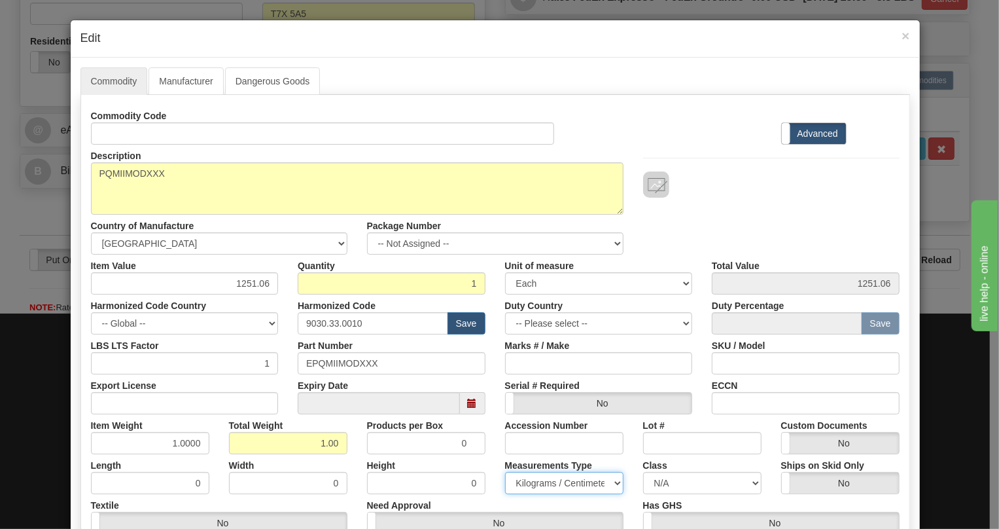
click at [505, 472] on select "Pounds / Inches Kilograms / Centimeters" at bounding box center [564, 483] width 118 height 22
click at [495, 454] on div "Measurements Type Pounds / Inches Kilograms / Centimeters" at bounding box center [564, 474] width 138 height 40
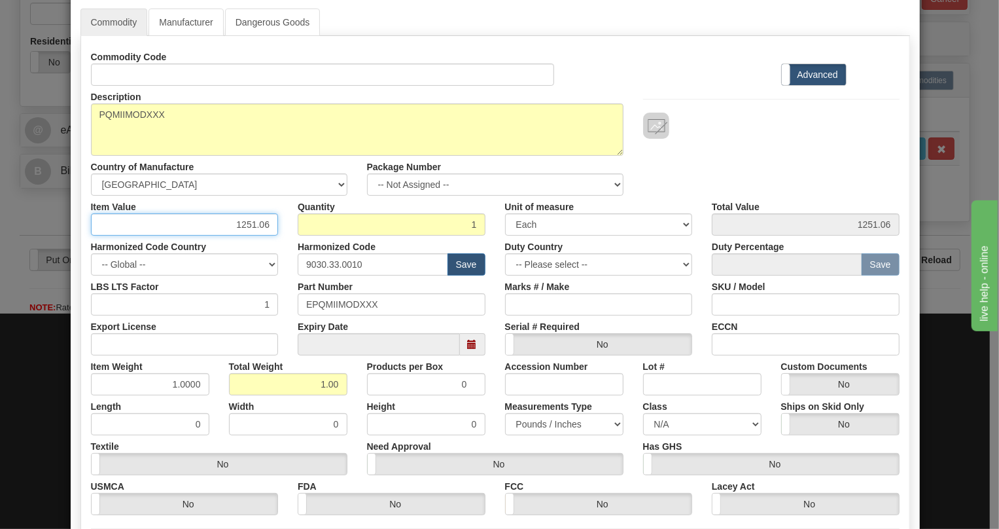
click at [257, 222] on input "1251.06" at bounding box center [185, 224] width 188 height 22
paste input "2.341,51"
click at [238, 229] on input "2.341,51" at bounding box center [185, 224] width 188 height 22
click at [255, 230] on input "2341,51" at bounding box center [185, 224] width 188 height 22
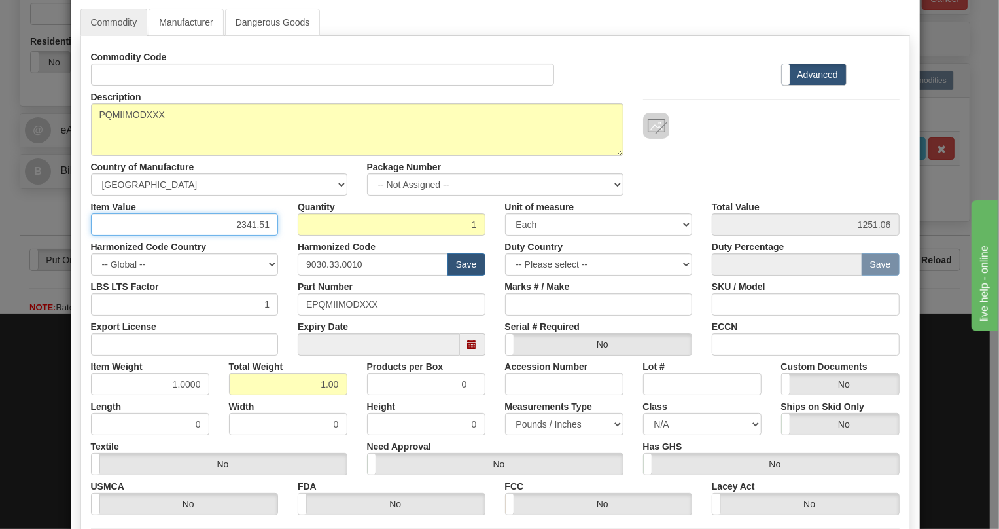
type input "2341.51"
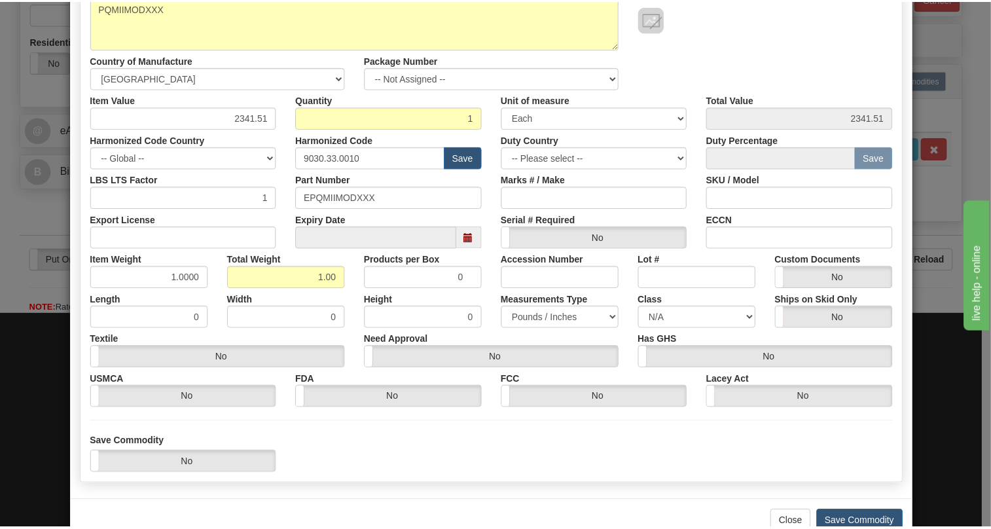
scroll to position [199, 0]
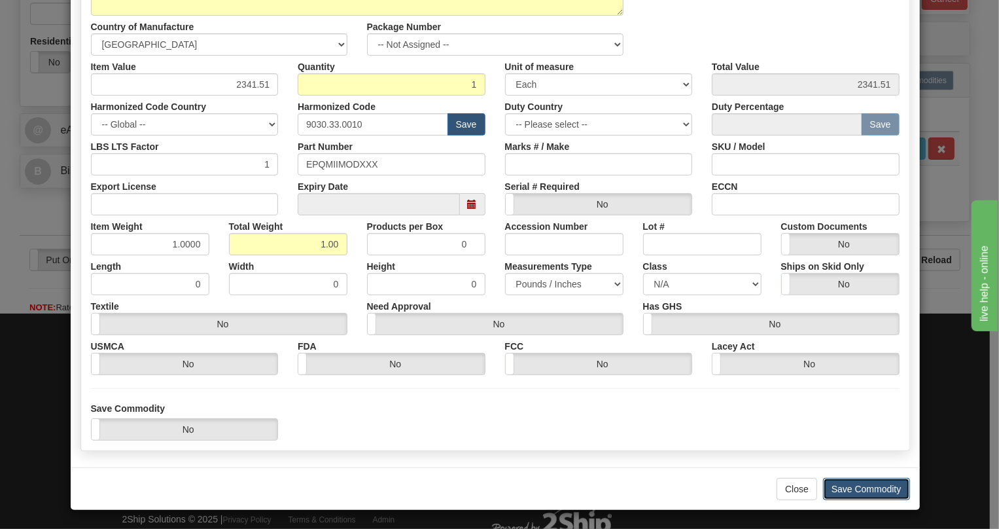
click at [860, 488] on button "Save Commodity" at bounding box center [866, 489] width 87 height 22
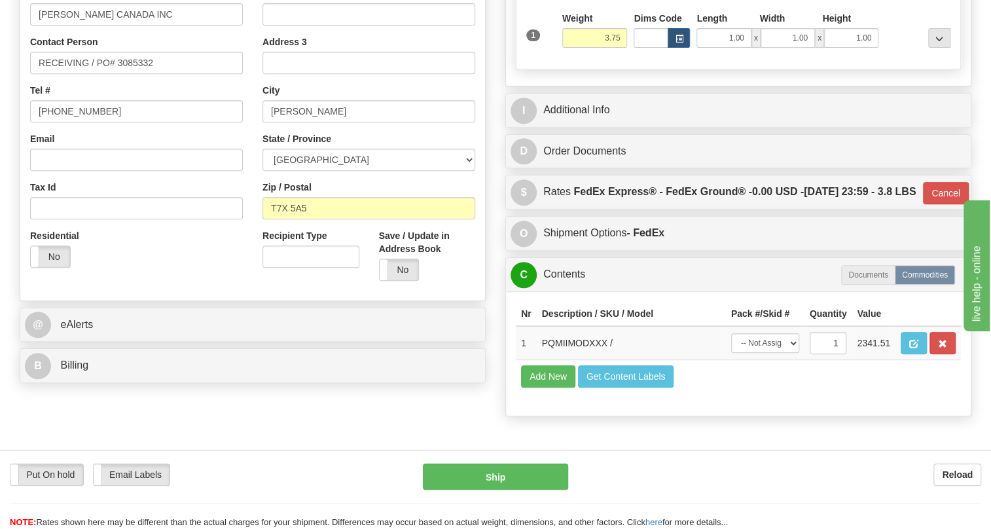
scroll to position [349, 0]
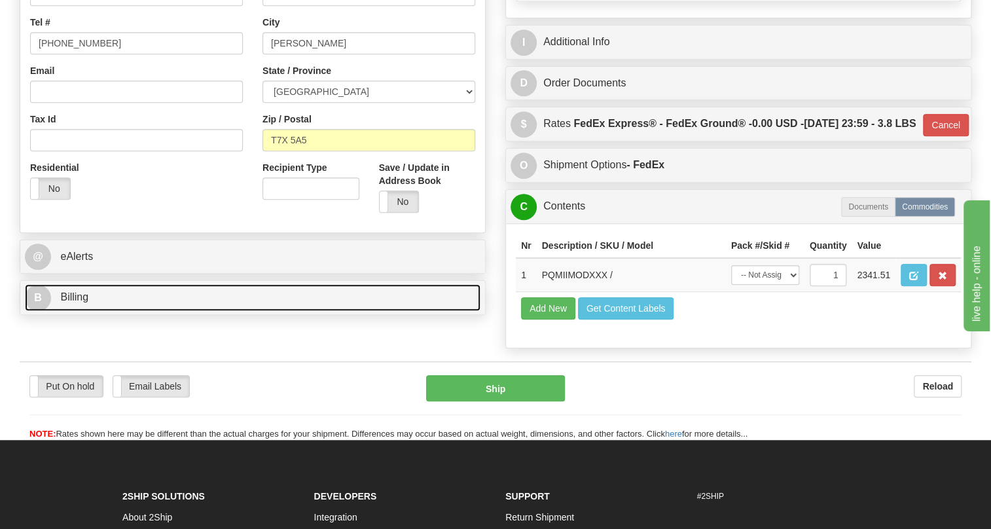
click at [74, 302] on span "Billing" at bounding box center [74, 296] width 28 height 11
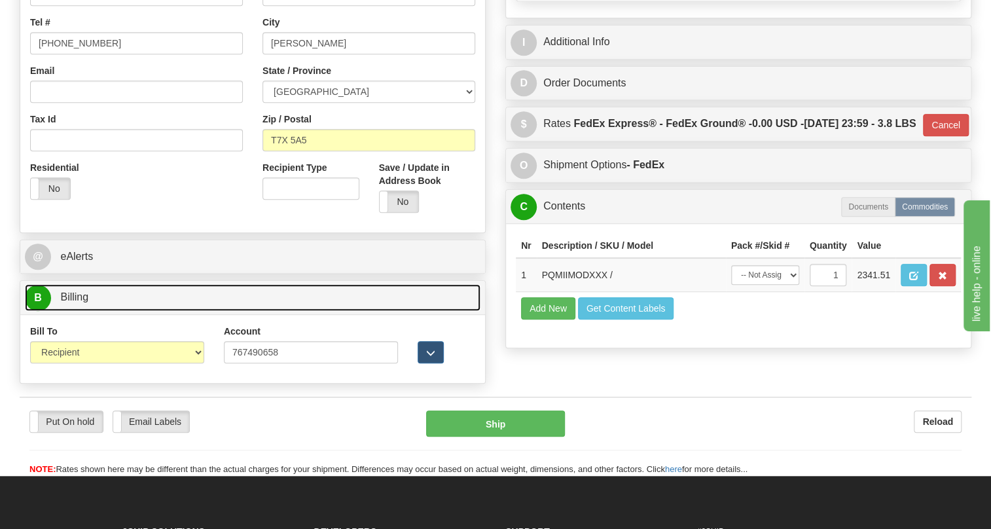
click at [79, 302] on span "Billing" at bounding box center [74, 296] width 28 height 11
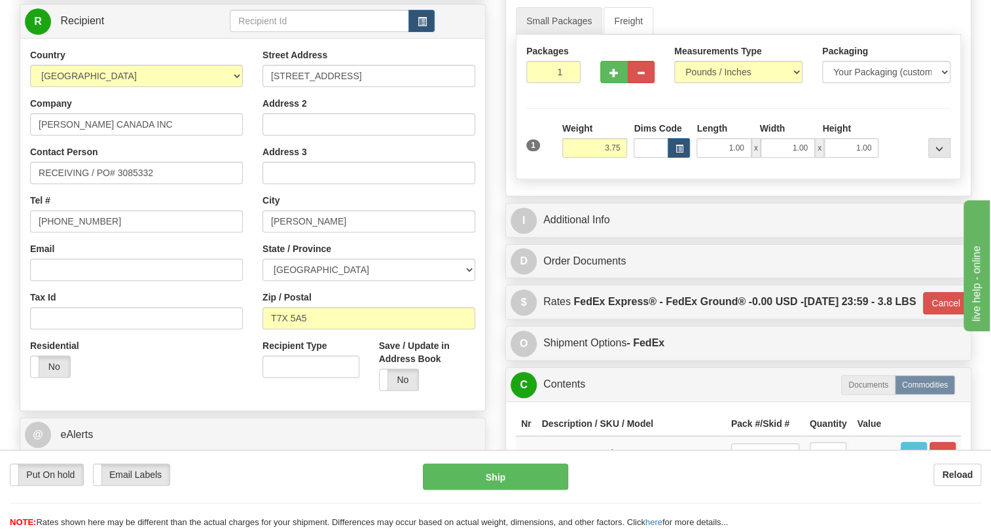
scroll to position [171, 0]
click at [75, 233] on input "(779)7960565" at bounding box center [136, 222] width 213 height 22
paste input "780-948-3331"
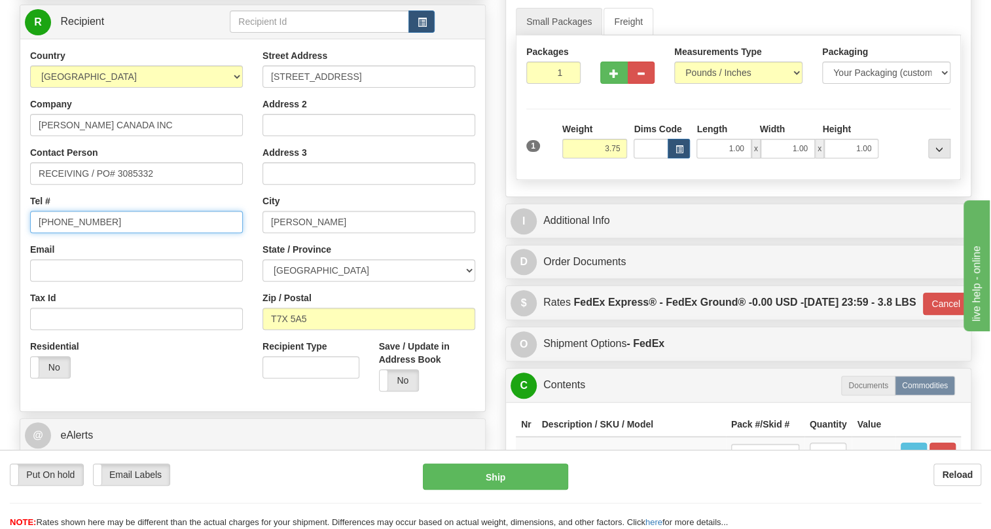
type input "780-948-3331"
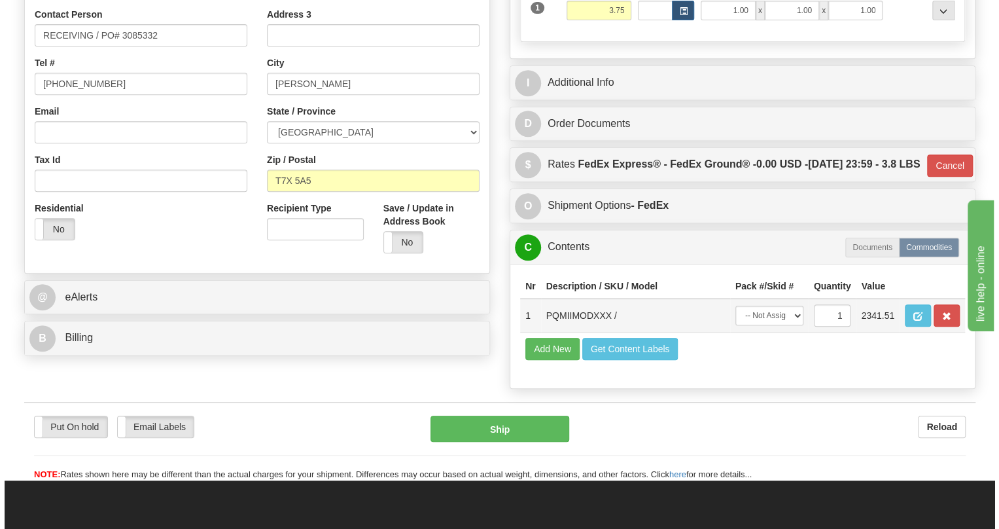
scroll to position [349, 0]
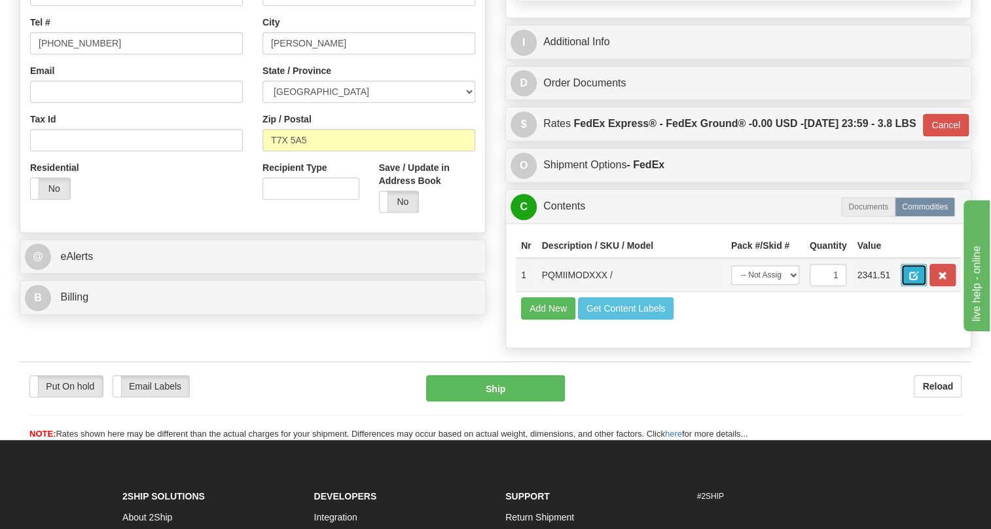
click at [916, 280] on span "button" at bounding box center [913, 276] width 9 height 9
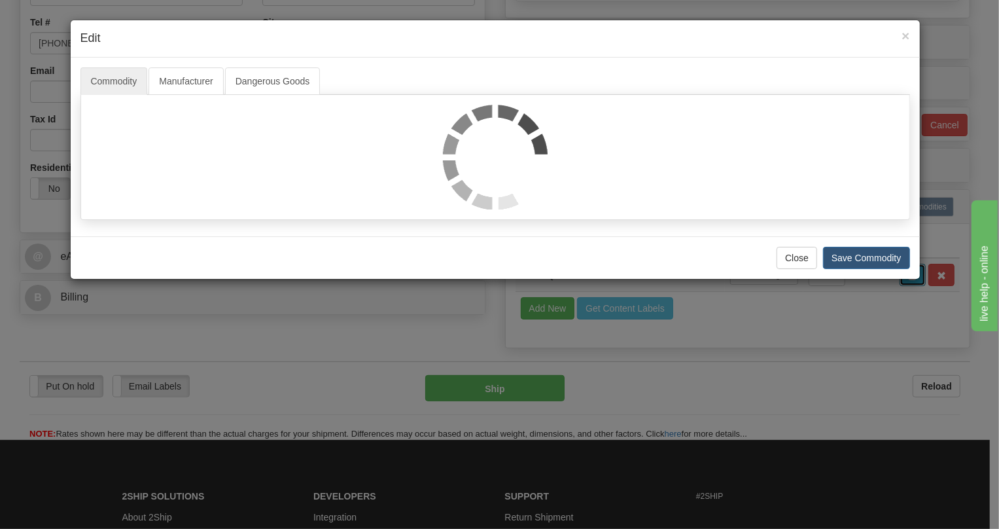
scroll to position [0, 0]
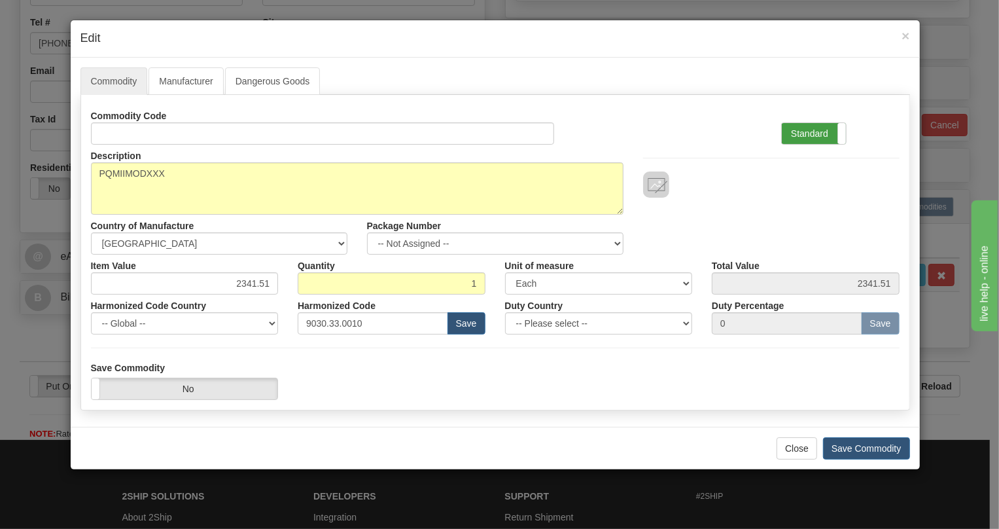
click at [804, 131] on label "Standard" at bounding box center [814, 133] width 64 height 21
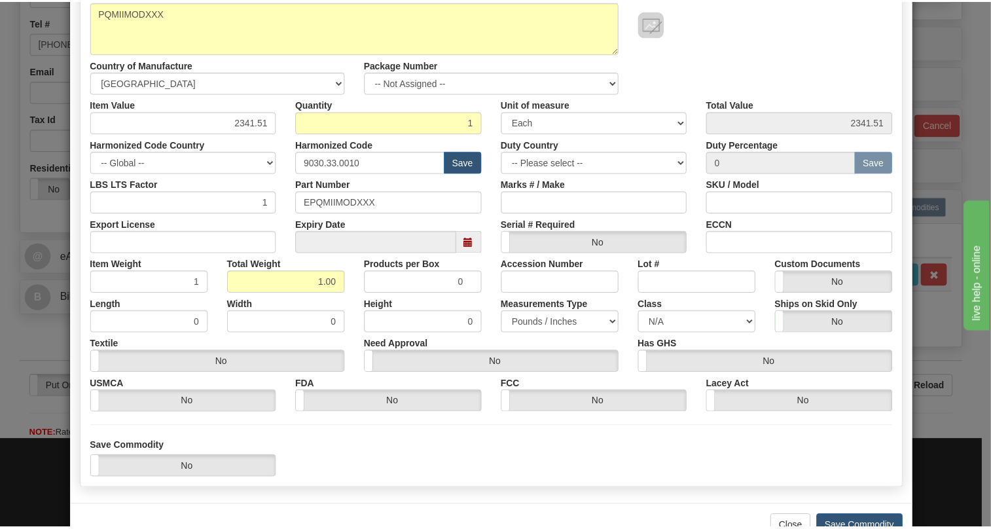
scroll to position [199, 0]
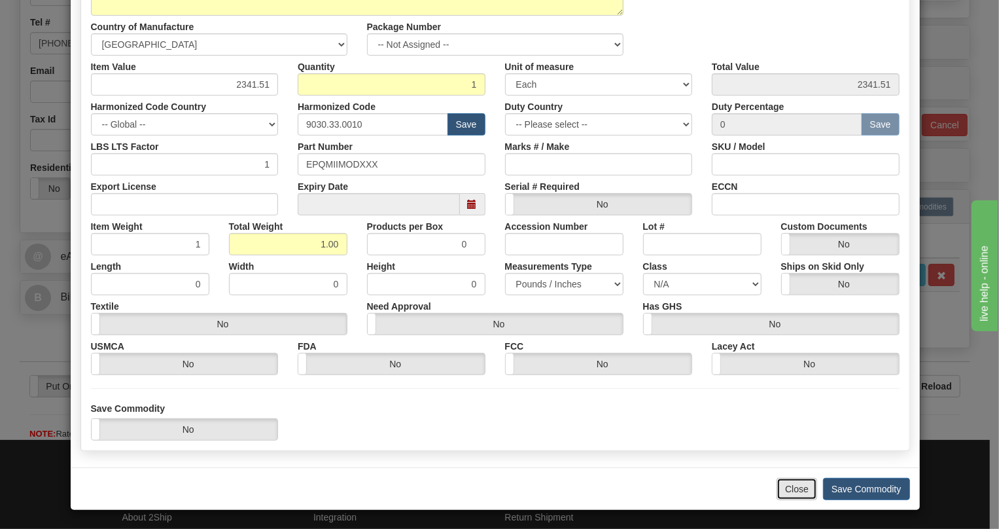
click at [794, 486] on button "Close" at bounding box center [797, 489] width 41 height 22
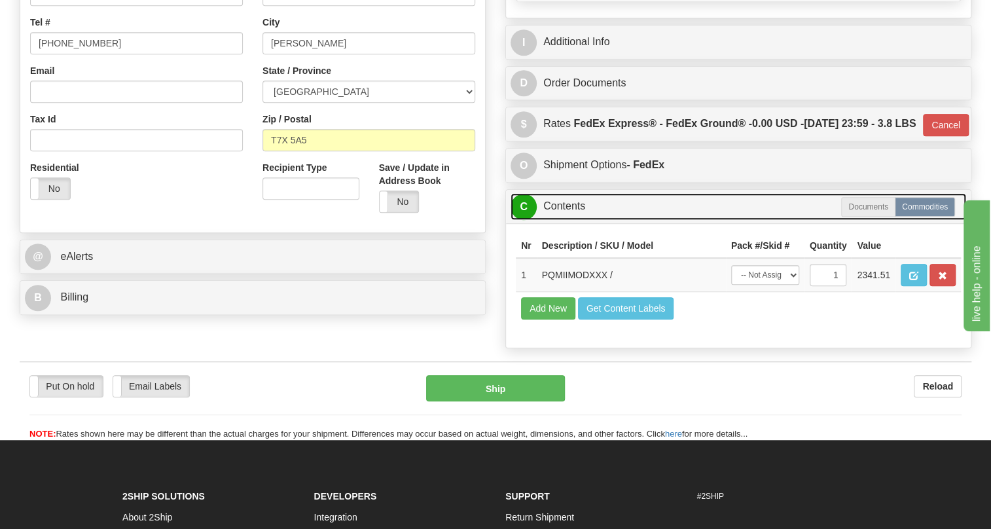
click at [569, 220] on link "C Contents" at bounding box center [738, 206] width 456 height 27
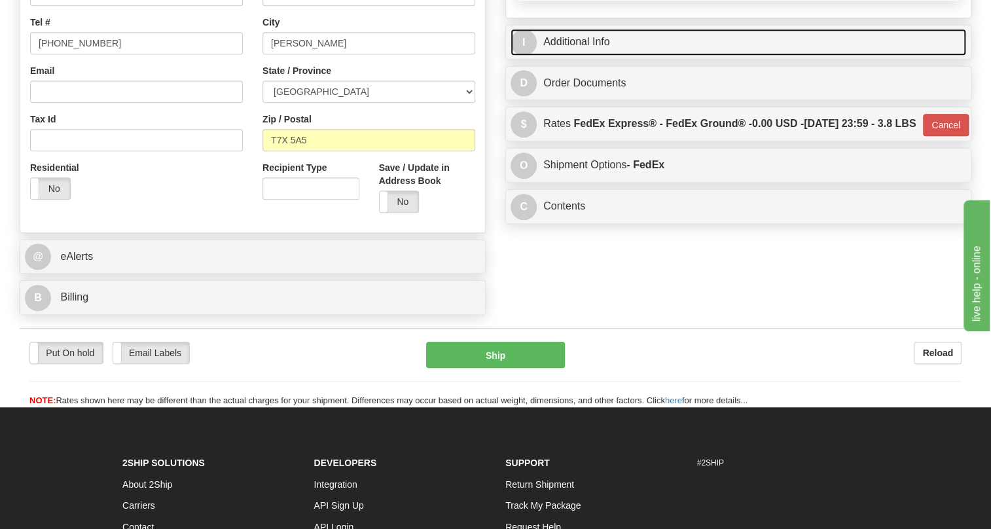
click at [598, 56] on link "I Additional Info" at bounding box center [738, 42] width 456 height 27
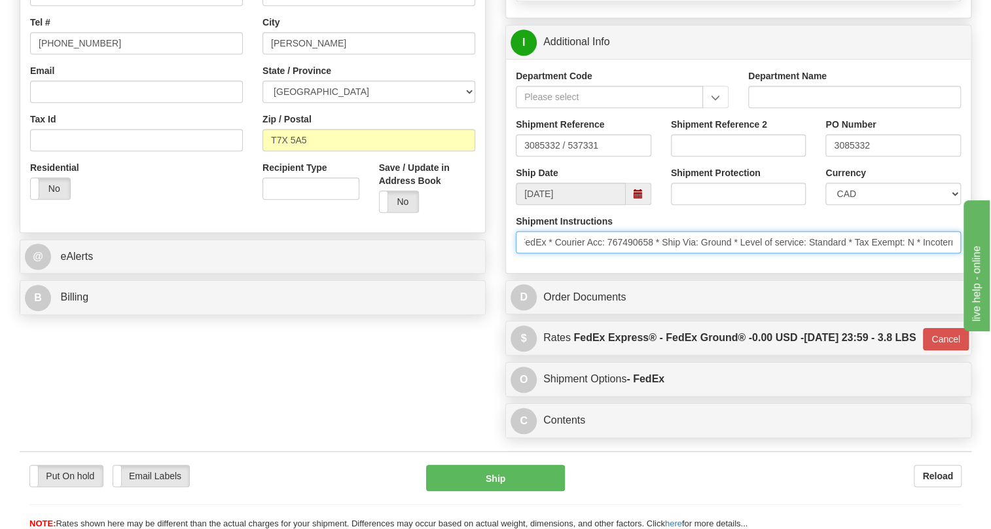
scroll to position [0, 270]
drag, startPoint x: 1722, startPoint y: 604, endPoint x: 1017, endPoint y: 337, distance: 753.8
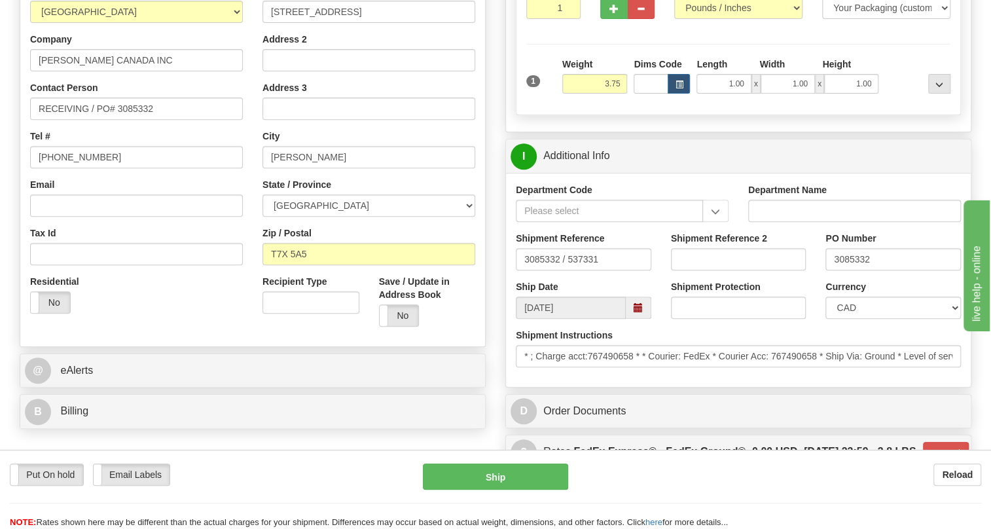
scroll to position [230, 0]
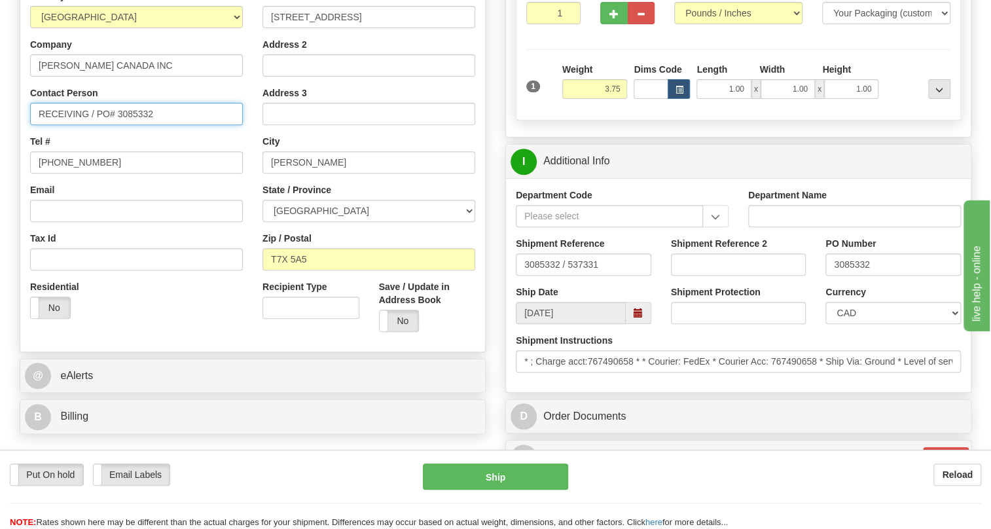
click at [64, 125] on input "RECEIVING / PO# 3085332" at bounding box center [136, 114] width 213 height 22
paste input "Vicky Whiffen"
drag, startPoint x: 156, startPoint y: 143, endPoint x: 101, endPoint y: 145, distance: 55.0
click at [101, 125] on input "Vicky Whiffen / PO# 3085332" at bounding box center [136, 114] width 213 height 22
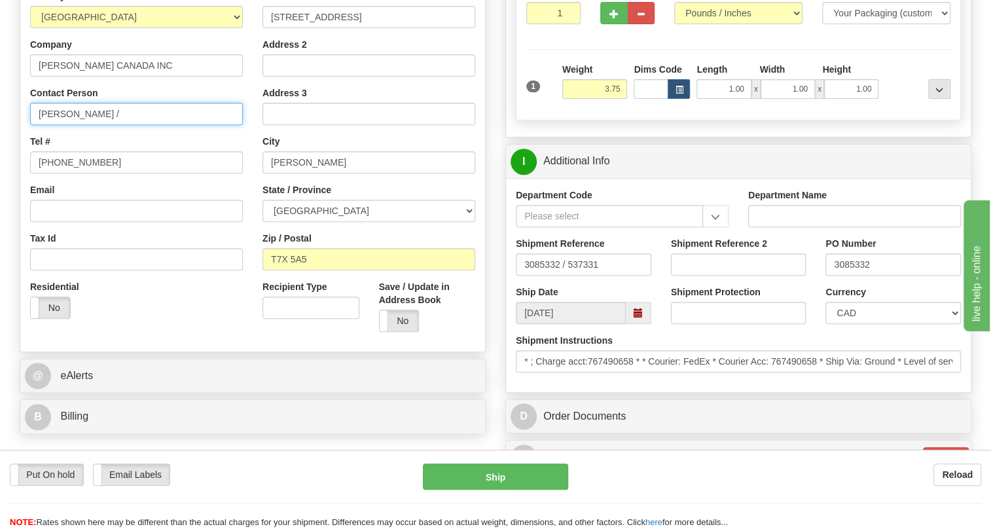
type input "Vicky Whiffen /"
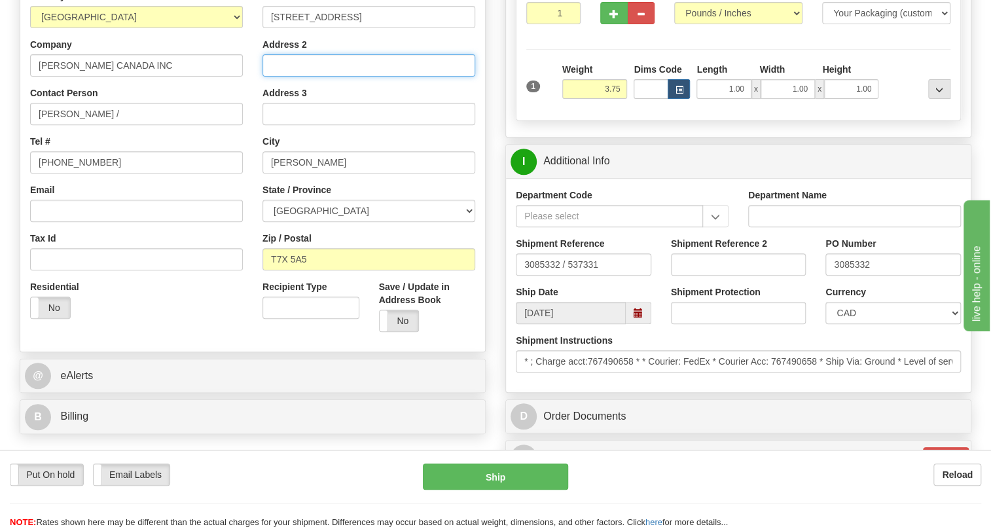
click at [287, 77] on input "Address 2" at bounding box center [368, 65] width 213 height 22
paste input "PO# 3085332"
type input "PO# 3085332"
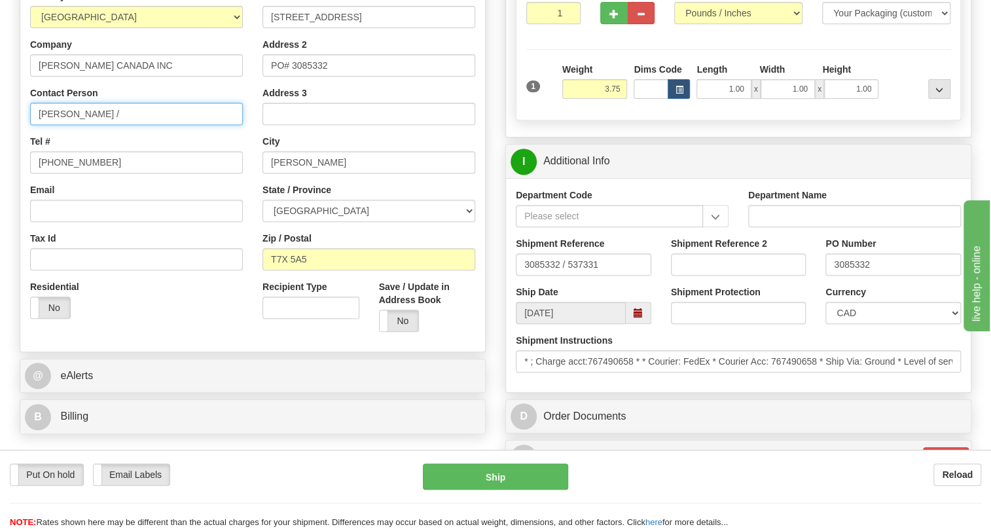
click at [107, 125] on input "Vicky Whiffen /" at bounding box center [136, 114] width 213 height 22
type input "Vicky Whiffen / RECEIVING / PO# 3085012"
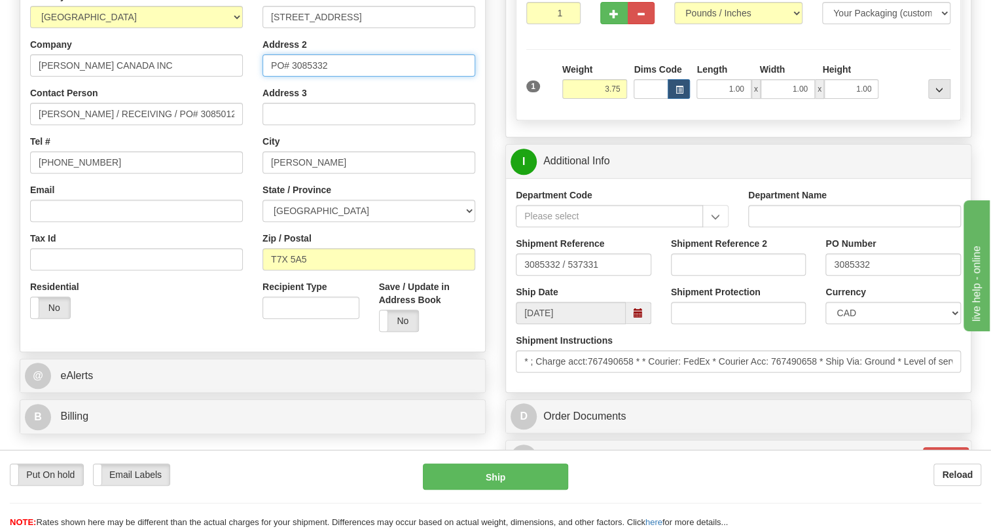
drag, startPoint x: 330, startPoint y: 94, endPoint x: 272, endPoint y: 93, distance: 57.6
click at [272, 77] on input "PO# 3085332" at bounding box center [368, 65] width 213 height 22
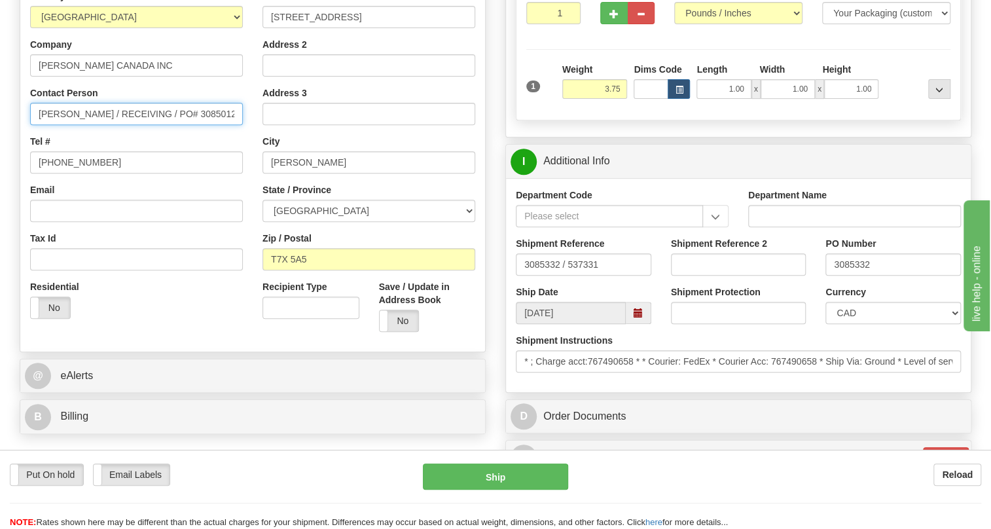
drag, startPoint x: 223, startPoint y: 141, endPoint x: 160, endPoint y: 145, distance: 62.3
click at [160, 125] on input "Vicky Whiffen / RECEIVING / PO# 3085012" at bounding box center [136, 114] width 213 height 22
paste input "33"
type input "Vicky Whiffen / RECEIVING / PO# 3085332"
click at [234, 166] on div "Tel # 780-948-3331" at bounding box center [136, 154] width 213 height 39
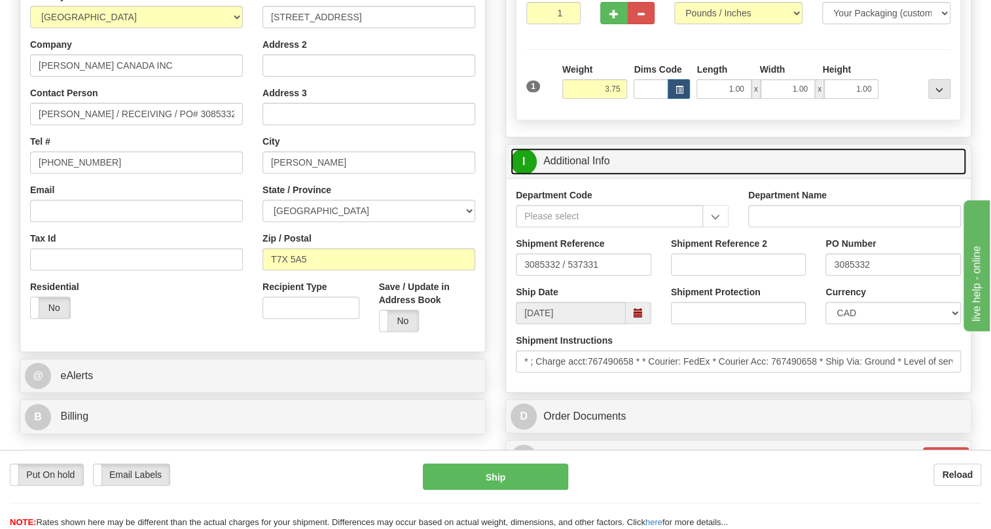
click at [584, 175] on link "I Additional Info" at bounding box center [738, 161] width 456 height 27
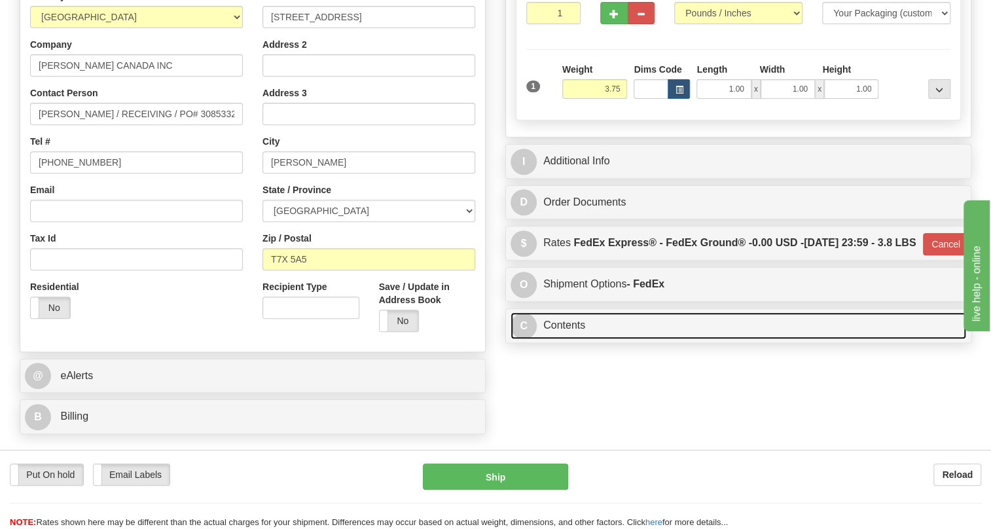
click at [574, 339] on link "C Contents" at bounding box center [738, 325] width 456 height 27
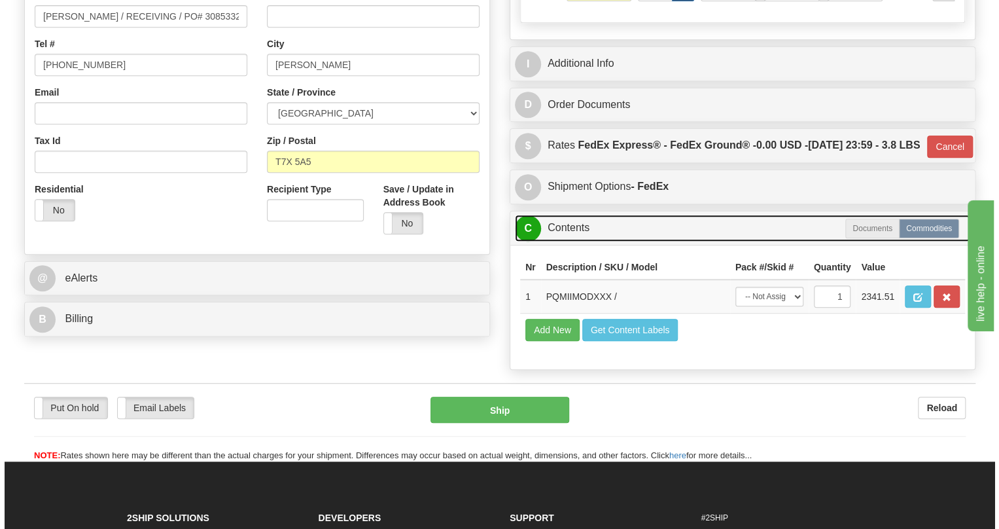
scroll to position [349, 0]
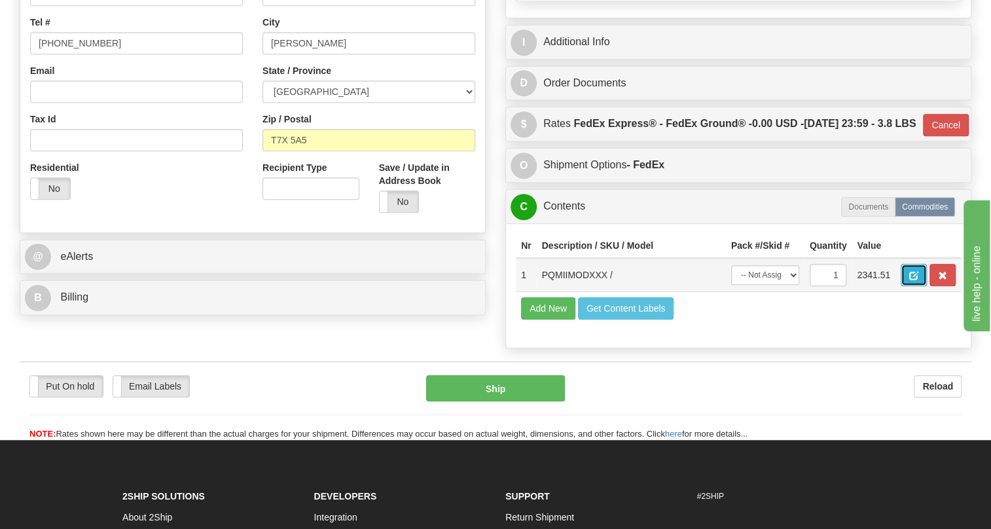
click at [912, 280] on span "button" at bounding box center [913, 276] width 9 height 9
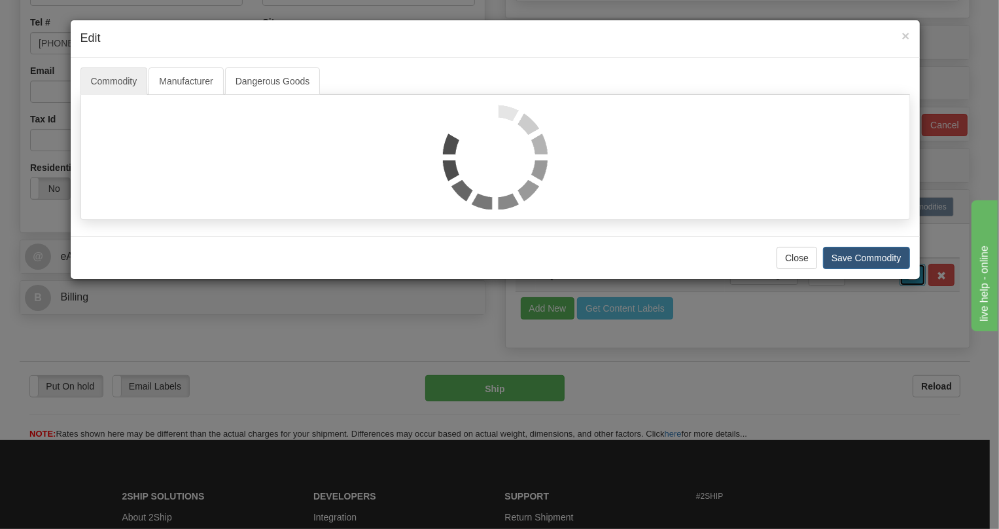
scroll to position [0, 0]
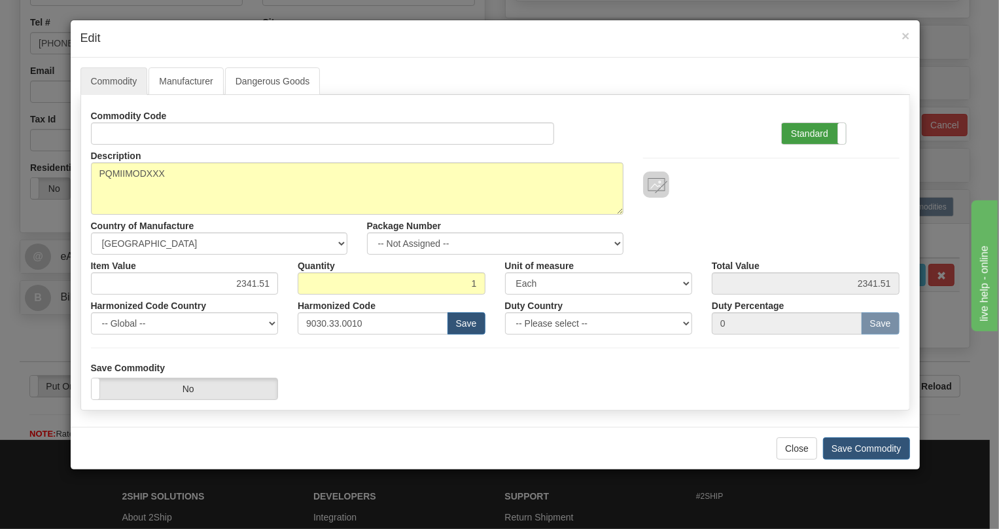
click at [800, 134] on label "Standard" at bounding box center [814, 133] width 64 height 21
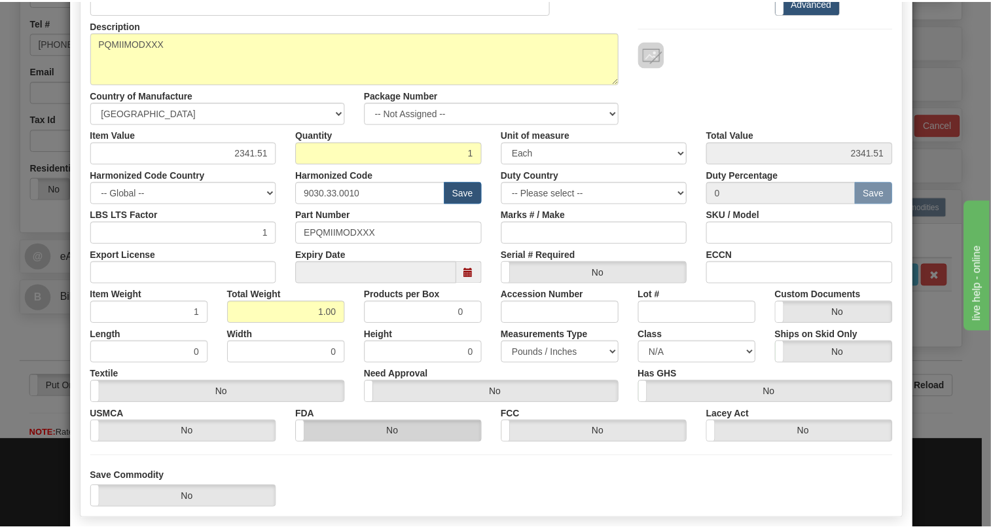
scroll to position [178, 0]
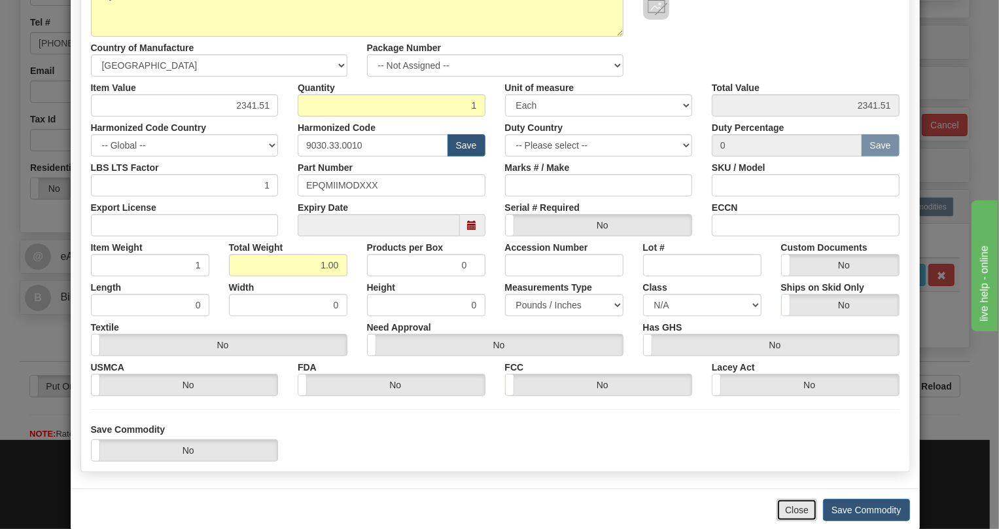
click at [795, 510] on button "Close" at bounding box center [797, 510] width 41 height 22
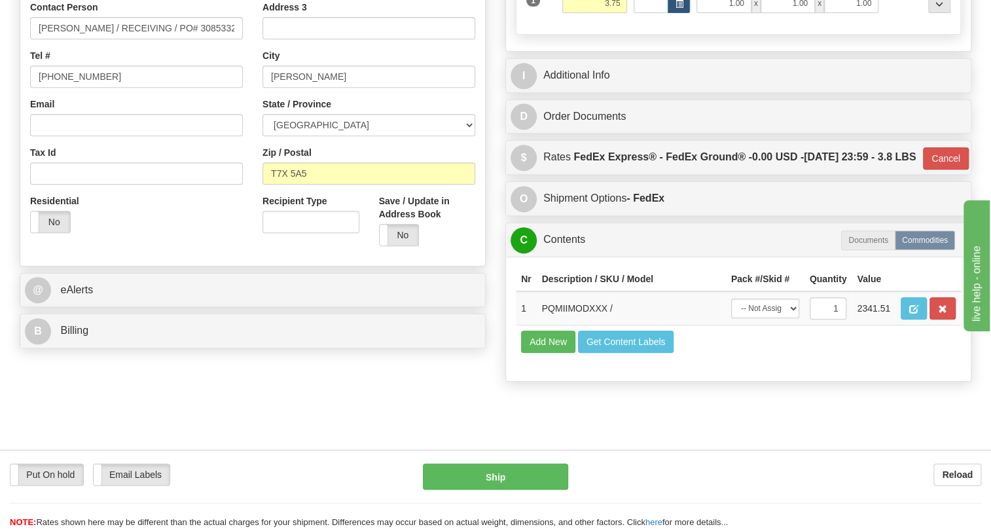
scroll to position [290, 0]
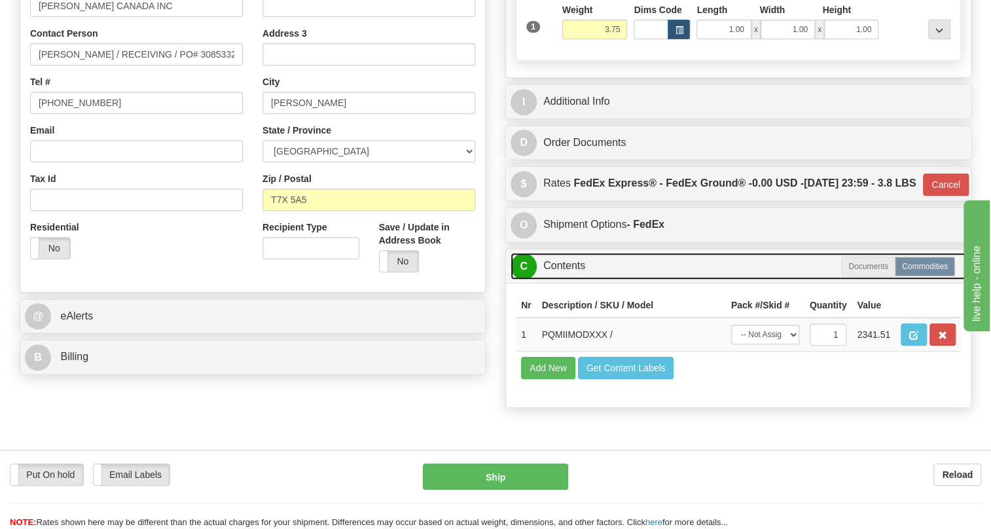
click at [564, 279] on link "C Contents" at bounding box center [738, 266] width 456 height 27
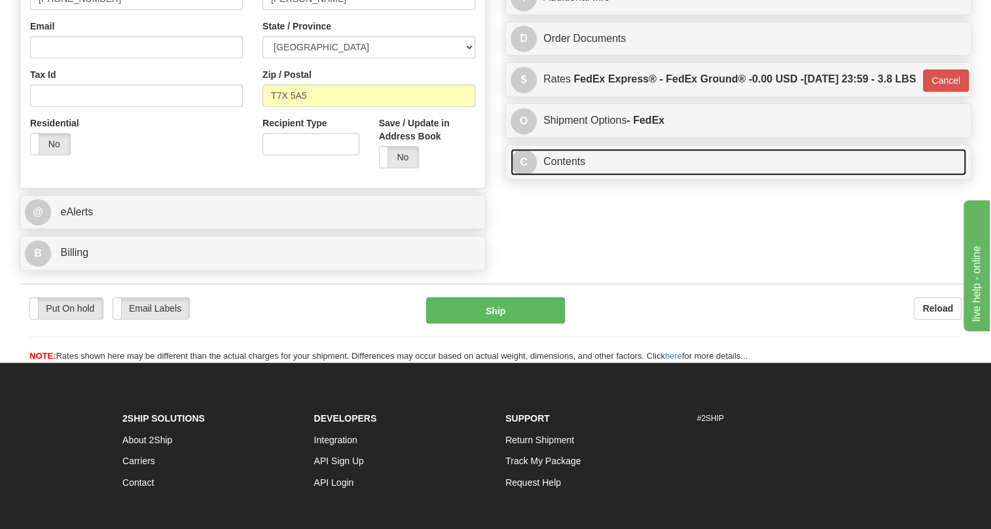
scroll to position [409, 0]
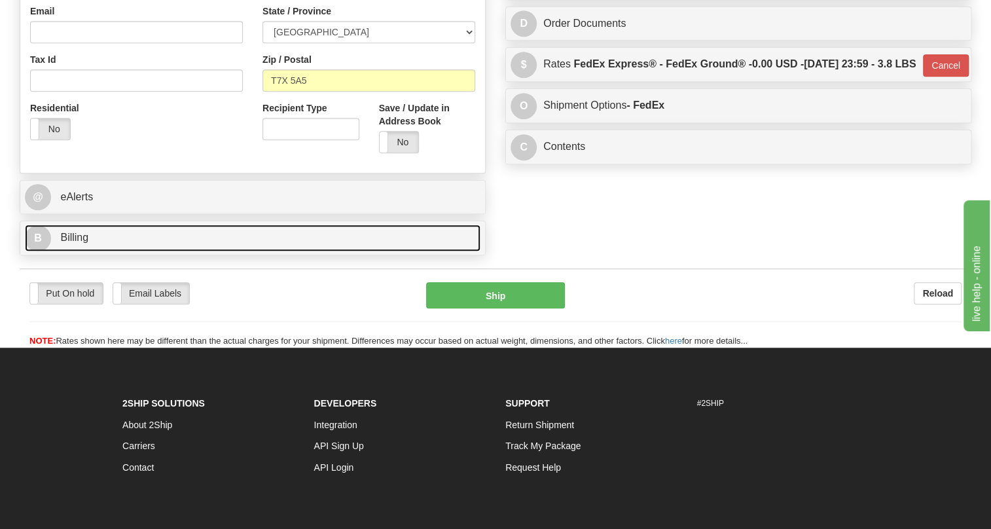
click at [65, 243] on span "Billing" at bounding box center [74, 237] width 28 height 11
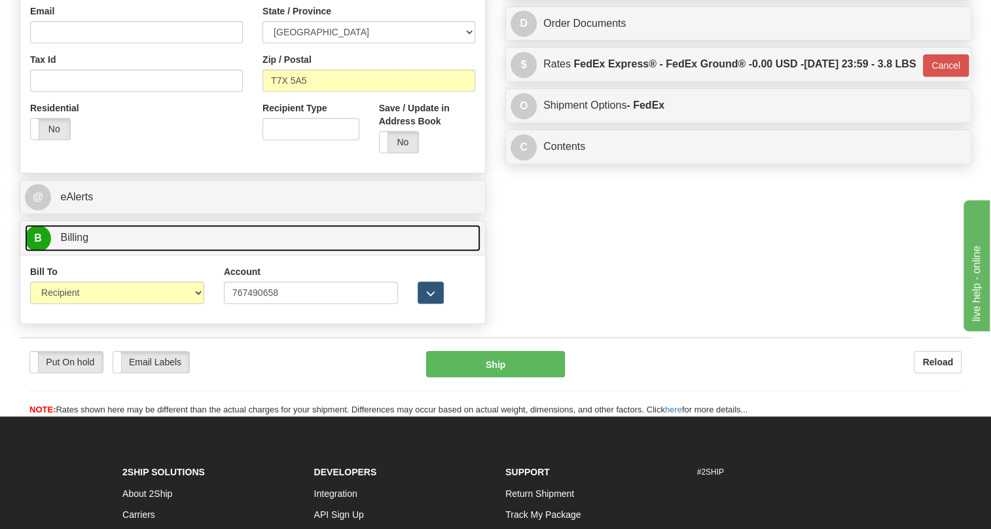
click at [65, 243] on span "Billing" at bounding box center [74, 237] width 28 height 11
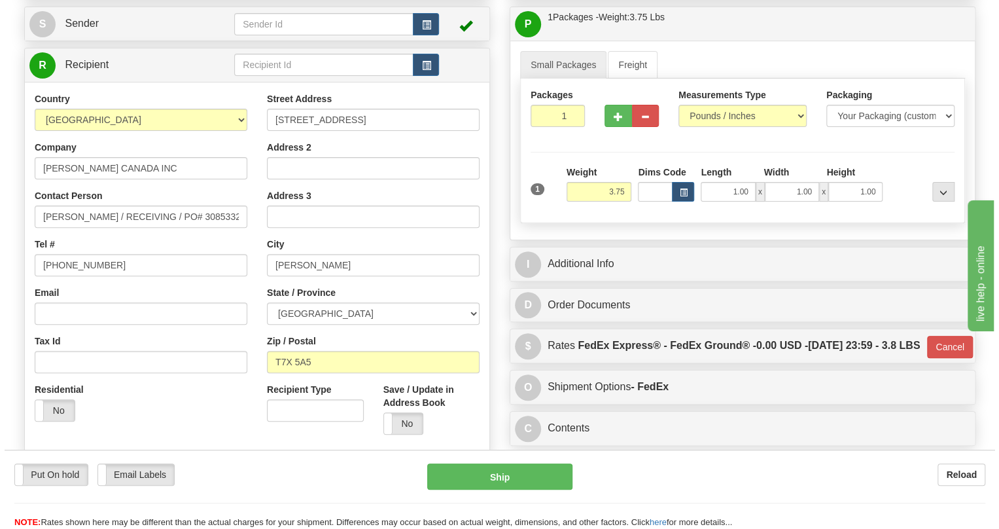
scroll to position [111, 0]
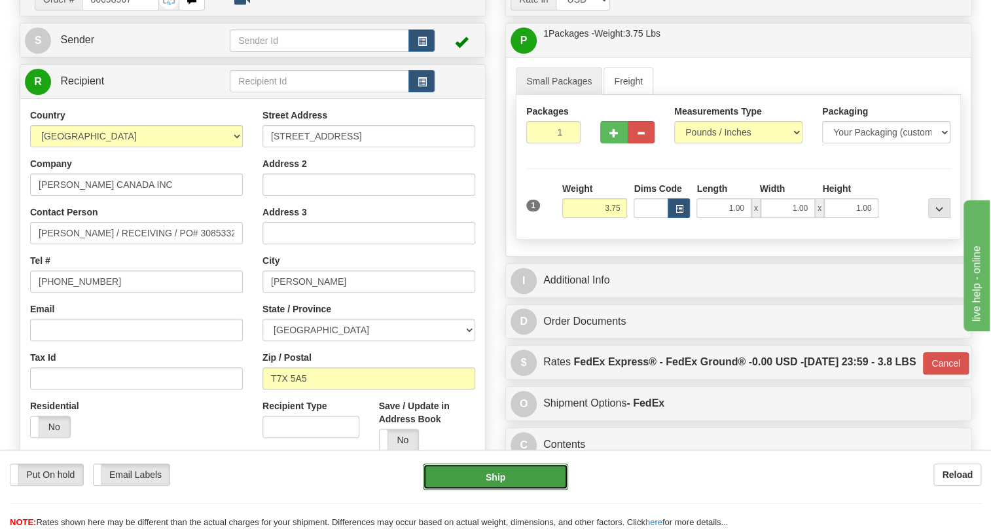
click at [497, 478] on button "Ship" at bounding box center [495, 476] width 145 height 26
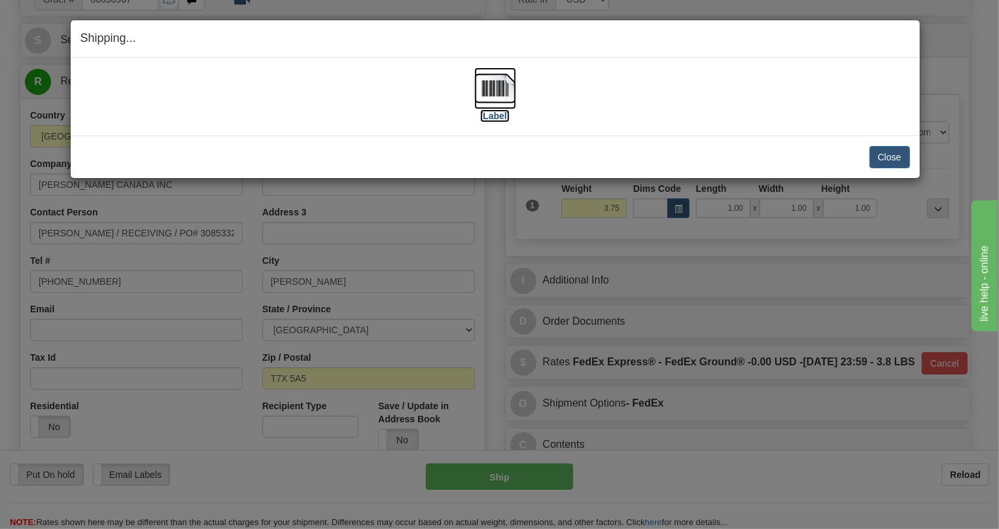
click at [503, 86] on img at bounding box center [496, 88] width 42 height 42
click at [675, 317] on div "Shipping... Your SHIPMENT will EXPIRE in [Label] IMPORTANT NOTICE Embassy / Con…" at bounding box center [499, 264] width 999 height 529
click at [890, 156] on button "Close" at bounding box center [890, 157] width 41 height 22
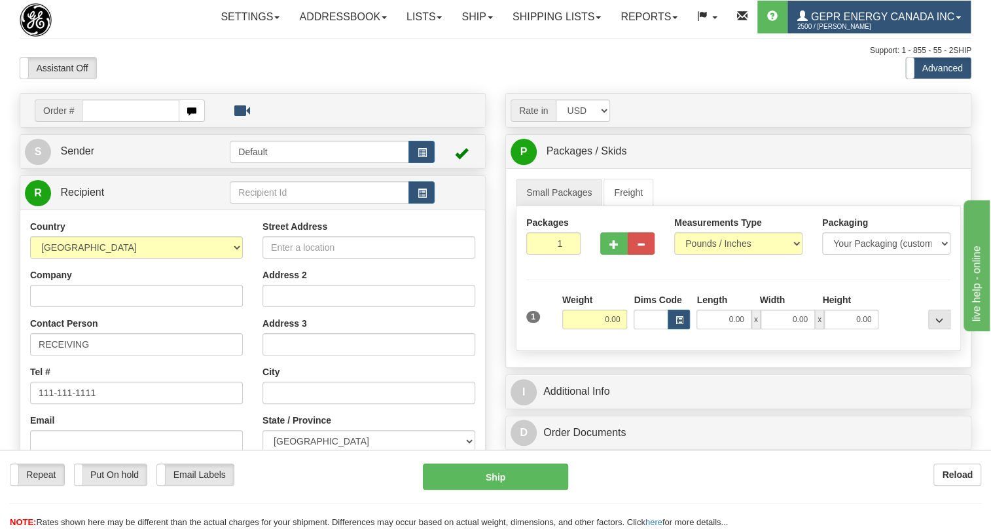
click at [956, 19] on span at bounding box center [958, 17] width 5 height 3
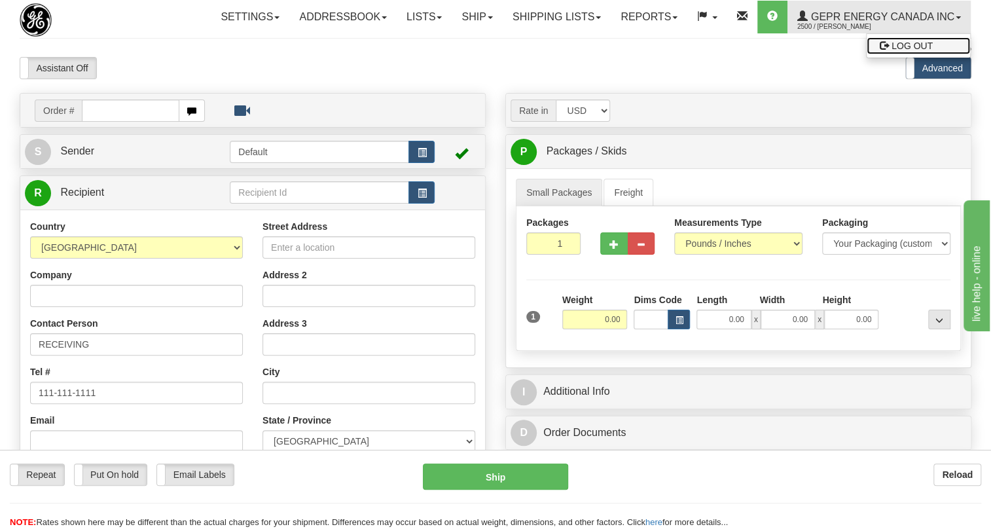
click at [891, 51] on span "LOG OUT" at bounding box center [911, 46] width 41 height 10
